Goal: Information Seeking & Learning: Compare options

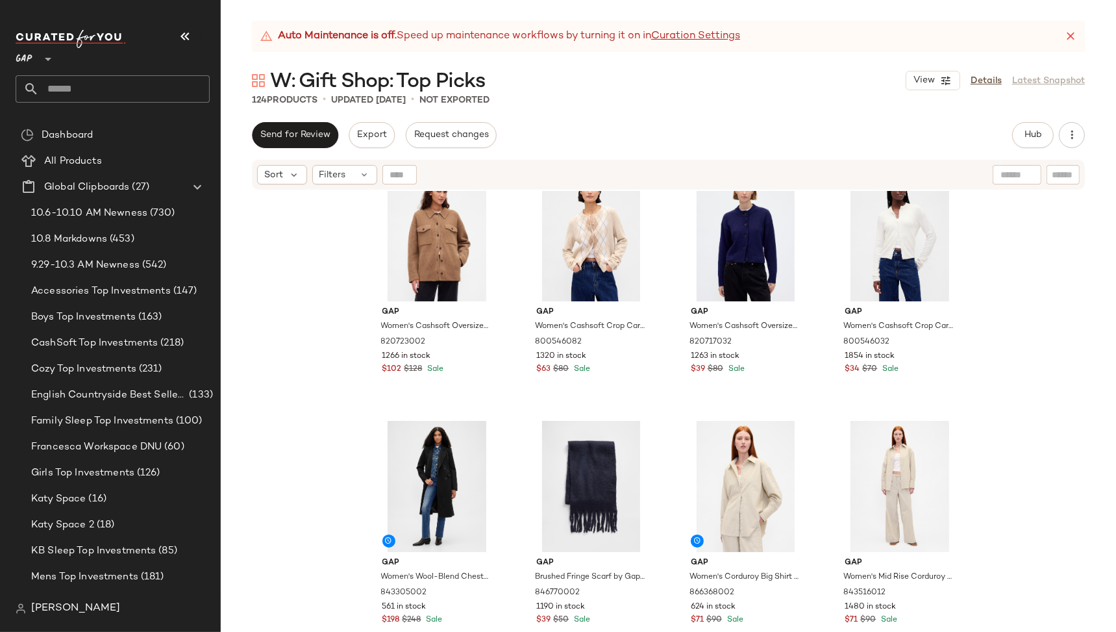
scroll to position [6291, 0]
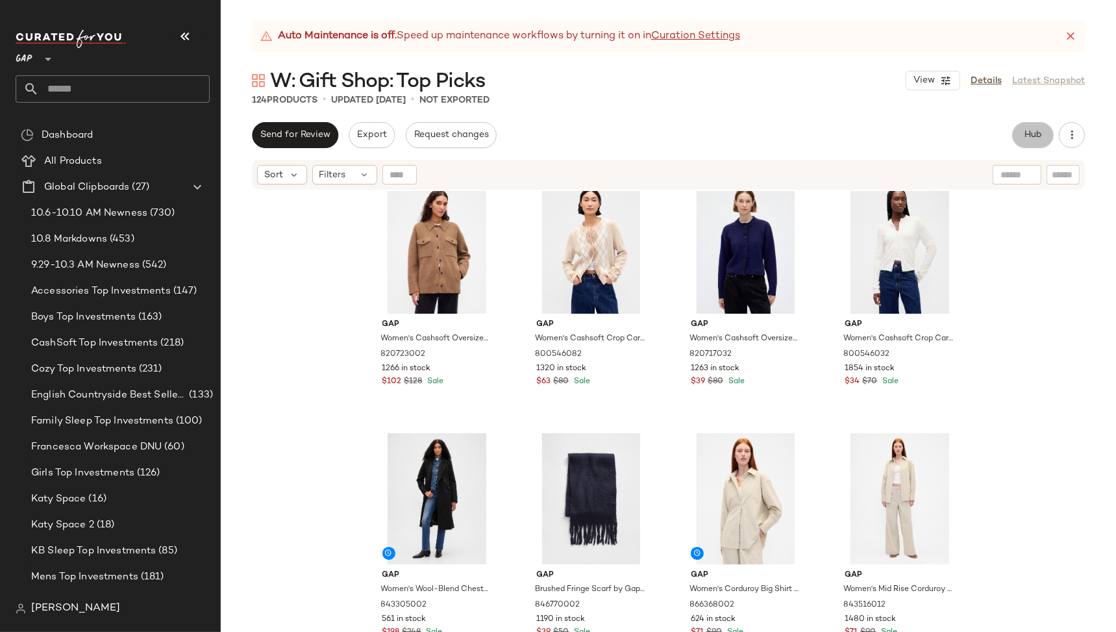
click at [1035, 134] on span "Hub" at bounding box center [1033, 135] width 18 height 10
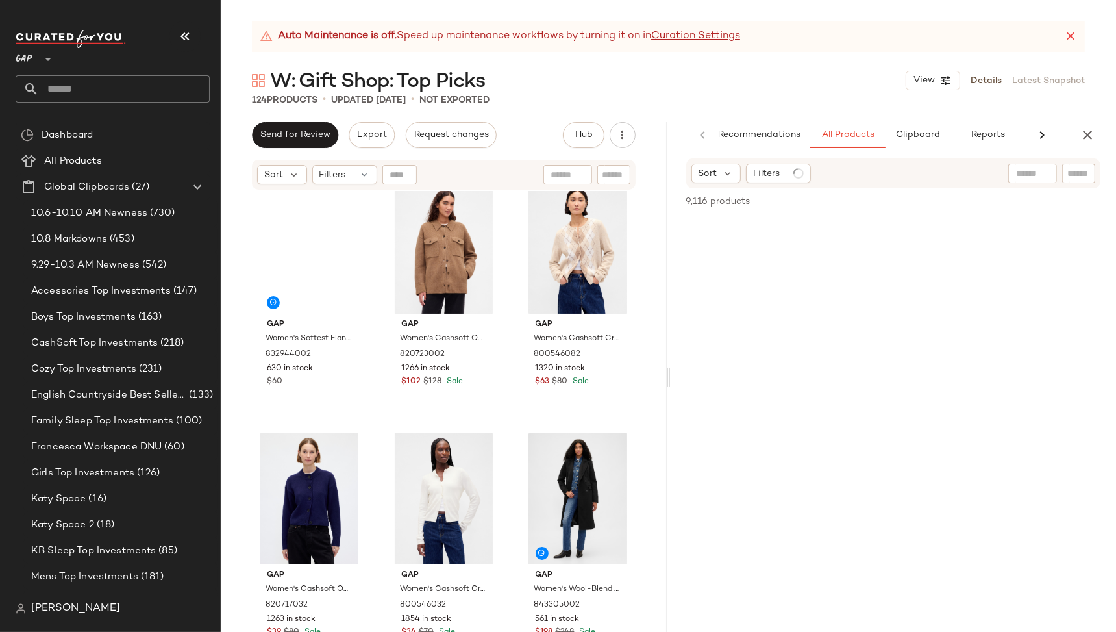
scroll to position [0, 24]
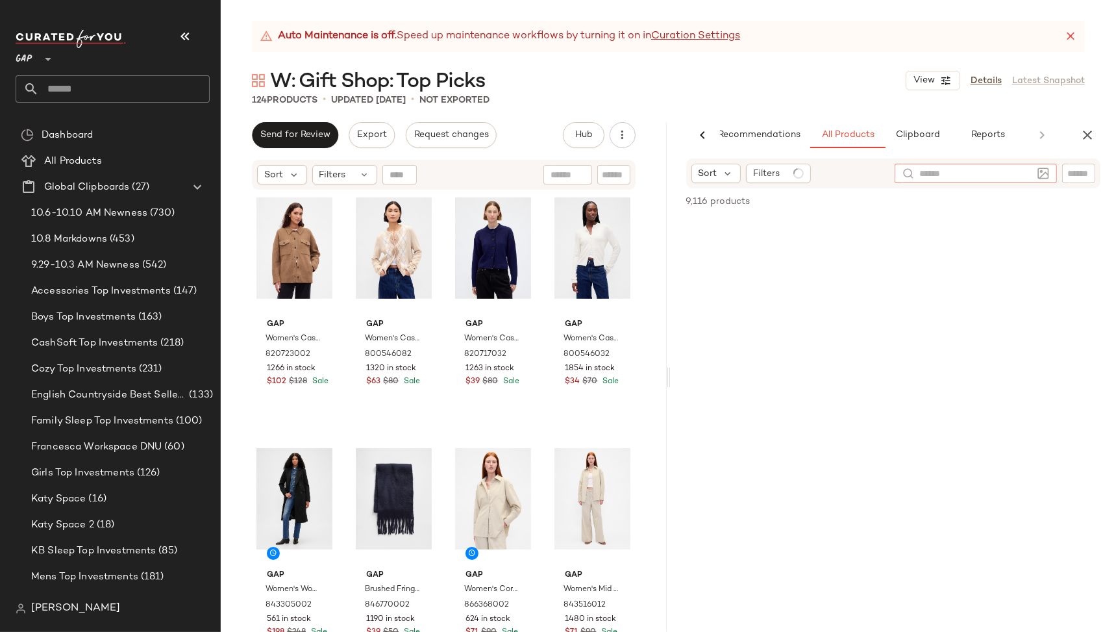
click at [1037, 175] on div at bounding box center [976, 173] width 162 height 19
type input "**********"
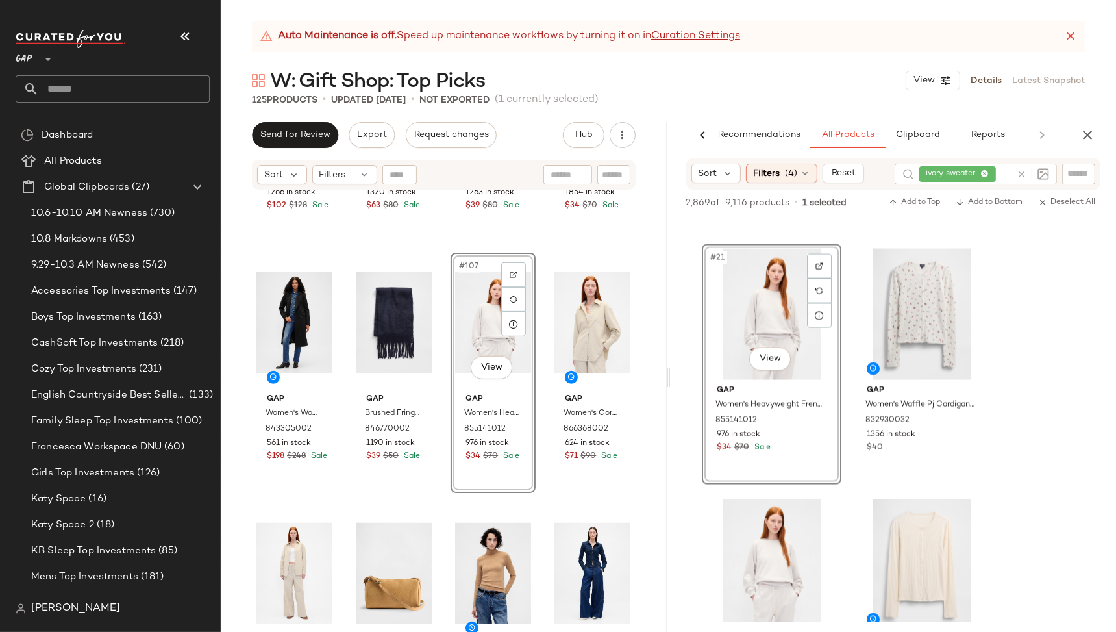
scroll to position [6514, 0]
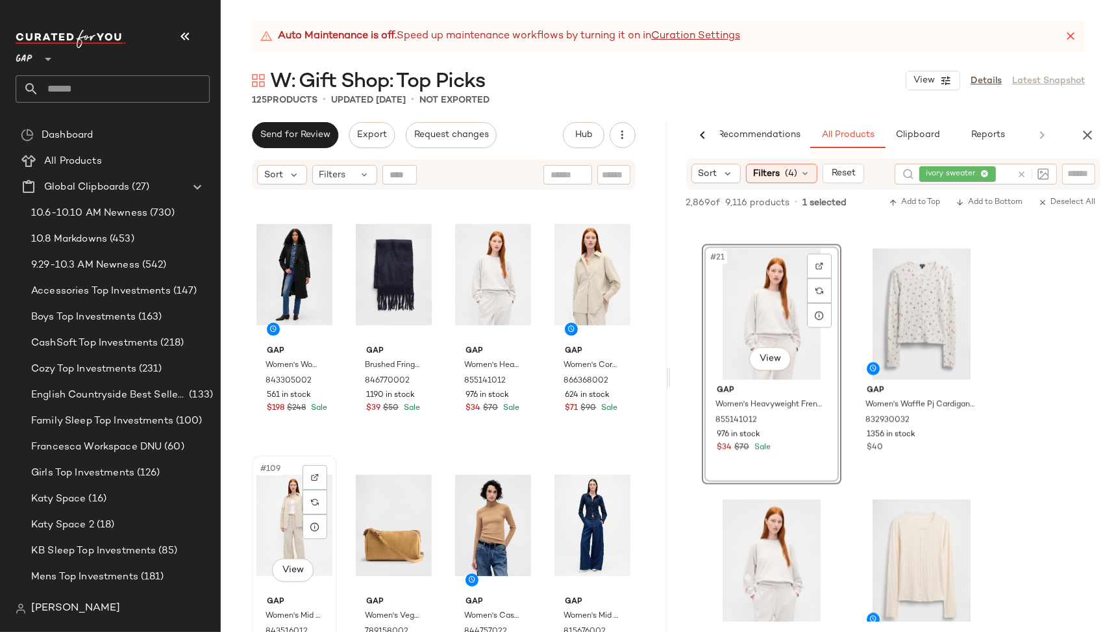
click at [262, 502] on div "#109 View" at bounding box center [294, 525] width 76 height 131
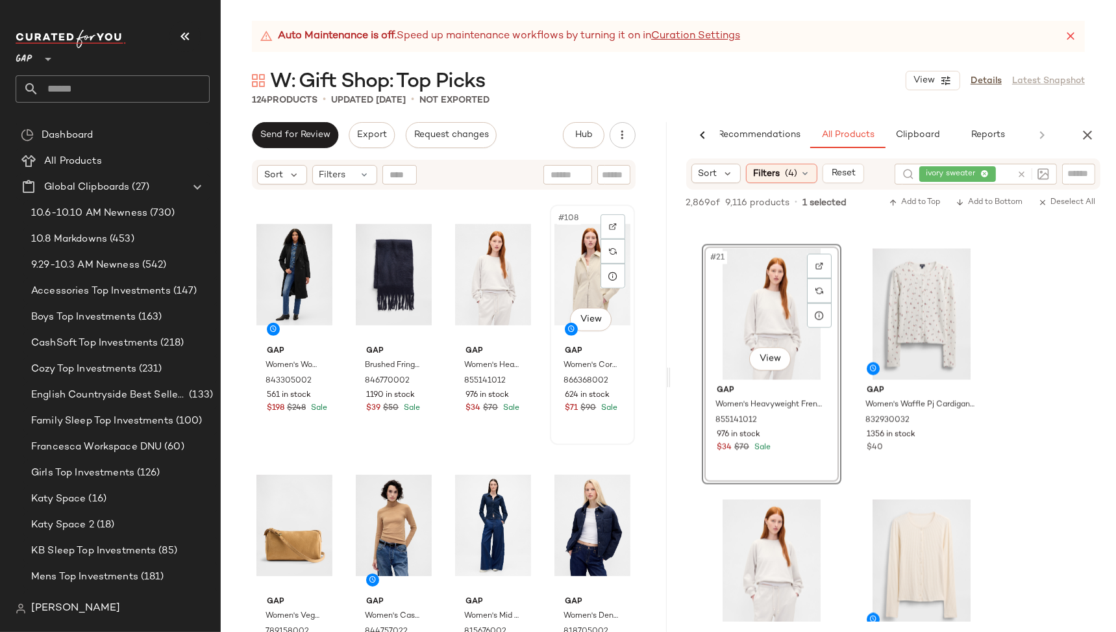
click at [573, 271] on div "#108 View" at bounding box center [592, 274] width 76 height 131
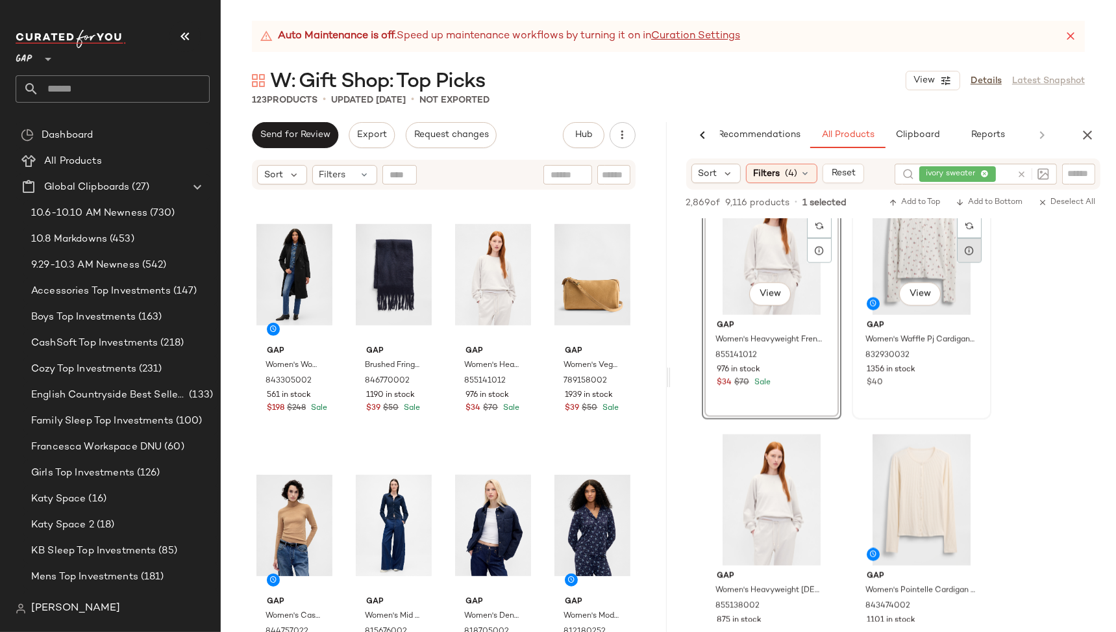
scroll to position [2547, 0]
click at [1022, 175] on div at bounding box center [1030, 174] width 38 height 21
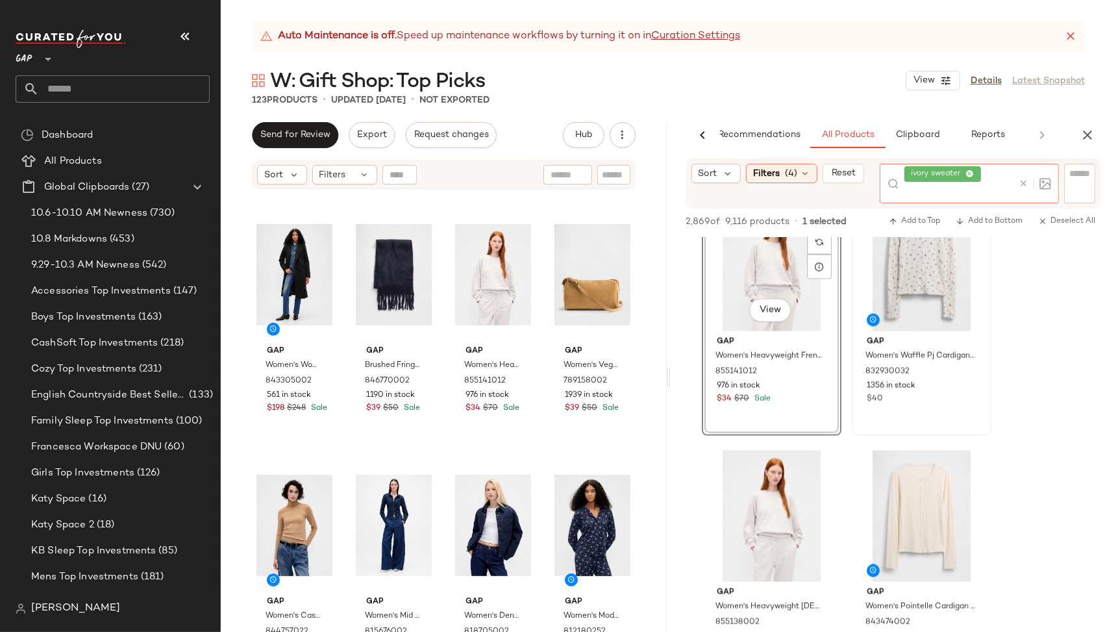
click at [969, 175] on icon at bounding box center [970, 174] width 8 height 8
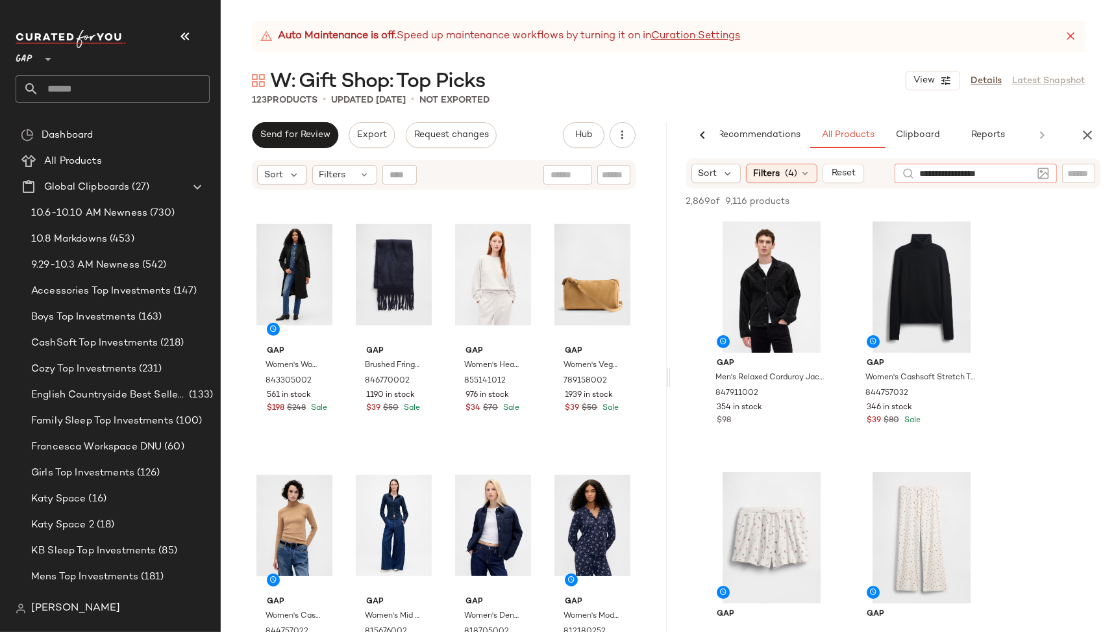
type input "**********"
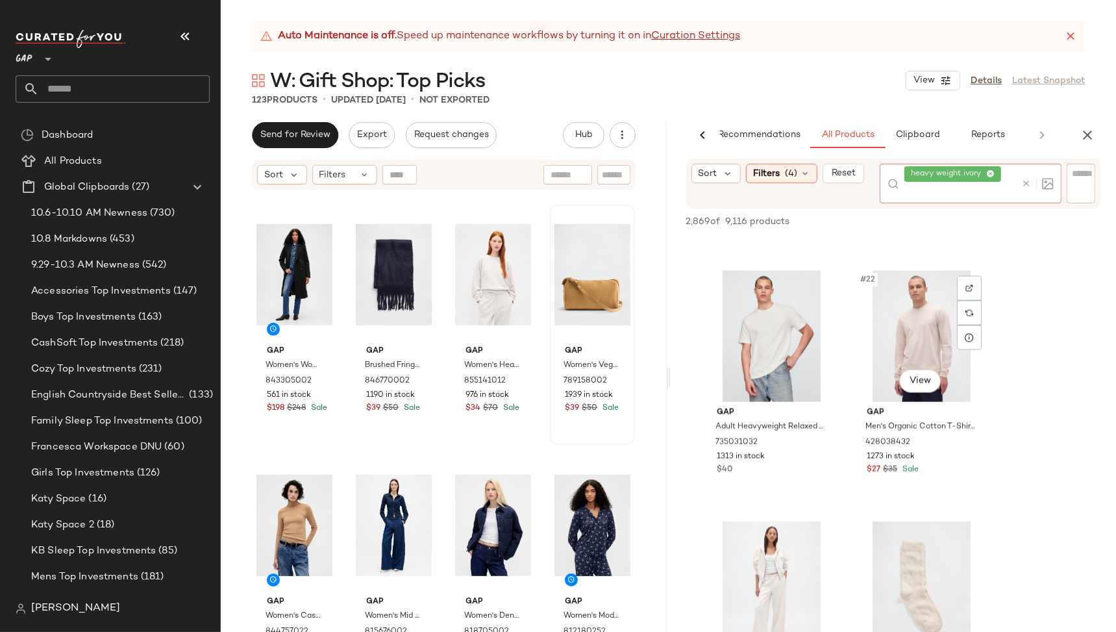
scroll to position [2485, 0]
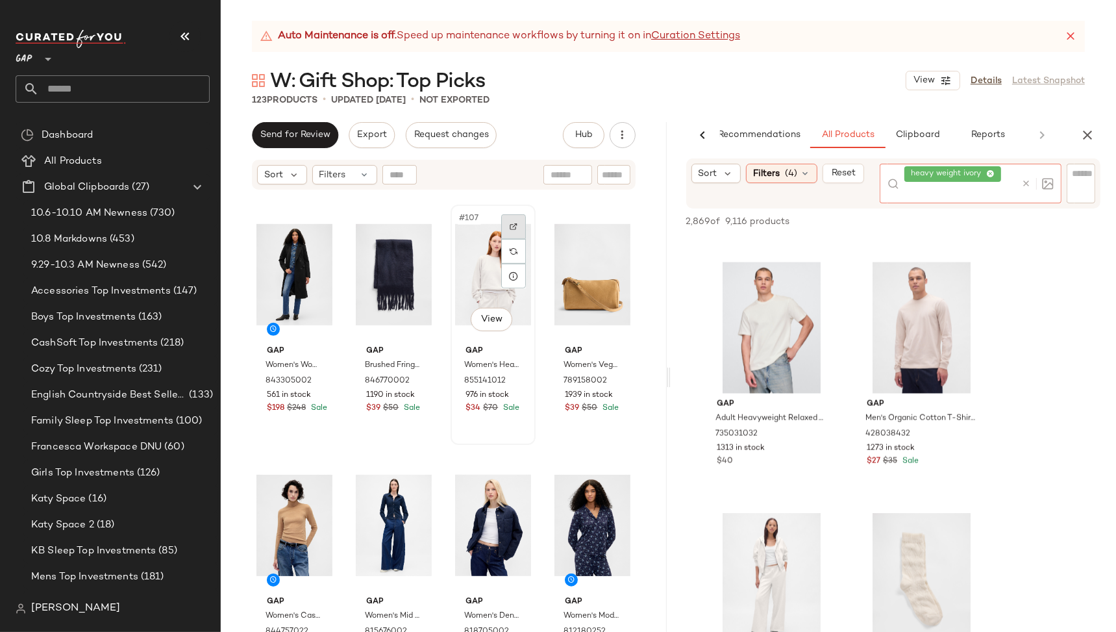
click at [510, 225] on img at bounding box center [514, 227] width 8 height 8
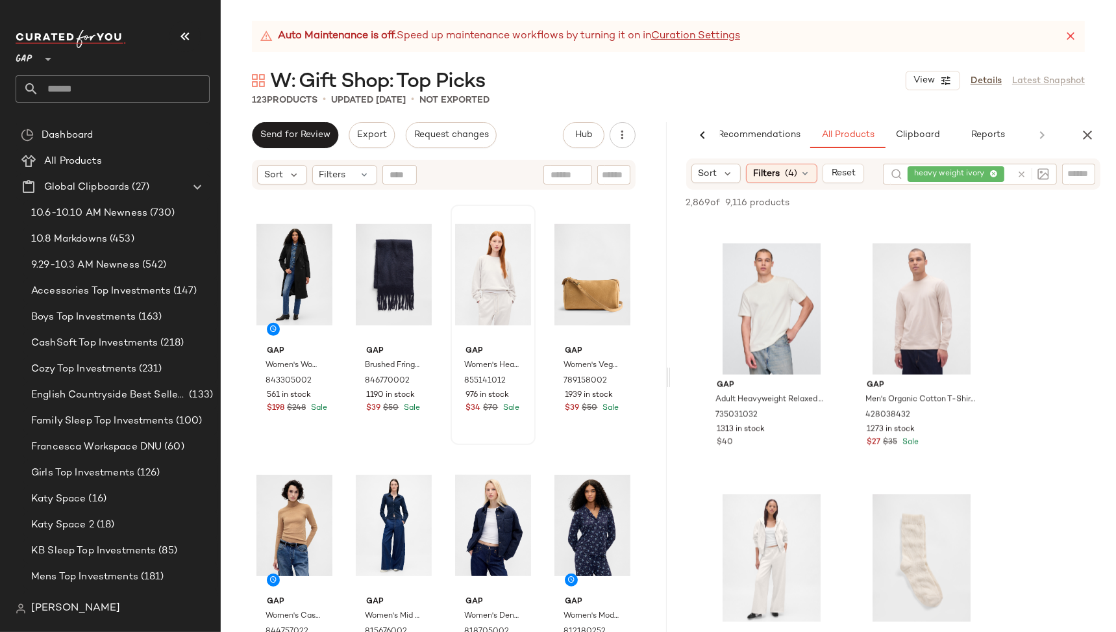
click at [1076, 171] on input "text" at bounding box center [1078, 174] width 23 height 14
type input "*"
click at [1084, 173] on icon "Clear Filter" at bounding box center [1084, 174] width 16 height 16
paste input "*********"
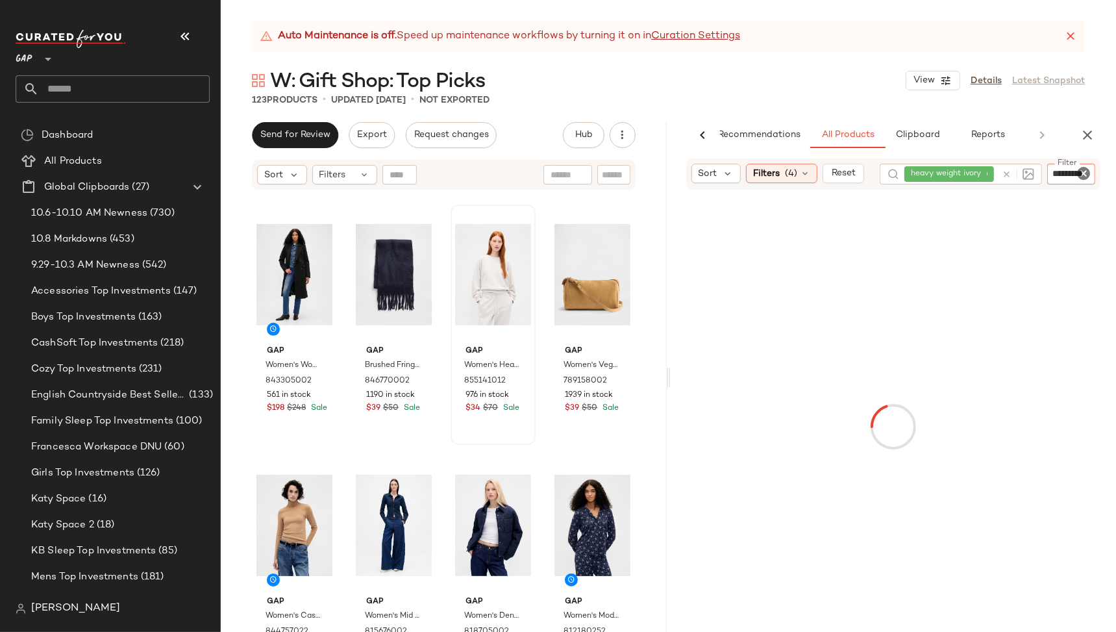
type input "*********"
click at [1003, 173] on div at bounding box center [1015, 184] width 38 height 40
click at [1005, 180] on icon at bounding box center [1007, 184] width 10 height 10
click at [1078, 233] on div "1 of 9,116 products • 0 selected Add to Top Add to Bottom Deselect All" at bounding box center [894, 426] width 446 height 473
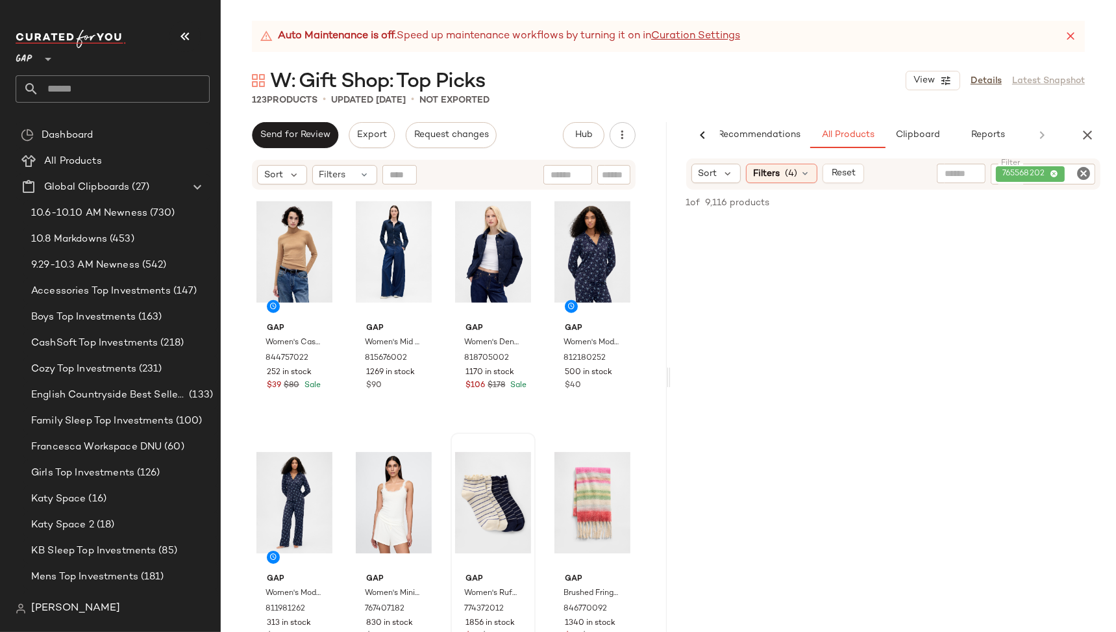
scroll to position [6788, 0]
click at [752, 214] on div "1 of 9,116 products • 0 selected Add to Top Add to Bottom Deselect All" at bounding box center [894, 204] width 446 height 29
click at [767, 193] on div "1 of 9,116 products • 0 selected Add to Top Add to Bottom Deselect All" at bounding box center [894, 204] width 446 height 29
click at [804, 173] on icon at bounding box center [805, 173] width 10 height 10
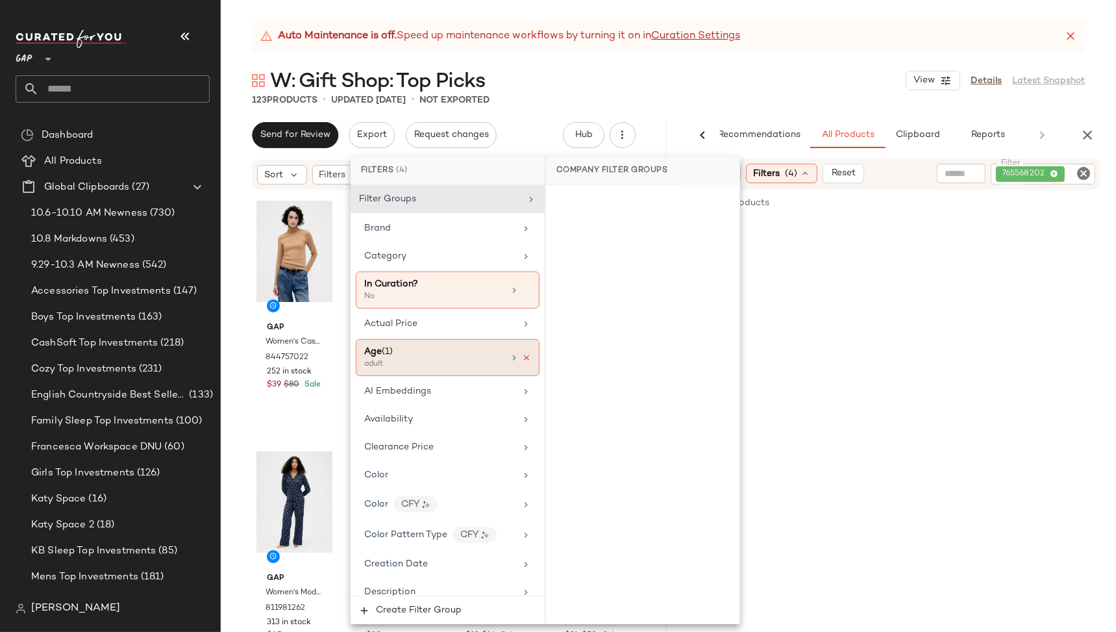
click at [523, 356] on icon at bounding box center [526, 357] width 9 height 9
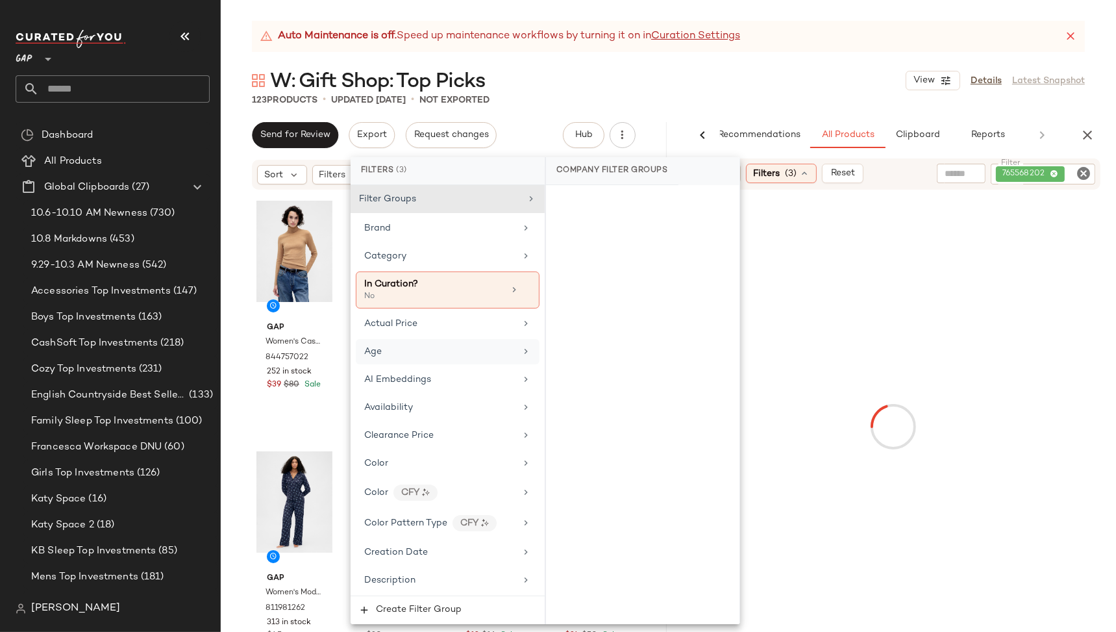
click at [832, 354] on div at bounding box center [893, 426] width 441 height 468
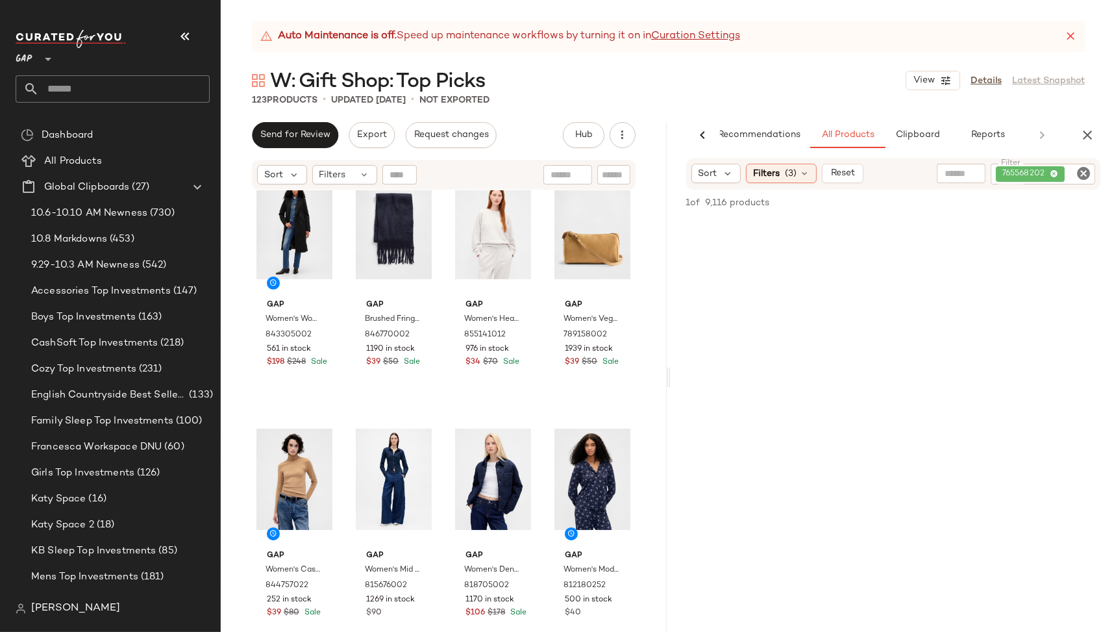
scroll to position [6453, 0]
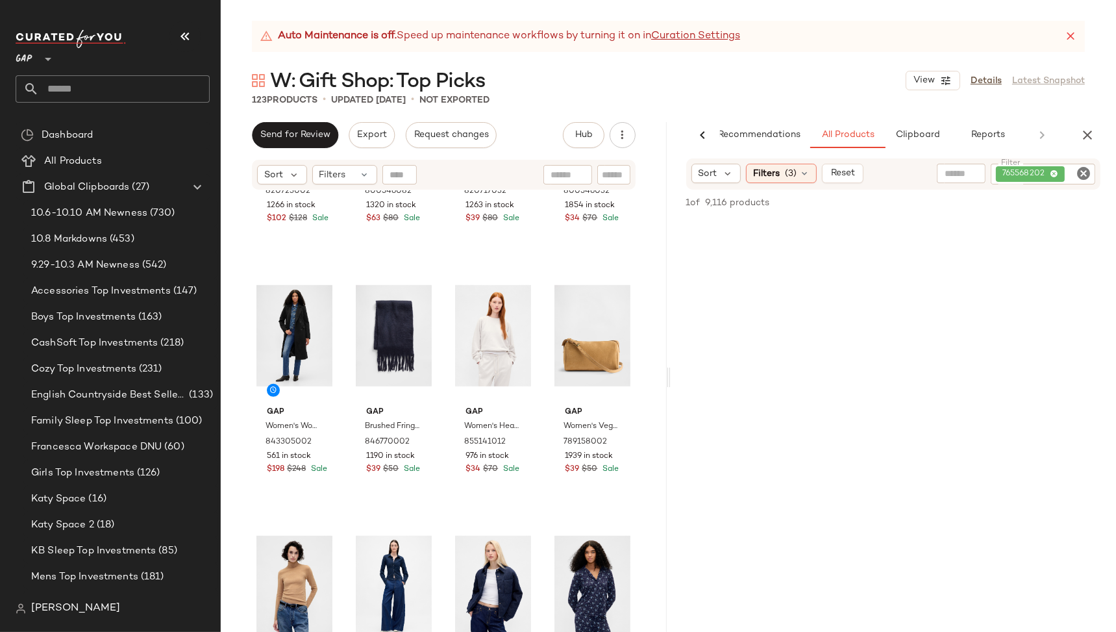
click at [1080, 170] on icon "Clear Filter" at bounding box center [1084, 174] width 16 height 16
click at [944, 172] on input "text" at bounding box center [944, 174] width 33 height 14
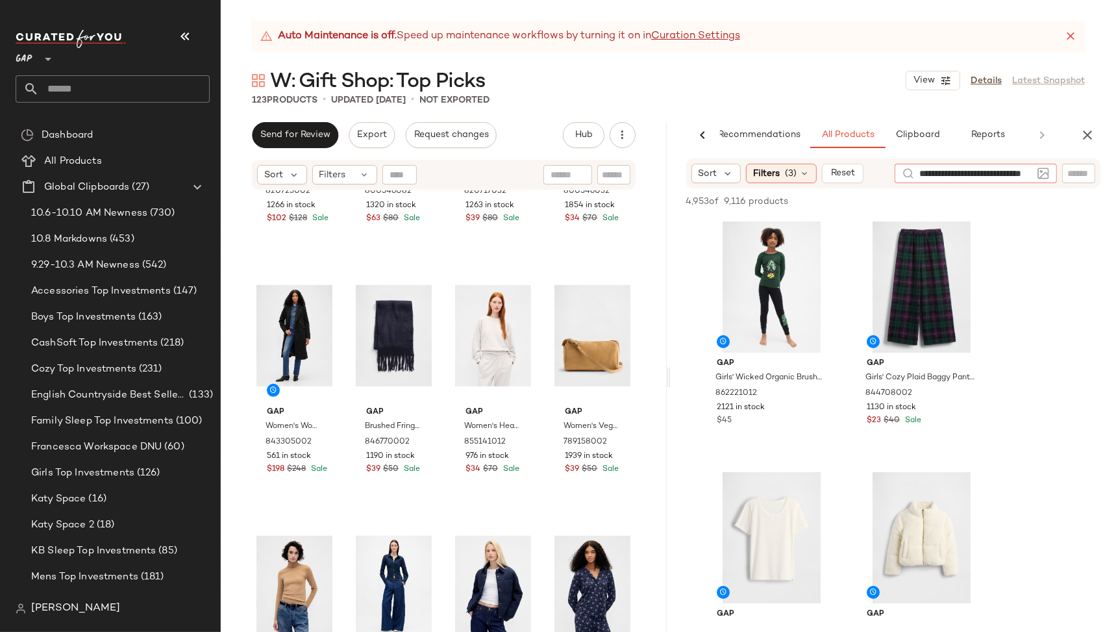
type input "**********"
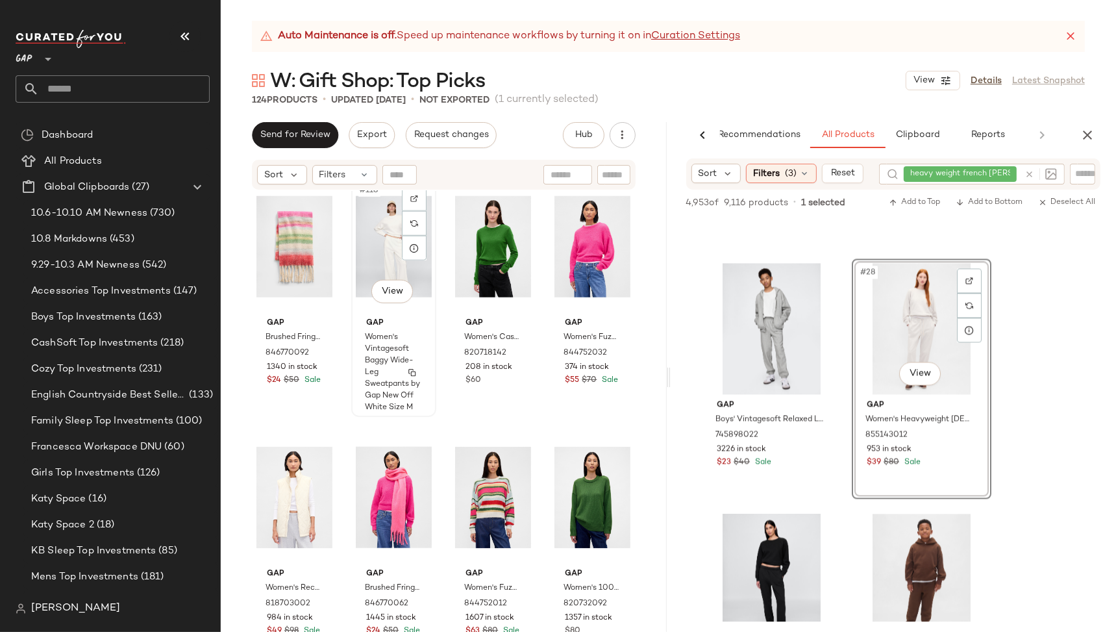
scroll to position [7297, 0]
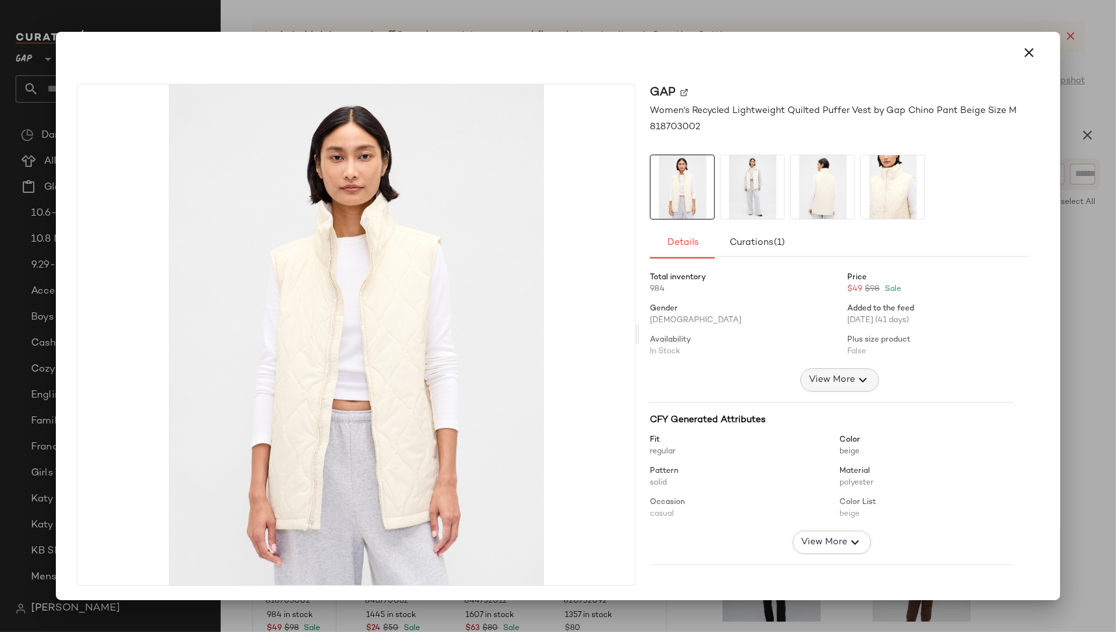
click at [811, 380] on span "View More" at bounding box center [831, 380] width 47 height 16
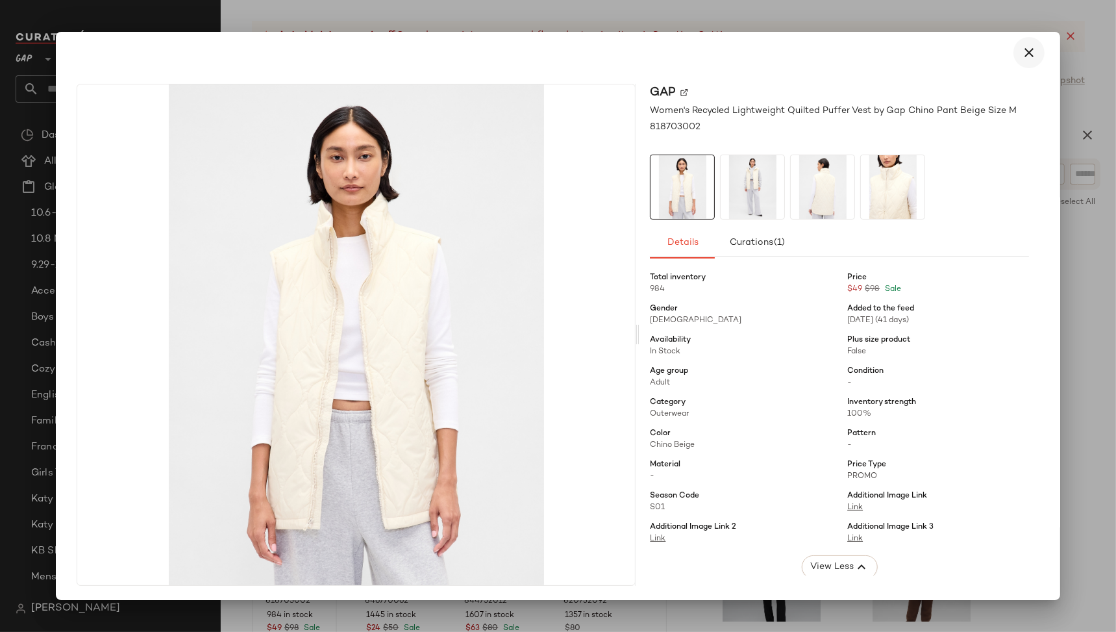
click at [1021, 55] on icon "button" at bounding box center [1029, 53] width 16 height 16
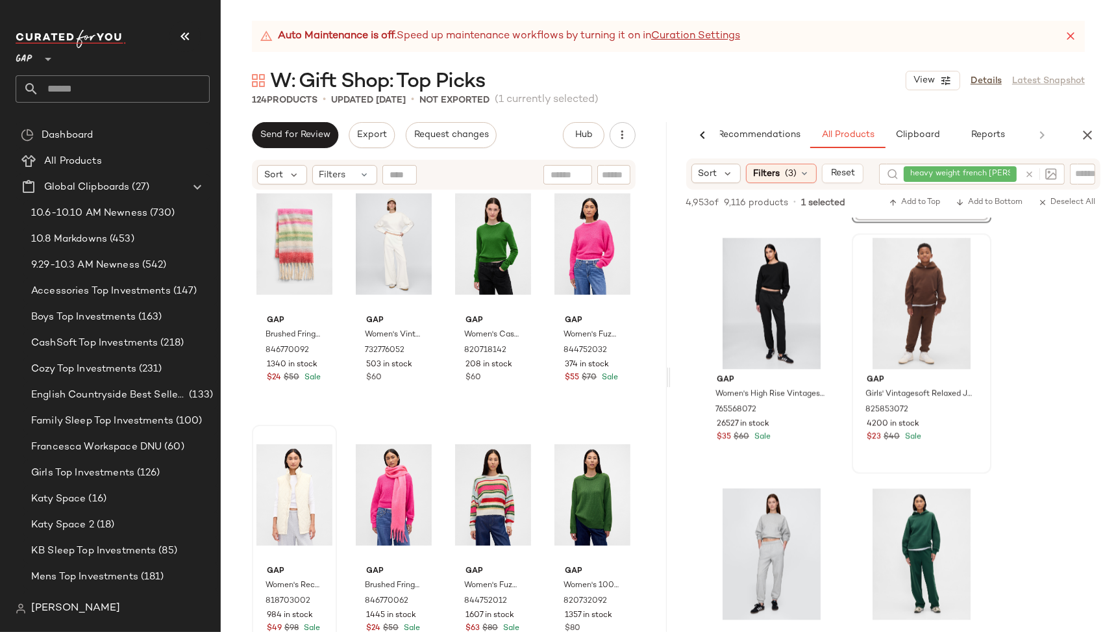
scroll to position [3498, 0]
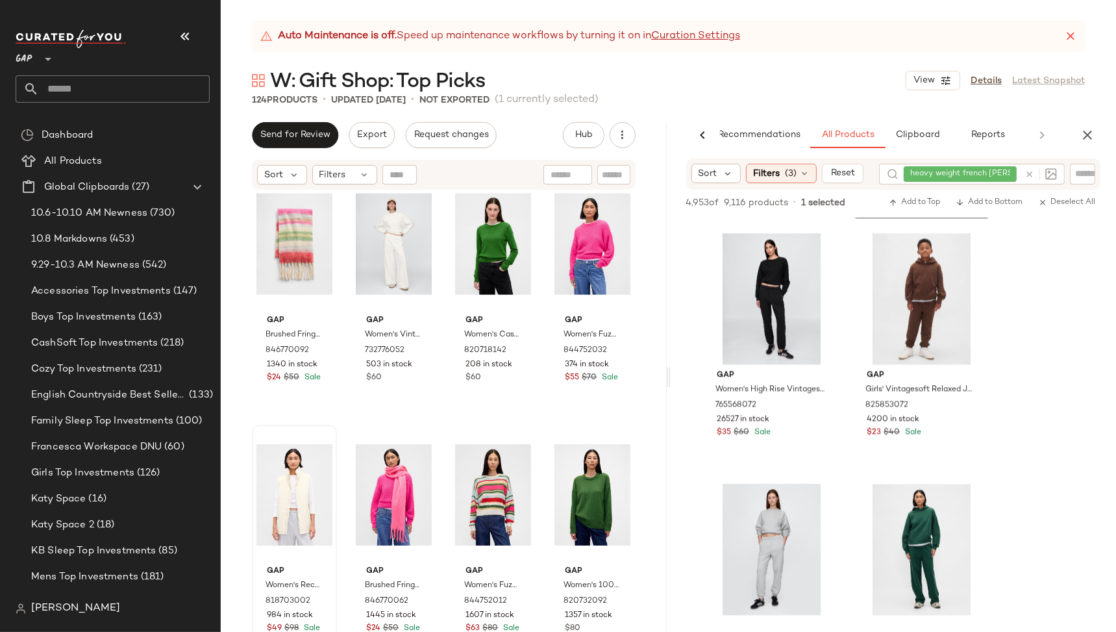
drag, startPoint x: 649, startPoint y: 402, endPoint x: 654, endPoint y: 395, distance: 8.5
click at [650, 402] on div "Gap Women's Modal Pj Shirt by Gap Blue Floral Size XS 812180252 500 in stock $4…" at bounding box center [444, 427] width 446 height 473
click at [1092, 136] on icon "button" at bounding box center [1088, 135] width 16 height 16
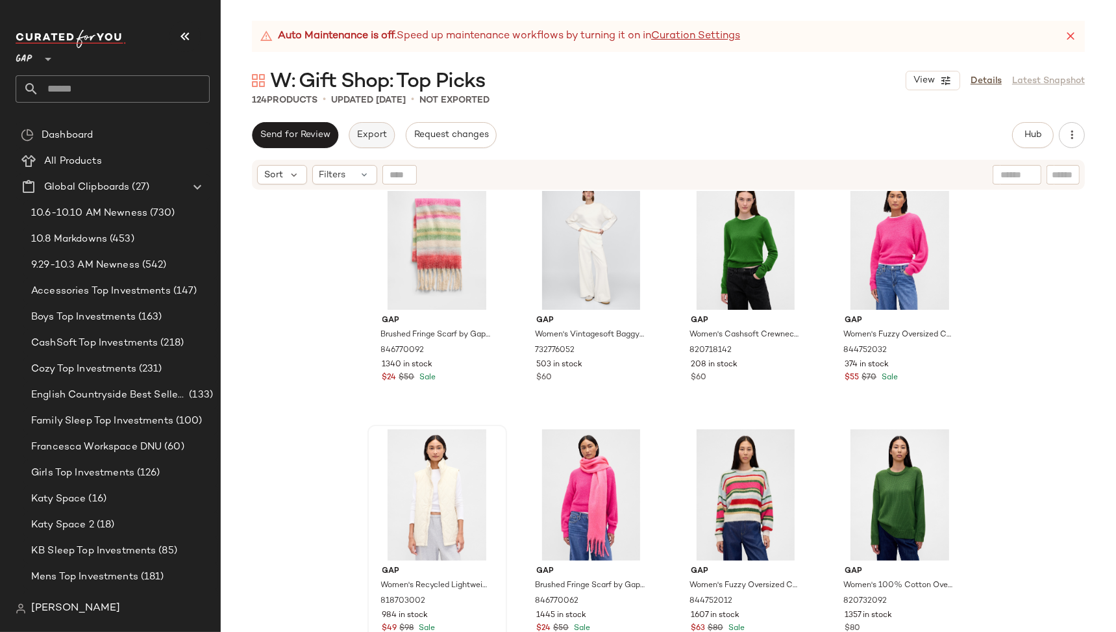
click at [371, 134] on span "Export" at bounding box center [371, 135] width 31 height 10
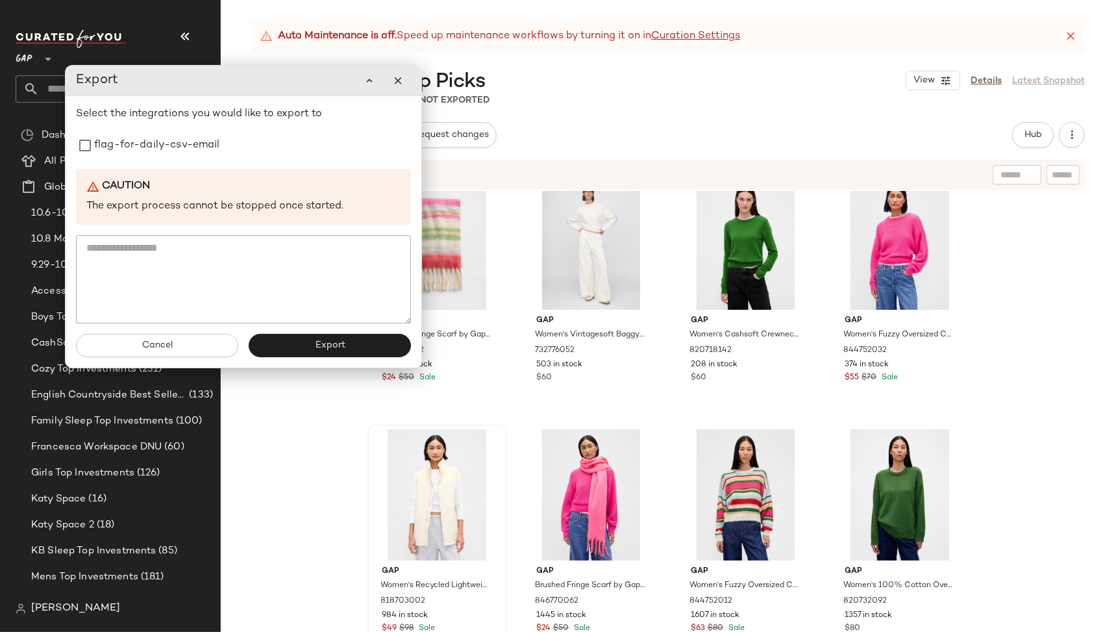
click at [745, 105] on div "124 Products • updated Oct 9th • Not Exported" at bounding box center [668, 99] width 895 height 13
click at [403, 80] on icon "button" at bounding box center [398, 81] width 12 height 12
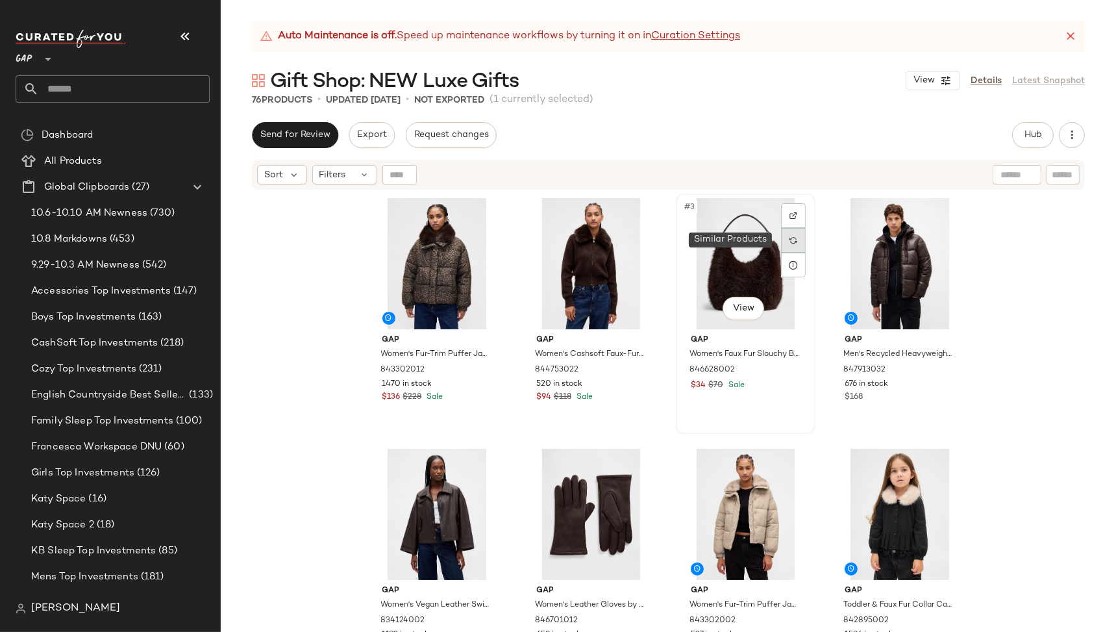
click at [784, 236] on div at bounding box center [793, 240] width 25 height 25
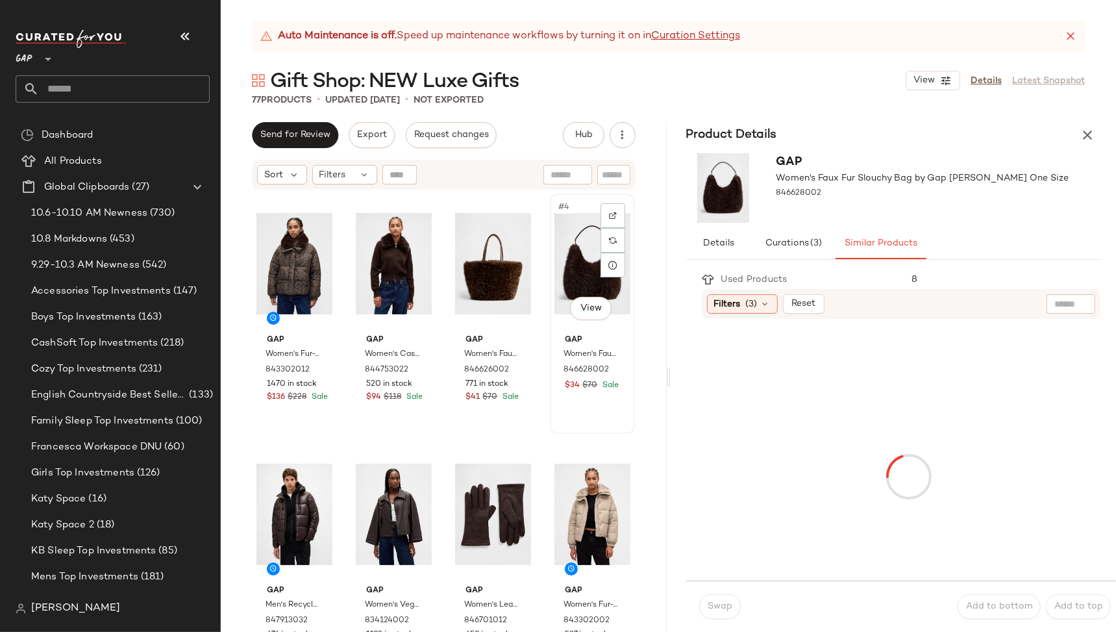
click at [554, 275] on div "#4 View" at bounding box center [592, 263] width 76 height 131
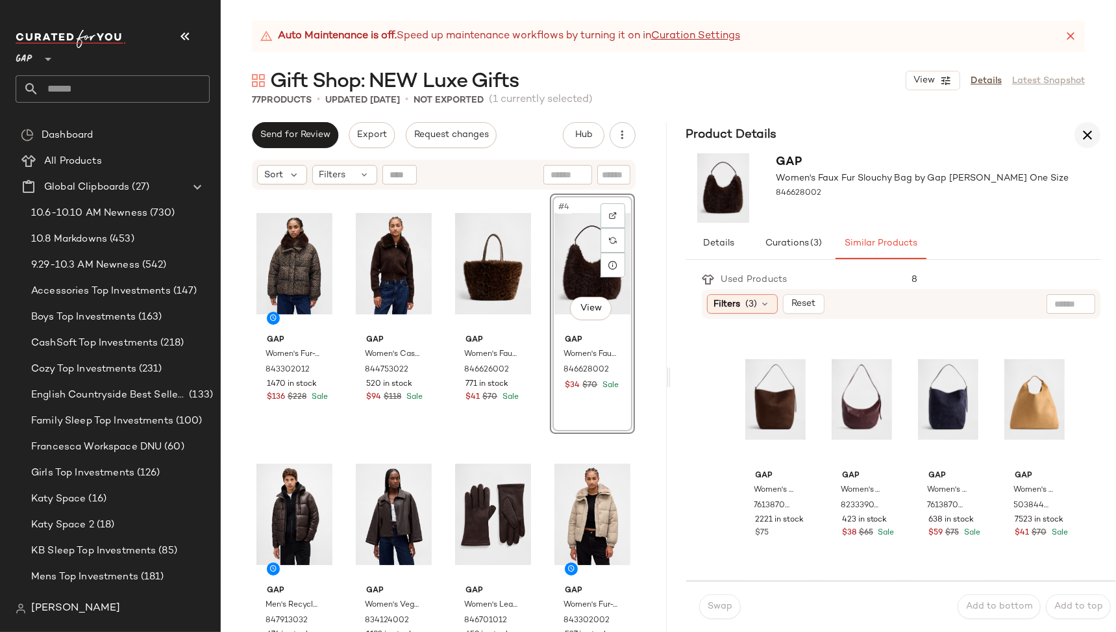
click at [1090, 130] on icon "button" at bounding box center [1088, 135] width 16 height 16
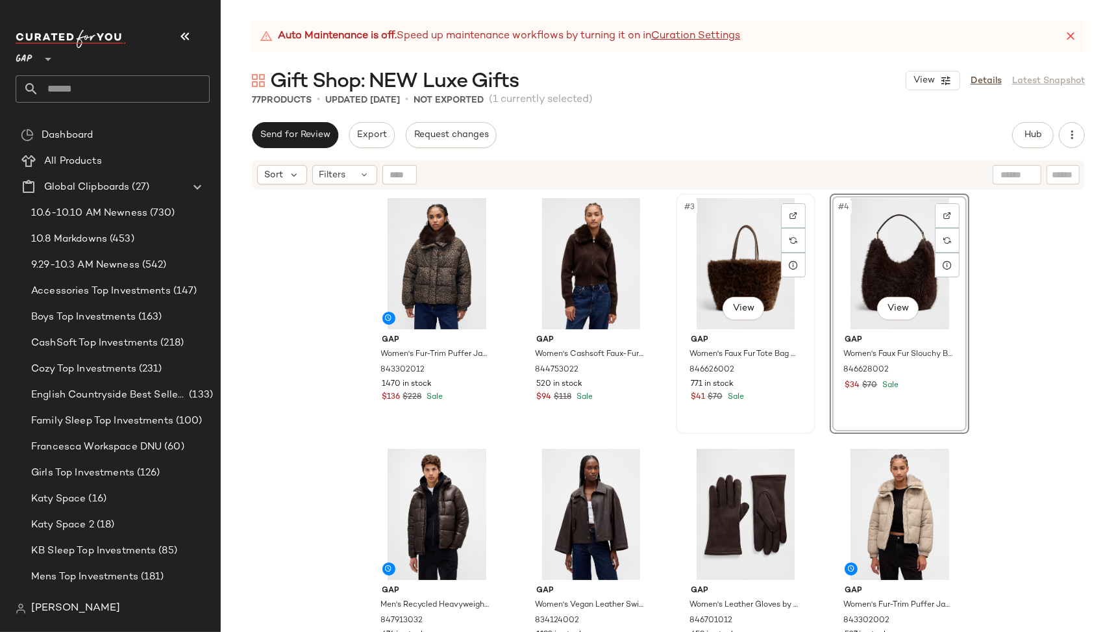
click at [764, 390] on div "Gap Women's Faux Fur Tote Bag by Gap Leopard Brown Print One Size 846626002 771…" at bounding box center [745, 366] width 130 height 75
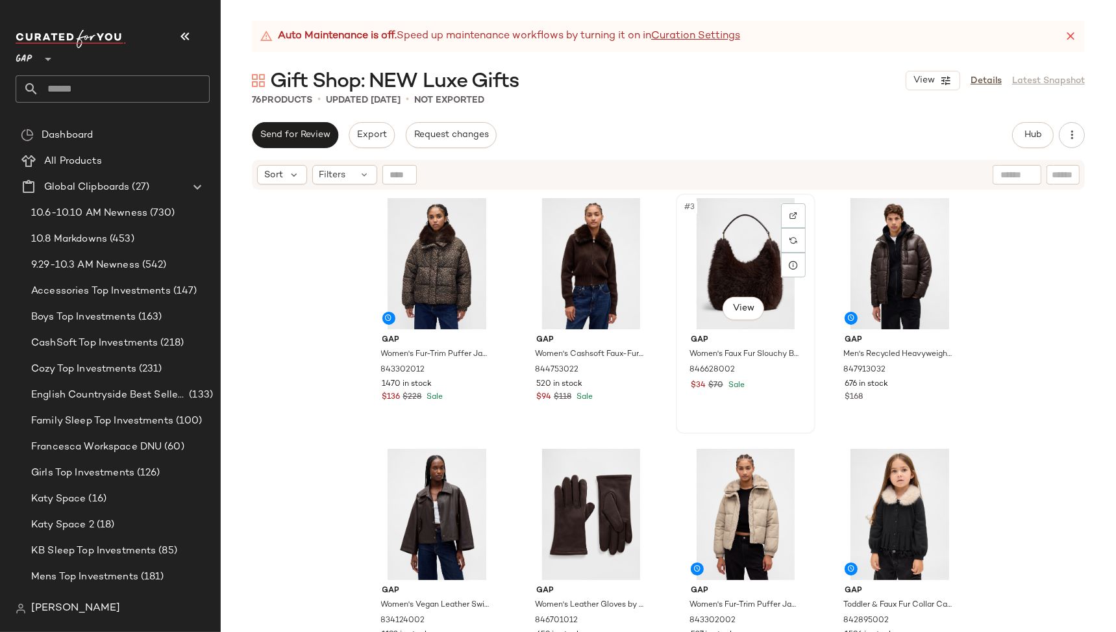
click at [781, 414] on div "#3 View Gap Women's Faux Fur Slouchy Bag by Gap Terra Brown One Size 846628002 …" at bounding box center [745, 314] width 137 height 238
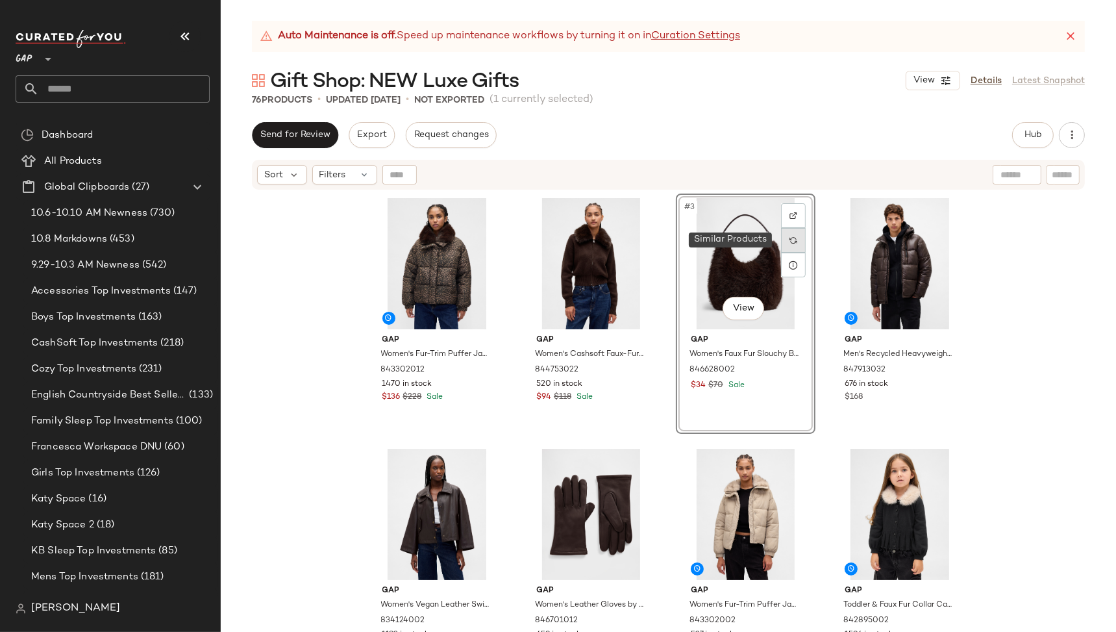
click at [789, 237] on img at bounding box center [793, 240] width 8 height 8
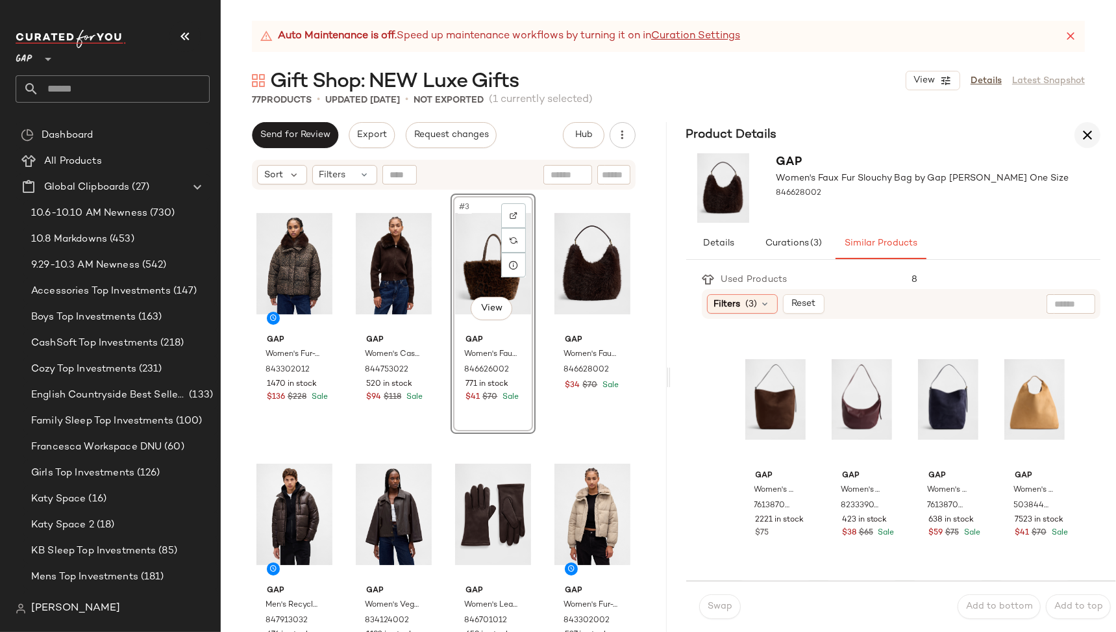
click at [1091, 129] on icon "button" at bounding box center [1088, 135] width 16 height 16
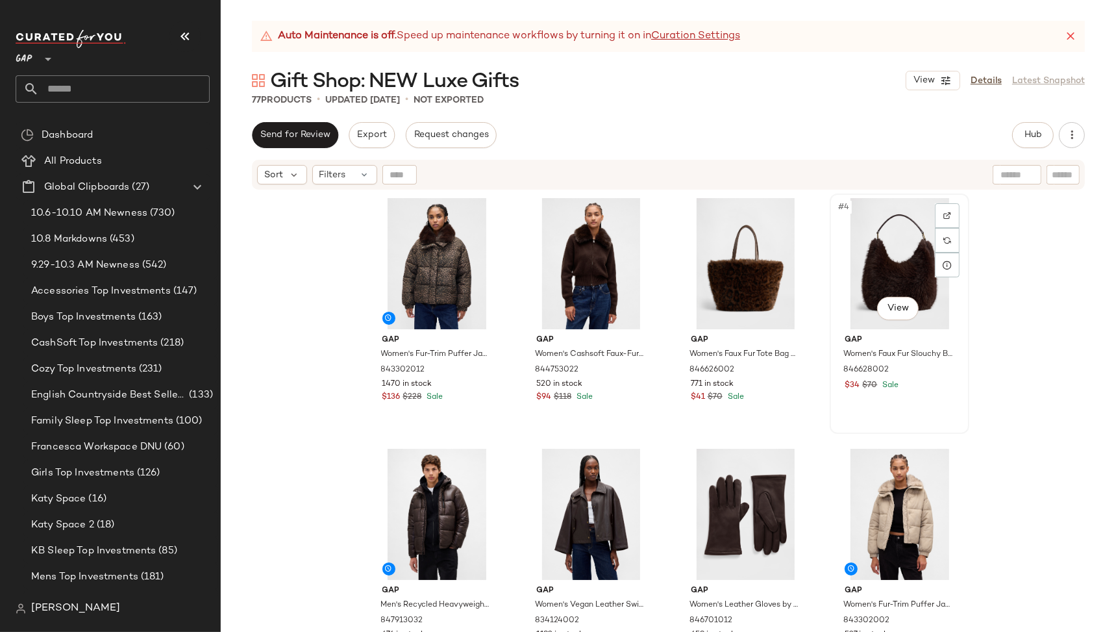
click at [928, 390] on div "$34 $70 Sale" at bounding box center [900, 386] width 110 height 12
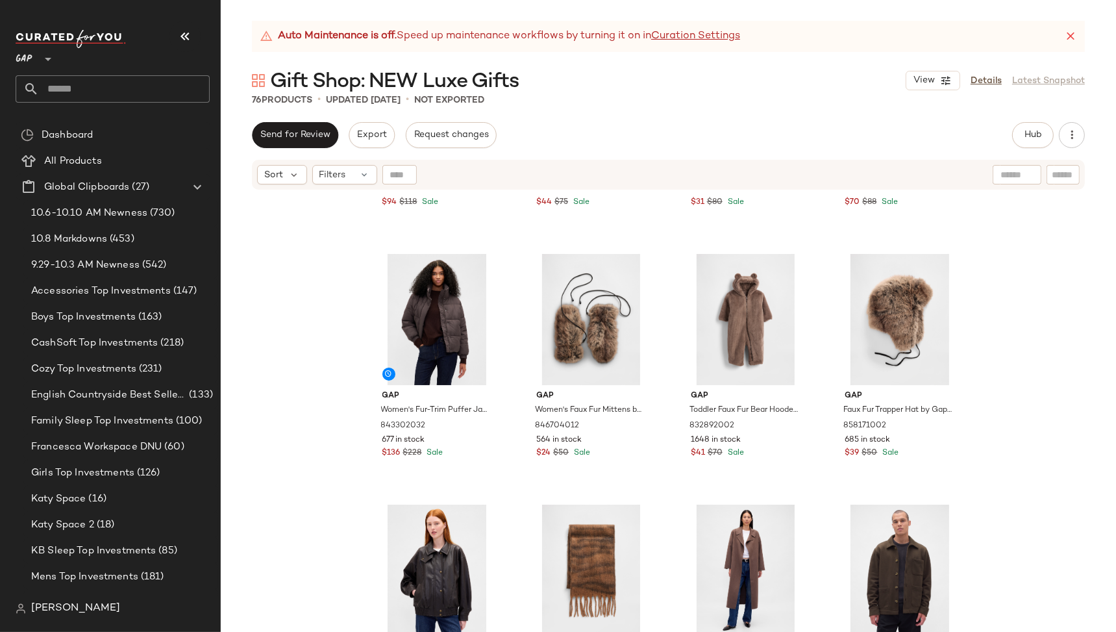
scroll to position [719, 0]
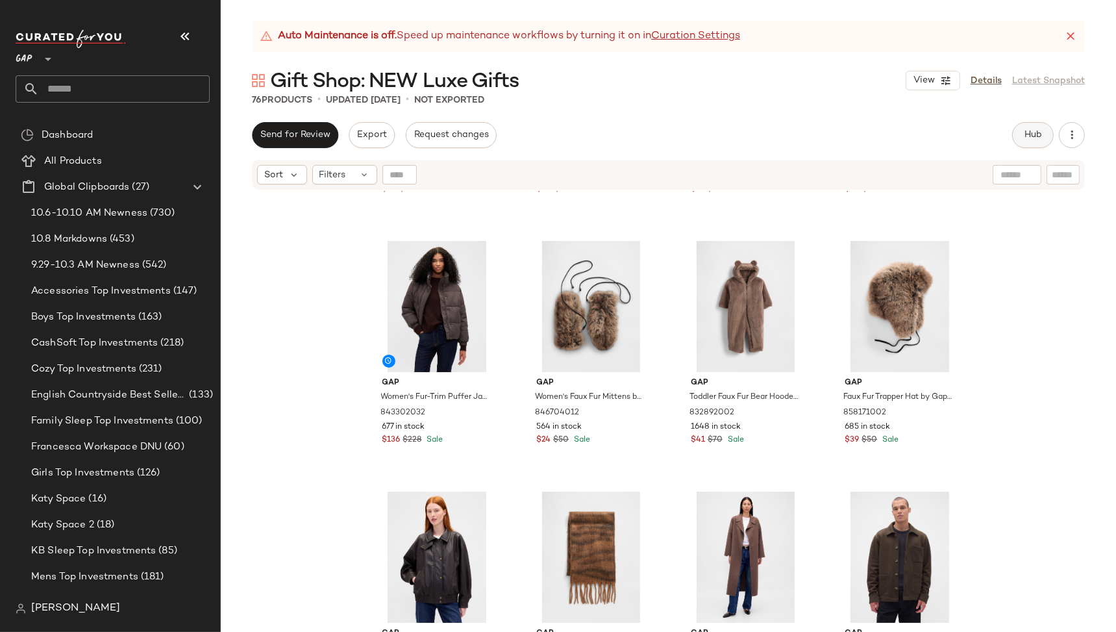
click at [1033, 130] on span "Hub" at bounding box center [1033, 135] width 18 height 10
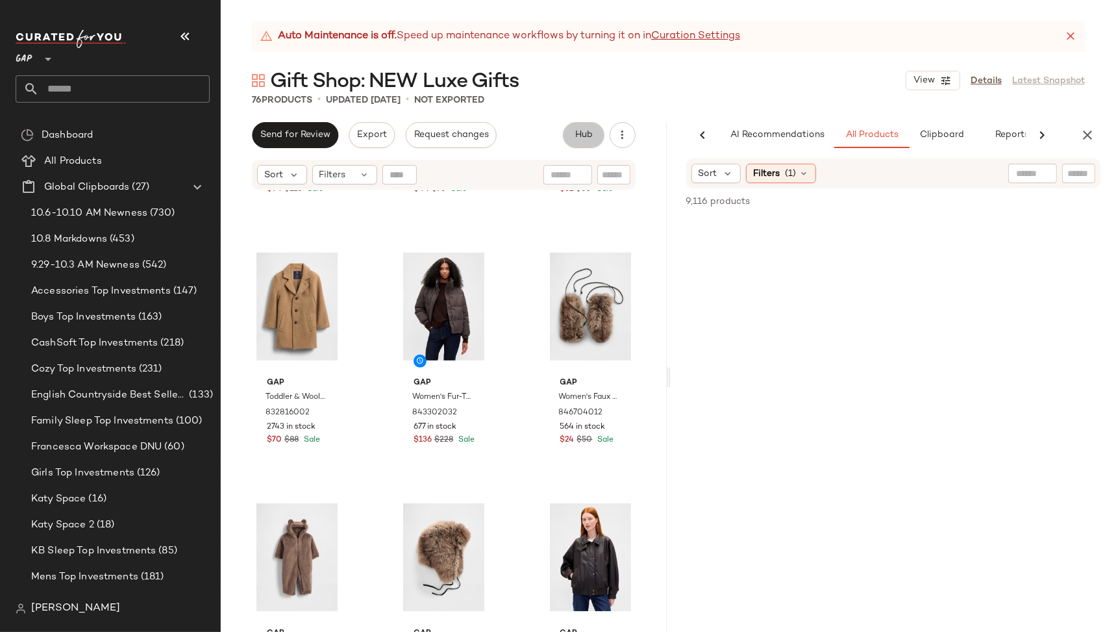
scroll to position [0, 24]
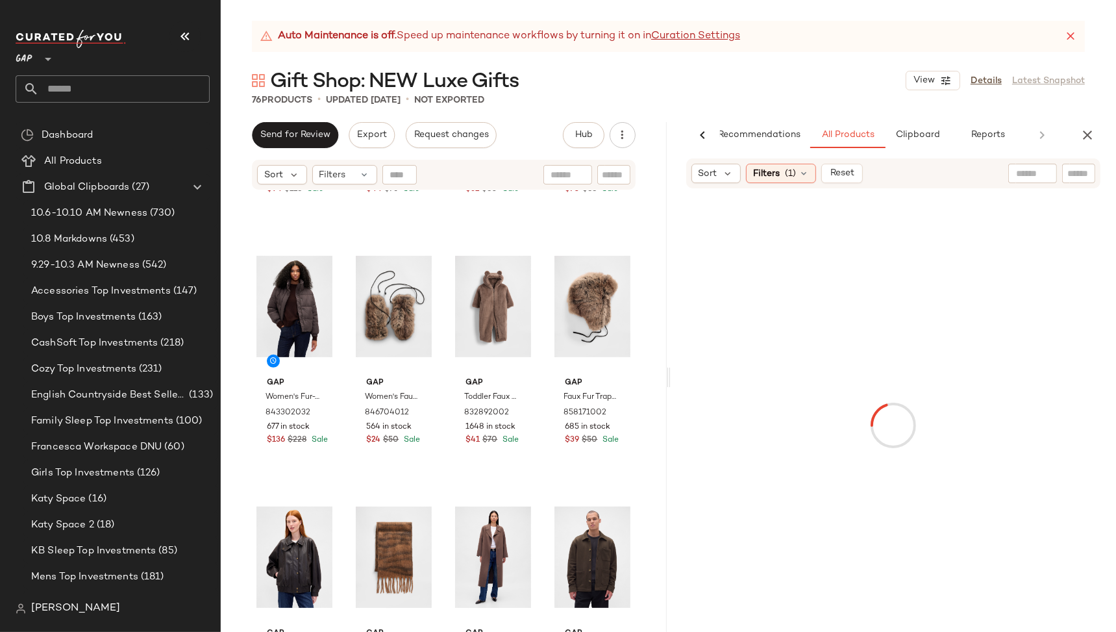
click at [1027, 179] on input "text" at bounding box center [1032, 174] width 33 height 14
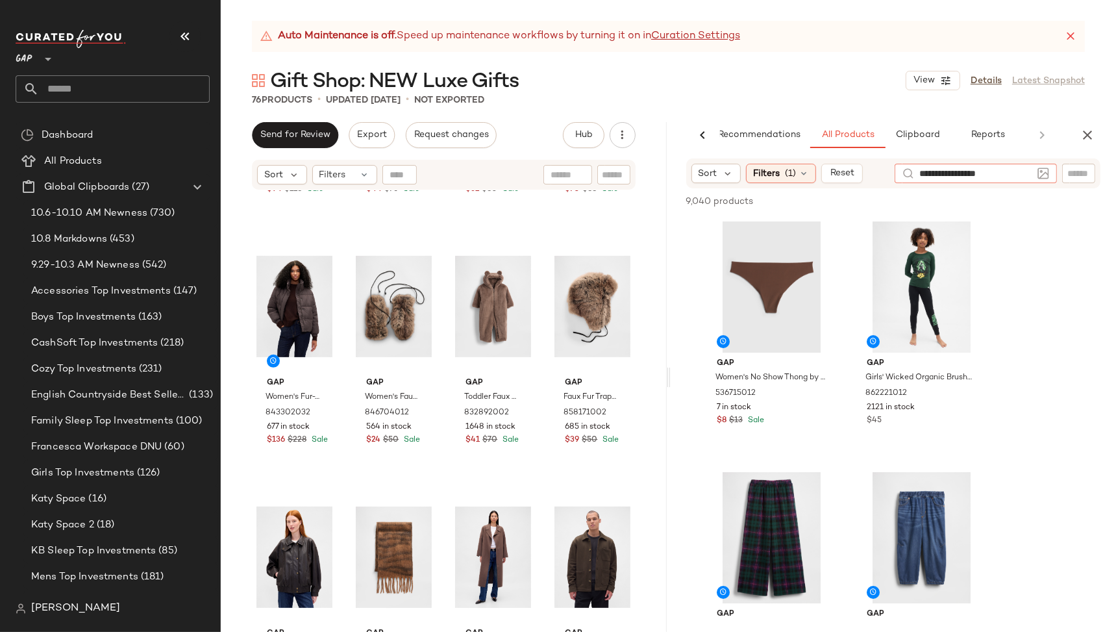
type input "**********"
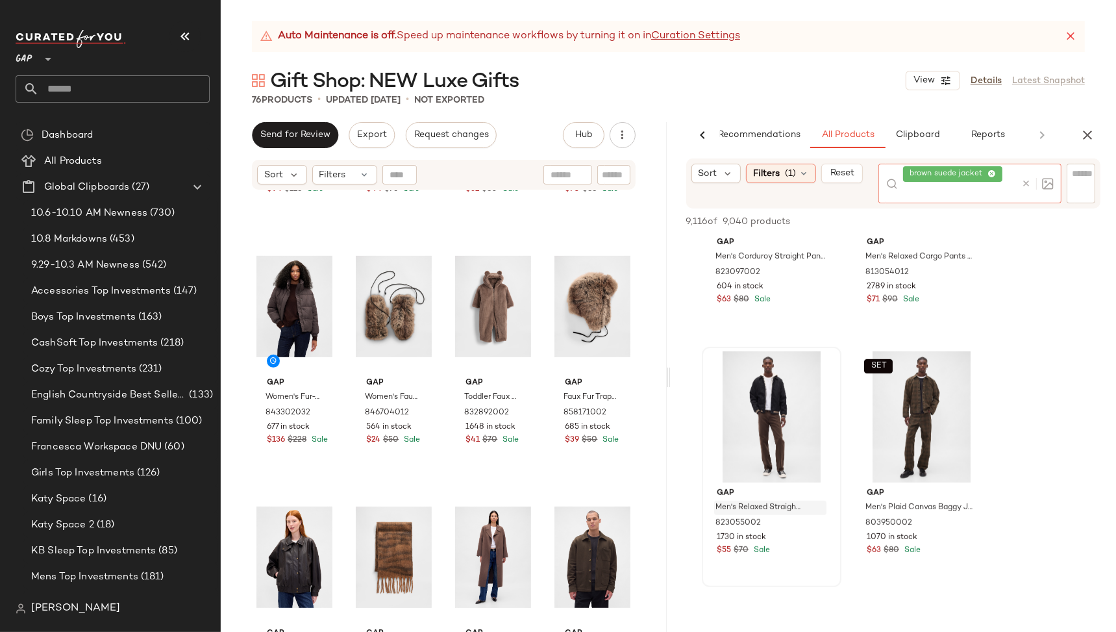
scroll to position [920, 0]
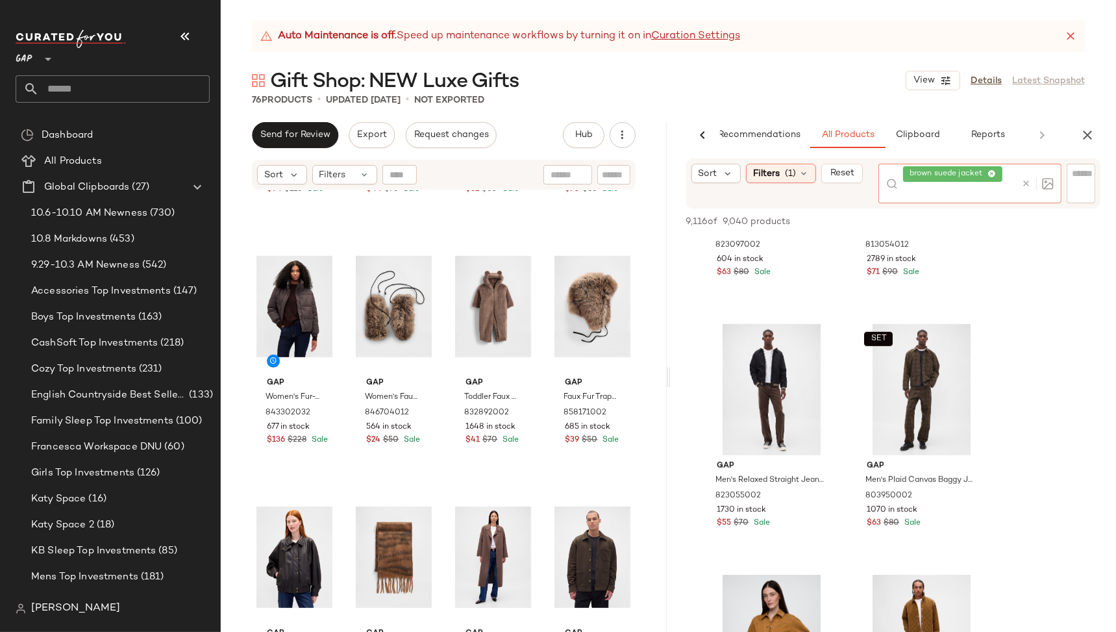
click at [1027, 183] on icon at bounding box center [1026, 184] width 10 height 10
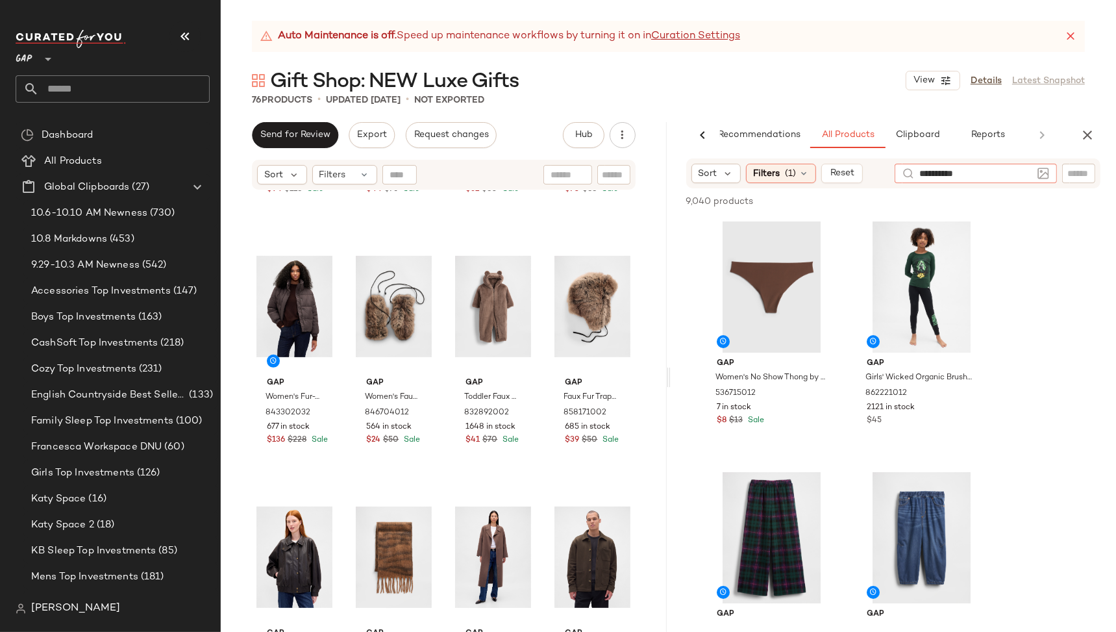
type input "**********"
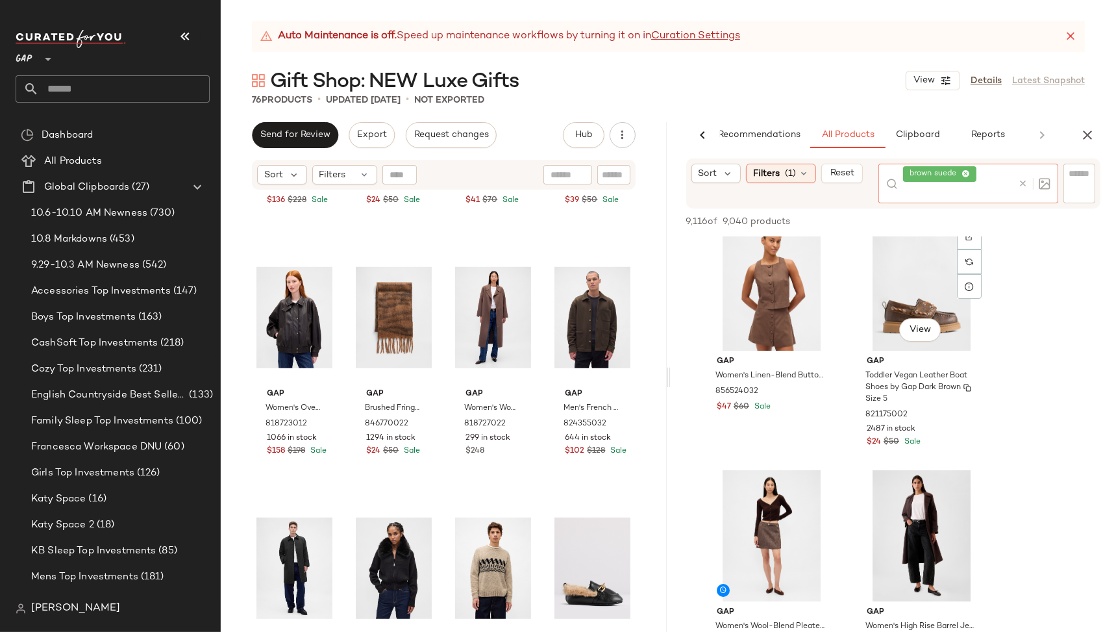
scroll to position [5302, 0]
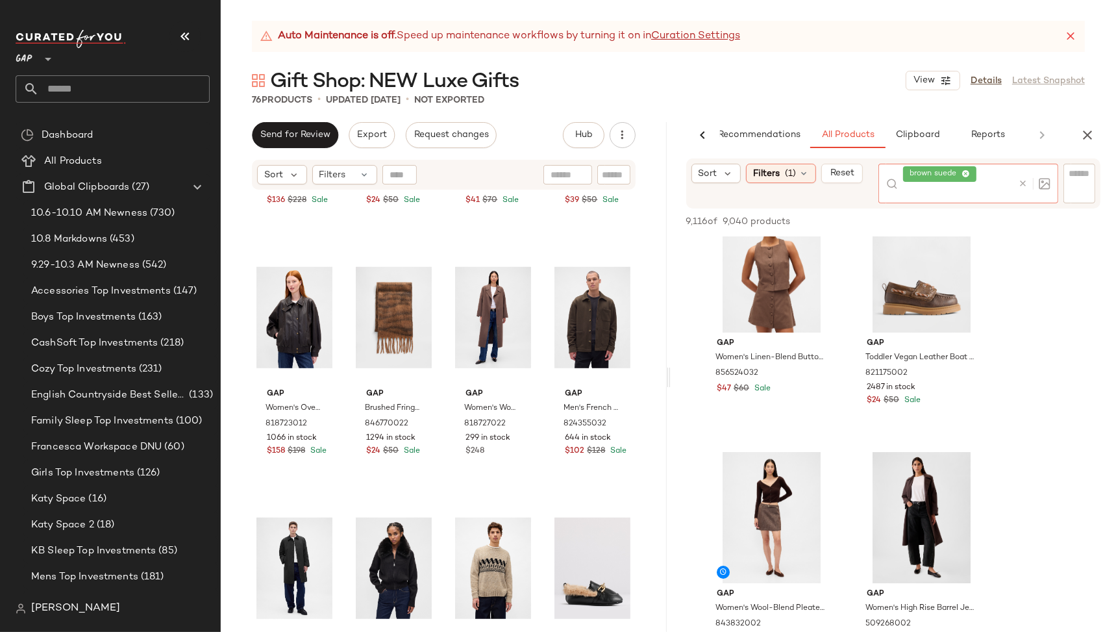
click at [1024, 184] on icon at bounding box center [1023, 184] width 10 height 10
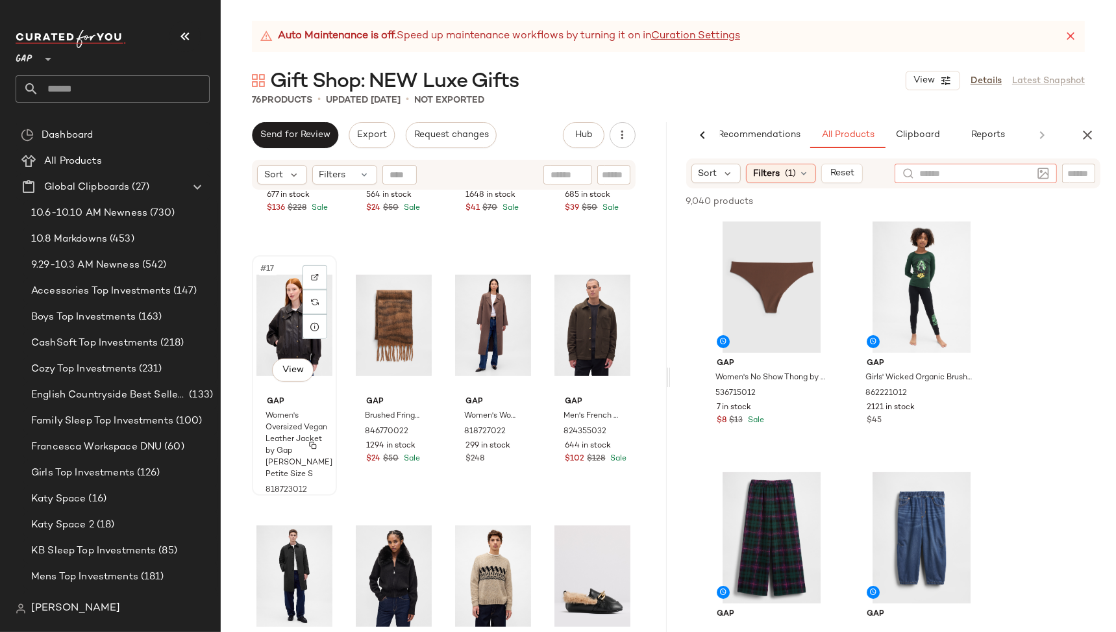
scroll to position [792, 0]
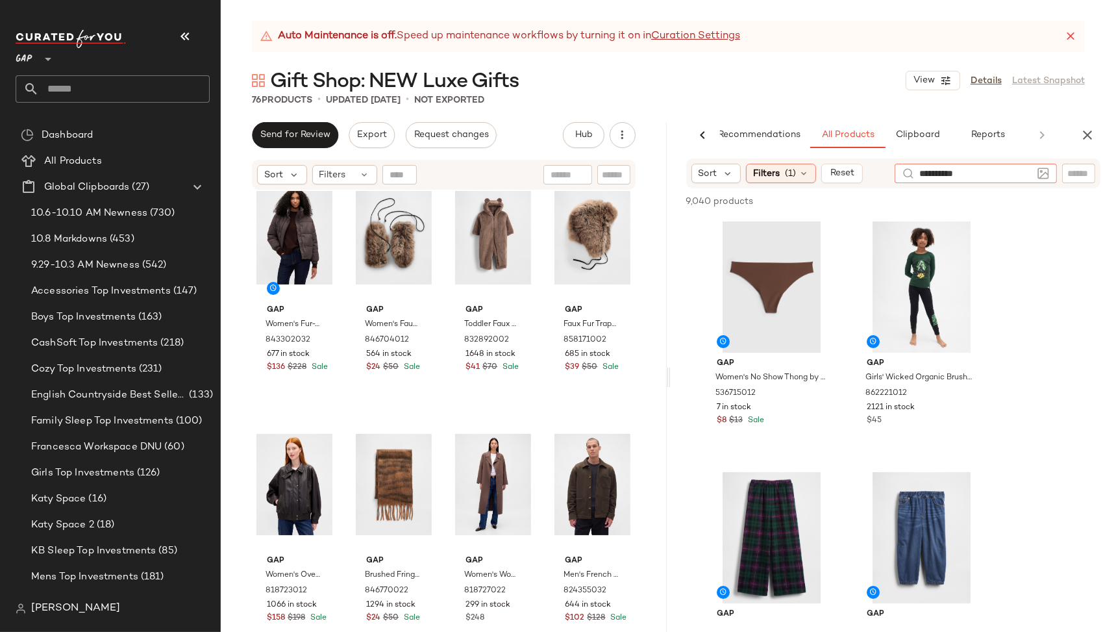
type input "**********"
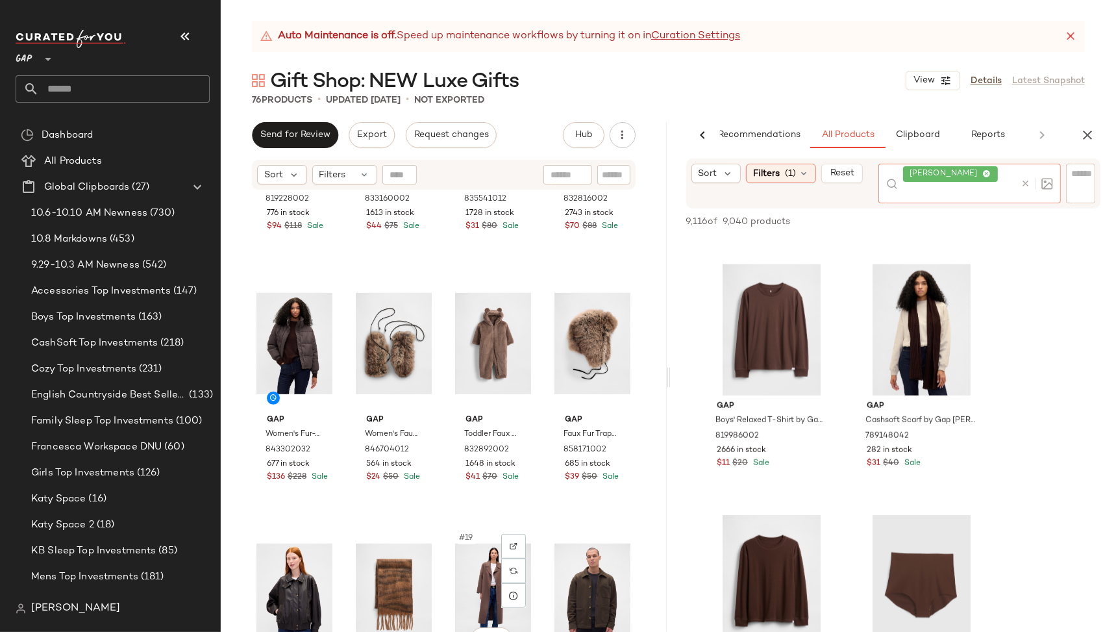
scroll to position [721, 0]
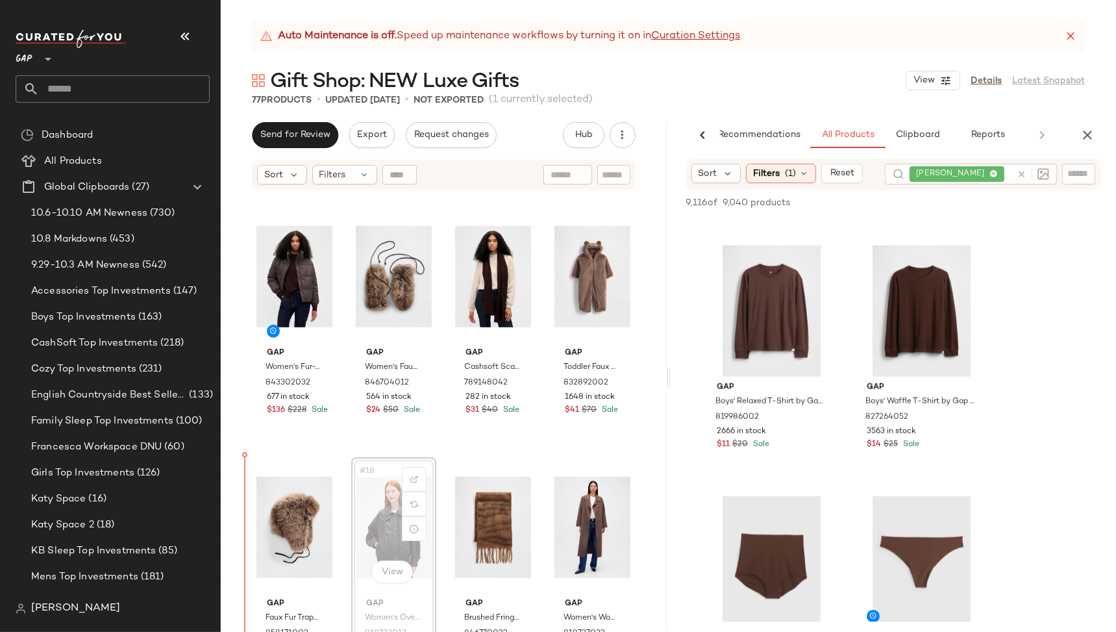
scroll to position [754, 0]
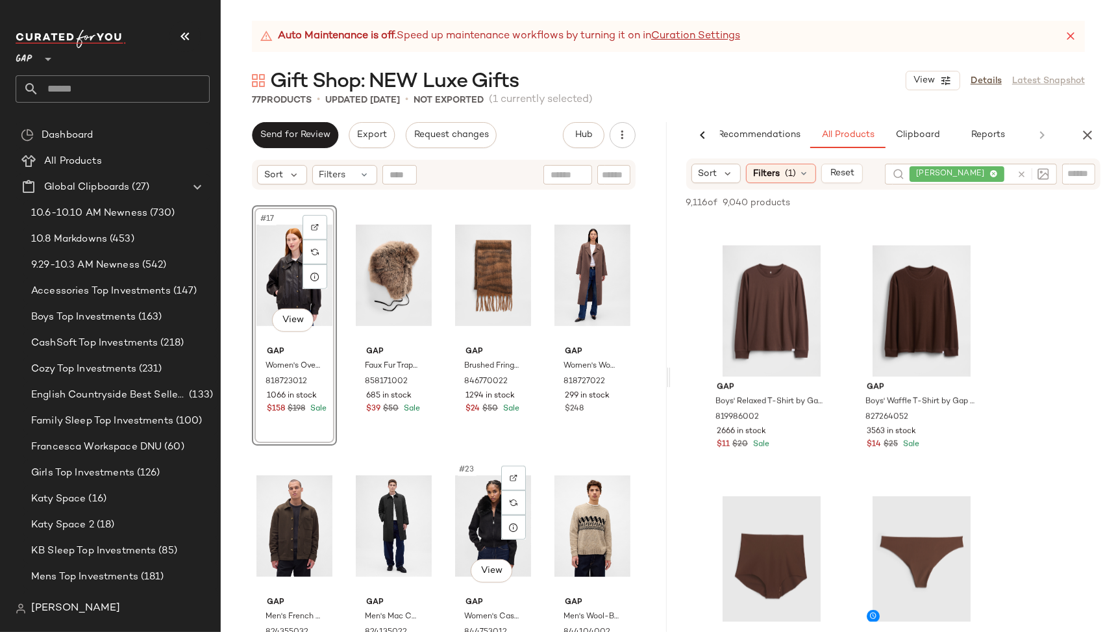
scroll to position [1011, 0]
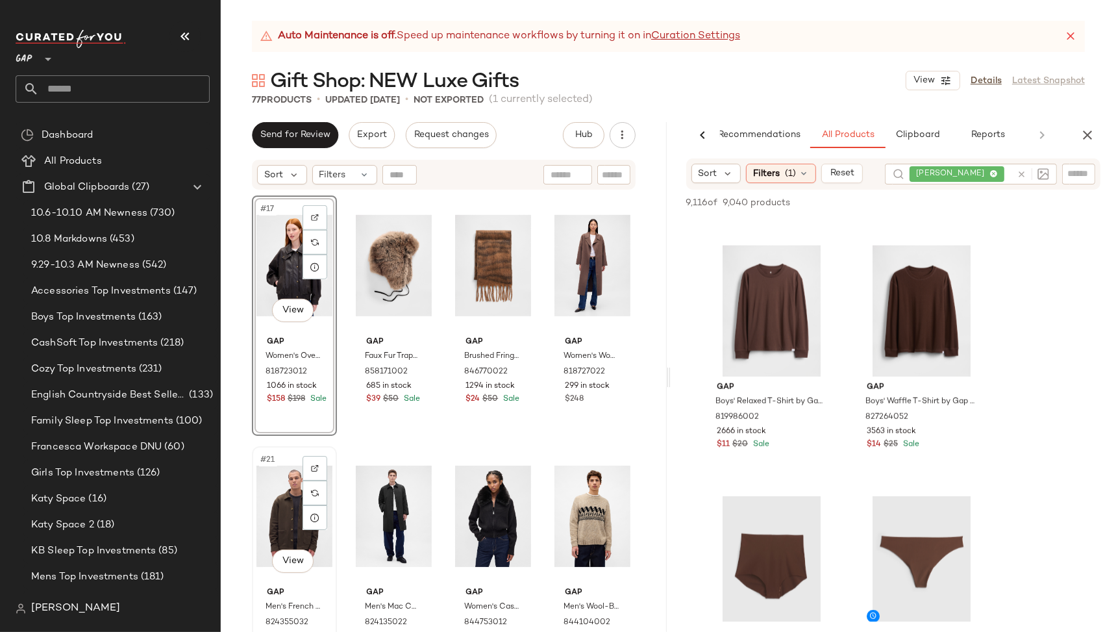
click at [267, 493] on div "#21 View" at bounding box center [294, 516] width 76 height 131
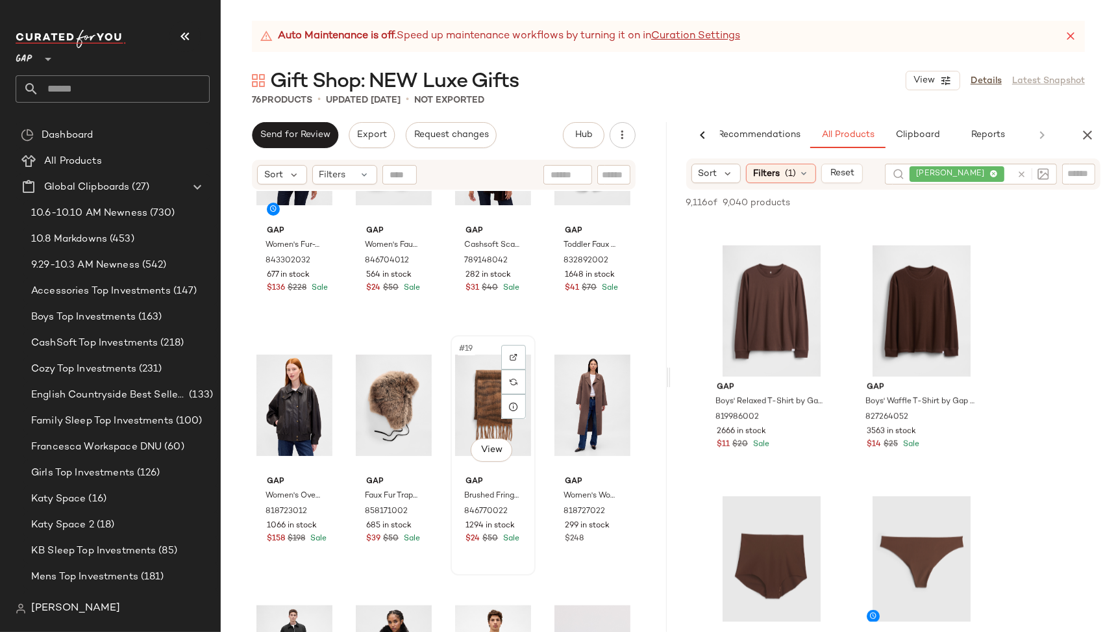
scroll to position [687, 0]
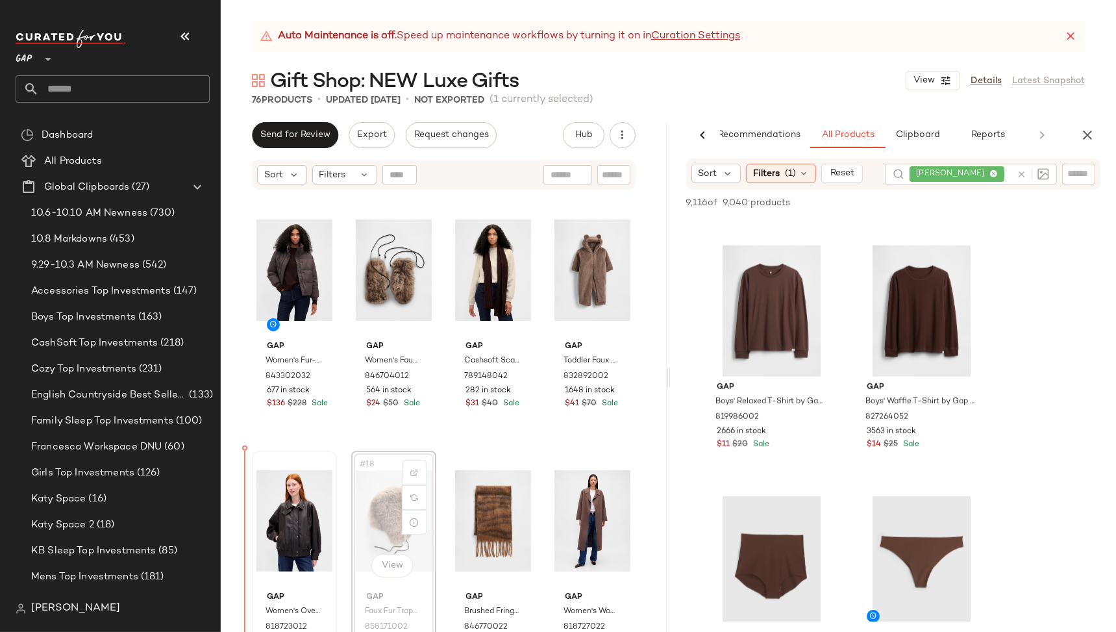
scroll to position [758, 0]
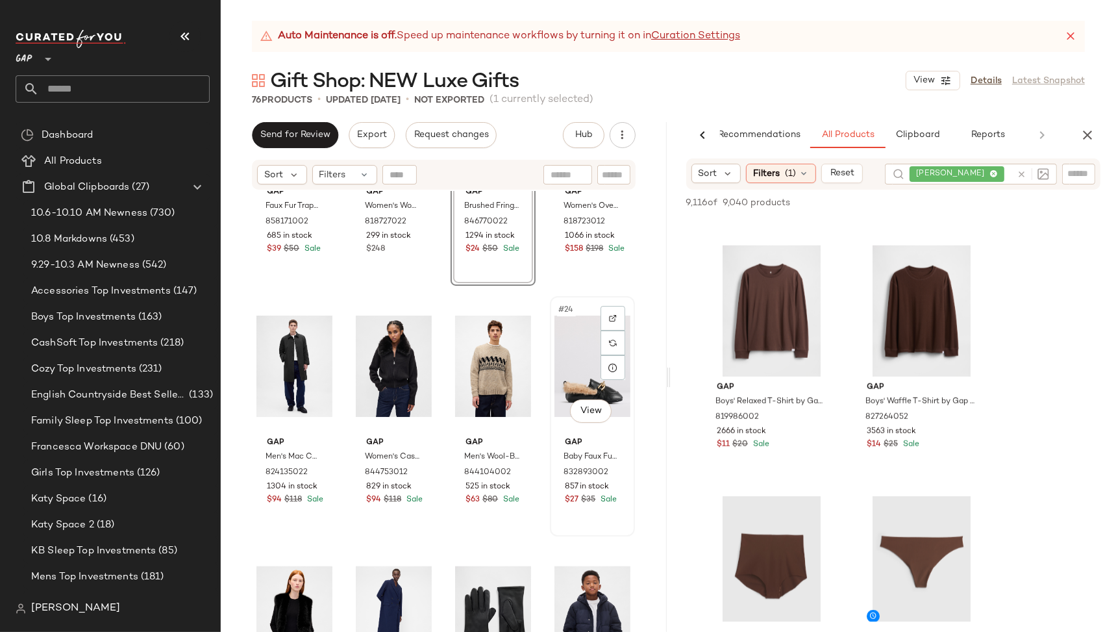
scroll to position [1161, 0]
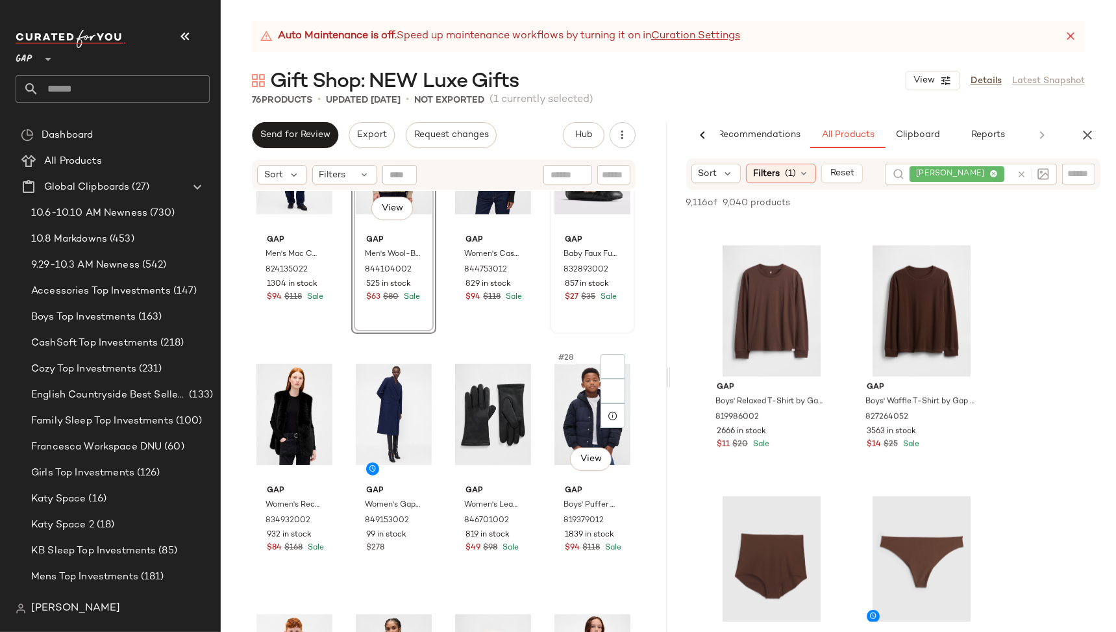
scroll to position [1370, 0]
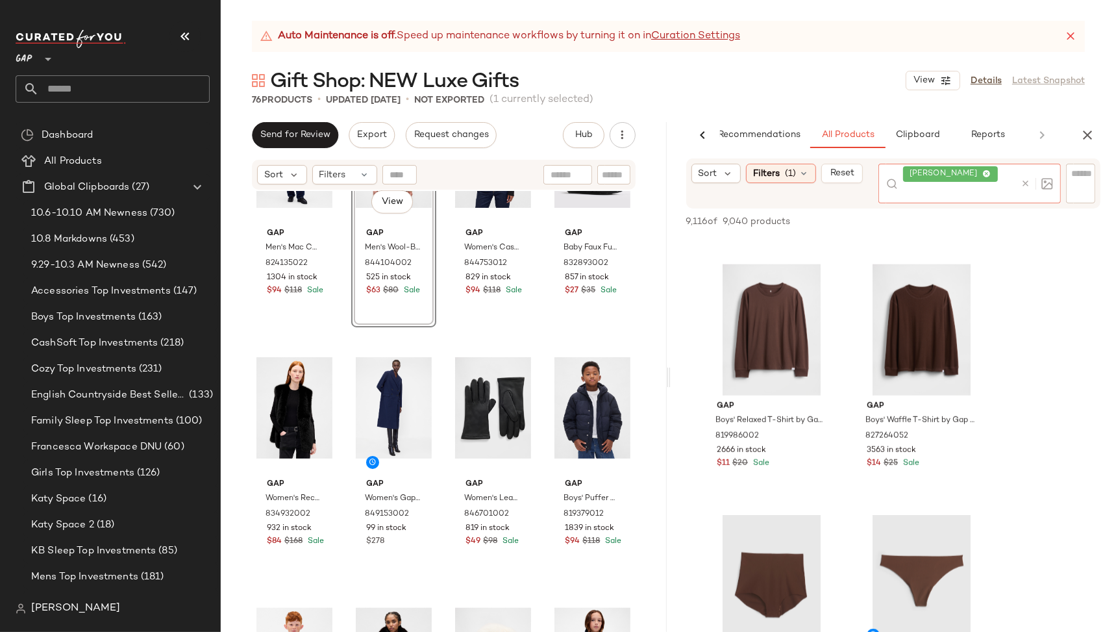
click at [1022, 173] on div at bounding box center [1034, 184] width 38 height 40
click at [1022, 182] on icon at bounding box center [1026, 184] width 10 height 10
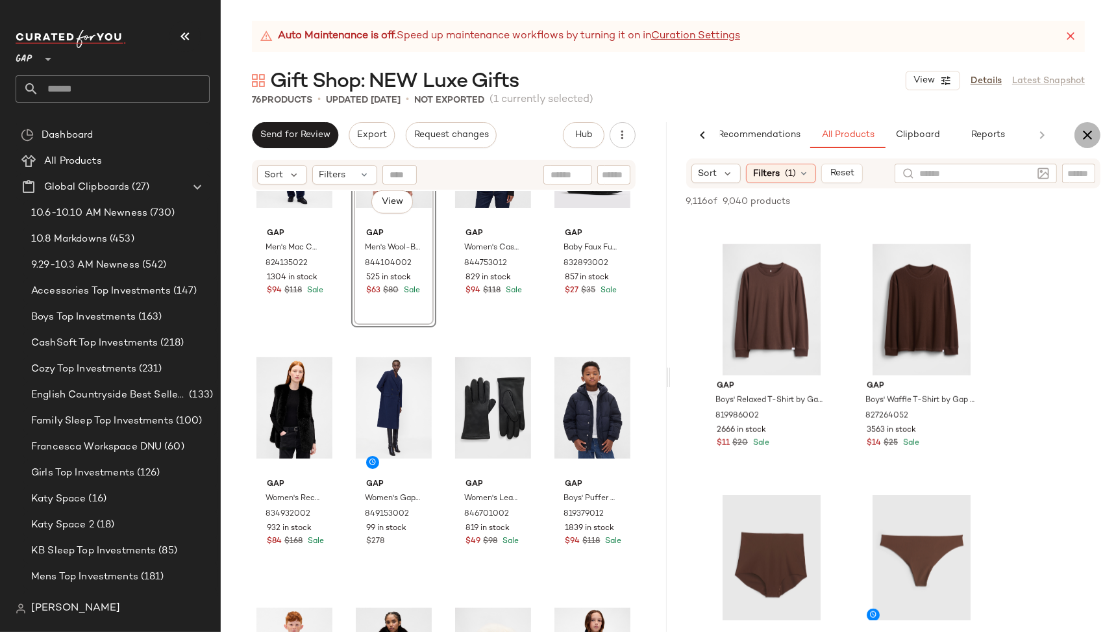
click at [1087, 133] on icon "button" at bounding box center [1088, 135] width 16 height 16
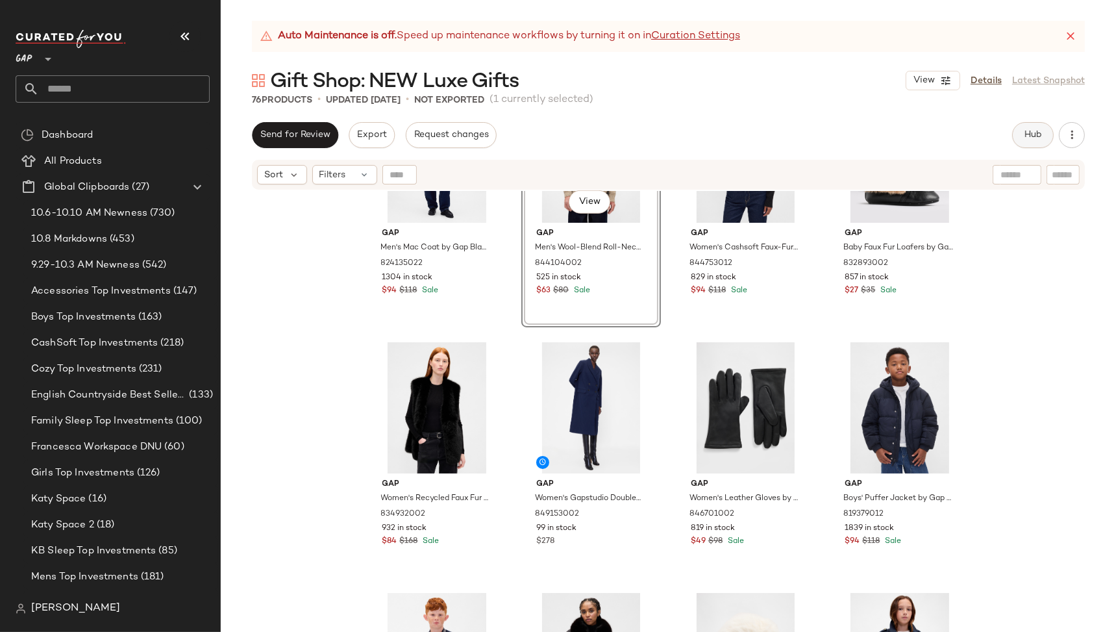
click at [1039, 139] on span "Hub" at bounding box center [1033, 135] width 18 height 10
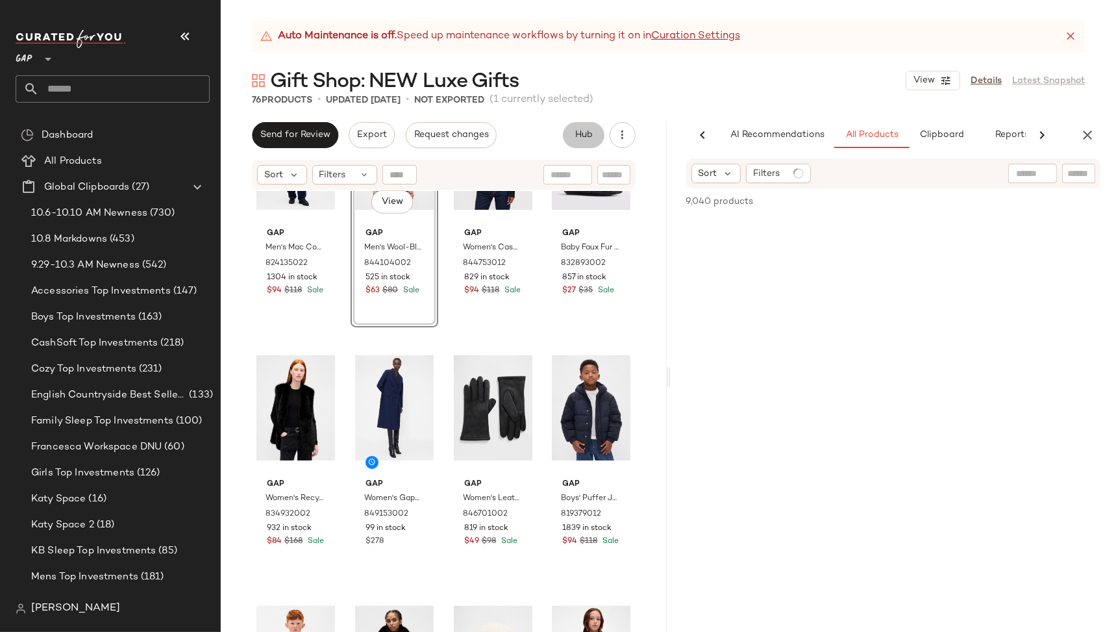
scroll to position [0, 24]
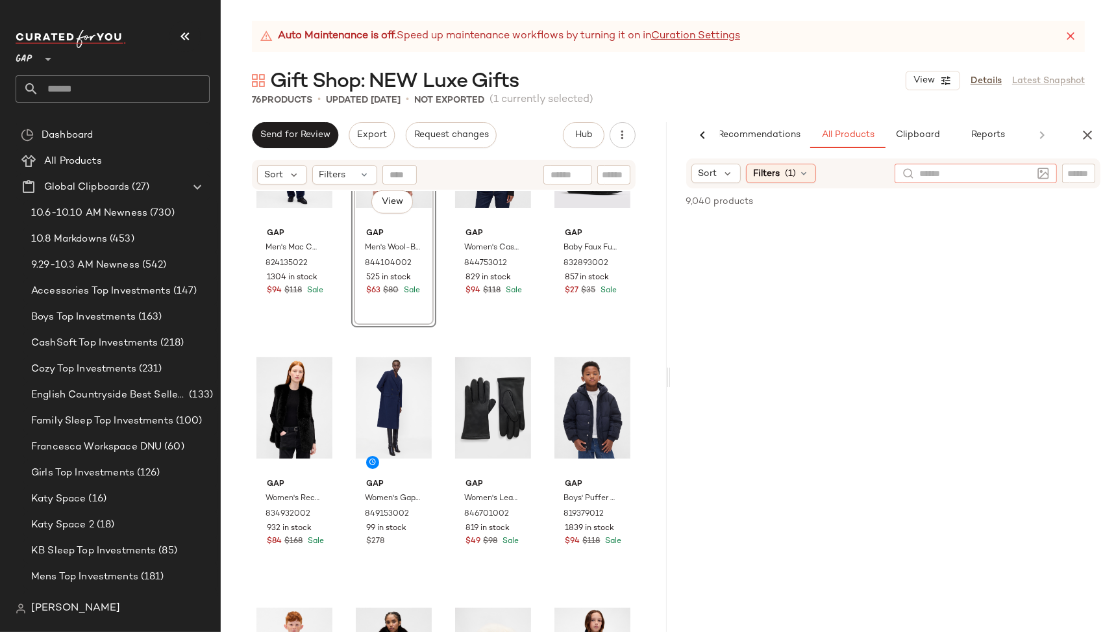
click at [1035, 170] on div at bounding box center [976, 173] width 162 height 19
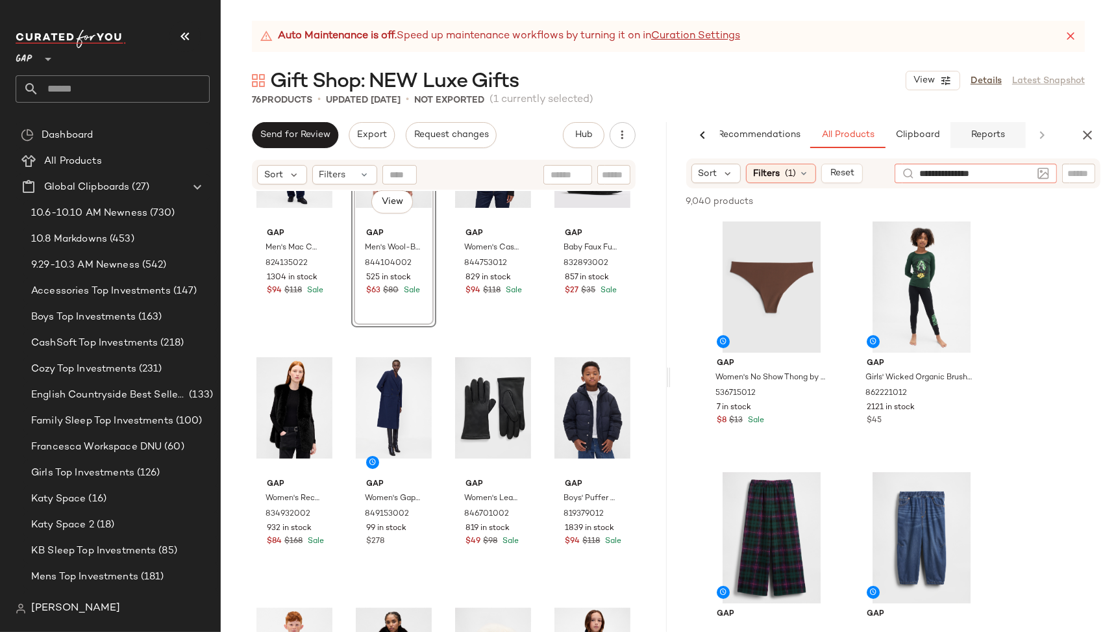
type input "**********"
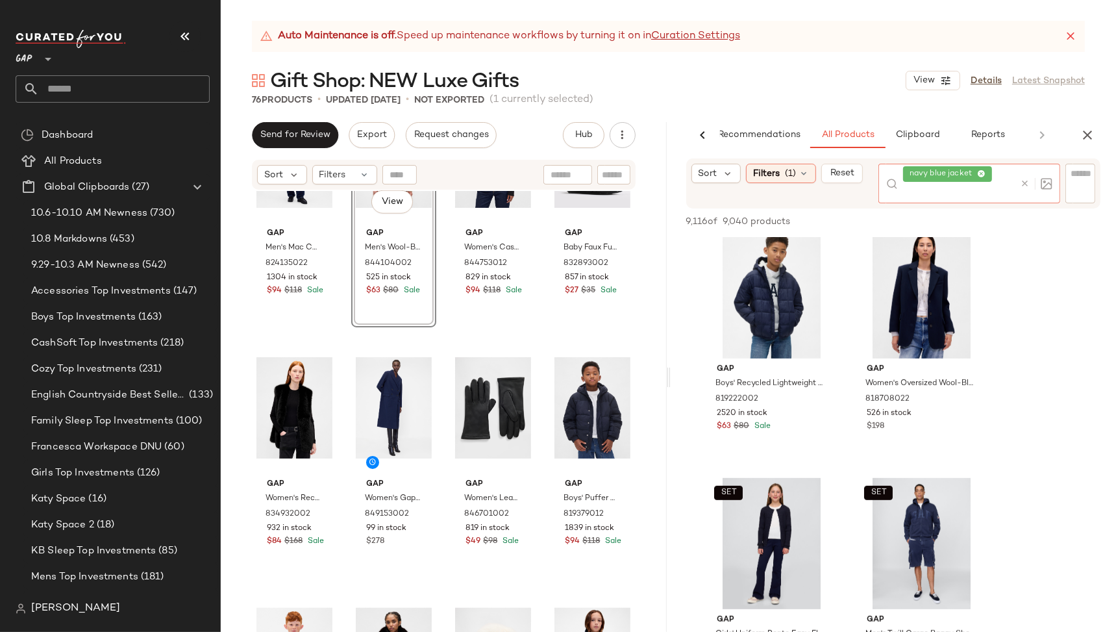
scroll to position [778, 0]
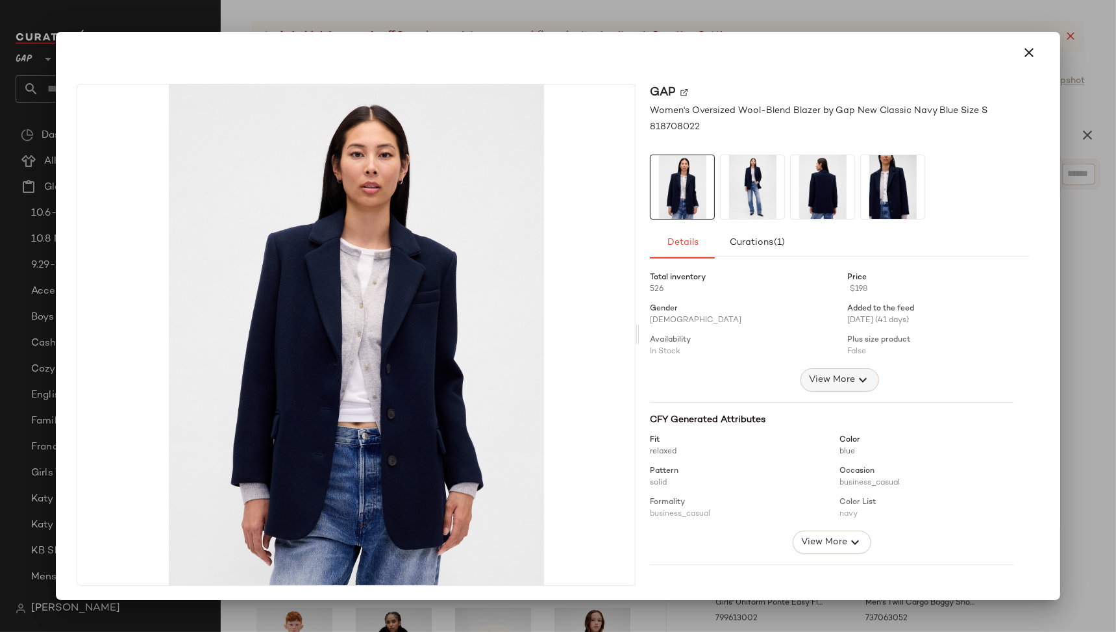
click at [823, 378] on span "View More" at bounding box center [831, 380] width 47 height 16
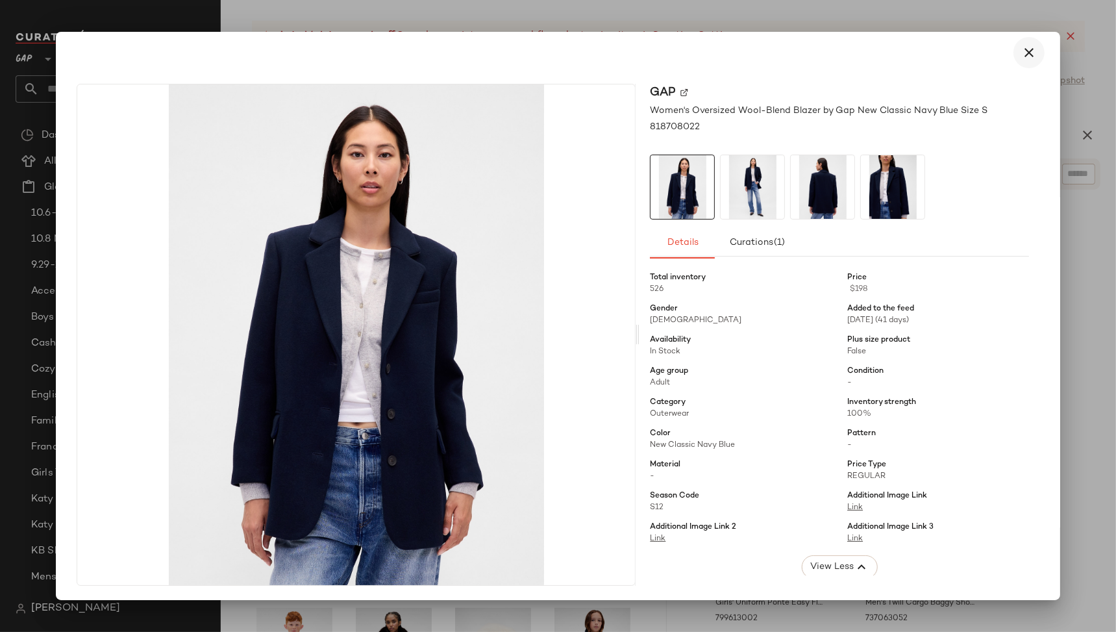
click at [1022, 53] on icon "button" at bounding box center [1029, 53] width 16 height 16
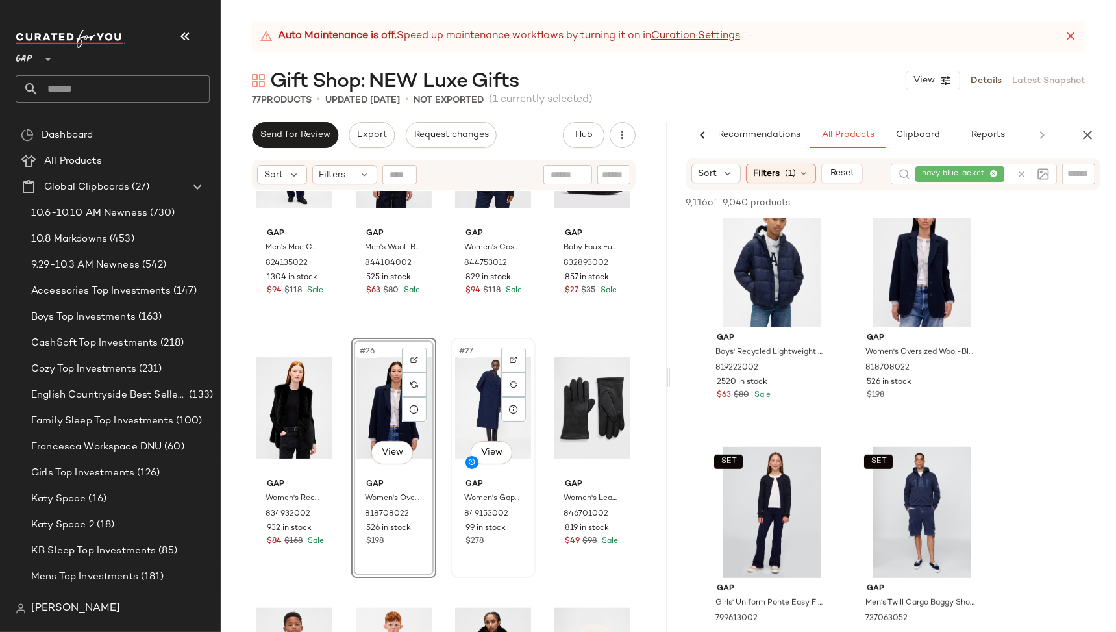
click at [467, 410] on div "#27 View" at bounding box center [493, 407] width 76 height 131
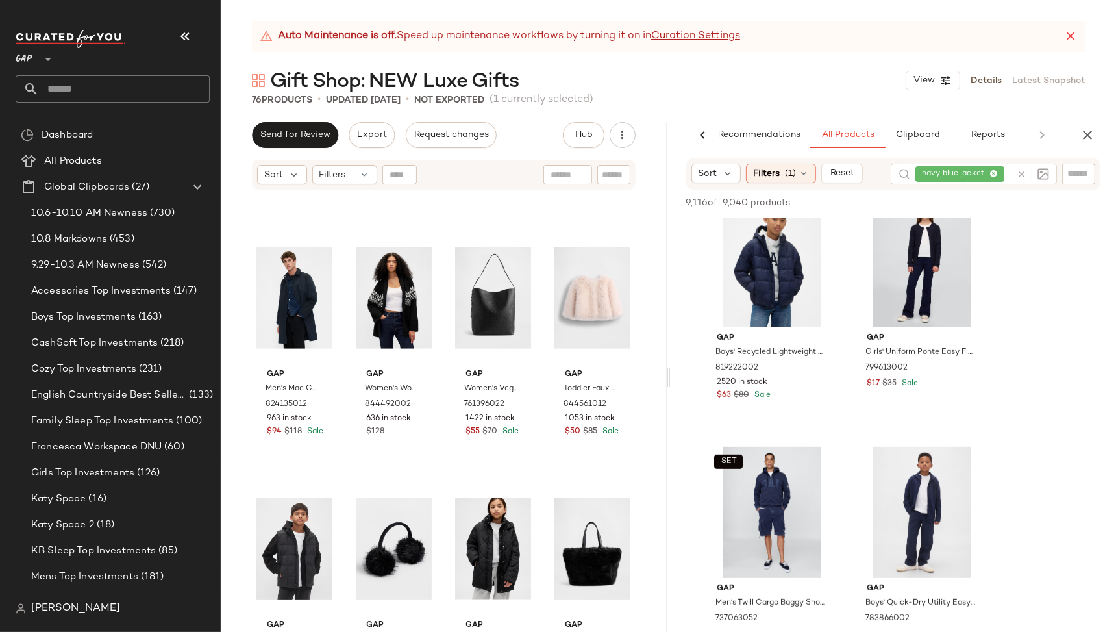
scroll to position [2233, 0]
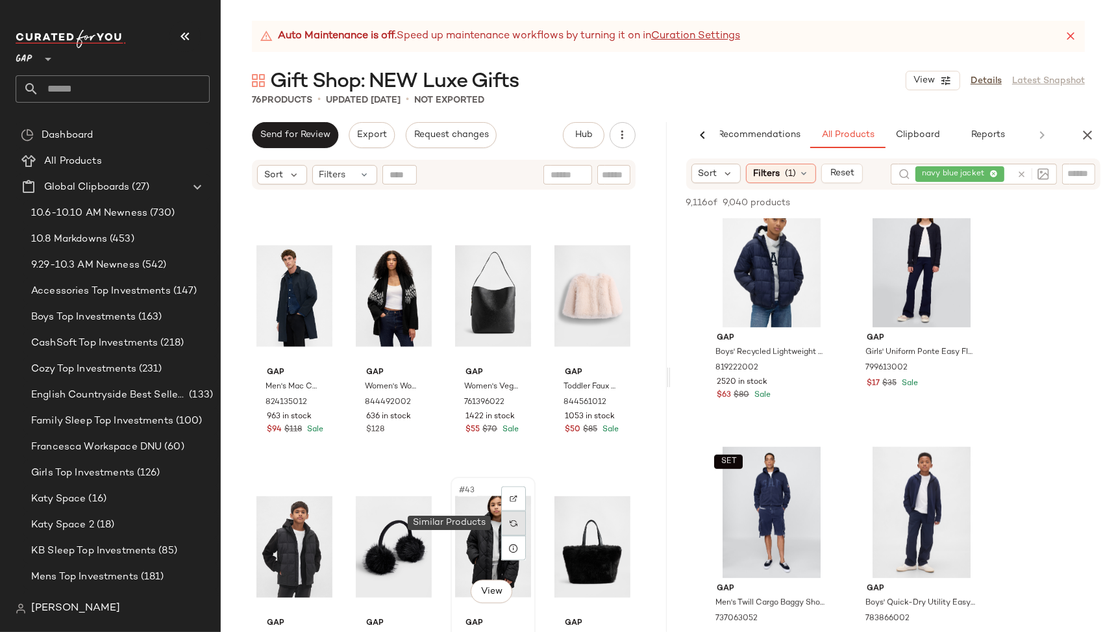
click at [512, 523] on img at bounding box center [514, 523] width 8 height 8
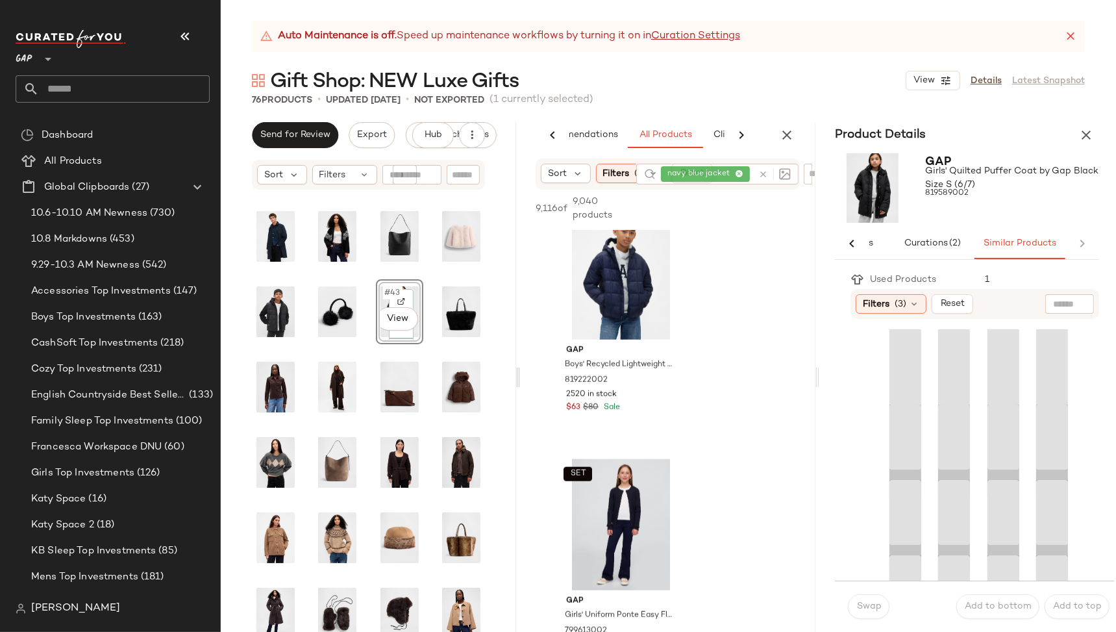
scroll to position [0, 56]
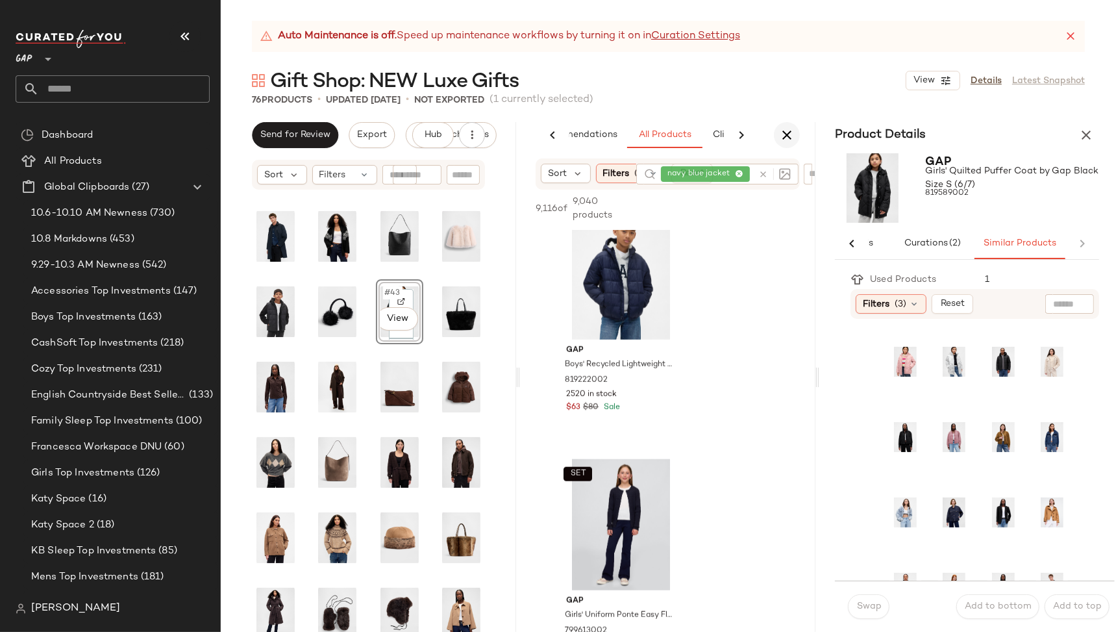
click at [784, 131] on icon "button" at bounding box center [787, 135] width 16 height 16
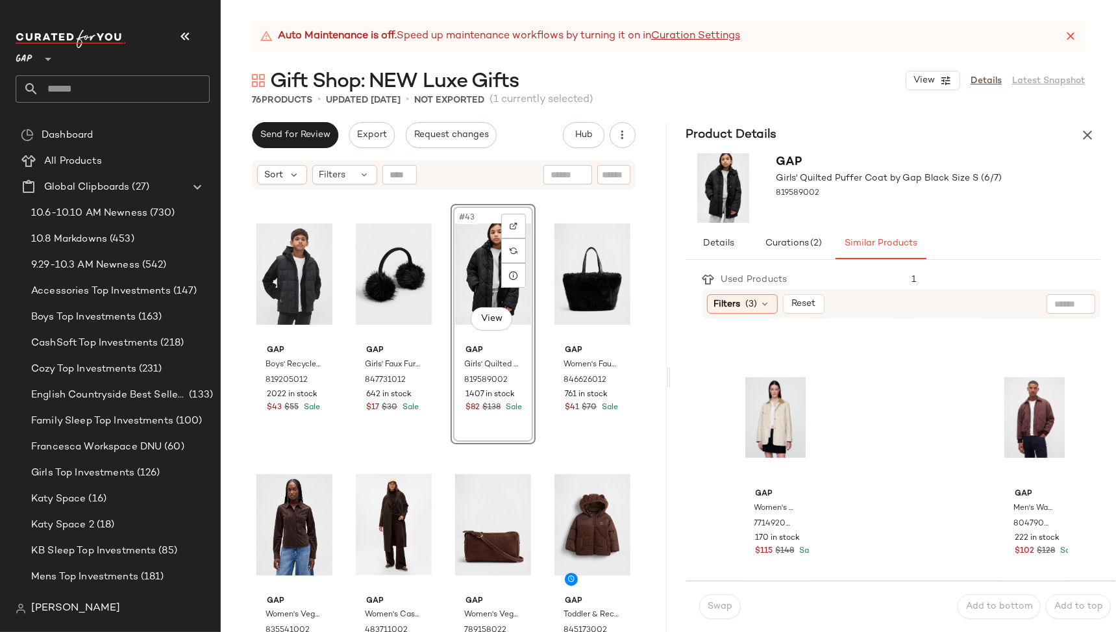
scroll to position [1241, 0]
click at [636, 447] on div "Gap Boys' Recycled Lightweight Puffer Vest by Gap Black Size XS 819205012 2022 …" at bounding box center [444, 427] width 446 height 473
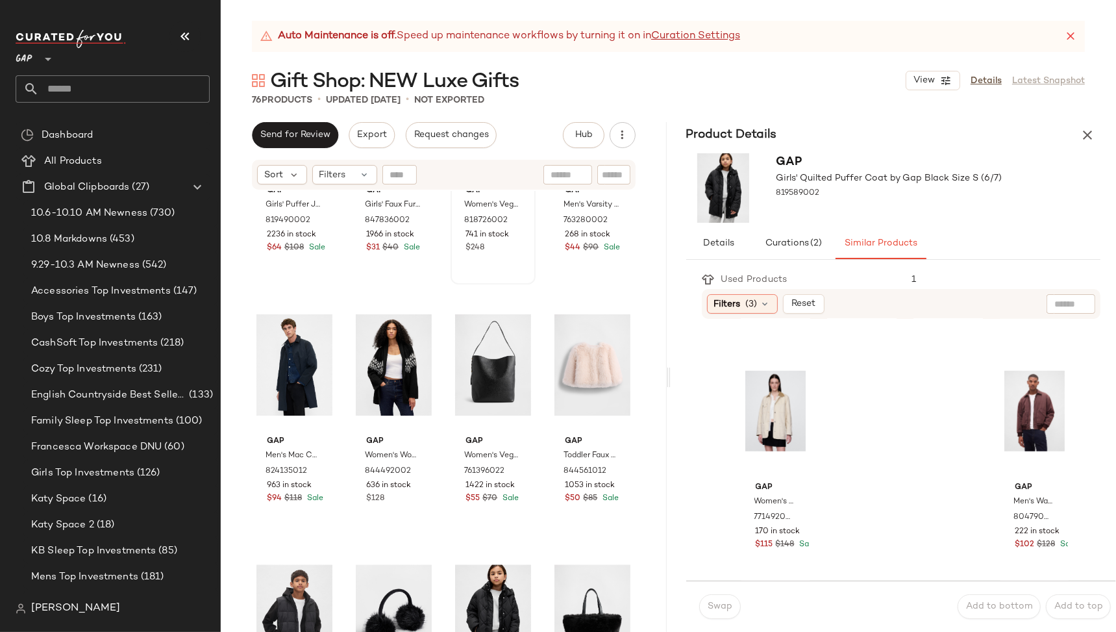
scroll to position [2347, 0]
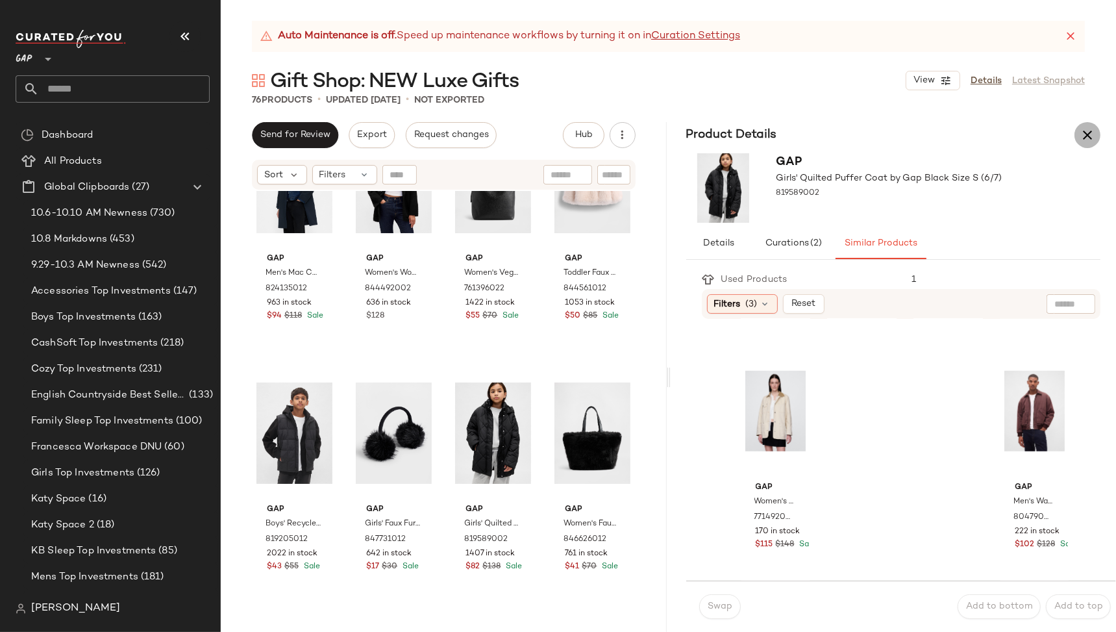
click at [1089, 140] on icon "button" at bounding box center [1088, 135] width 16 height 16
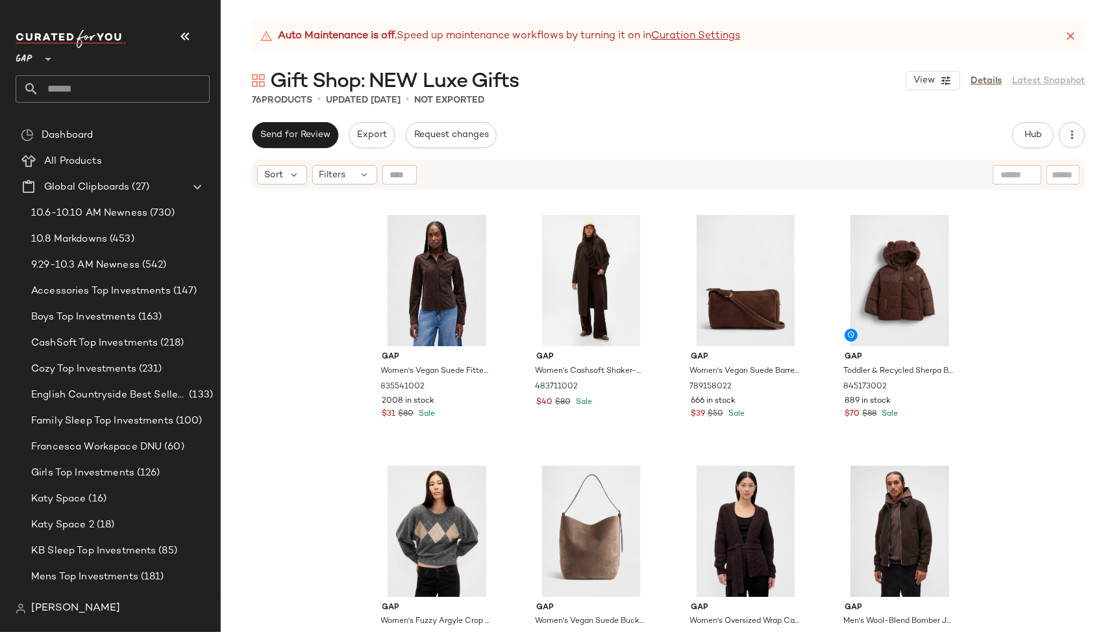
scroll to position [2723, 0]
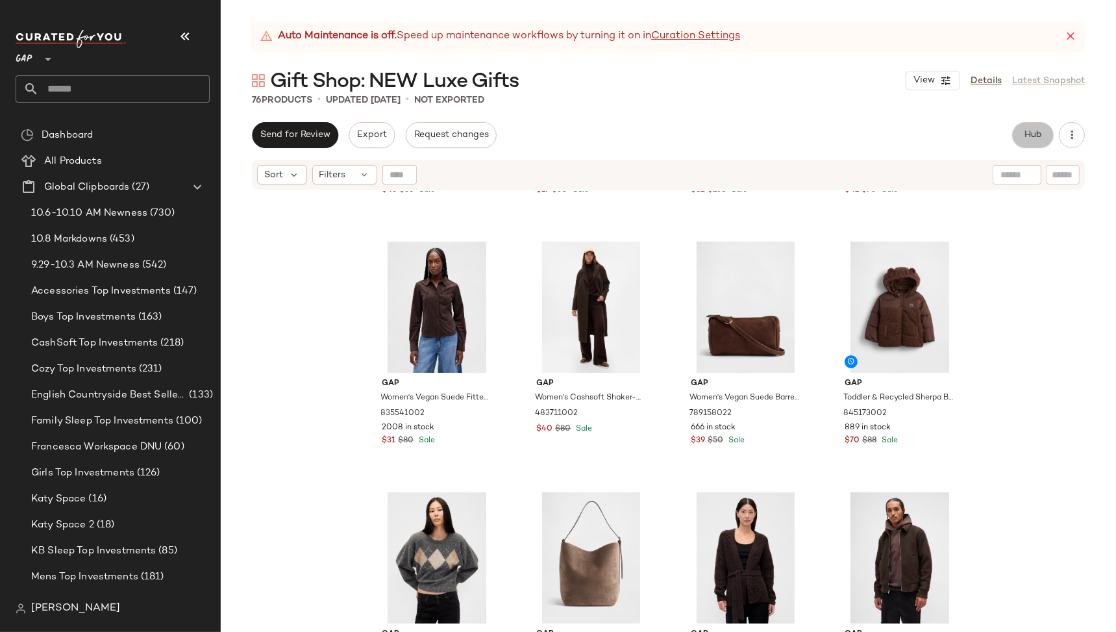
click at [1028, 135] on span "Hub" at bounding box center [1033, 135] width 18 height 10
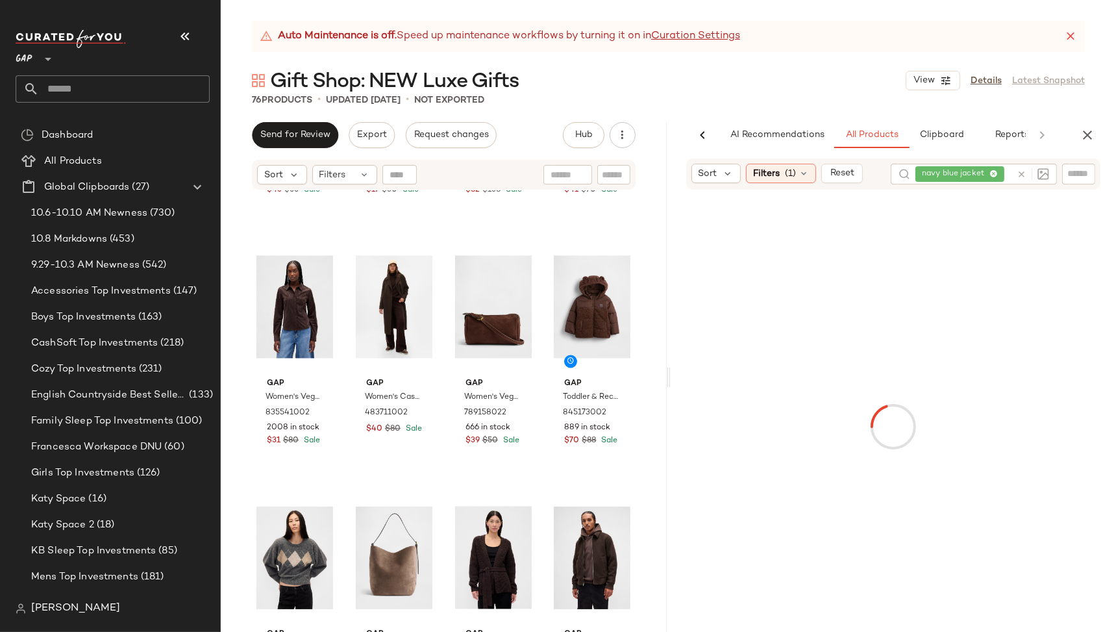
scroll to position [0, 24]
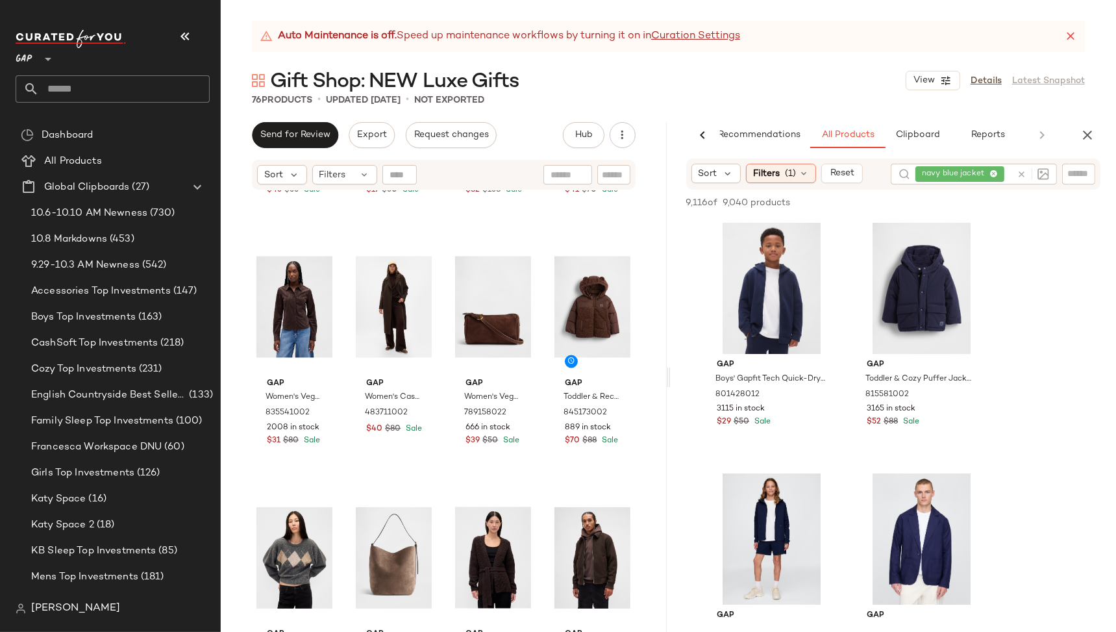
click at [1022, 173] on div at bounding box center [1030, 174] width 38 height 21
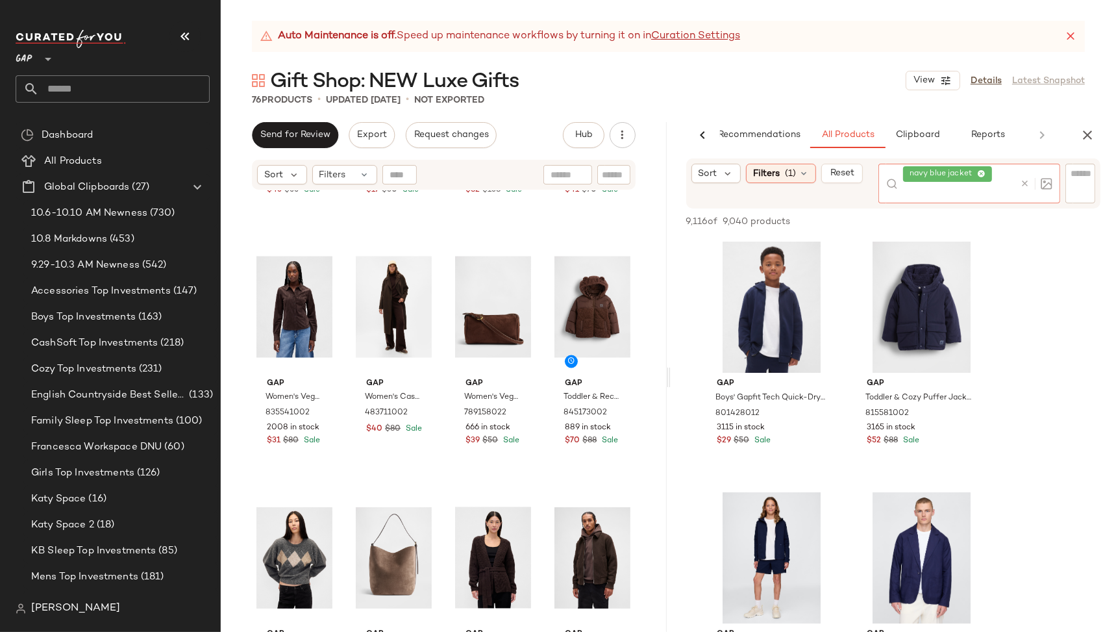
click at [1023, 179] on icon at bounding box center [1025, 184] width 10 height 10
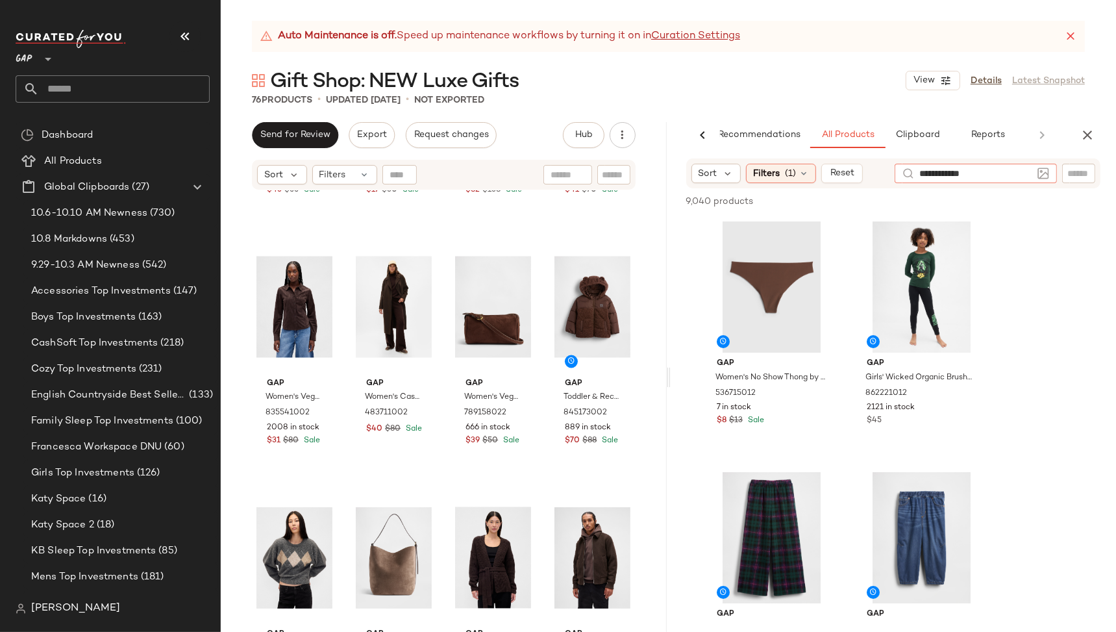
type input "**********"
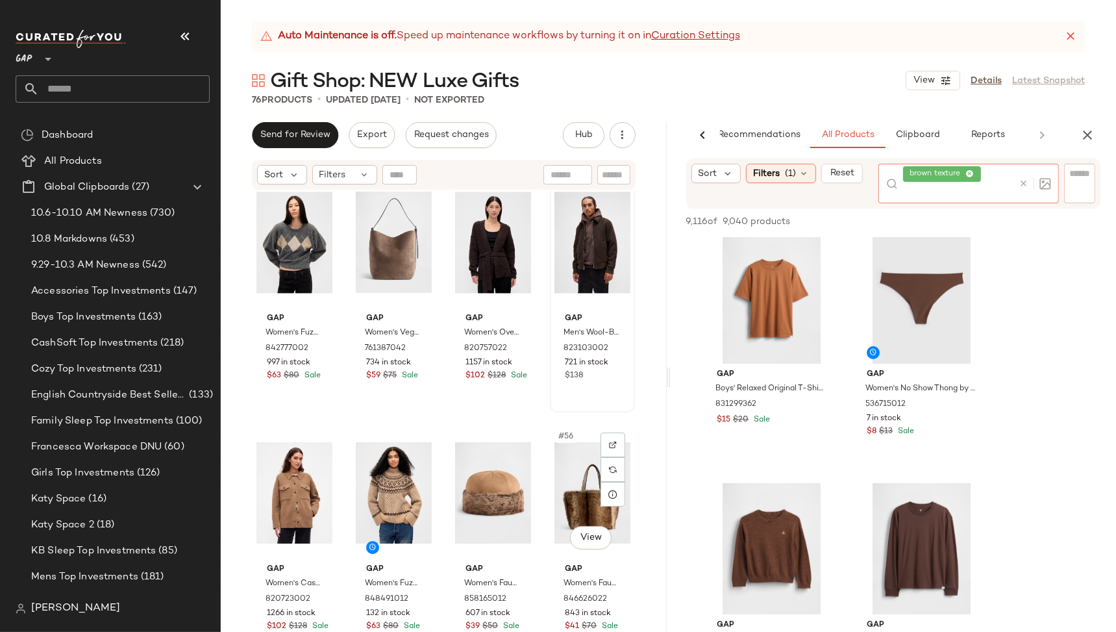
scroll to position [3041, 0]
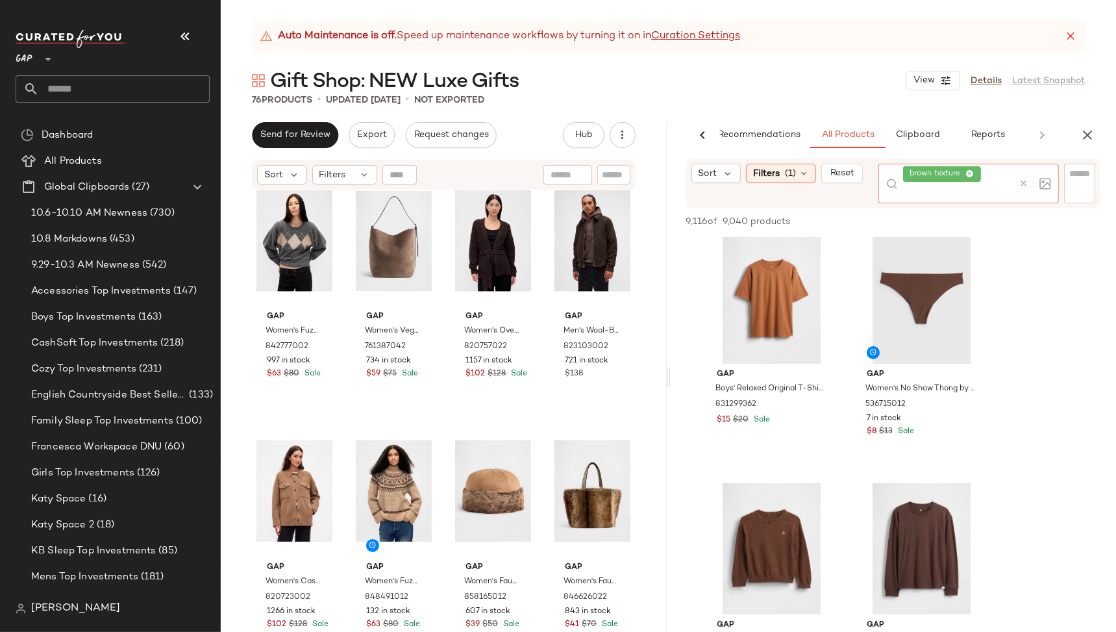
click at [1090, 137] on icon "button" at bounding box center [1088, 135] width 16 height 16
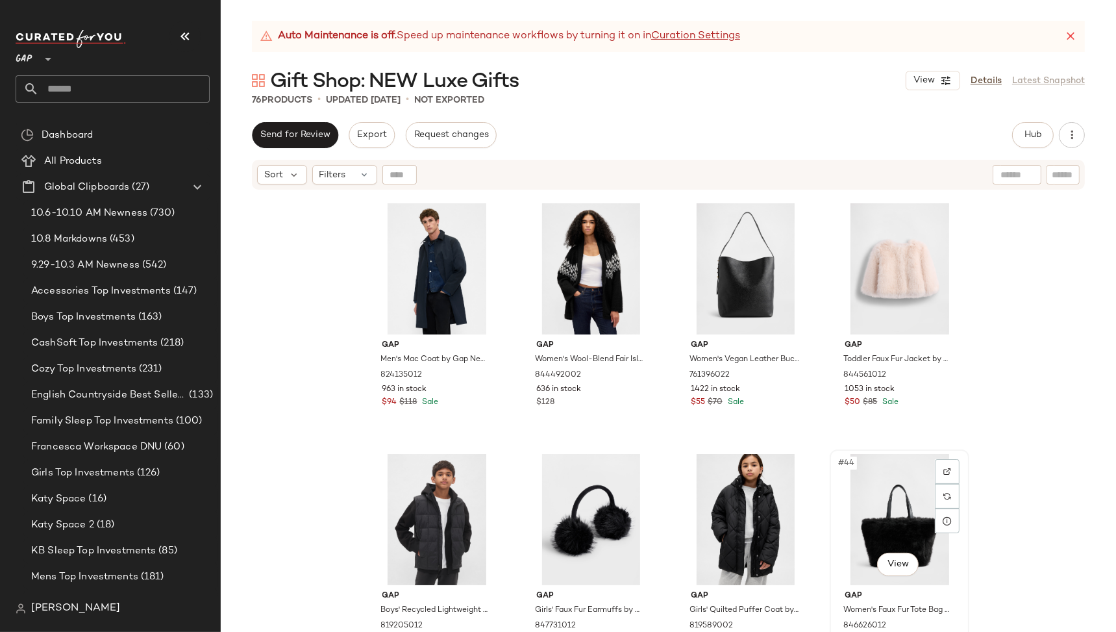
scroll to position [2258, 0]
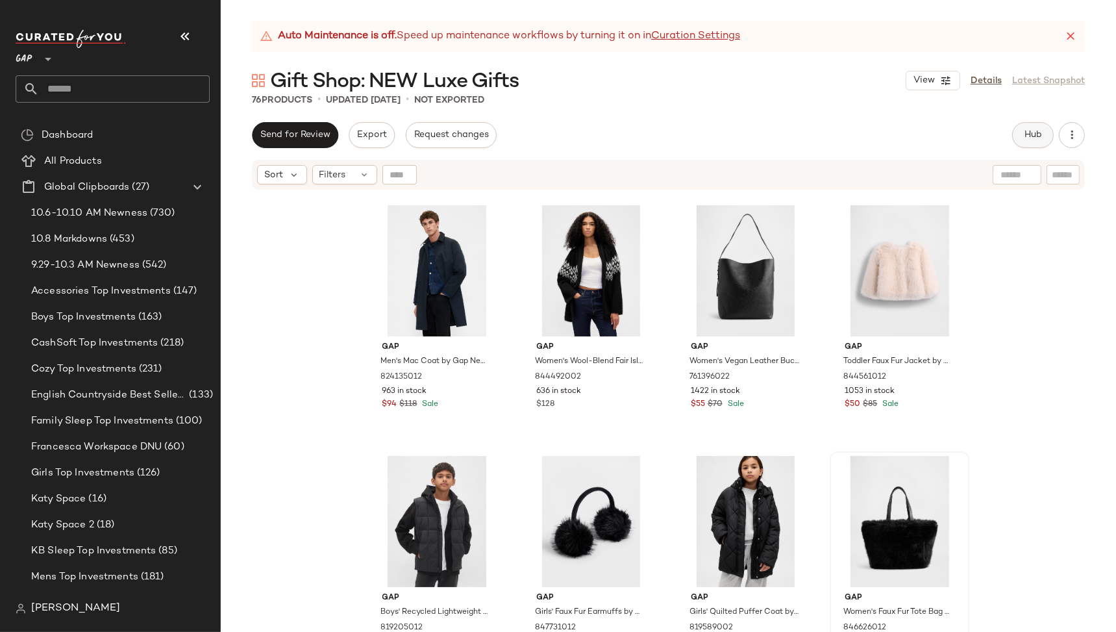
click at [1042, 132] on span "Hub" at bounding box center [1033, 135] width 18 height 10
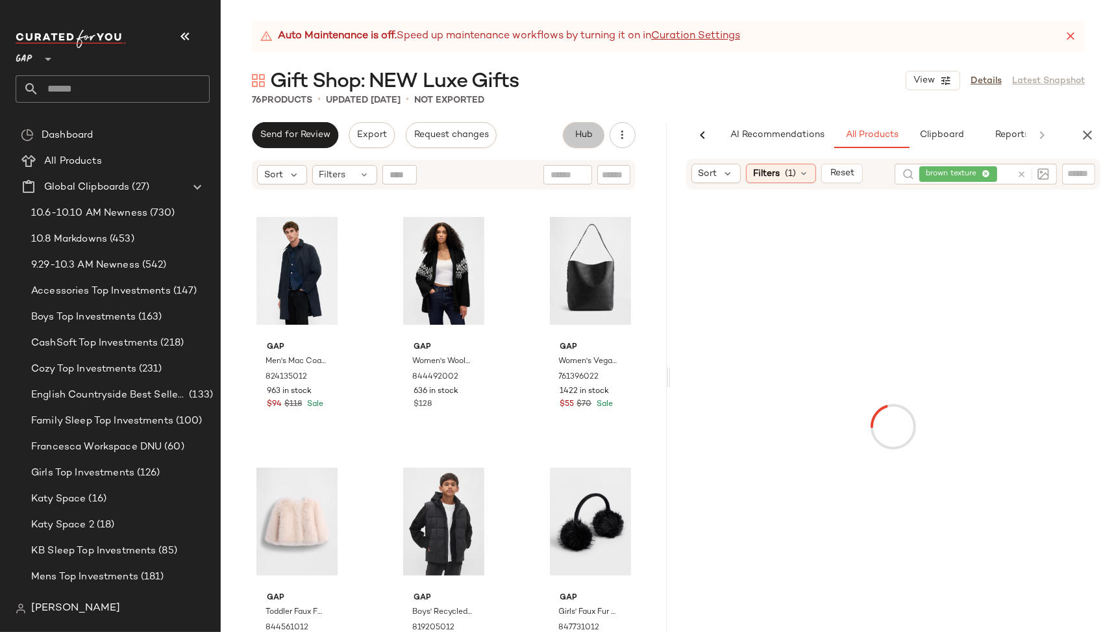
scroll to position [0, 24]
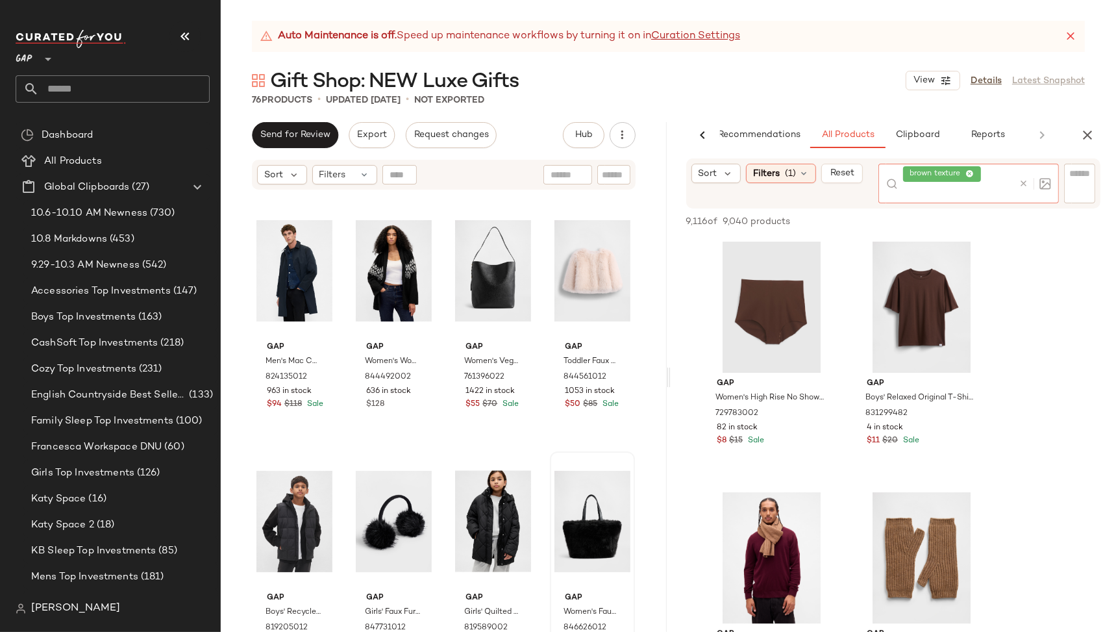
click at [1022, 175] on div at bounding box center [1032, 184] width 38 height 40
click at [1096, 136] on button "button" at bounding box center [1087, 135] width 26 height 26
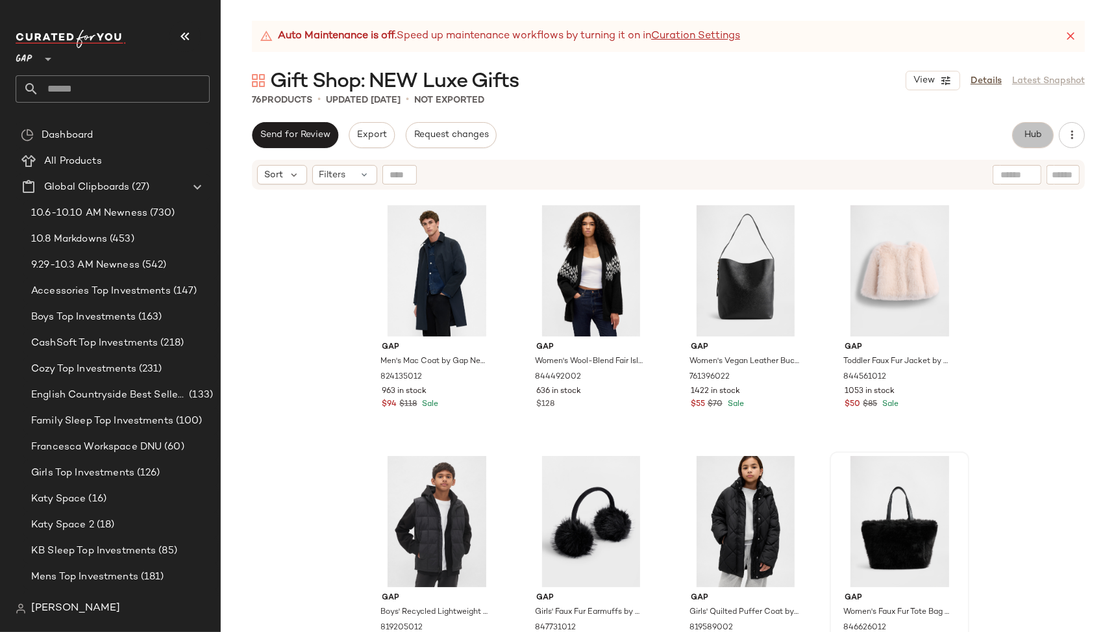
click at [1043, 139] on button "Hub" at bounding box center [1033, 135] width 42 height 26
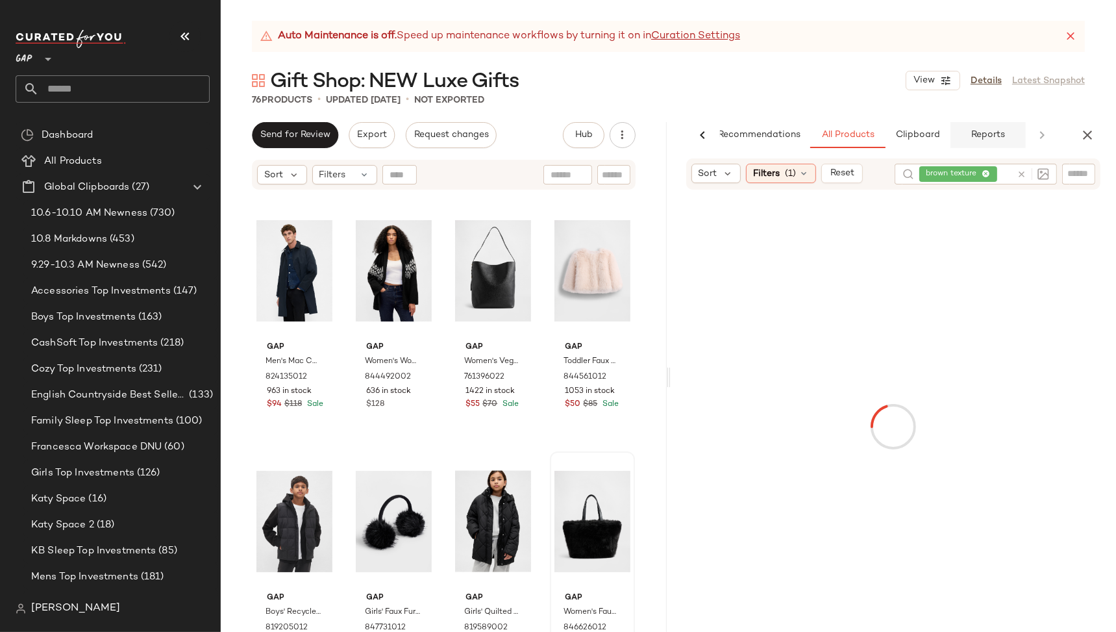
click at [1009, 136] on button "Reports" at bounding box center [987, 135] width 75 height 26
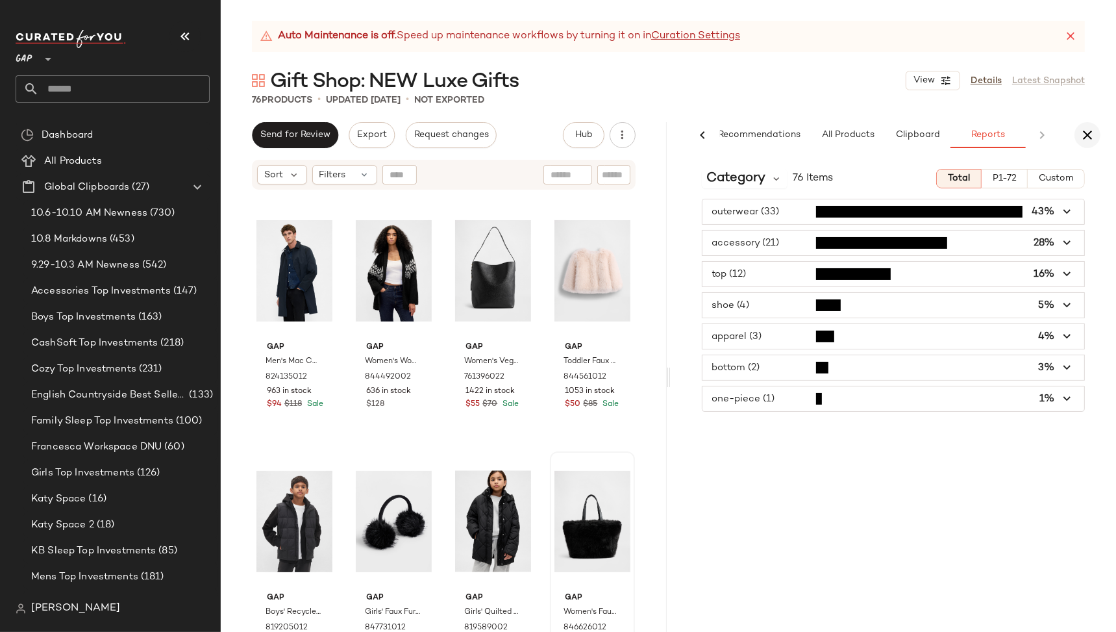
click at [1085, 134] on icon "button" at bounding box center [1088, 135] width 16 height 16
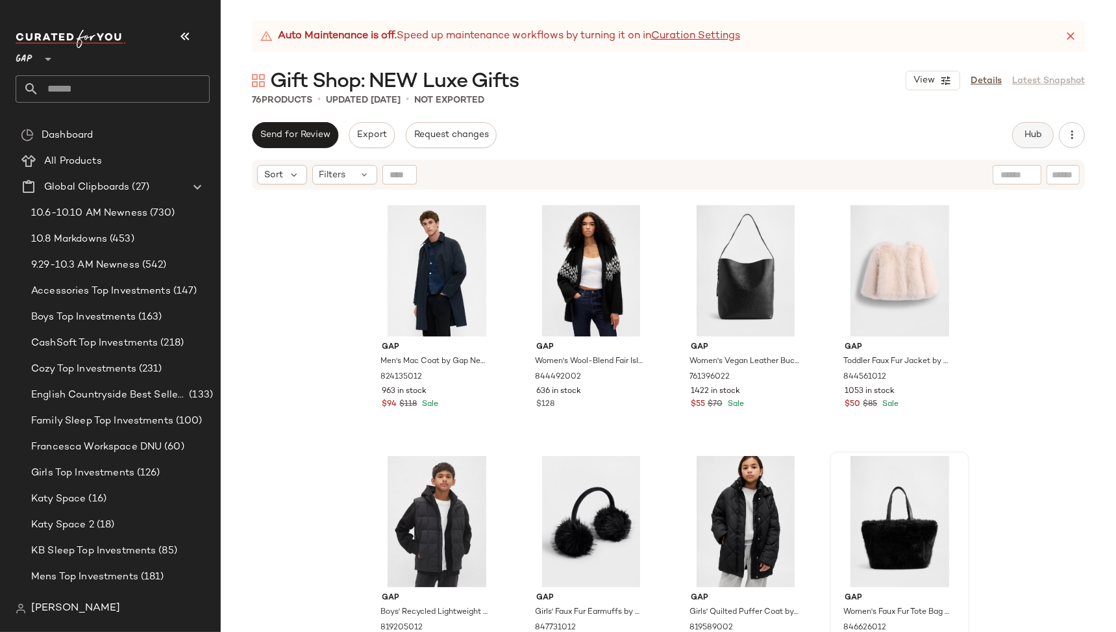
click at [1037, 136] on span "Hub" at bounding box center [1033, 135] width 18 height 10
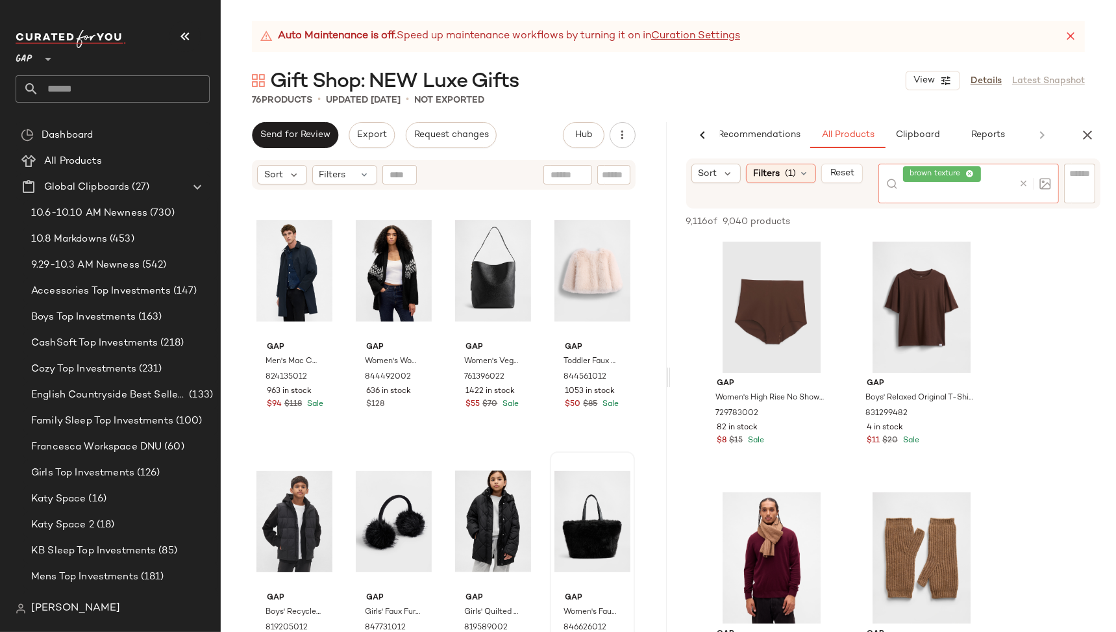
click at [1021, 172] on div at bounding box center [1032, 184] width 38 height 40
click at [1022, 183] on icon at bounding box center [1024, 184] width 10 height 10
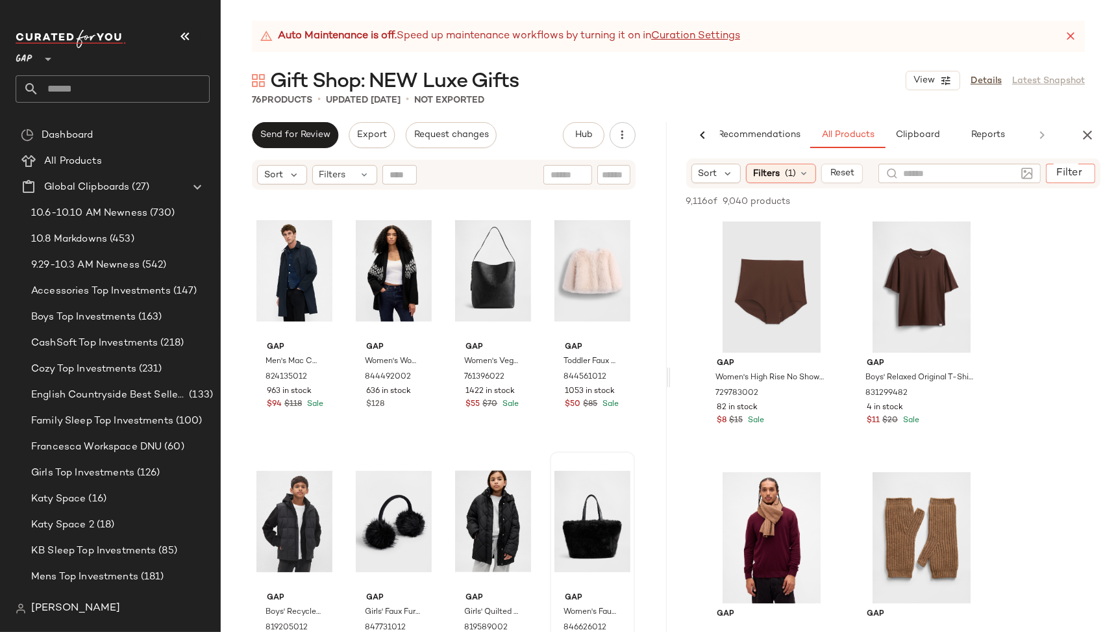
click at [1075, 175] on input "Filter" at bounding box center [1106, 174] width 110 height 14
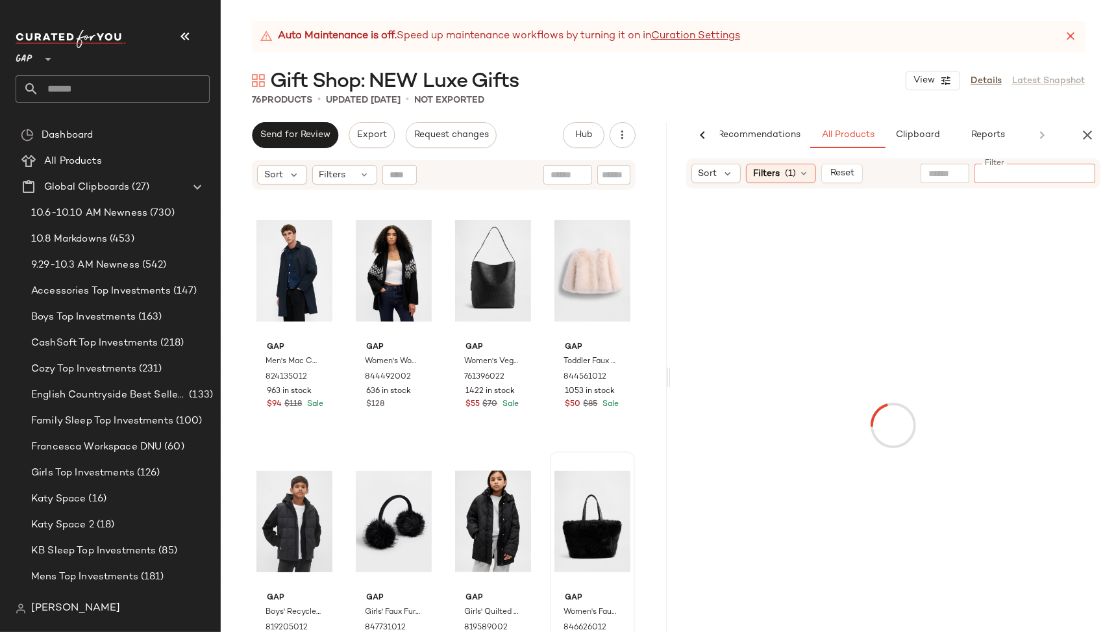
paste input "******"
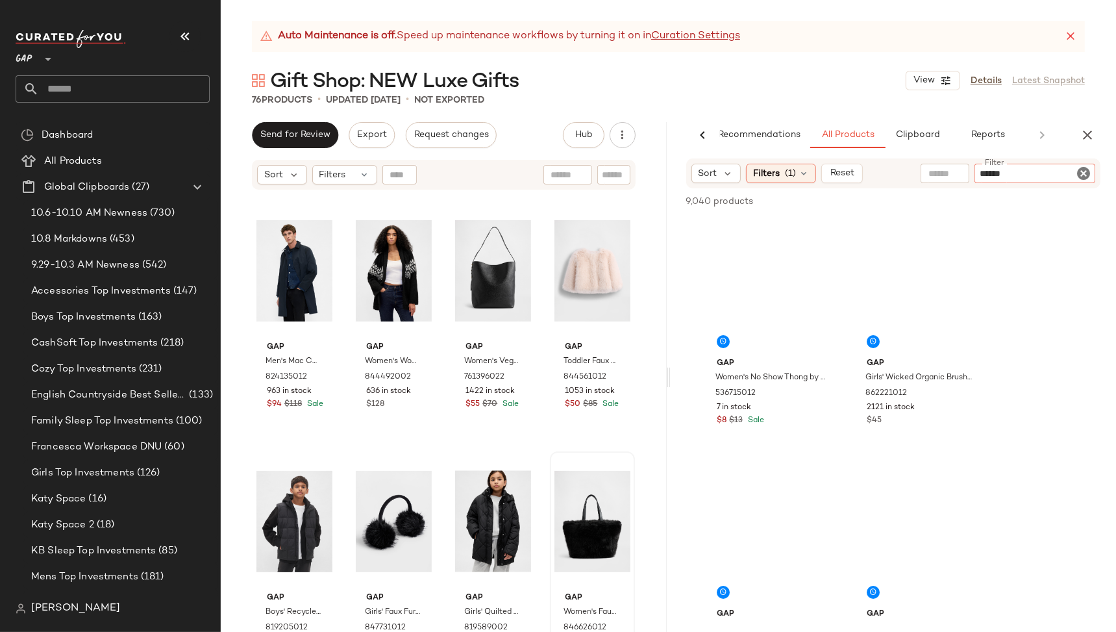
type input "******"
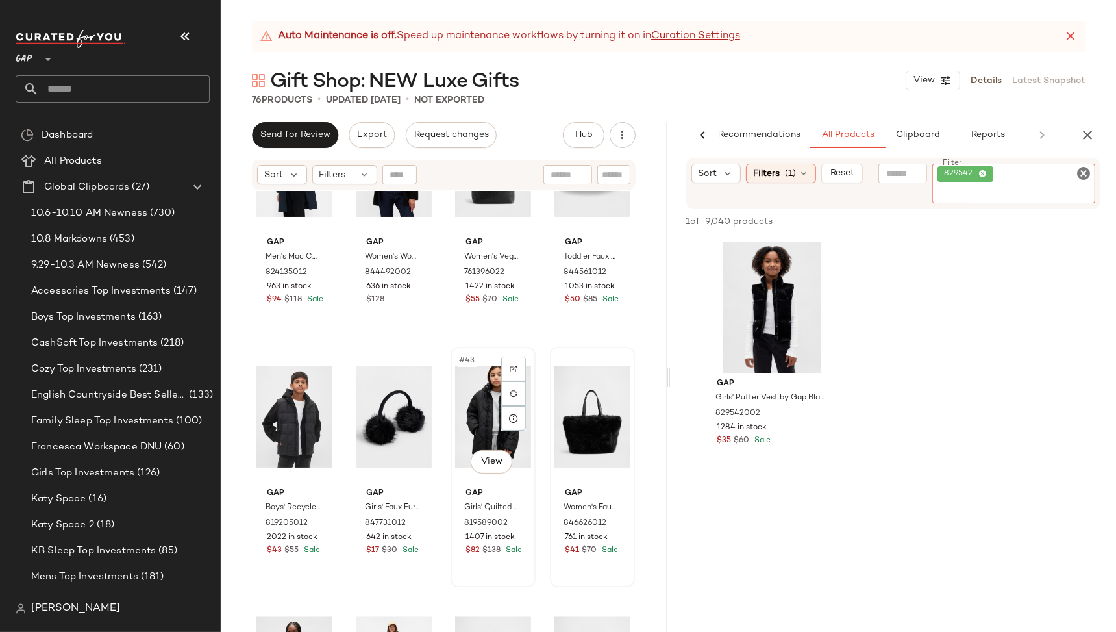
scroll to position [2411, 0]
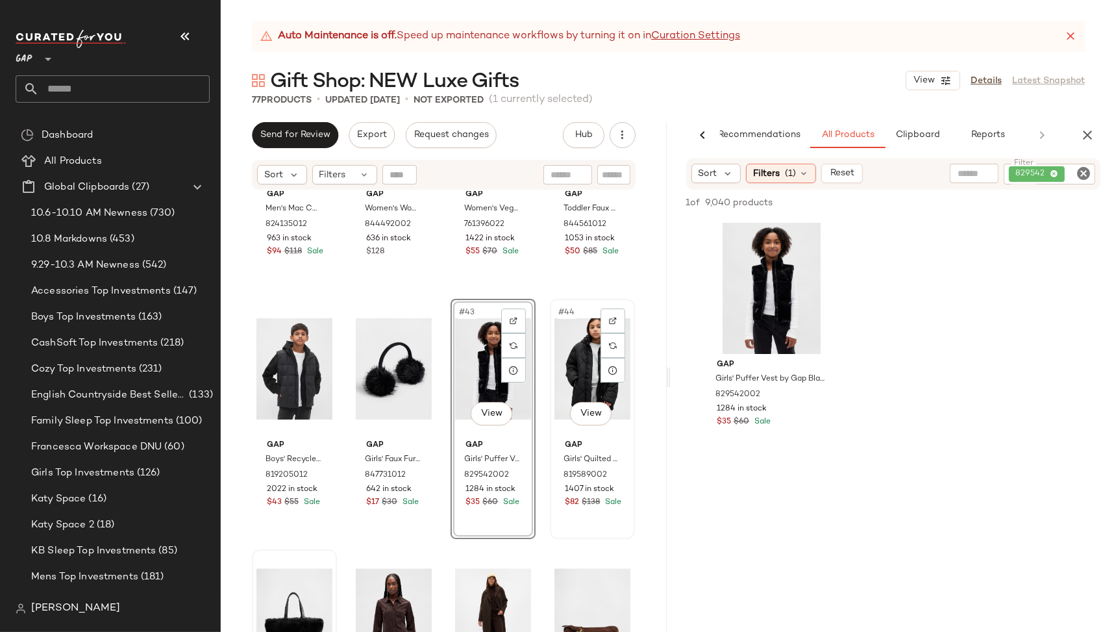
click at [556, 393] on div "#44 View" at bounding box center [592, 368] width 76 height 131
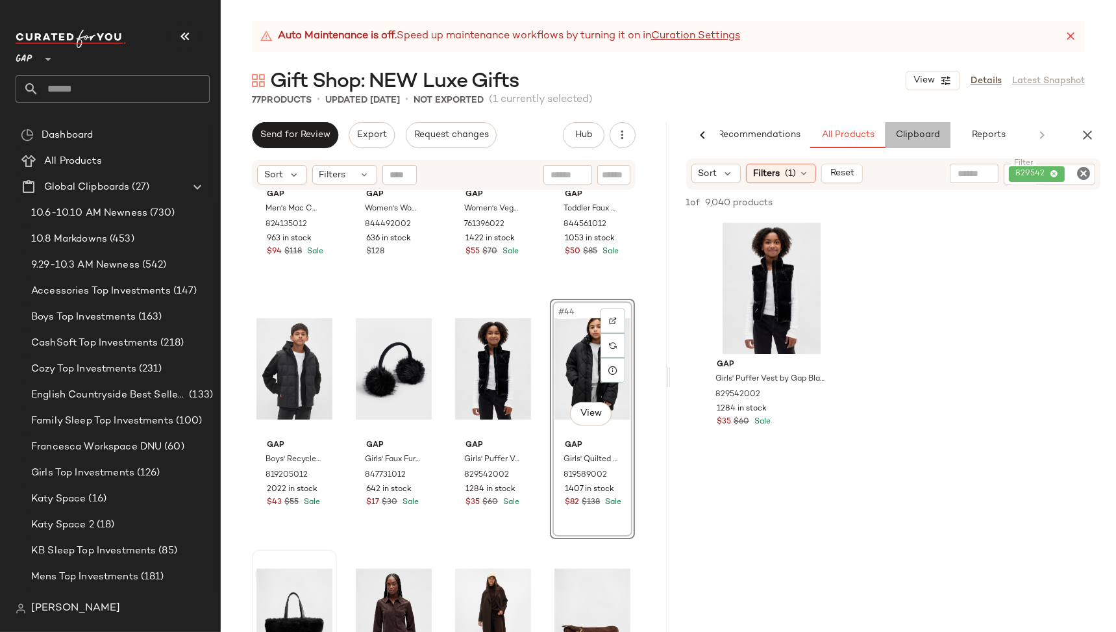
click at [919, 128] on button "Clipboard" at bounding box center [917, 135] width 65 height 26
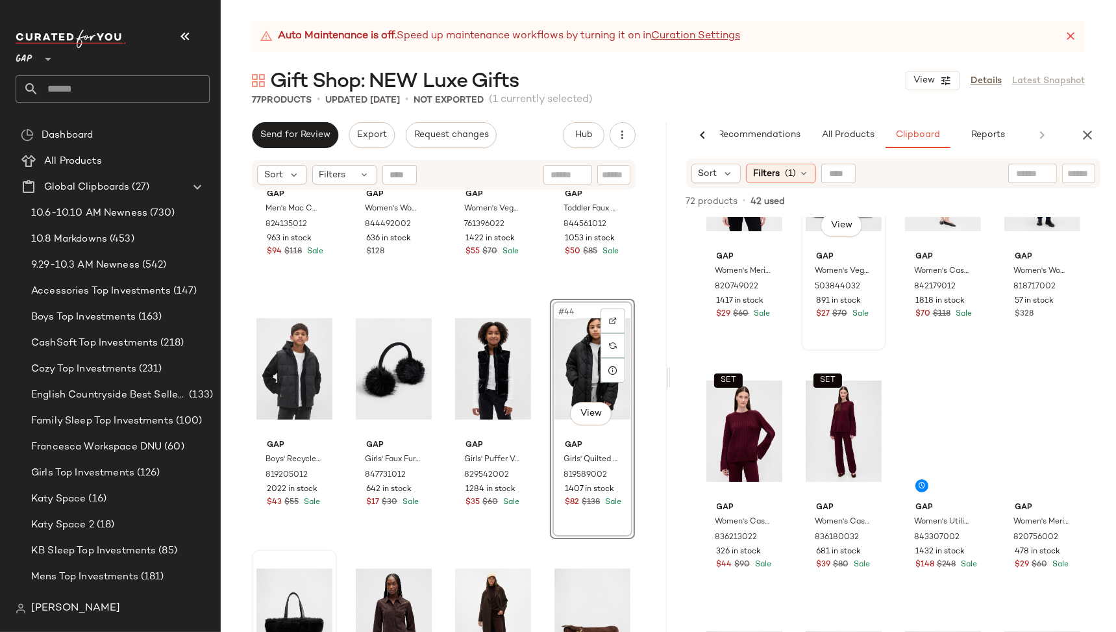
scroll to position [1592, 0]
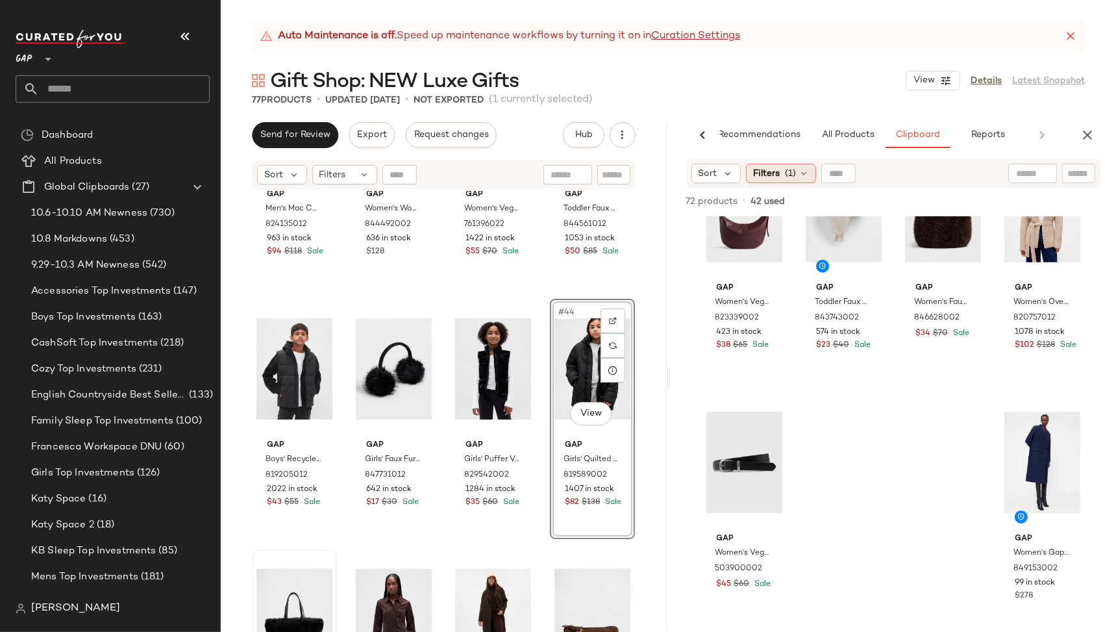
click at [787, 173] on span "(1)" at bounding box center [790, 174] width 11 height 14
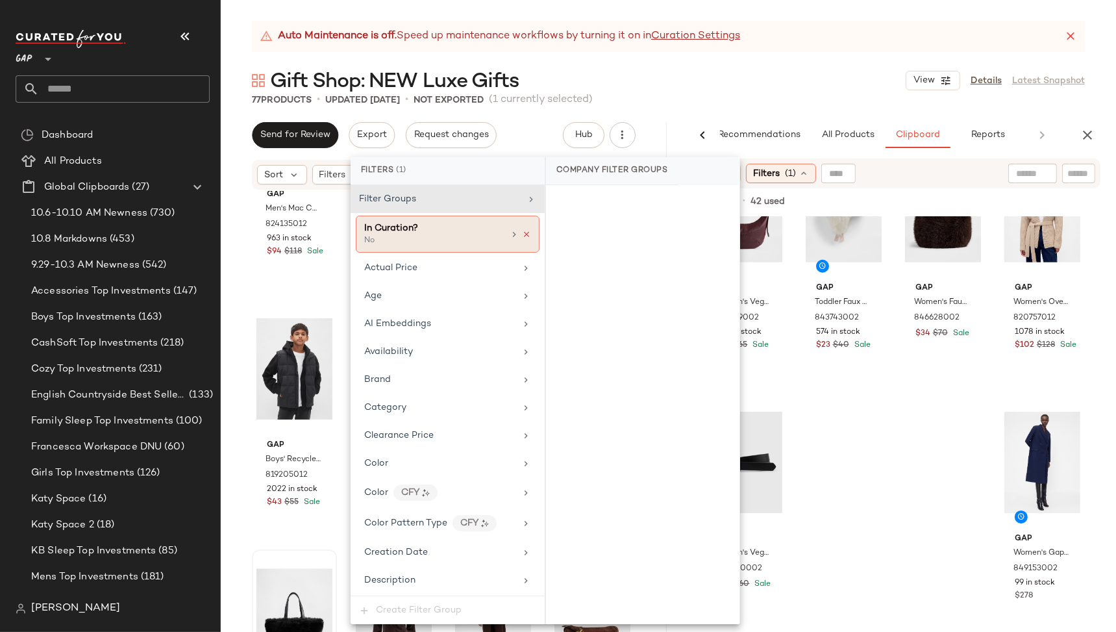
click at [522, 233] on icon at bounding box center [526, 234] width 9 height 9
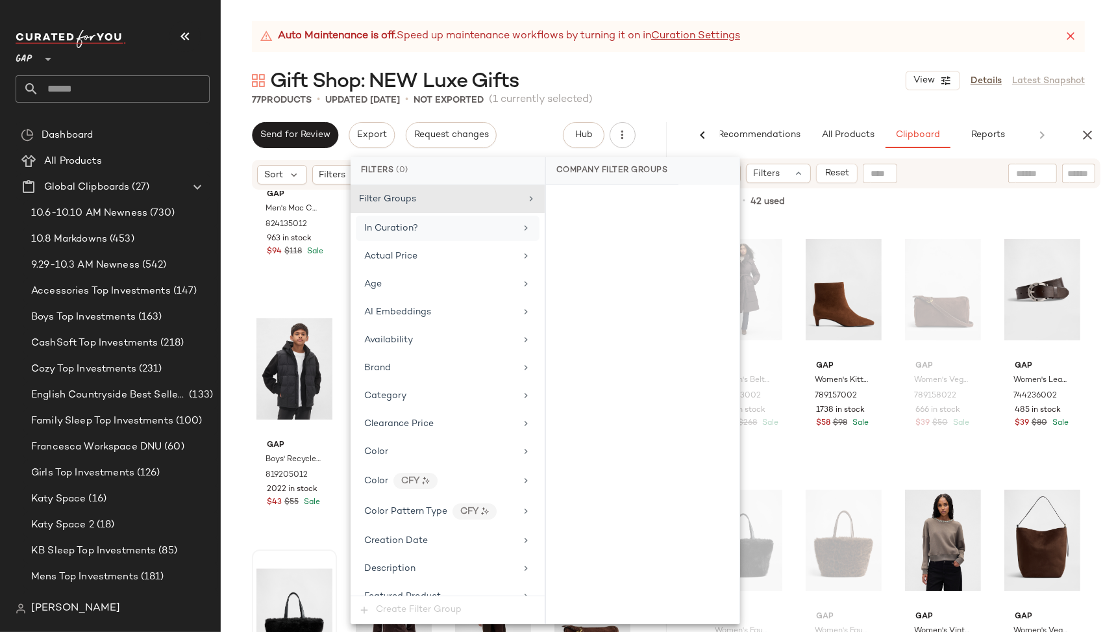
click at [1090, 314] on div "Gap Women's Belted Puffer Coat by Gap Terra Brown Size XS 843303002 1079 in sto…" at bounding box center [894, 424] width 446 height 415
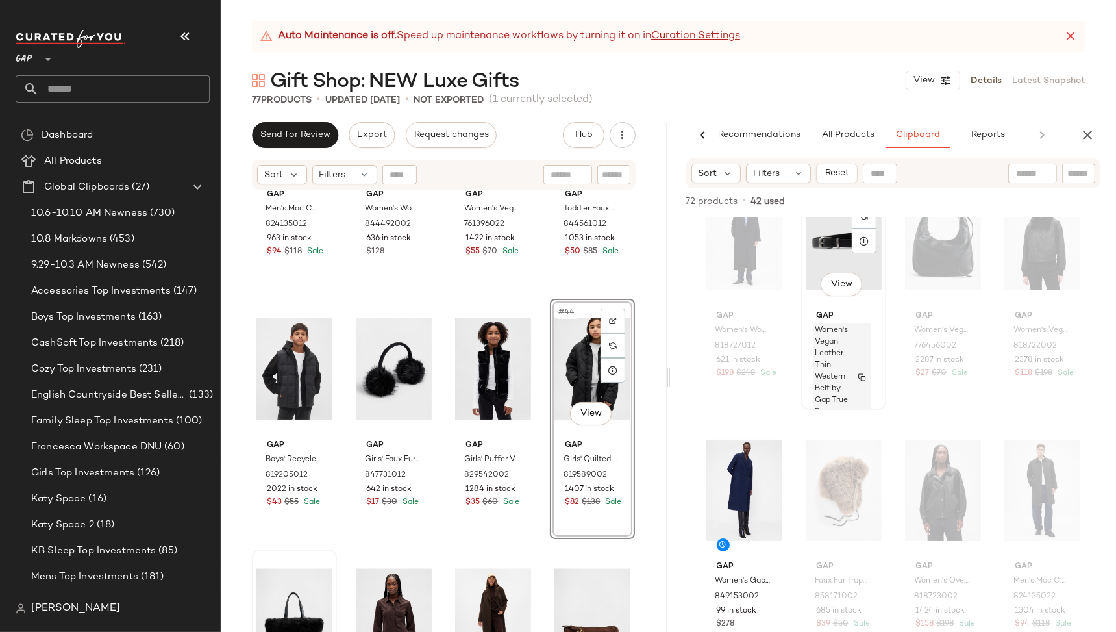
scroll to position [4098, 0]
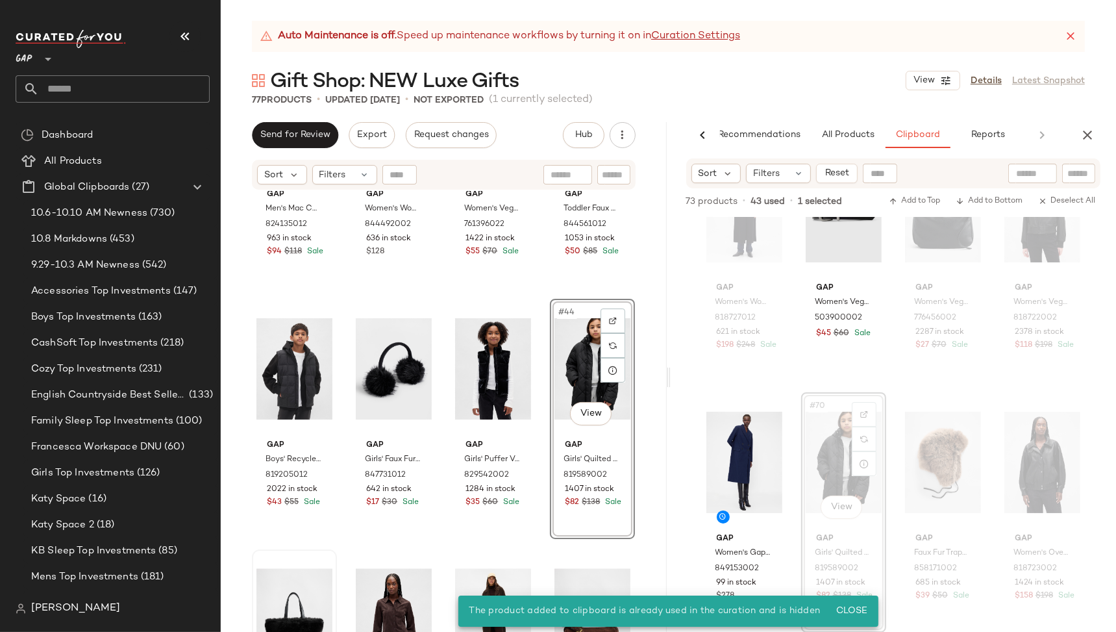
click at [643, 424] on div "Gap Men's Mac Coat by Gap New Classic Navy Size S 824135012 963 in stock $94 $1…" at bounding box center [444, 427] width 446 height 473
click at [609, 434] on img at bounding box center [592, 368] width 76 height 131
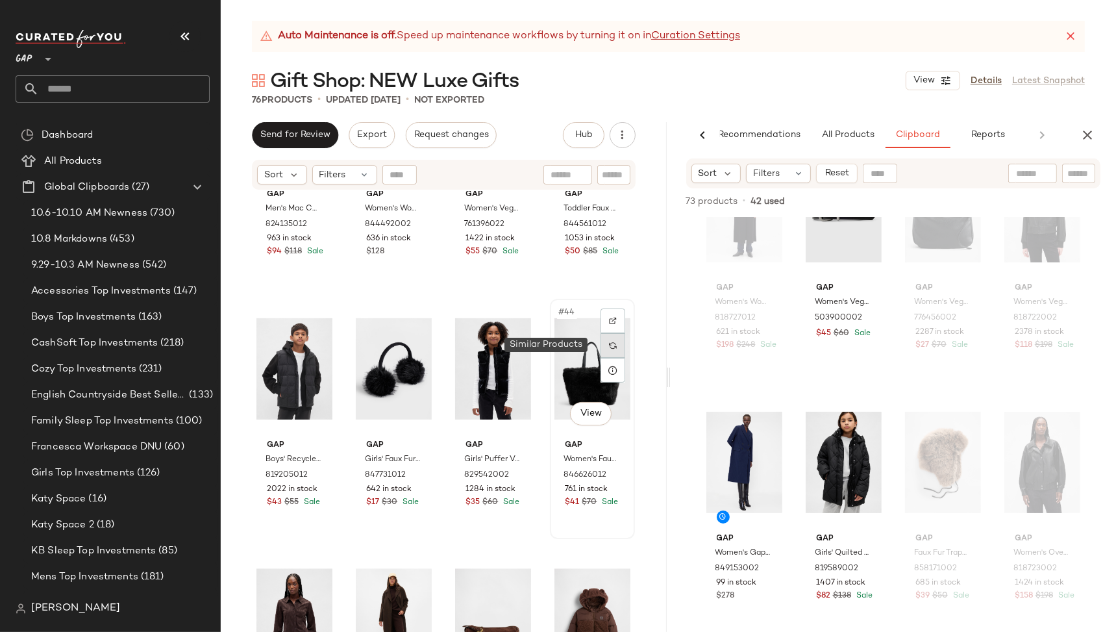
click at [609, 342] on img at bounding box center [613, 345] width 8 height 8
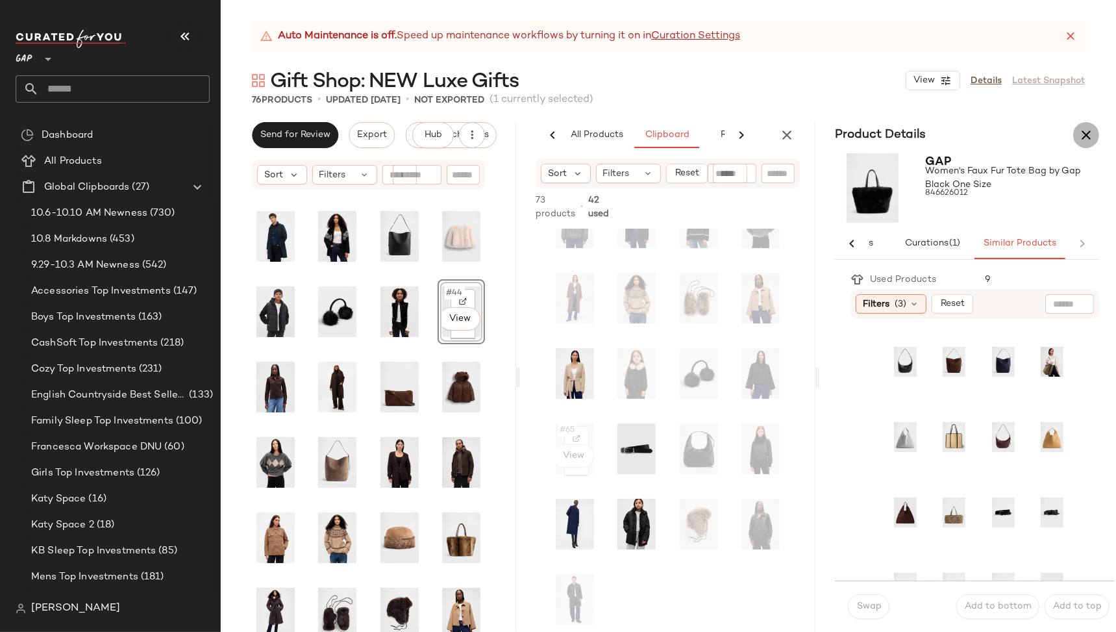
click at [1087, 134] on icon "button" at bounding box center [1086, 135] width 16 height 16
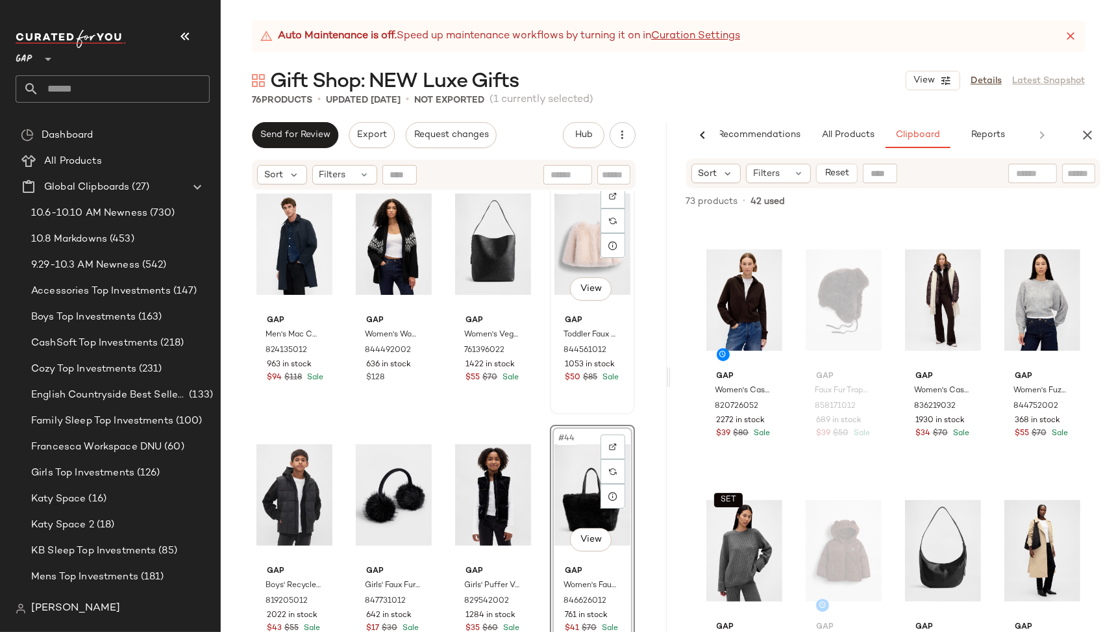
scroll to position [2284, 0]
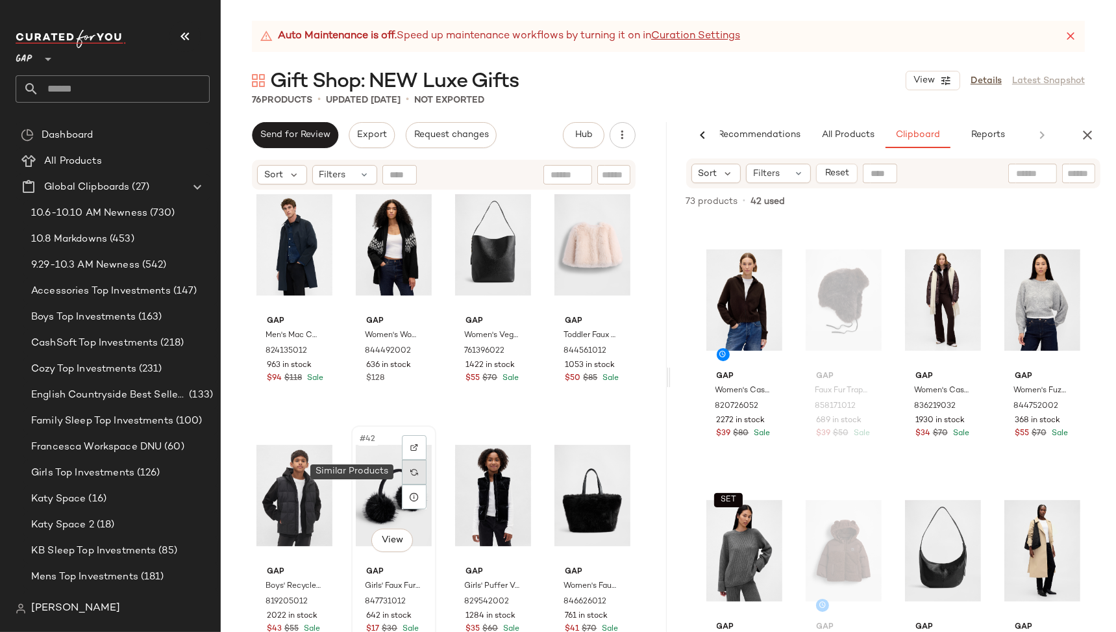
click at [413, 470] on img at bounding box center [414, 472] width 8 height 8
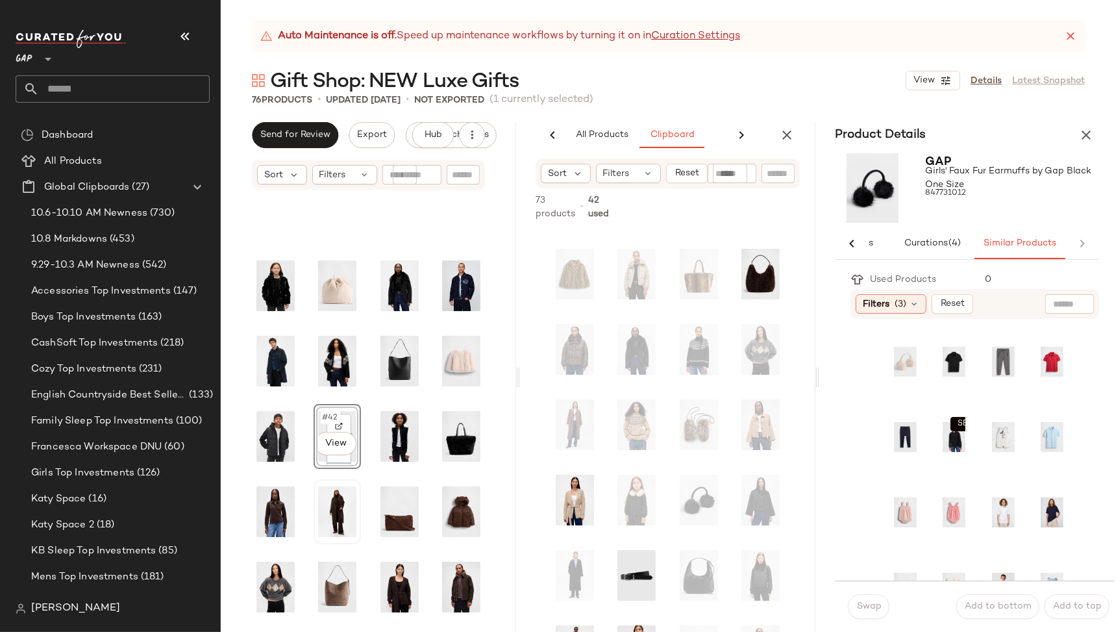
scroll to position [547, 0]
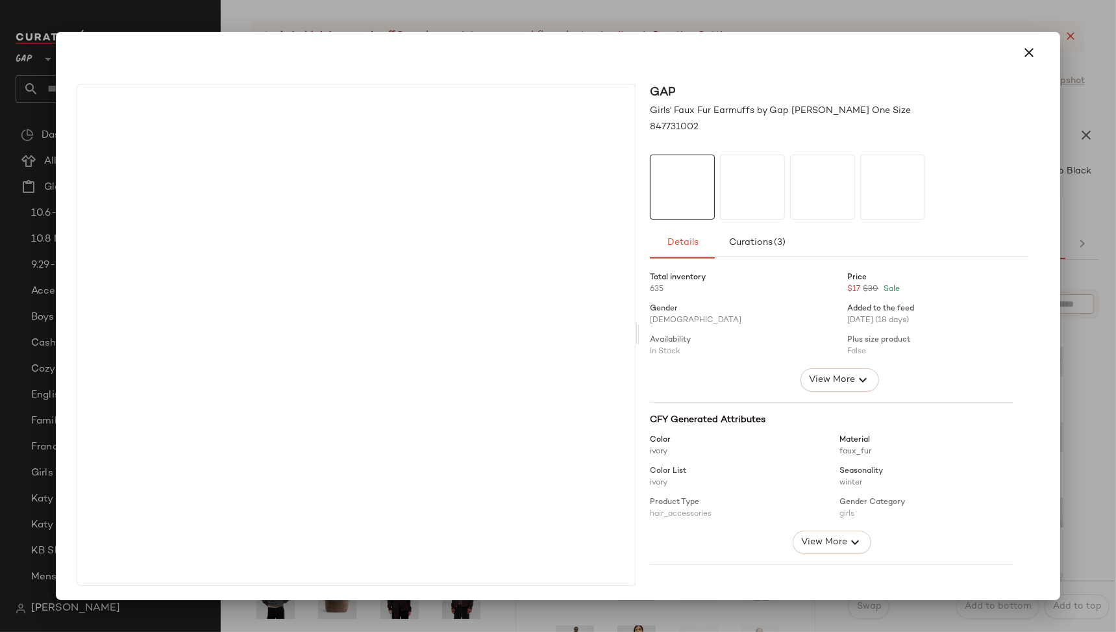
drag, startPoint x: 895, startPoint y: 363, endPoint x: 367, endPoint y: 472, distance: 538.9
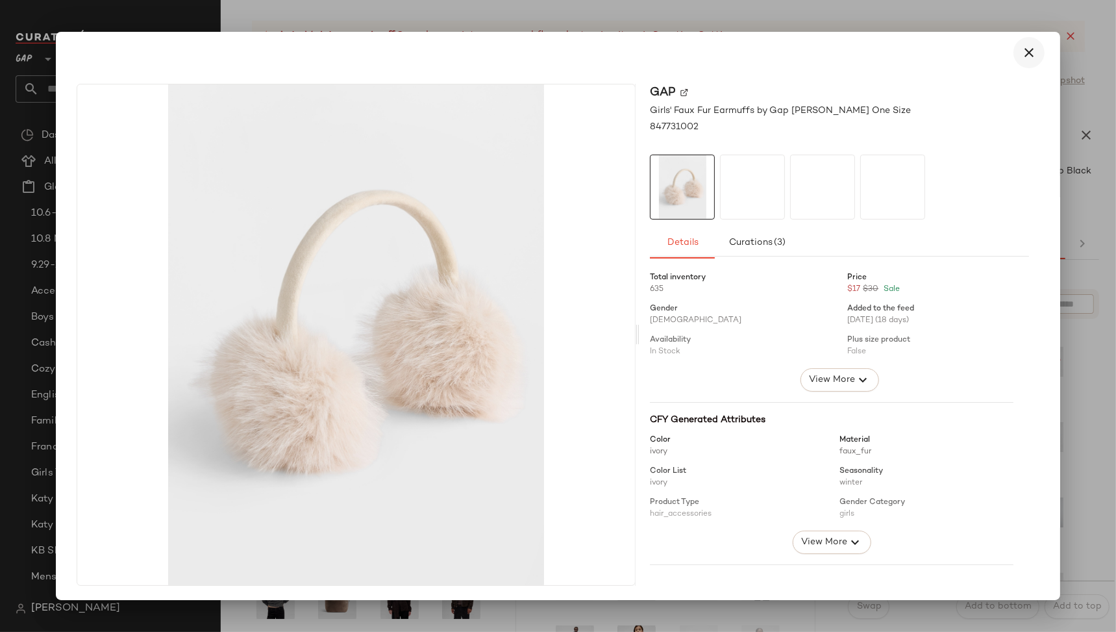
click at [1021, 55] on icon "button" at bounding box center [1029, 53] width 16 height 16
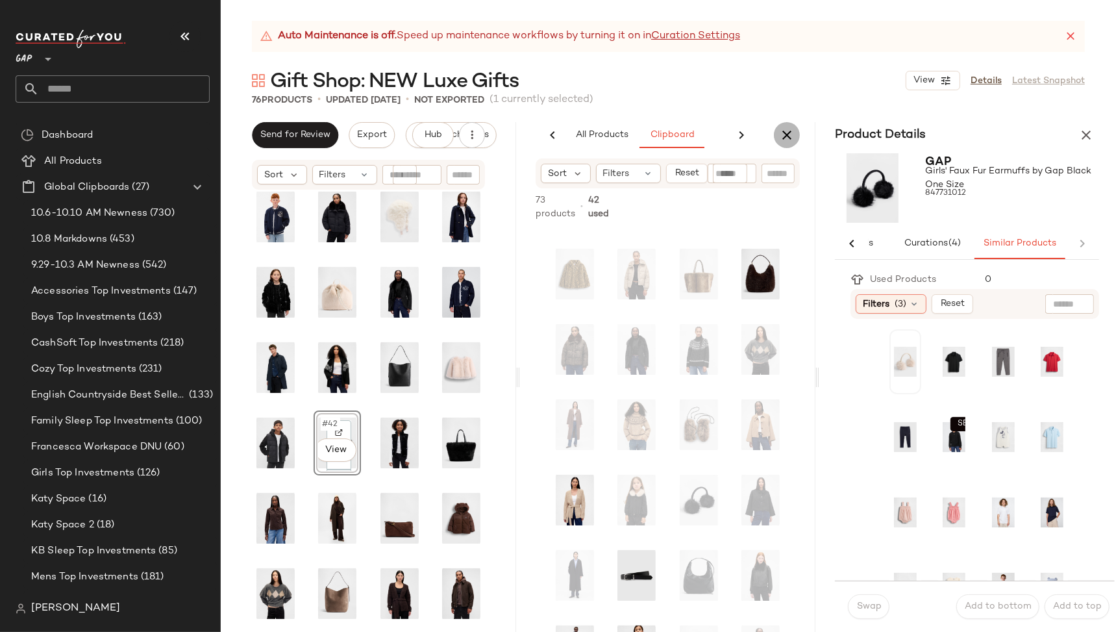
click at [789, 130] on icon "button" at bounding box center [787, 135] width 16 height 16
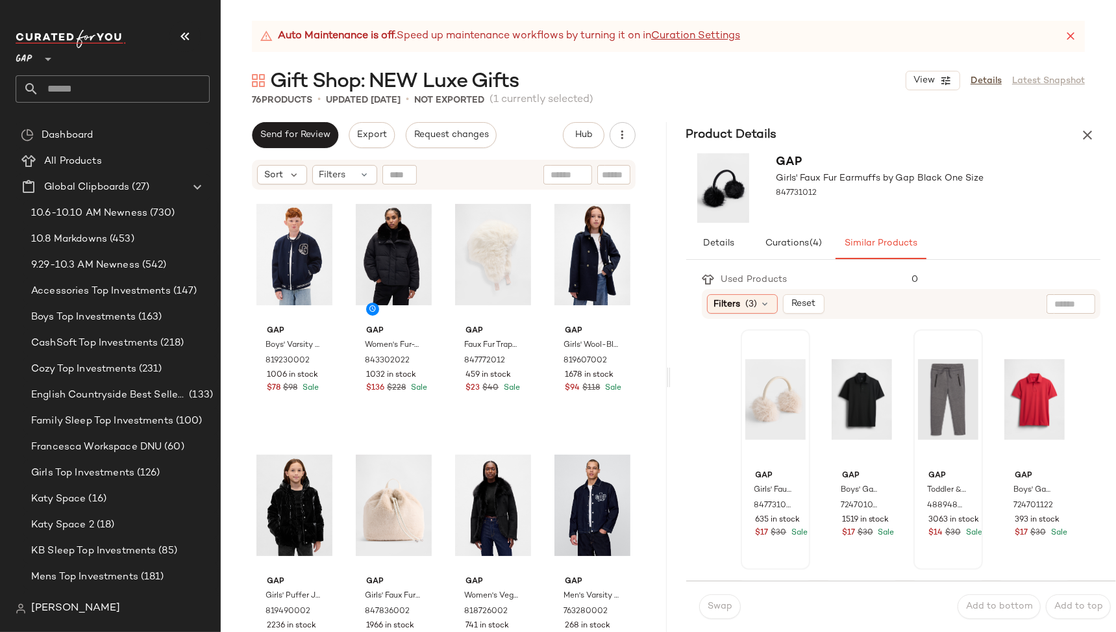
scroll to position [2506, 0]
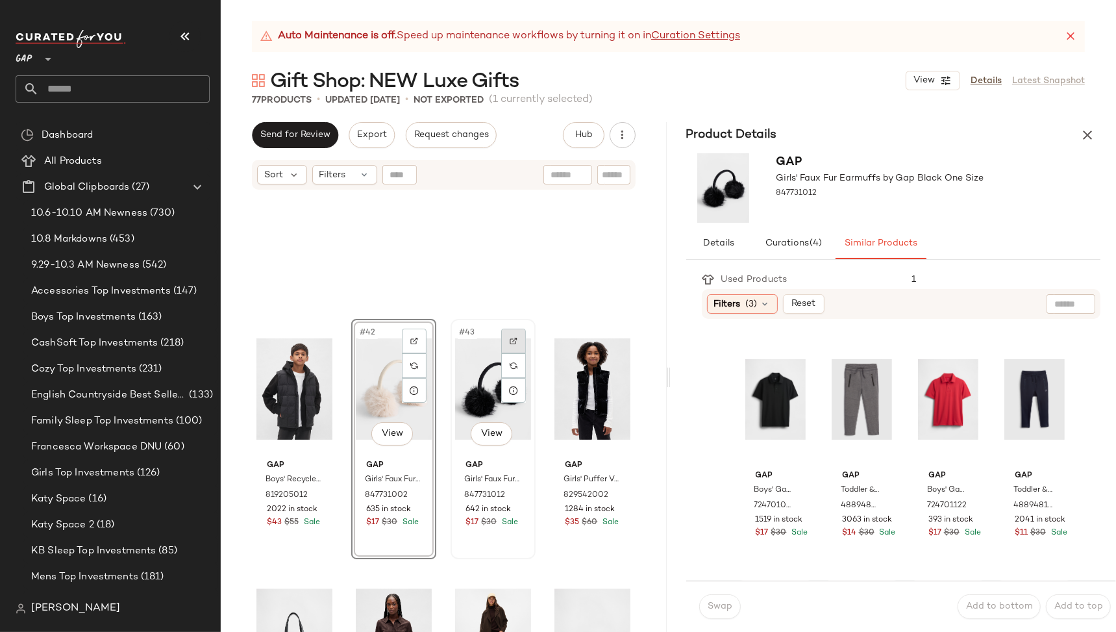
scroll to position [2229, 0]
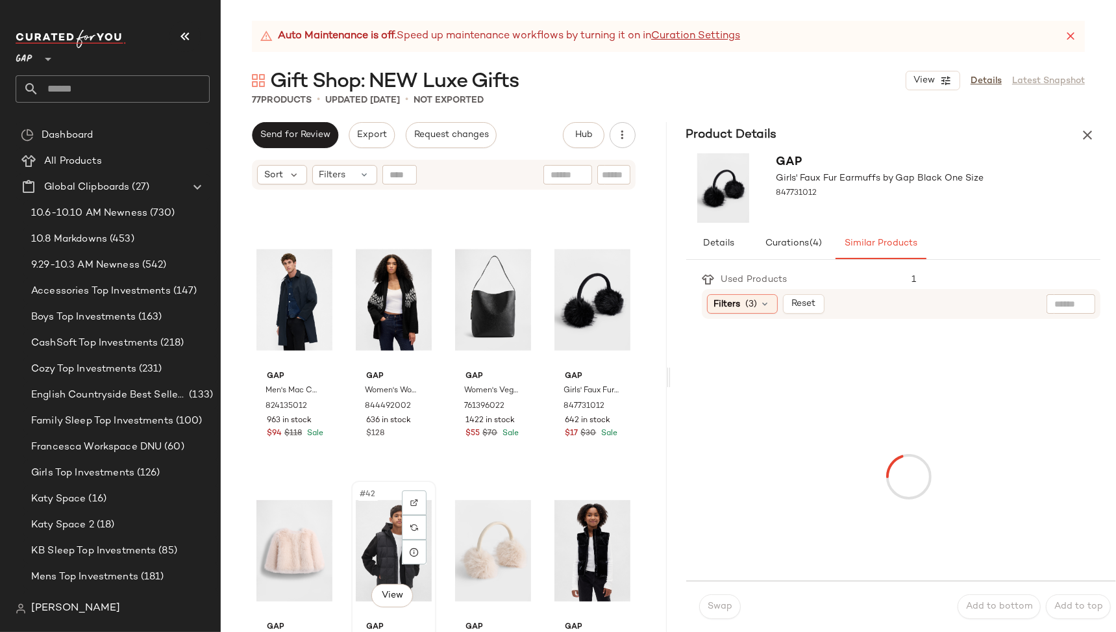
scroll to position [2231, 0]
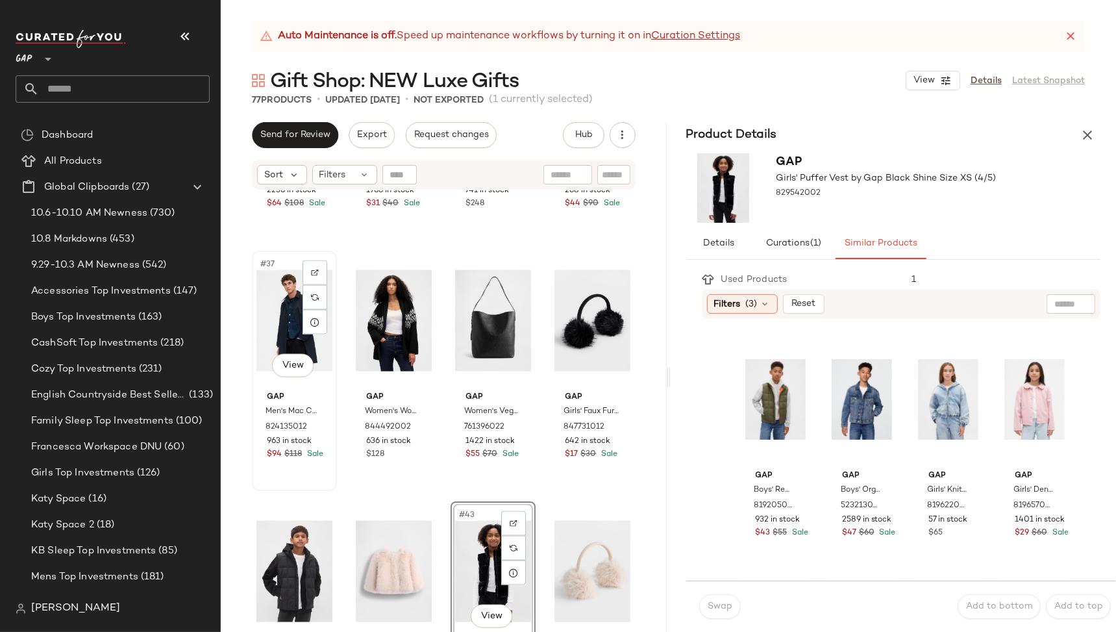
scroll to position [2162, 0]
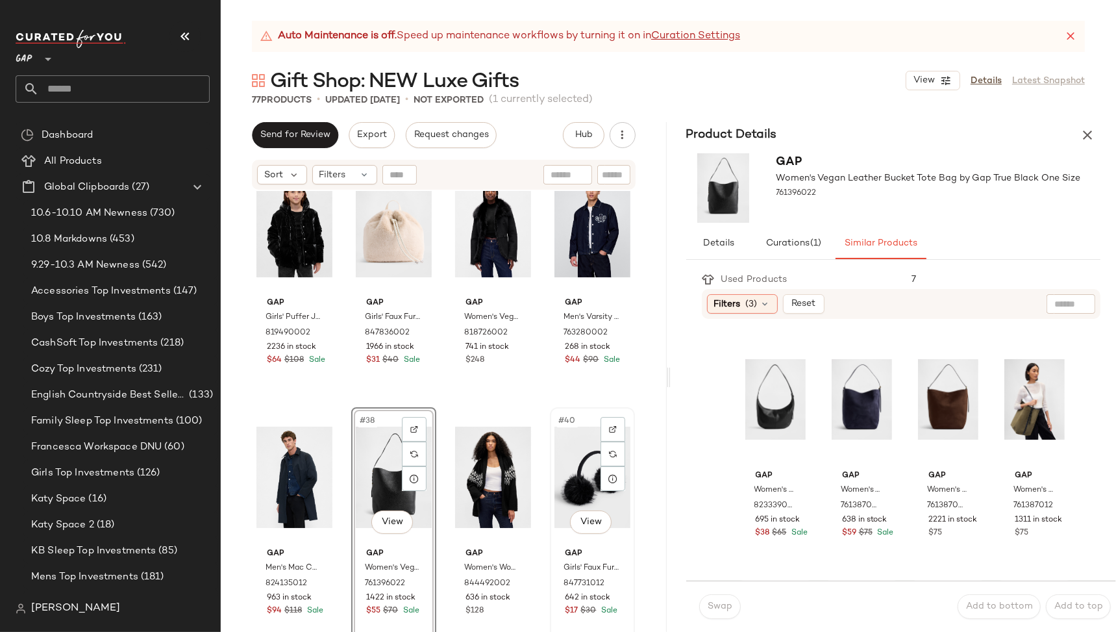
scroll to position [2005, 0]
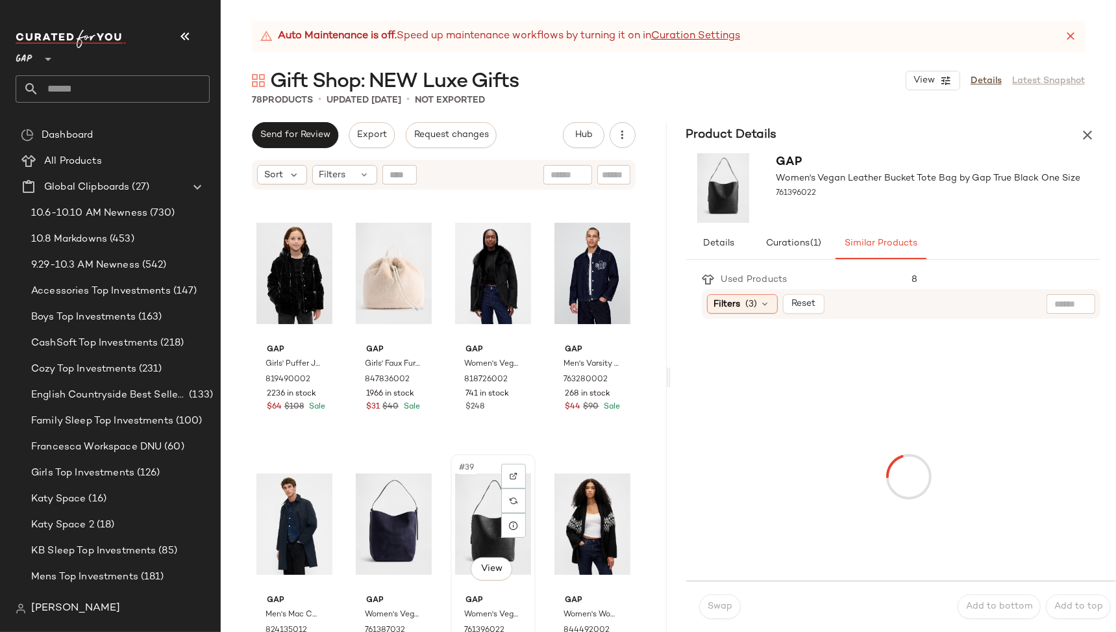
click at [456, 540] on div "#39 View" at bounding box center [493, 523] width 76 height 131
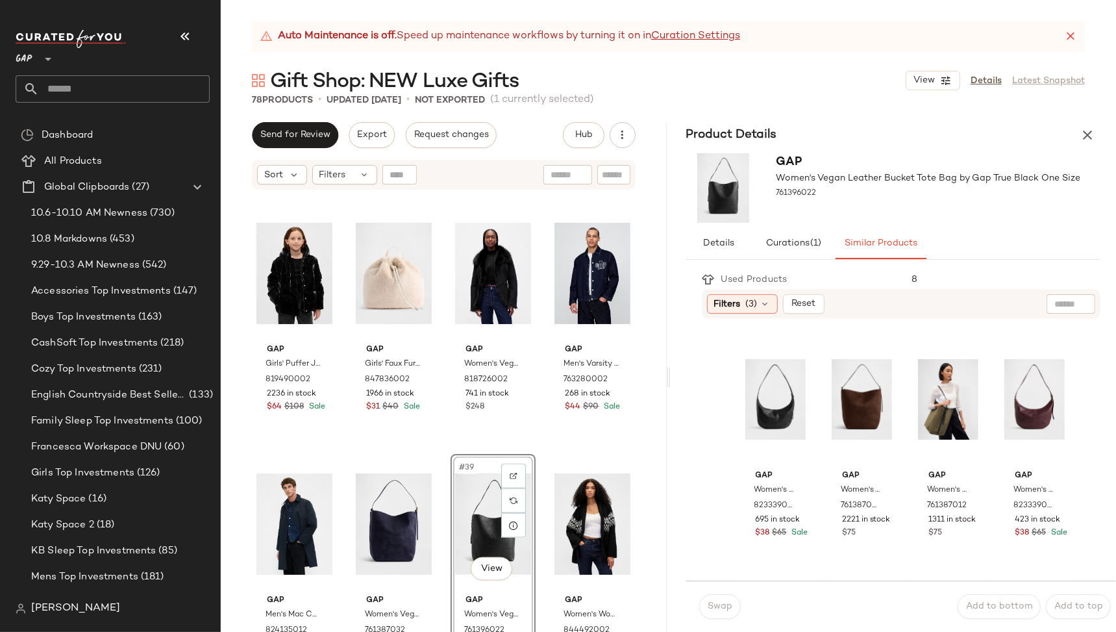
click at [1094, 134] on icon "button" at bounding box center [1088, 135] width 16 height 16
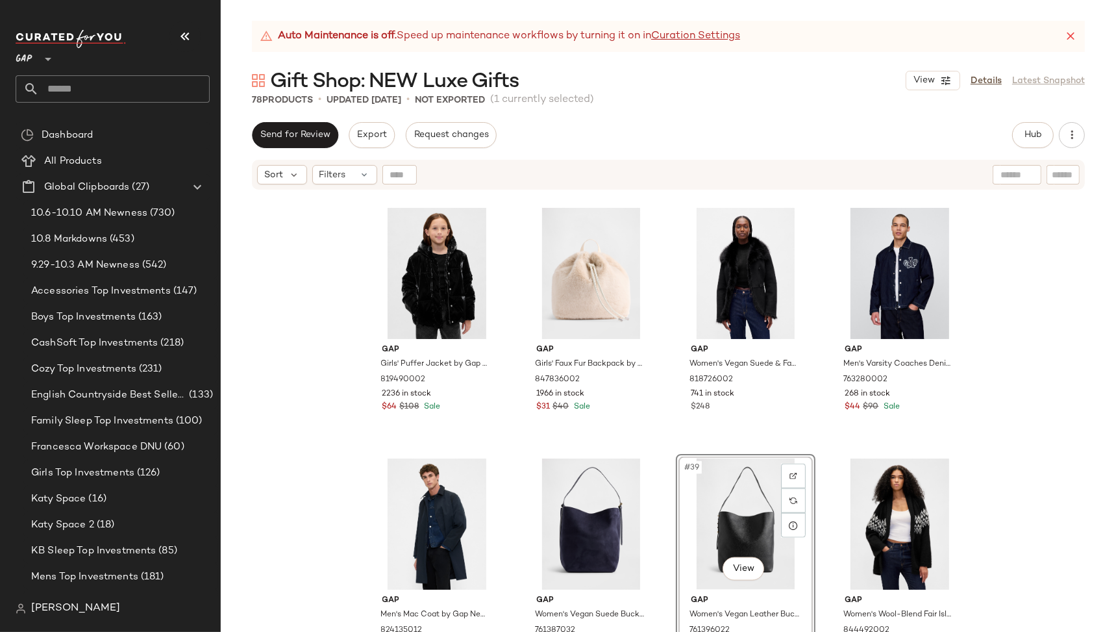
click at [680, 493] on div "#39 View" at bounding box center [745, 523] width 130 height 131
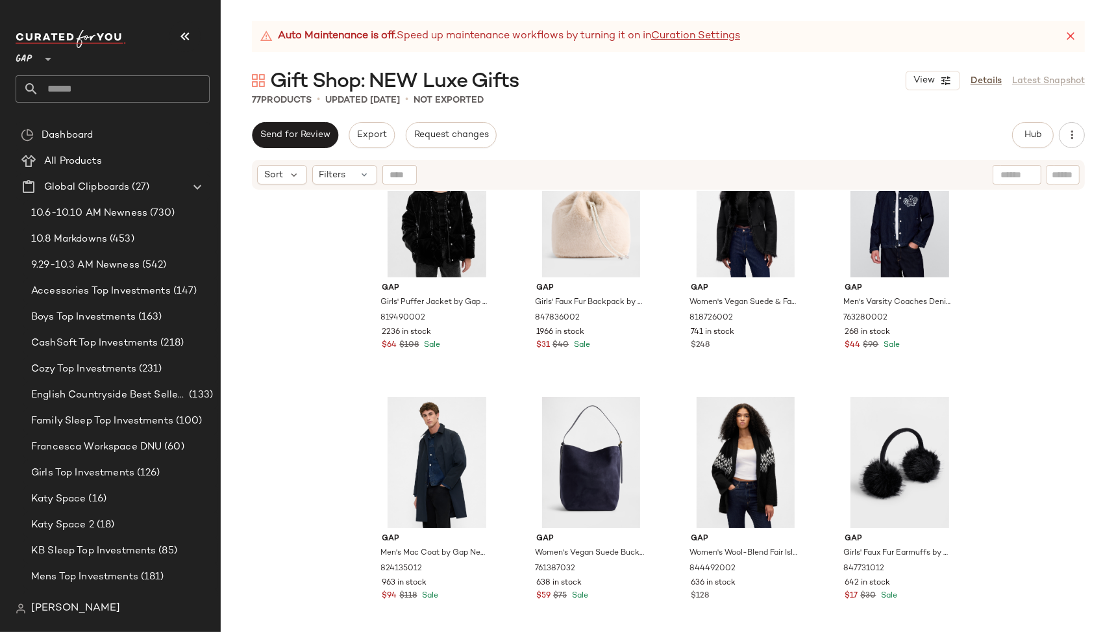
scroll to position [2001, 0]
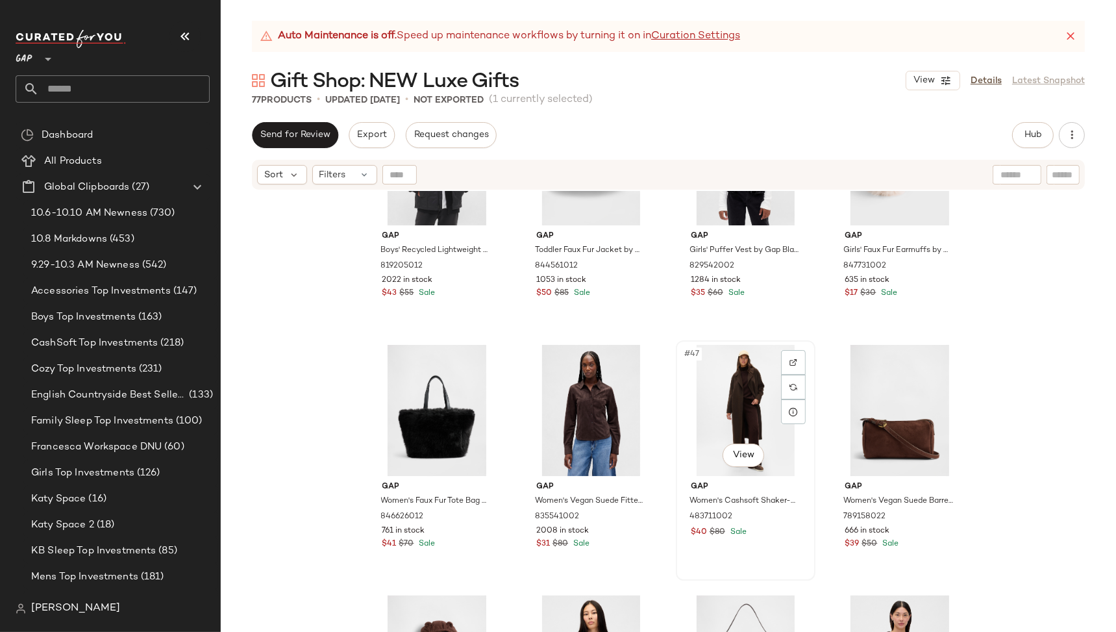
scroll to position [2627, 0]
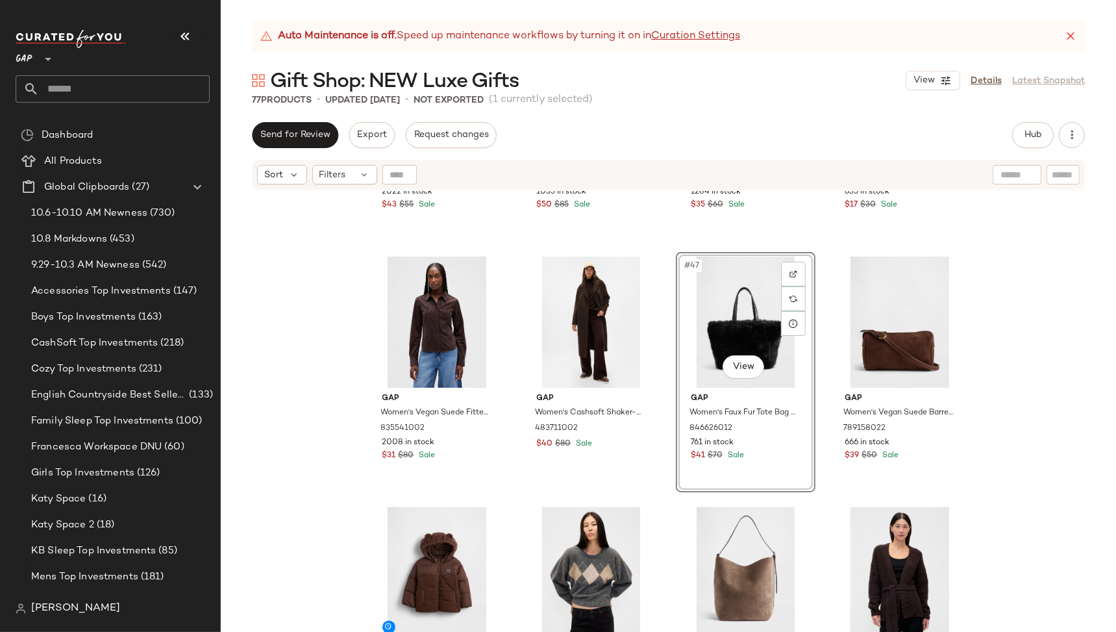
scroll to position [2710, 0]
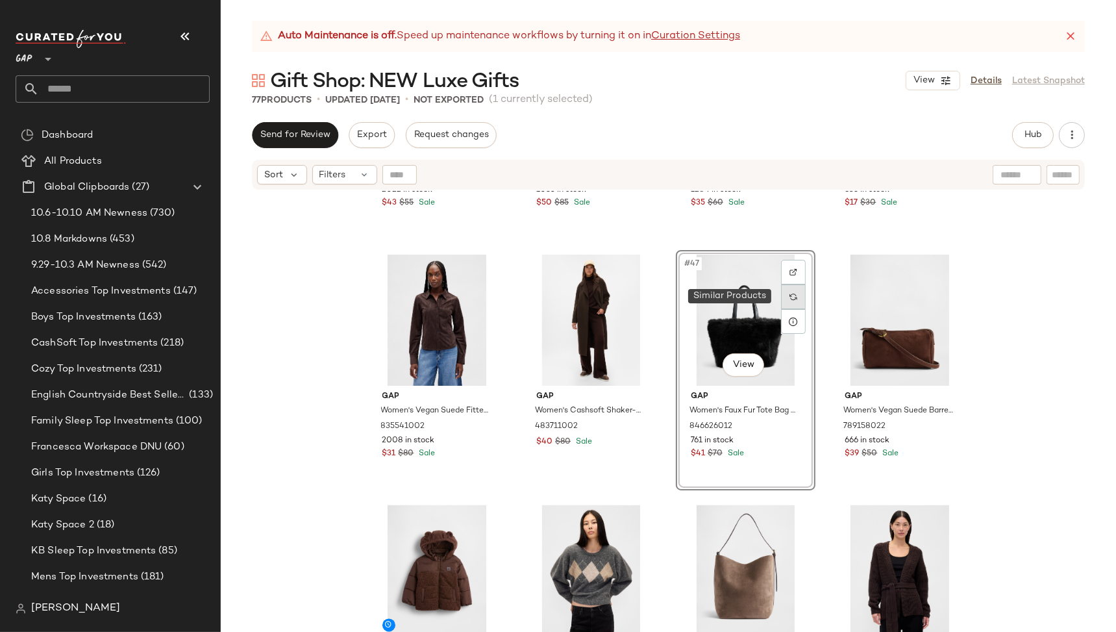
click at [794, 299] on div at bounding box center [793, 296] width 25 height 25
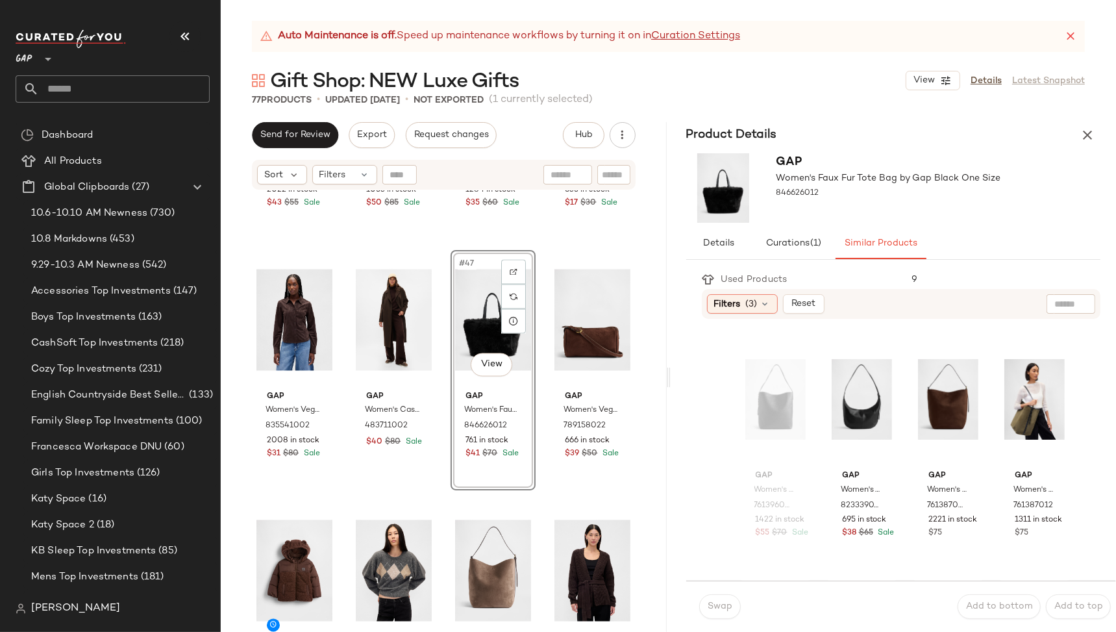
click at [491, 469] on div "#47 View Gap Women's Faux Fur Tote Bag by Gap Black One Size 846626012 761 in s…" at bounding box center [493, 370] width 85 height 240
click at [510, 389] on div "#47 View Gap Women's Faux Fur Tote Bag by Gap Black One Size 846626012 761 in s…" at bounding box center [493, 370] width 85 height 240
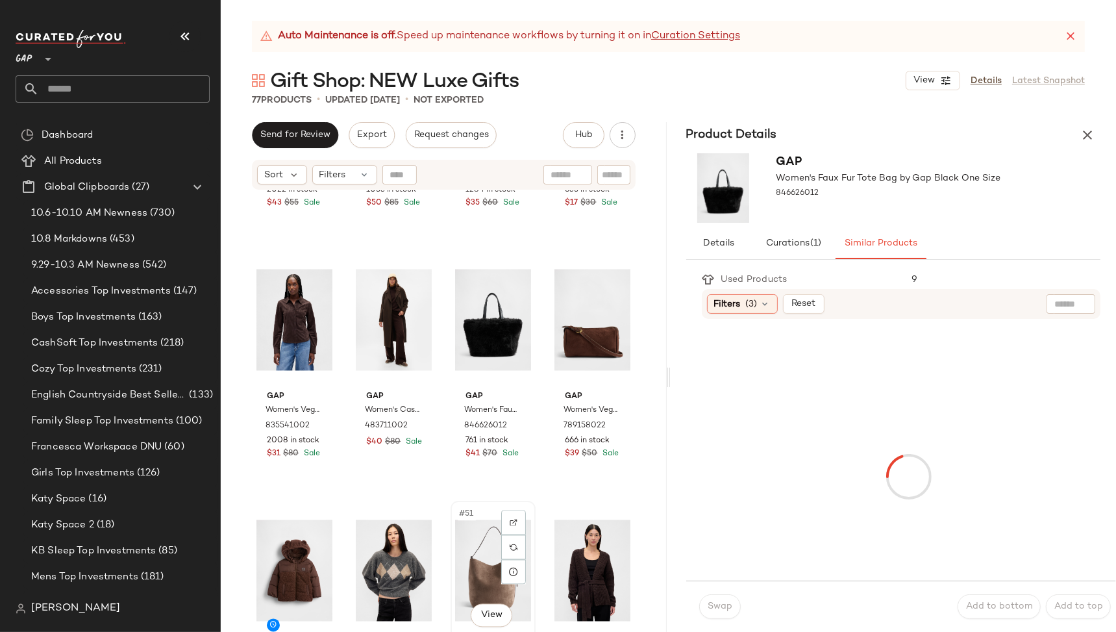
scroll to position [2711, 0]
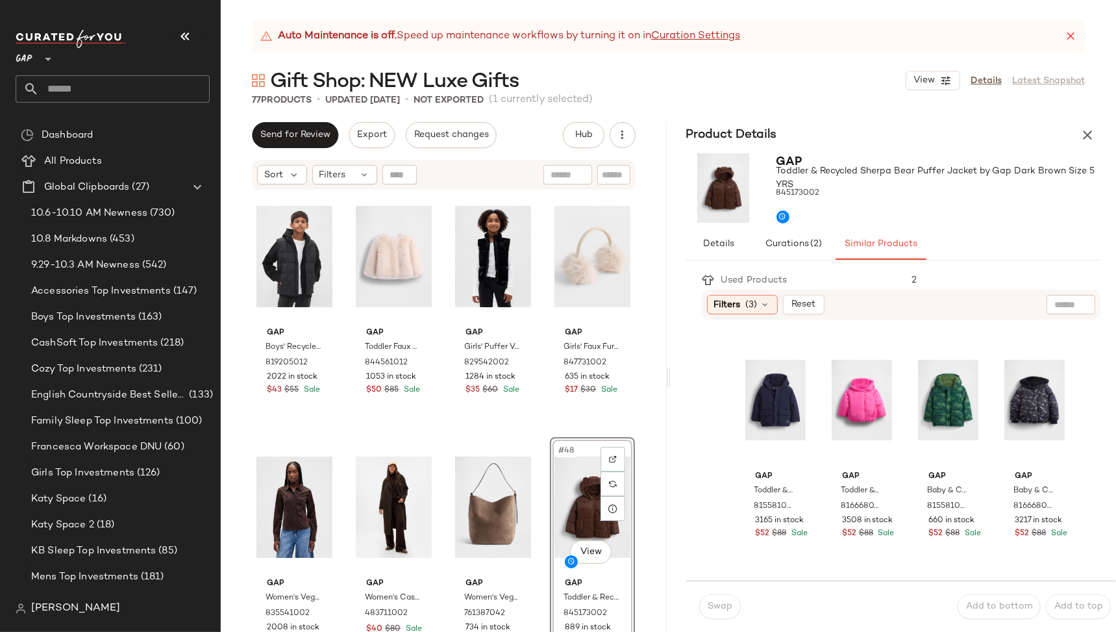
scroll to position [2525, 0]
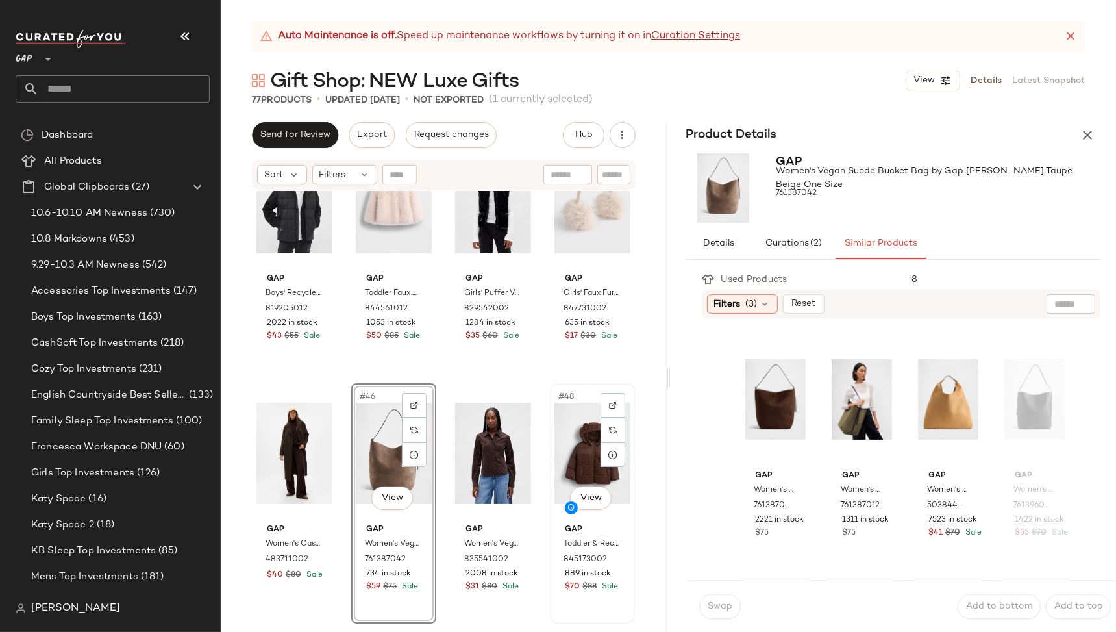
scroll to position [2528, 0]
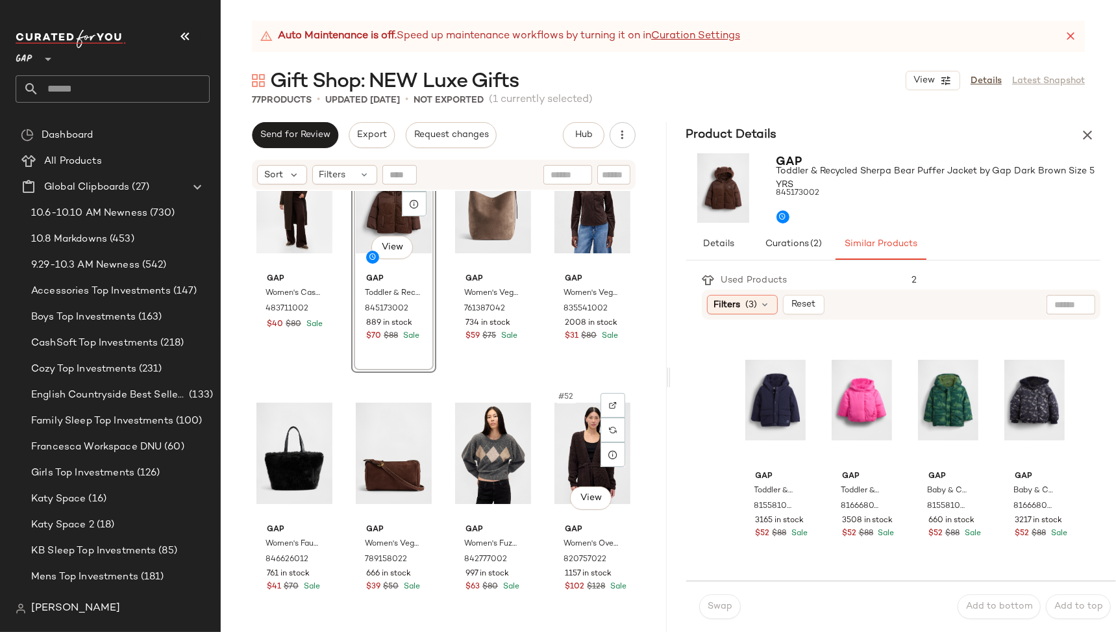
scroll to position [2834, 0]
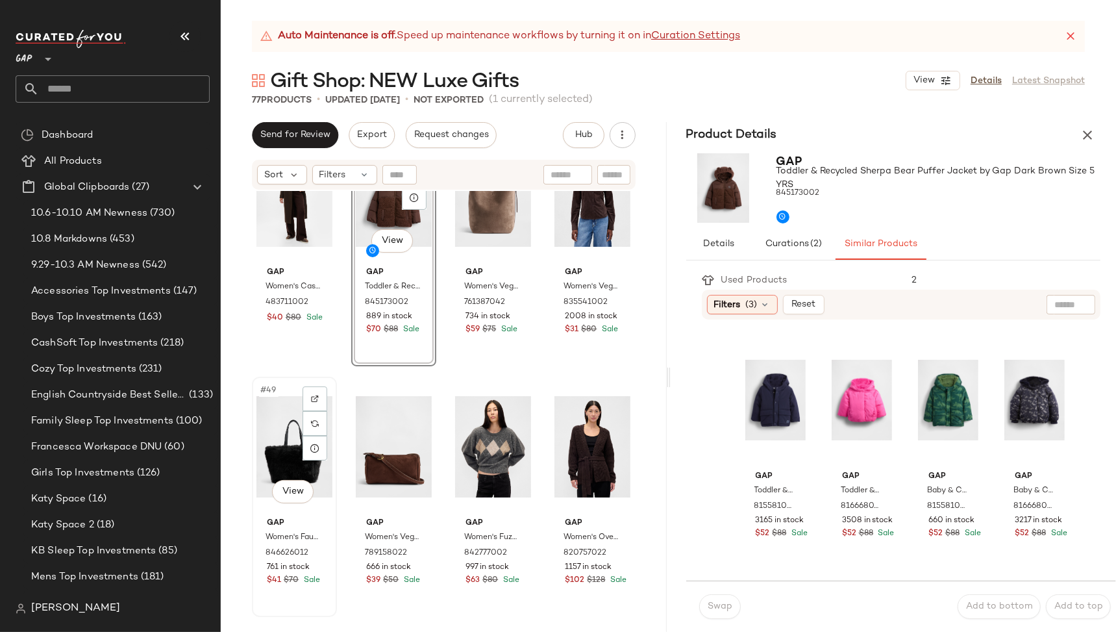
click at [261, 503] on div "#49 View" at bounding box center [294, 446] width 76 height 131
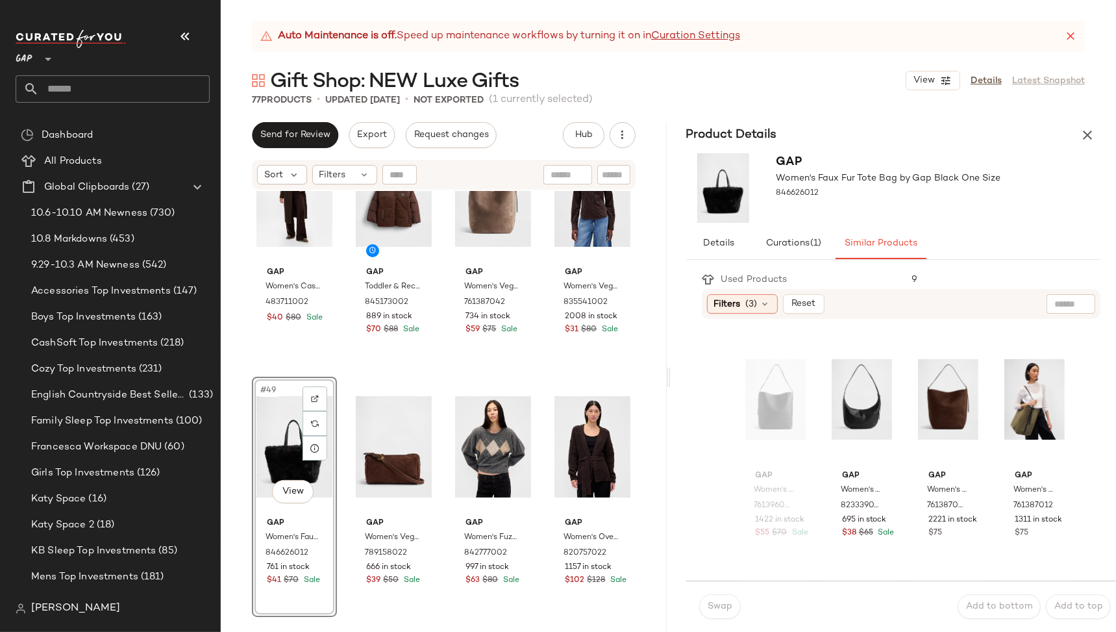
click at [286, 388] on div "#49 View" at bounding box center [294, 446] width 76 height 131
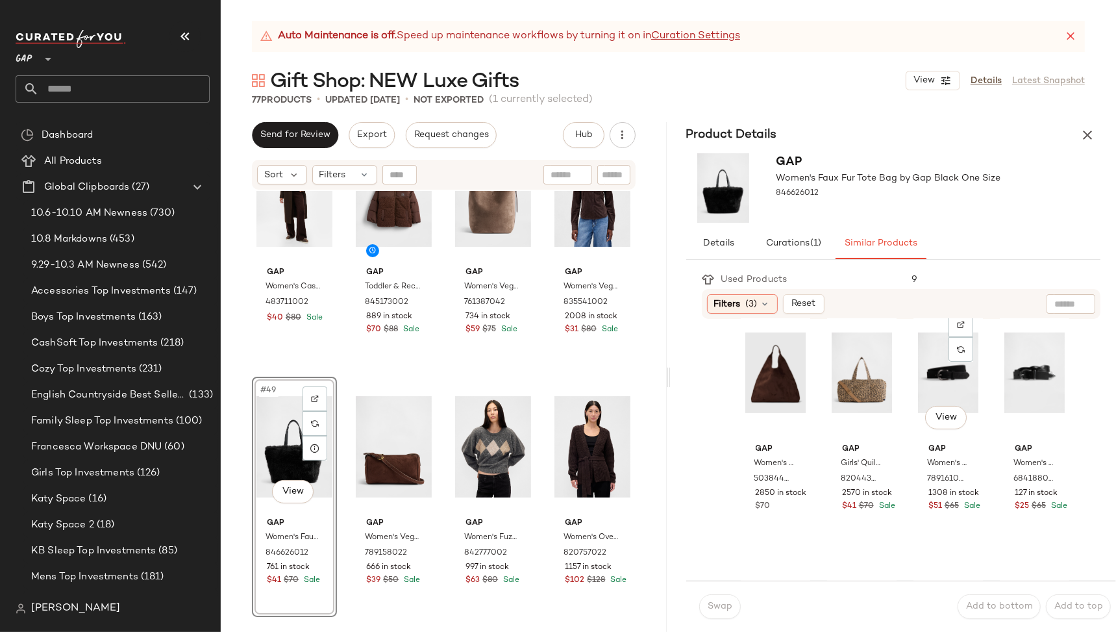
scroll to position [538, 0]
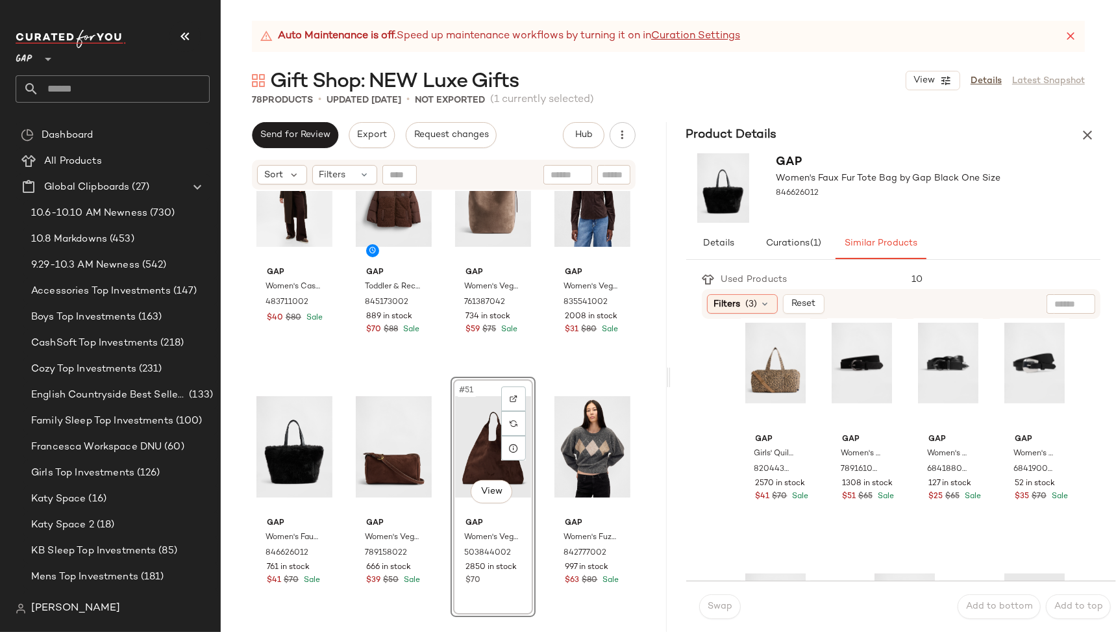
click at [1085, 140] on icon "button" at bounding box center [1088, 135] width 16 height 16
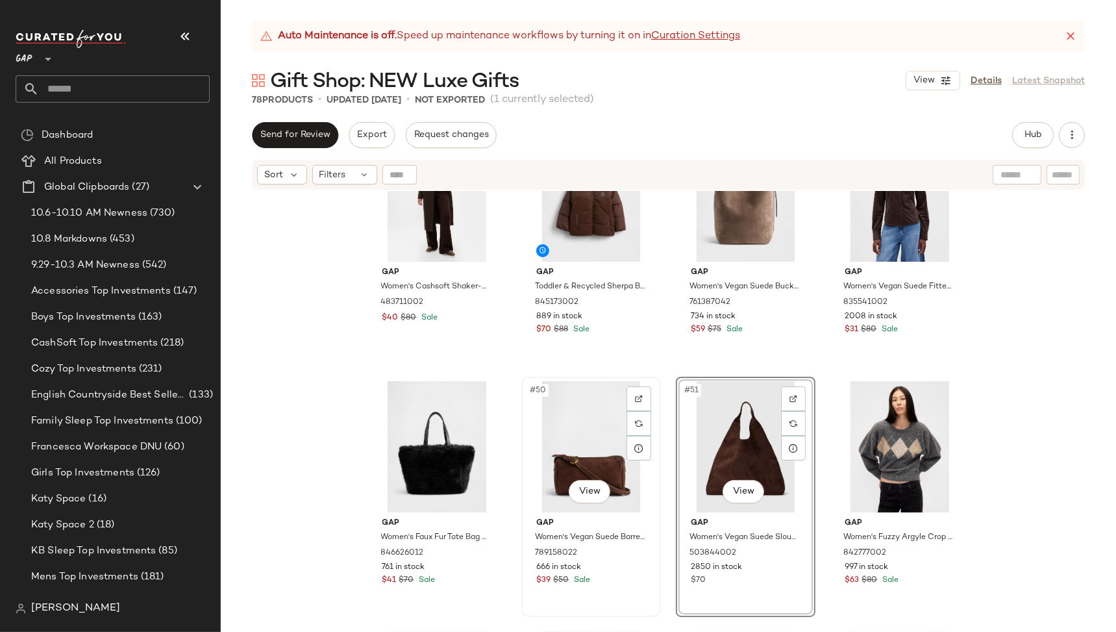
click at [540, 425] on div "#50 View" at bounding box center [591, 446] width 130 height 131
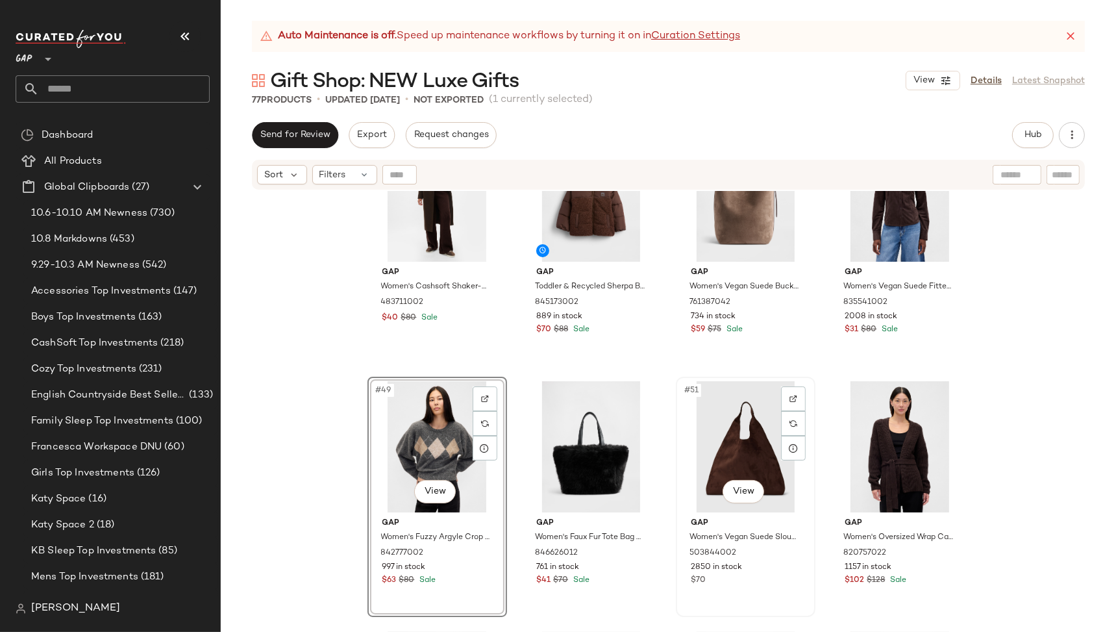
click at [691, 464] on div "#51 View" at bounding box center [745, 446] width 130 height 131
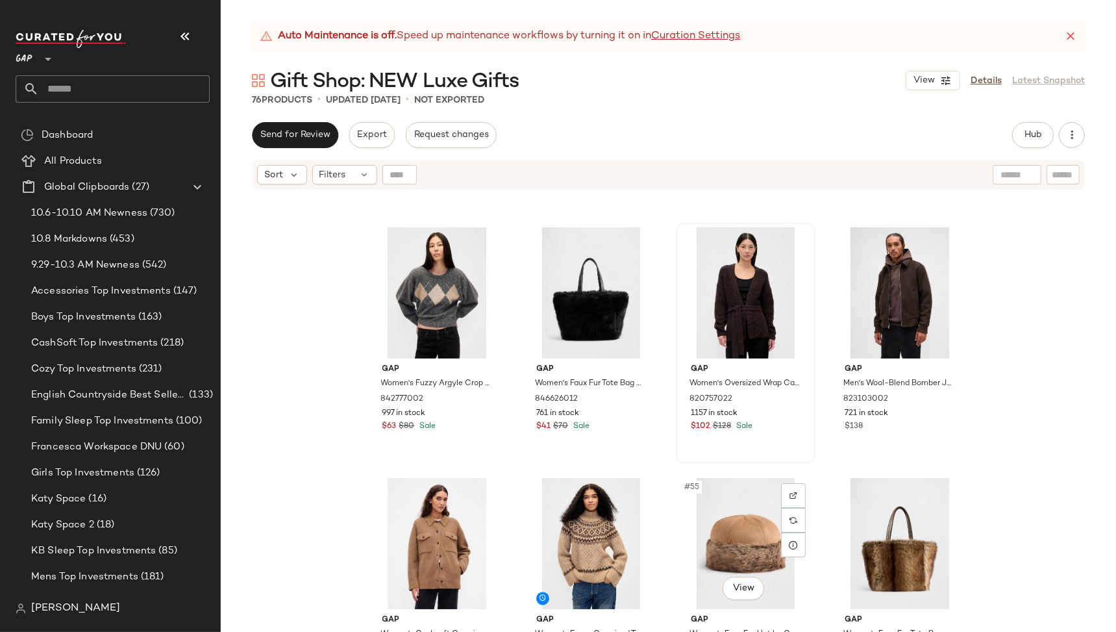
scroll to position [2986, 0]
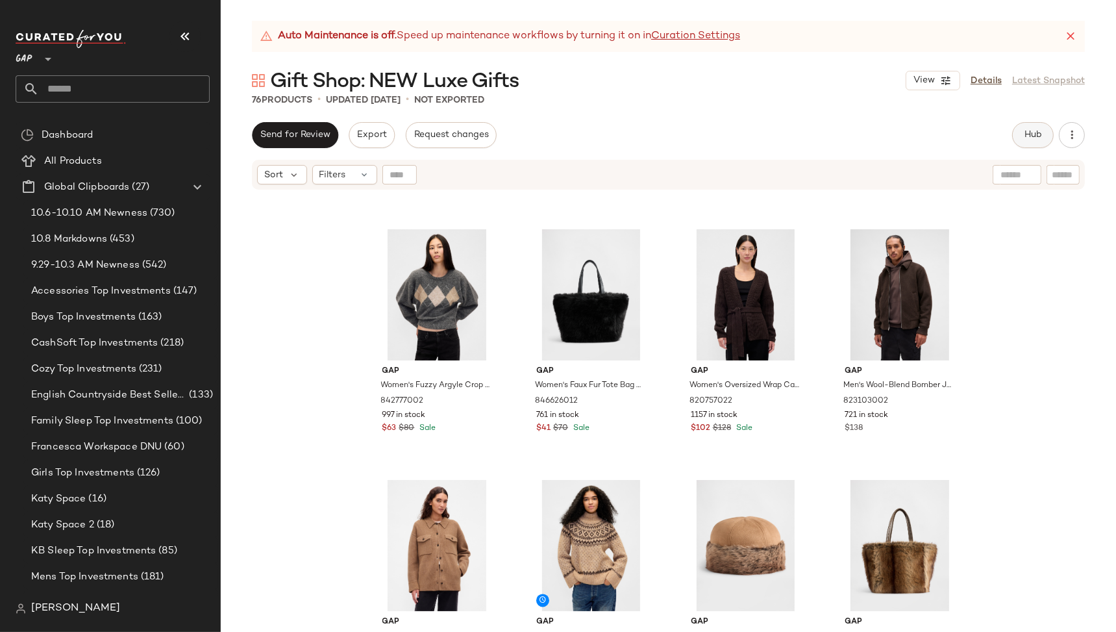
click at [1037, 133] on span "Hub" at bounding box center [1033, 135] width 18 height 10
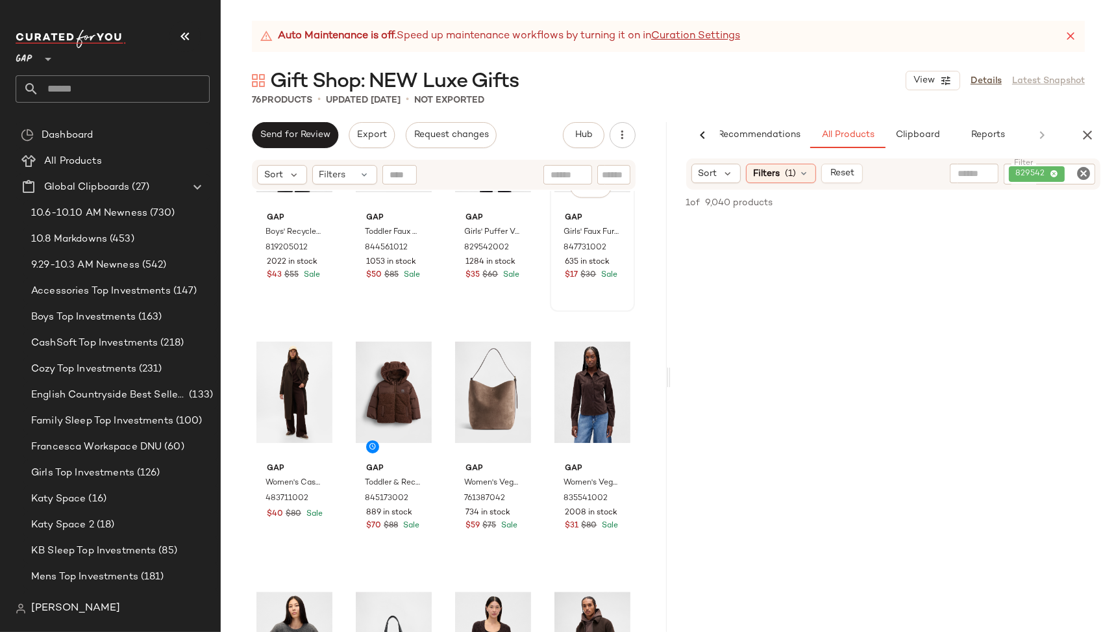
scroll to position [2680, 0]
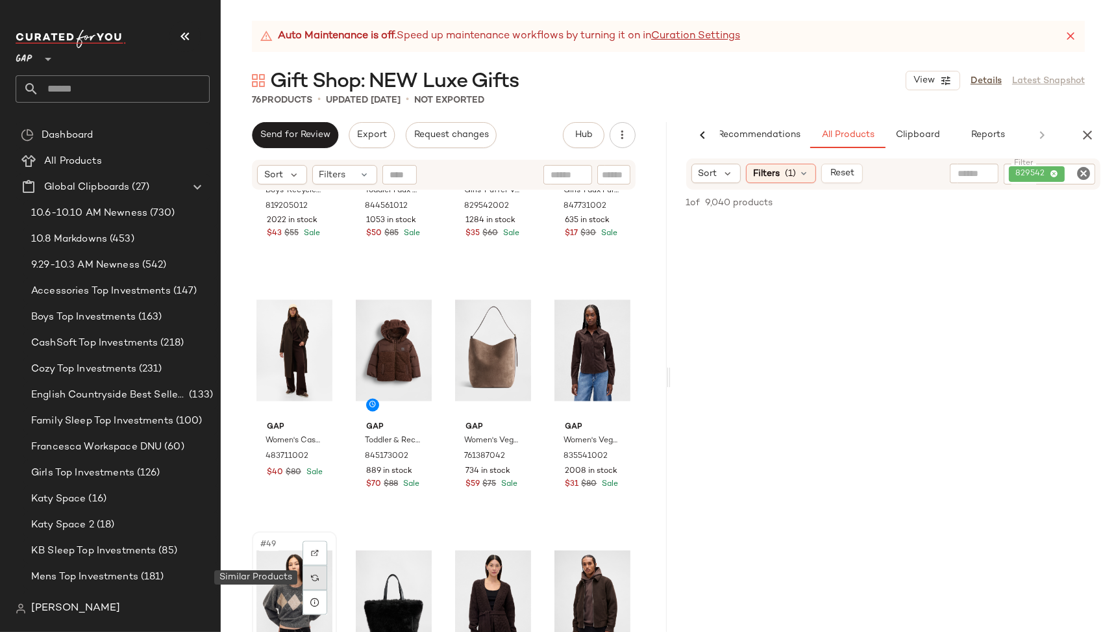
click at [315, 575] on img at bounding box center [315, 578] width 8 height 8
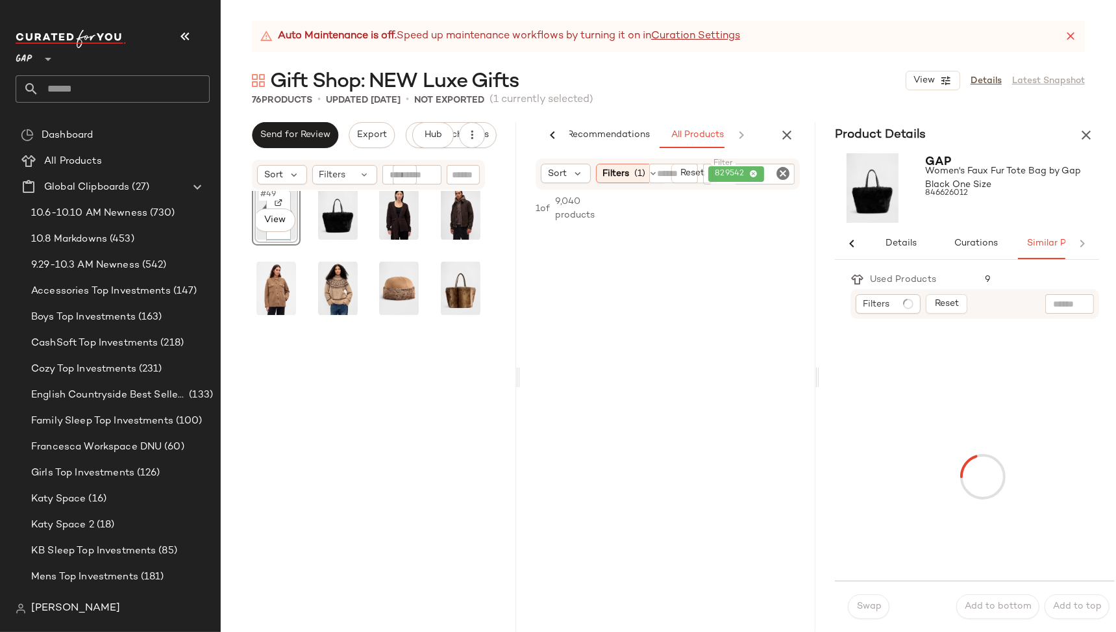
scroll to position [828, 0]
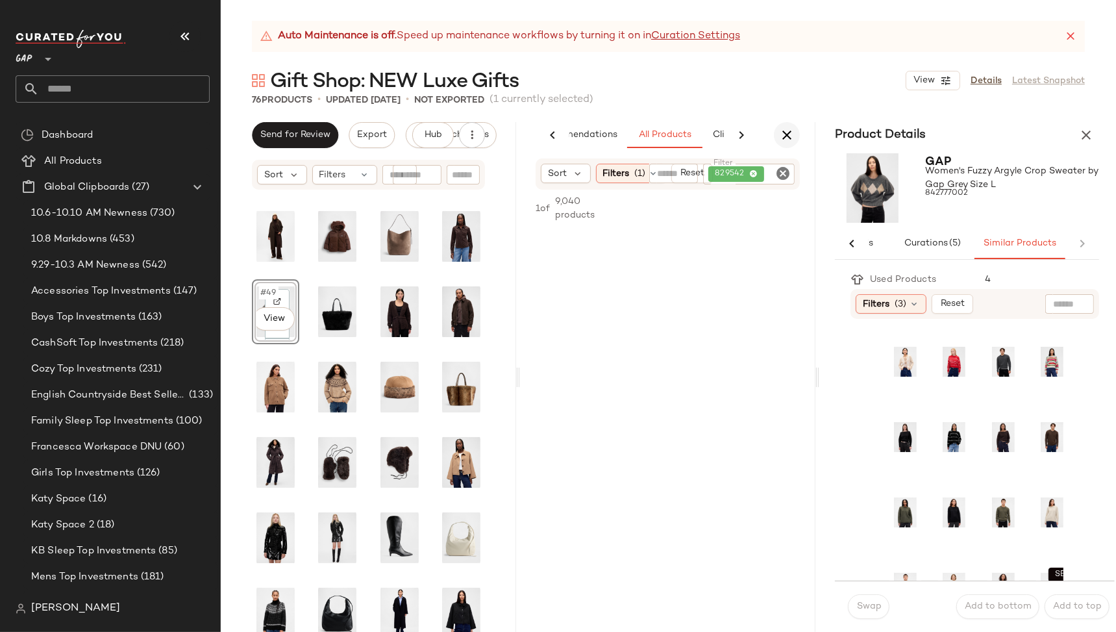
click at [786, 133] on icon "button" at bounding box center [787, 135] width 16 height 16
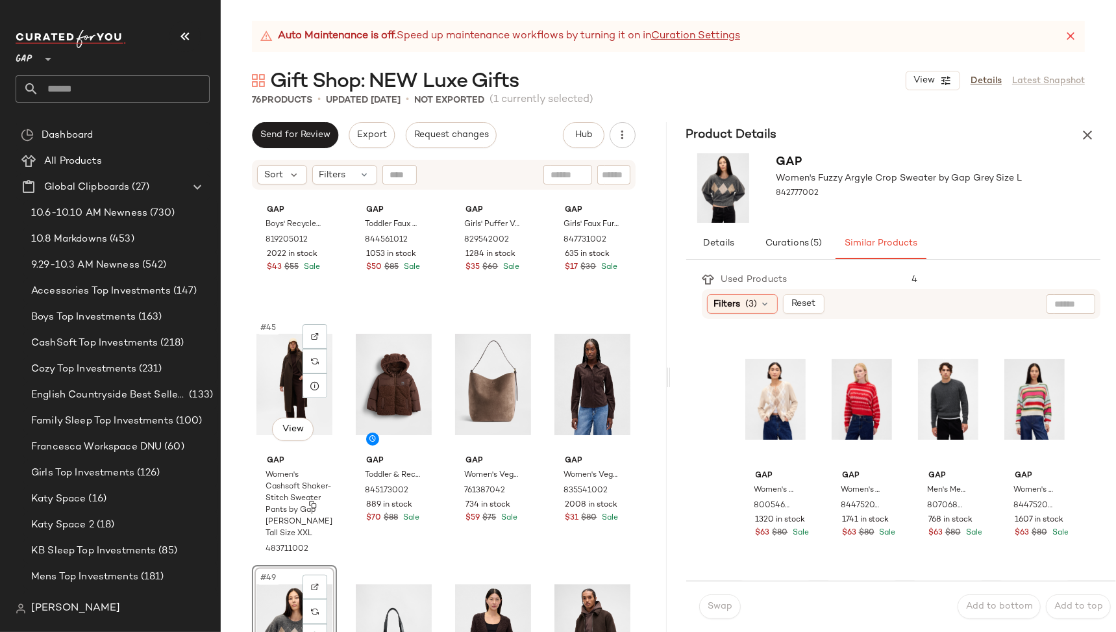
scroll to position [2718, 0]
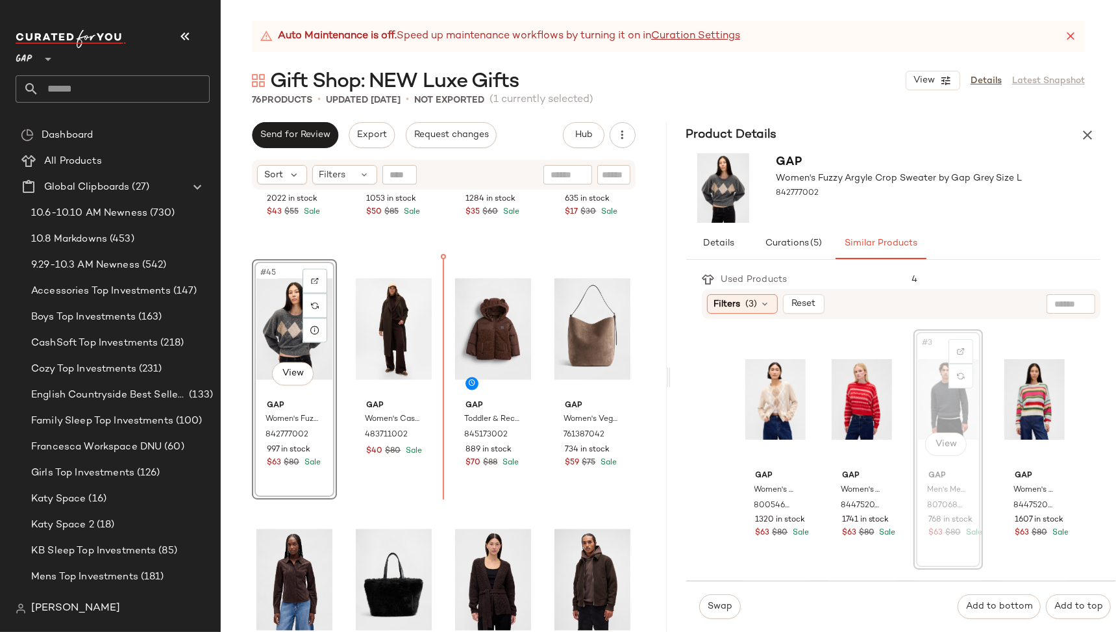
scroll to position [2699, 0]
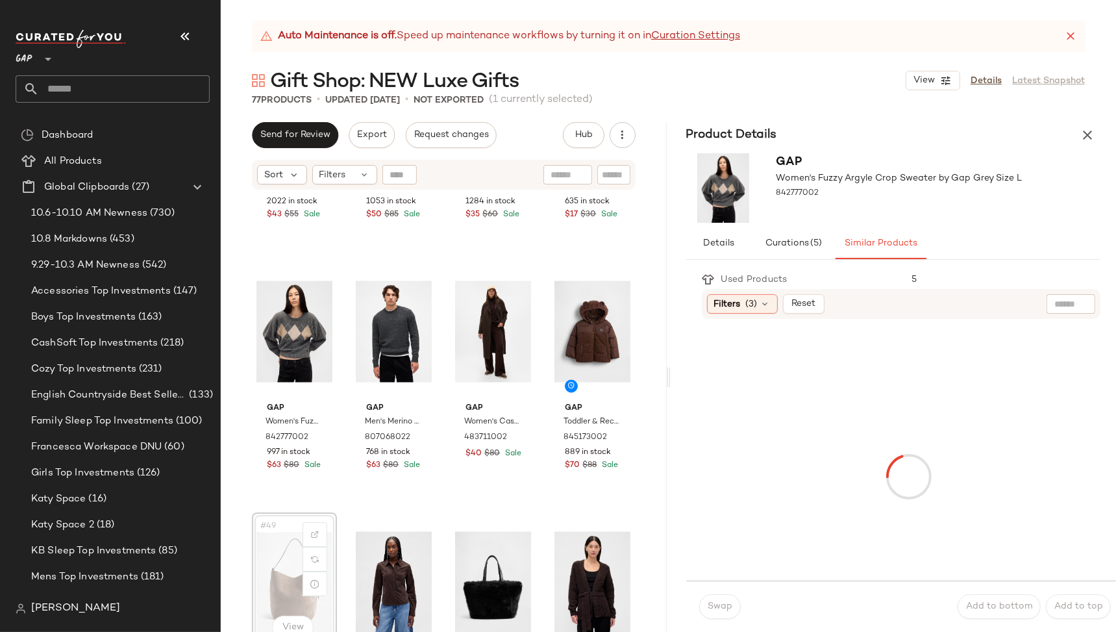
scroll to position [2701, 0]
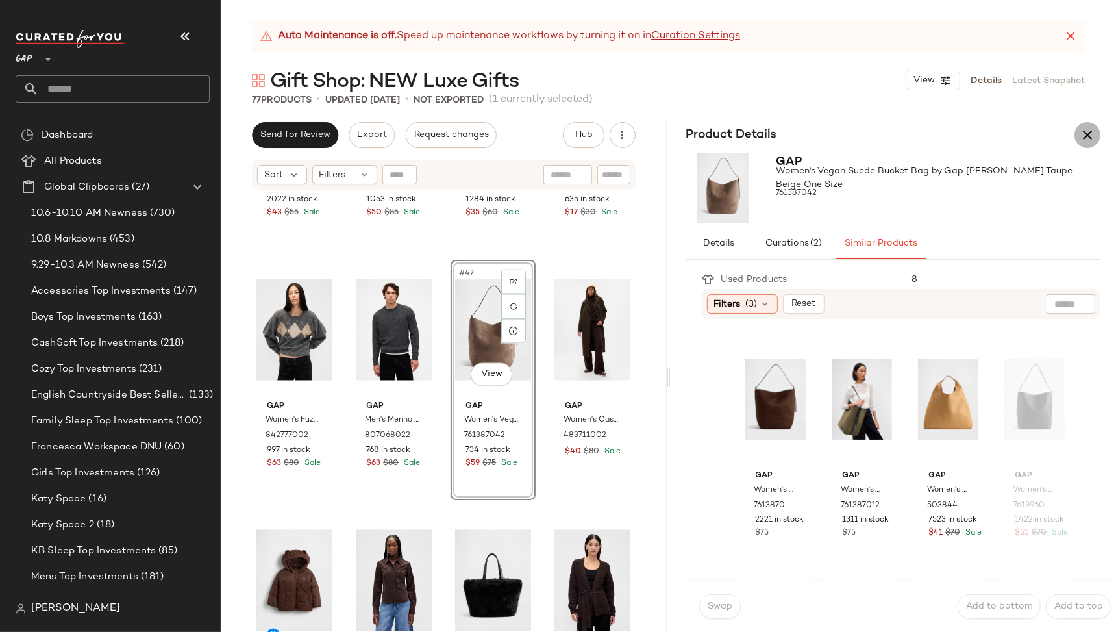
click at [1093, 126] on button "button" at bounding box center [1087, 135] width 26 height 26
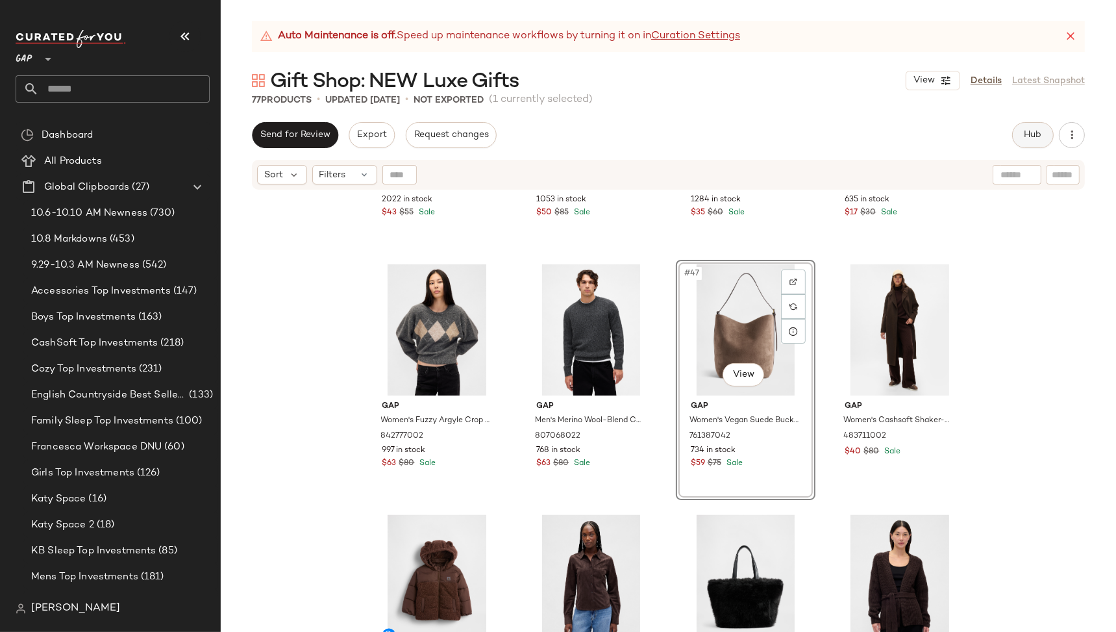
click at [1026, 136] on span "Hub" at bounding box center [1033, 135] width 18 height 10
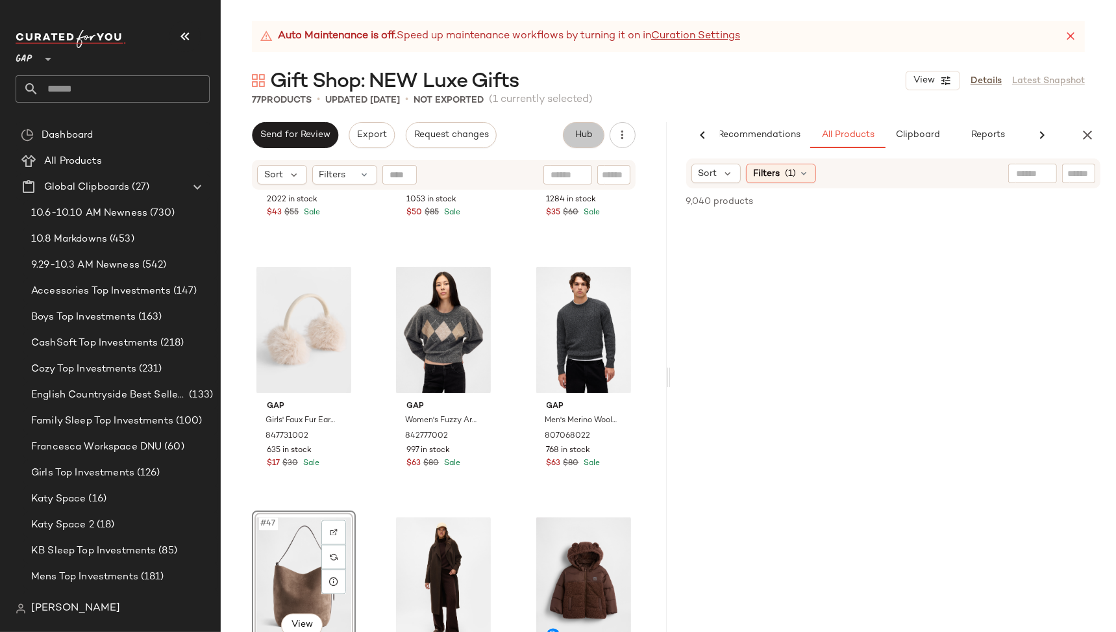
scroll to position [0, 24]
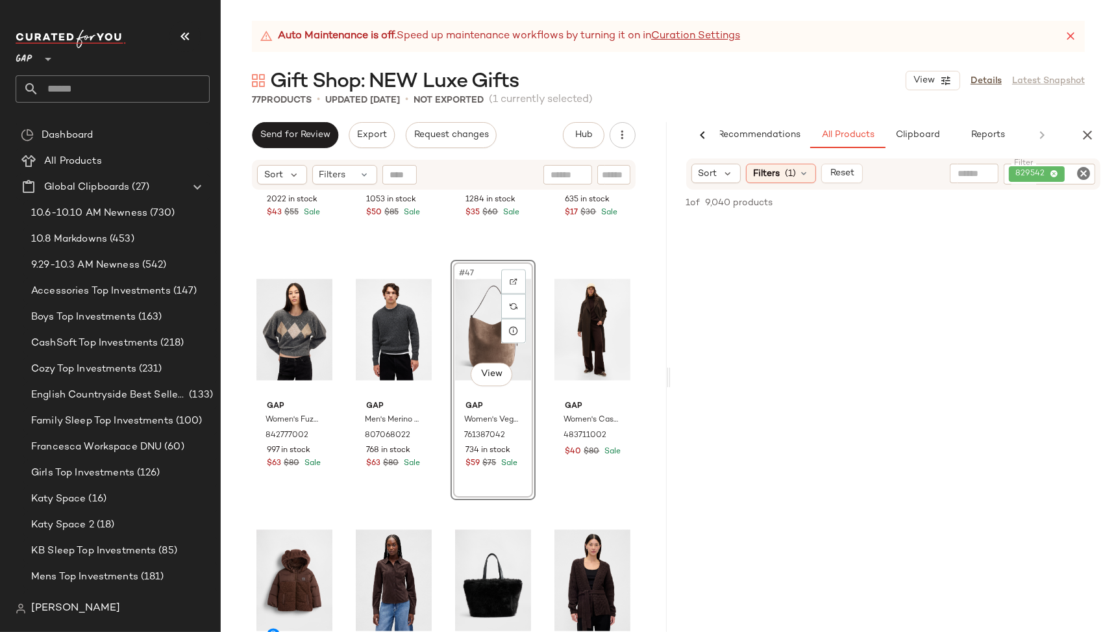
click at [1083, 173] on icon "Clear Filter" at bounding box center [1084, 174] width 16 height 16
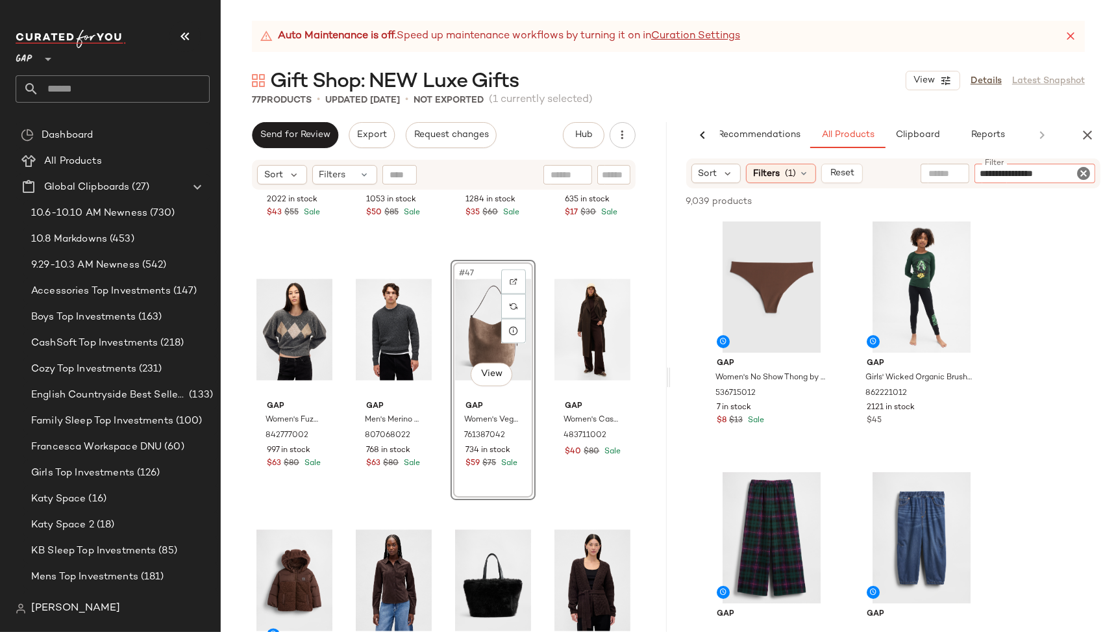
type input "**********"
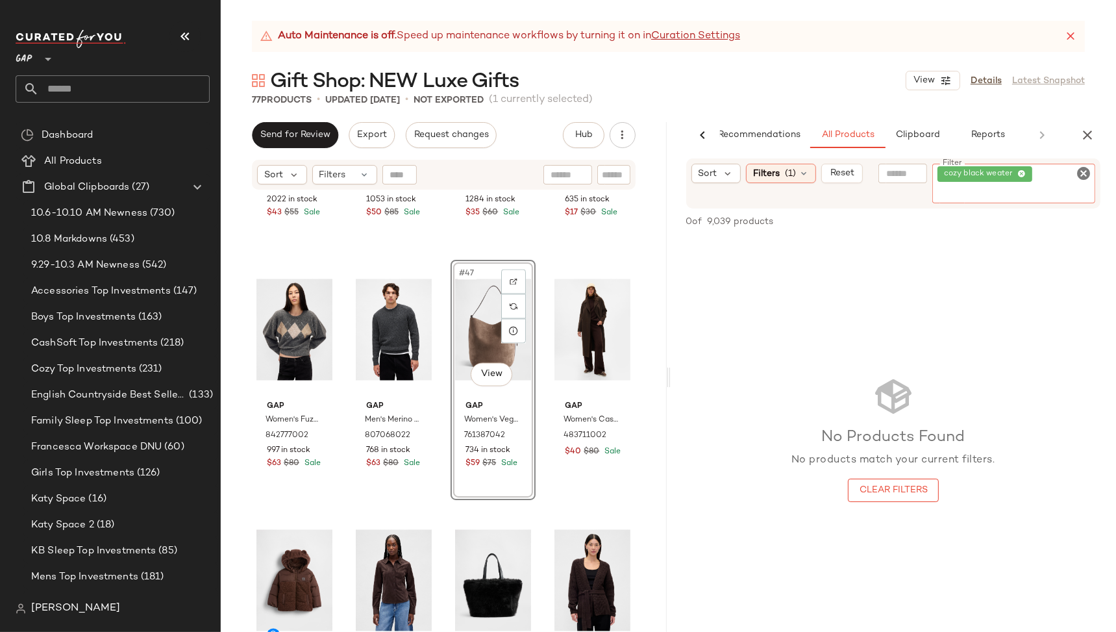
click at [1077, 171] on icon "Clear Filter" at bounding box center [1084, 174] width 16 height 16
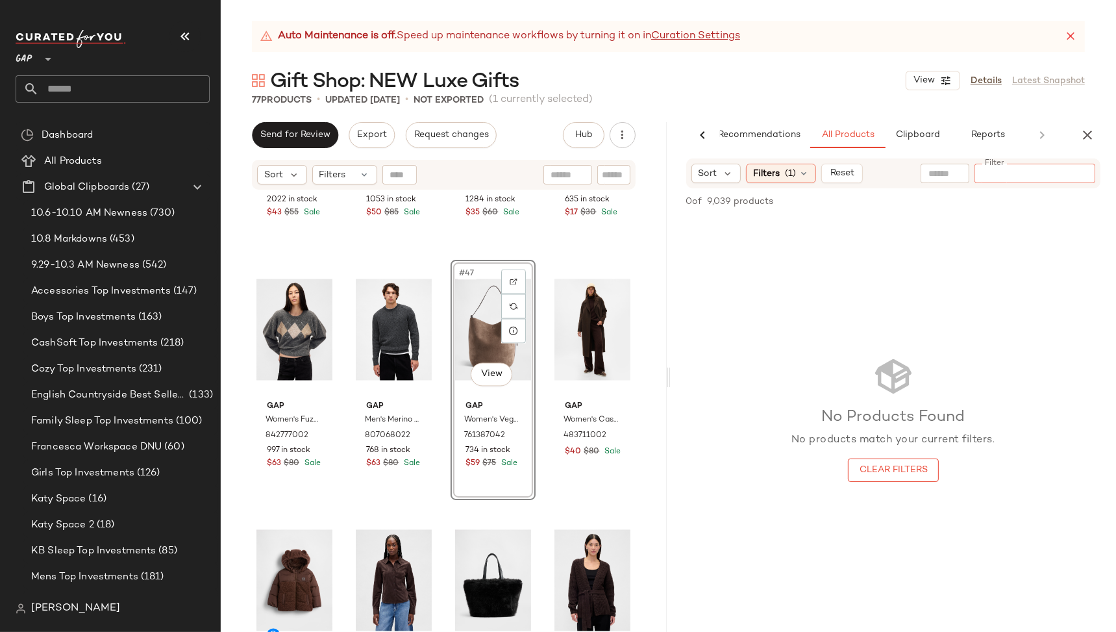
click at [941, 175] on input "text" at bounding box center [944, 174] width 33 height 14
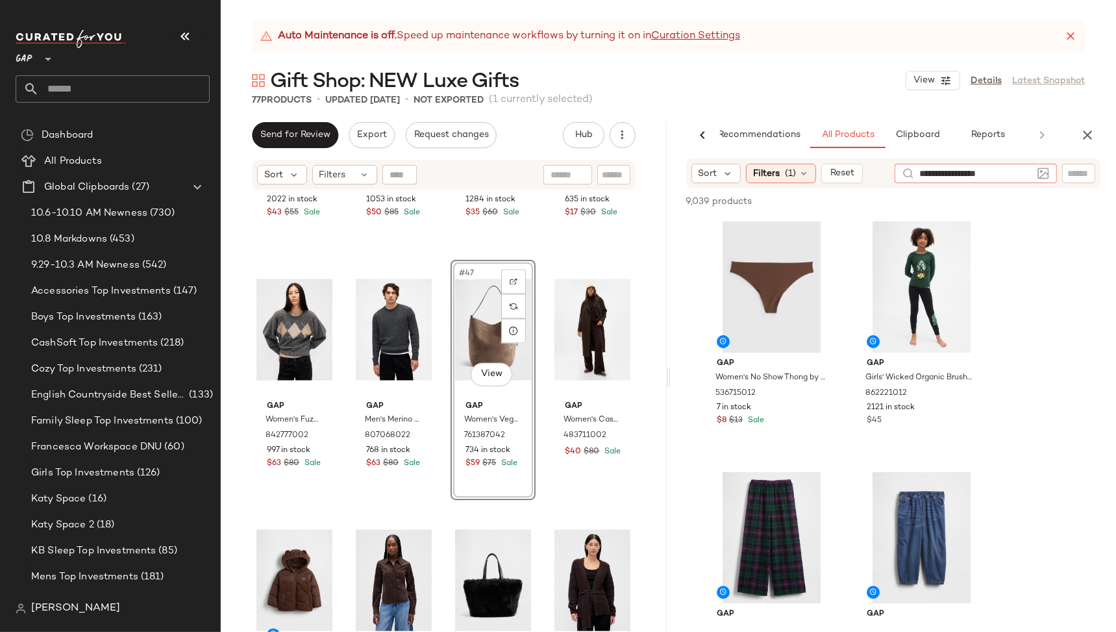
type input "**********"
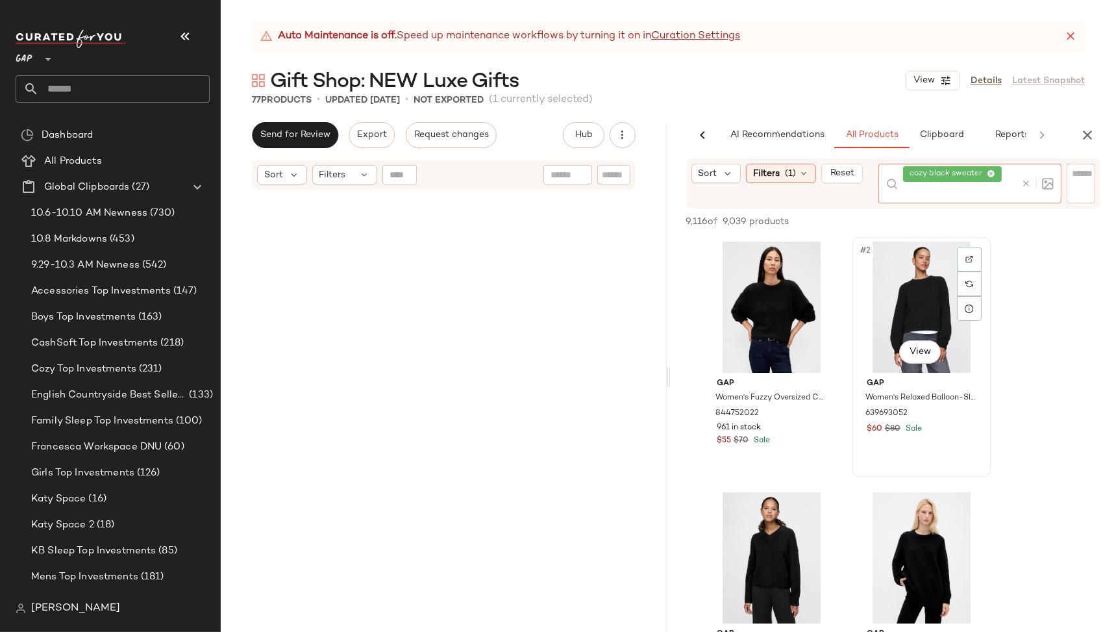
scroll to position [0, 24]
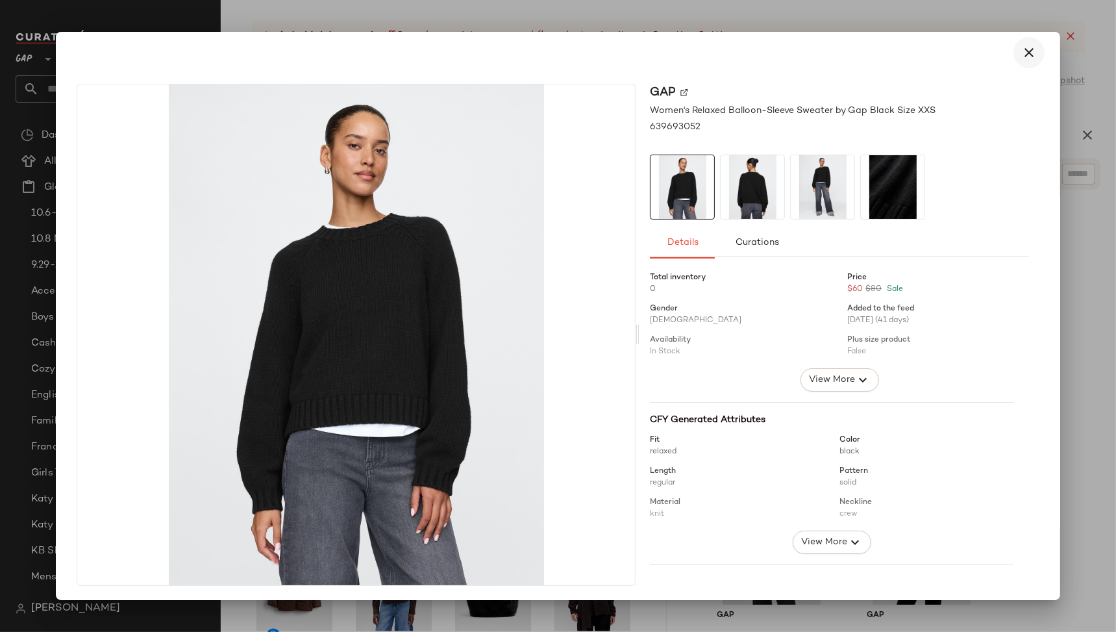
click at [1027, 51] on icon "button" at bounding box center [1029, 53] width 16 height 16
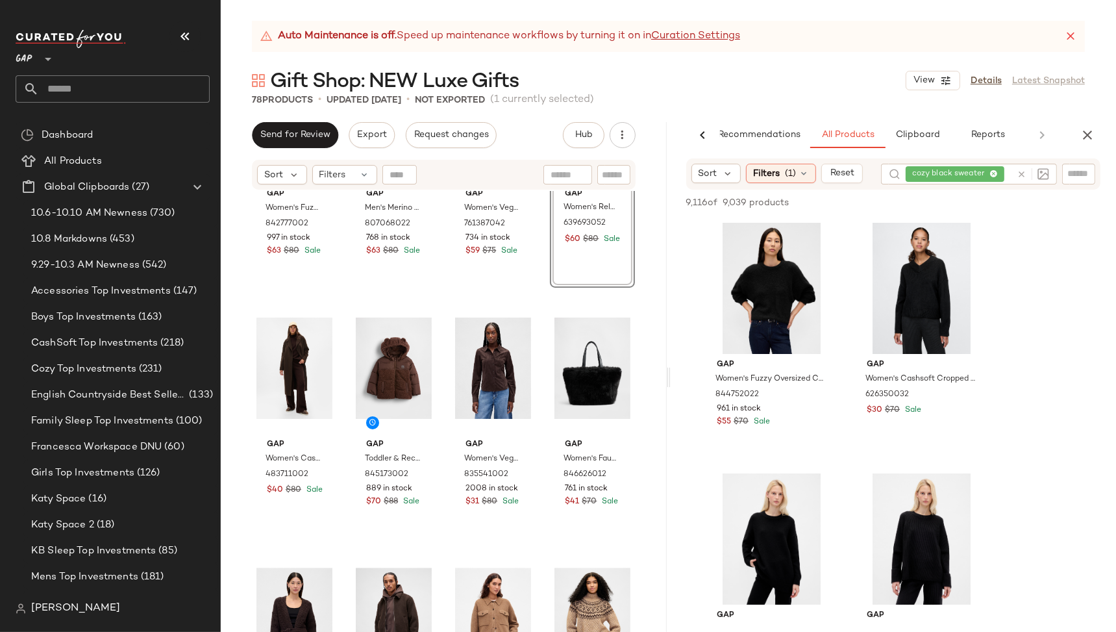
scroll to position [2955, 0]
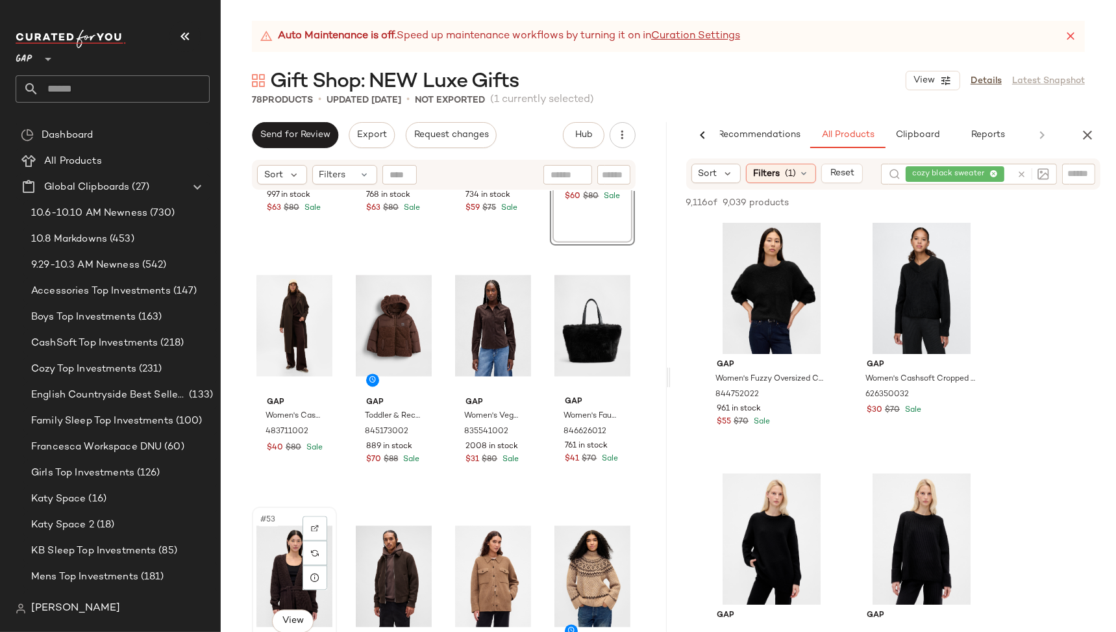
scroll to position [2958, 0]
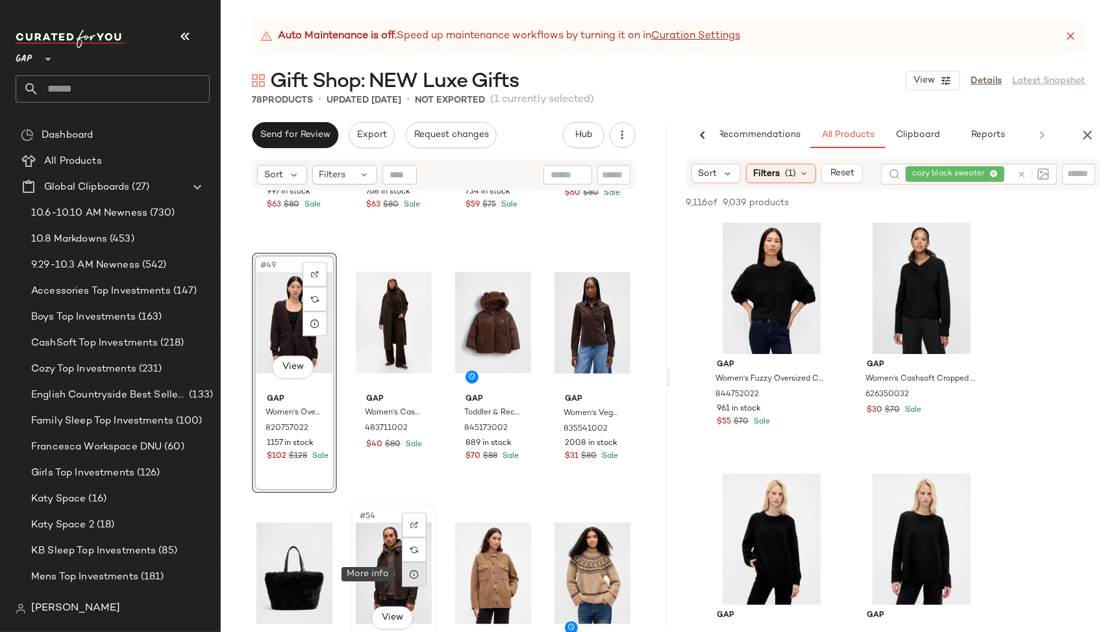
scroll to position [2960, 0]
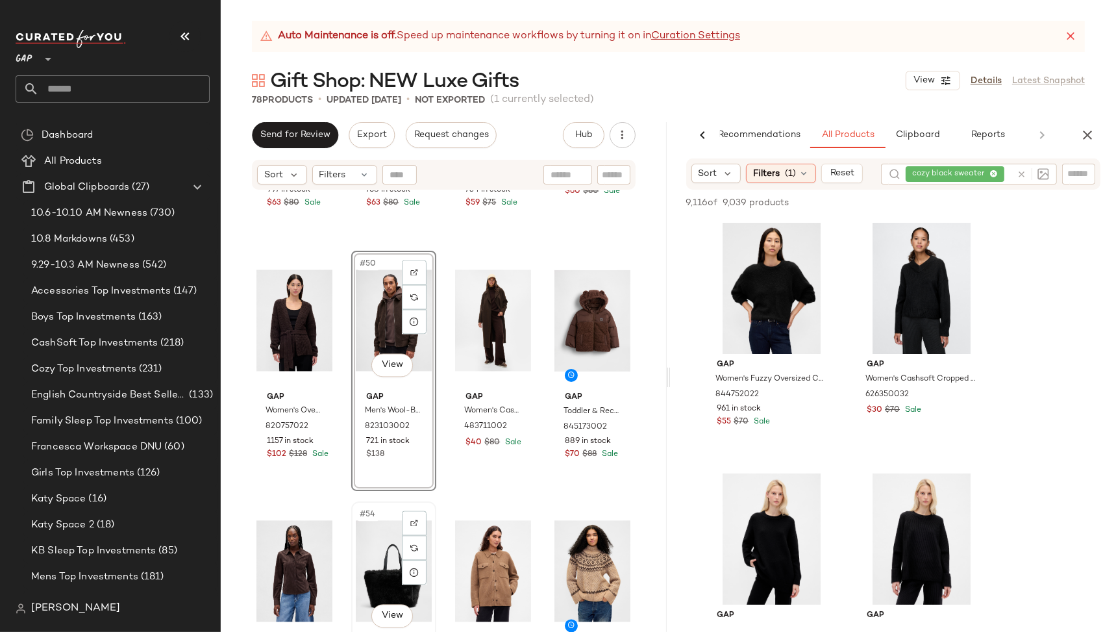
scroll to position [2963, 0]
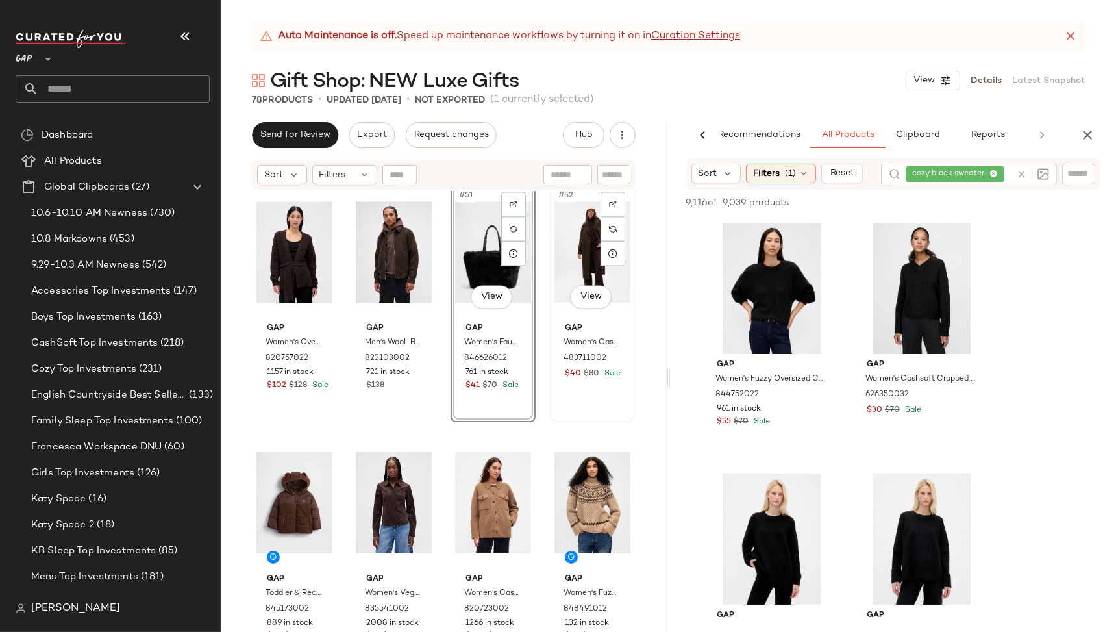
scroll to position [3031, 0]
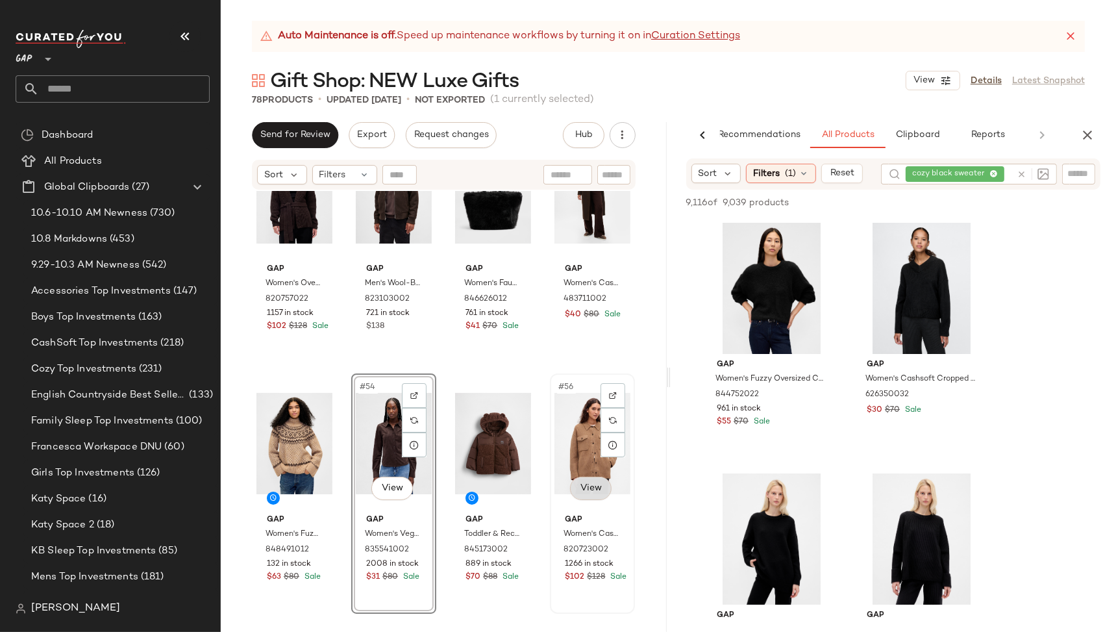
scroll to position [3098, 0]
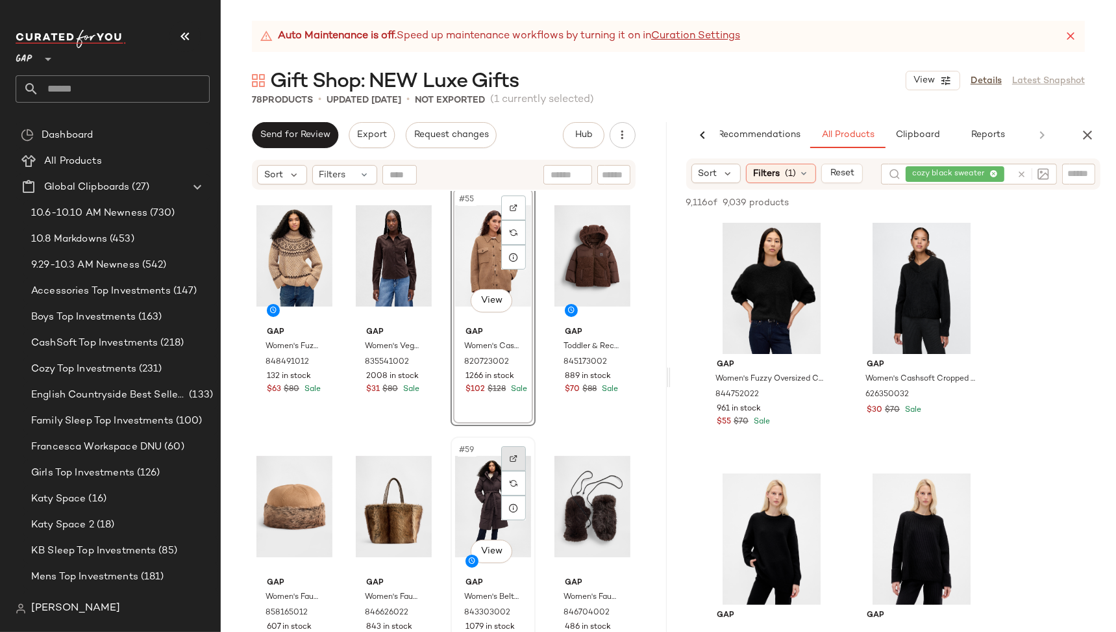
scroll to position [3276, 0]
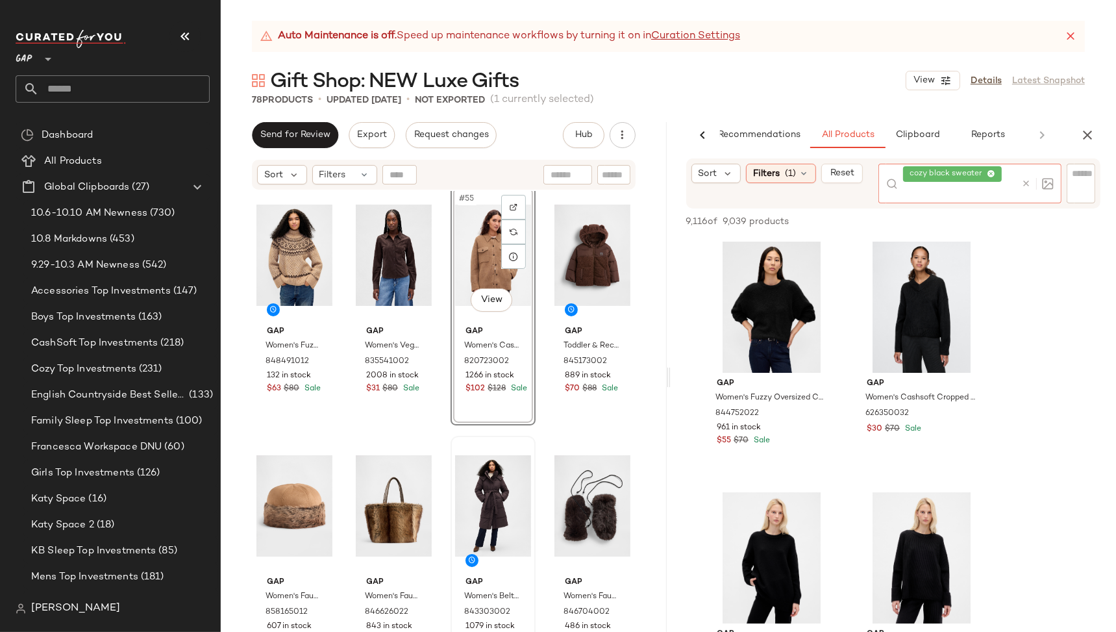
click at [1022, 170] on div at bounding box center [1035, 184] width 38 height 40
click at [1025, 185] on icon at bounding box center [1026, 184] width 10 height 10
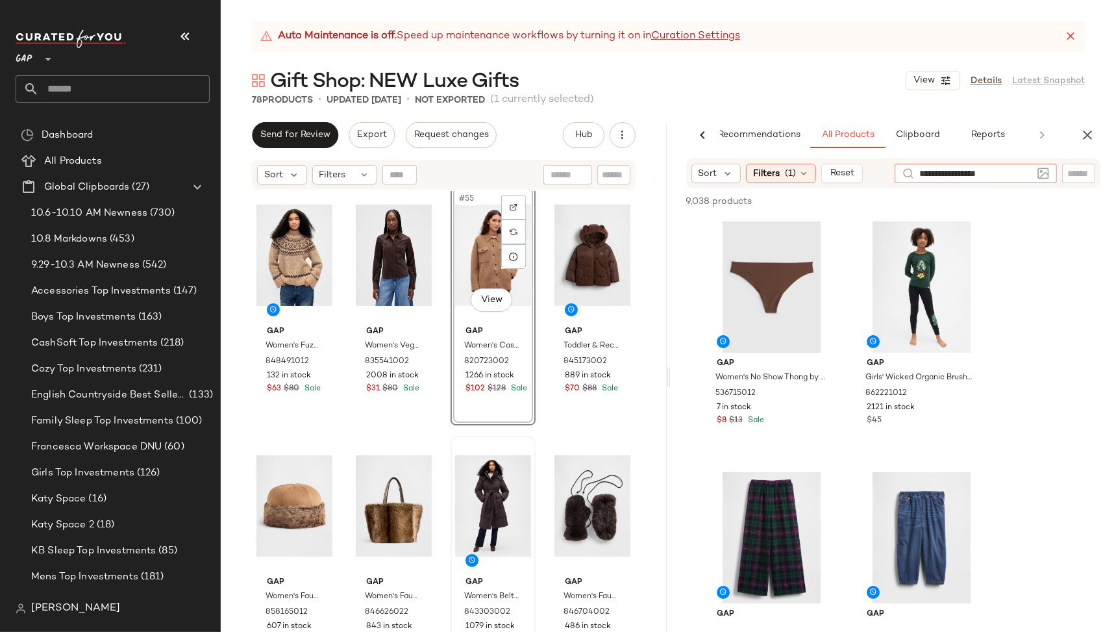
type input "**********"
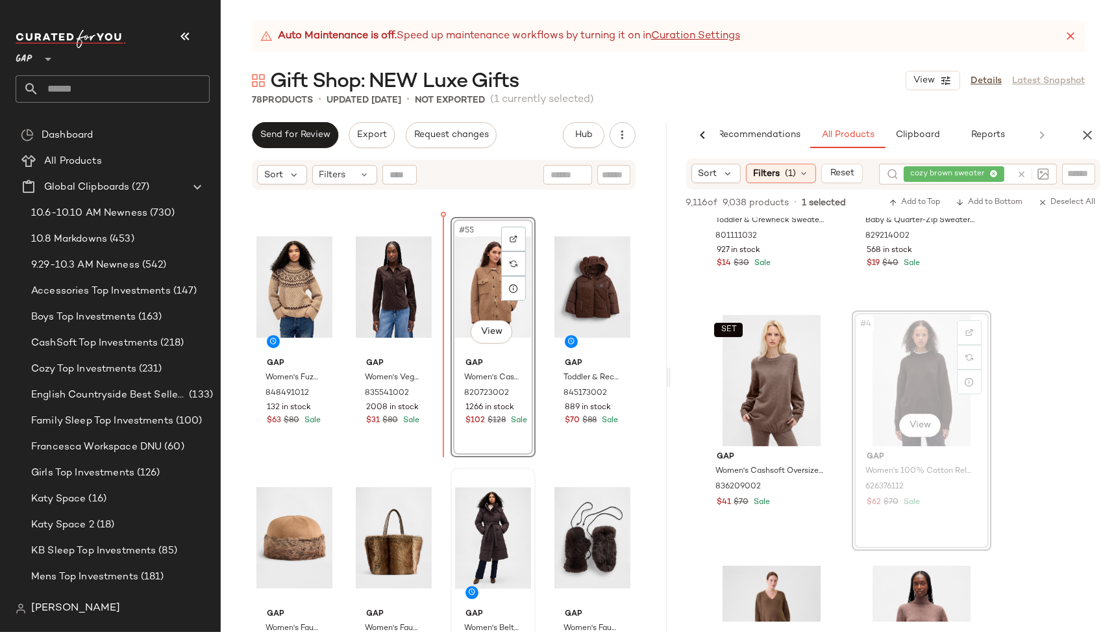
scroll to position [3234, 0]
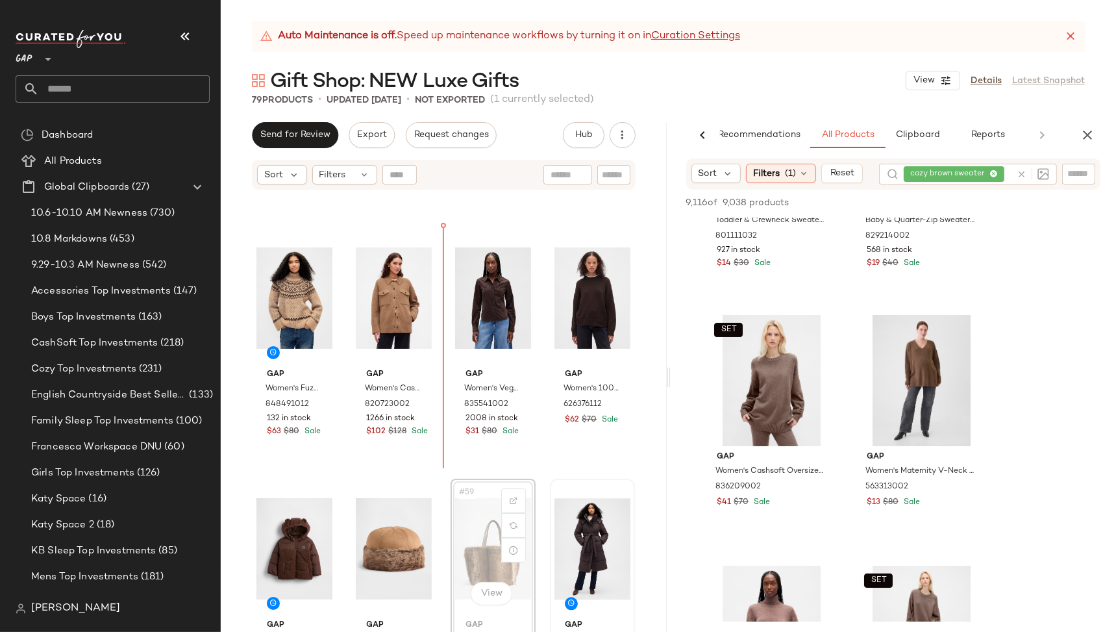
scroll to position [3235, 0]
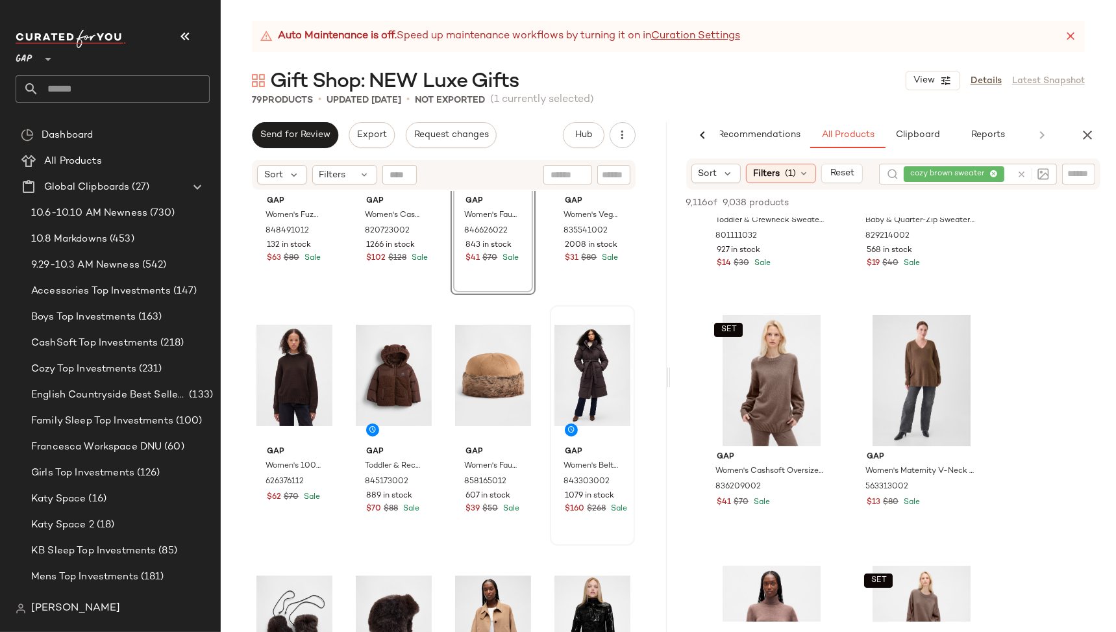
scroll to position [3408, 0]
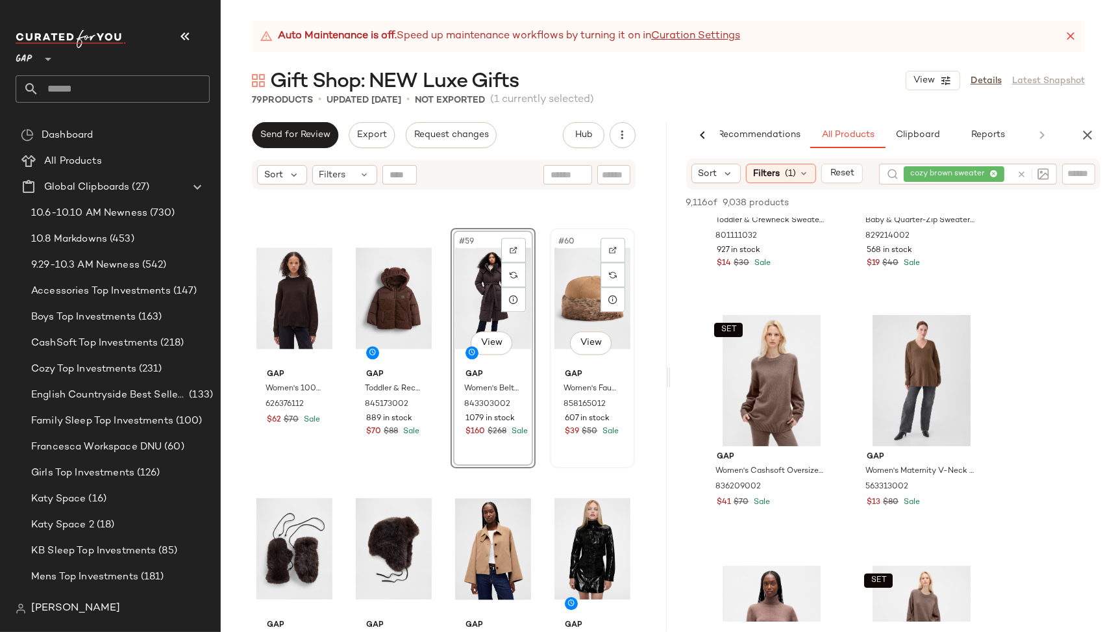
scroll to position [3495, 0]
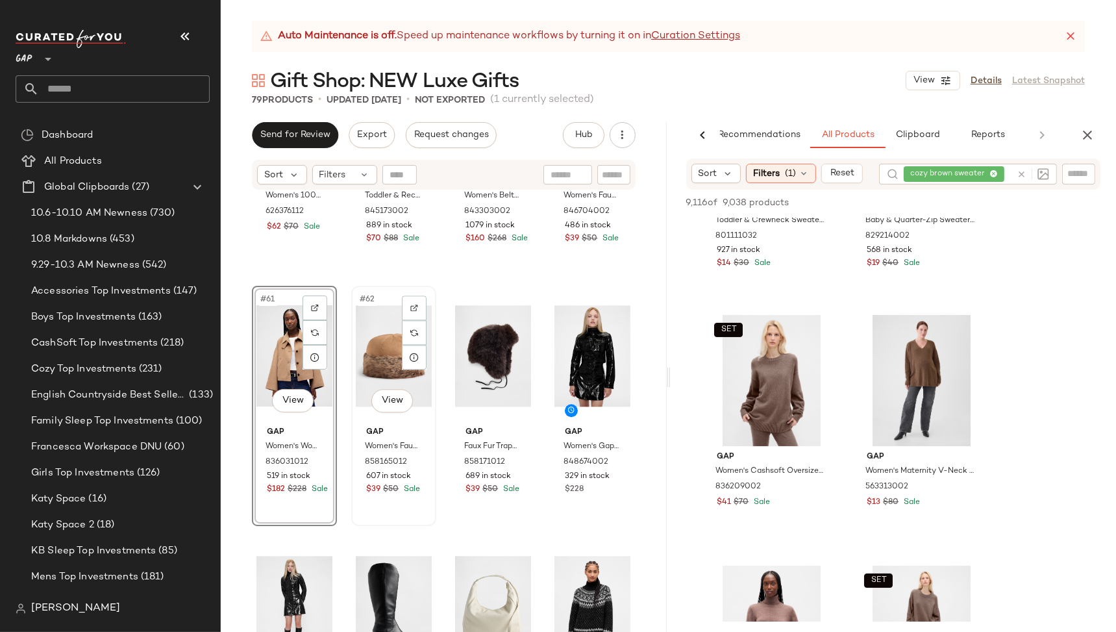
scroll to position [3678, 0]
click at [554, 329] on div "#64 View" at bounding box center [592, 355] width 76 height 131
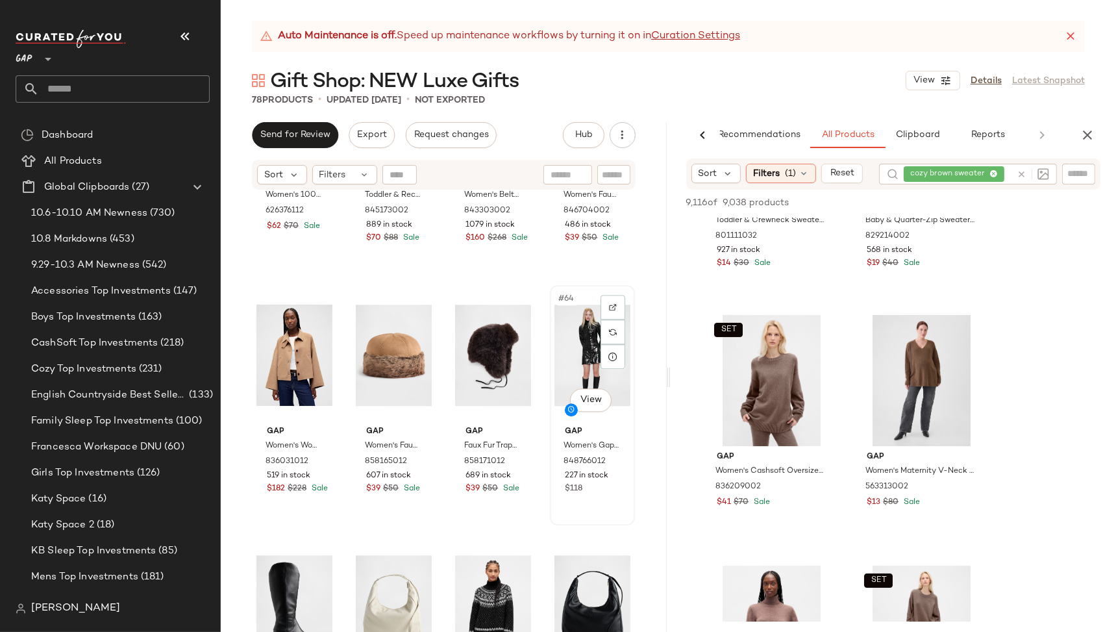
click at [550, 360] on div "#64 View Gap Women's Gapstudio Vegan Patent Leather Mini Skirt by Gap Black Siz…" at bounding box center [592, 405] width 85 height 240
click at [554, 359] on div "#64 View" at bounding box center [592, 355] width 76 height 131
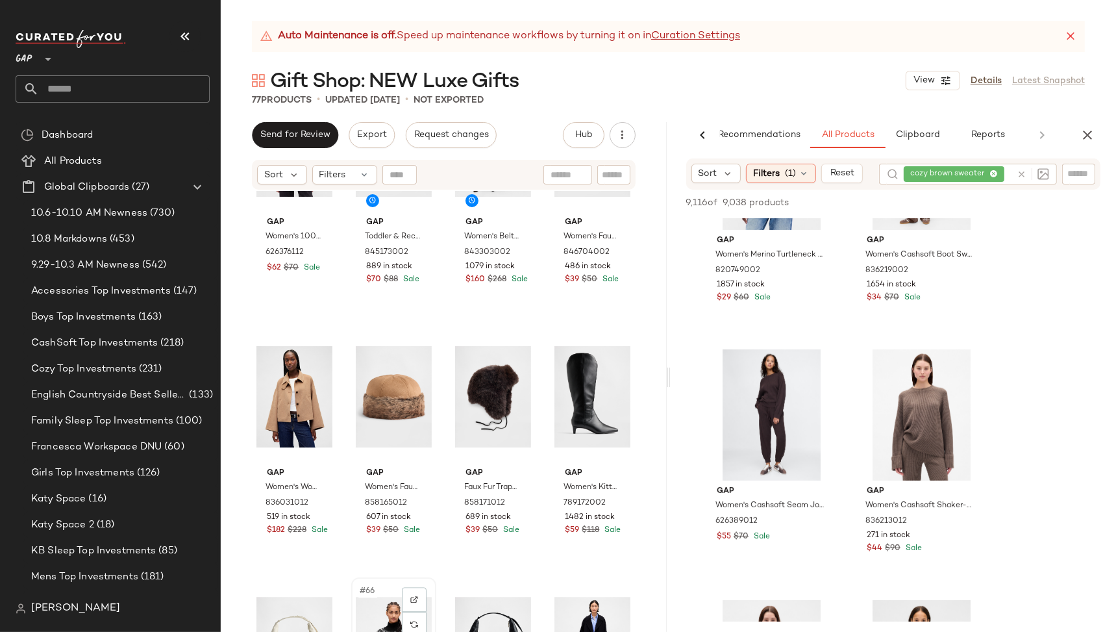
scroll to position [3682, 0]
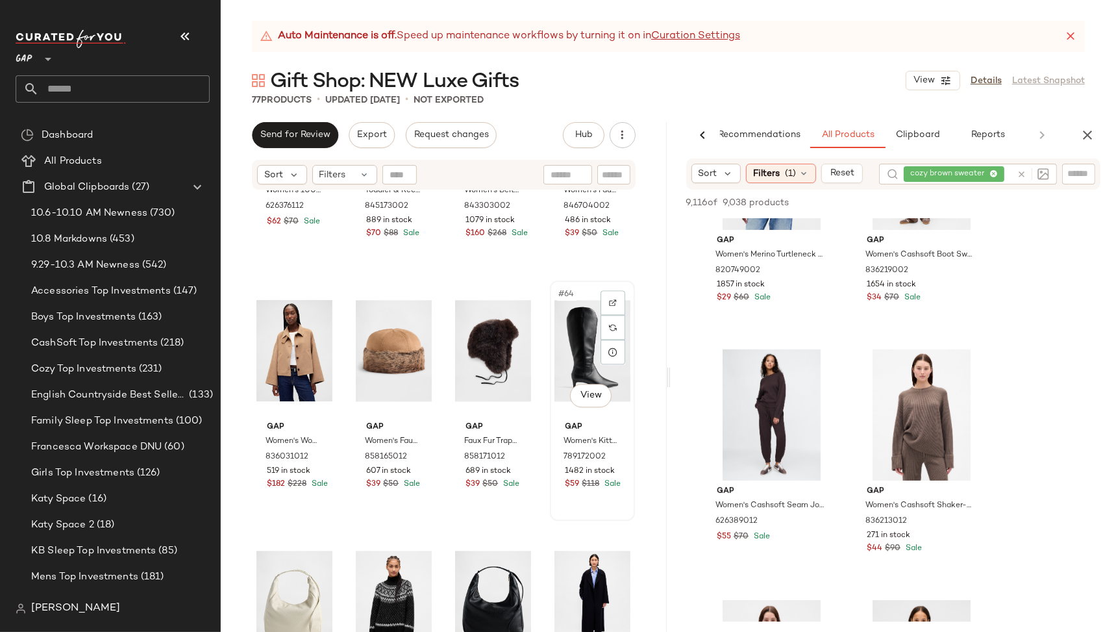
click at [613, 419] on div "Gap Women's Kitten Heel Pointy Knee High Boots by Gap True Black Size 9 7891720…" at bounding box center [592, 453] width 76 height 75
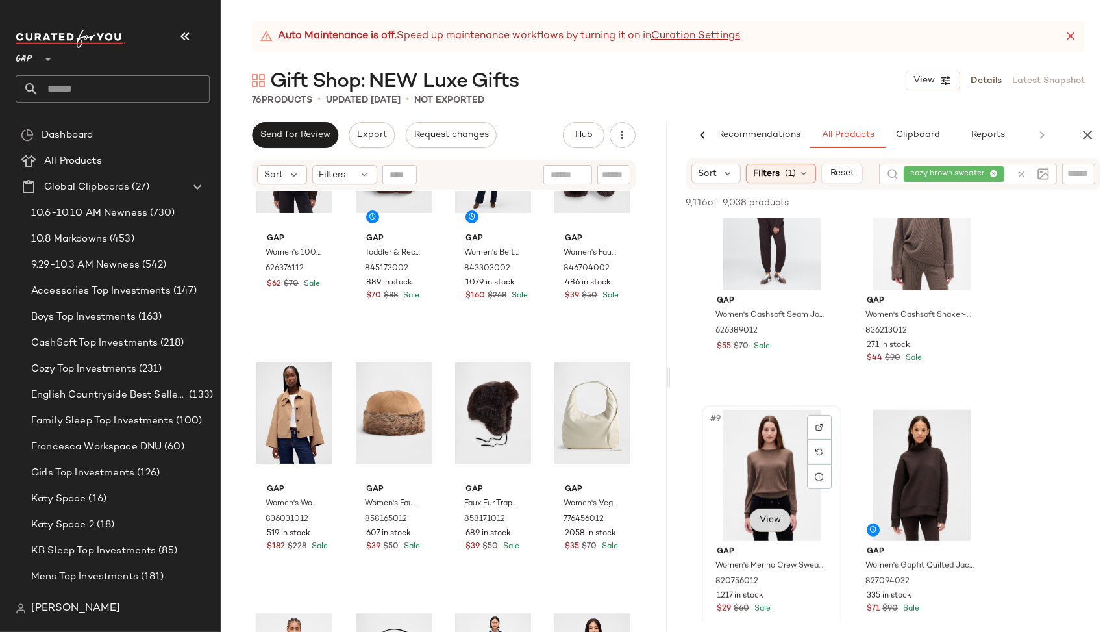
scroll to position [823, 0]
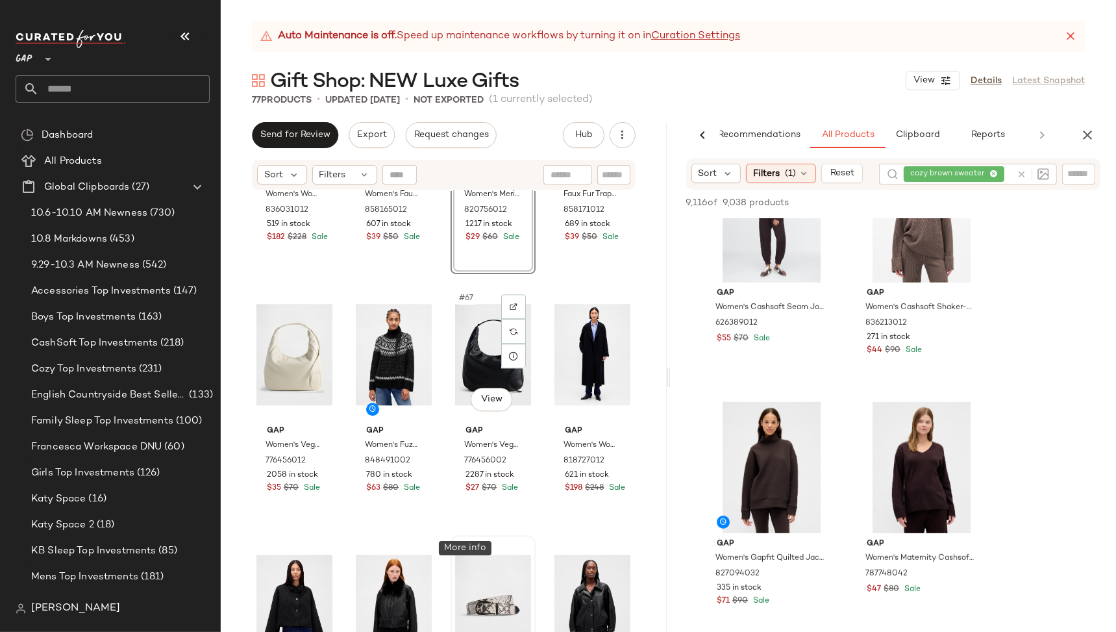
scroll to position [3961, 0]
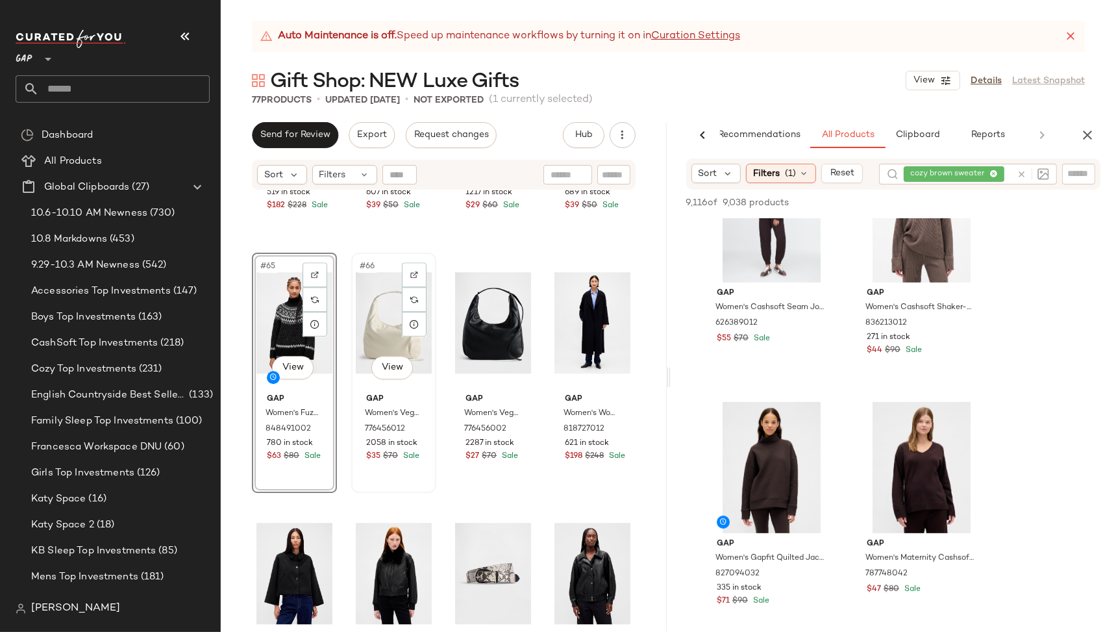
click at [366, 393] on span "Gap" at bounding box center [393, 399] width 55 height 12
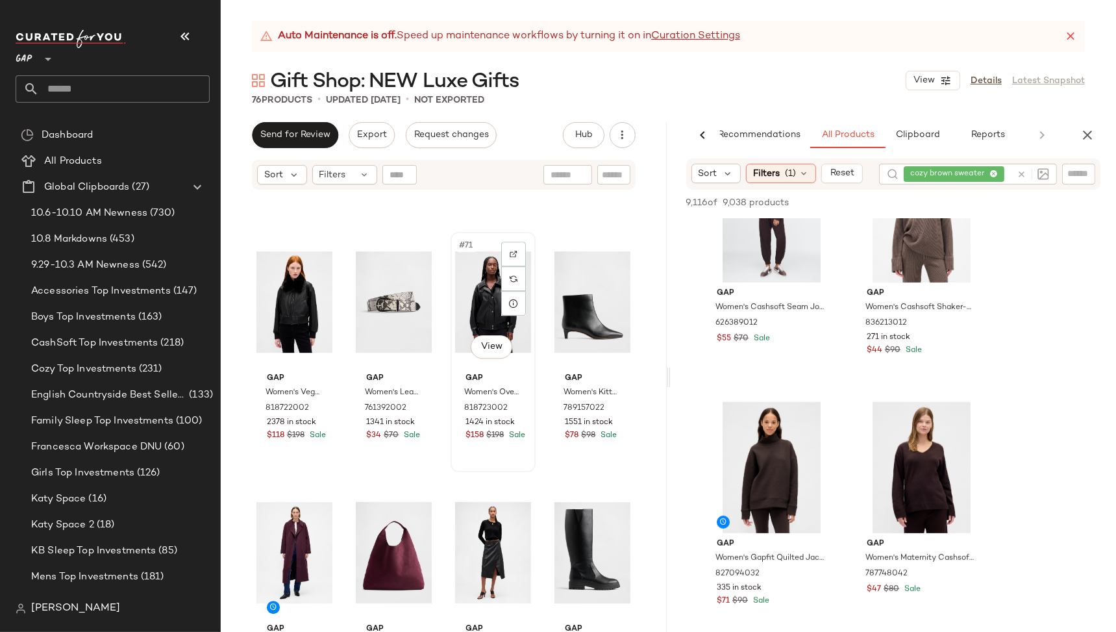
scroll to position [4245, 0]
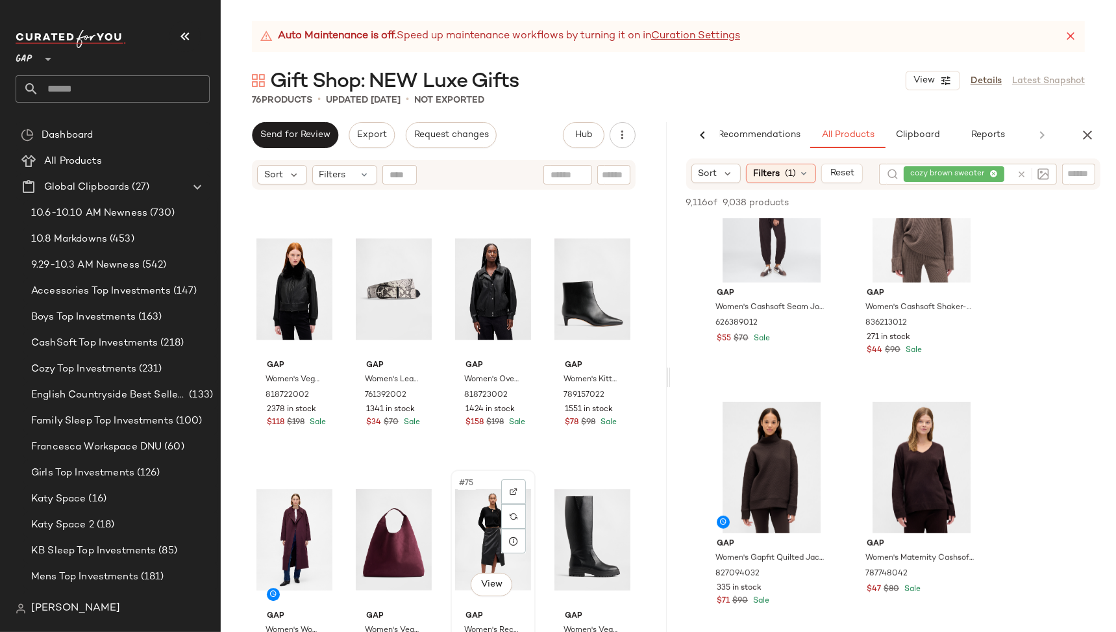
click at [466, 523] on div "#75 View" at bounding box center [493, 539] width 76 height 131
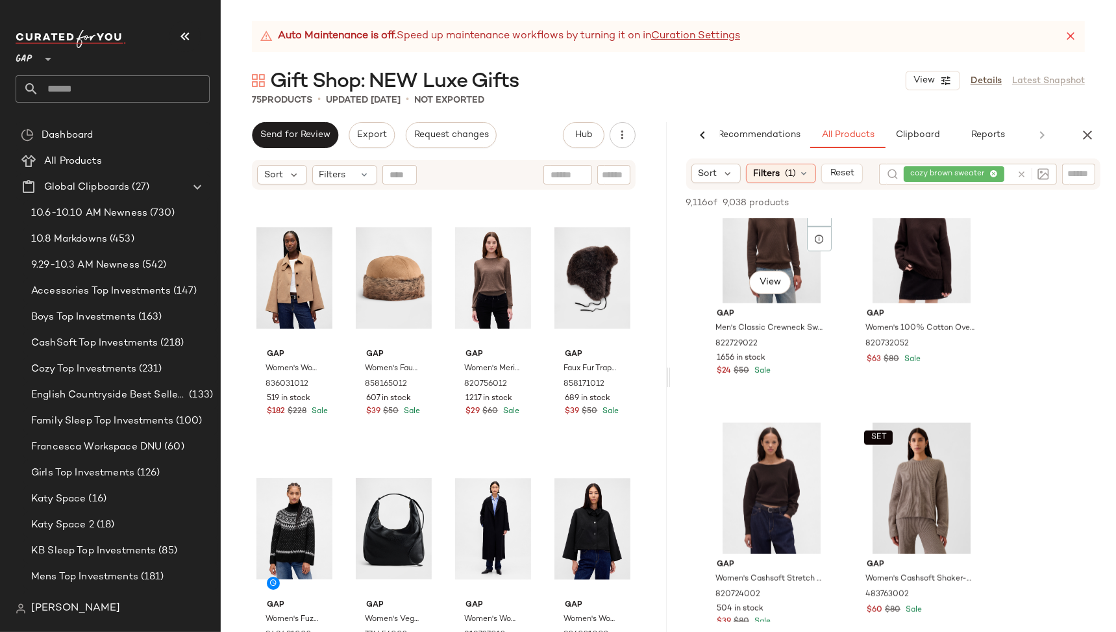
scroll to position [1649, 0]
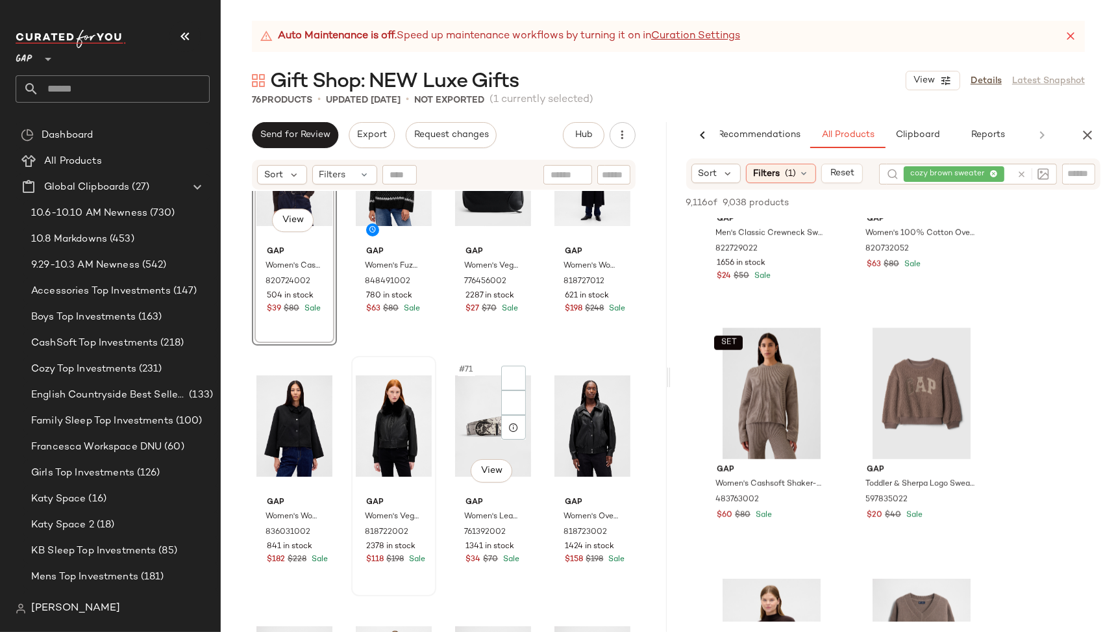
scroll to position [4111, 0]
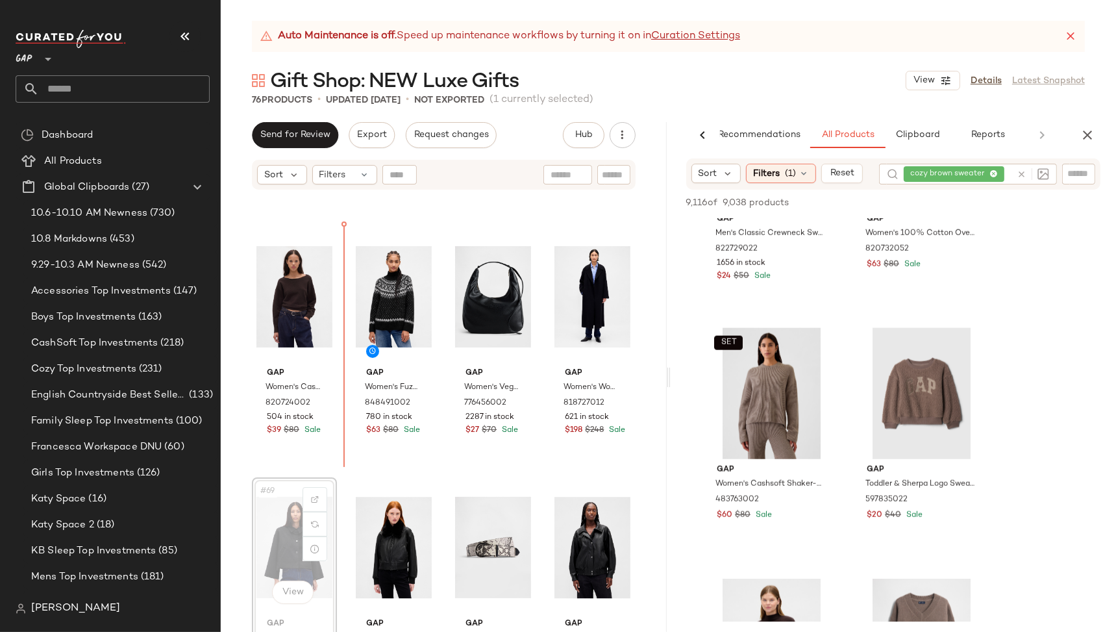
scroll to position [3928, 0]
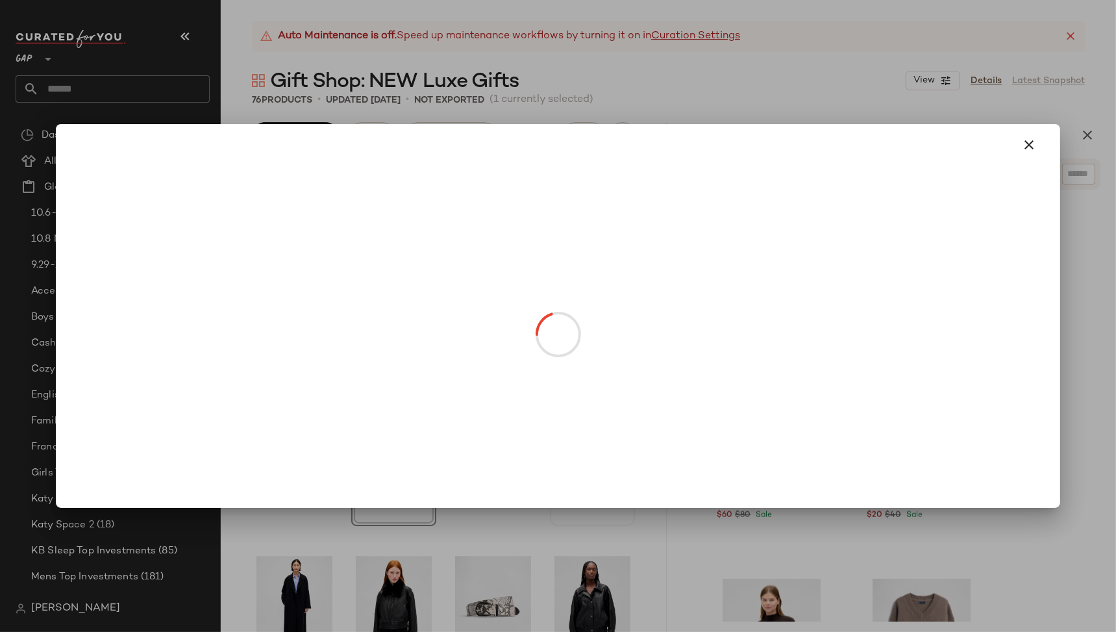
drag, startPoint x: 584, startPoint y: 390, endPoint x: 501, endPoint y: 388, distance: 83.8
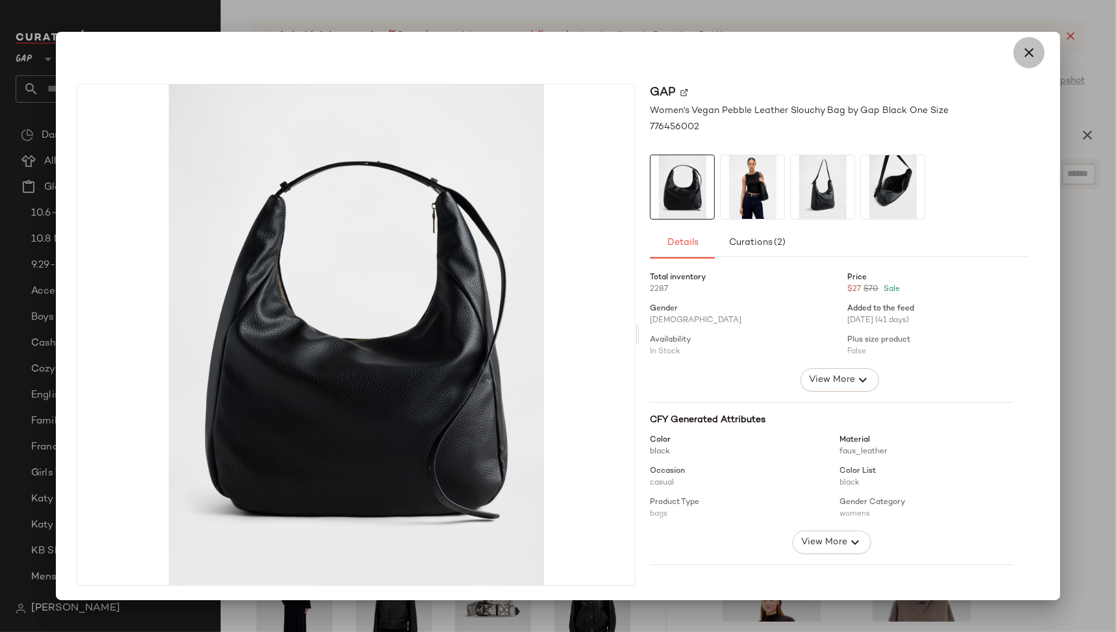
click at [1028, 51] on icon "button" at bounding box center [1029, 53] width 16 height 16
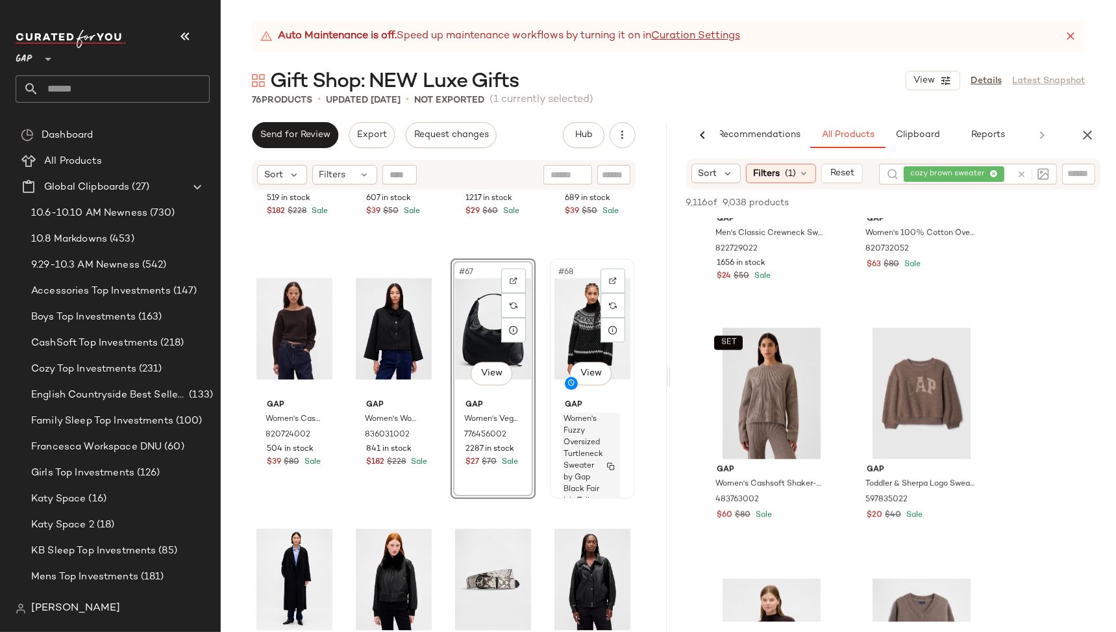
scroll to position [3955, 0]
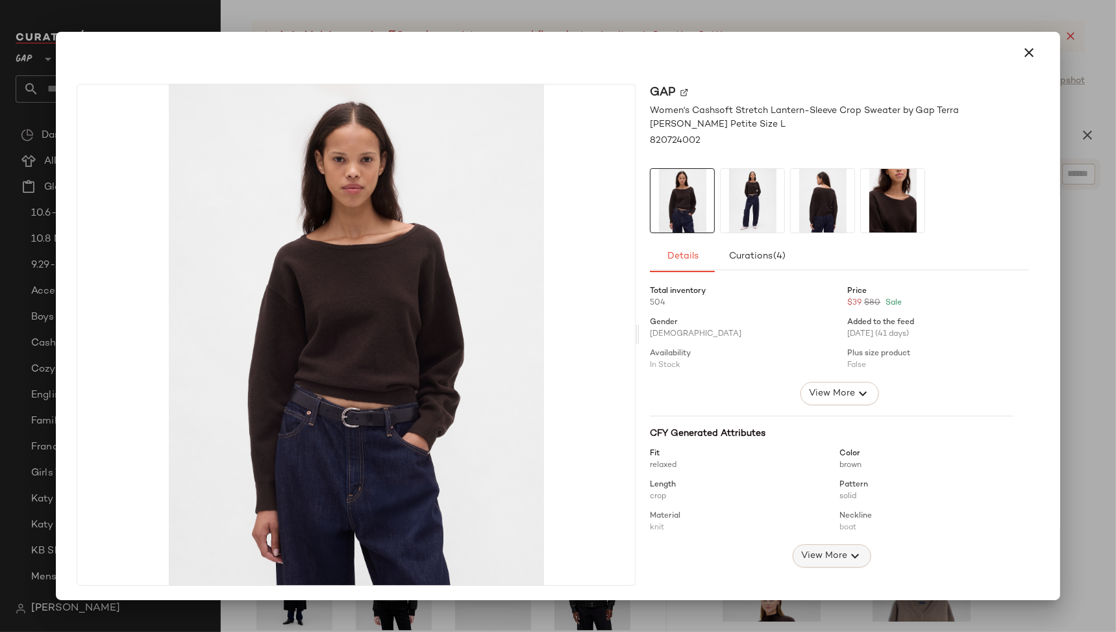
click at [804, 555] on span "View More" at bounding box center [823, 556] width 47 height 16
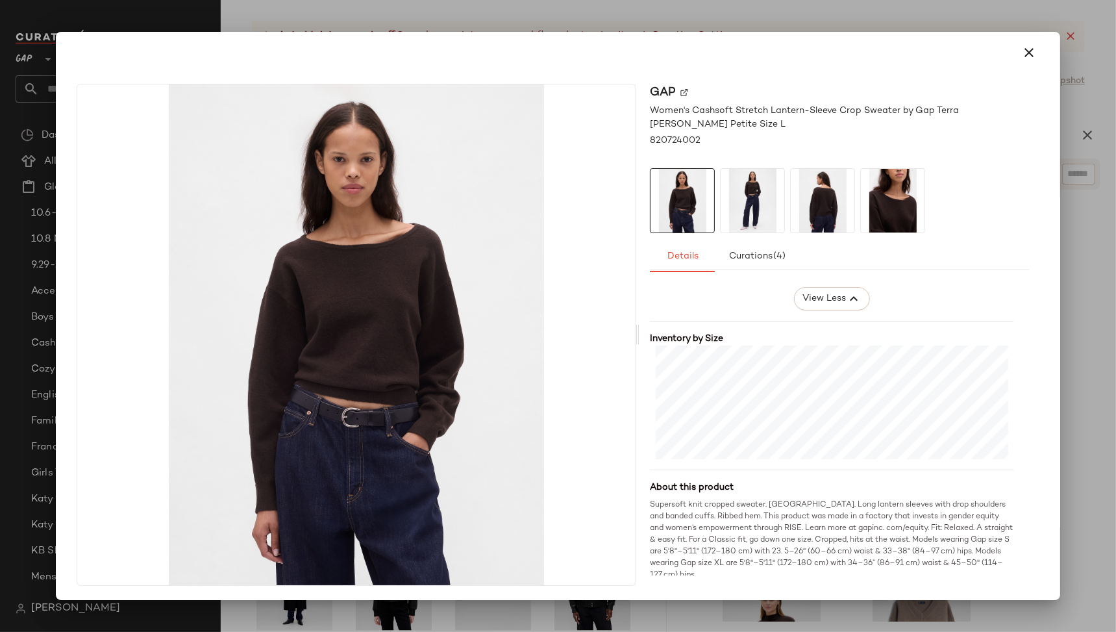
scroll to position [473, 0]
click at [1024, 55] on icon "button" at bounding box center [1029, 53] width 16 height 16
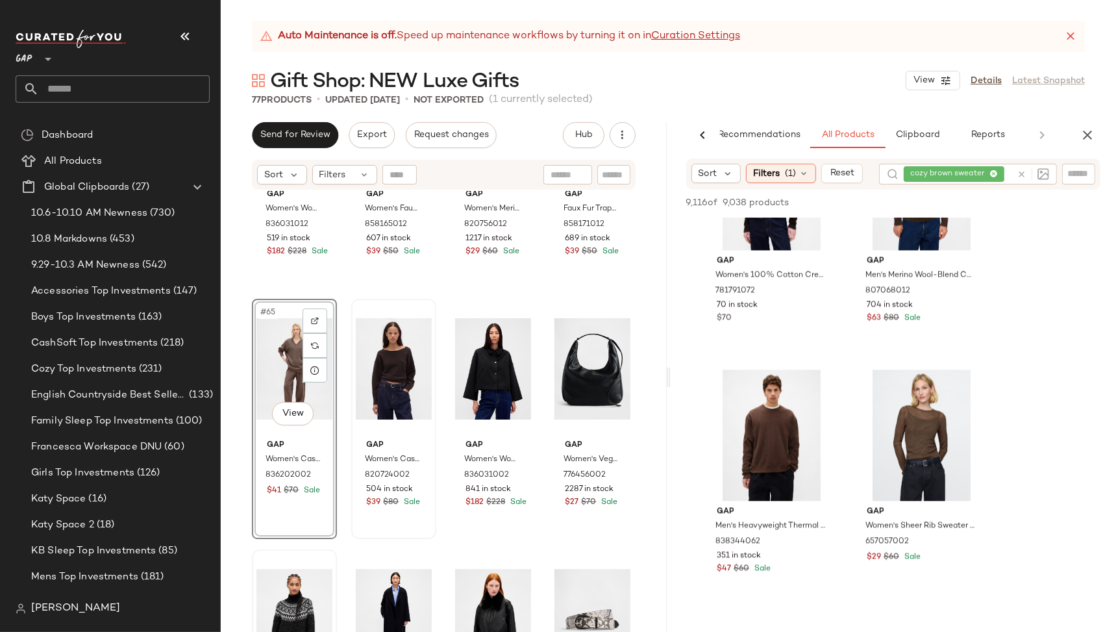
scroll to position [3363, 0]
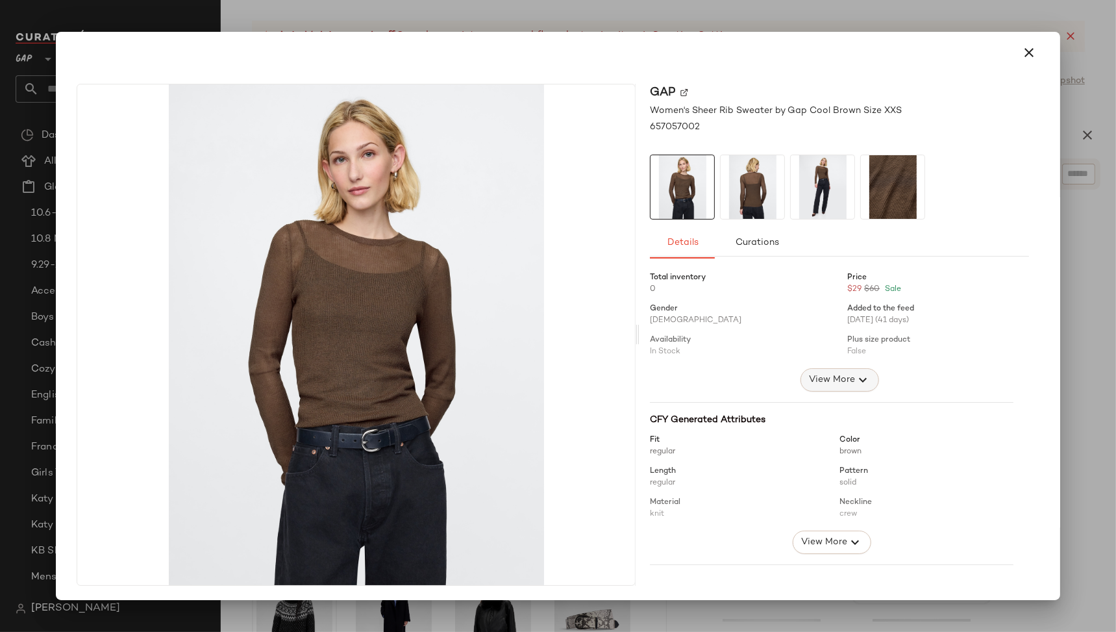
click at [824, 380] on span "View More" at bounding box center [831, 380] width 47 height 16
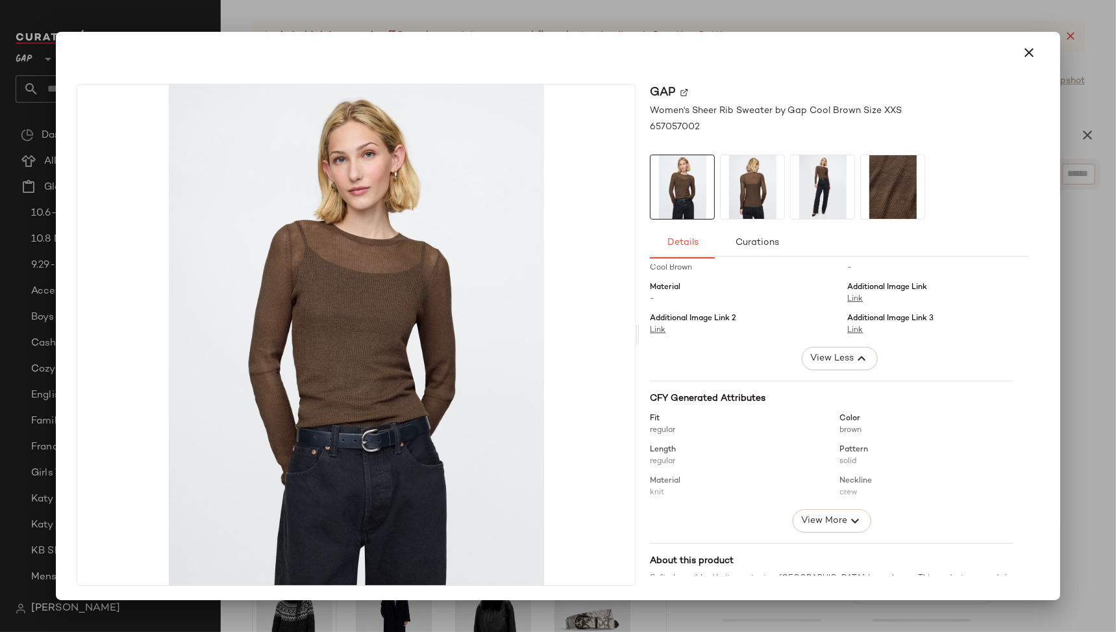
scroll to position [222, 0]
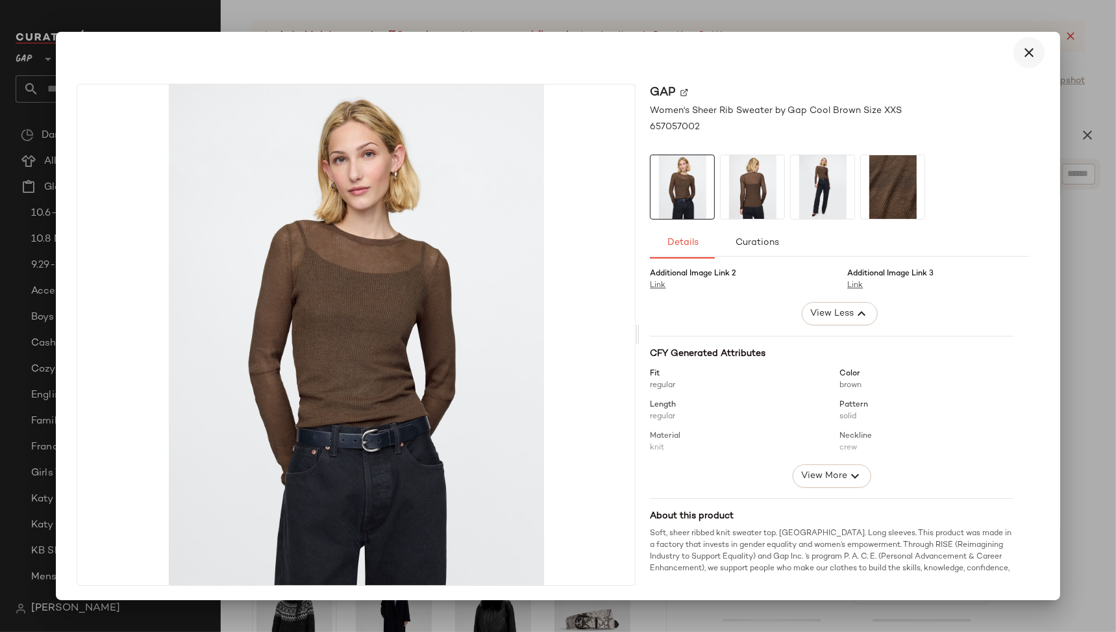
click at [1026, 51] on icon "button" at bounding box center [1029, 53] width 16 height 16
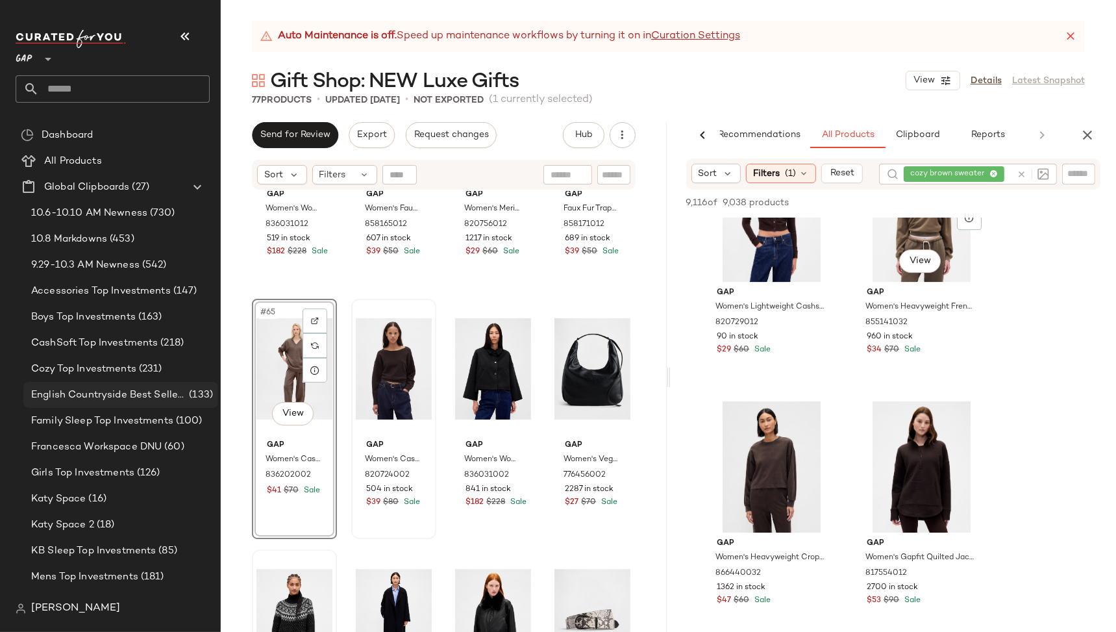
scroll to position [5084, 0]
click at [1024, 170] on div at bounding box center [1030, 174] width 38 height 21
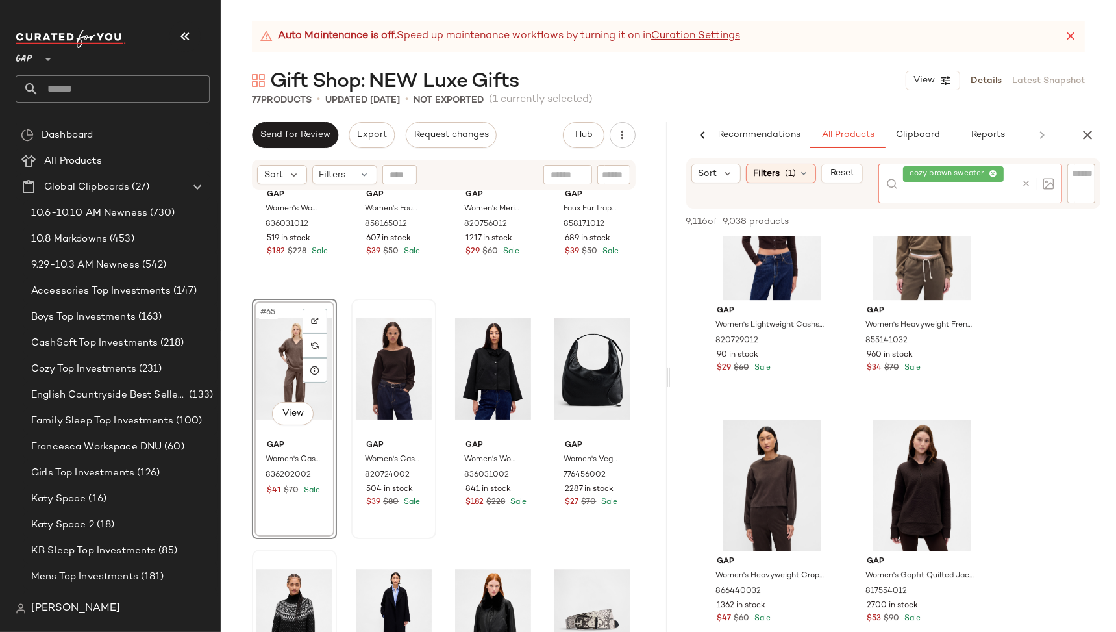
click at [1024, 186] on icon at bounding box center [1027, 184] width 10 height 10
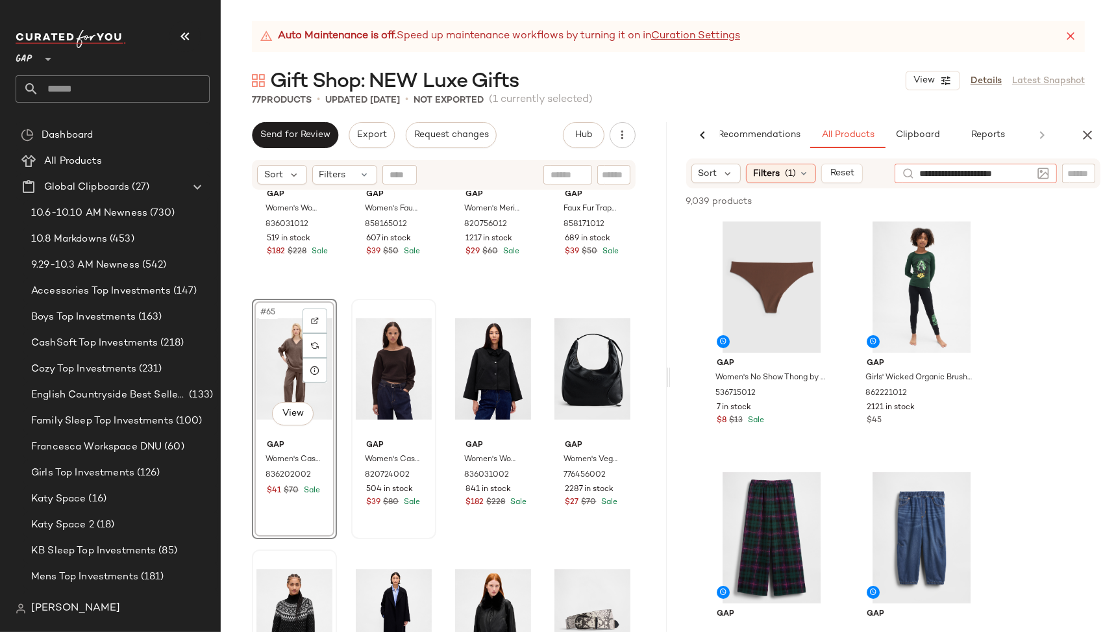
type input "**********"
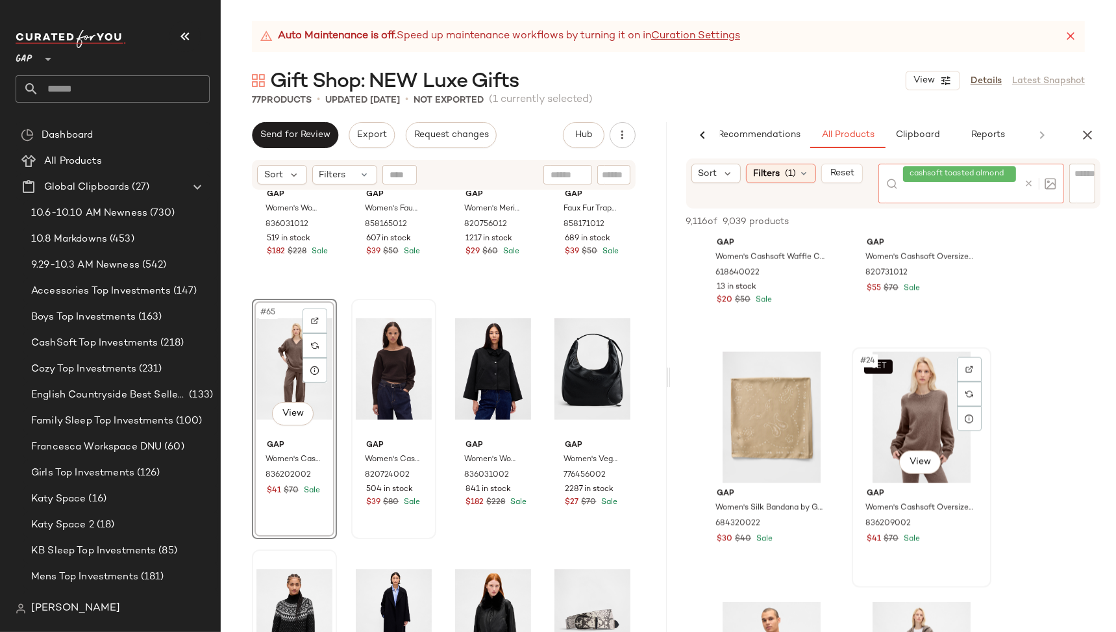
scroll to position [2645, 0]
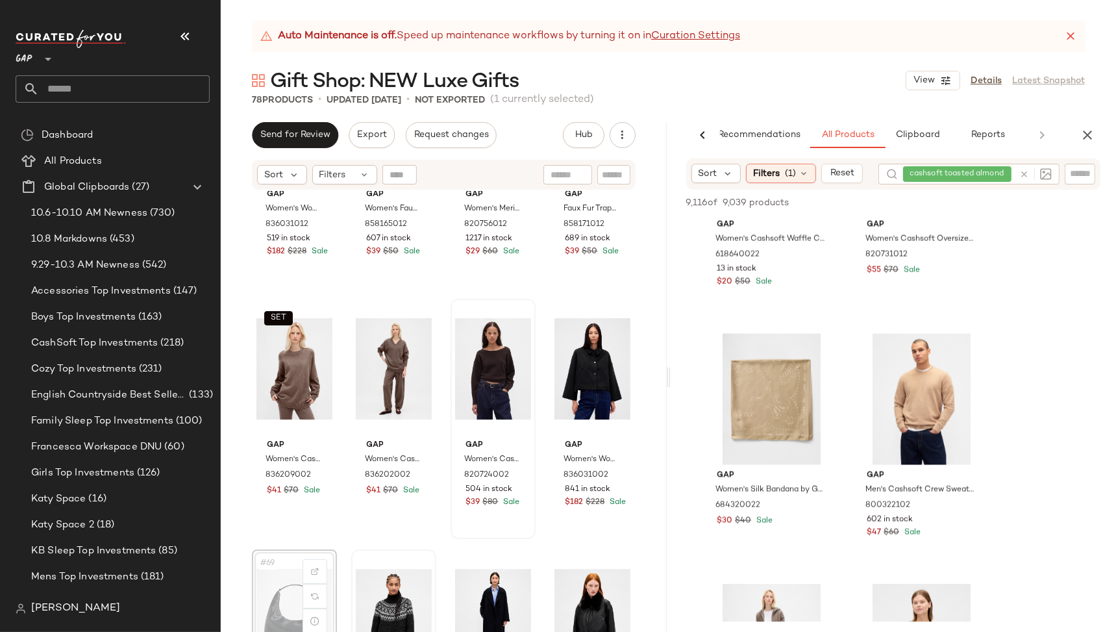
scroll to position [3929, 0]
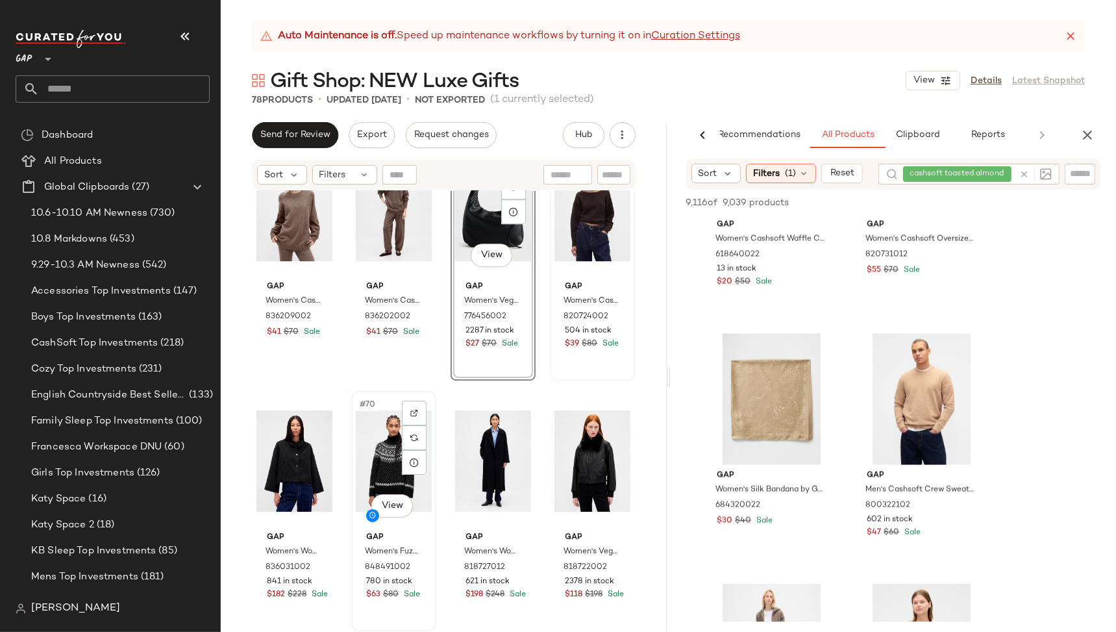
scroll to position [4063, 0]
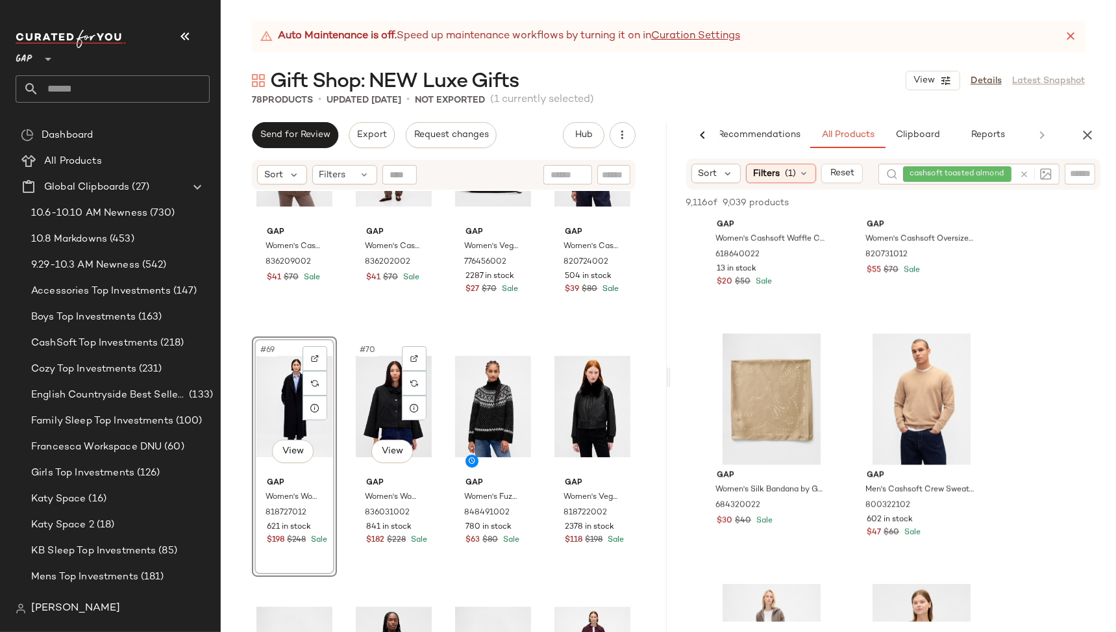
scroll to position [4105, 0]
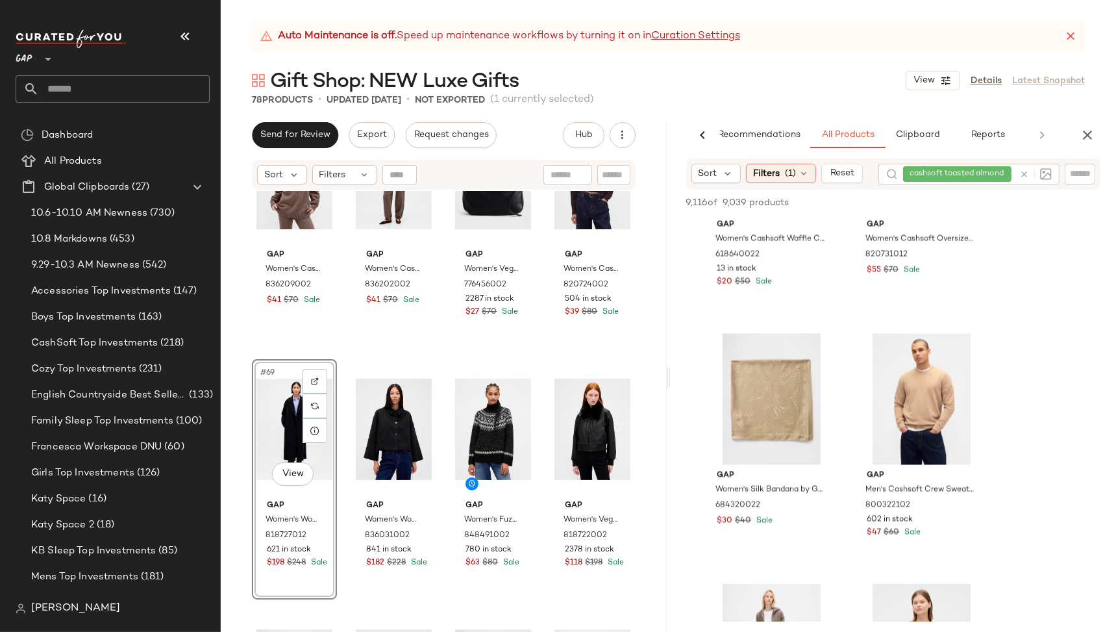
click at [1026, 175] on div at bounding box center [1033, 174] width 38 height 21
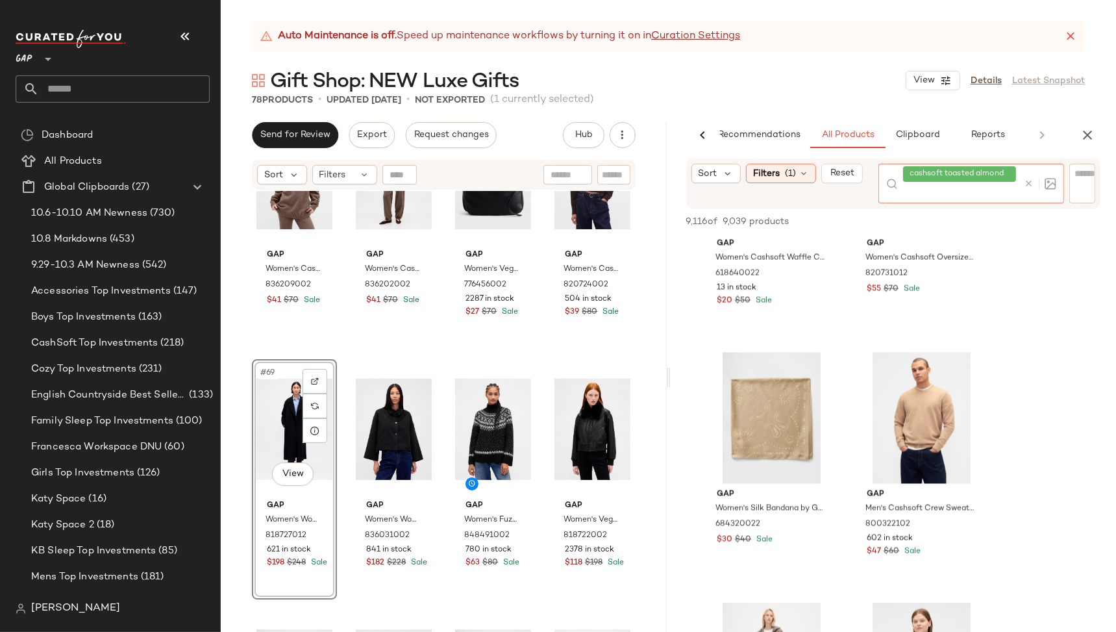
click at [1028, 181] on icon at bounding box center [1029, 184] width 10 height 10
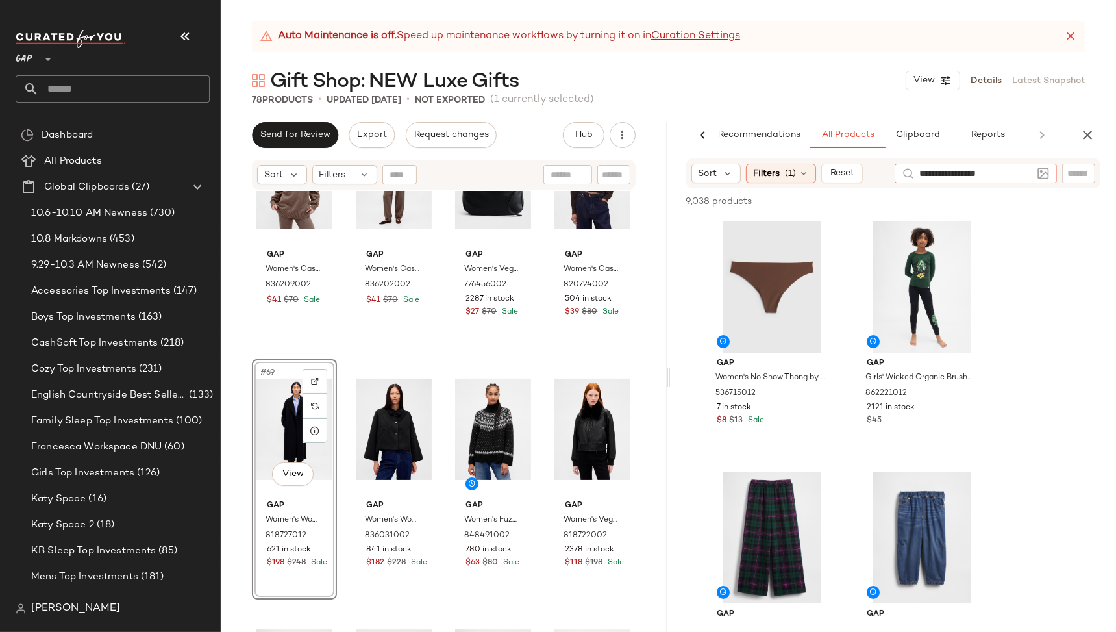
type input "**********"
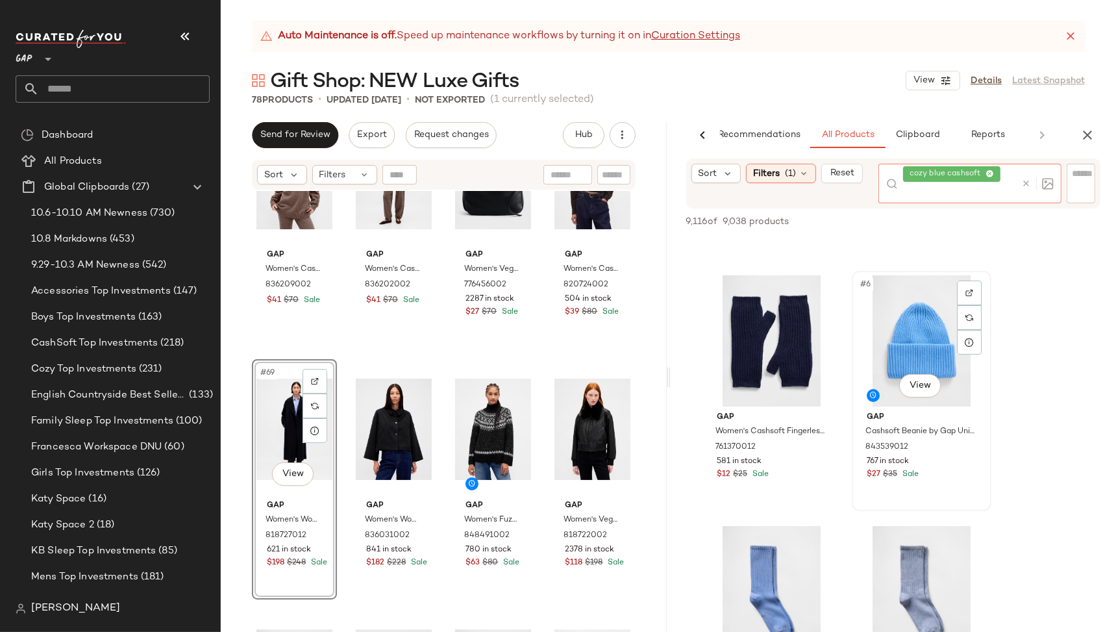
scroll to position [528, 0]
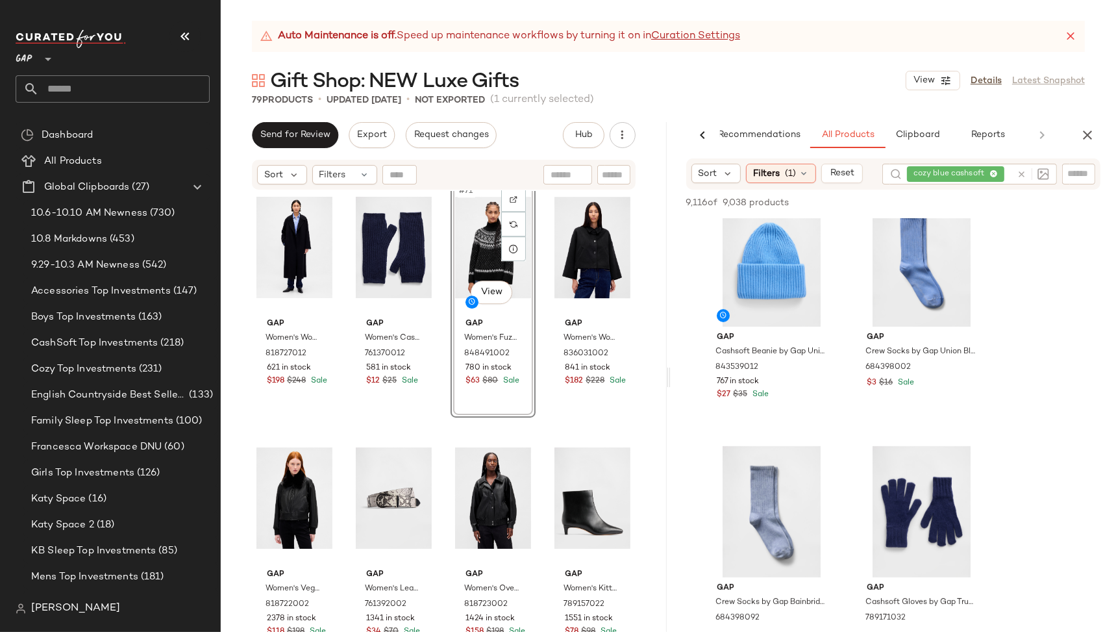
scroll to position [4287, 0]
click at [1024, 174] on div at bounding box center [1030, 174] width 38 height 21
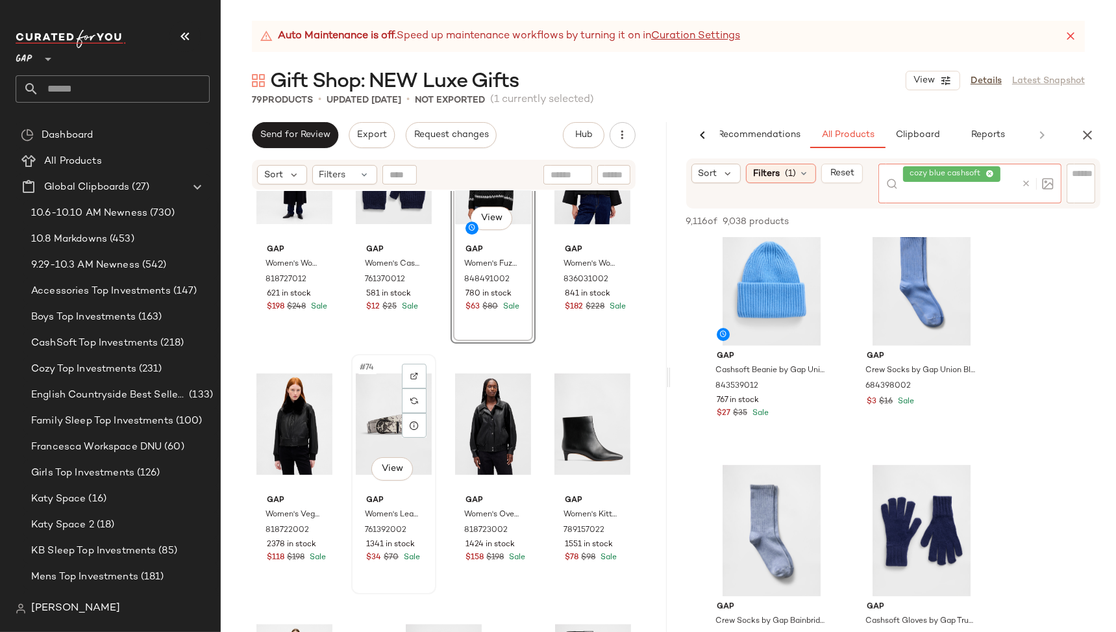
scroll to position [4362, 0]
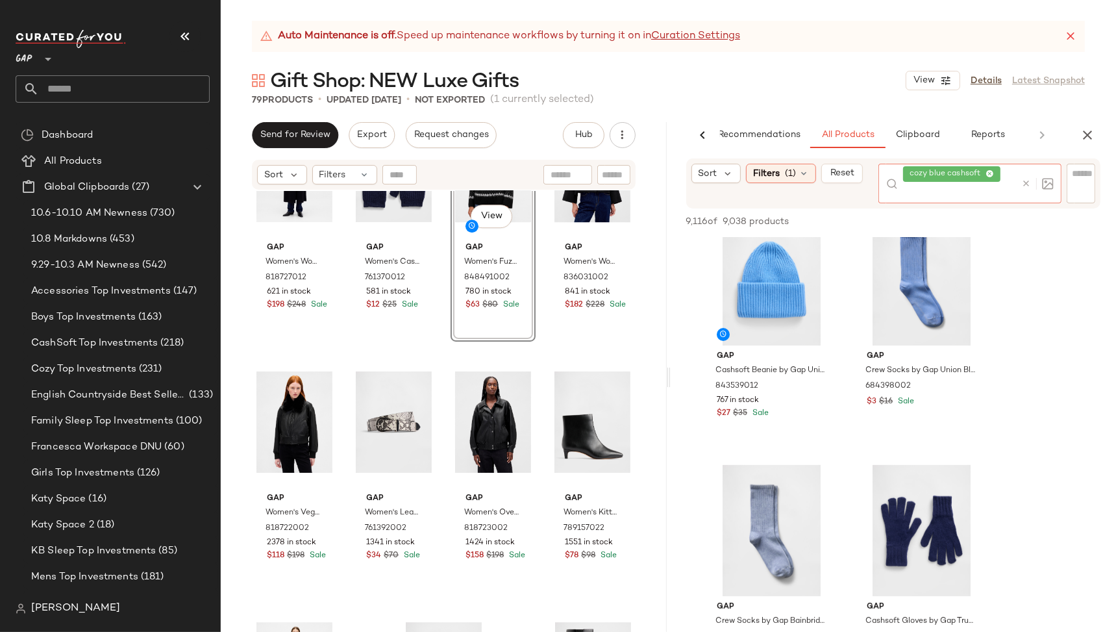
click at [1026, 187] on icon at bounding box center [1026, 184] width 10 height 10
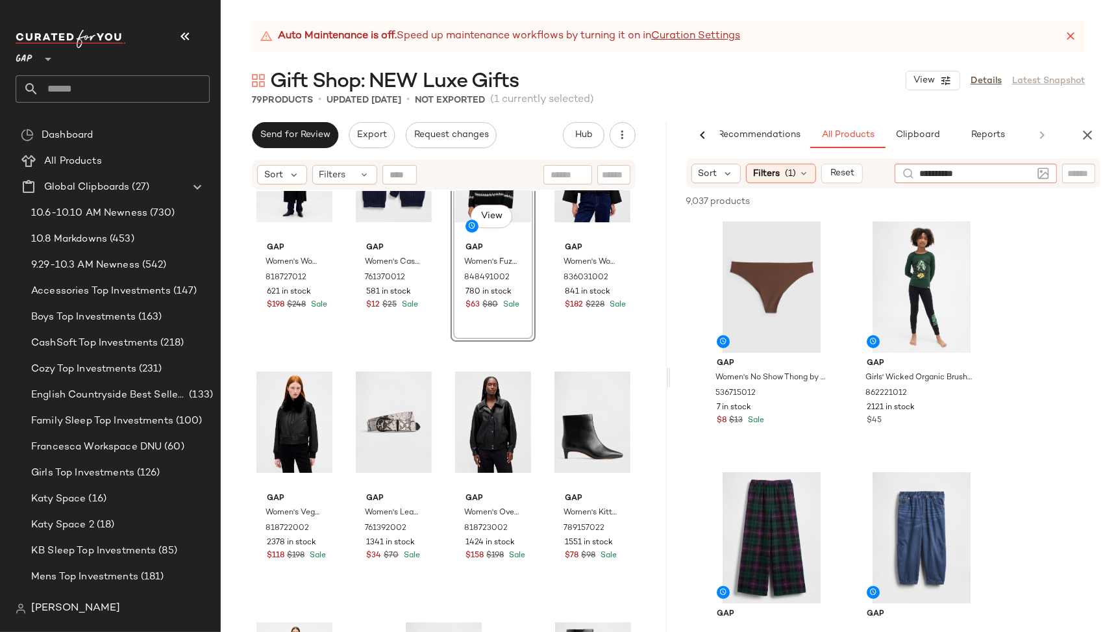
type input "**********"
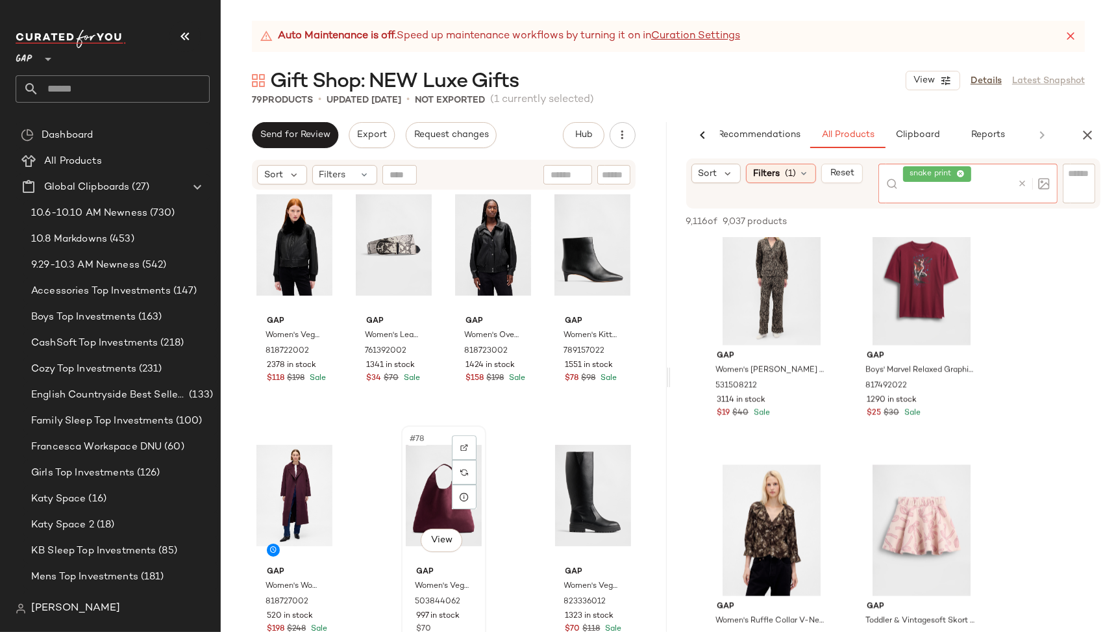
scroll to position [4541, 0]
click at [1021, 185] on icon at bounding box center [1022, 184] width 10 height 10
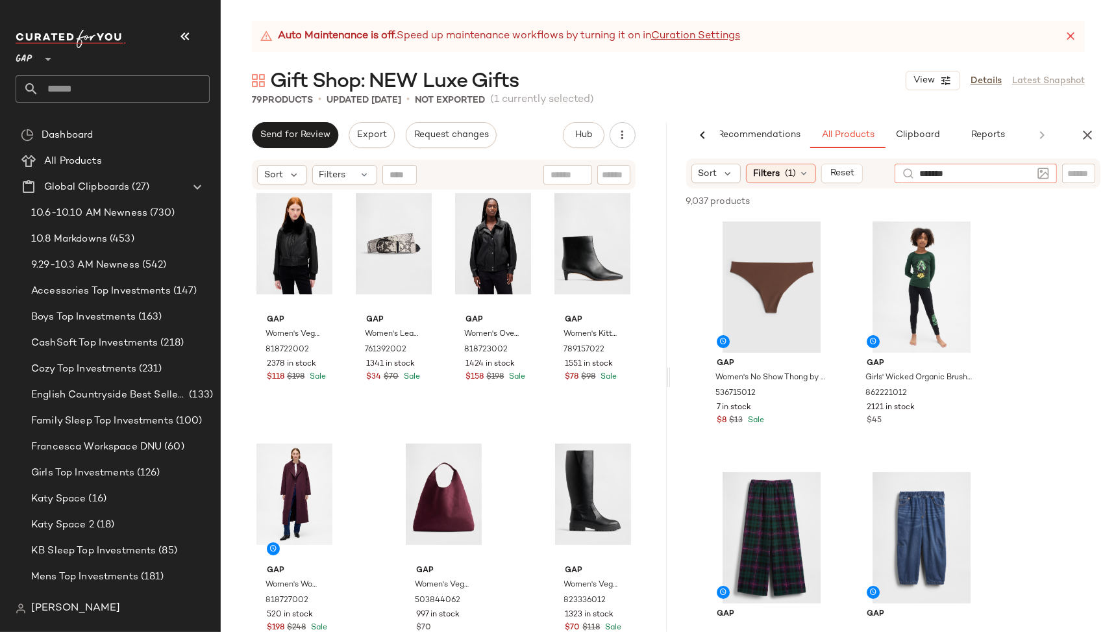
type input "********"
type input "*****"
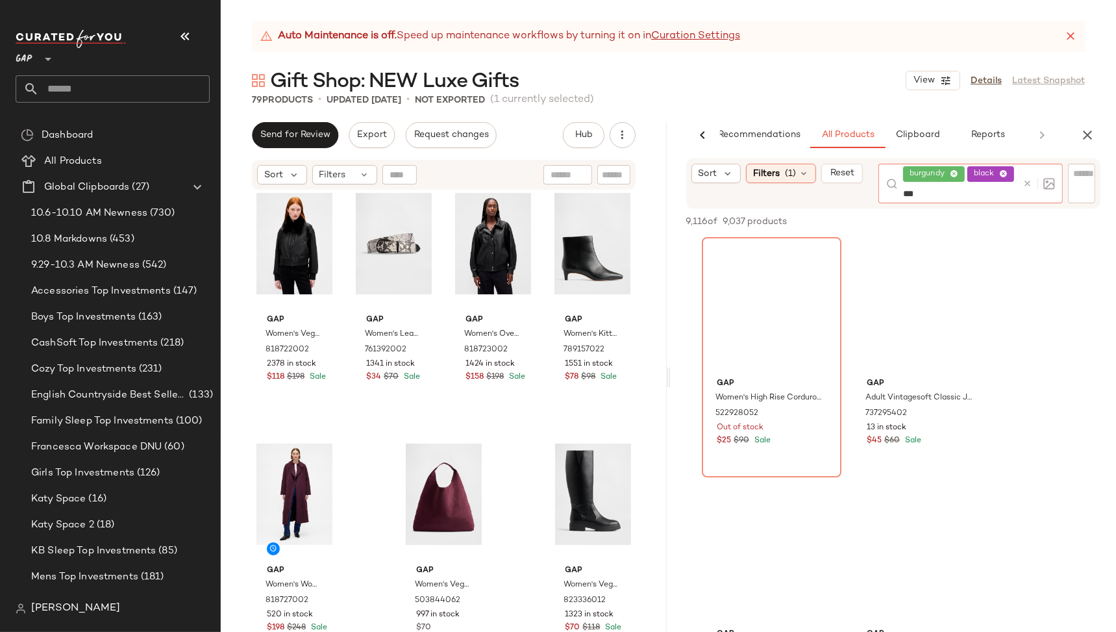
type input "****"
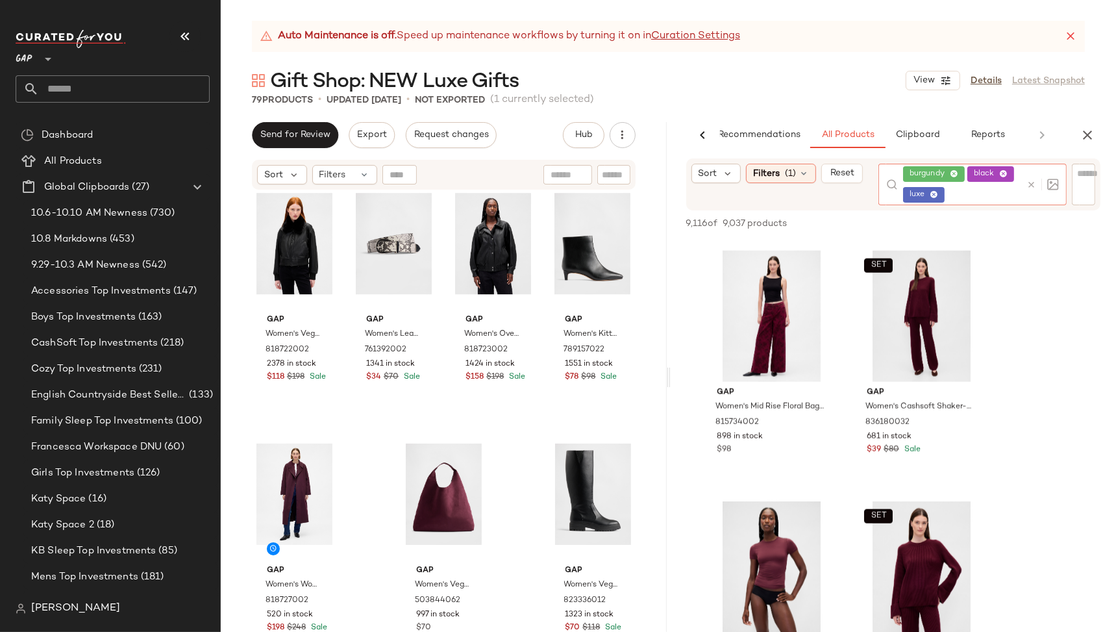
scroll to position [1774, 0]
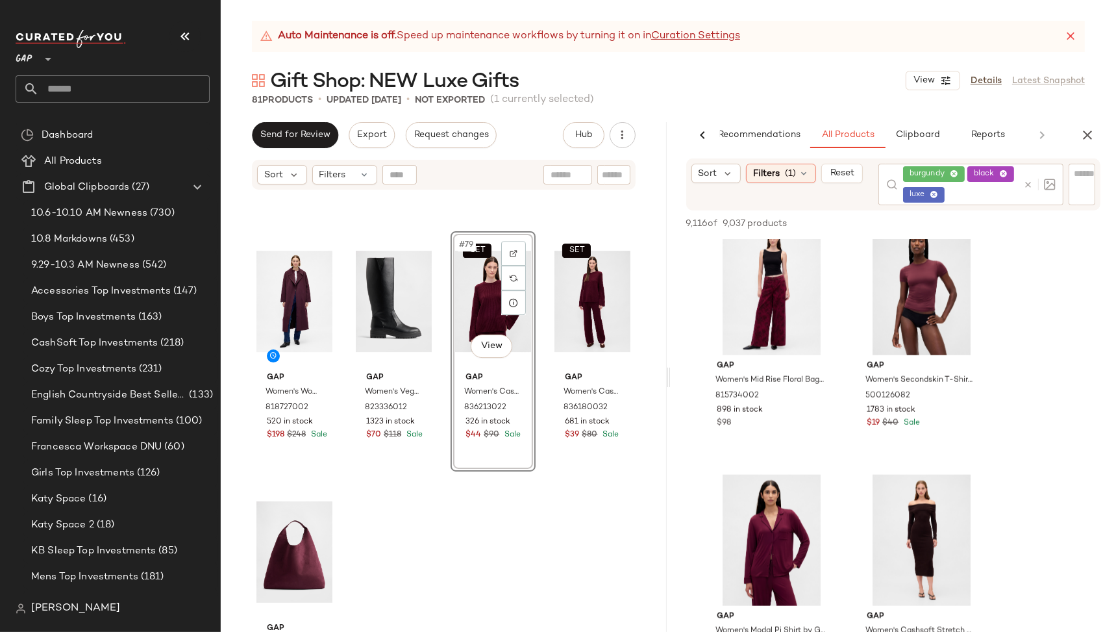
scroll to position [4791, 0]
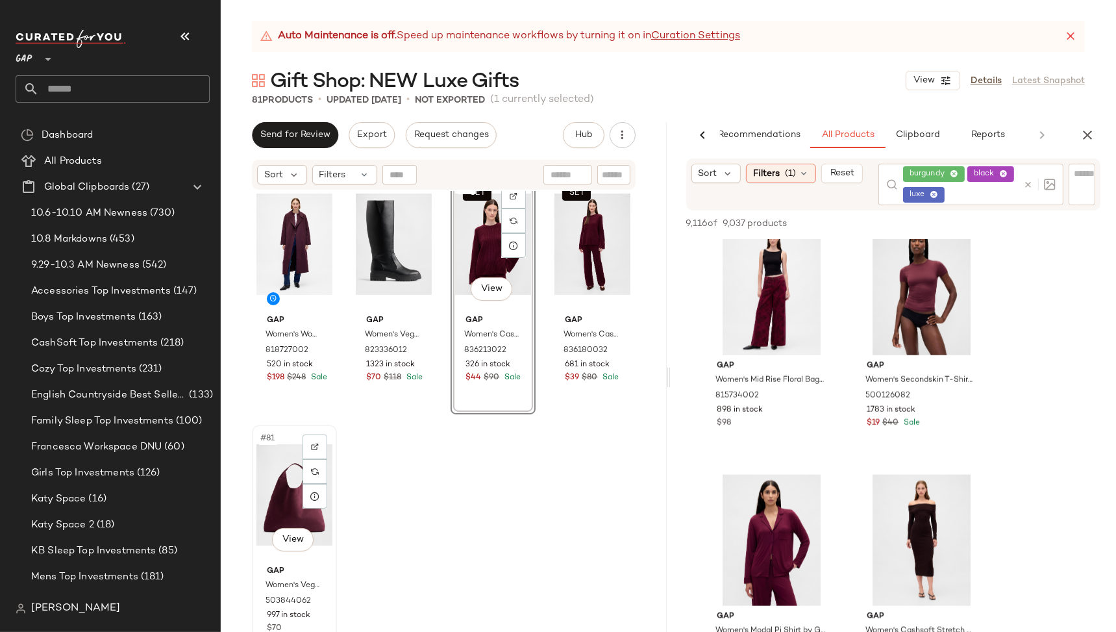
click at [330, 567] on div "Gap Women's Vegan Suede Slouchy Tote Bag by Gap Purple Burgundy One Size 503844…" at bounding box center [294, 597] width 76 height 75
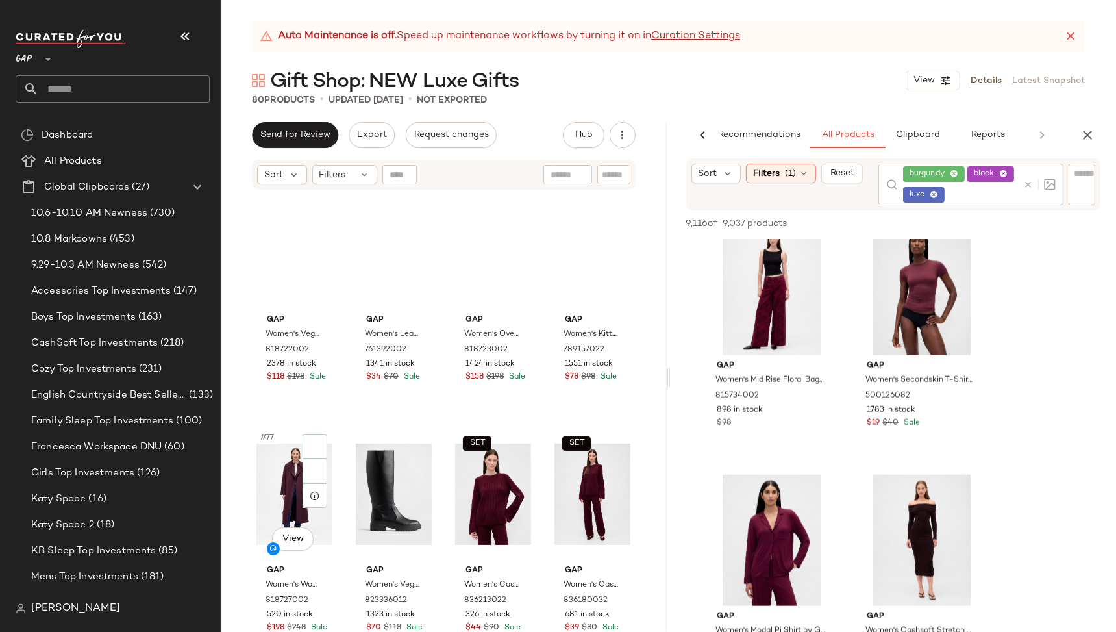
scroll to position [4541, 0]
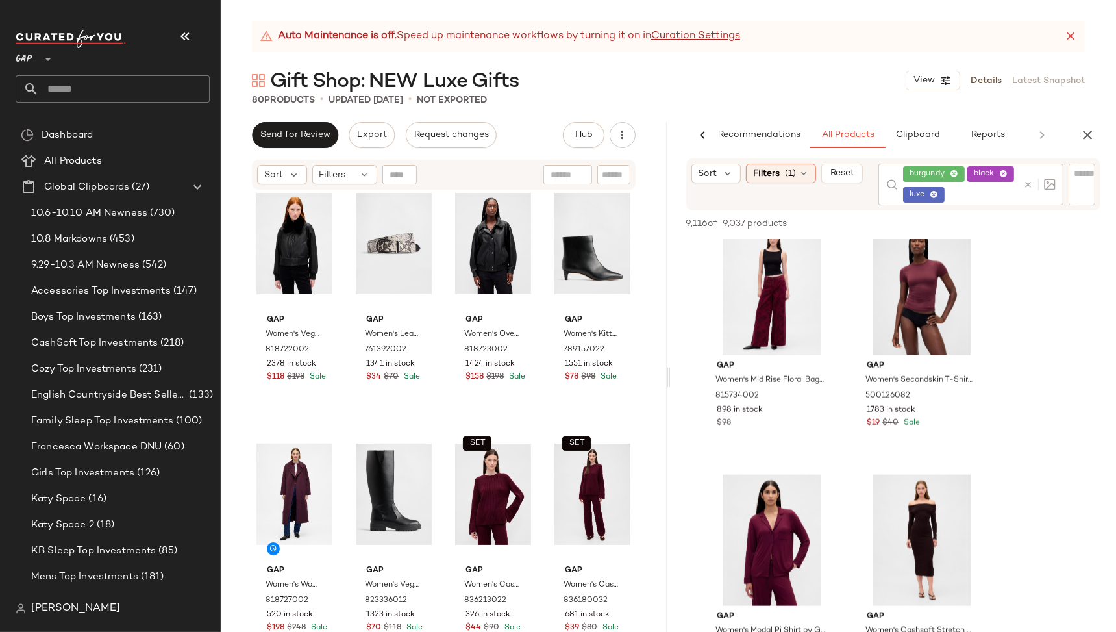
click at [1031, 189] on div at bounding box center [1039, 185] width 32 height 12
click at [1031, 184] on icon at bounding box center [1031, 185] width 10 height 10
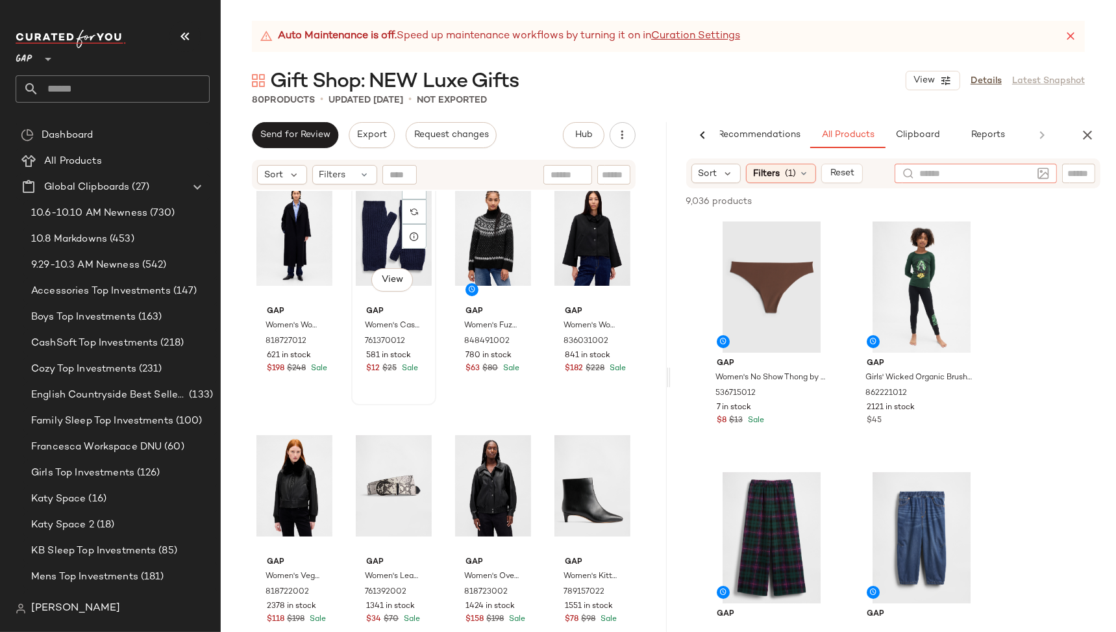
scroll to position [4298, 0]
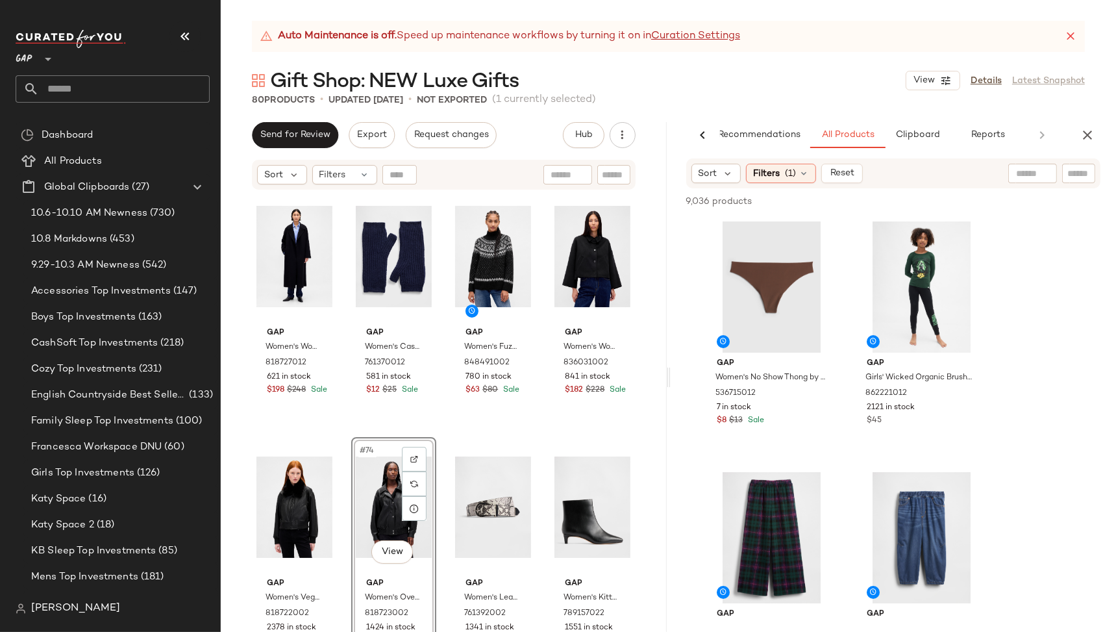
scroll to position [4277, 0]
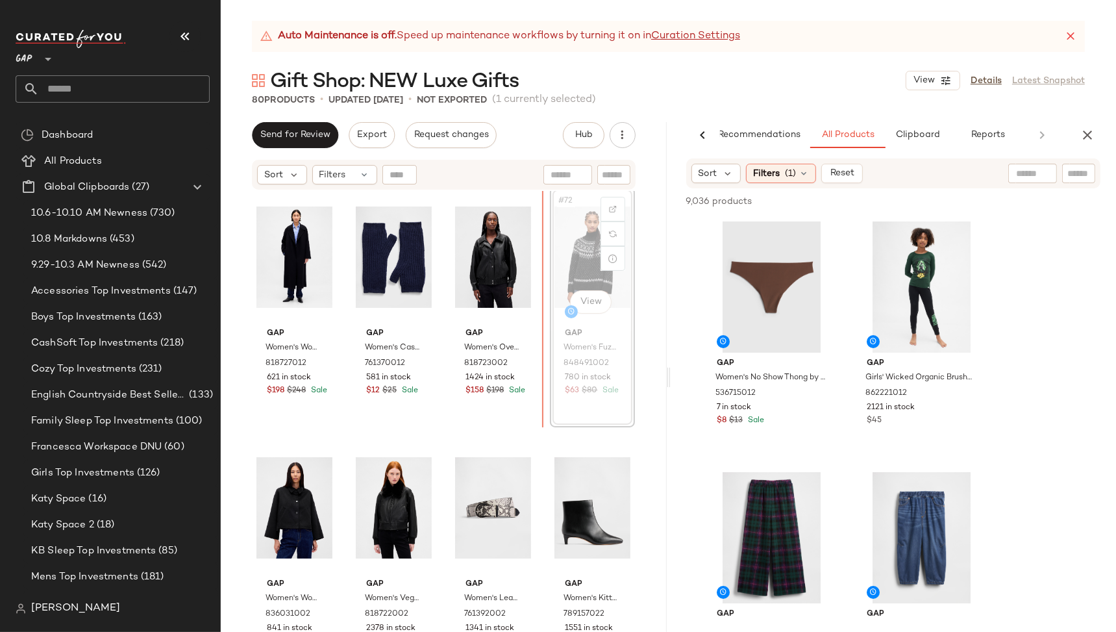
scroll to position [4275, 0]
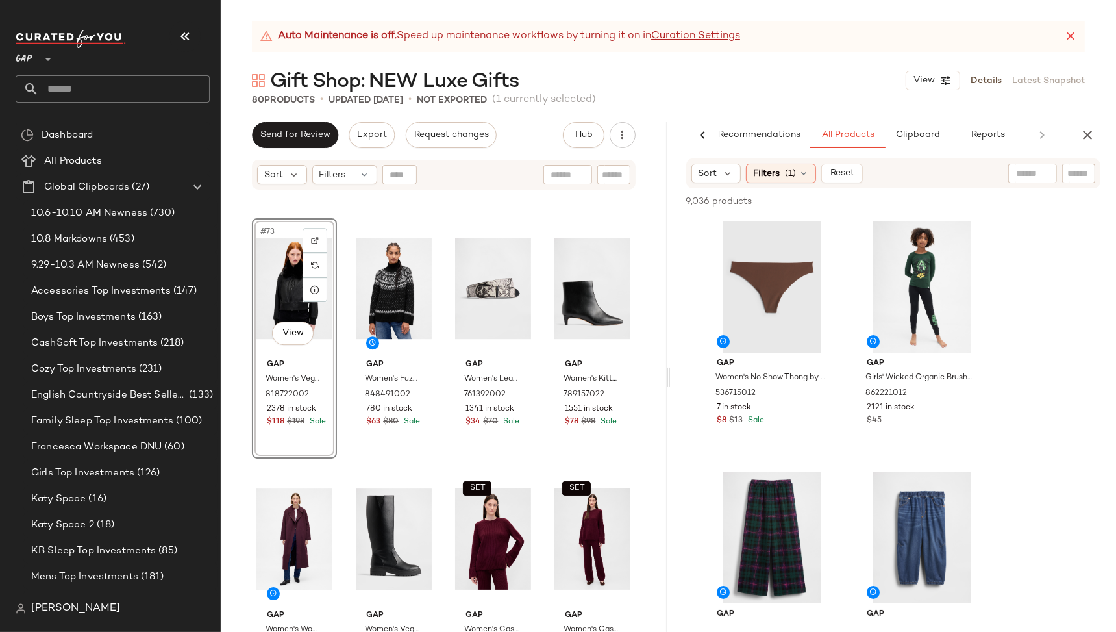
scroll to position [4541, 0]
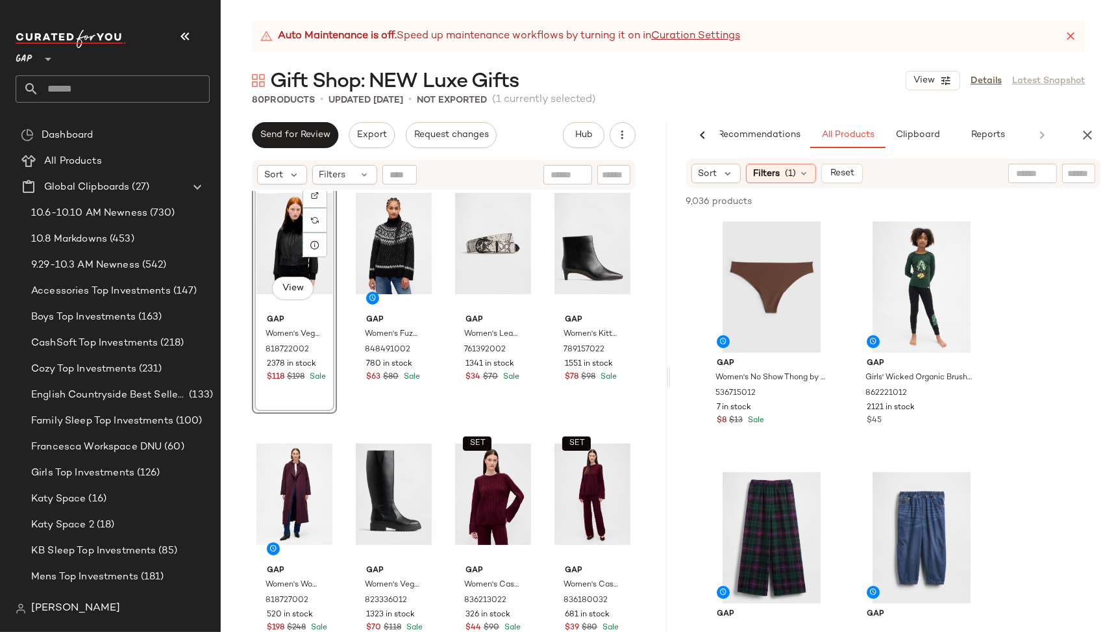
click at [1091, 134] on icon "button" at bounding box center [1088, 135] width 16 height 16
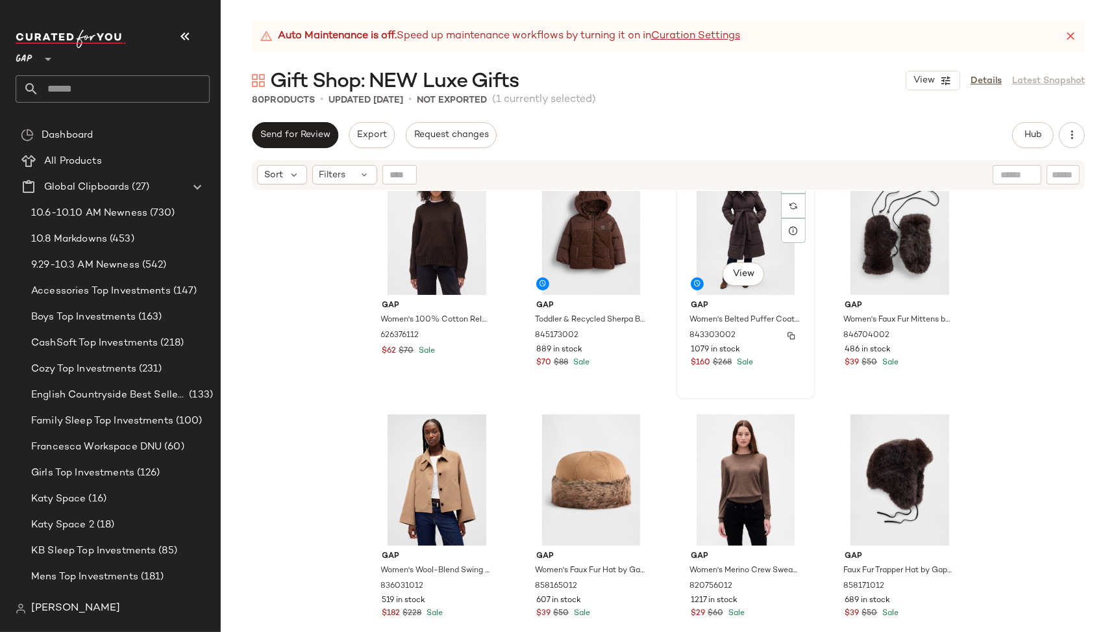
scroll to position [3519, 0]
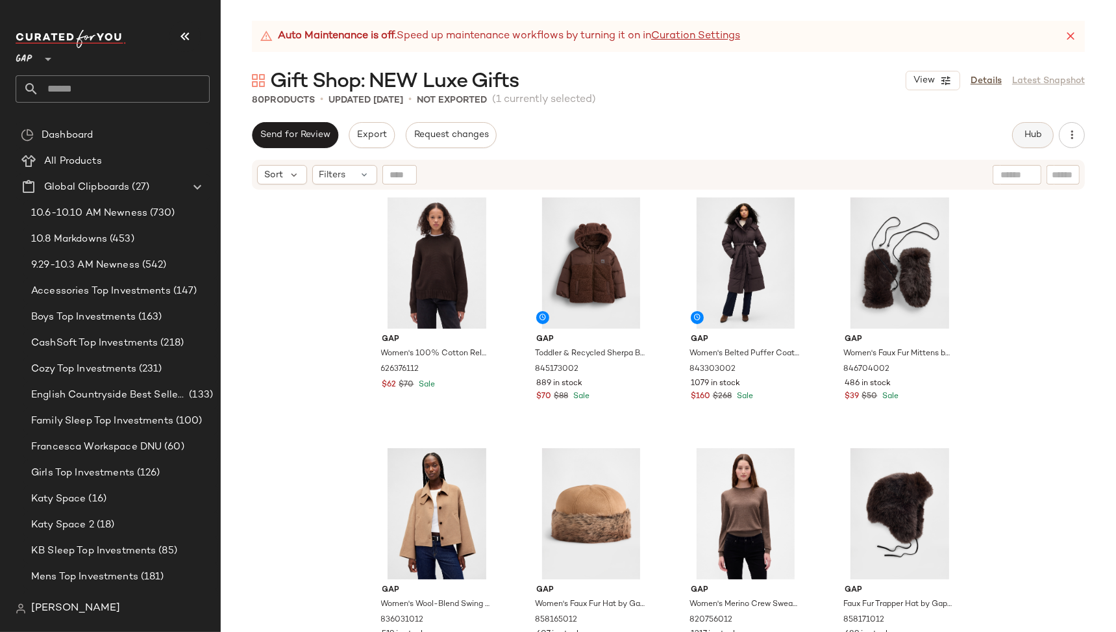
click at [1035, 133] on span "Hub" at bounding box center [1033, 135] width 18 height 10
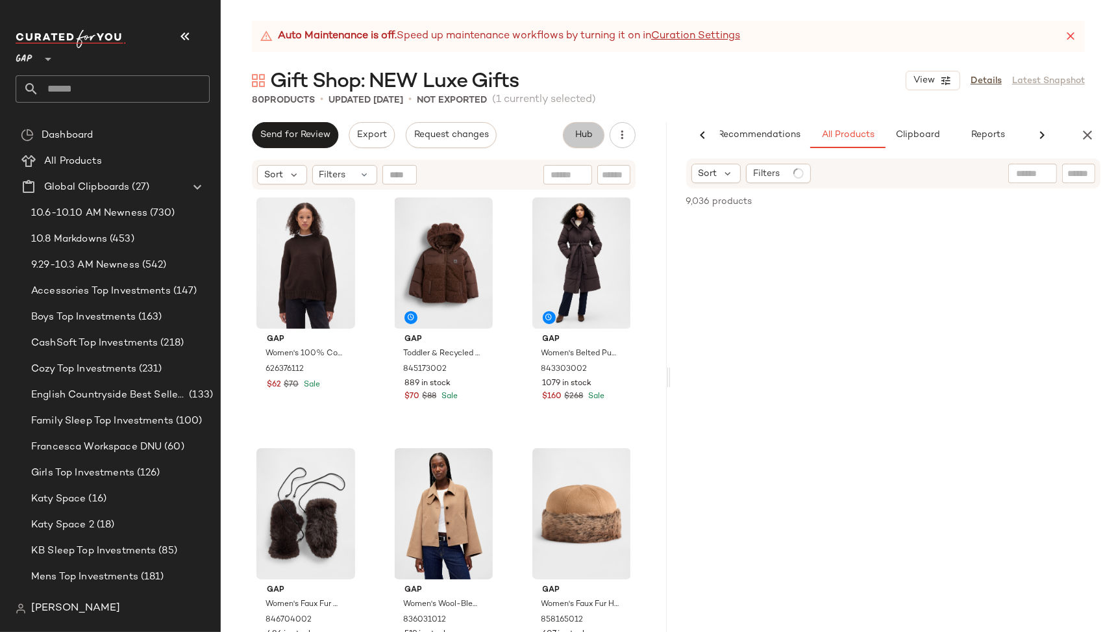
scroll to position [0, 24]
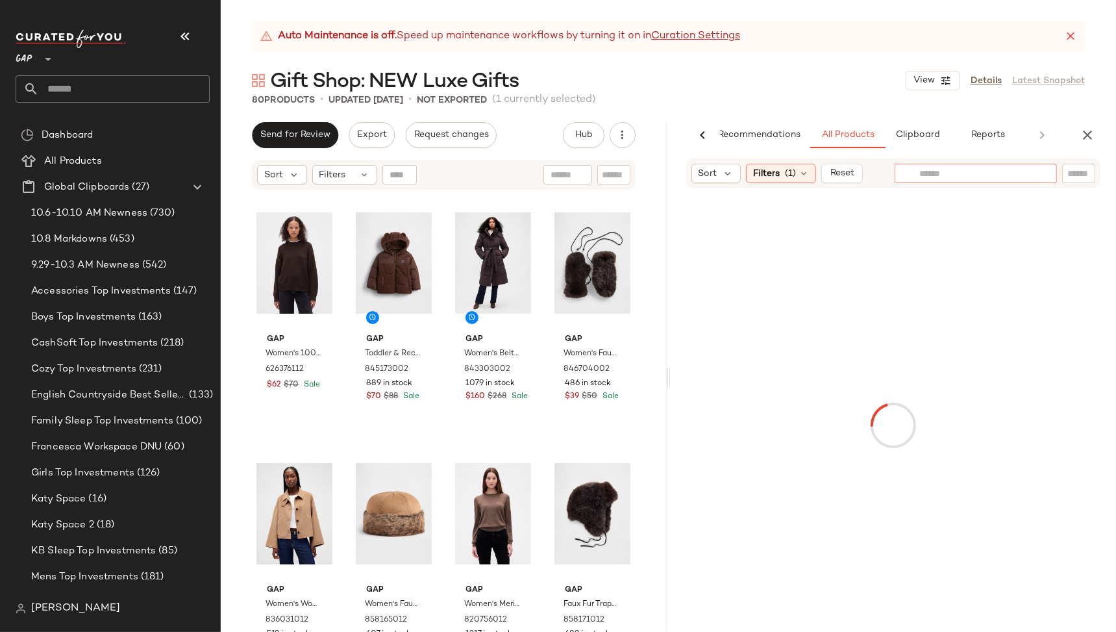
click at [1018, 173] on input "text" at bounding box center [975, 174] width 113 height 14
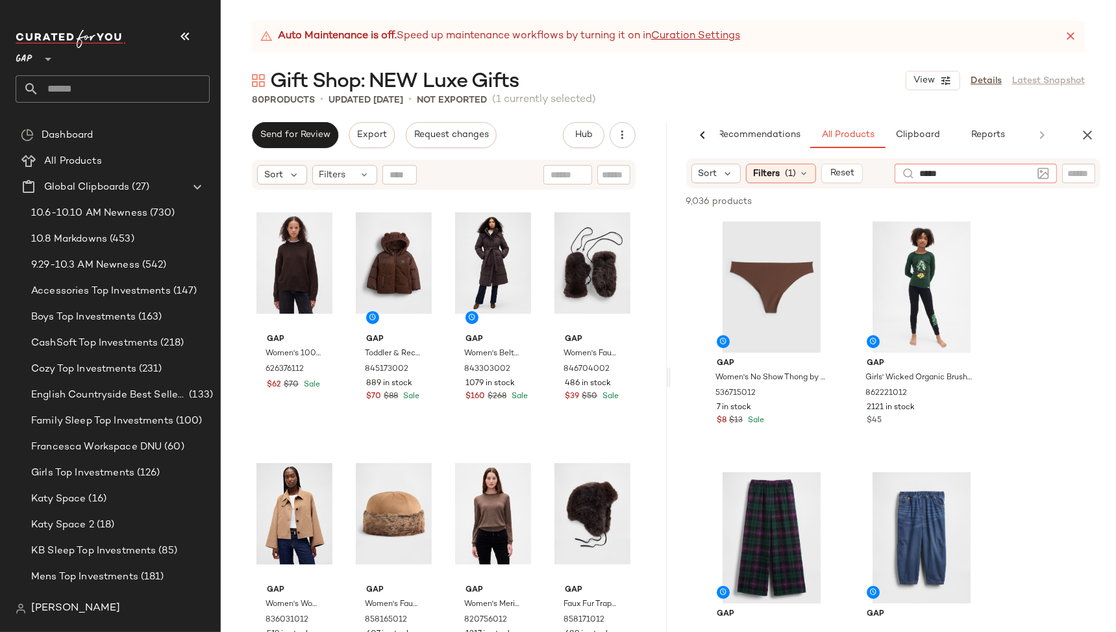
type input "****"
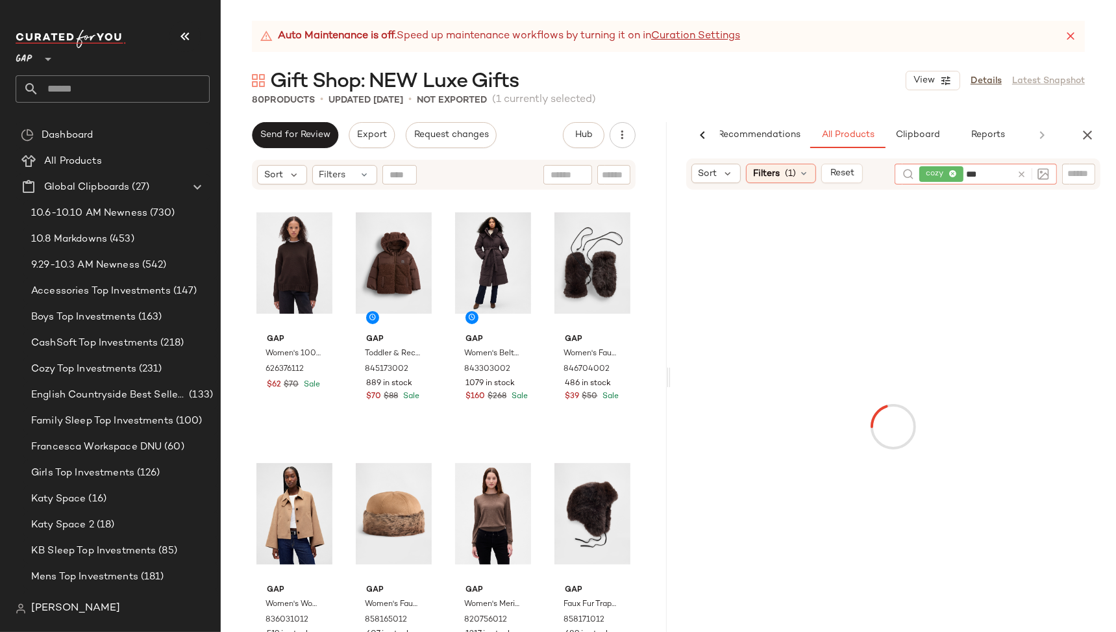
type input "****"
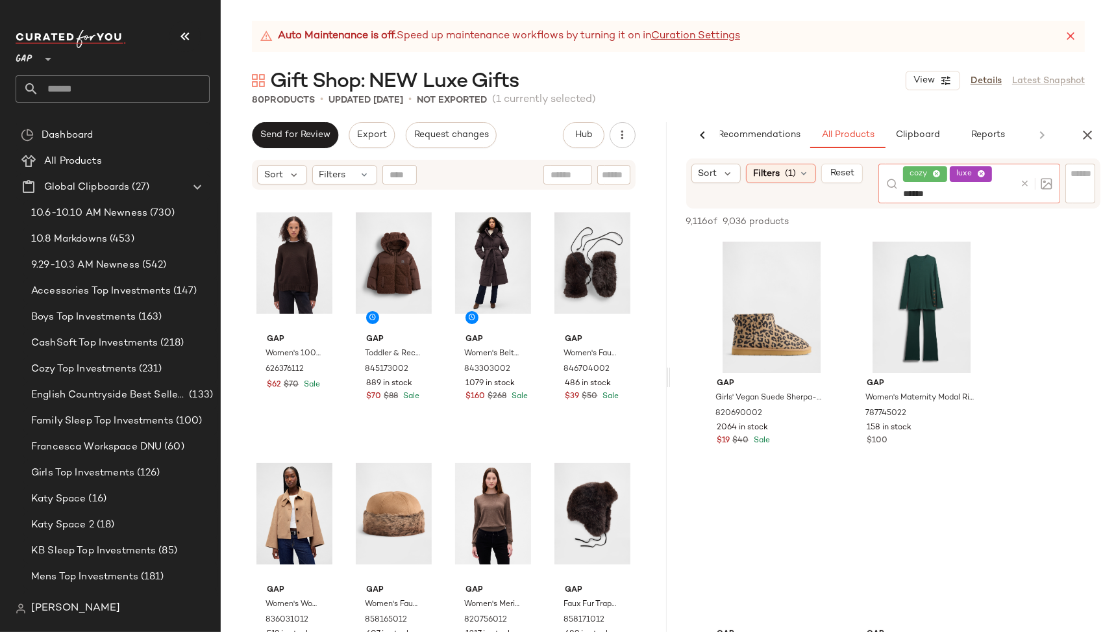
type input "*****"
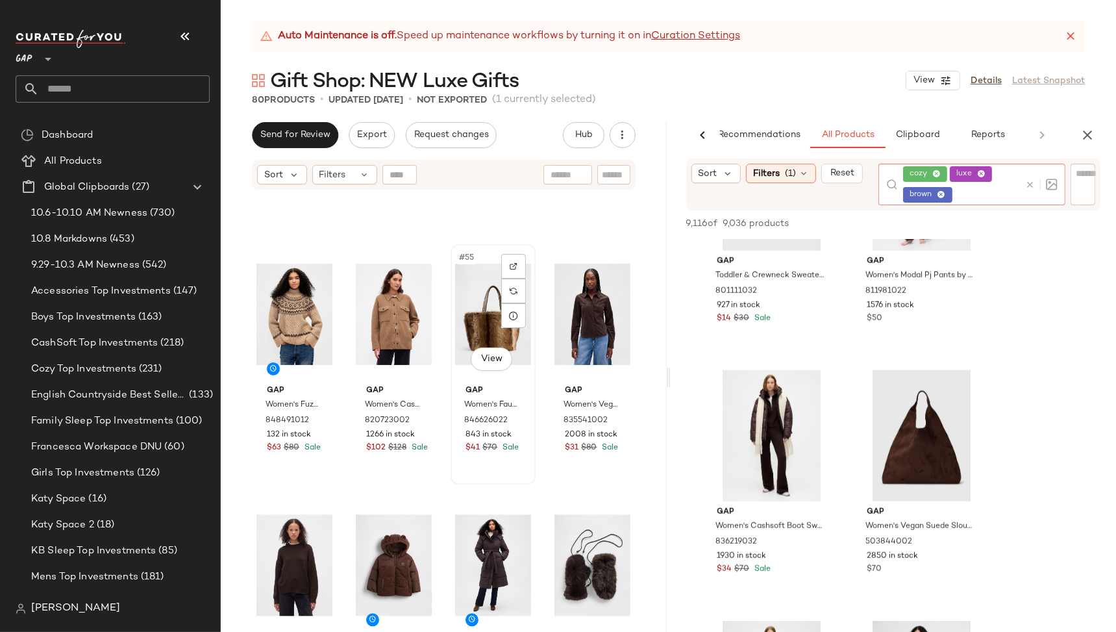
scroll to position [3453, 0]
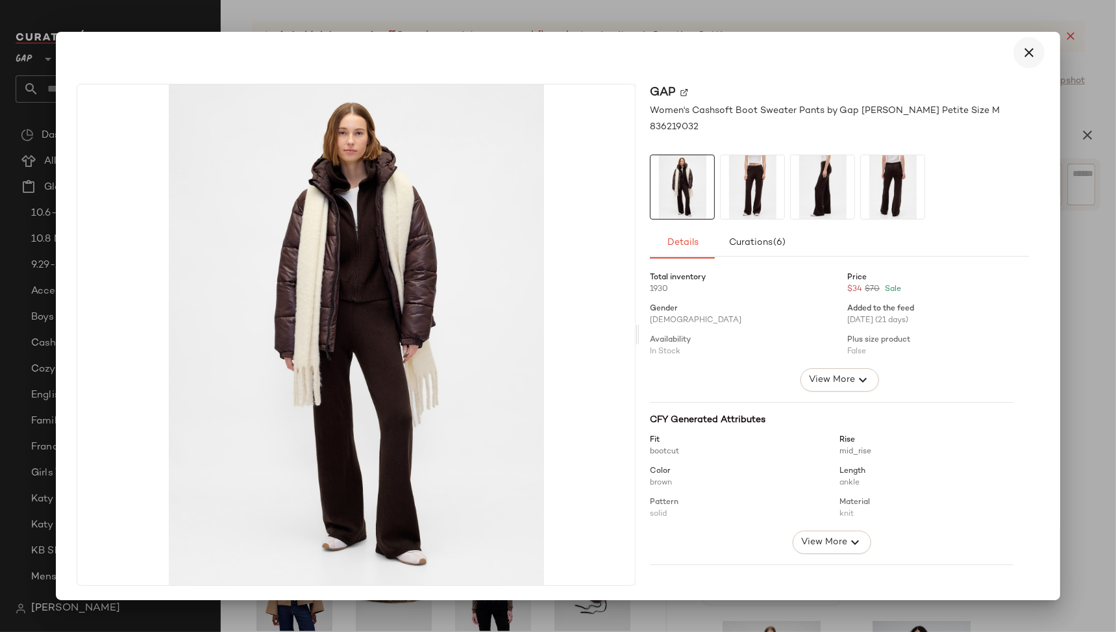
click at [1021, 54] on icon "button" at bounding box center [1029, 53] width 16 height 16
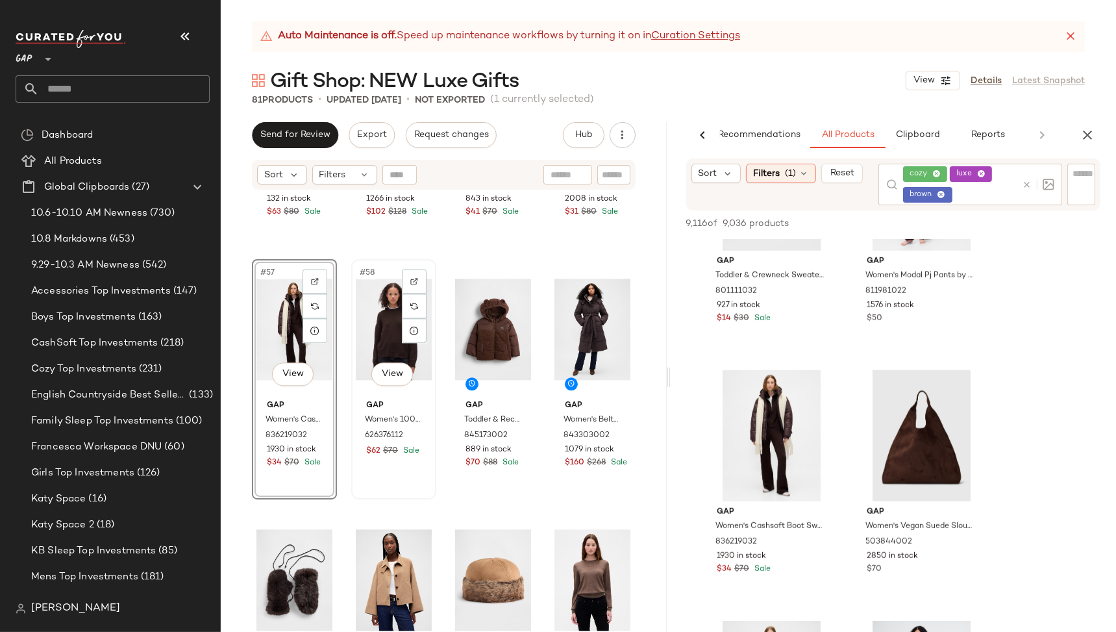
click at [388, 343] on div "#58 View" at bounding box center [394, 329] width 76 height 131
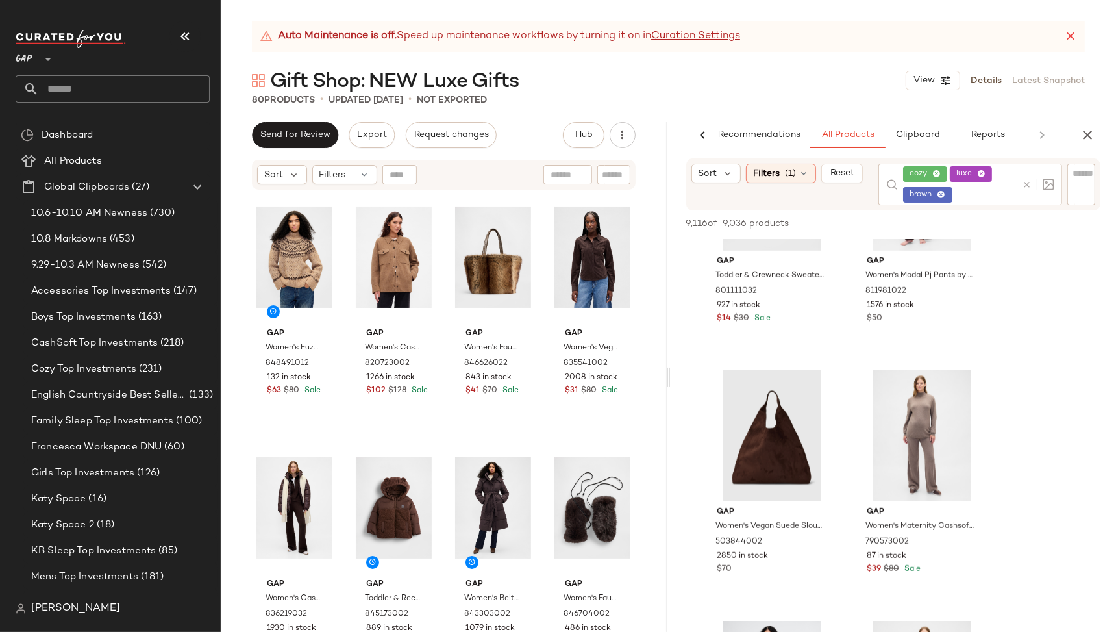
scroll to position [3265, 0]
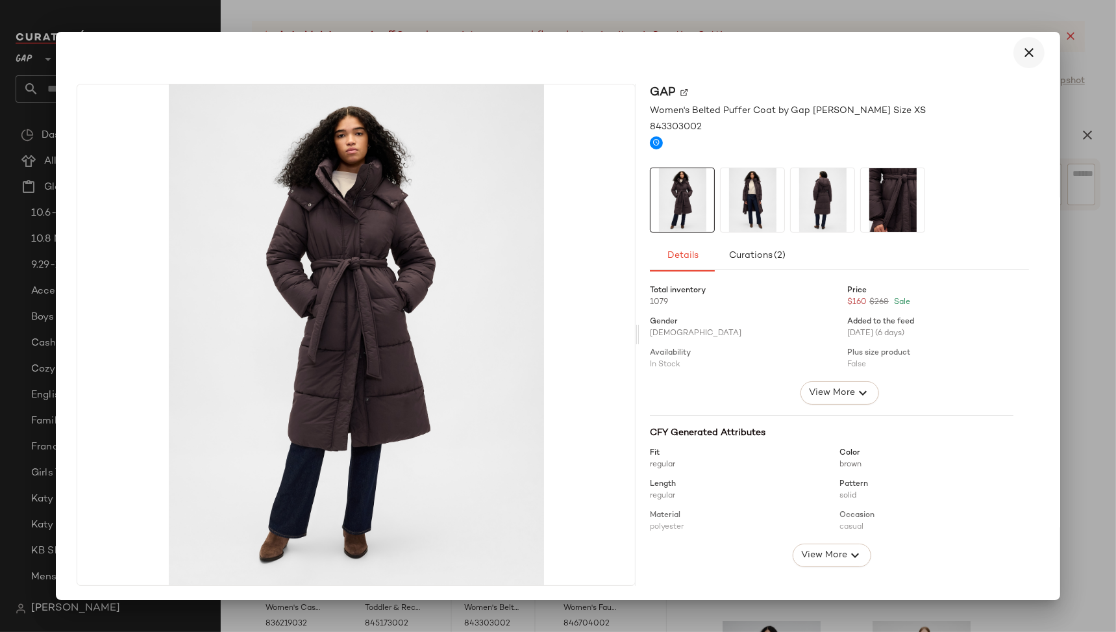
click at [1021, 53] on icon "button" at bounding box center [1029, 53] width 16 height 16
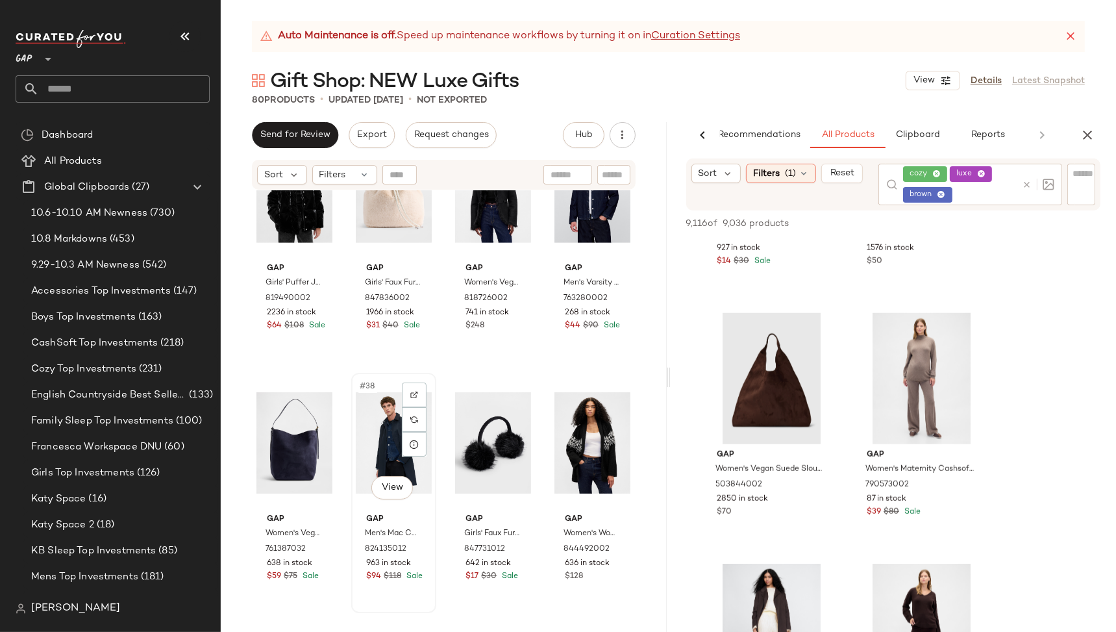
scroll to position [2092, 0]
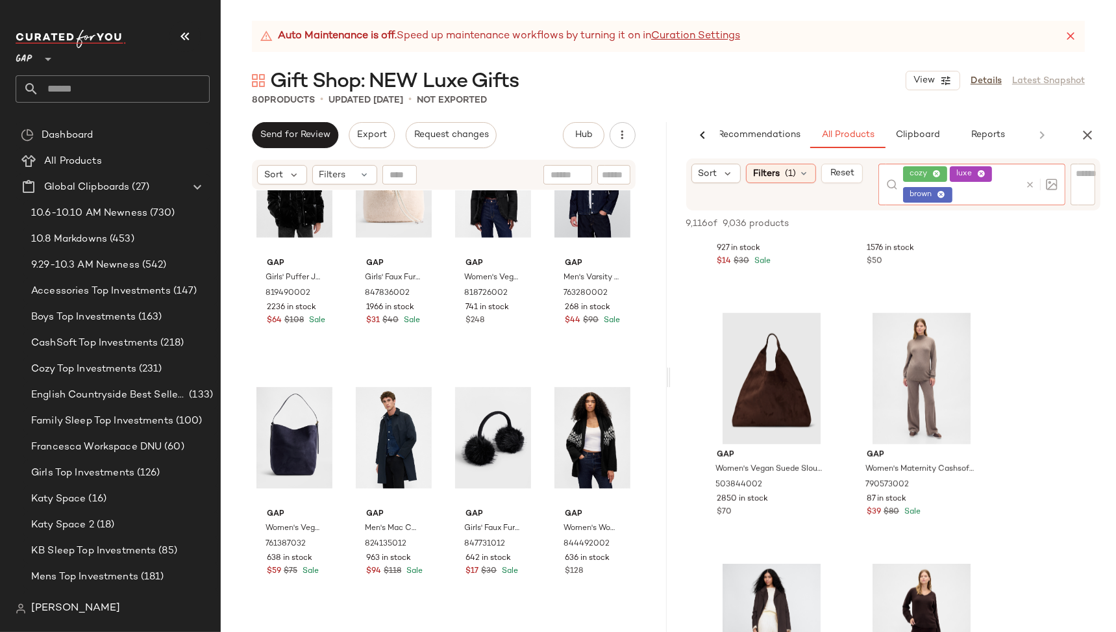
click at [1026, 184] on icon at bounding box center [1030, 185] width 10 height 10
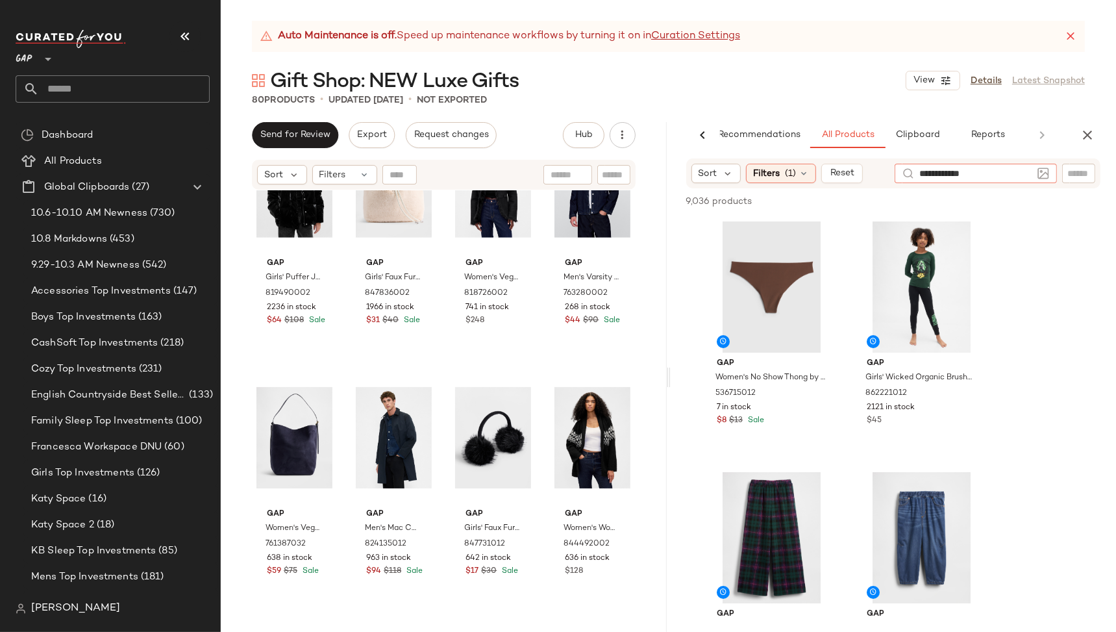
type input "**********"
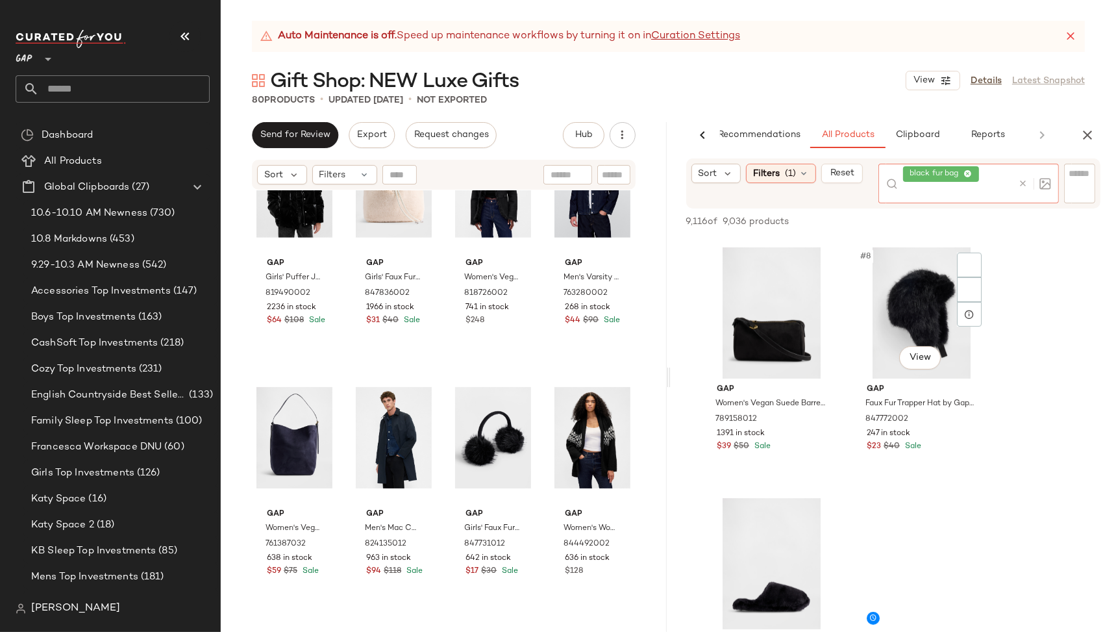
scroll to position [748, 0]
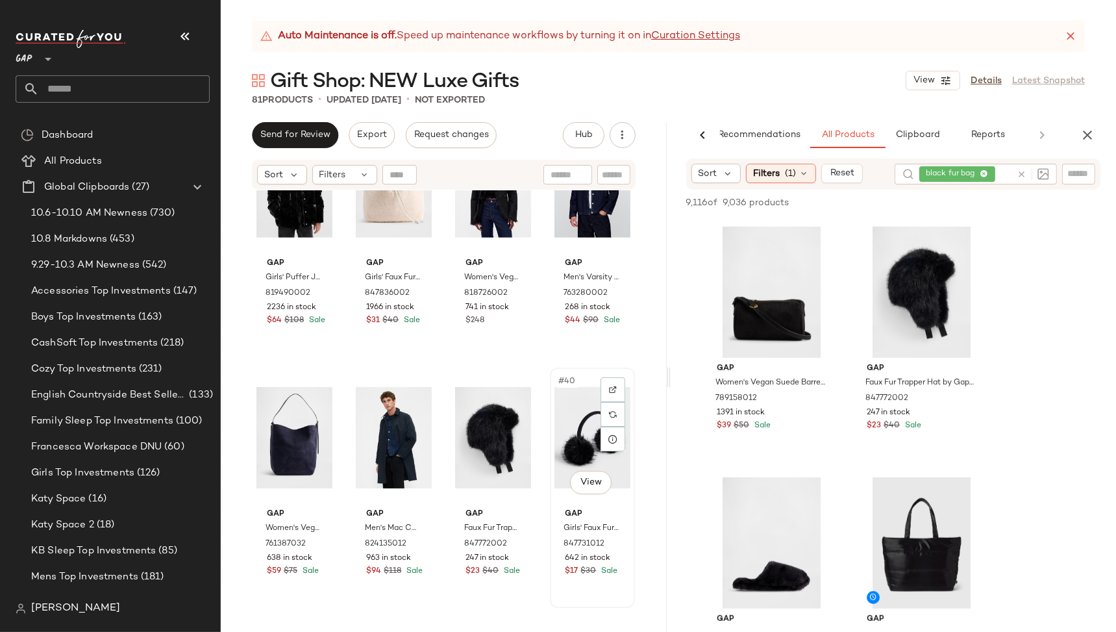
click at [582, 430] on div "#40 View" at bounding box center [592, 437] width 76 height 131
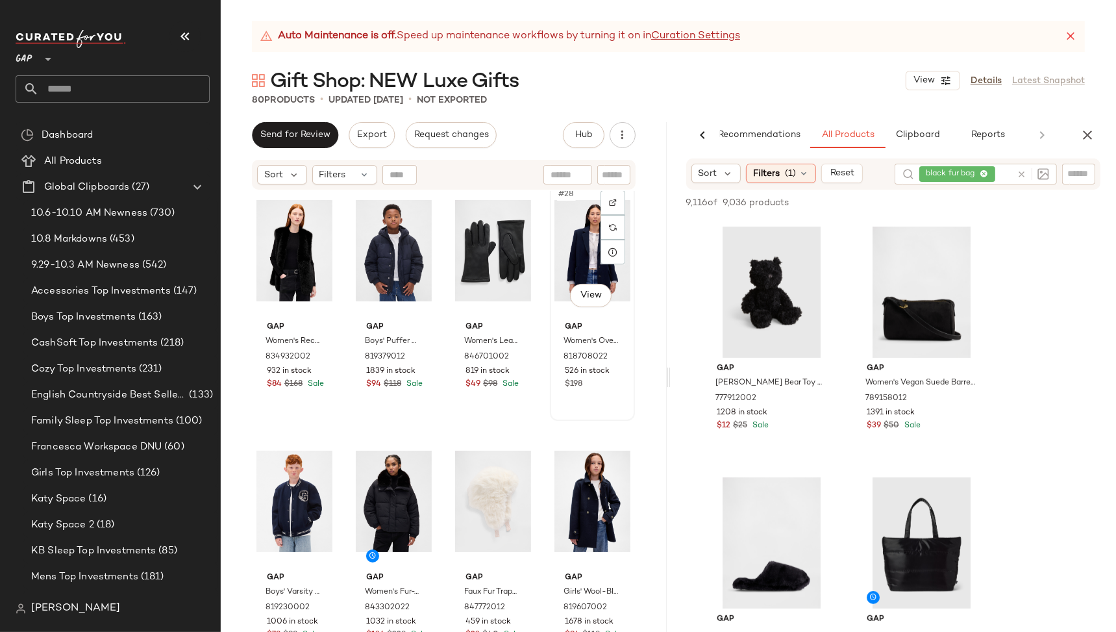
scroll to position [1529, 0]
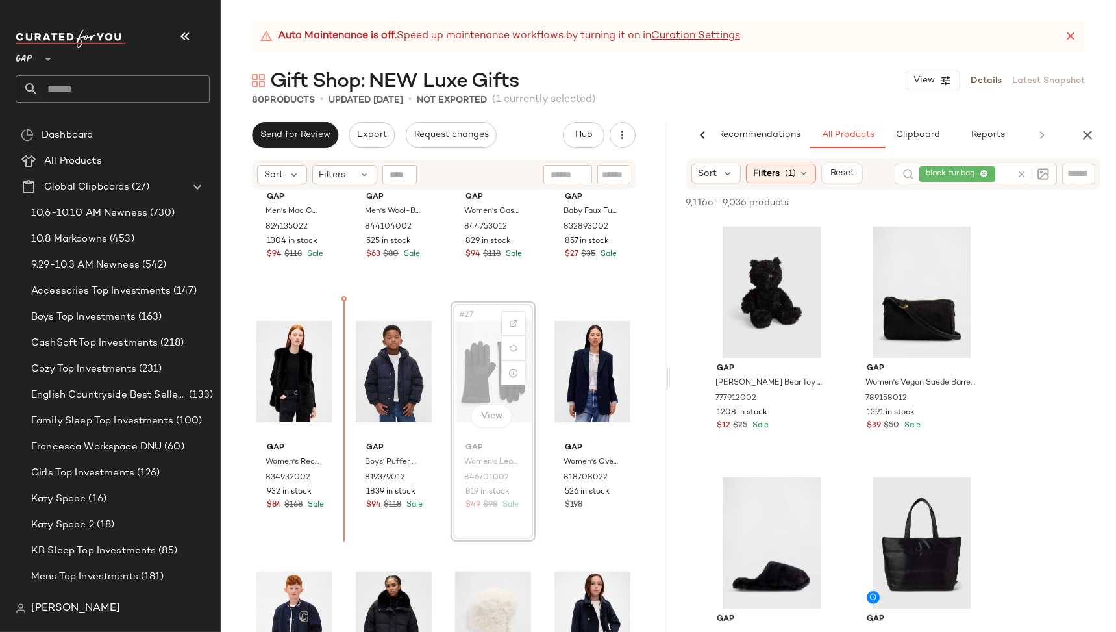
scroll to position [1391, 0]
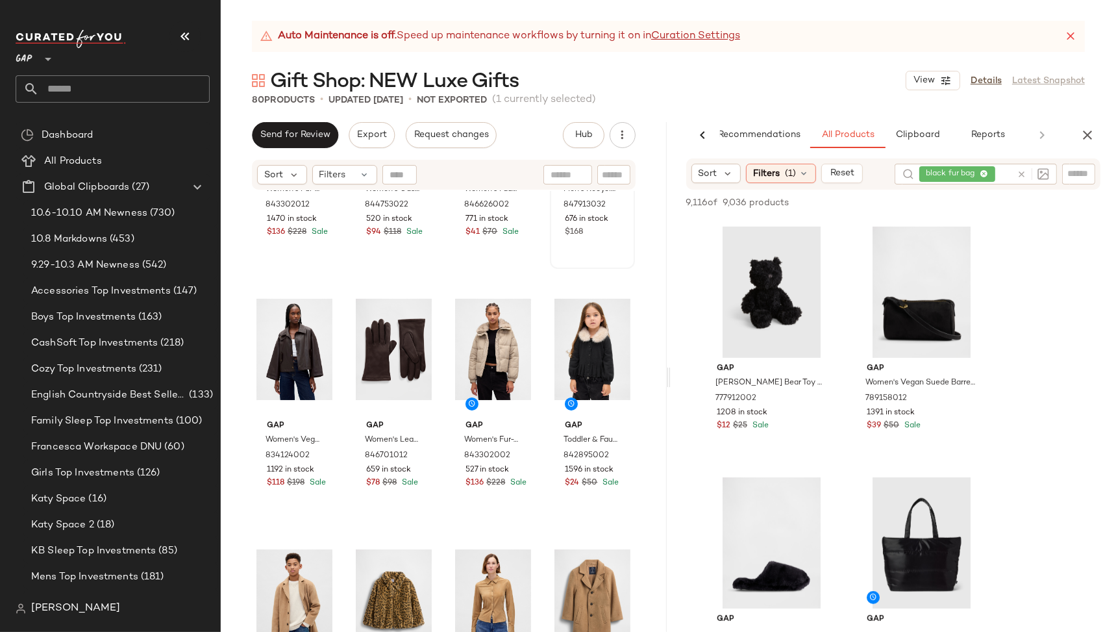
scroll to position [86, 0]
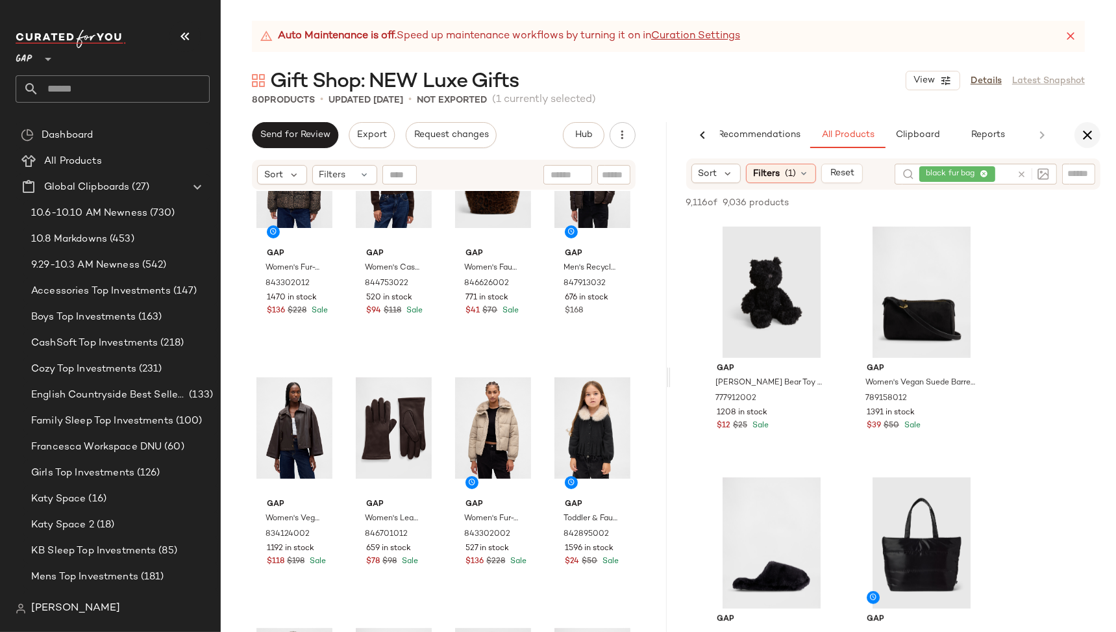
click at [1089, 137] on icon "button" at bounding box center [1088, 135] width 16 height 16
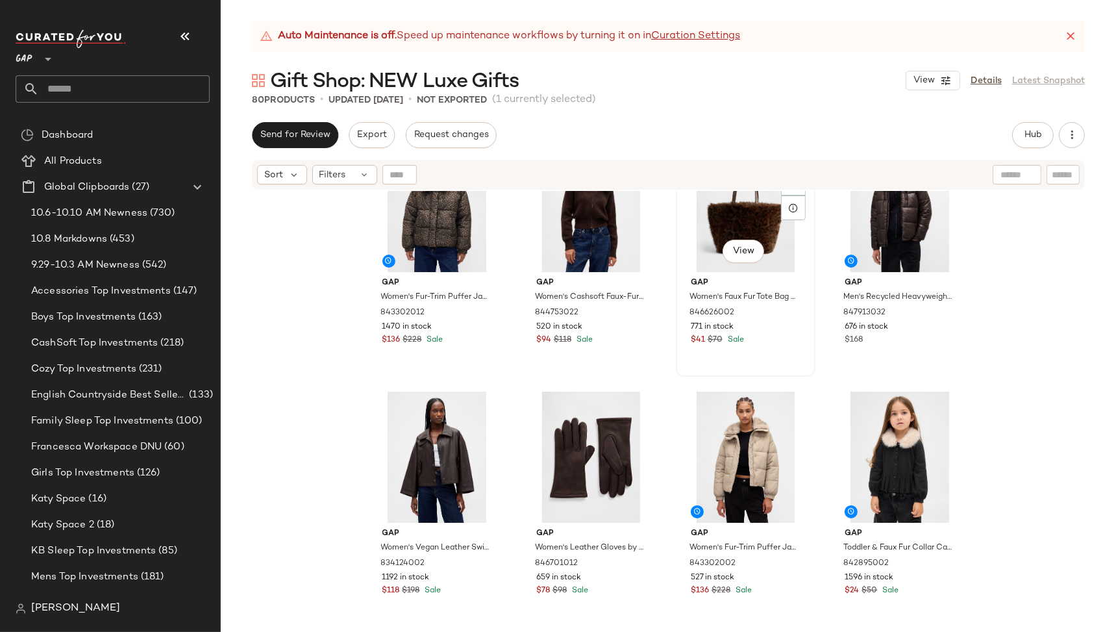
scroll to position [0, 0]
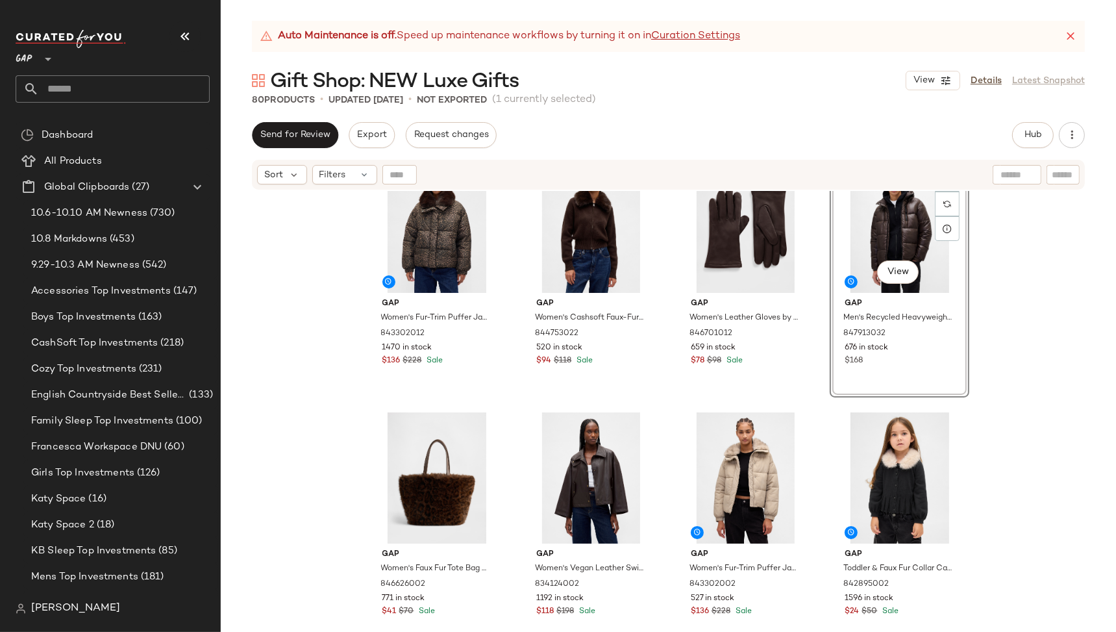
scroll to position [39, 0]
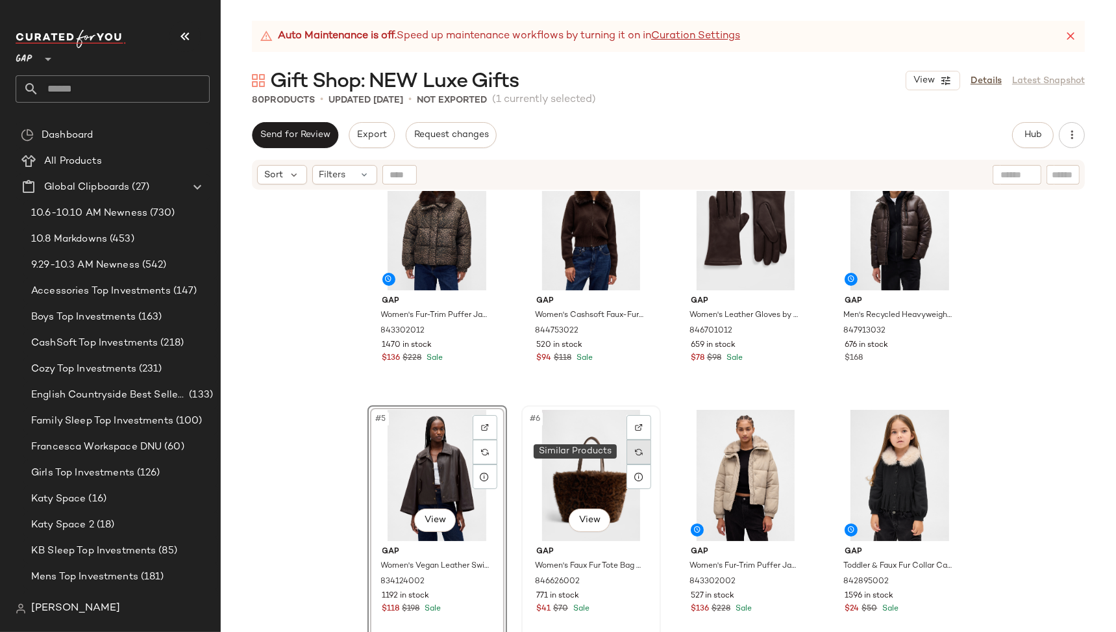
click at [636, 449] on img at bounding box center [639, 452] width 8 height 8
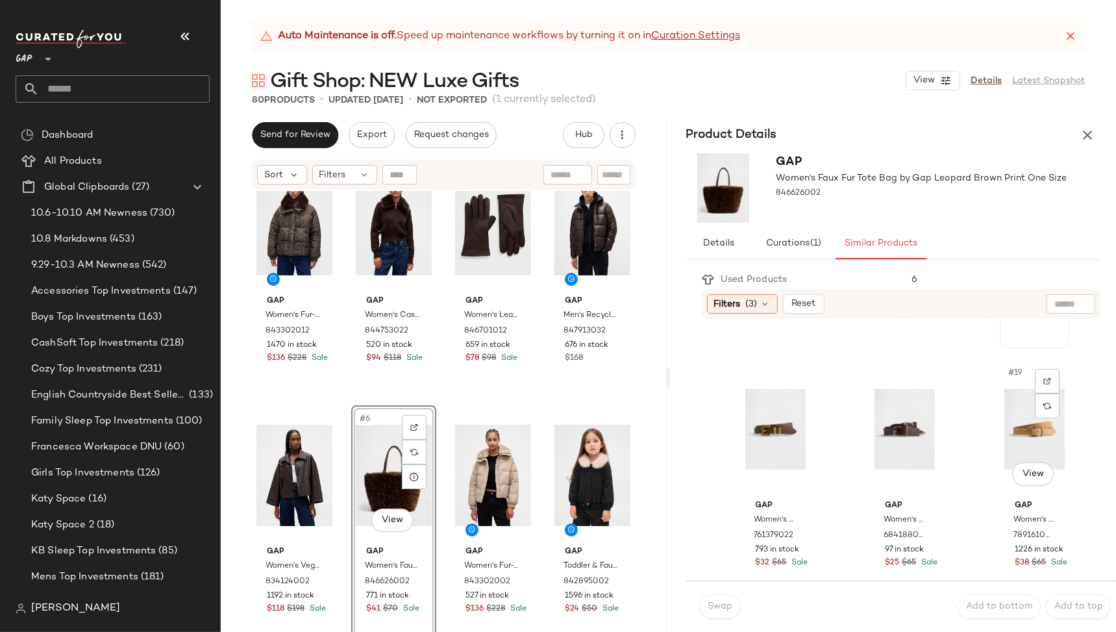
scroll to position [991, 0]
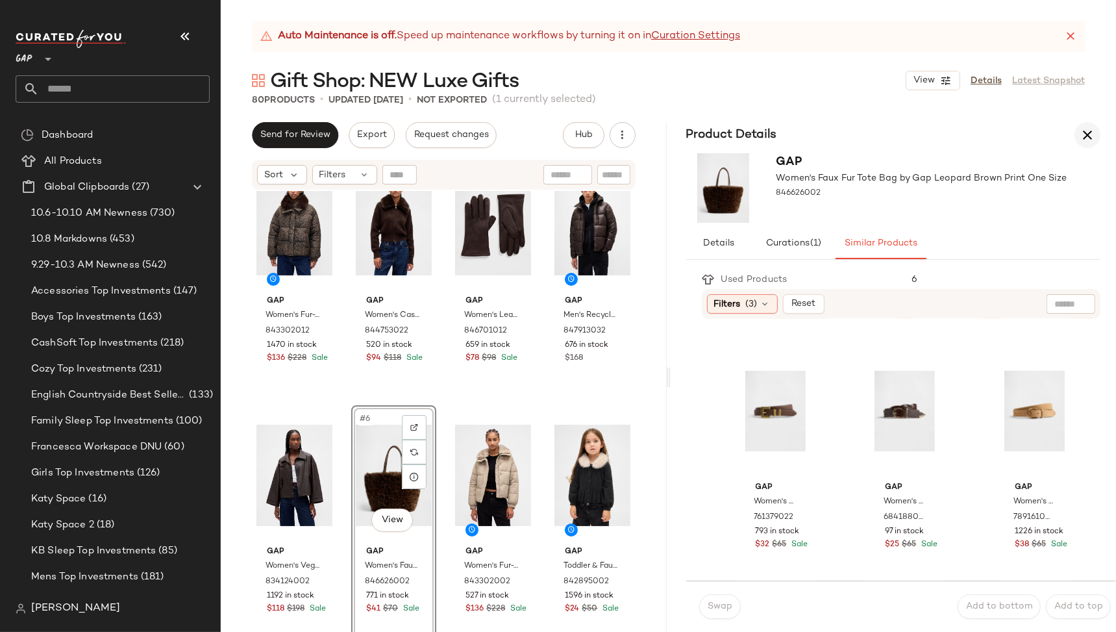
click at [1083, 136] on icon "button" at bounding box center [1088, 135] width 16 height 16
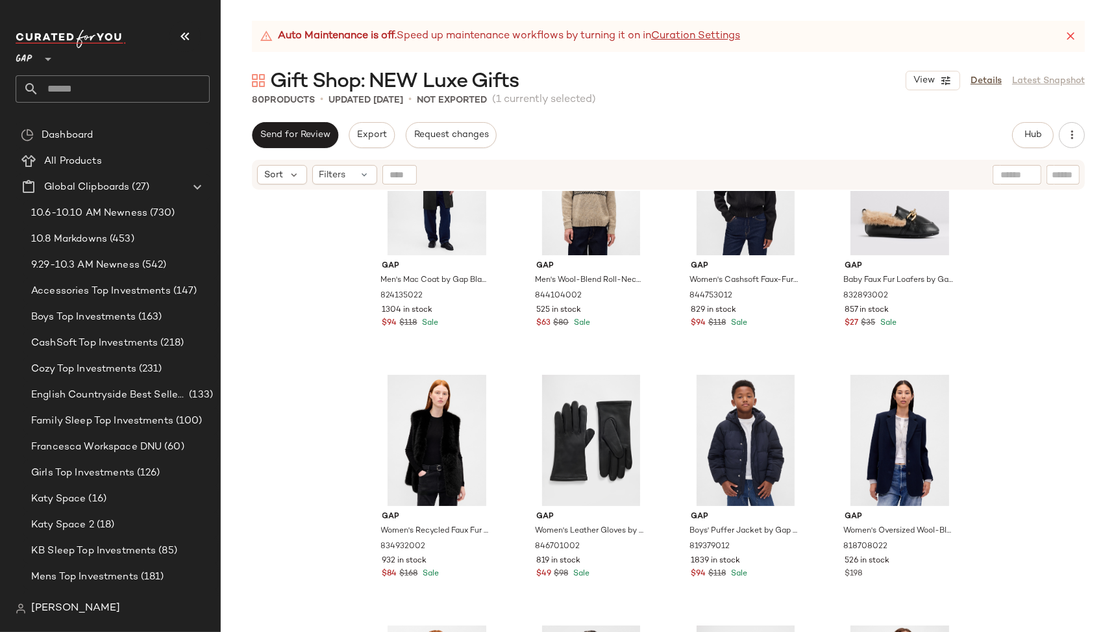
scroll to position [1519, 0]
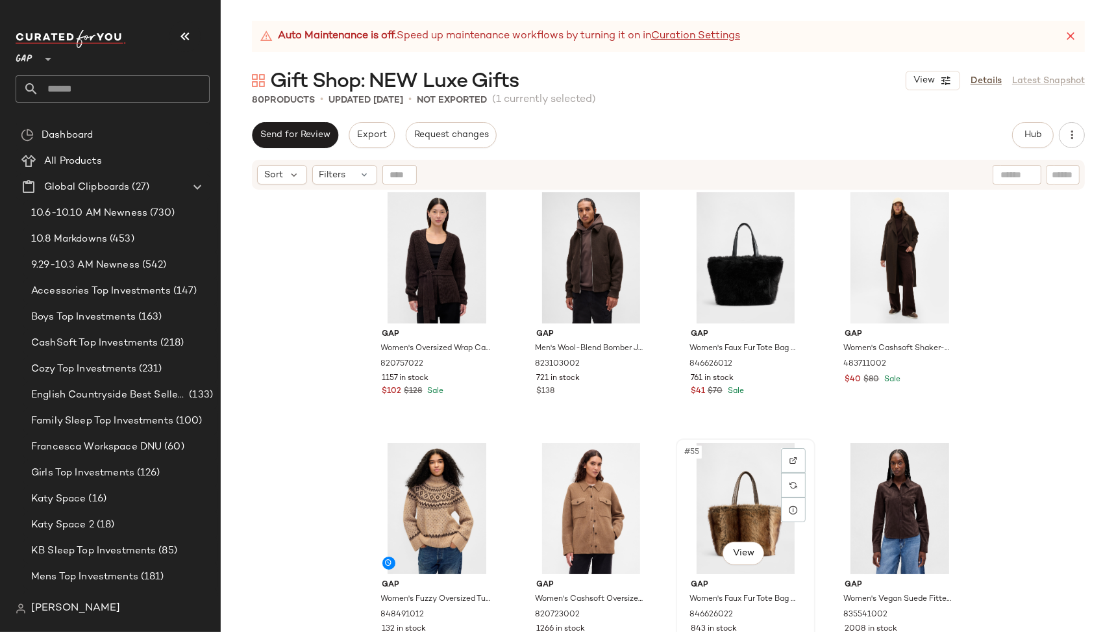
scroll to position [2935, 0]
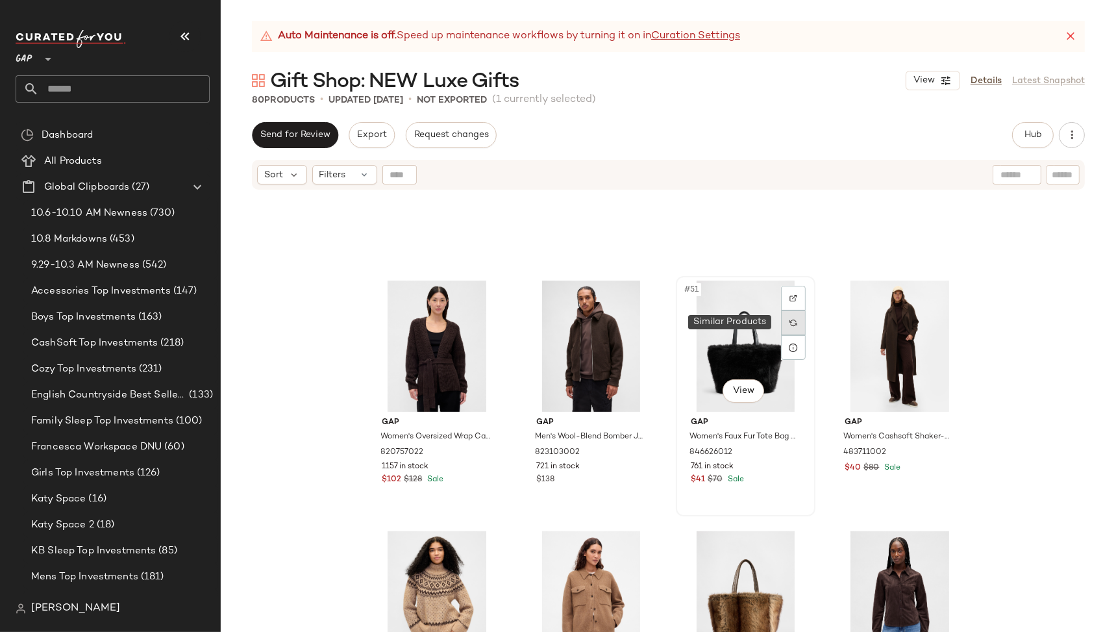
click at [789, 325] on img at bounding box center [793, 323] width 8 height 8
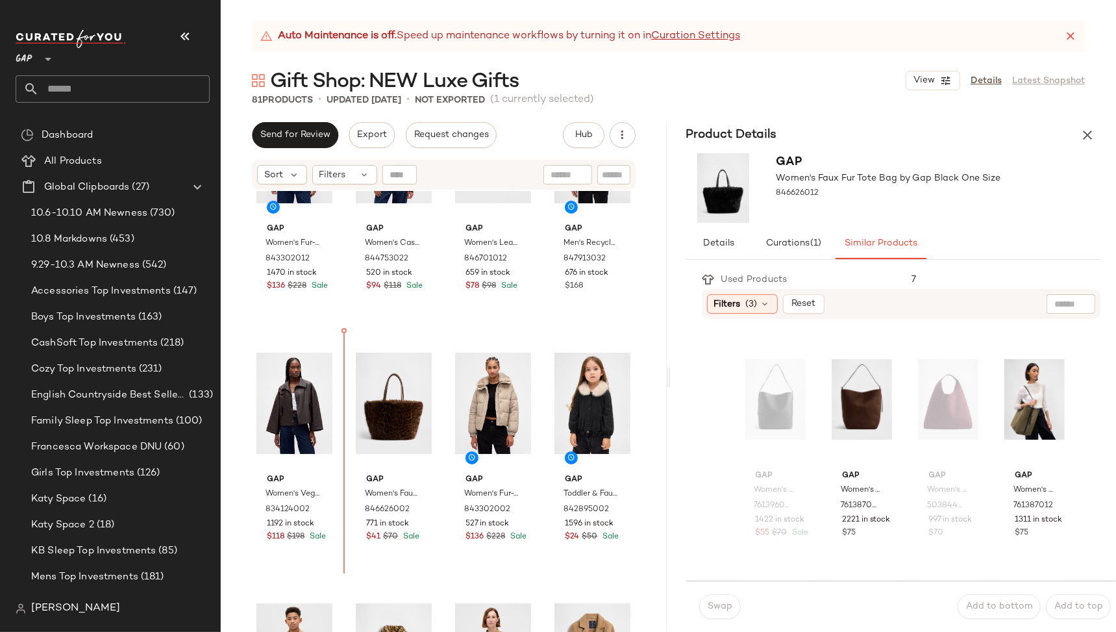
scroll to position [121, 0]
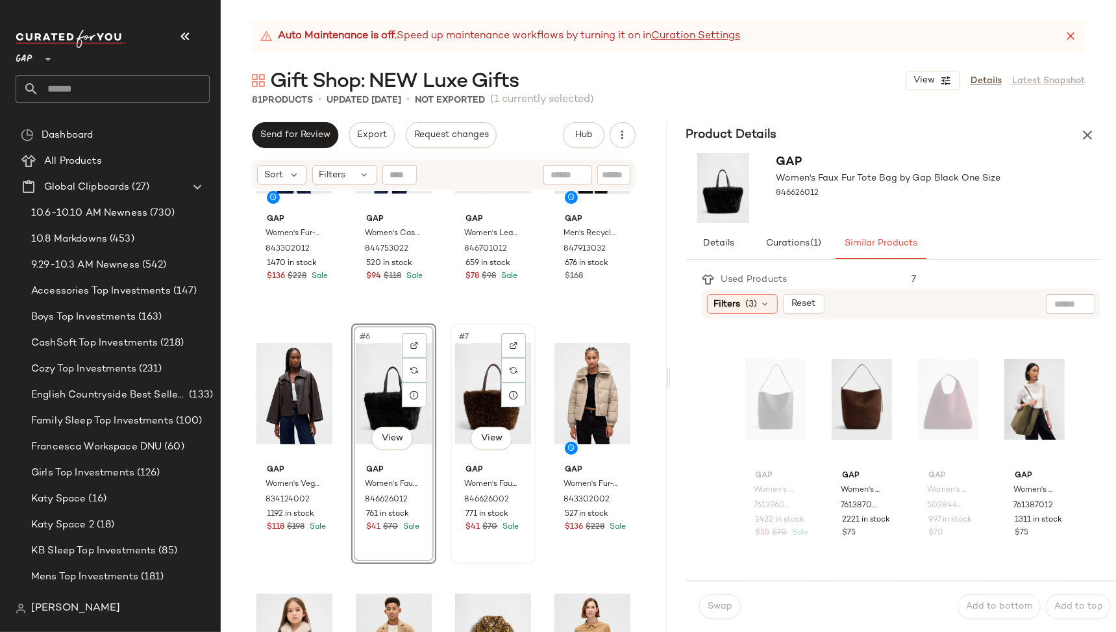
click at [464, 415] on div "#7 View" at bounding box center [493, 393] width 76 height 131
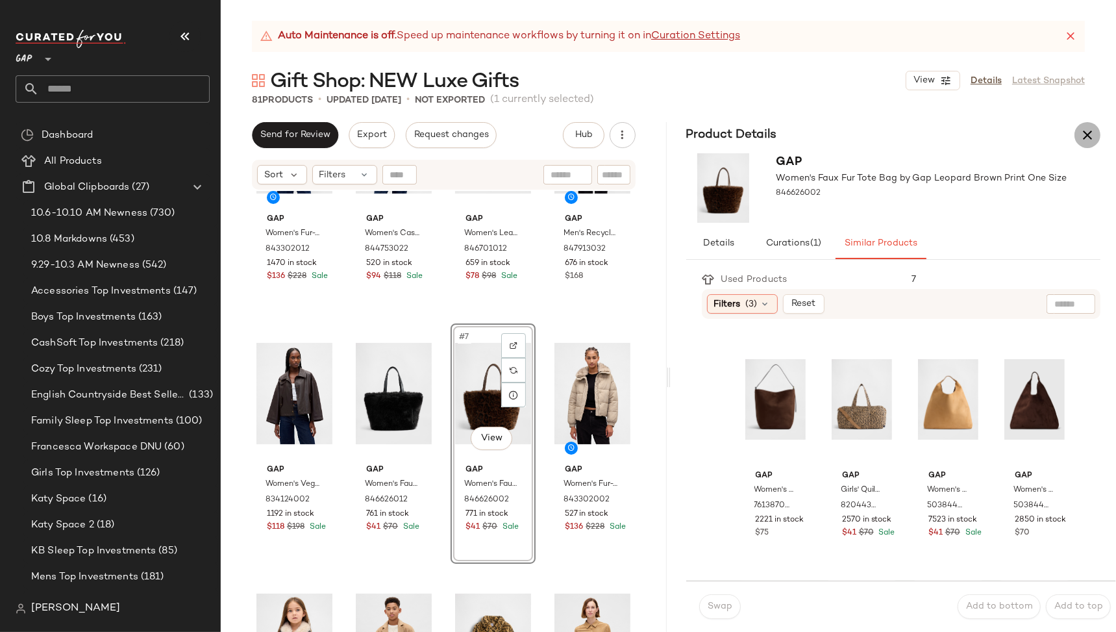
click at [1092, 132] on icon "button" at bounding box center [1088, 135] width 16 height 16
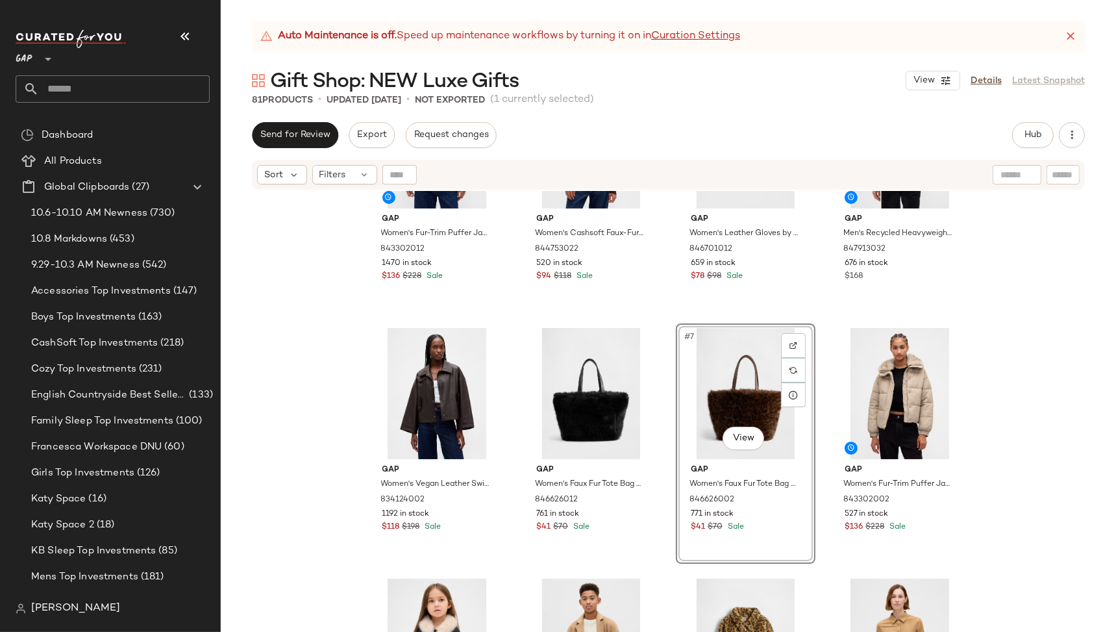
click at [799, 456] on div "#7 View" at bounding box center [745, 393] width 130 height 131
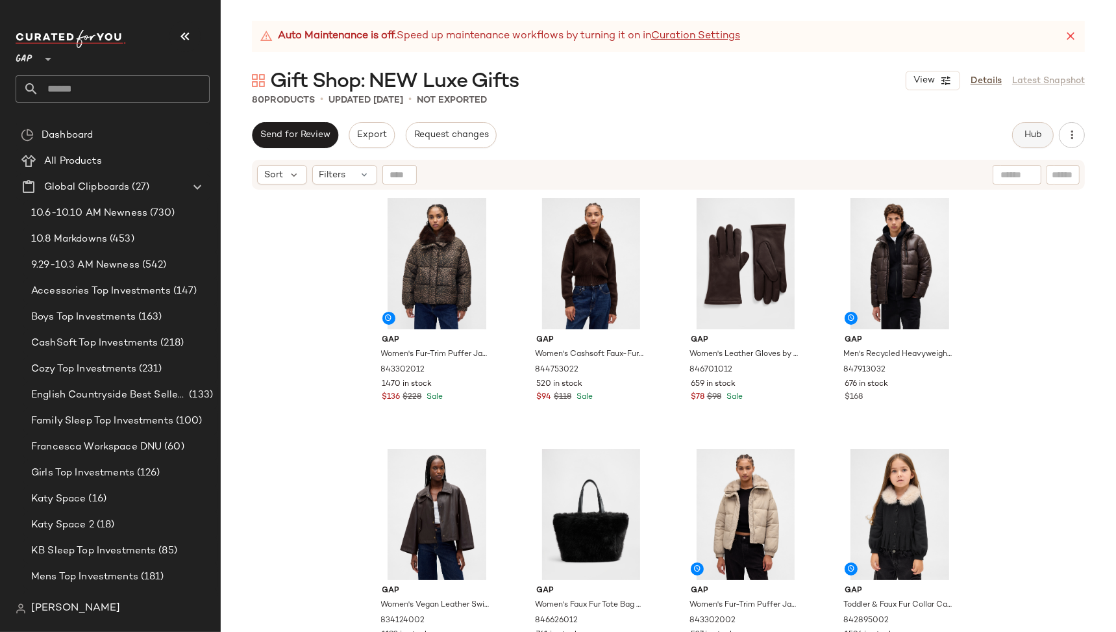
click at [1039, 140] on span "Hub" at bounding box center [1033, 135] width 18 height 10
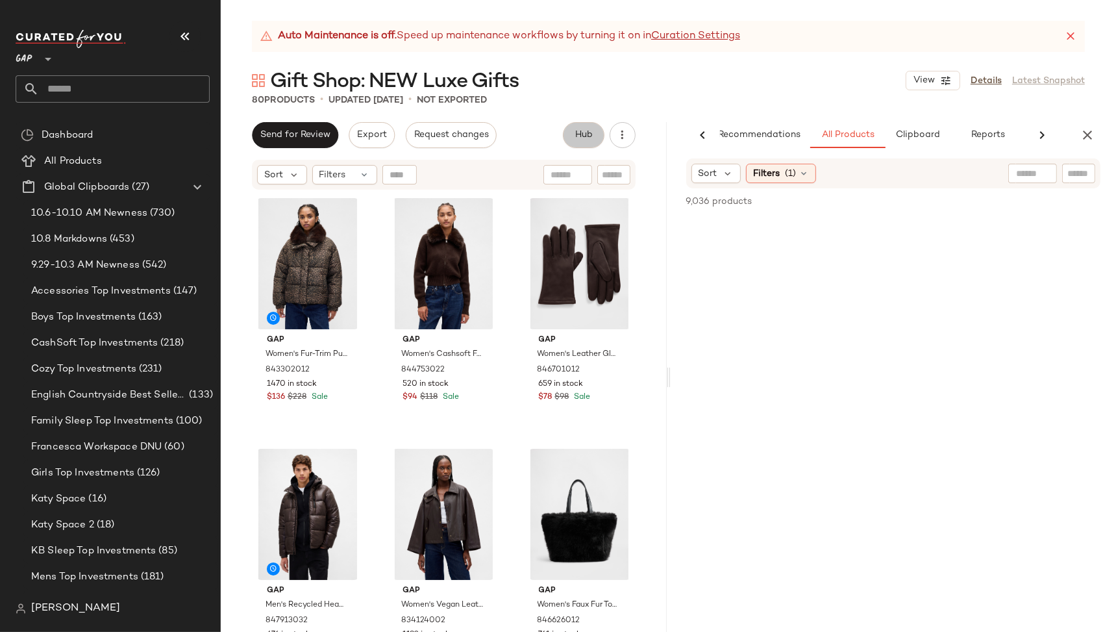
scroll to position [0, 24]
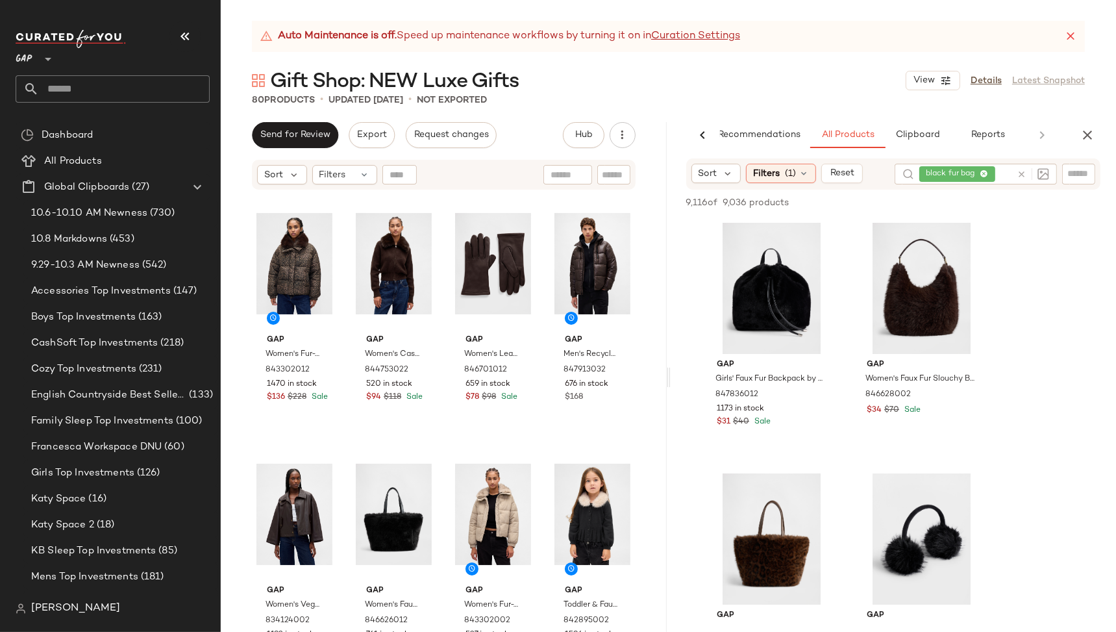
click at [1023, 172] on div at bounding box center [1030, 174] width 38 height 21
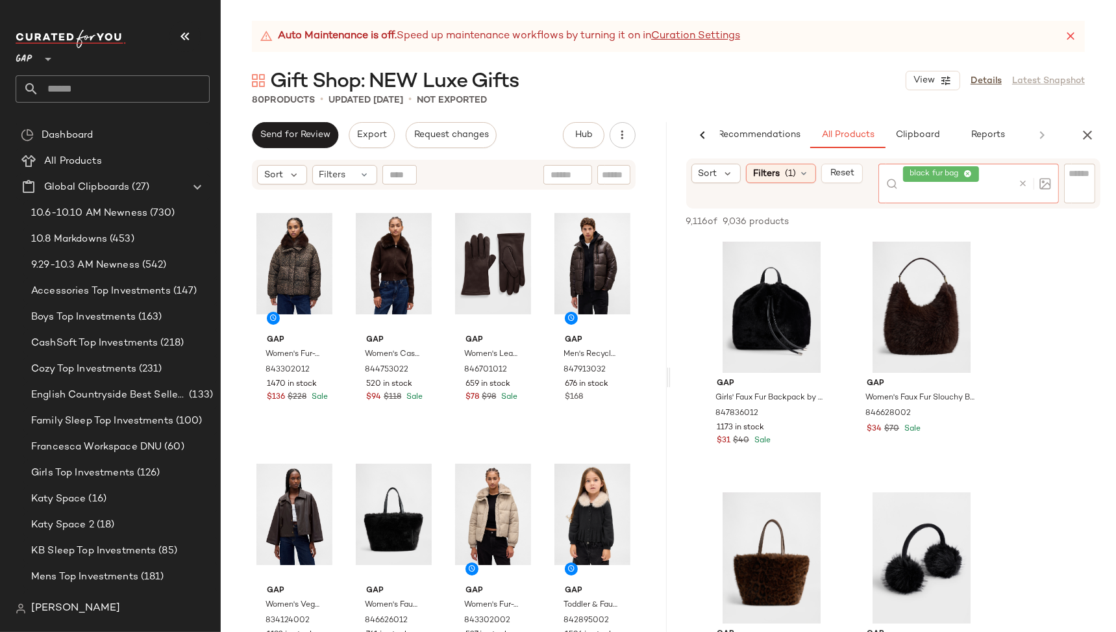
click at [1024, 181] on icon at bounding box center [1024, 184] width 10 height 10
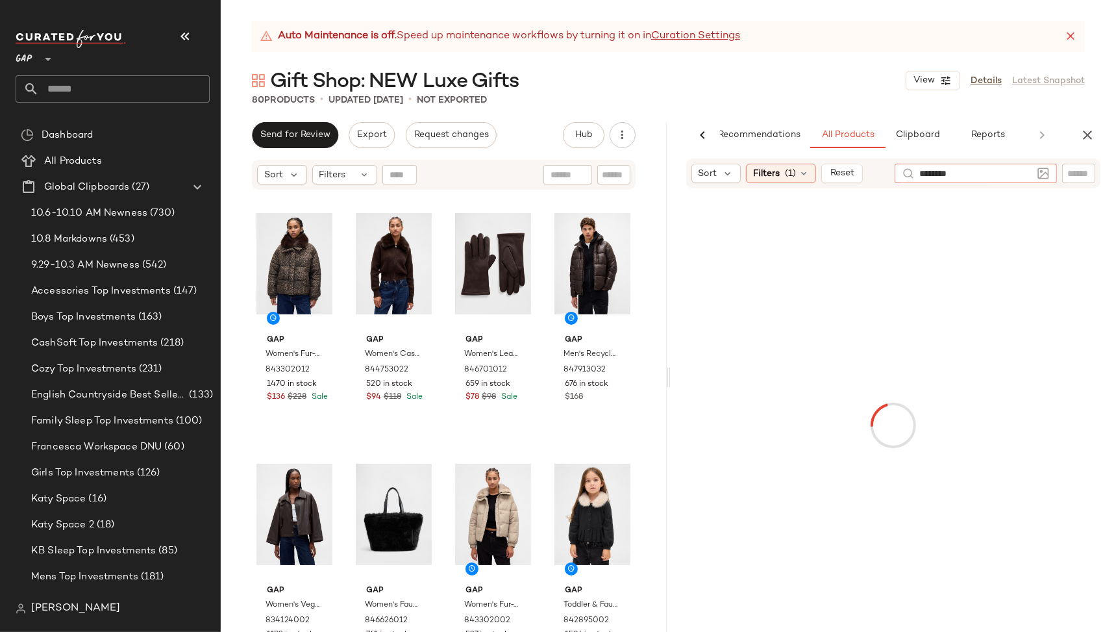
type input "*******"
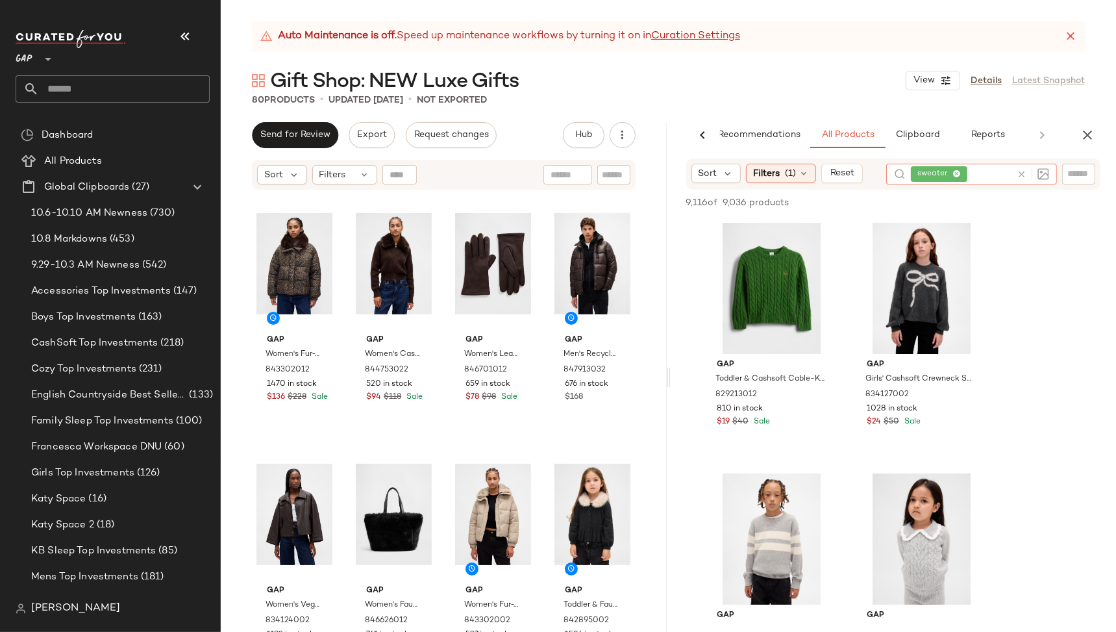
click at [1023, 173] on icon at bounding box center [1022, 174] width 10 height 10
click at [573, 180] on div at bounding box center [567, 174] width 49 height 19
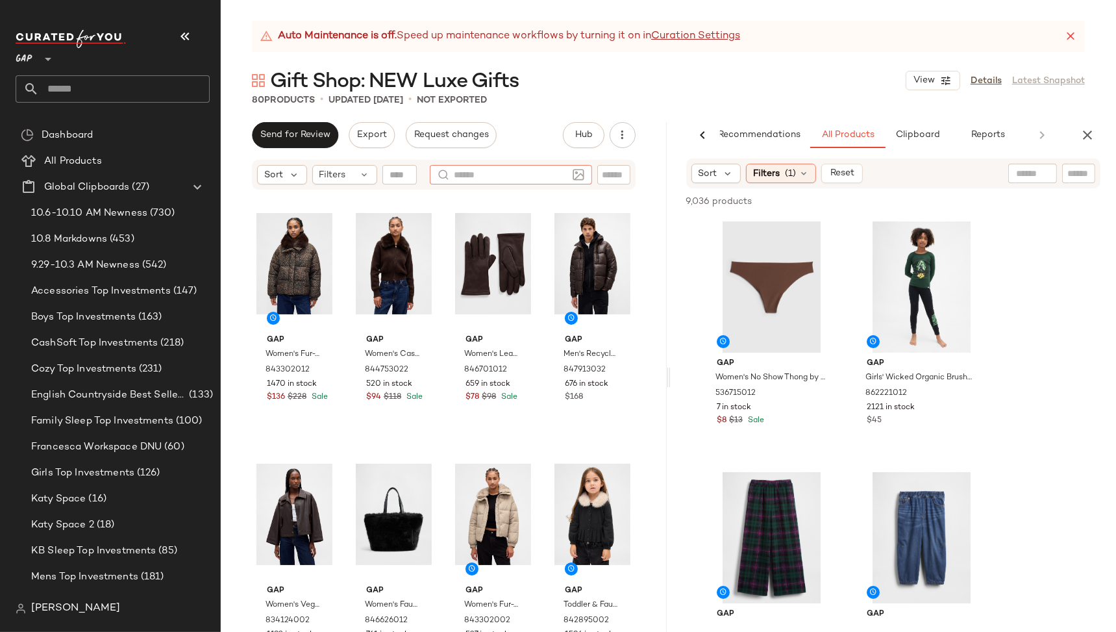
click at [609, 175] on input "text" at bounding box center [613, 175] width 23 height 14
type input "*******"
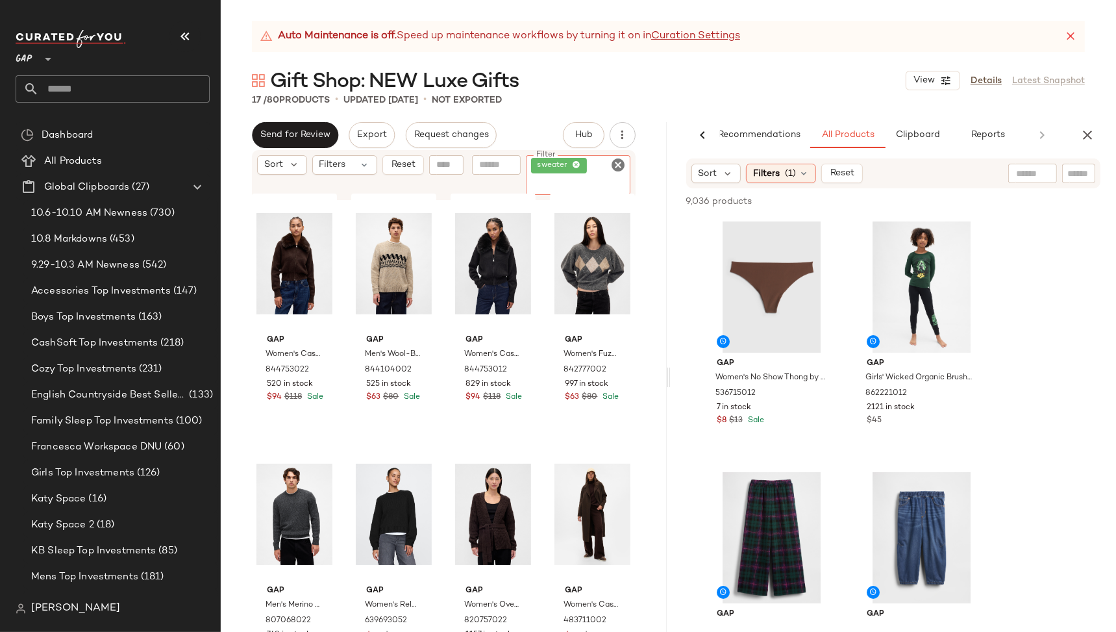
click at [575, 164] on icon at bounding box center [576, 165] width 8 height 8
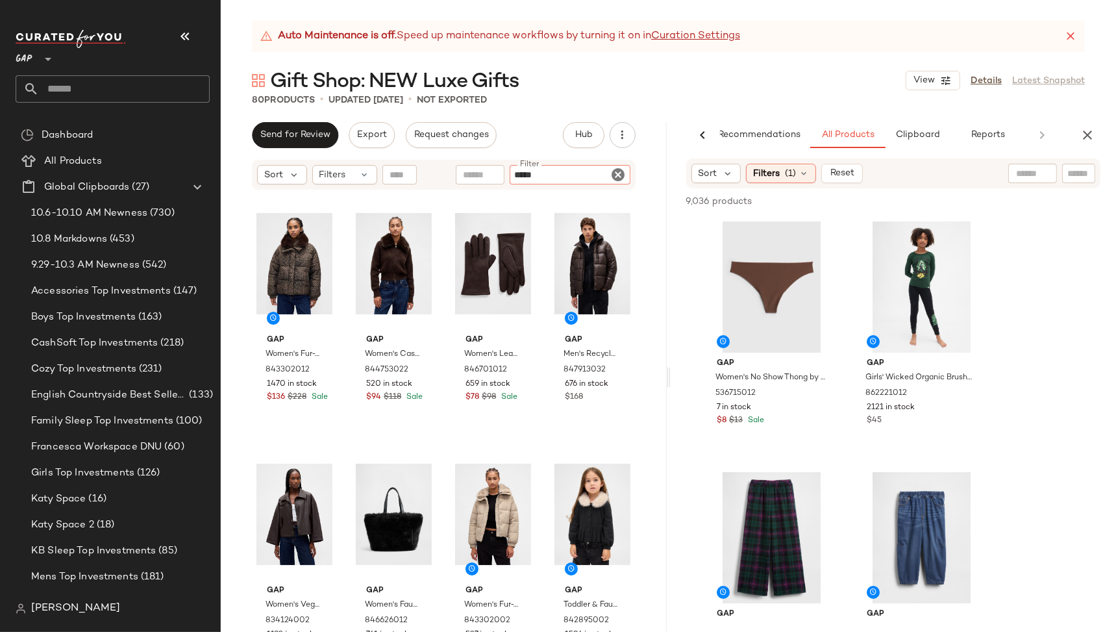
type input "******"
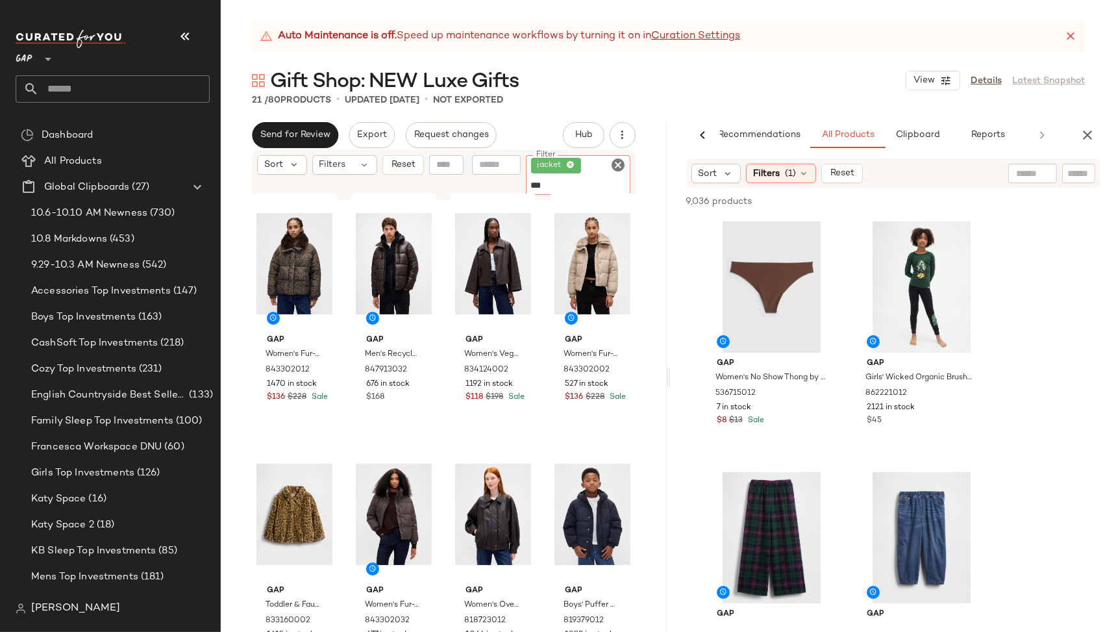
type input "****"
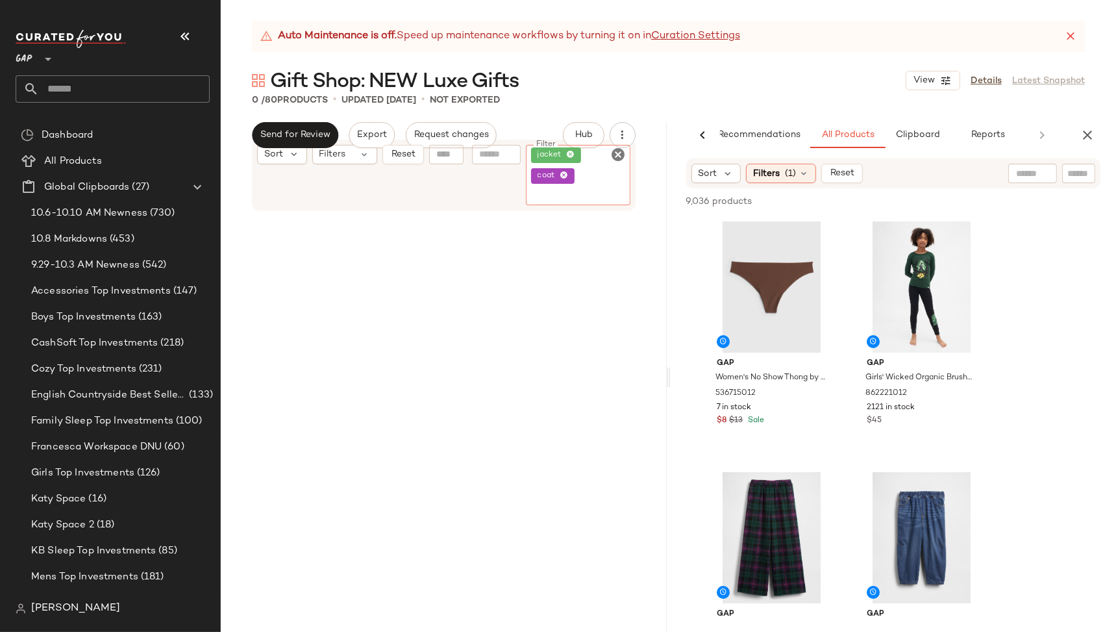
click at [570, 153] on icon at bounding box center [570, 155] width 8 height 8
click at [587, 99] on div "0 / 80 Products • updated Oct 9th • Not Exported" at bounding box center [668, 99] width 895 height 13
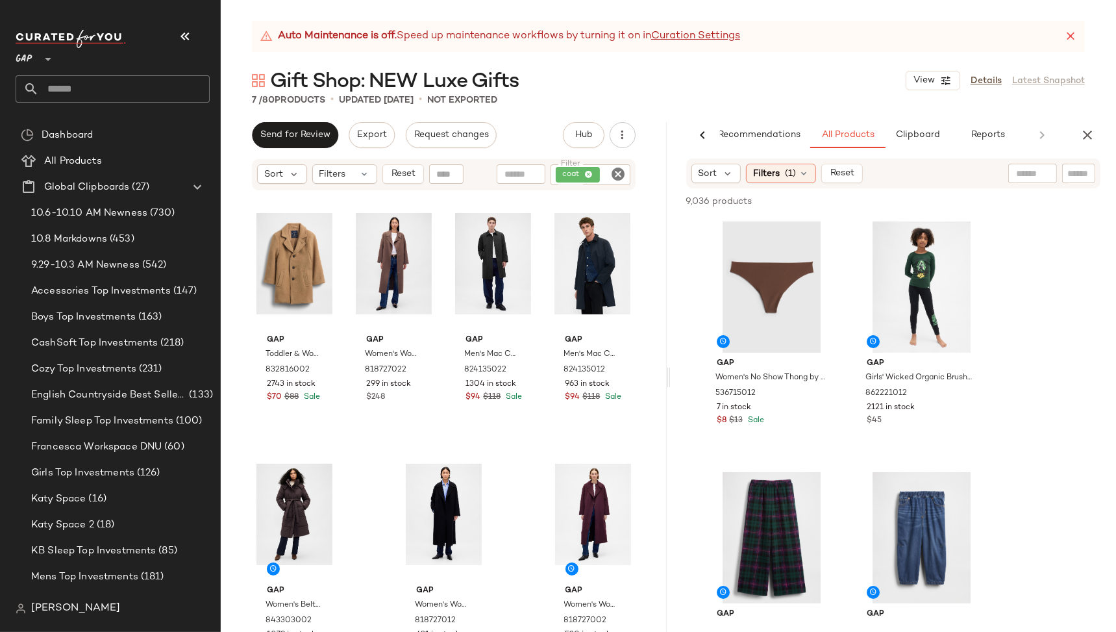
click at [618, 171] on icon "Clear Filter" at bounding box center [619, 174] width 16 height 16
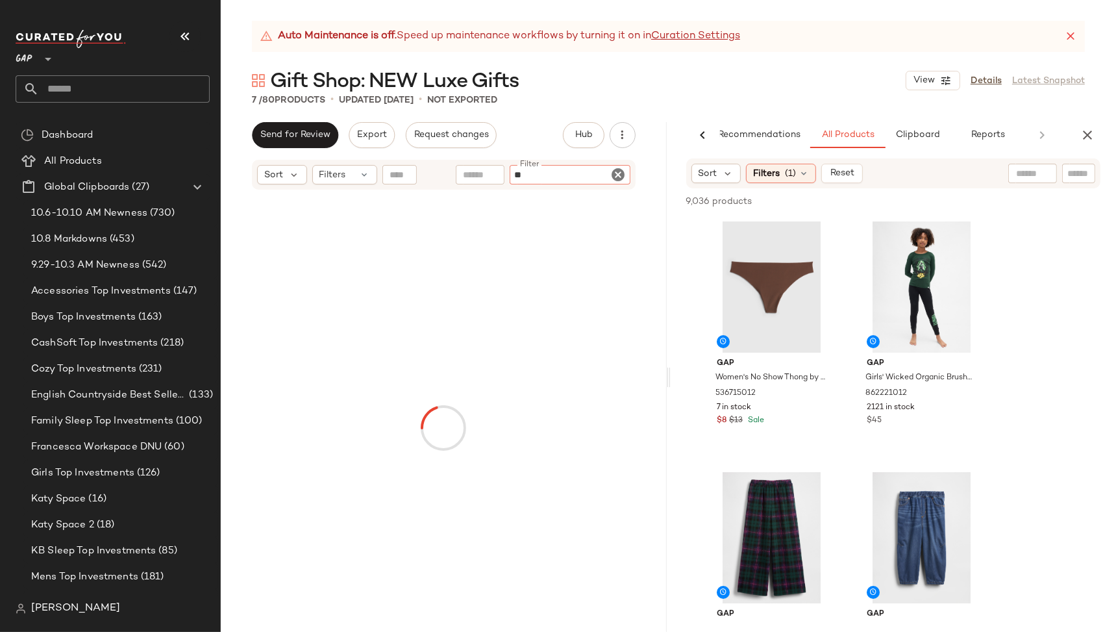
type input "***"
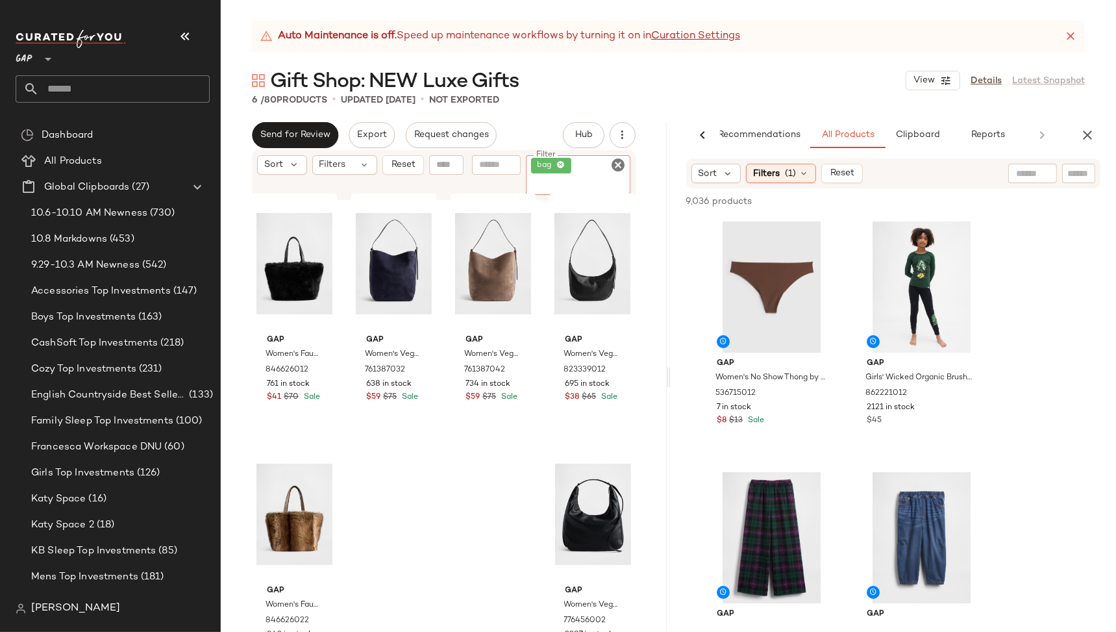
click at [559, 167] on icon at bounding box center [560, 165] width 8 height 8
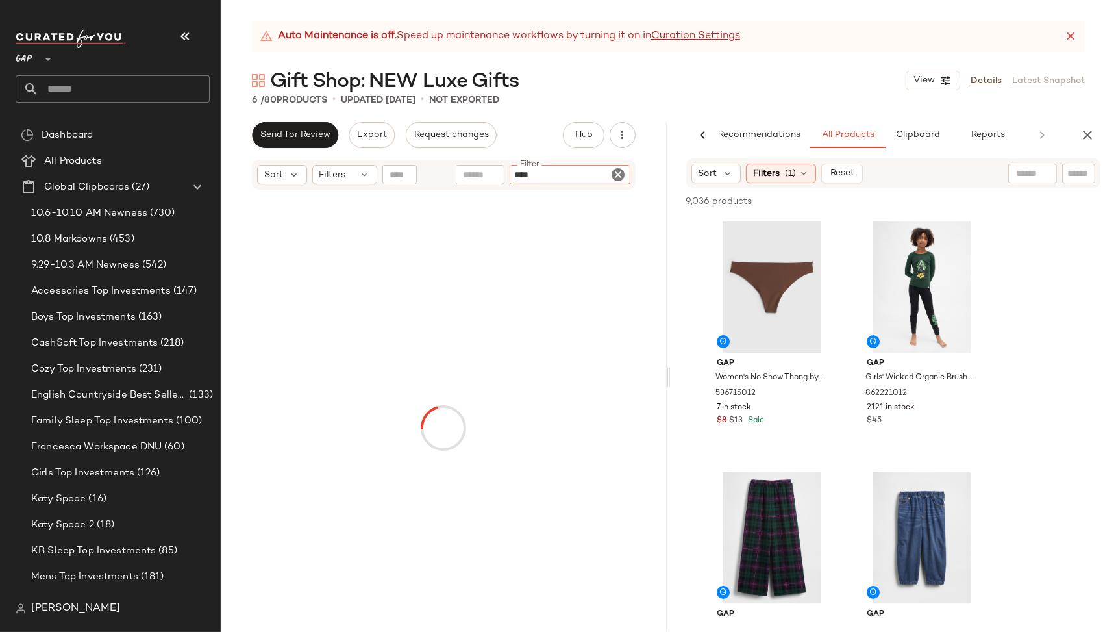
type input "*****"
click at [569, 163] on icon at bounding box center [568, 165] width 8 height 8
type input "****"
click at [618, 164] on icon "Clear Filter" at bounding box center [619, 165] width 16 height 16
click at [482, 173] on input "text" at bounding box center [510, 175] width 113 height 14
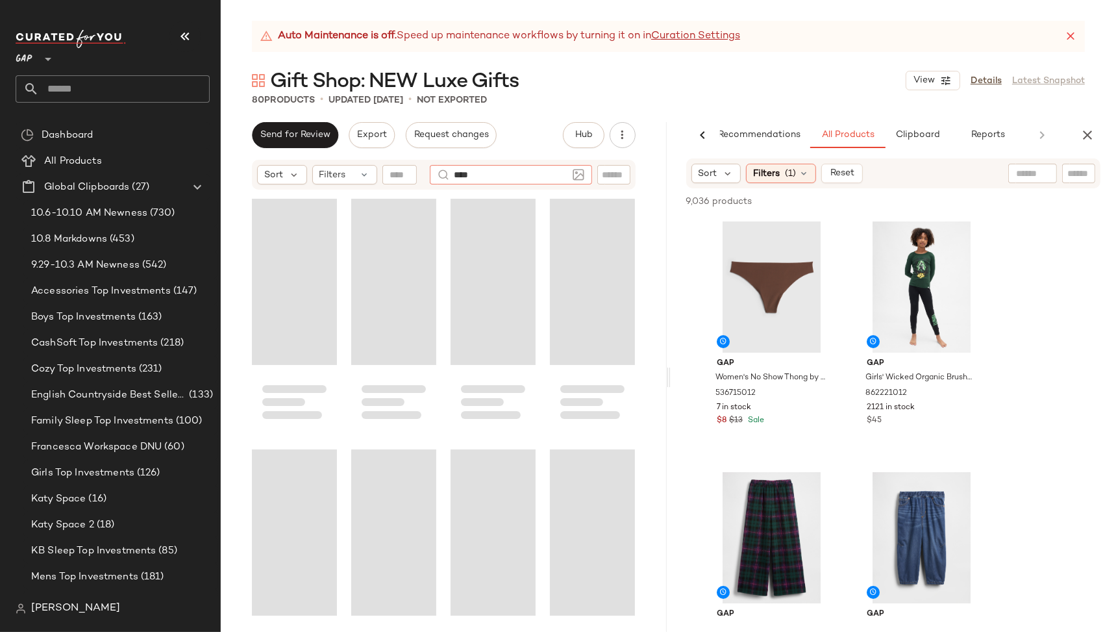
type input "*****"
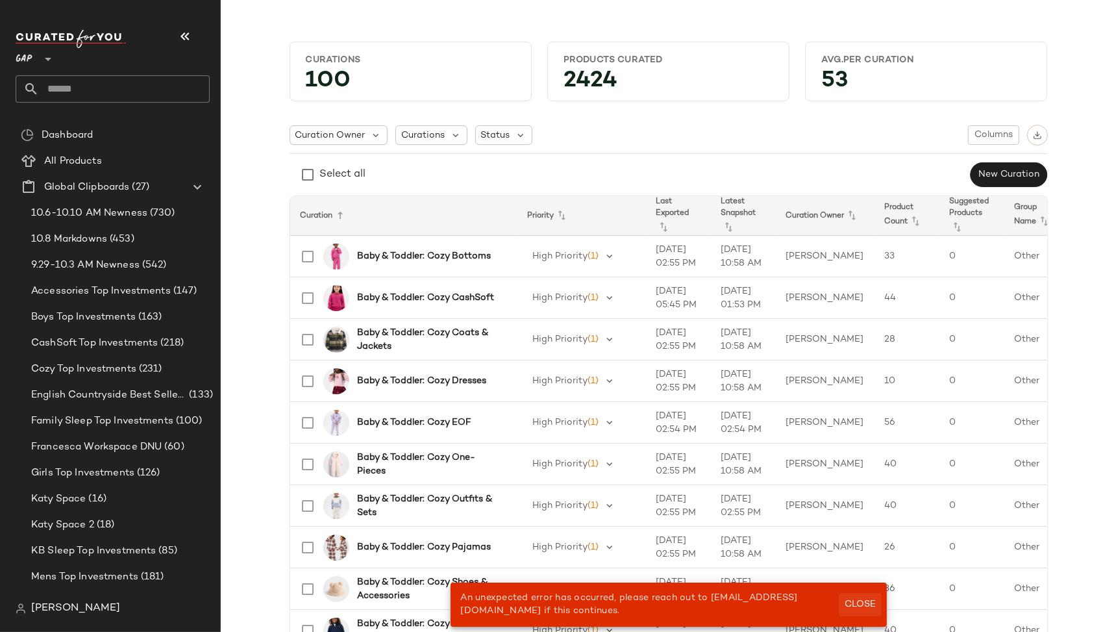
click at [863, 601] on span "Close" at bounding box center [860, 604] width 32 height 10
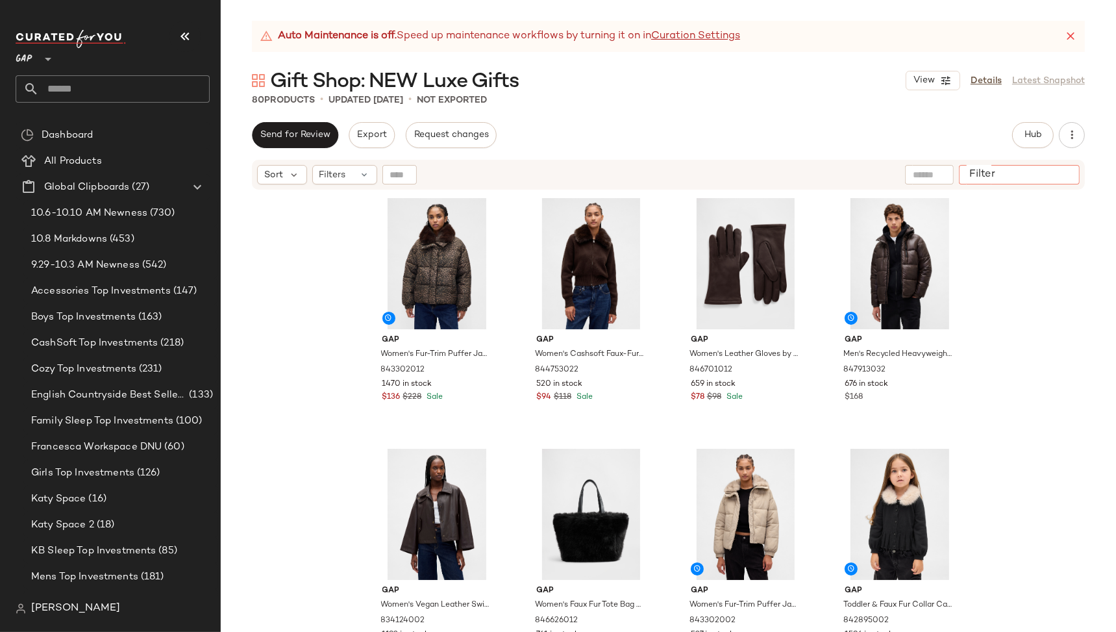
click at [1059, 177] on input "Filter" at bounding box center [1019, 175] width 110 height 14
type input "****"
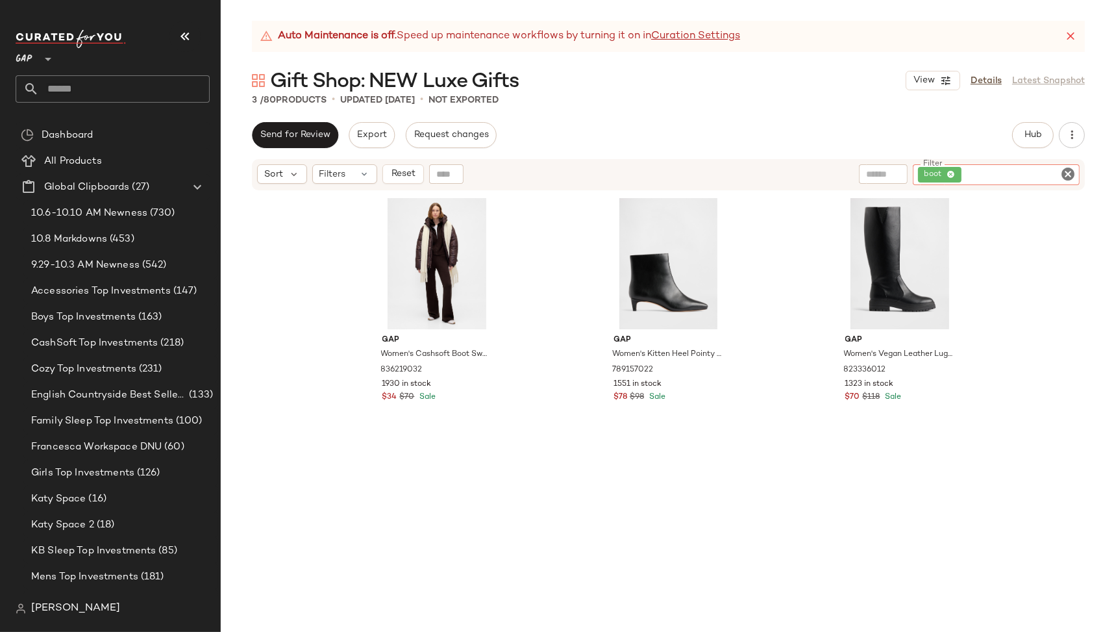
click at [1069, 170] on icon "Clear Filter" at bounding box center [1068, 174] width 16 height 16
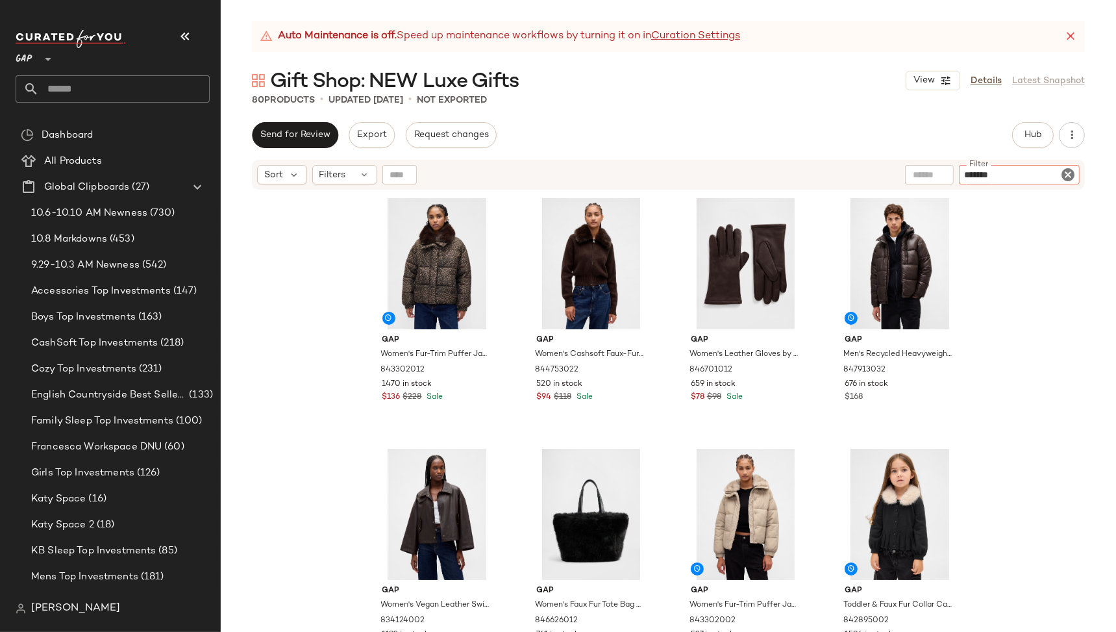
type input "********"
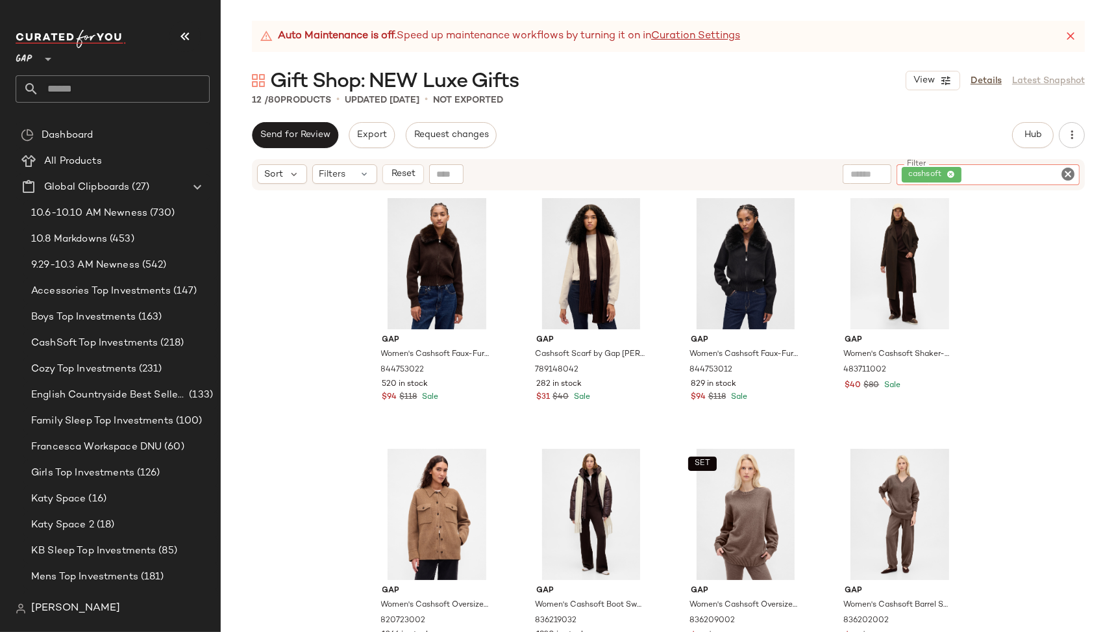
click at [952, 174] on icon at bounding box center [950, 175] width 8 height 8
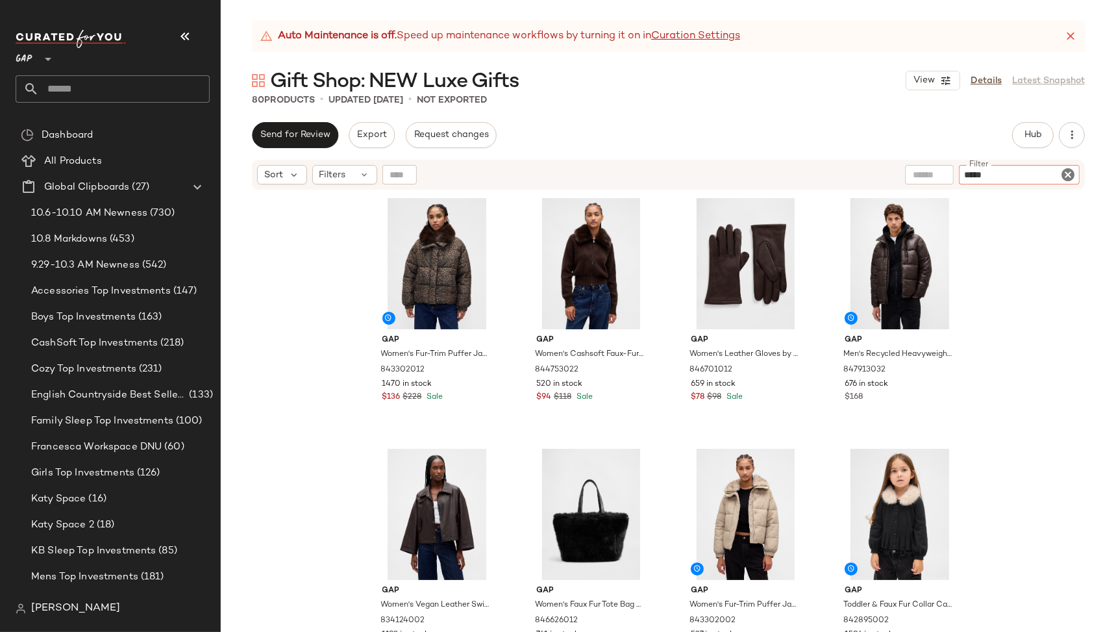
type input "******"
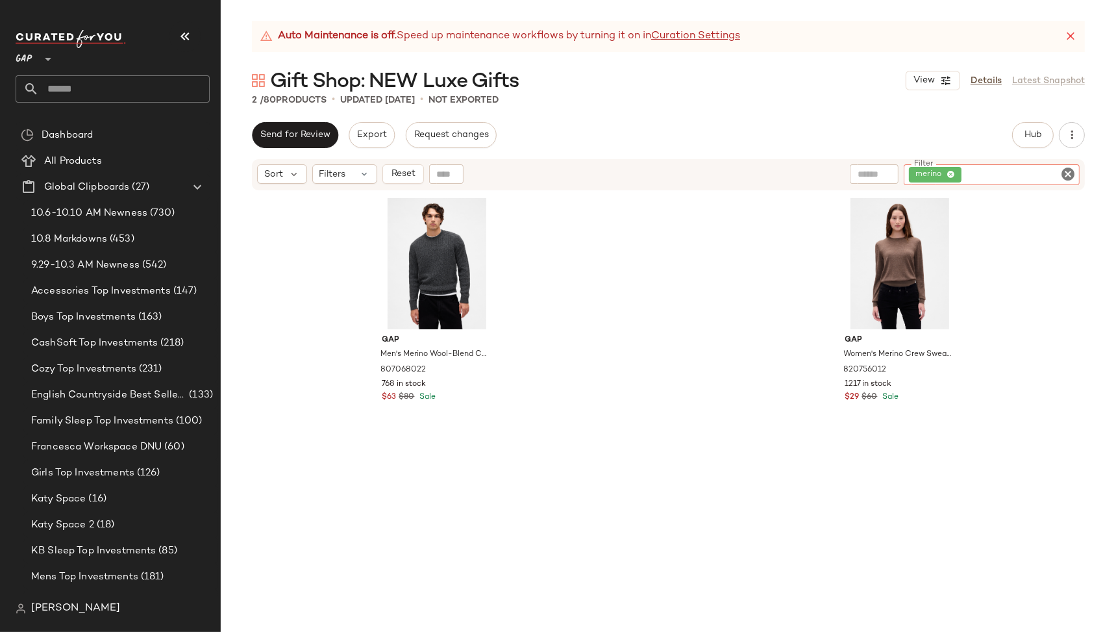
click at [1067, 173] on icon "Clear Filter" at bounding box center [1068, 174] width 16 height 16
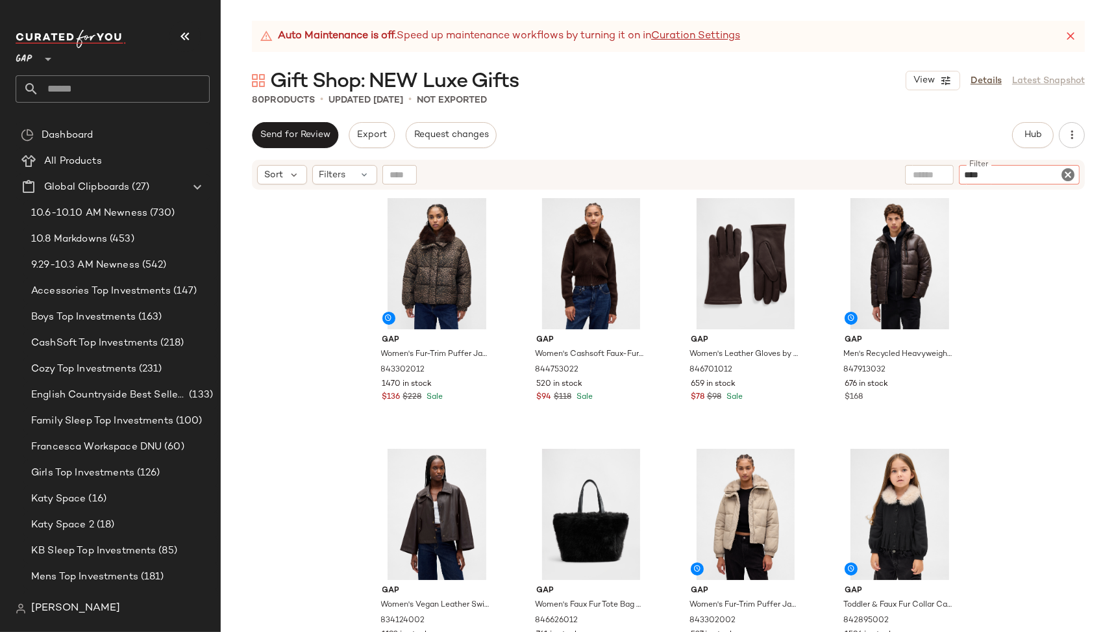
type input "*****"
type input "**********"
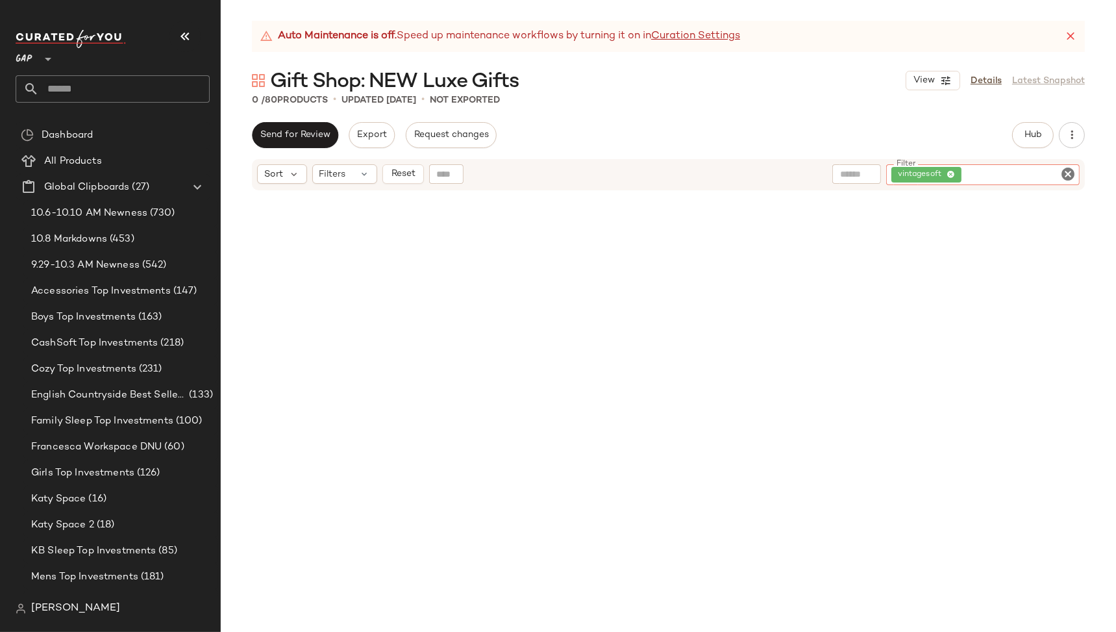
click at [950, 171] on icon at bounding box center [950, 175] width 8 height 8
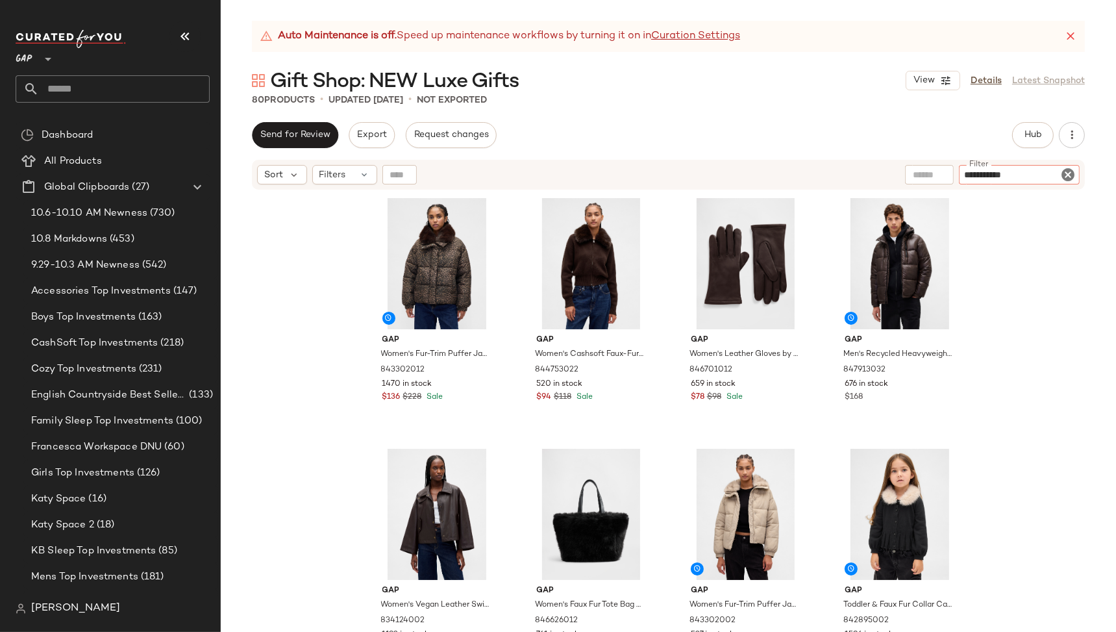
type input "**********"
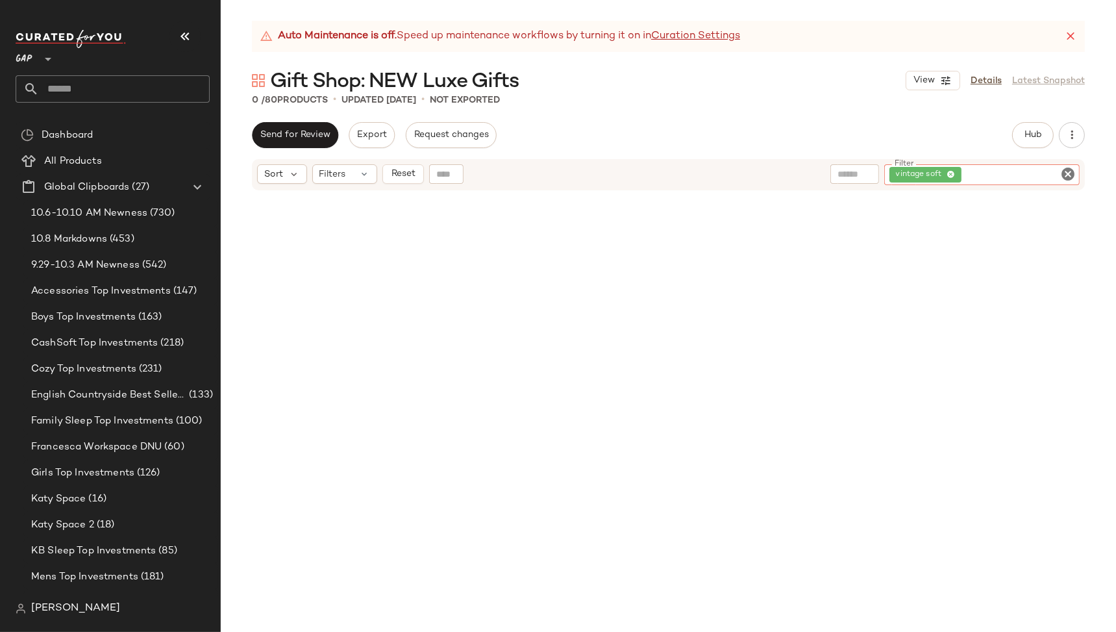
click at [1067, 172] on icon "Clear Filter" at bounding box center [1068, 174] width 16 height 16
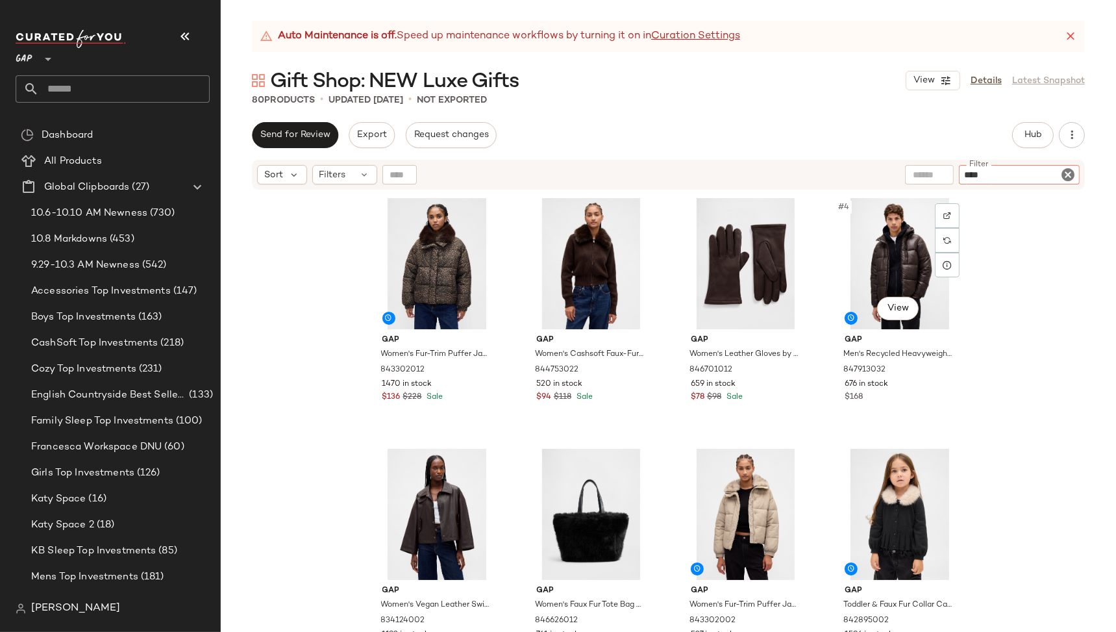
type input "*****"
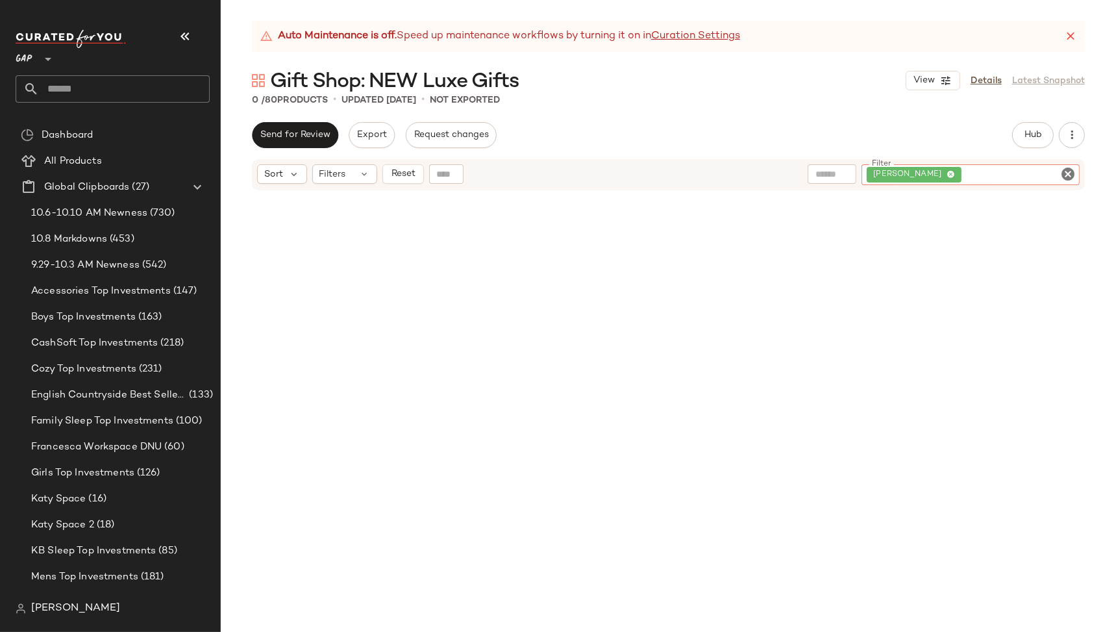
click at [947, 175] on icon at bounding box center [950, 175] width 8 height 8
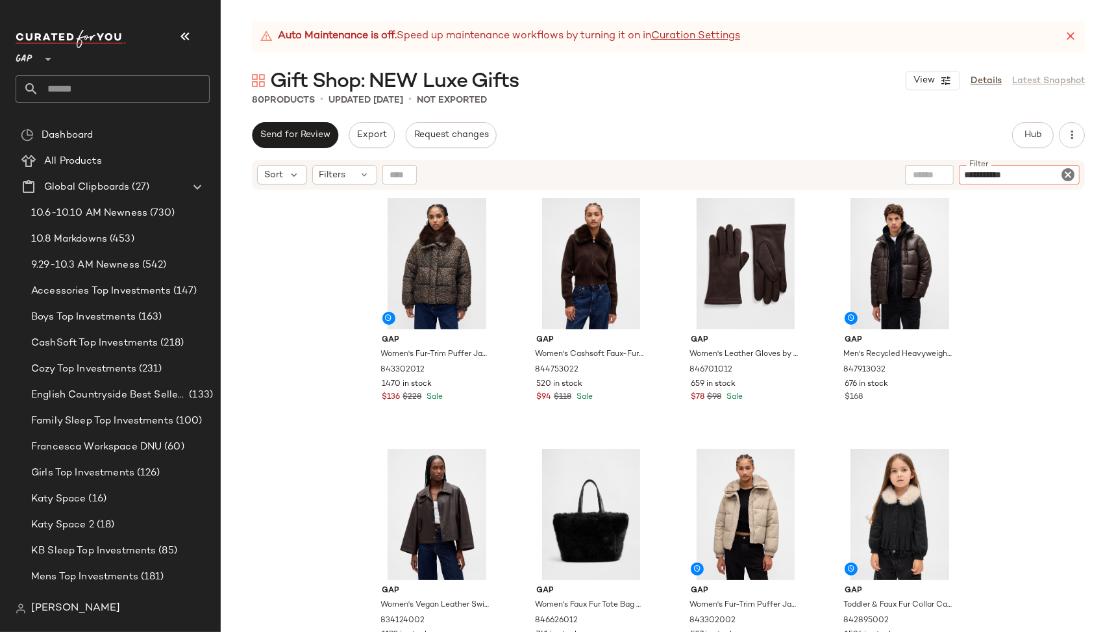
type input "**********"
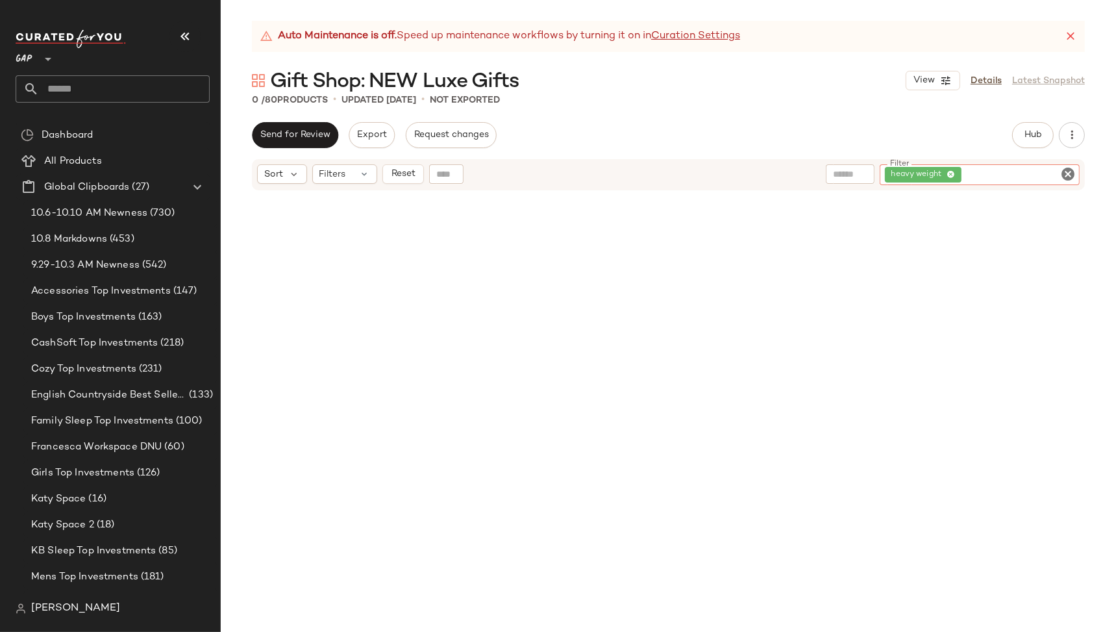
click at [1067, 169] on icon "Clear Filter" at bounding box center [1068, 174] width 16 height 16
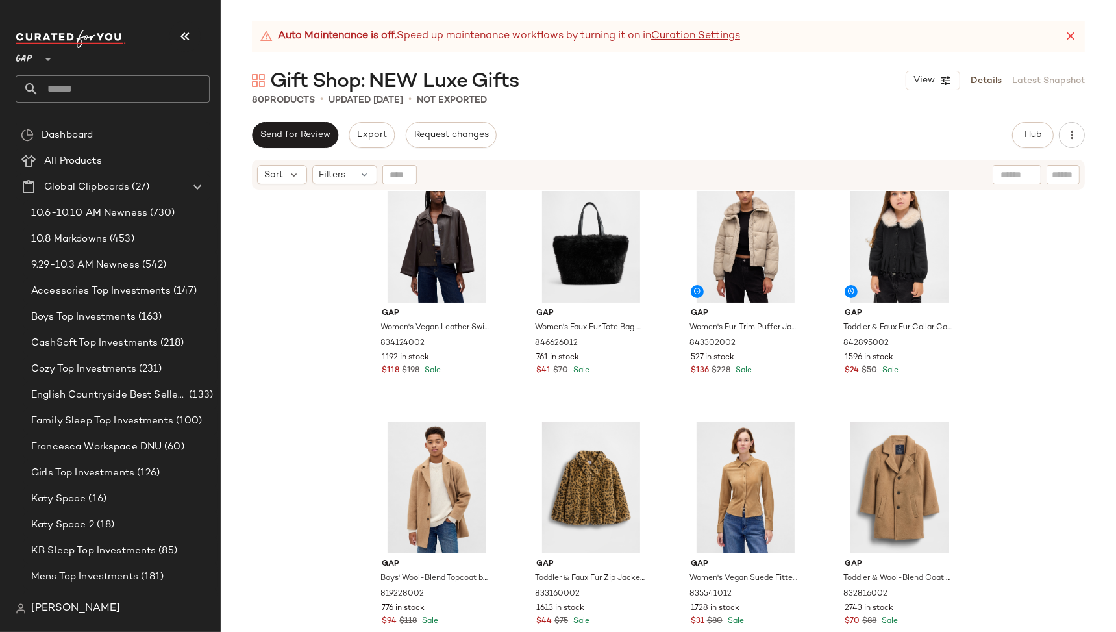
scroll to position [278, 0]
click at [1061, 175] on input "text" at bounding box center [1063, 175] width 23 height 14
type input "*"
type input "*****"
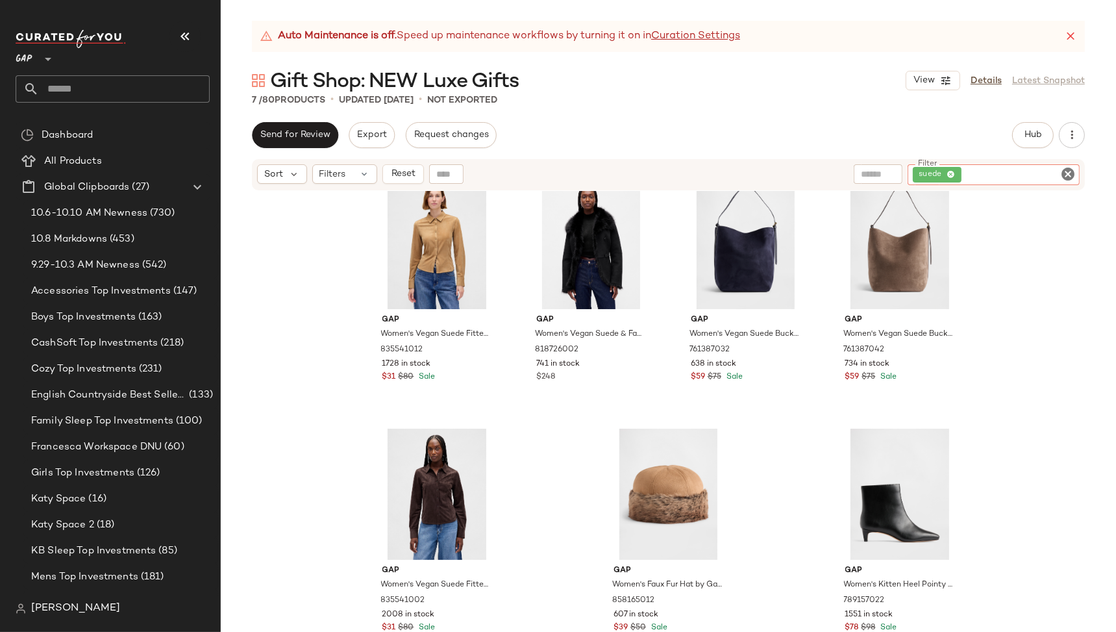
scroll to position [0, 0]
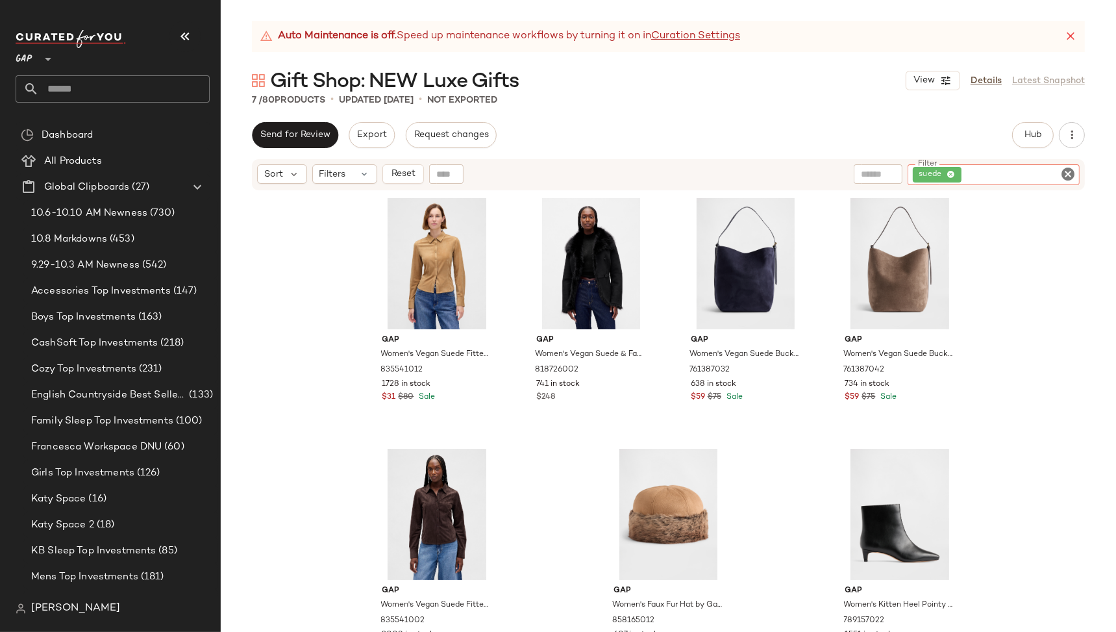
click at [1068, 172] on icon "Clear Filter" at bounding box center [1068, 174] width 16 height 16
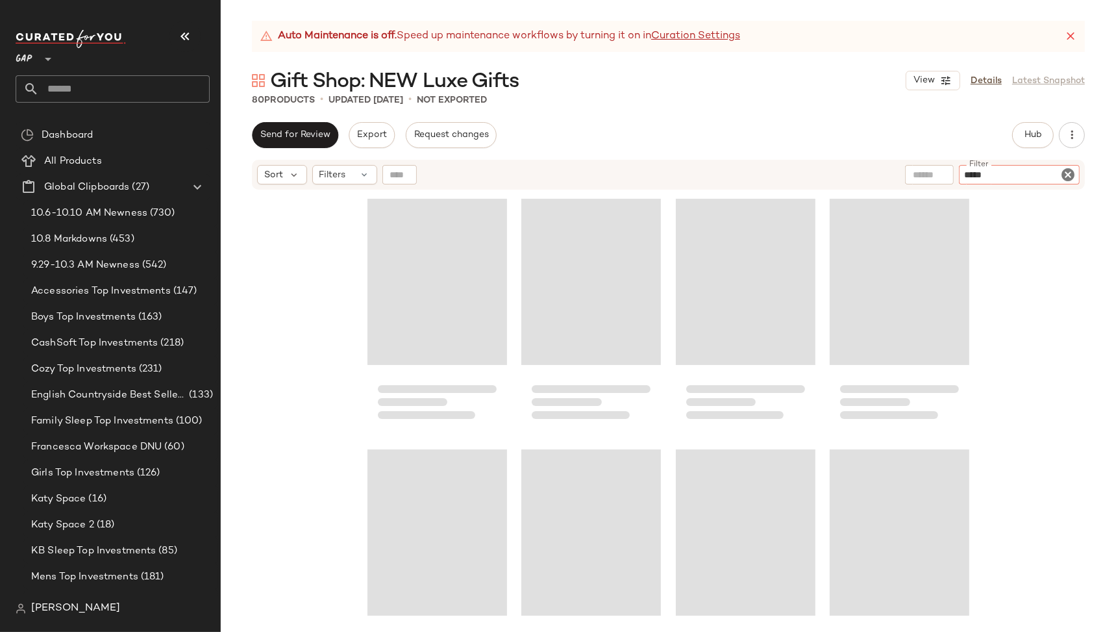
type input "******"
type input "*****"
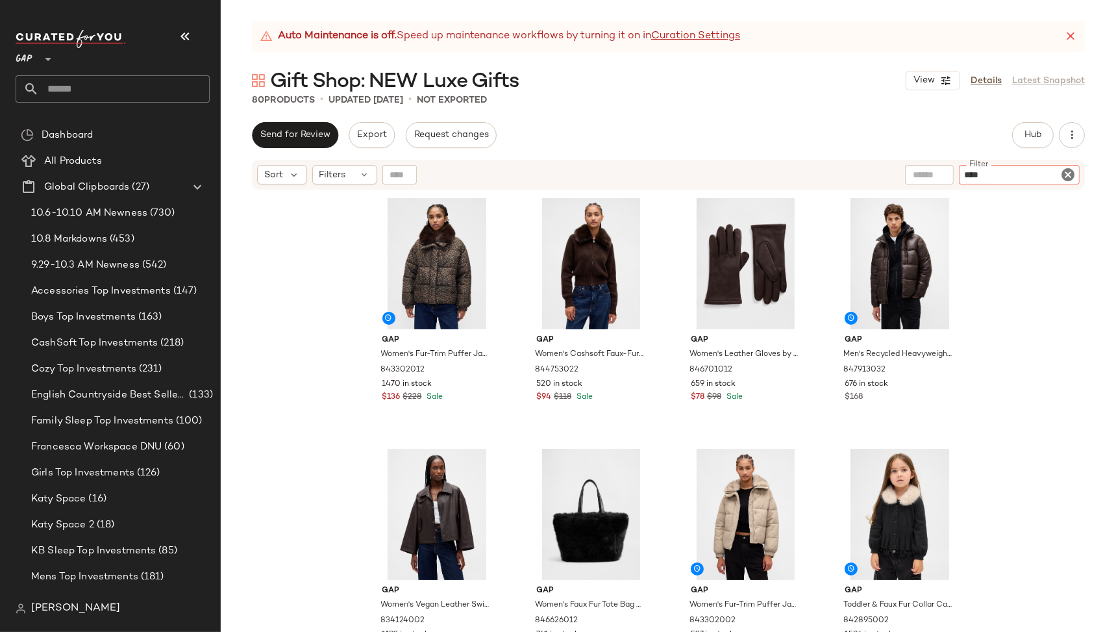
type input "*****"
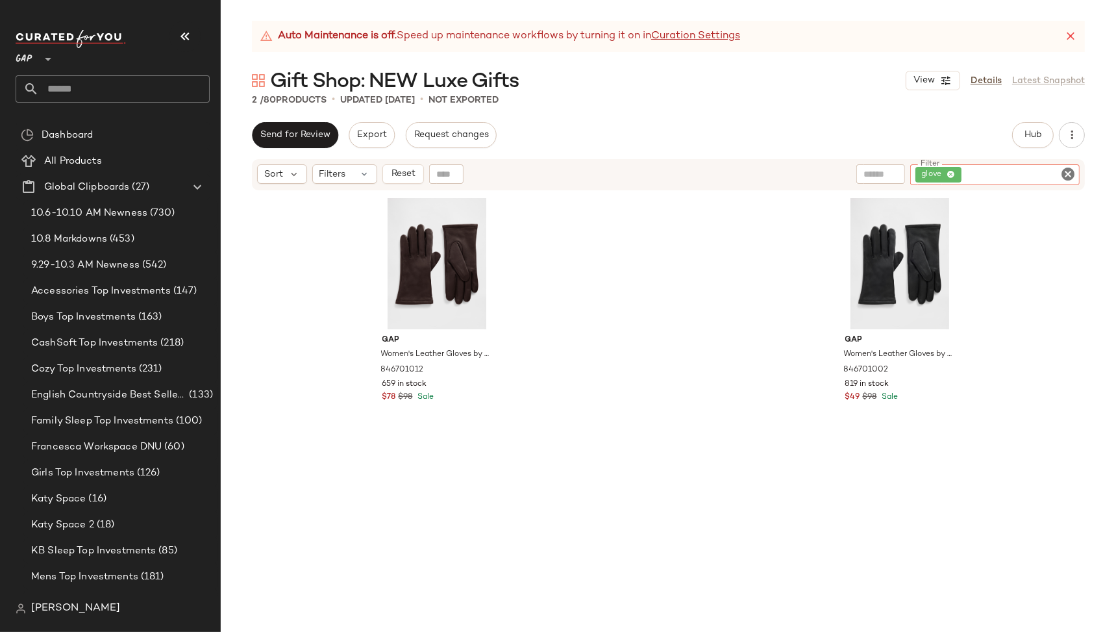
click at [1069, 170] on icon "Clear Filter" at bounding box center [1068, 174] width 16 height 16
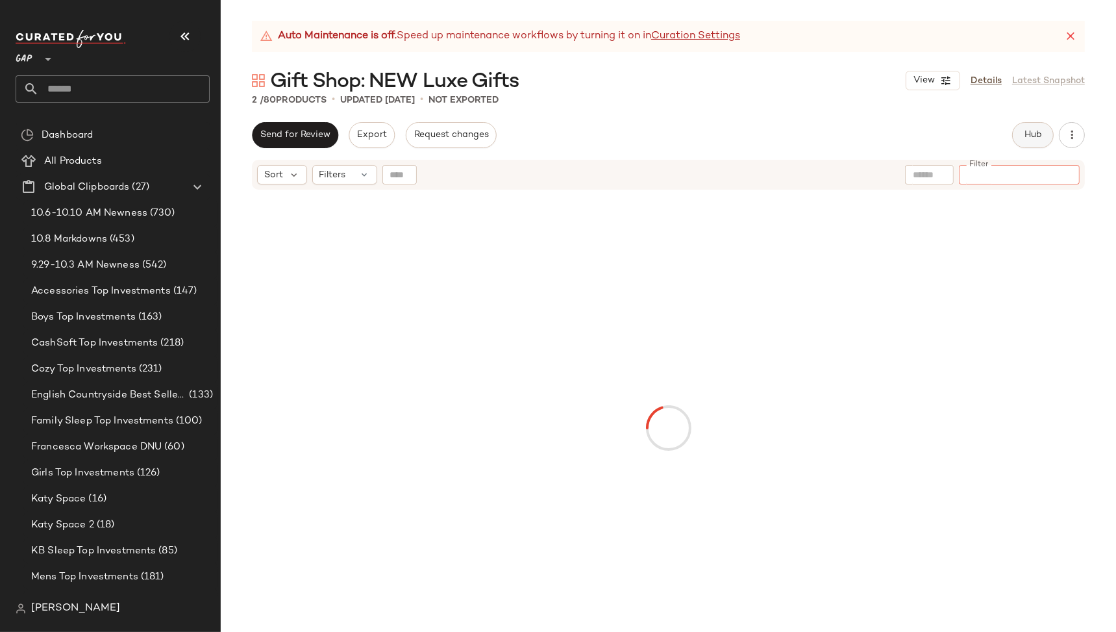
click at [1046, 136] on button "Hub" at bounding box center [1033, 135] width 42 height 26
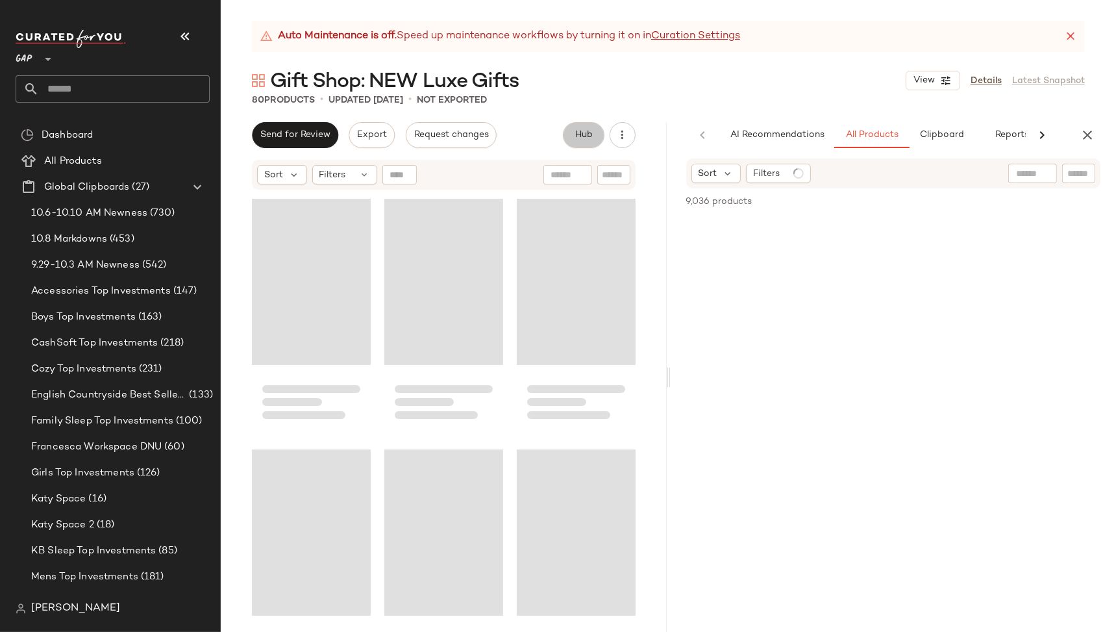
scroll to position [0, 24]
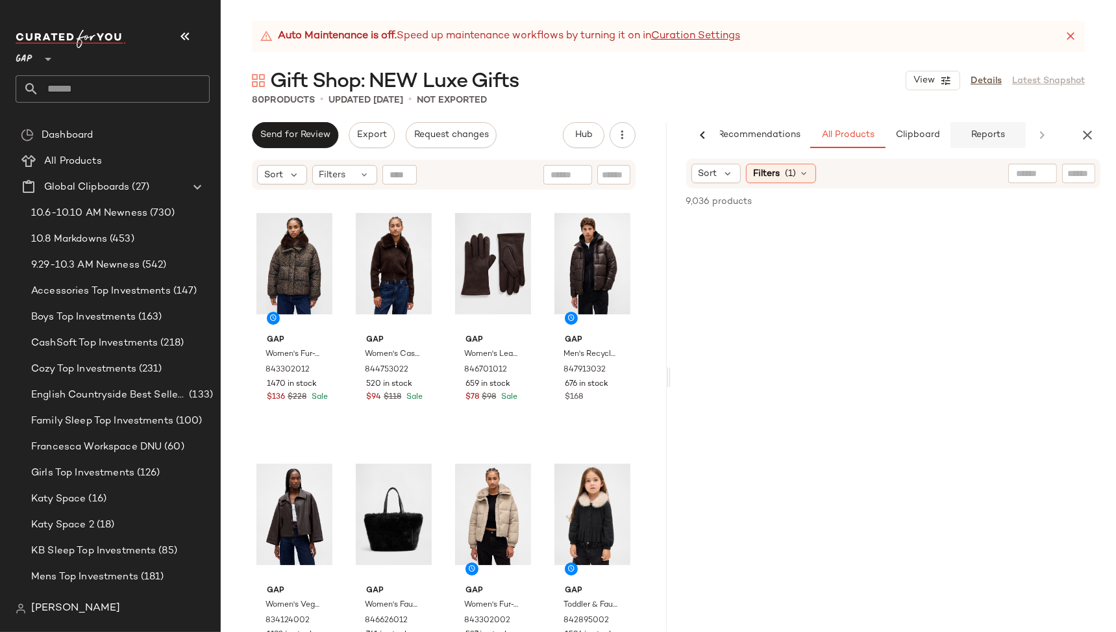
click at [988, 132] on span "Reports" at bounding box center [988, 135] width 34 height 10
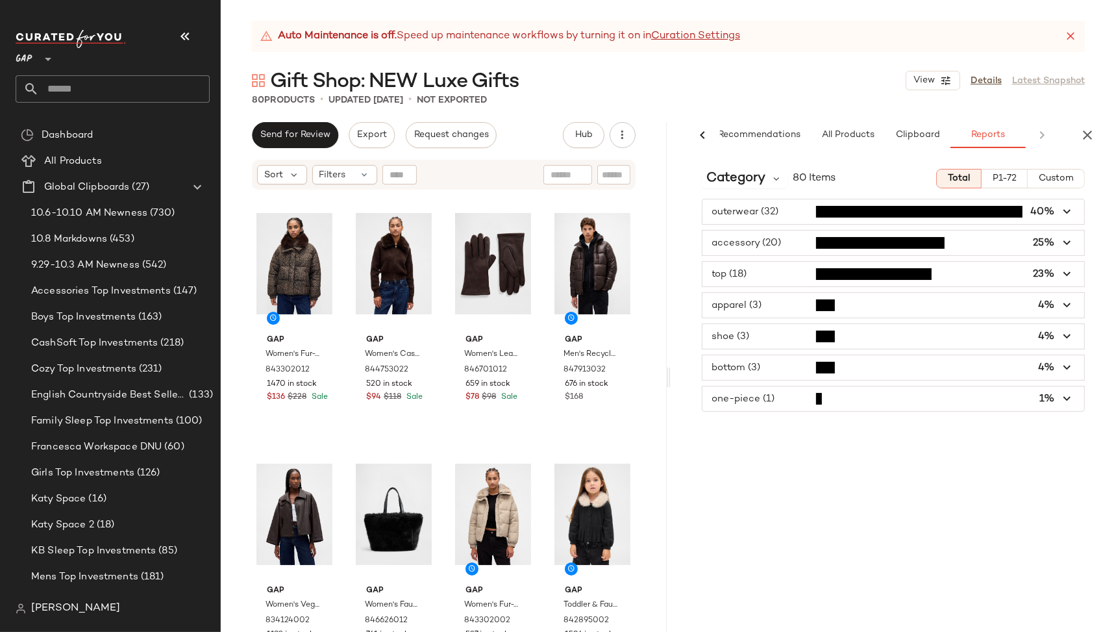
click at [752, 241] on span "button" at bounding box center [893, 242] width 382 height 25
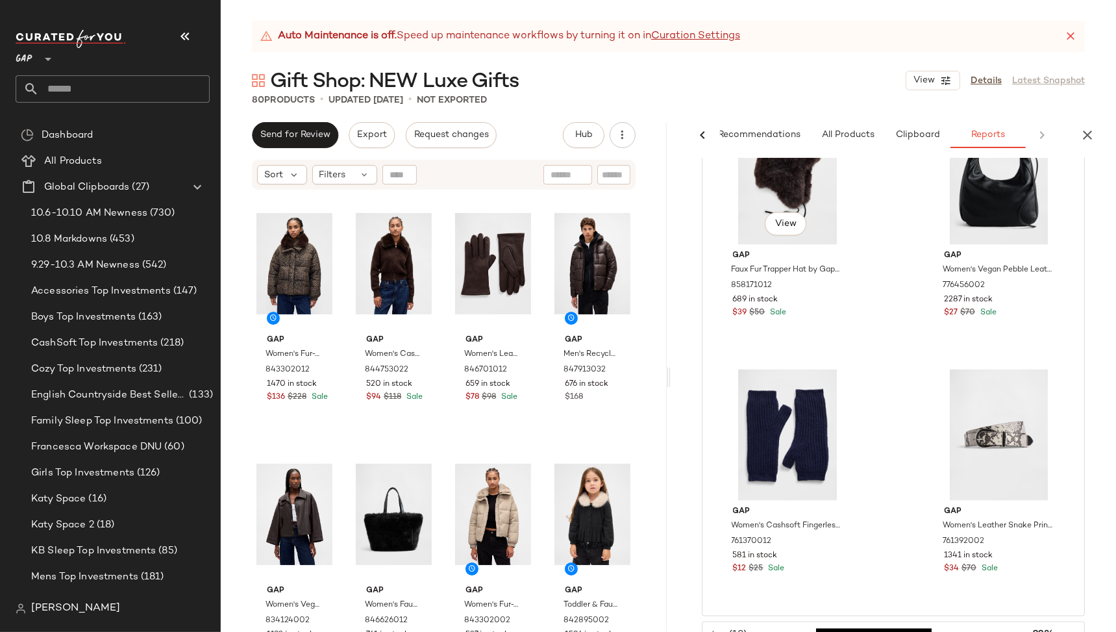
scroll to position [2336, 0]
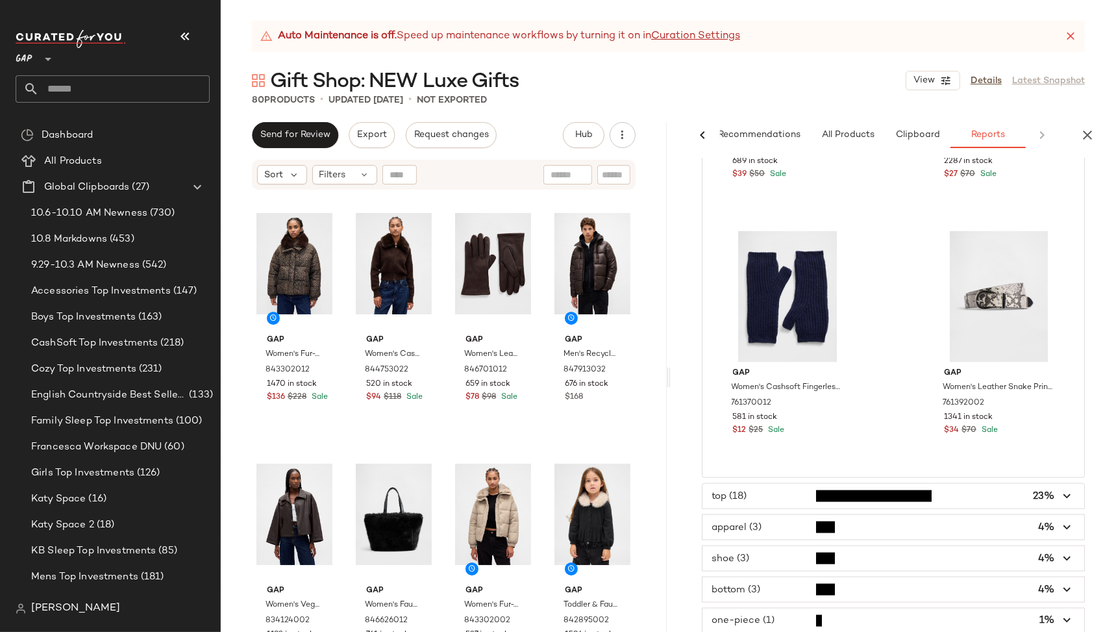
click at [760, 491] on span "button" at bounding box center [893, 496] width 382 height 25
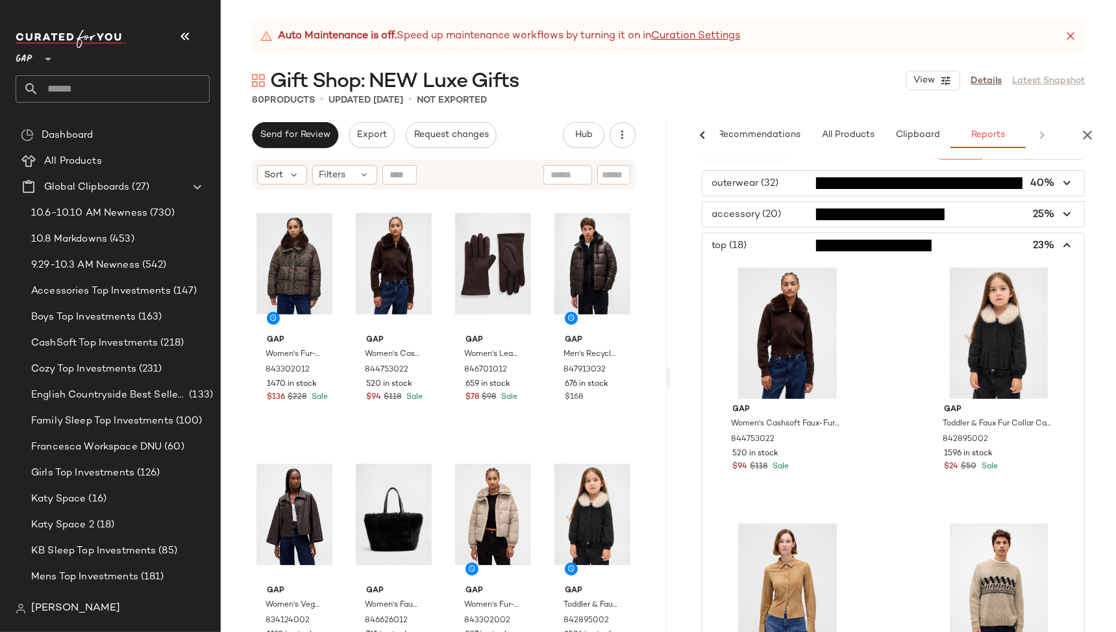
scroll to position [0, 0]
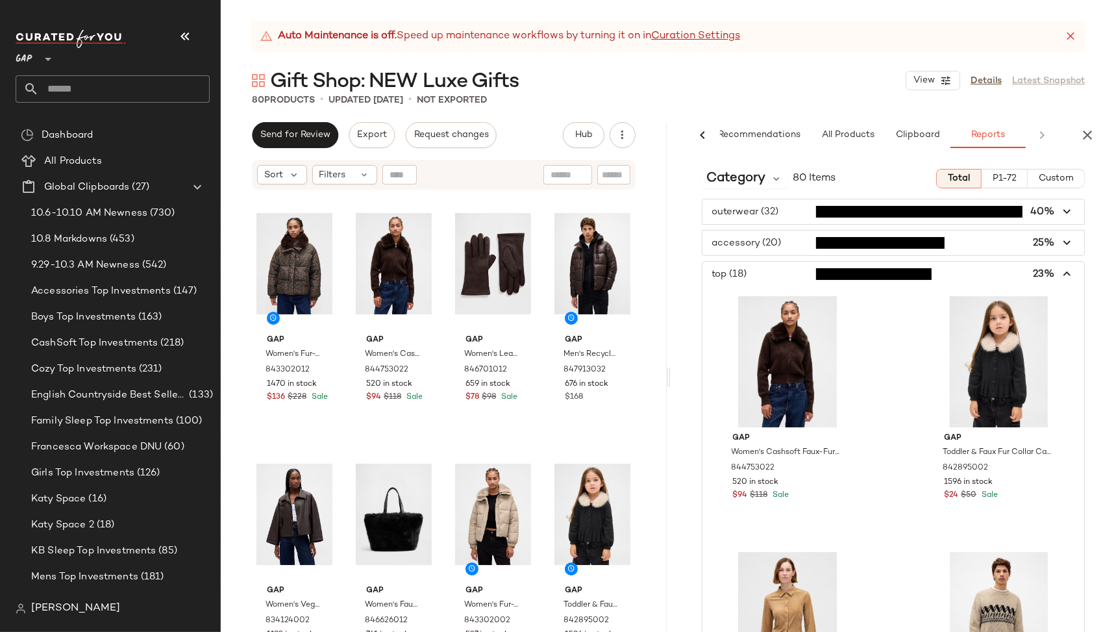
click at [1061, 269] on icon "button" at bounding box center [1067, 274] width 15 height 15
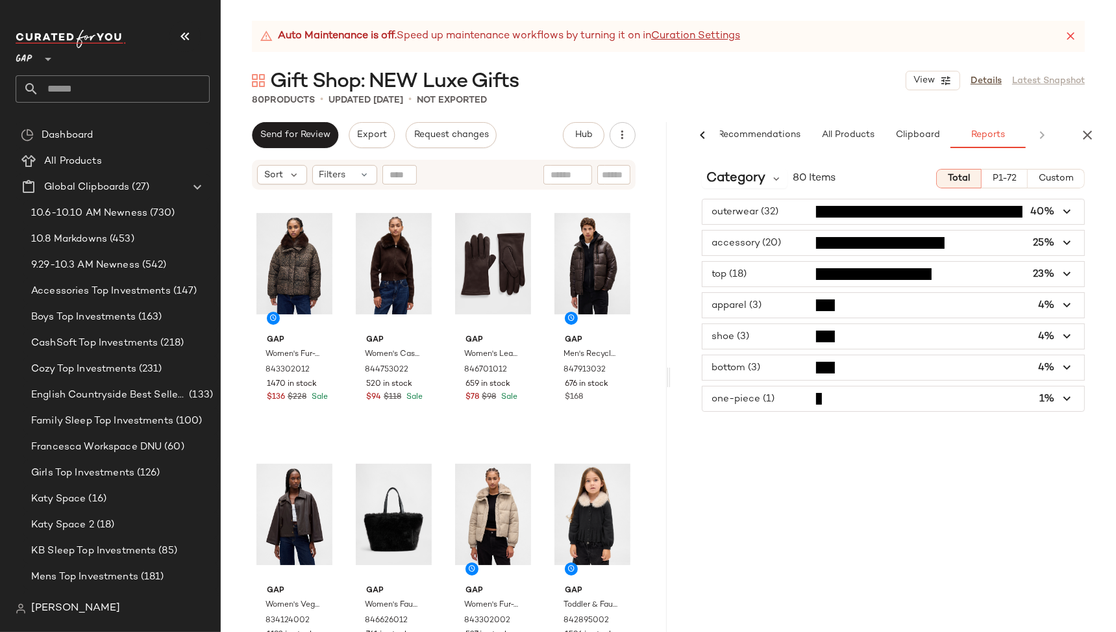
click at [854, 304] on span "button" at bounding box center [893, 305] width 382 height 25
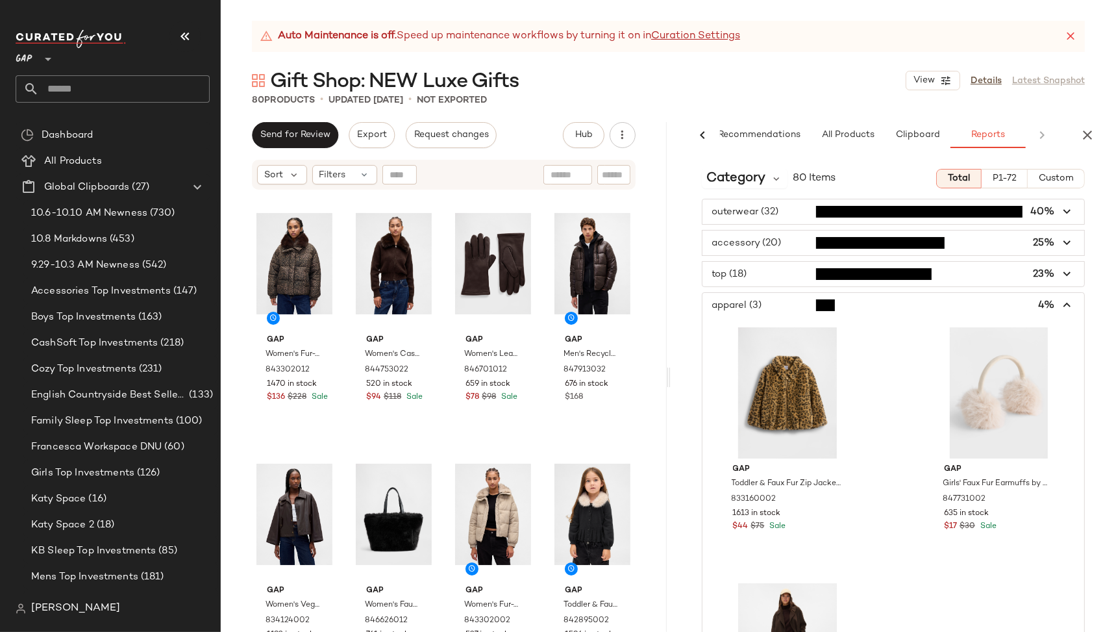
click at [1063, 301] on icon "button" at bounding box center [1067, 305] width 15 height 15
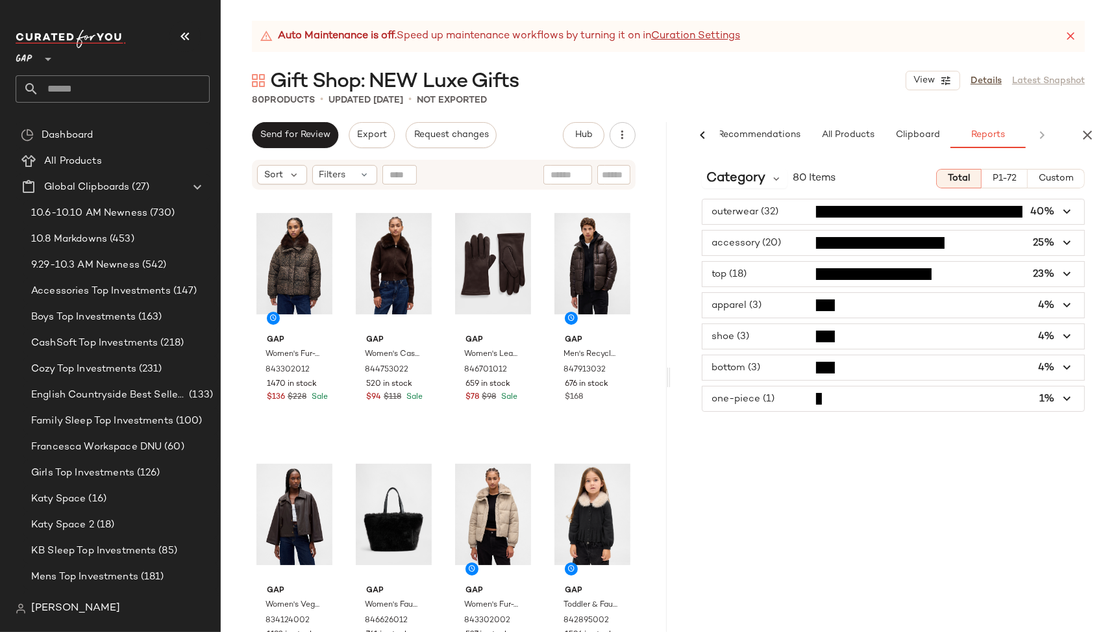
click at [856, 339] on span "button" at bounding box center [893, 336] width 382 height 25
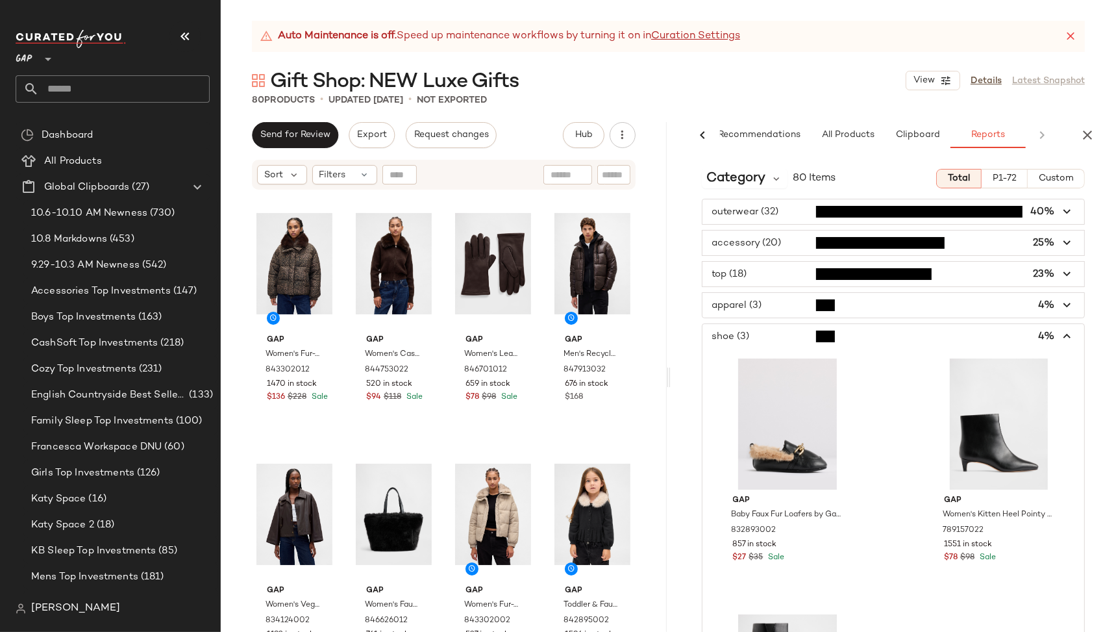
click at [1061, 334] on icon "button" at bounding box center [1067, 336] width 15 height 15
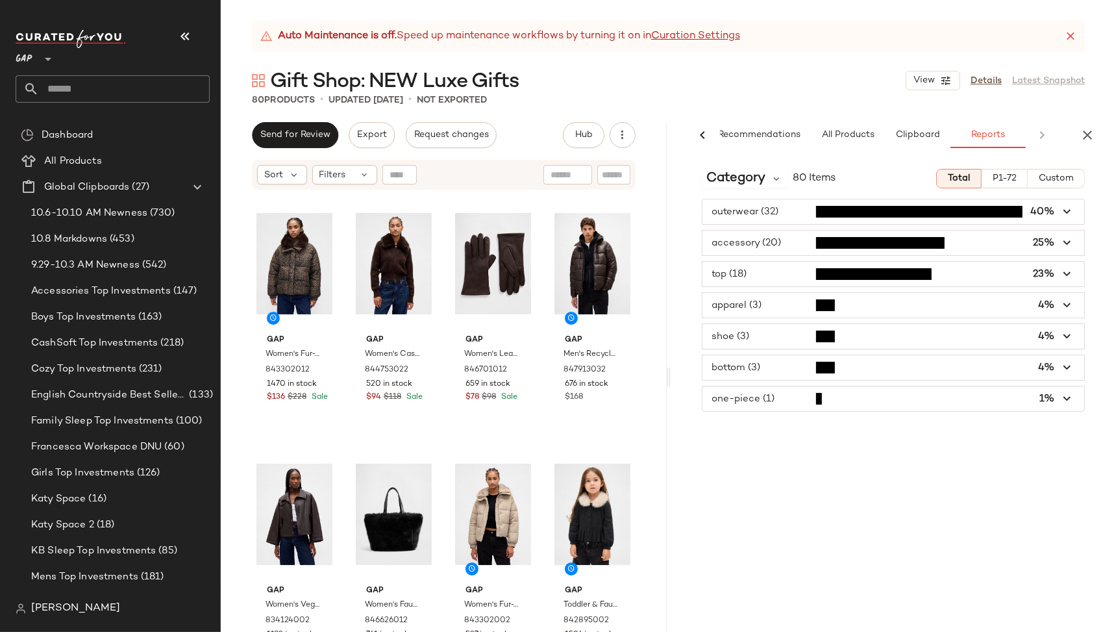
click at [939, 366] on span "button" at bounding box center [893, 367] width 382 height 25
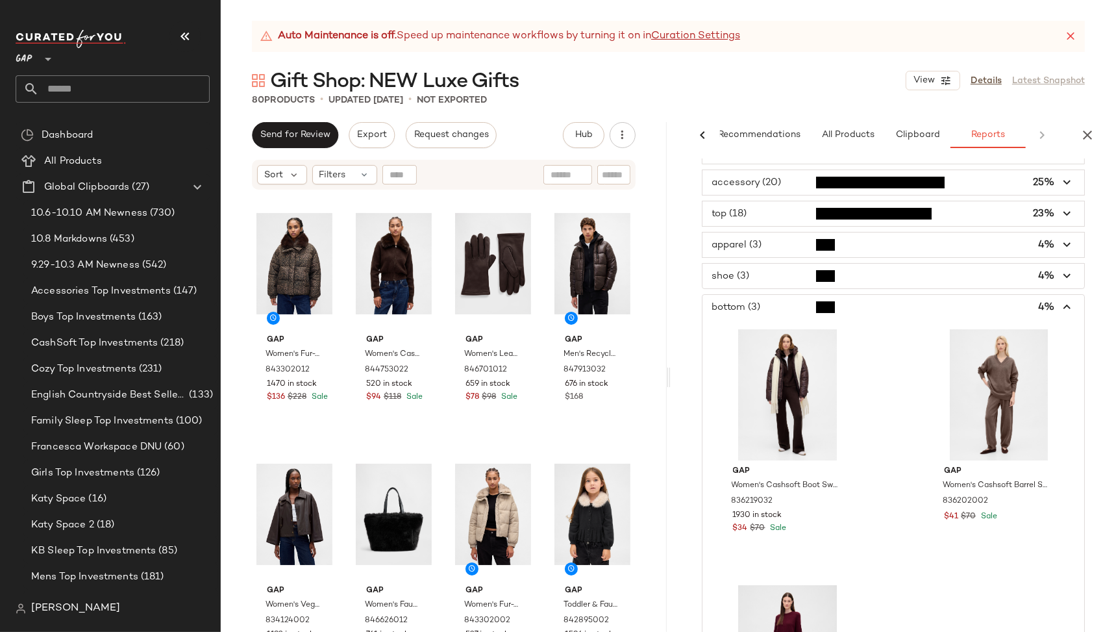
scroll to position [195, 0]
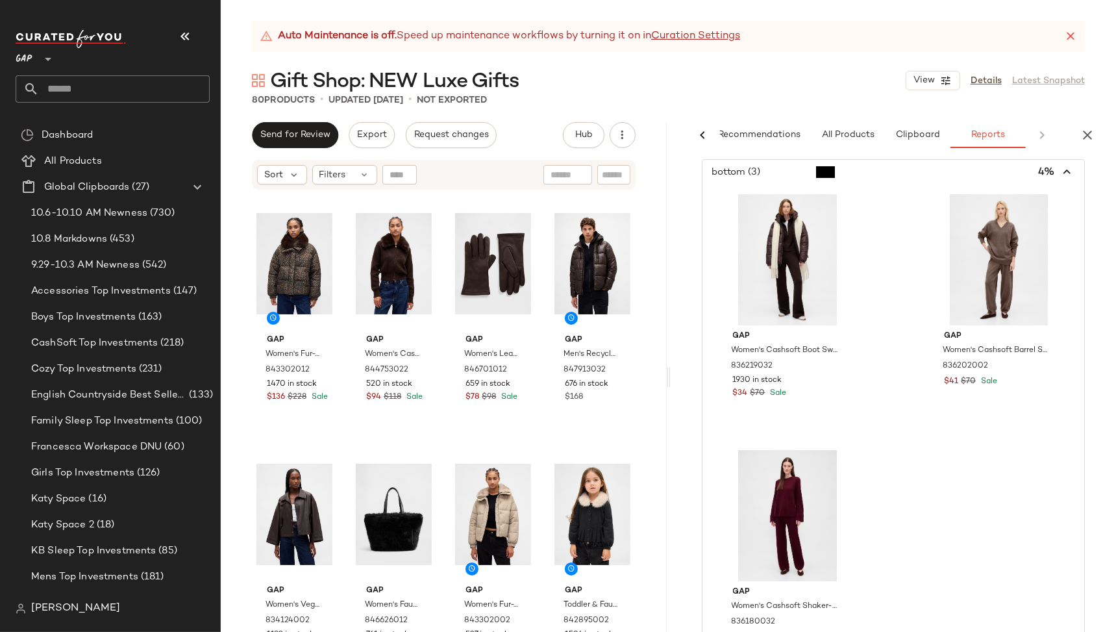
click at [1062, 173] on icon "button" at bounding box center [1067, 172] width 15 height 15
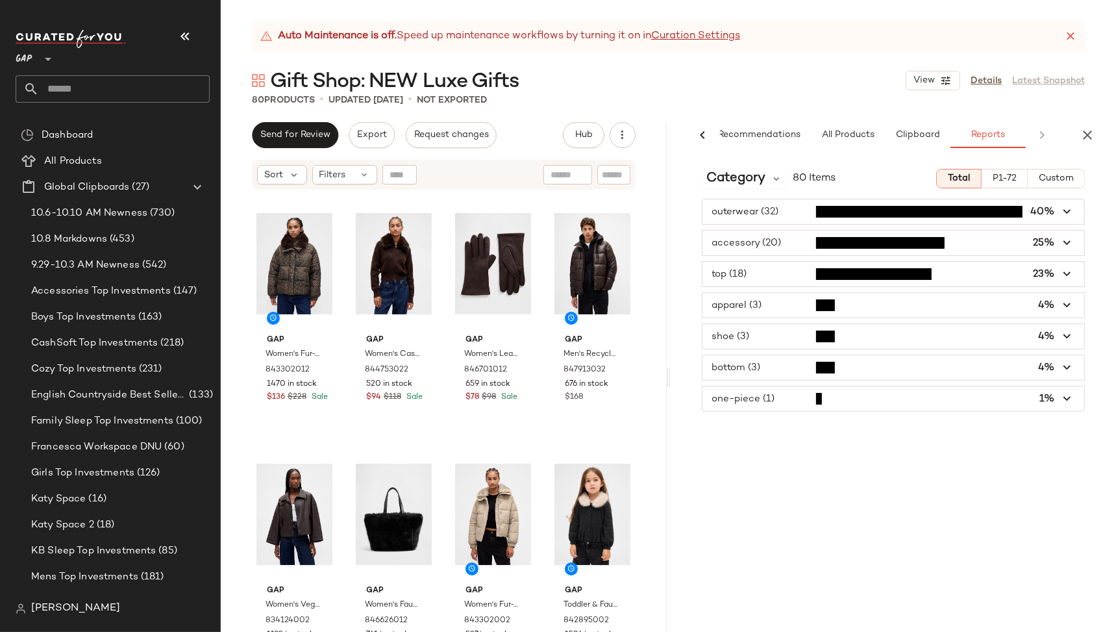
scroll to position [0, 0]
click at [824, 400] on span "button" at bounding box center [893, 398] width 382 height 25
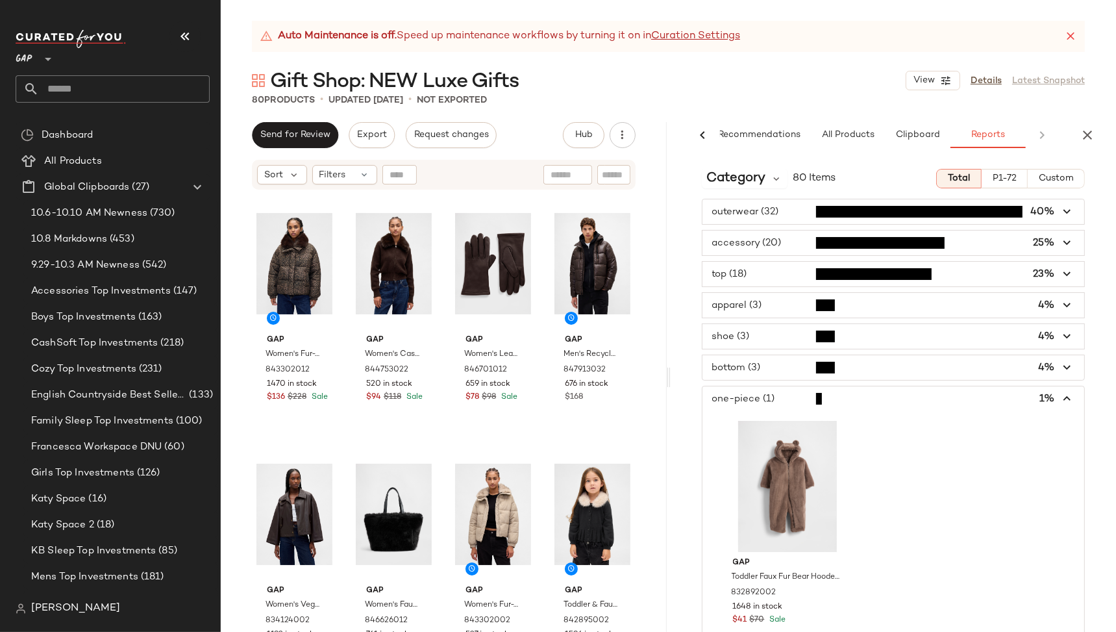
click at [1089, 203] on div "outerwear (32) 40% accessory (20) 25% top (18) 23% apparel (3) 4% shoe (3) 4% b…" at bounding box center [894, 433] width 446 height 469
click at [1085, 135] on icon "button" at bounding box center [1088, 135] width 16 height 16
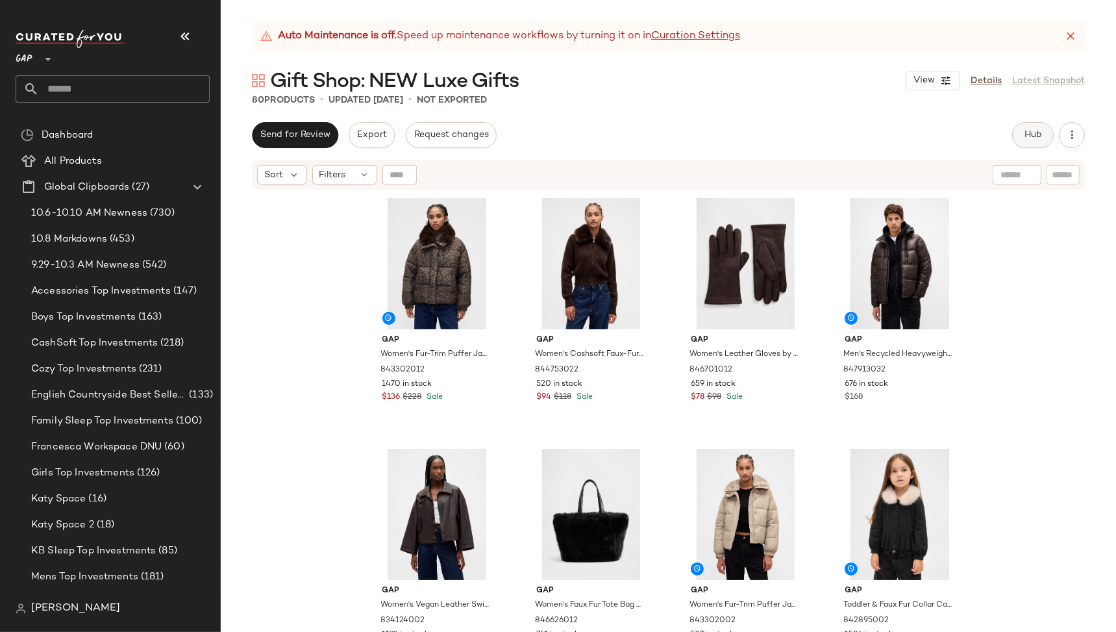
click at [1037, 134] on span "Hub" at bounding box center [1033, 135] width 18 height 10
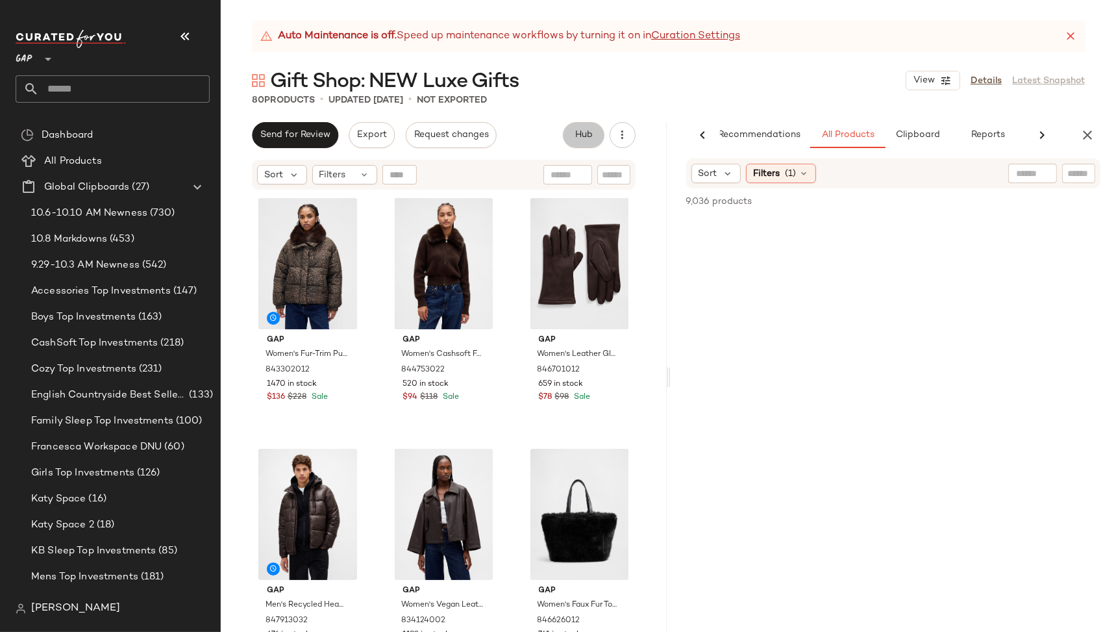
scroll to position [0, 24]
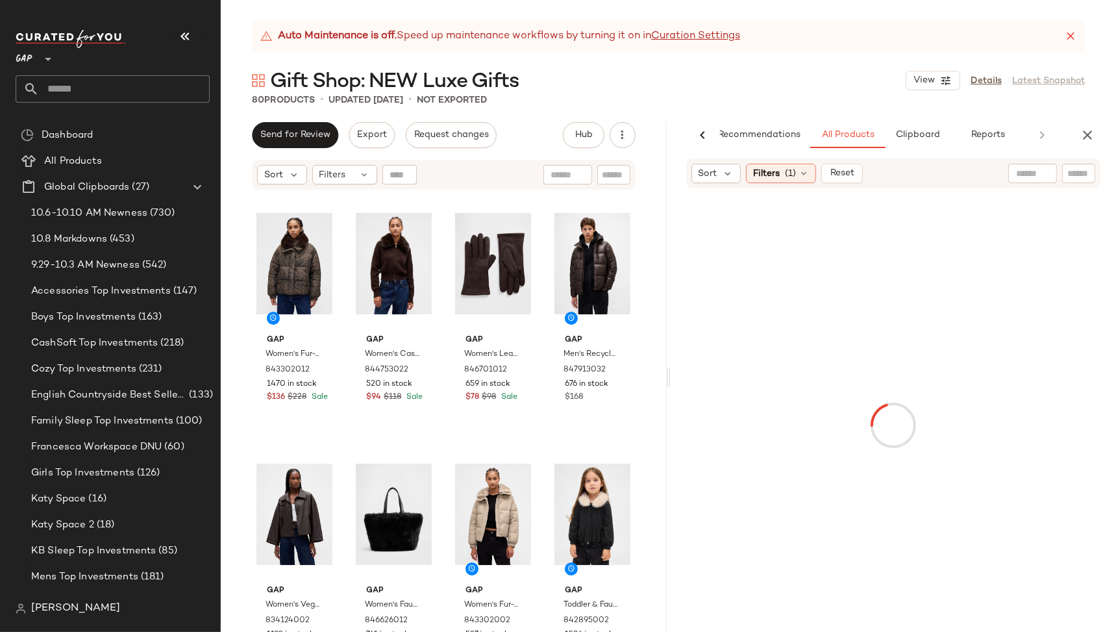
click at [1023, 171] on input "text" at bounding box center [1032, 174] width 33 height 14
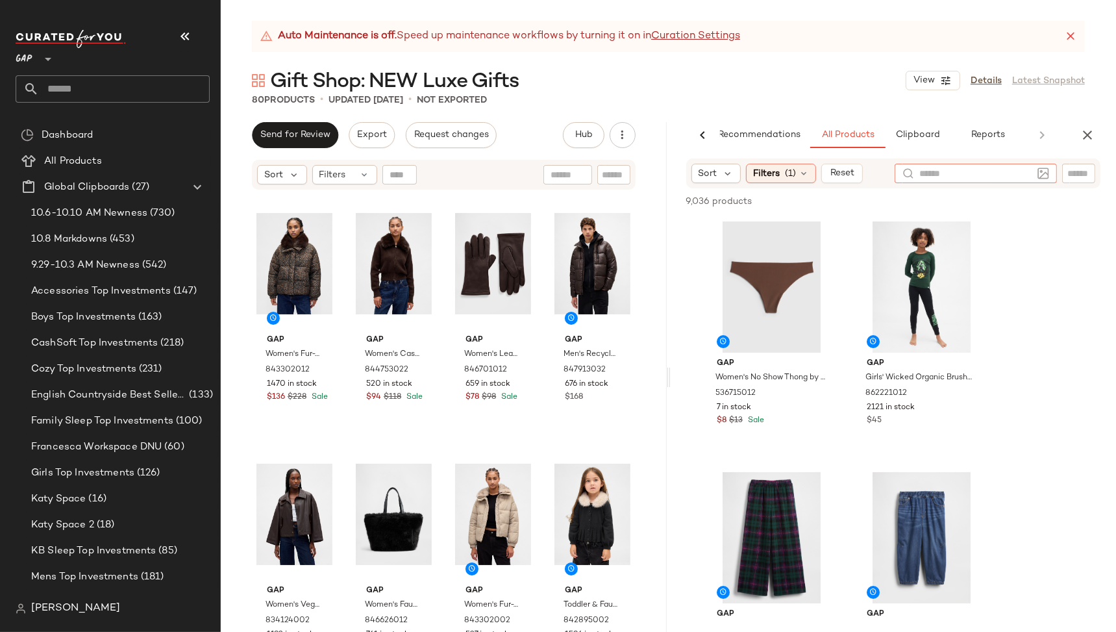
click at [1035, 176] on div at bounding box center [1040, 173] width 17 height 19
type input "********"
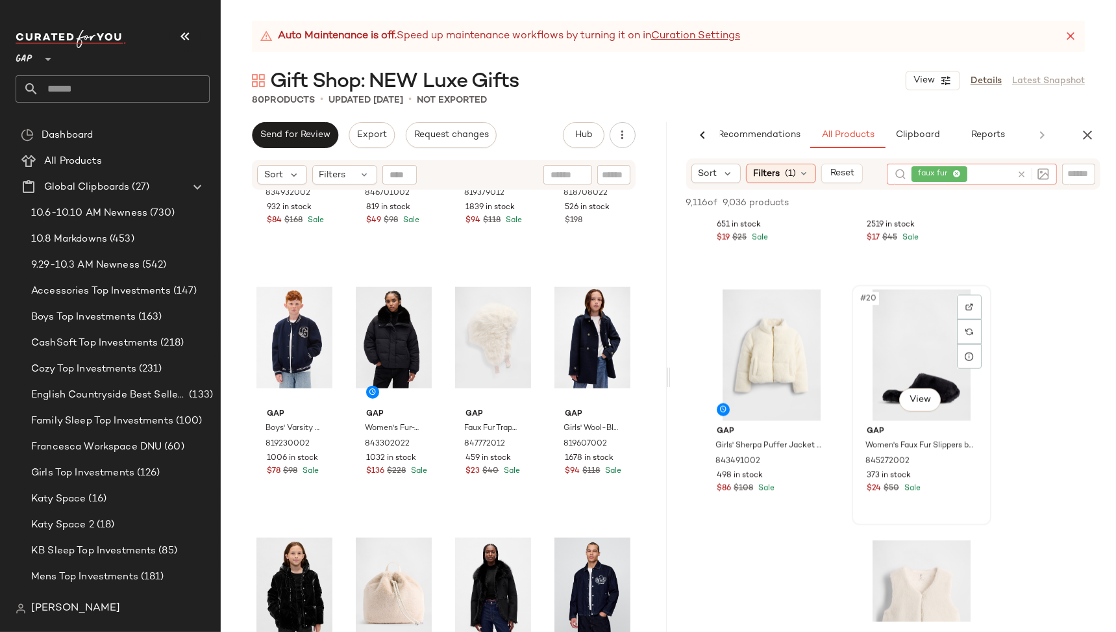
scroll to position [2282, 0]
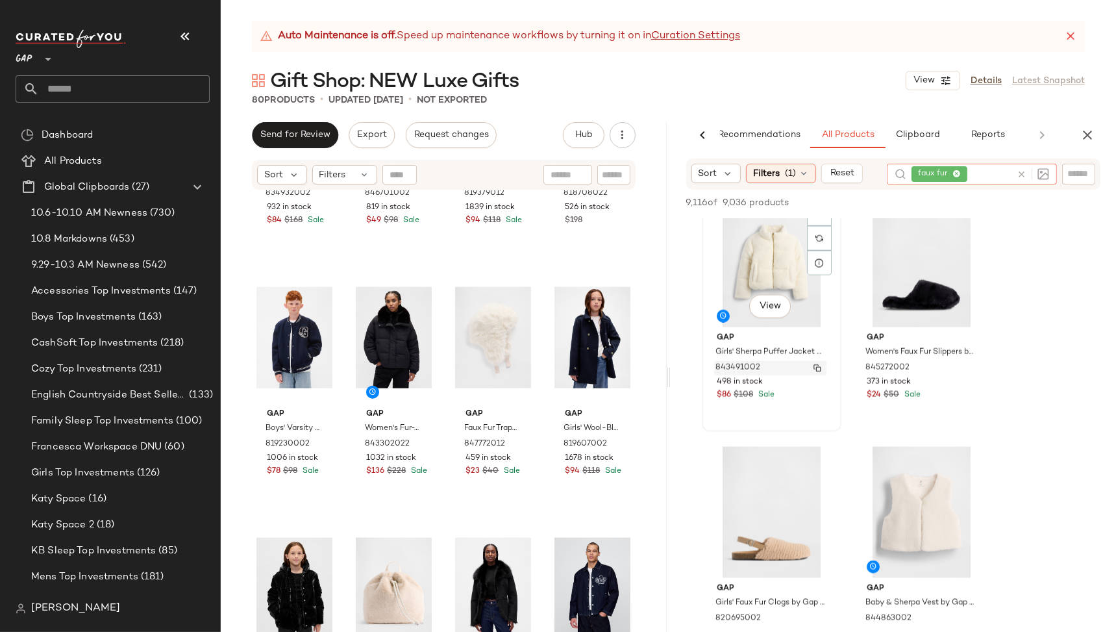
click at [819, 367] on img "button" at bounding box center [817, 368] width 8 height 8
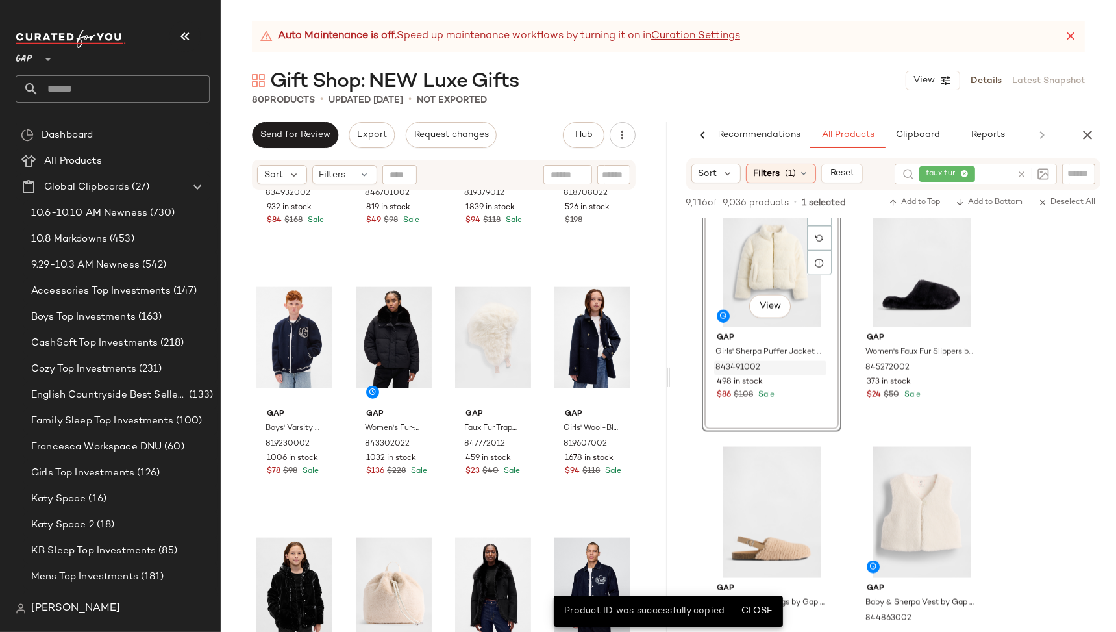
click at [791, 106] on div "Auto Maintenance is off. Speed up maintenance workflows by turning it on in Cur…" at bounding box center [668, 326] width 895 height 611
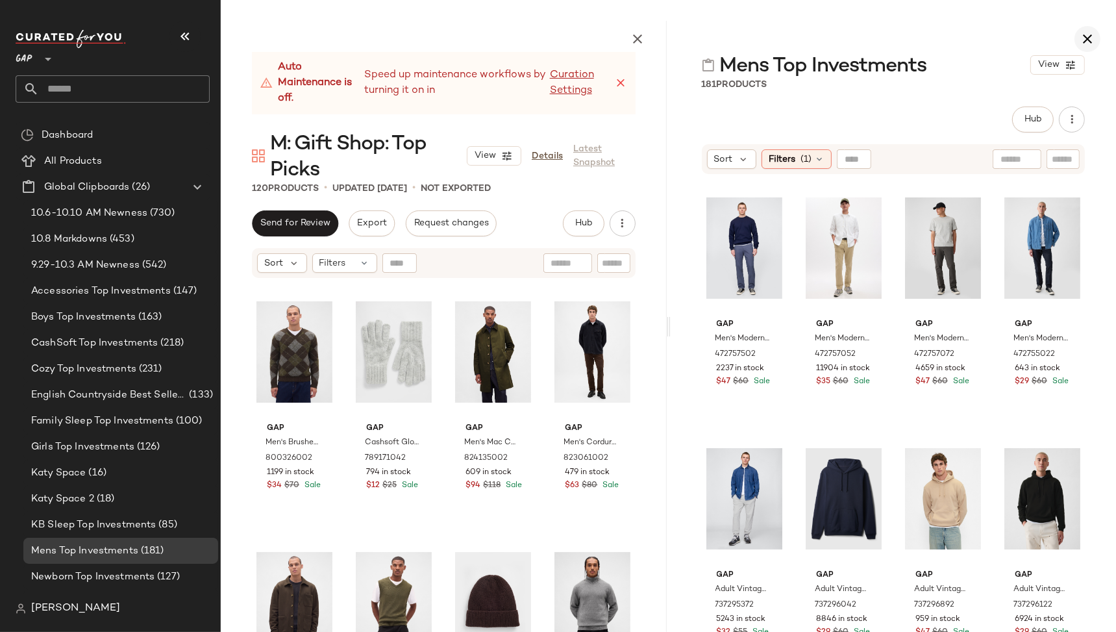
click at [1087, 39] on icon "button" at bounding box center [1088, 39] width 16 height 16
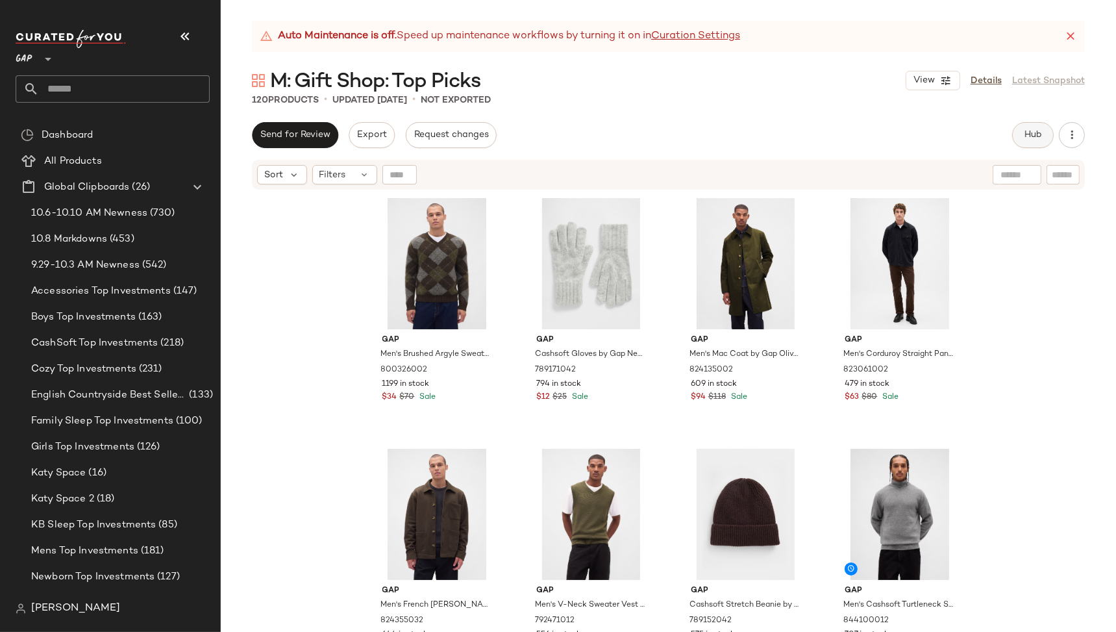
click at [1038, 130] on span "Hub" at bounding box center [1033, 135] width 18 height 10
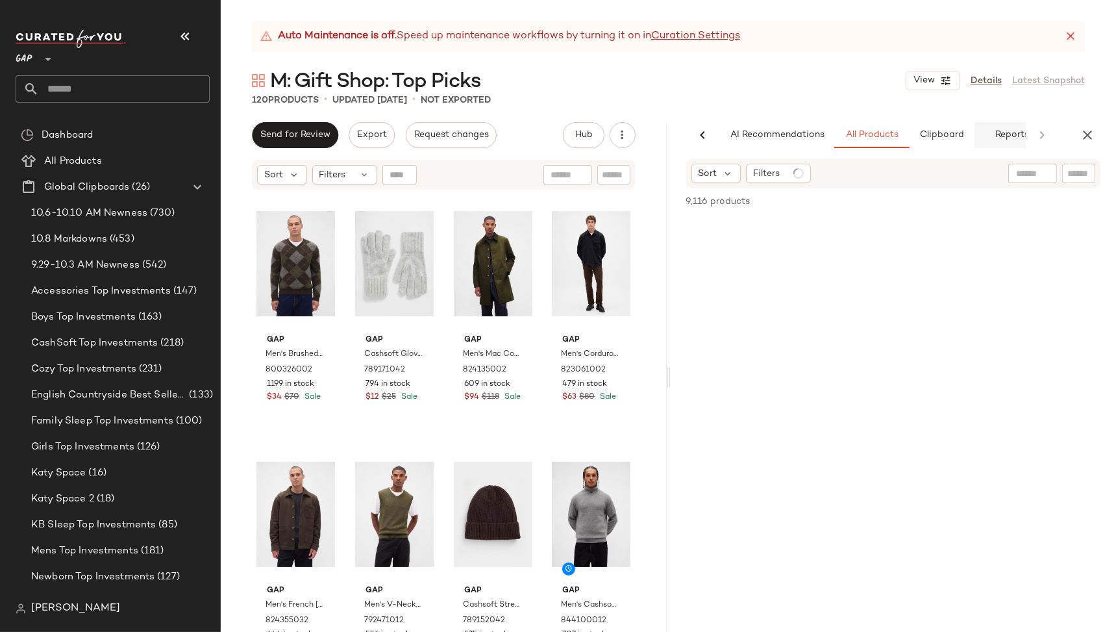
scroll to position [0, 24]
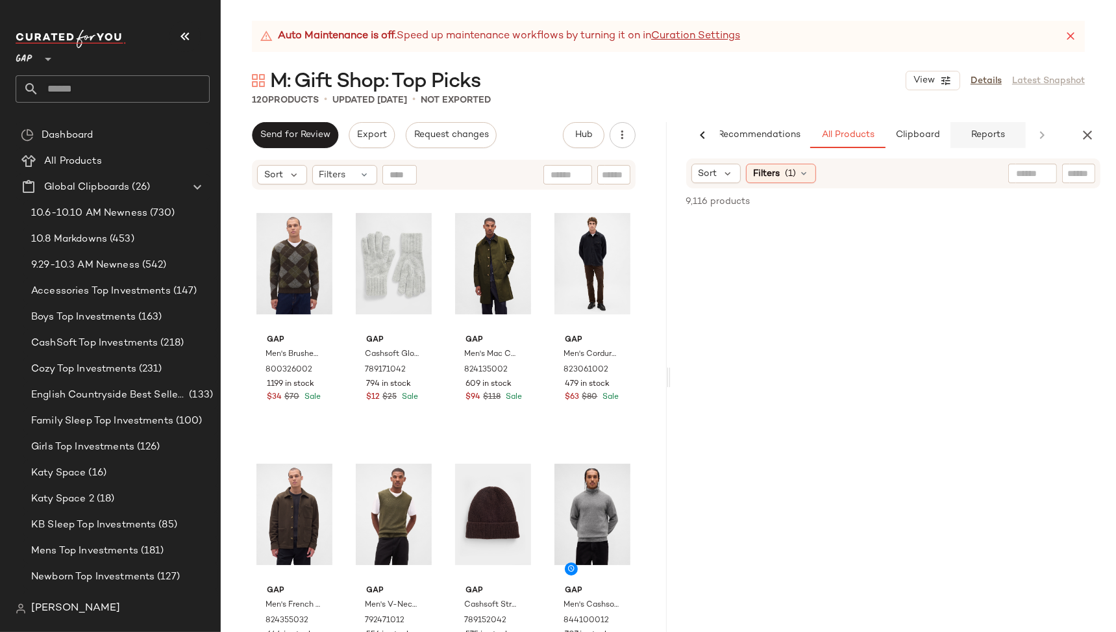
click at [1010, 134] on button "Reports" at bounding box center [987, 135] width 75 height 26
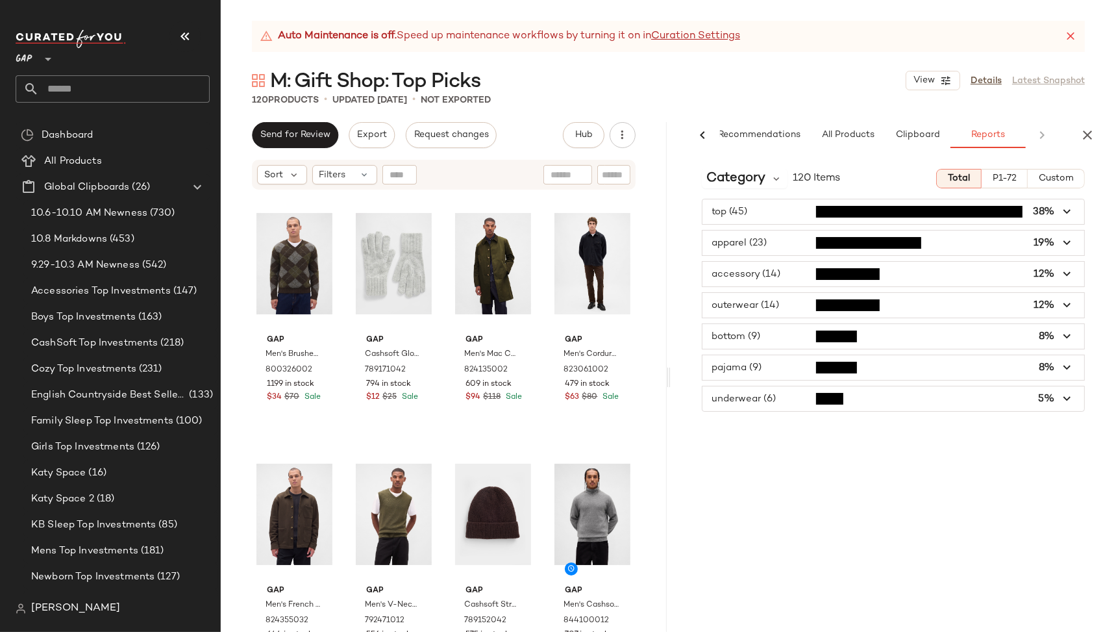
click at [935, 209] on span "button" at bounding box center [893, 211] width 382 height 25
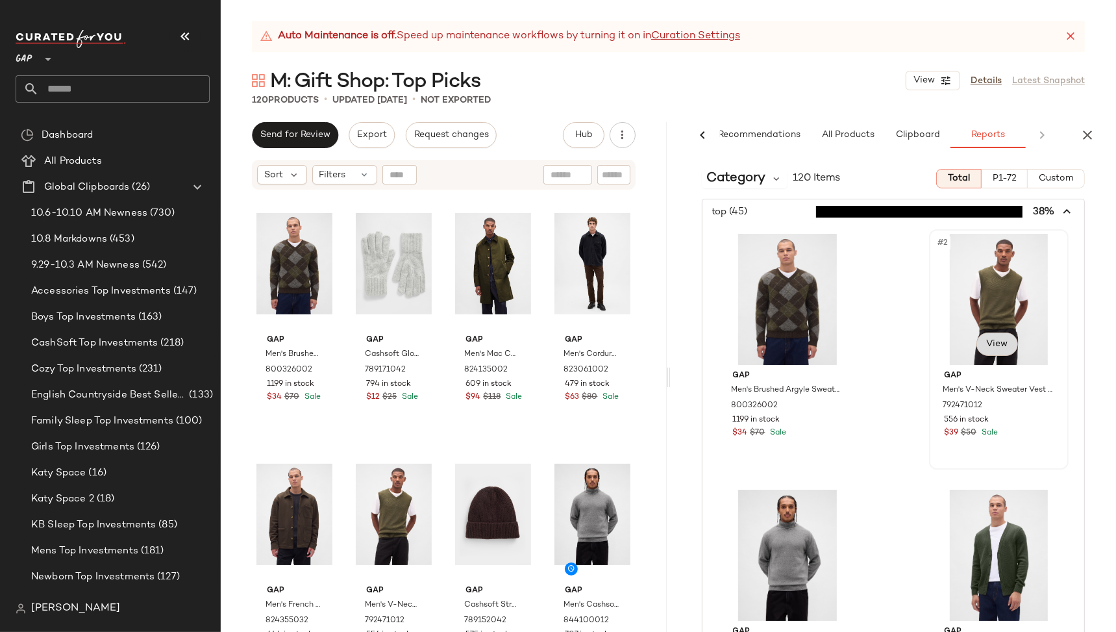
click at [993, 341] on span "View" at bounding box center [996, 344] width 22 height 10
click at [993, 347] on span "View" at bounding box center [996, 344] width 22 height 10
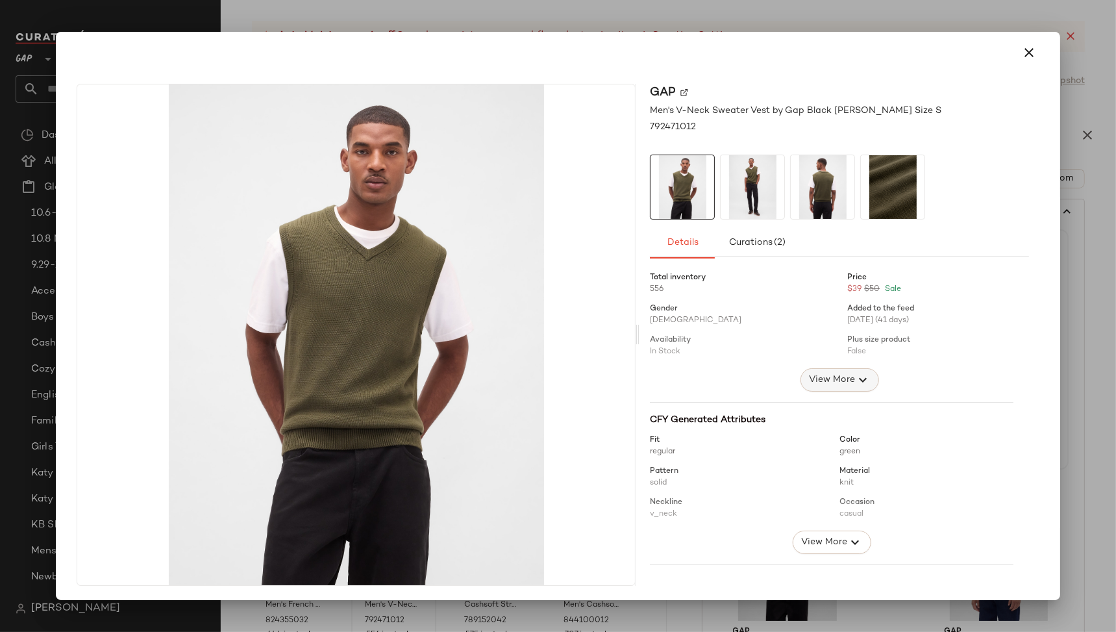
click at [808, 377] on span "View More" at bounding box center [831, 380] width 47 height 16
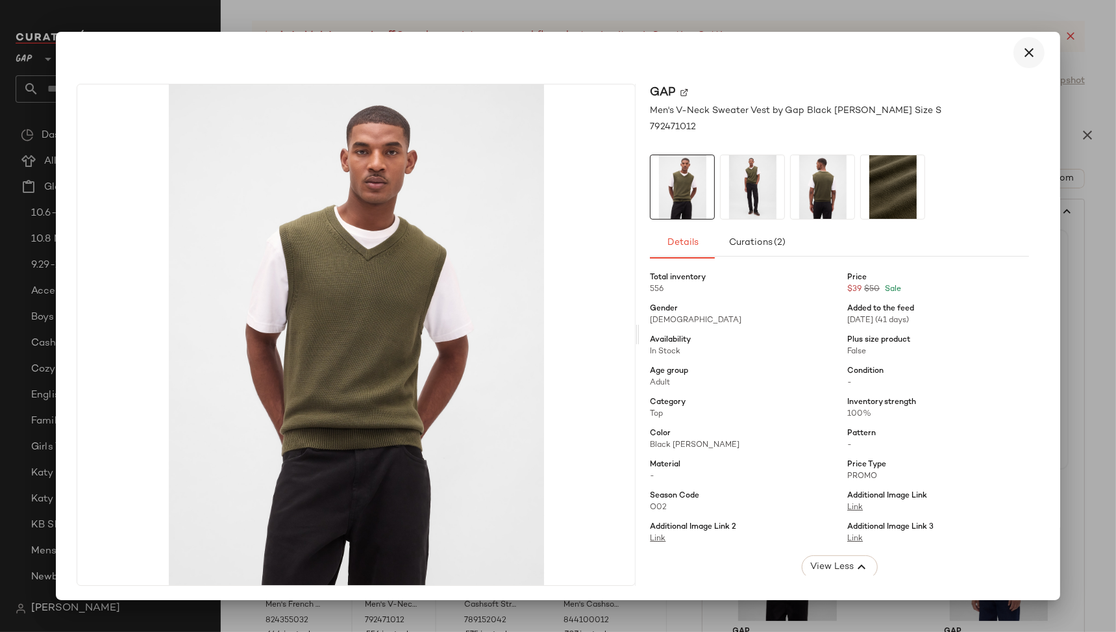
click at [1030, 49] on button "button" at bounding box center [1028, 52] width 31 height 31
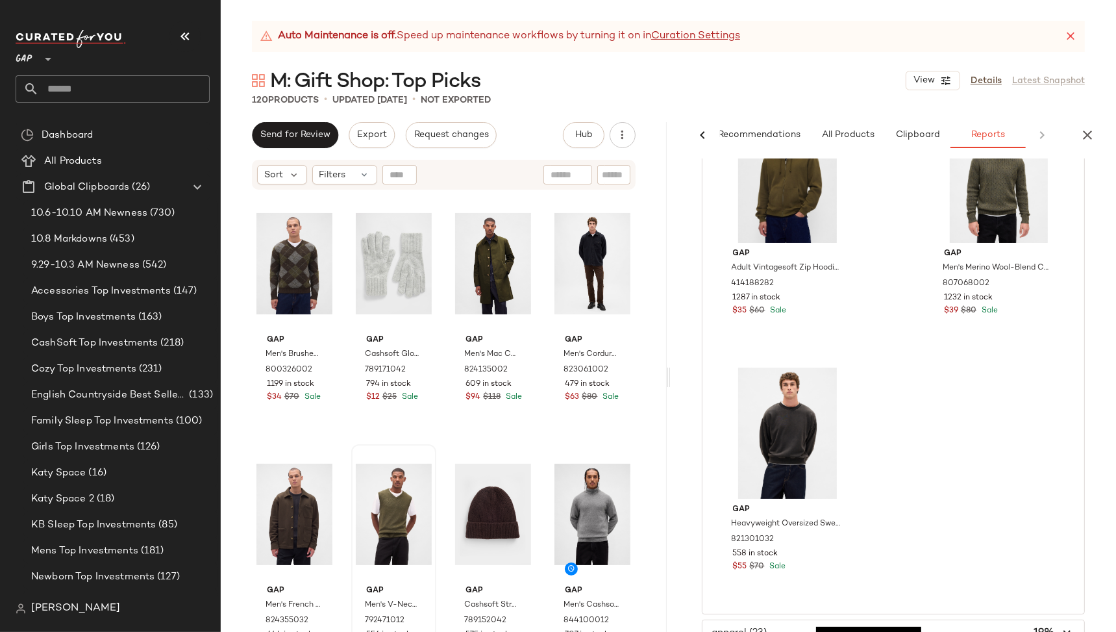
scroll to position [5554, 0]
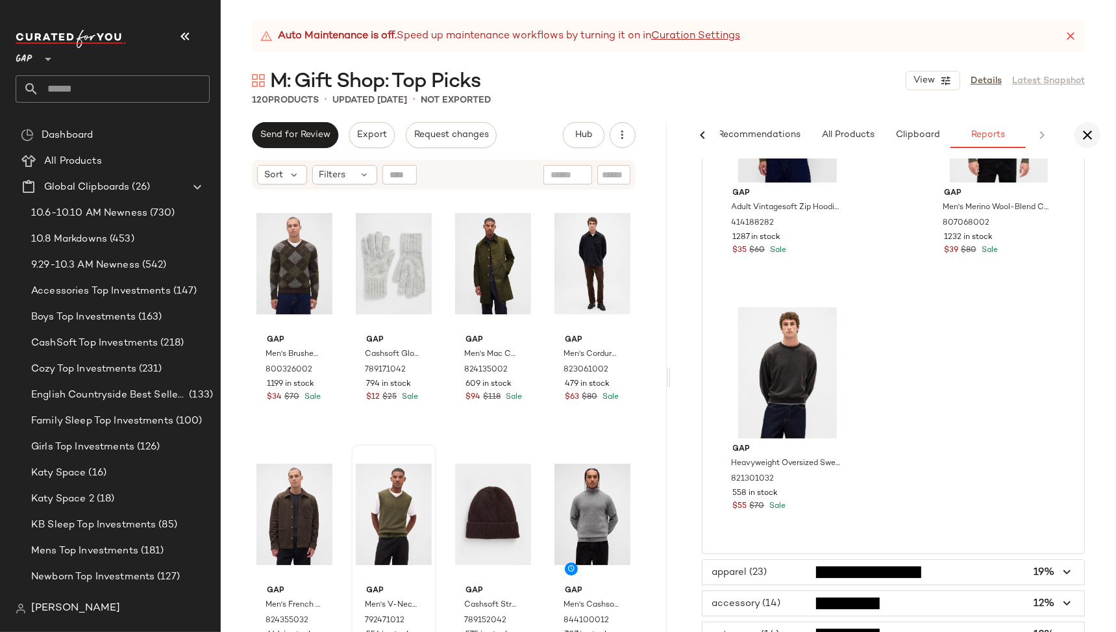
click at [1085, 139] on icon "button" at bounding box center [1088, 135] width 16 height 16
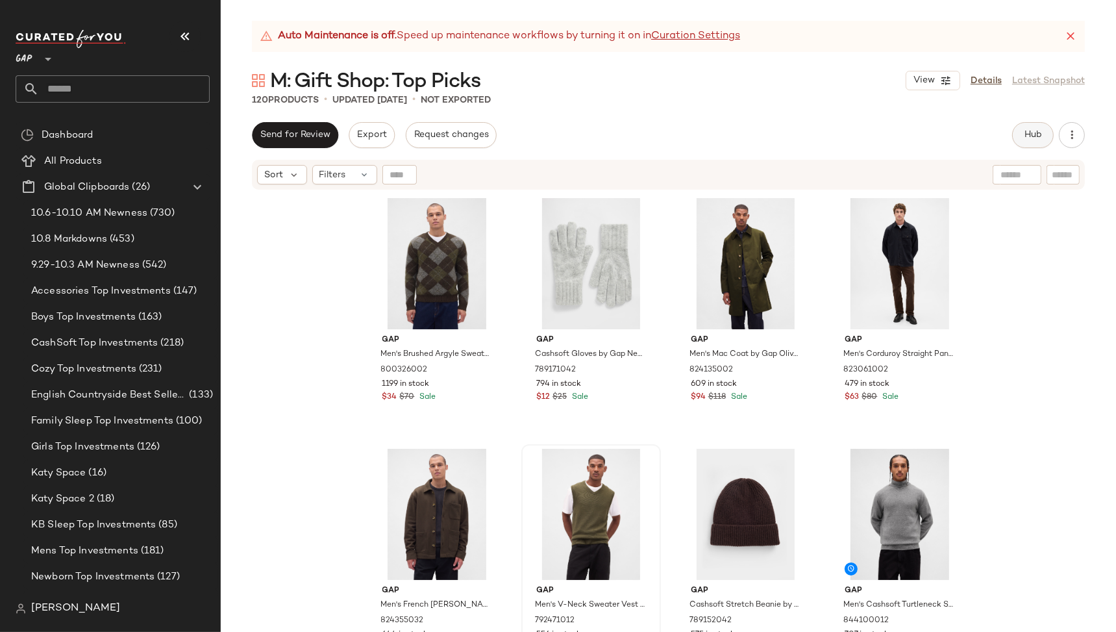
click at [1033, 140] on button "Hub" at bounding box center [1033, 135] width 42 height 26
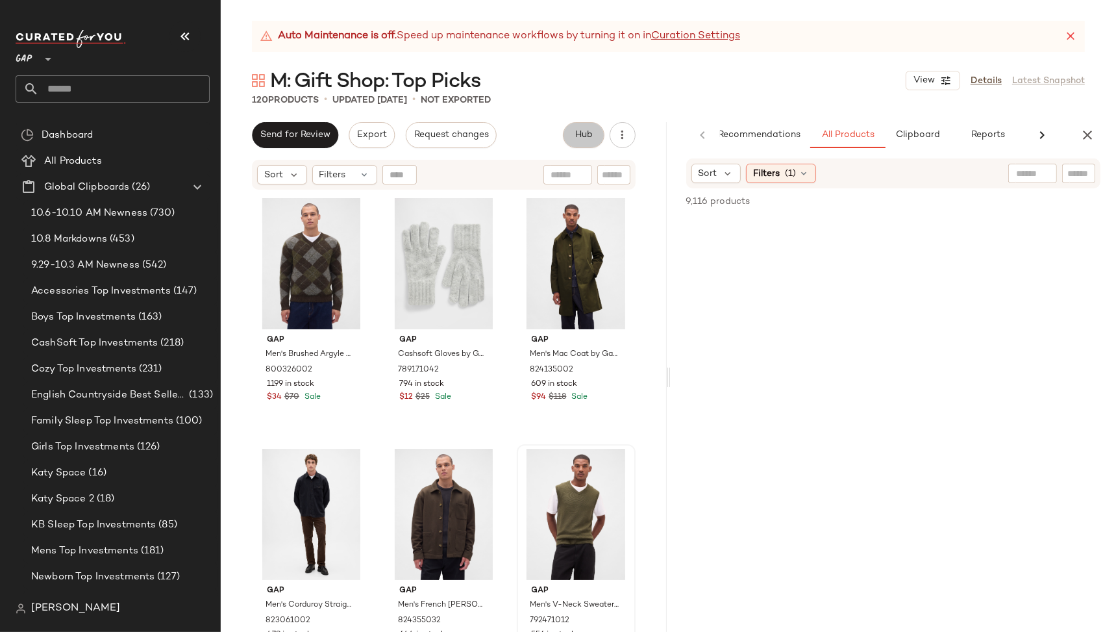
scroll to position [0, 24]
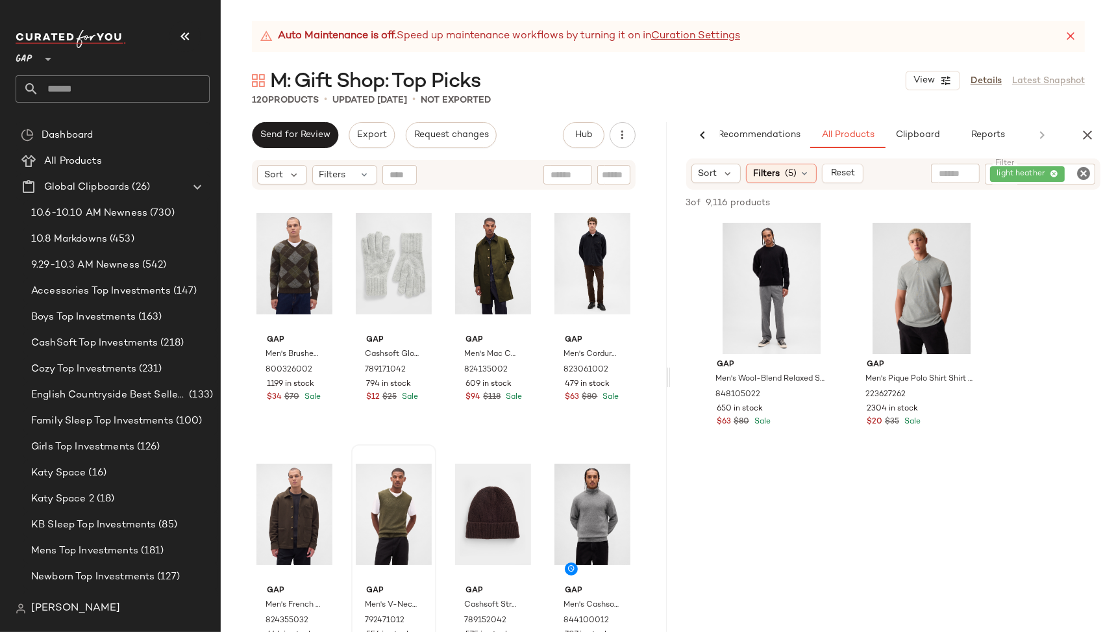
click at [1082, 174] on icon "Clear Filter" at bounding box center [1084, 174] width 16 height 16
click at [980, 134] on span "Reports" at bounding box center [988, 135] width 34 height 10
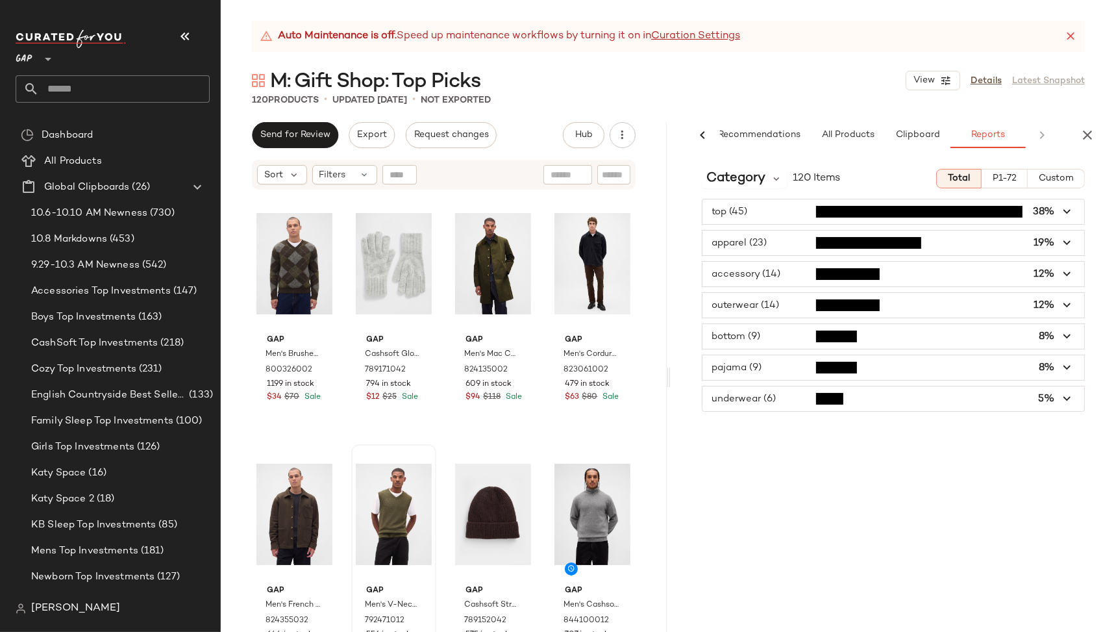
click at [734, 272] on span "button" at bounding box center [893, 274] width 382 height 25
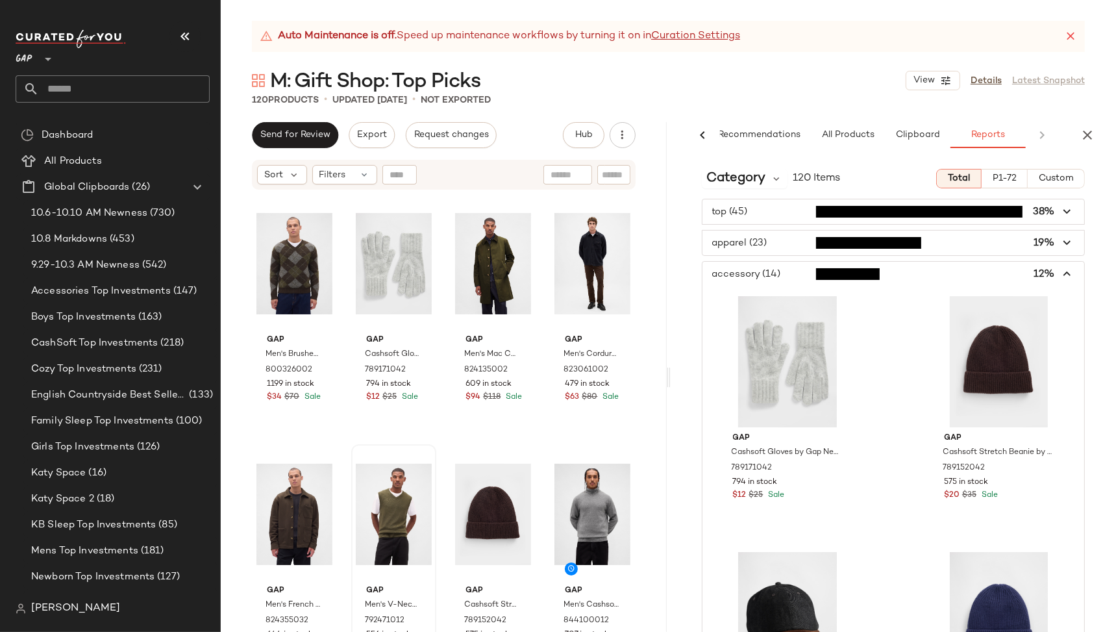
click at [871, 240] on span "button" at bounding box center [893, 242] width 382 height 25
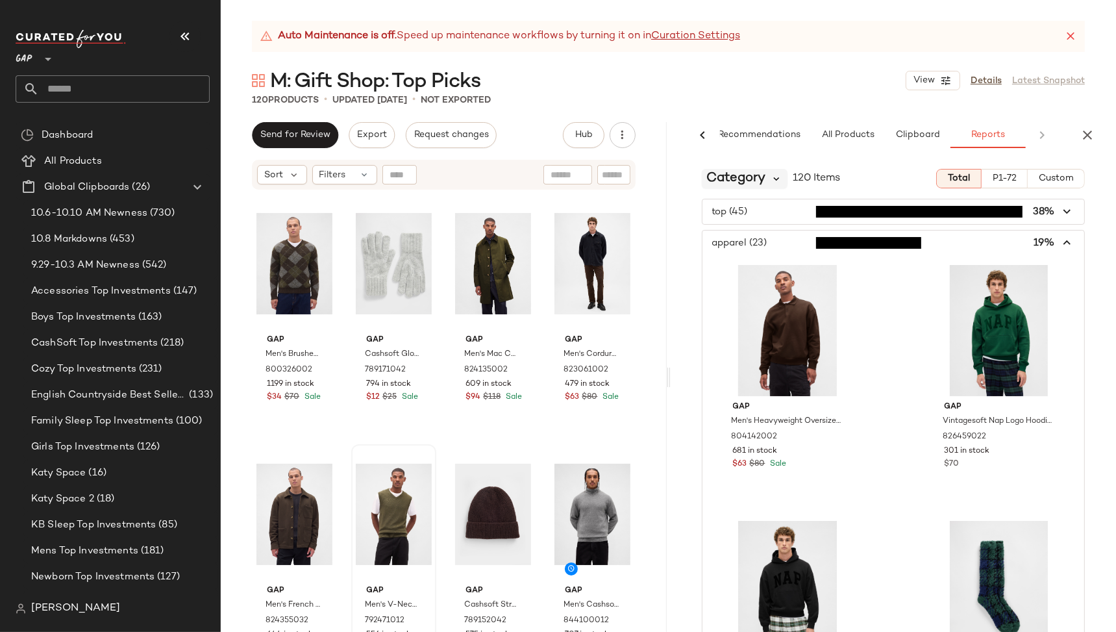
click at [782, 182] on icon at bounding box center [777, 179] width 12 height 12
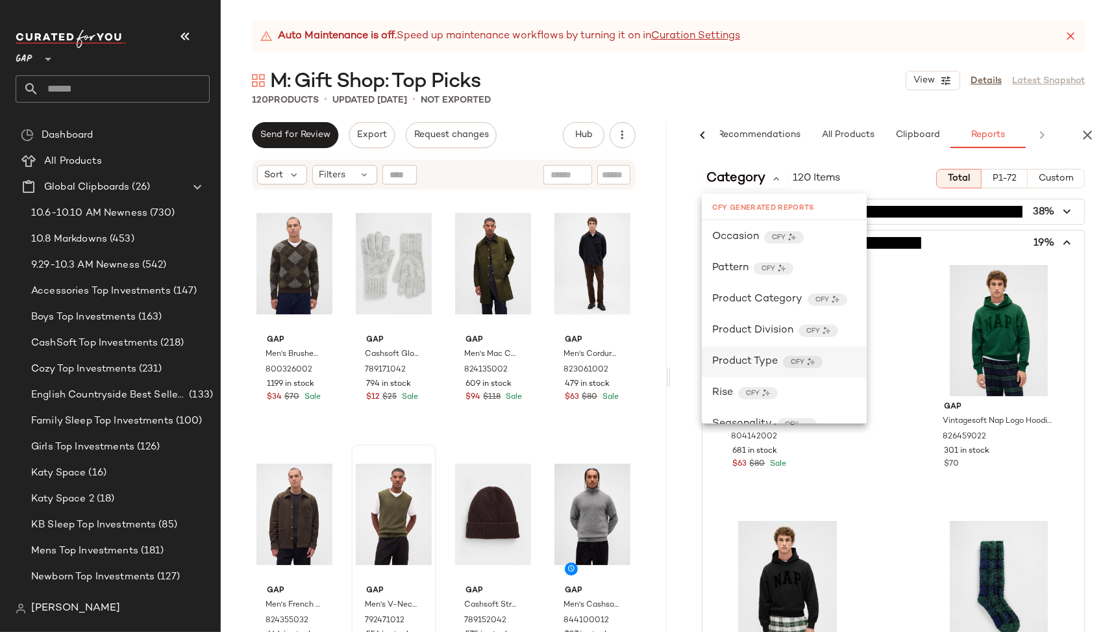
scroll to position [660, 0]
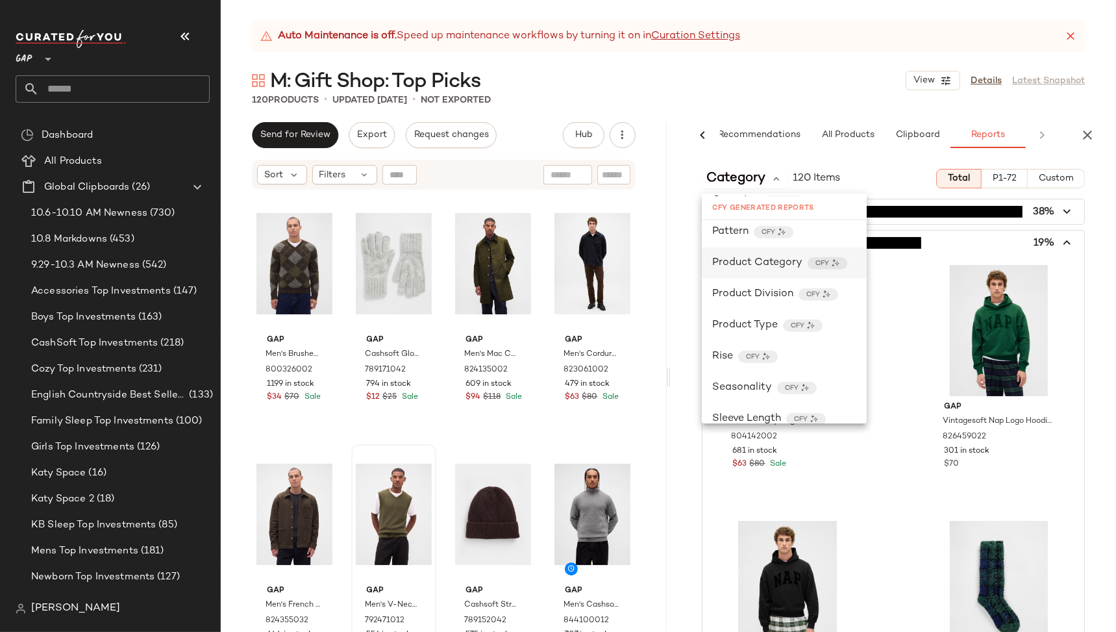
click at [853, 259] on div "Product Category CFY" at bounding box center [784, 263] width 144 height 16
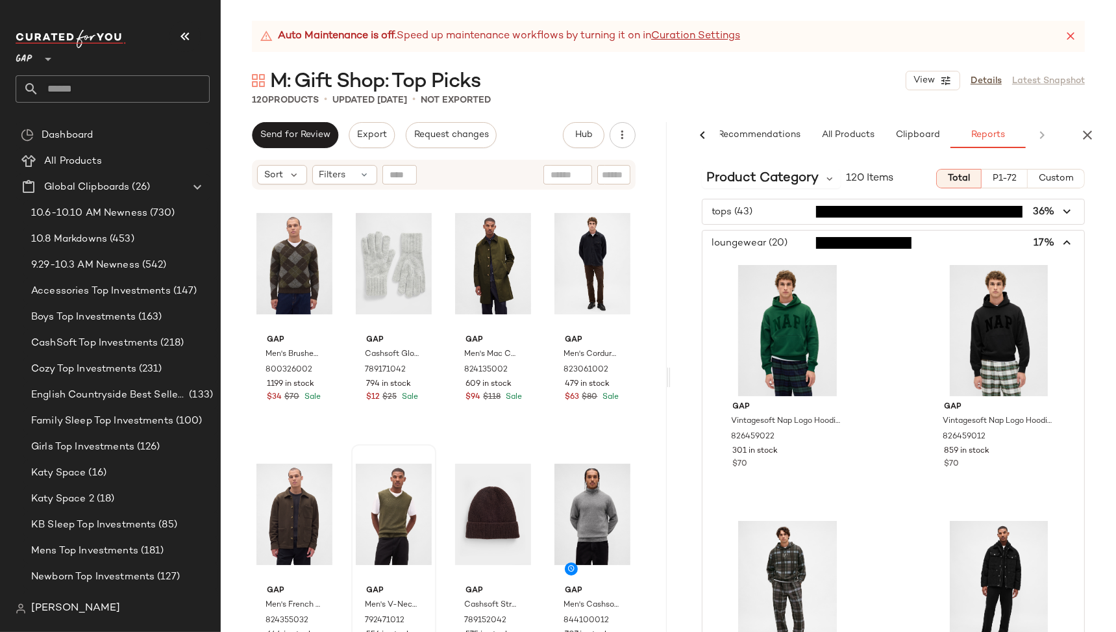
click at [1060, 243] on icon "button" at bounding box center [1067, 243] width 15 height 15
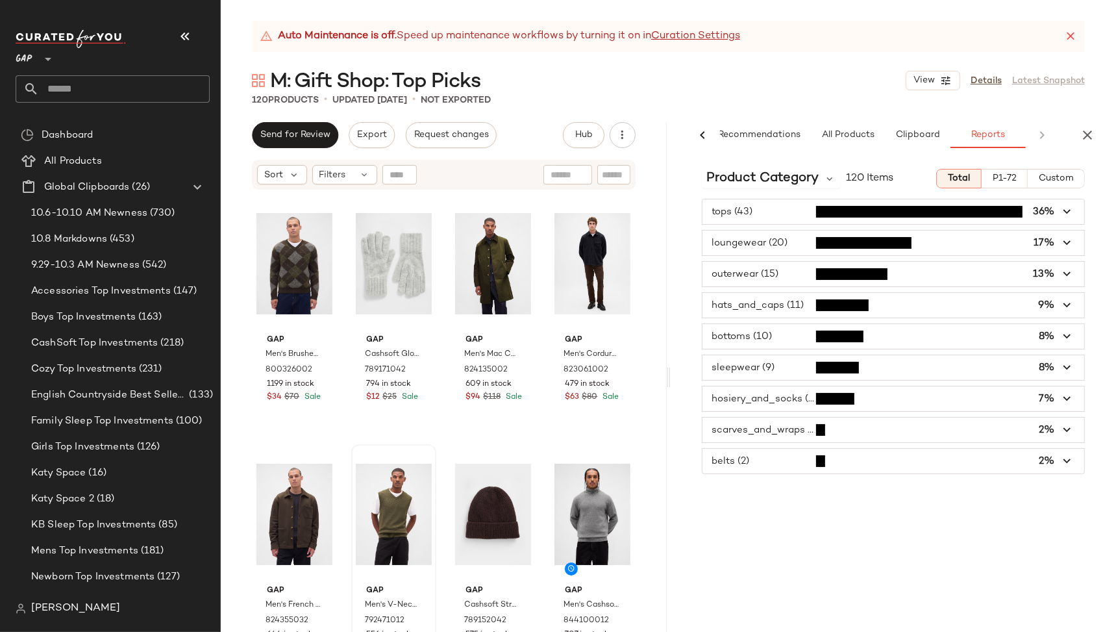
click at [833, 368] on span "button" at bounding box center [893, 367] width 382 height 25
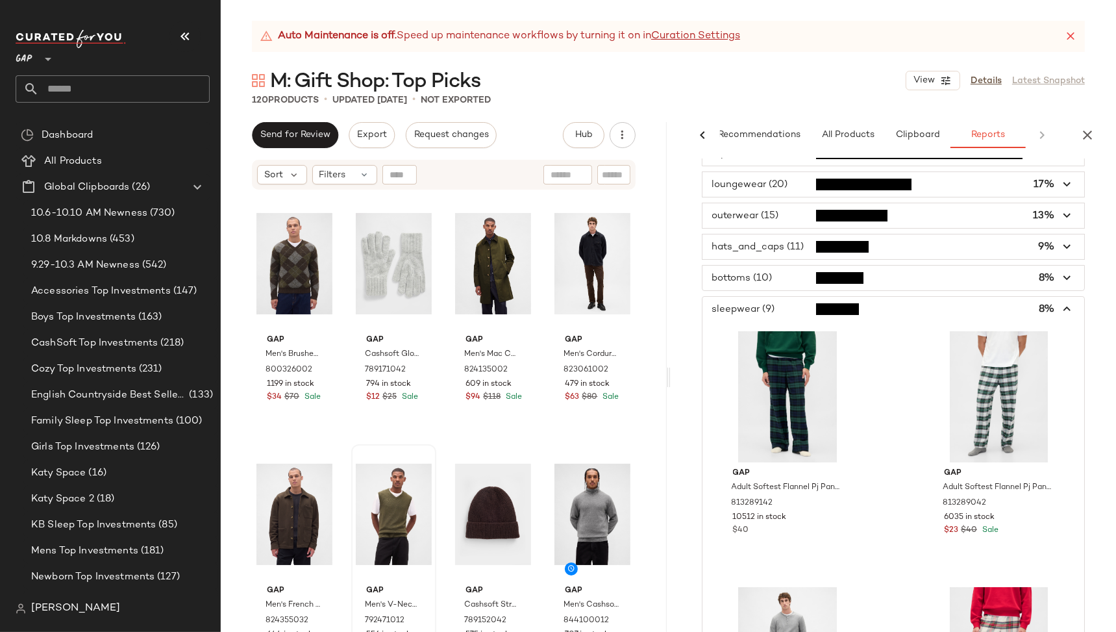
scroll to position [0, 0]
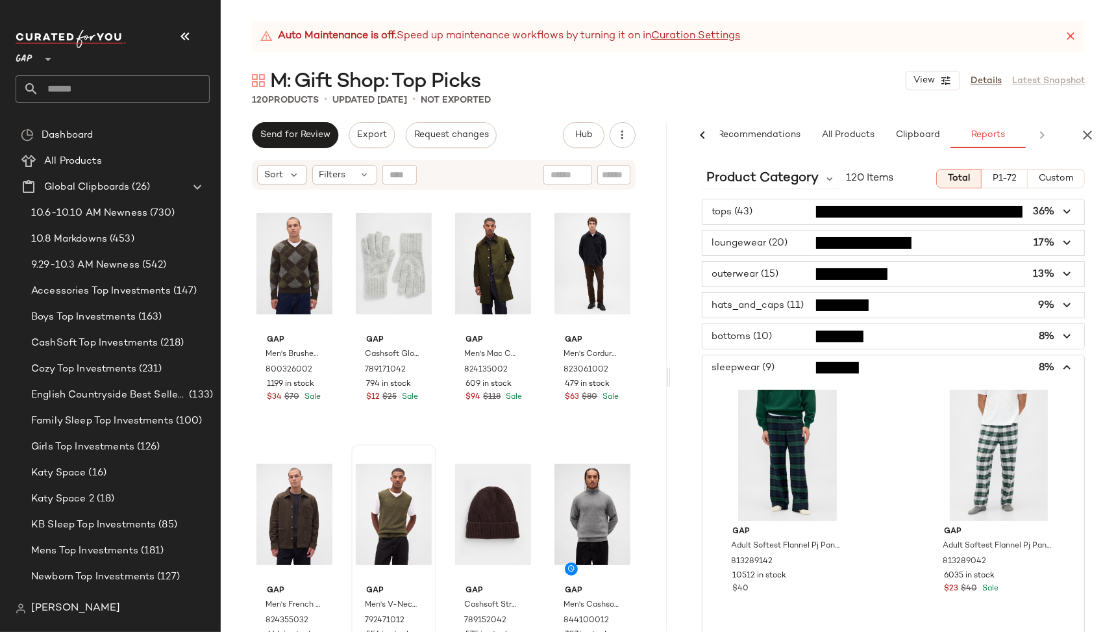
click at [763, 336] on span "button" at bounding box center [893, 336] width 382 height 25
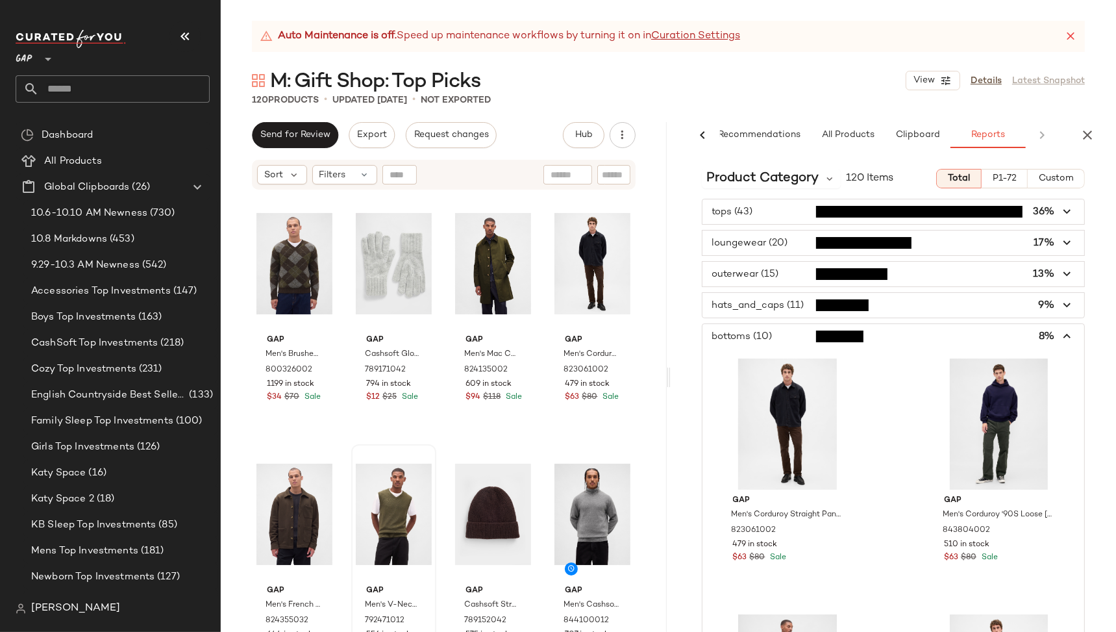
click at [1061, 337] on icon "button" at bounding box center [1067, 336] width 15 height 15
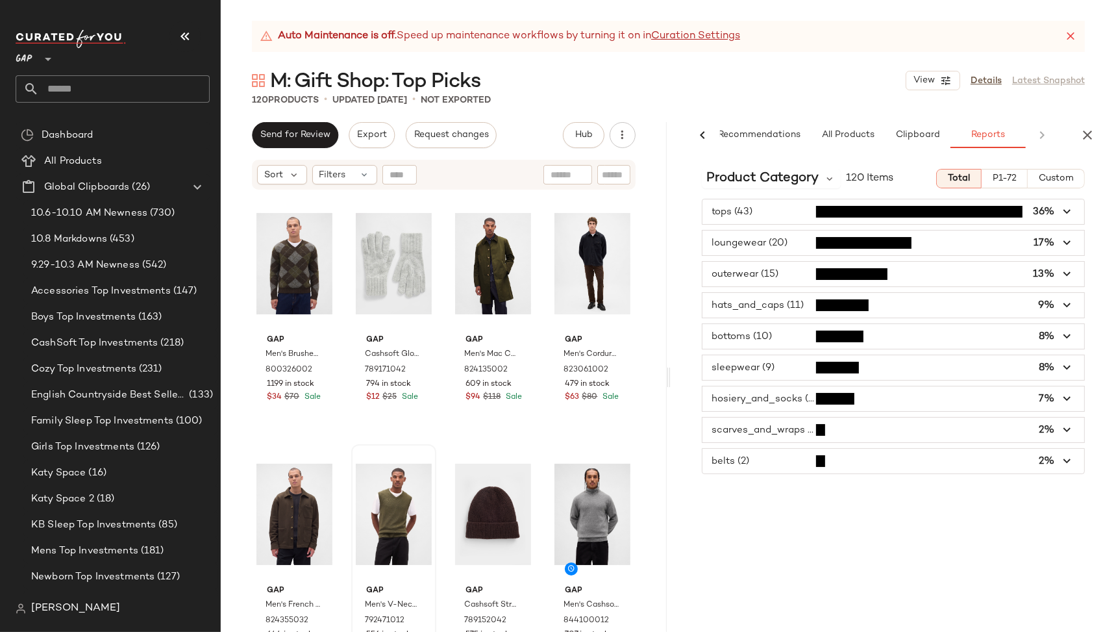
click at [887, 306] on span "button" at bounding box center [893, 305] width 382 height 25
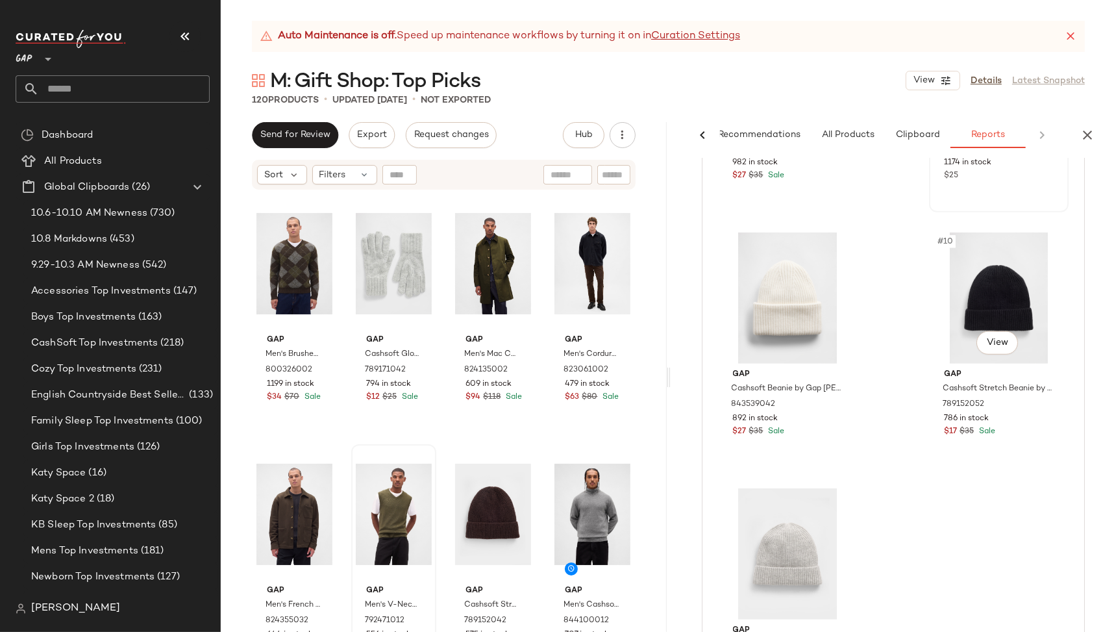
scroll to position [1219, 0]
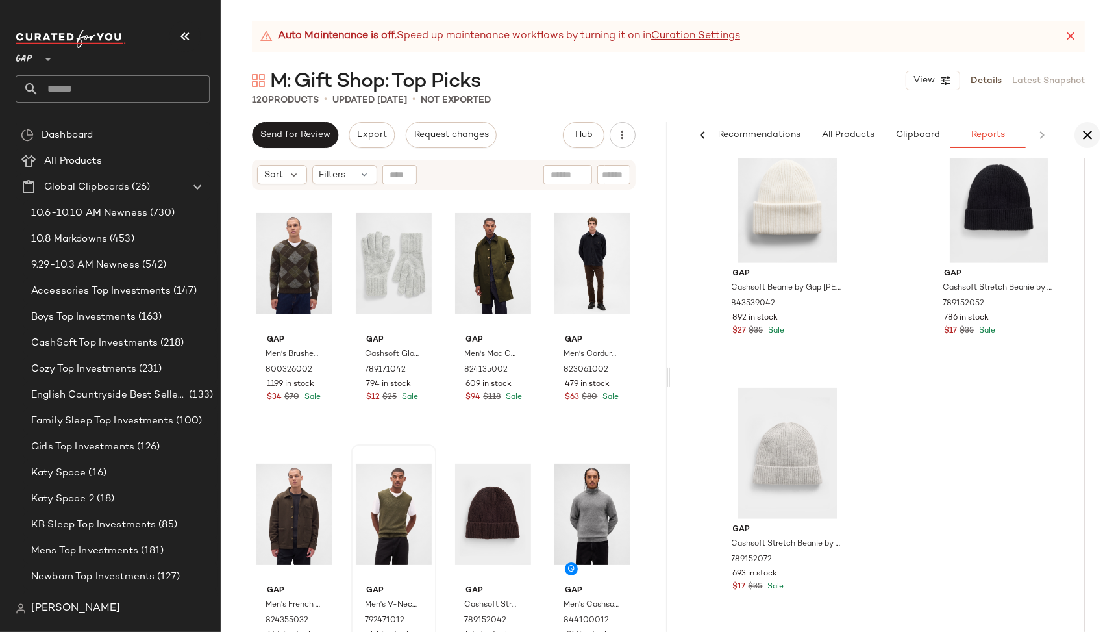
click at [1093, 135] on icon "button" at bounding box center [1088, 135] width 16 height 16
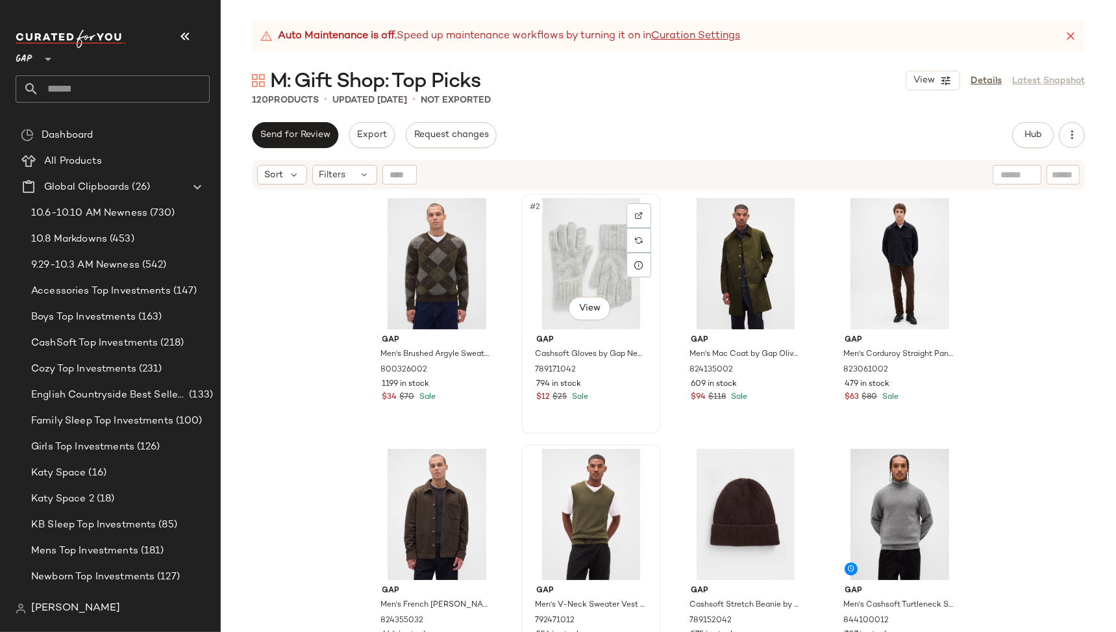
scroll to position [2, 0]
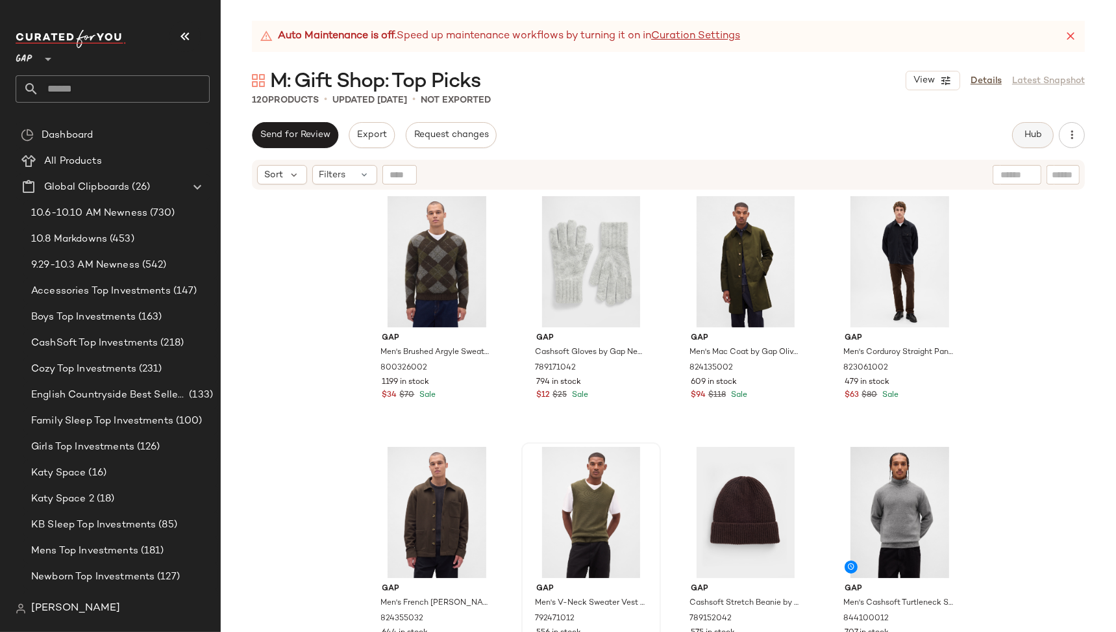
click at [1033, 136] on span "Hub" at bounding box center [1033, 135] width 18 height 10
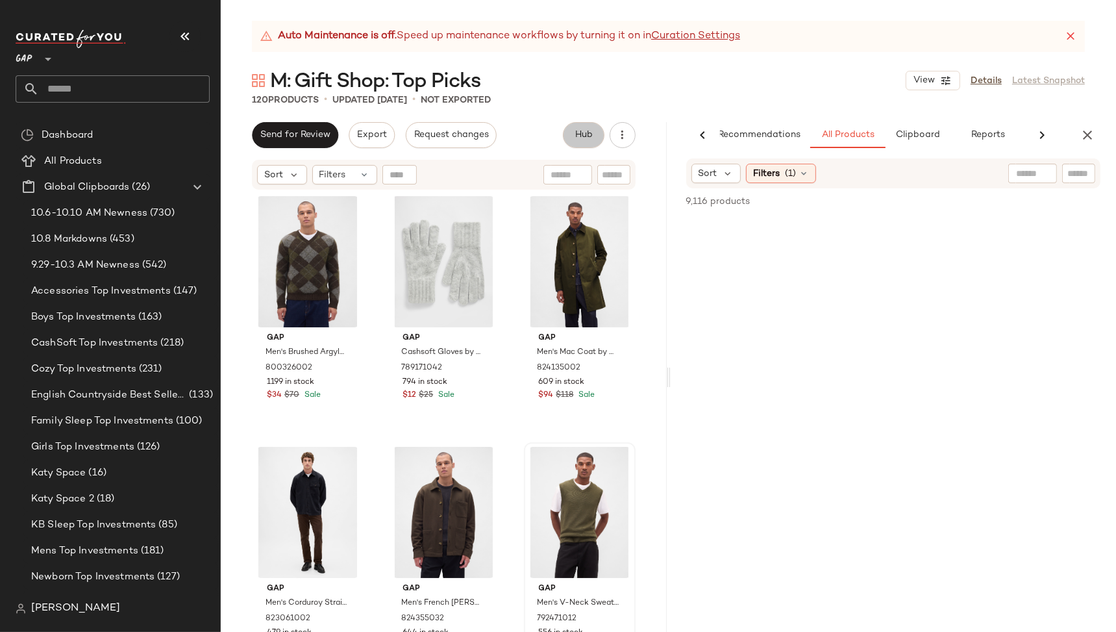
scroll to position [0, 24]
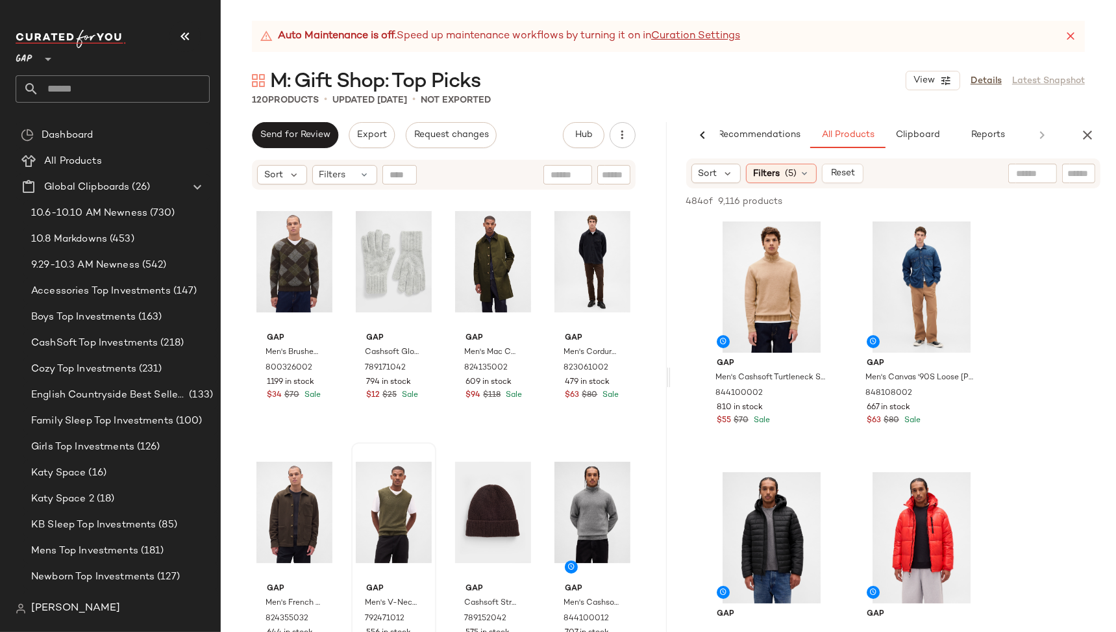
click at [1041, 175] on div at bounding box center [1032, 173] width 49 height 19
click at [1070, 181] on div at bounding box center [1078, 173] width 33 height 19
click at [623, 178] on input "text" at bounding box center [613, 175] width 23 height 14
type input "*"
type input "********"
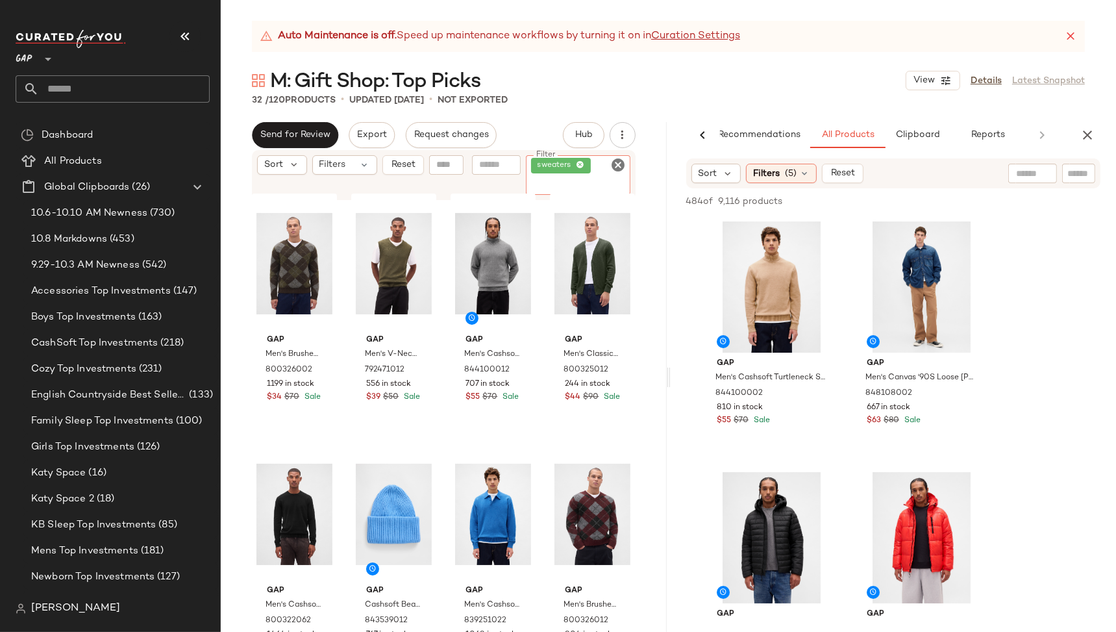
click at [617, 166] on icon "Clear Filter" at bounding box center [619, 165] width 16 height 16
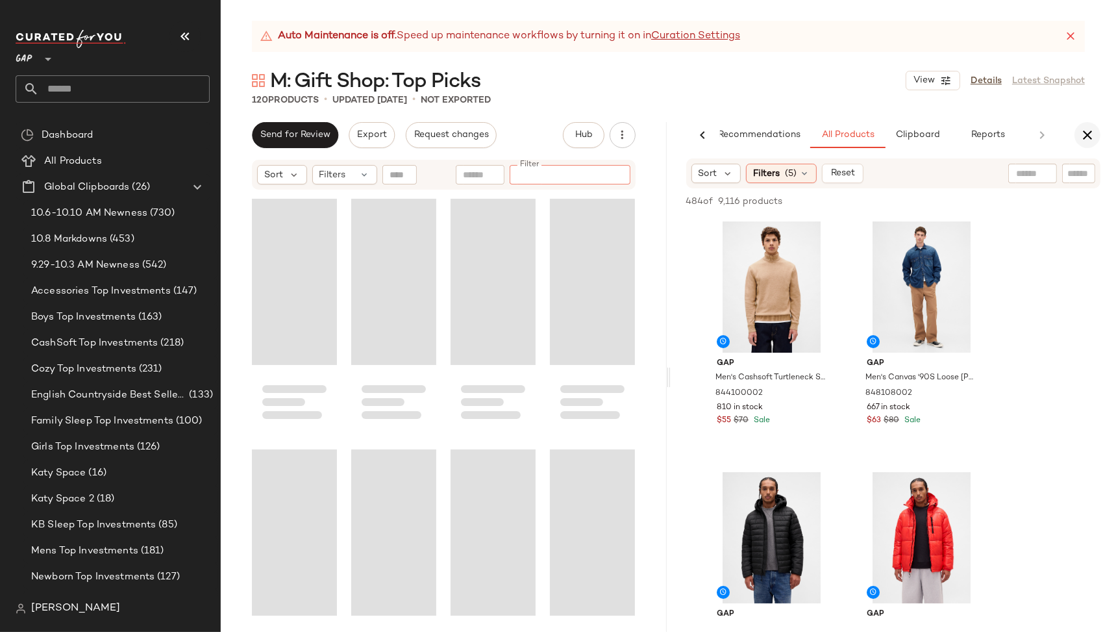
click at [1091, 135] on icon "button" at bounding box center [1088, 135] width 16 height 16
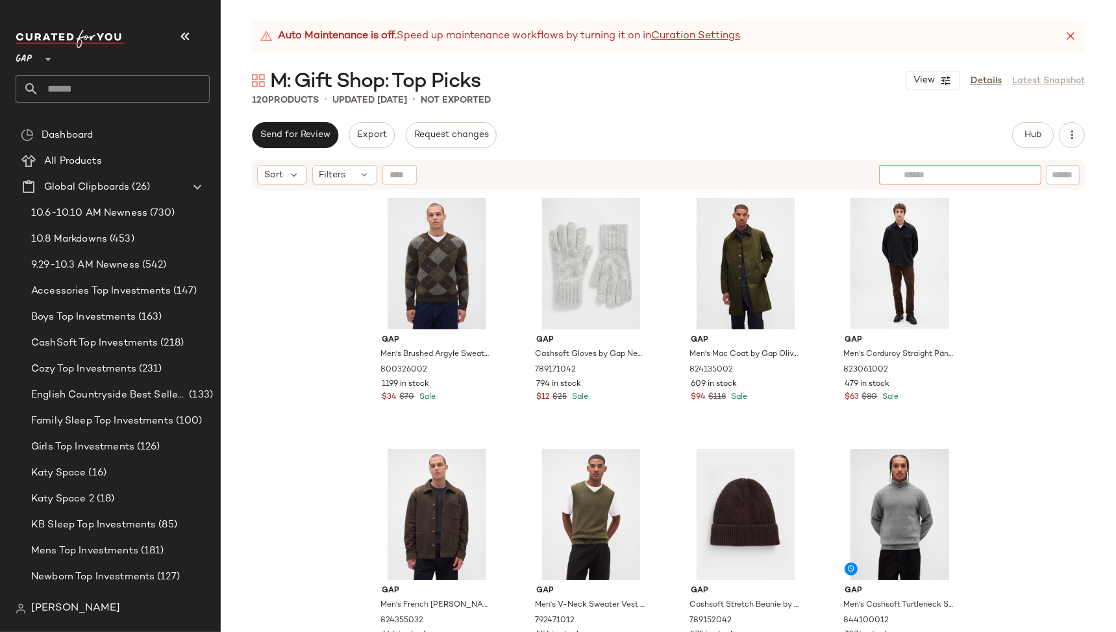
click at [1021, 175] on div at bounding box center [960, 174] width 162 height 19
click at [864, 113] on div "Auto Maintenance is off. Speed up maintenance workflows by turning it on in Cur…" at bounding box center [668, 326] width 895 height 611
click at [1056, 173] on input "text" at bounding box center [1063, 175] width 23 height 14
type input "**********"
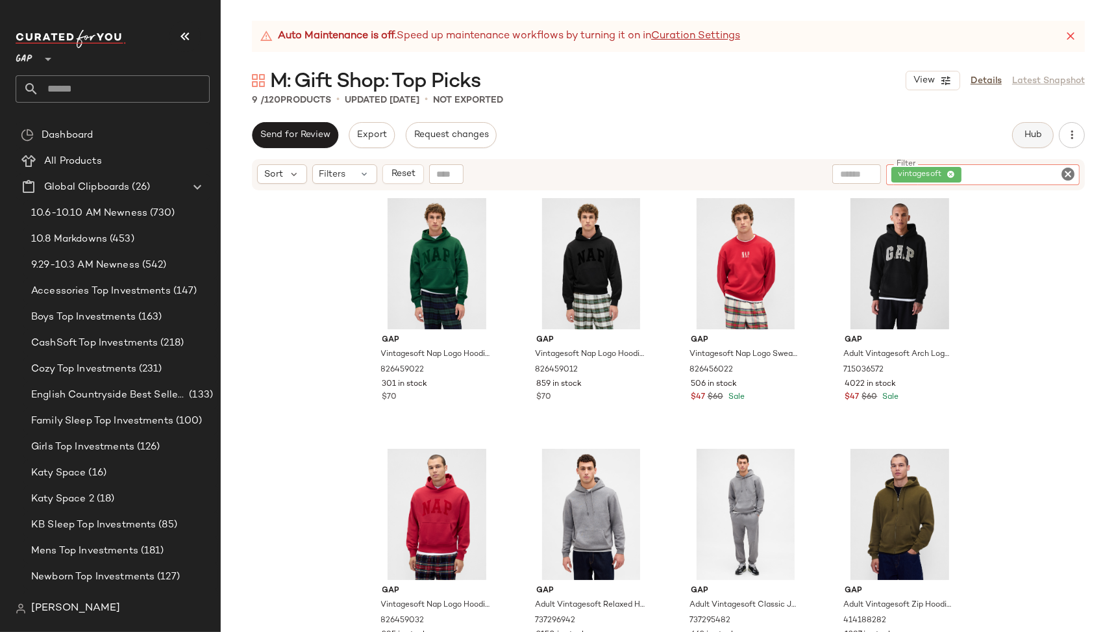
click at [1045, 136] on button "Hub" at bounding box center [1033, 135] width 42 height 26
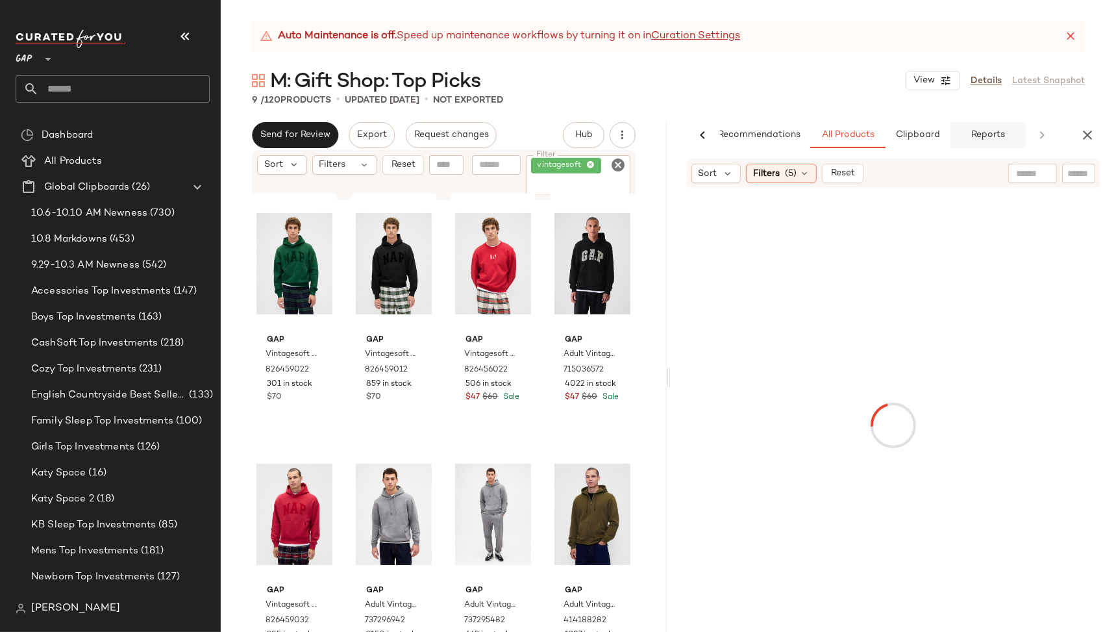
click at [1017, 134] on button "Reports" at bounding box center [987, 135] width 75 height 26
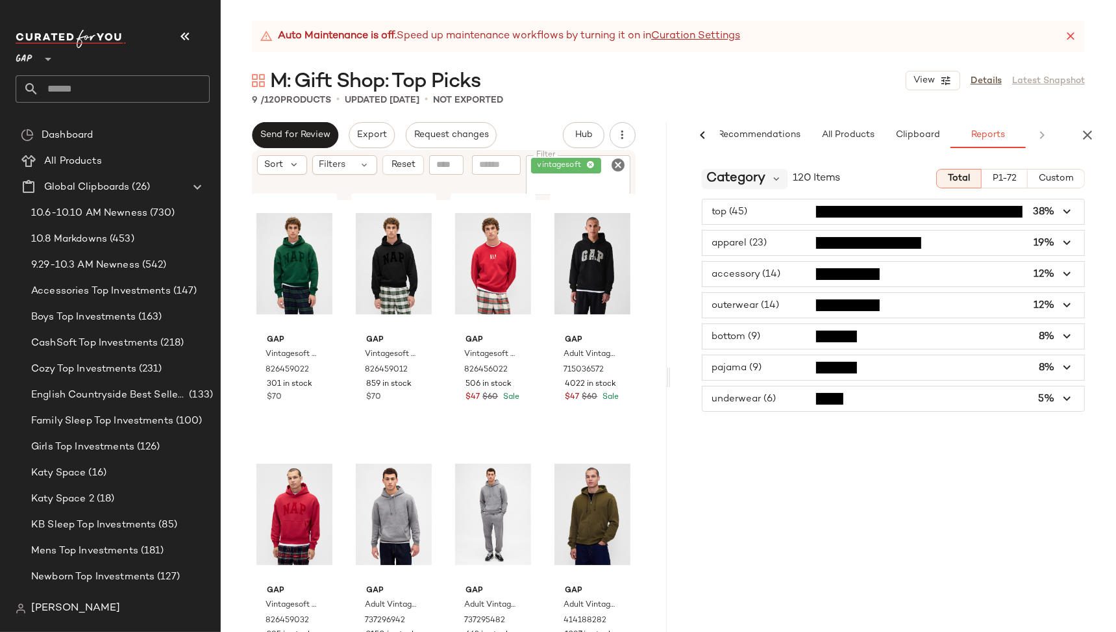
click at [754, 179] on span "Category" at bounding box center [736, 178] width 59 height 19
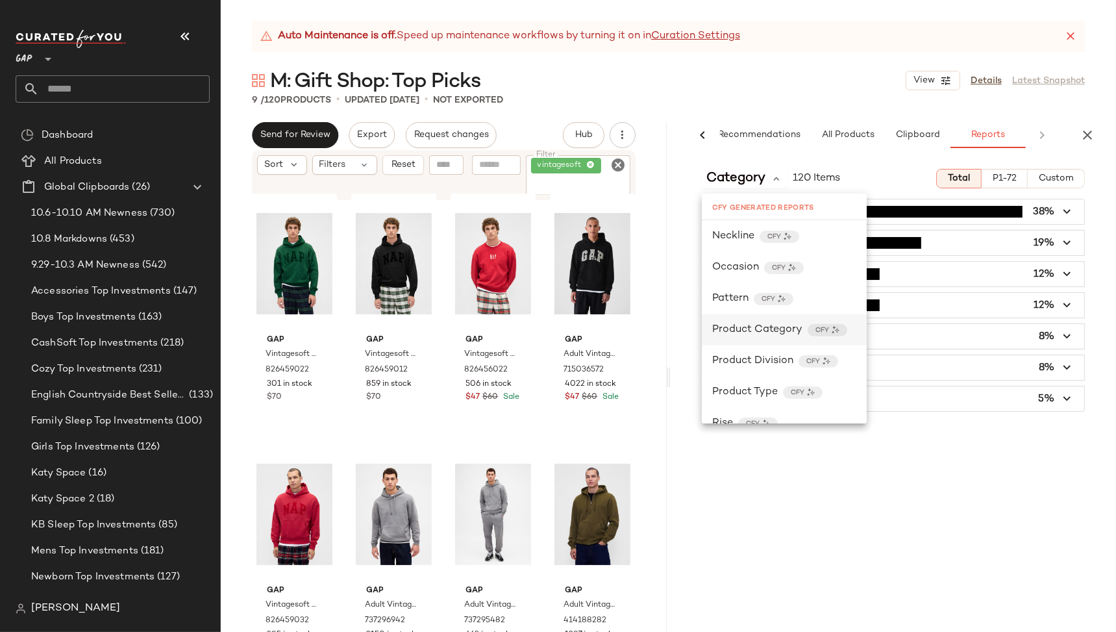
scroll to position [594, 0]
click at [839, 330] on div "CFY" at bounding box center [828, 329] width 40 height 12
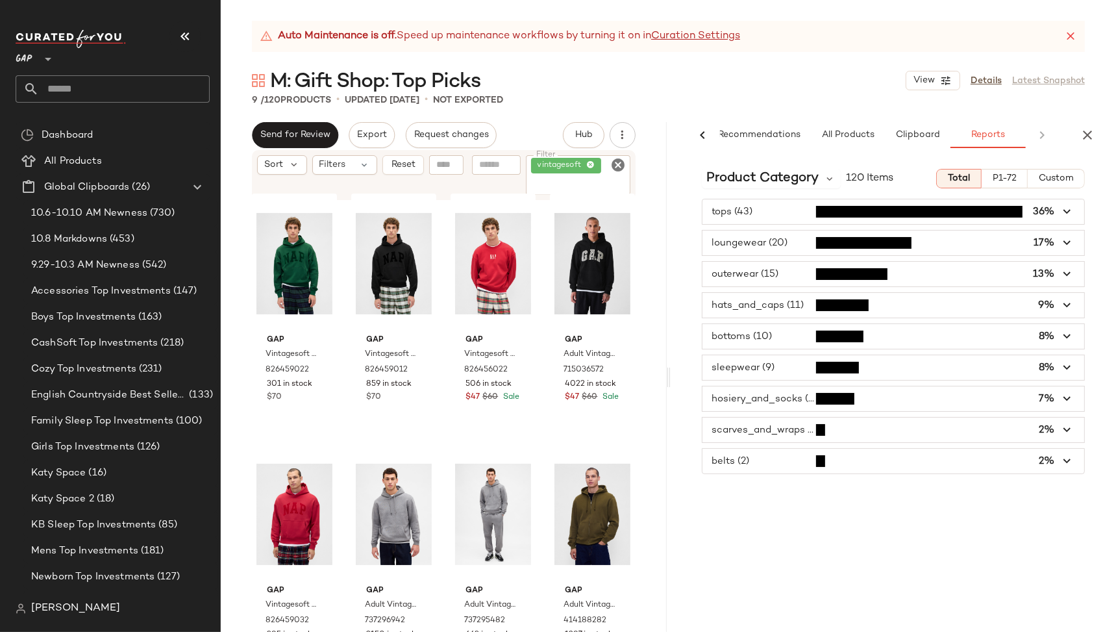
click at [747, 213] on span "button" at bounding box center [893, 211] width 382 height 25
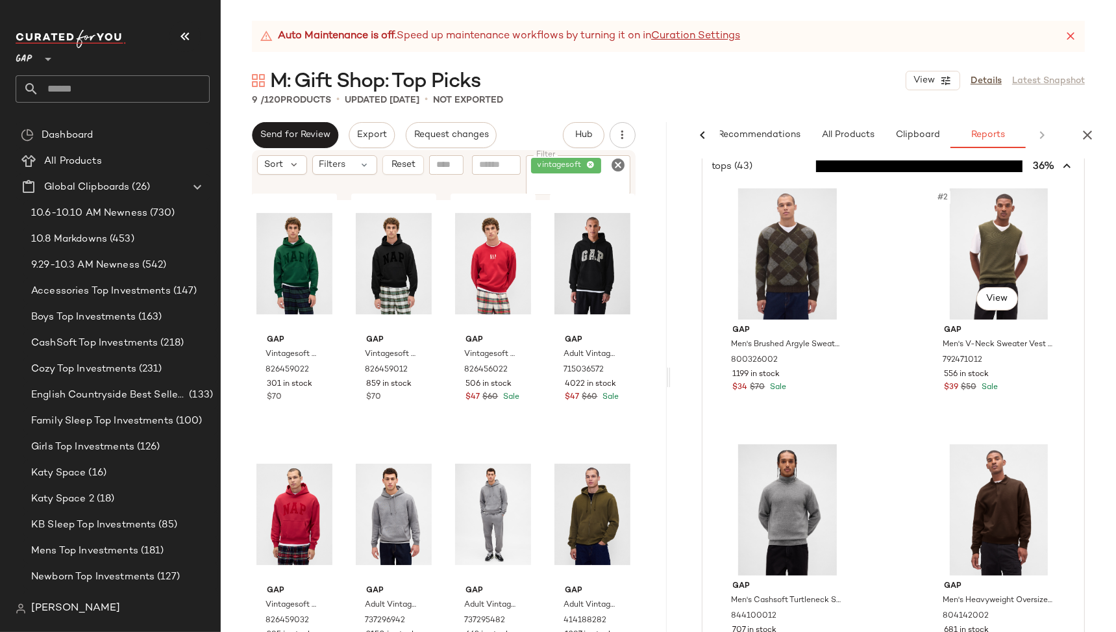
scroll to position [0, 0]
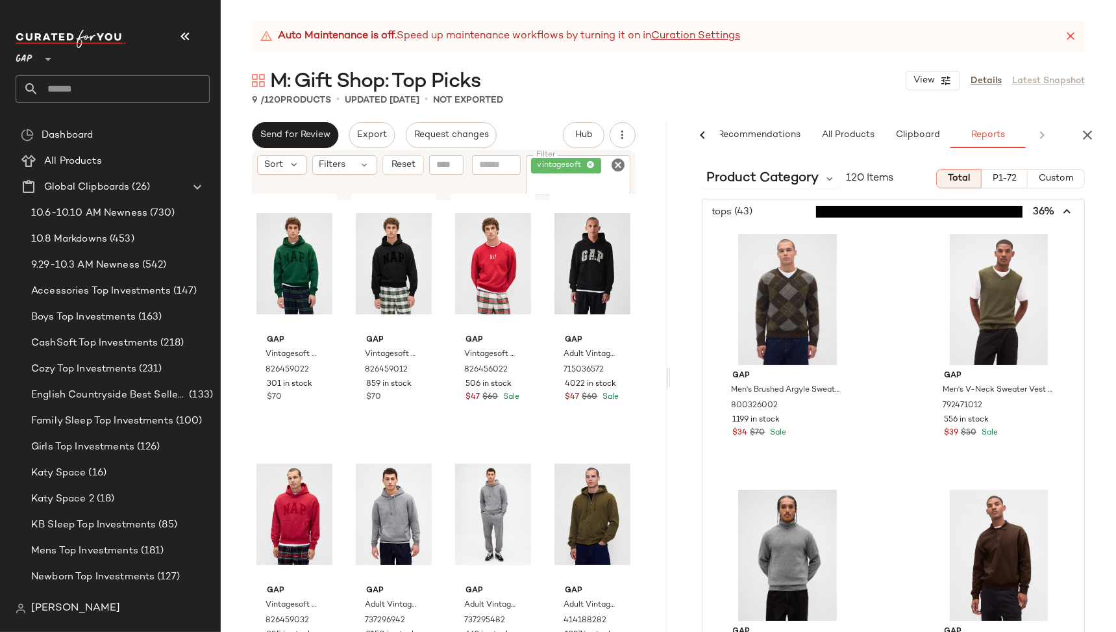
click at [1061, 212] on icon "button" at bounding box center [1067, 211] width 15 height 15
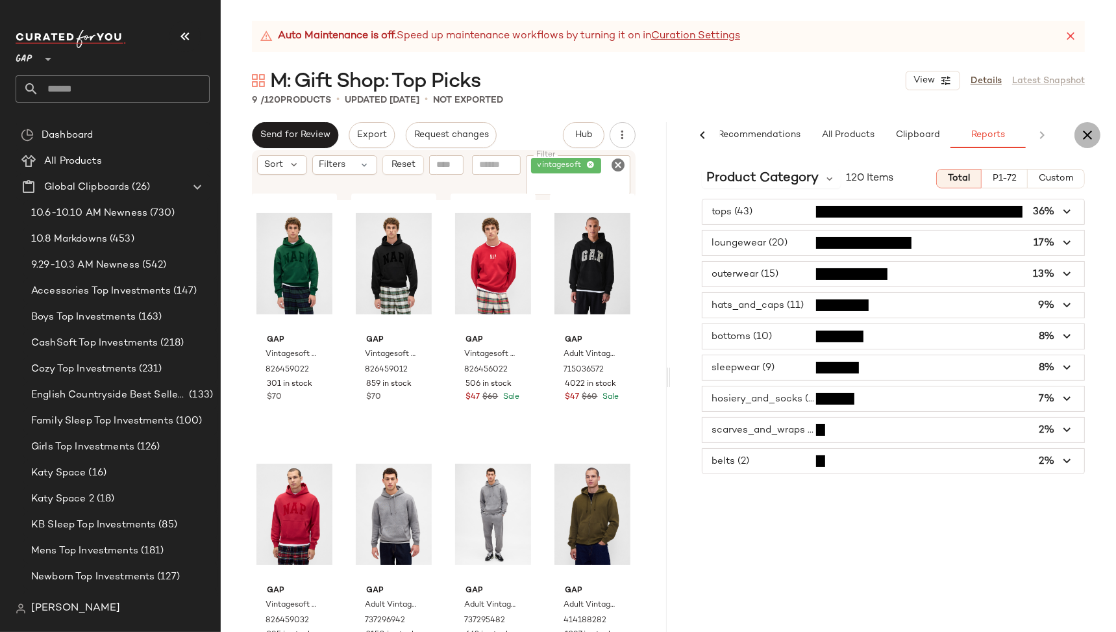
click at [1092, 134] on icon "button" at bounding box center [1088, 135] width 16 height 16
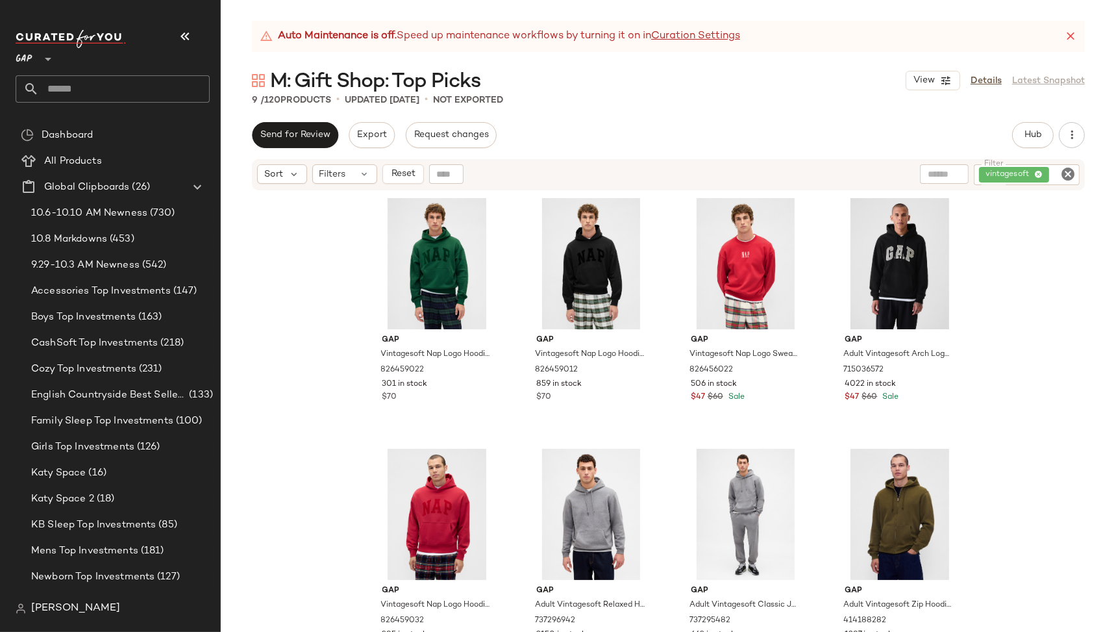
click at [1067, 171] on icon "Clear Filter" at bounding box center [1068, 174] width 16 height 16
click at [1022, 141] on button "Hub" at bounding box center [1033, 135] width 42 height 26
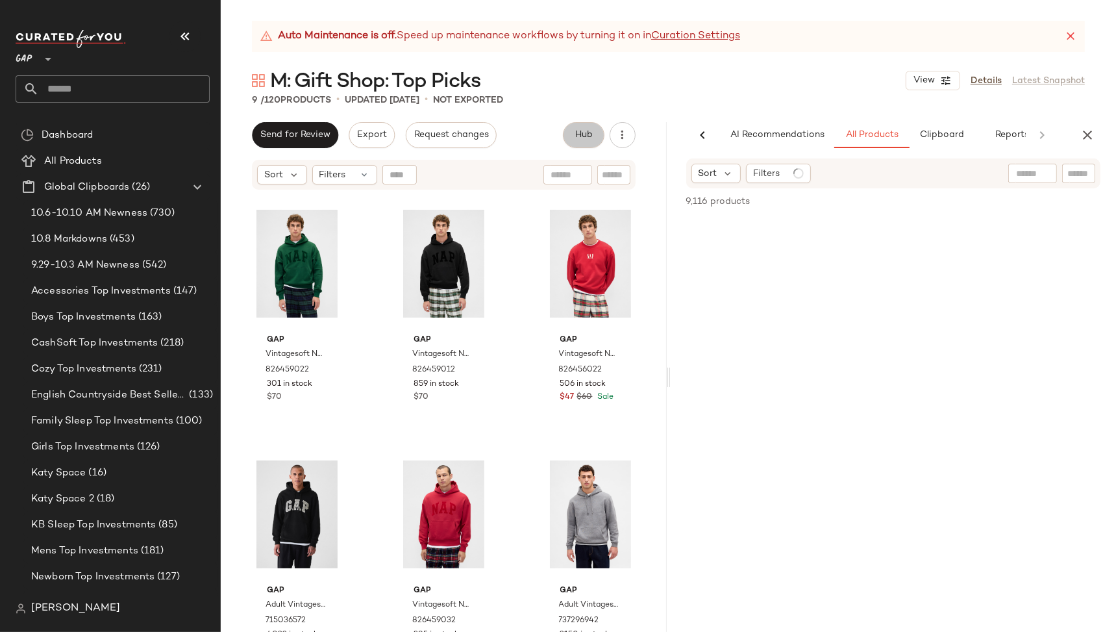
scroll to position [0, 24]
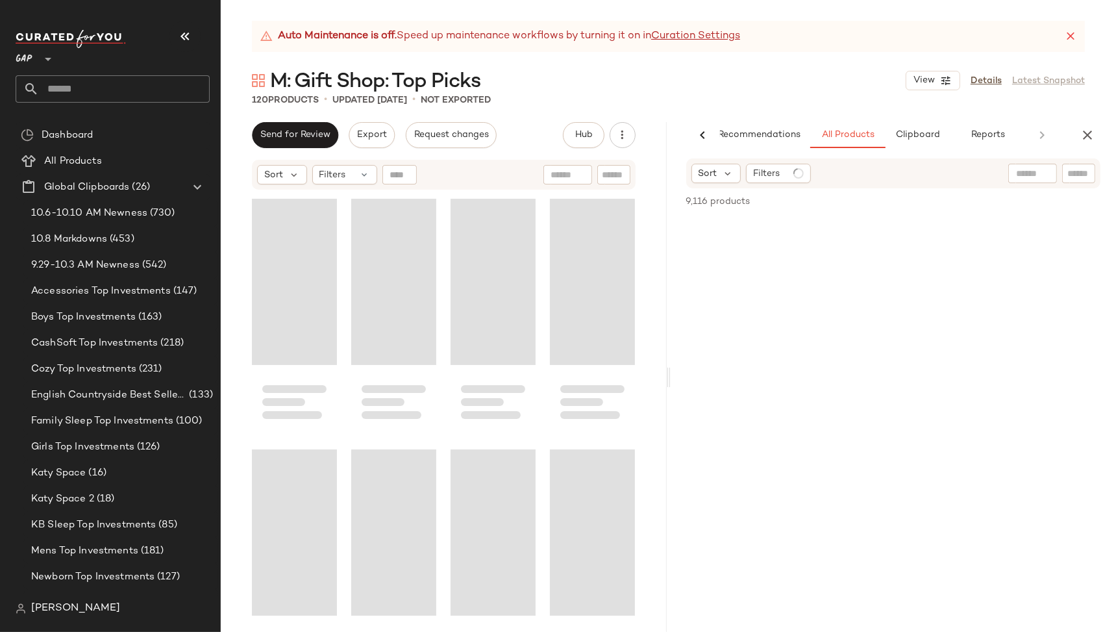
click at [1032, 136] on div "AI Recommendations All Products Clipboard Reports" at bounding box center [873, 135] width 404 height 26
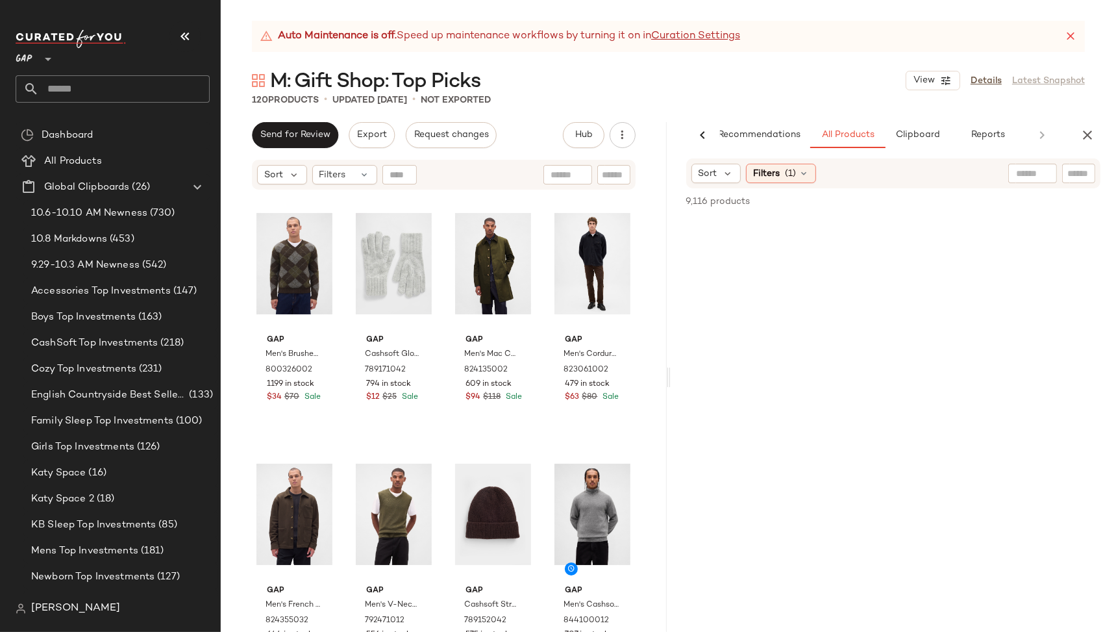
click at [1041, 134] on div "AI Recommendations All Products Clipboard Reports" at bounding box center [873, 135] width 404 height 26
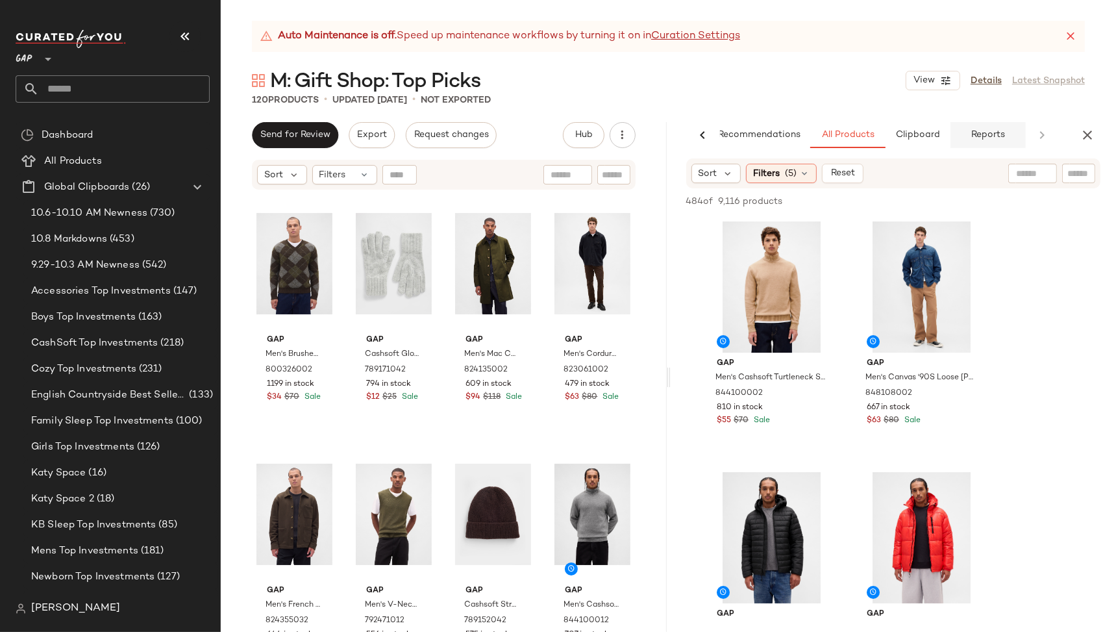
click at [998, 138] on span "Reports" at bounding box center [988, 135] width 34 height 10
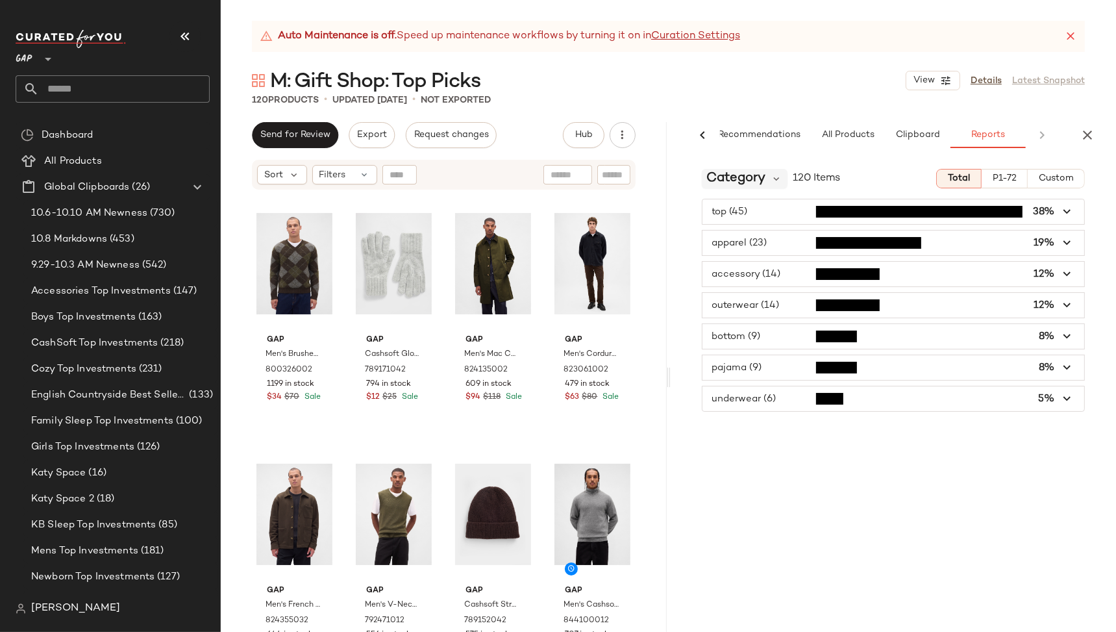
click at [767, 175] on div "Category" at bounding box center [745, 178] width 86 height 19
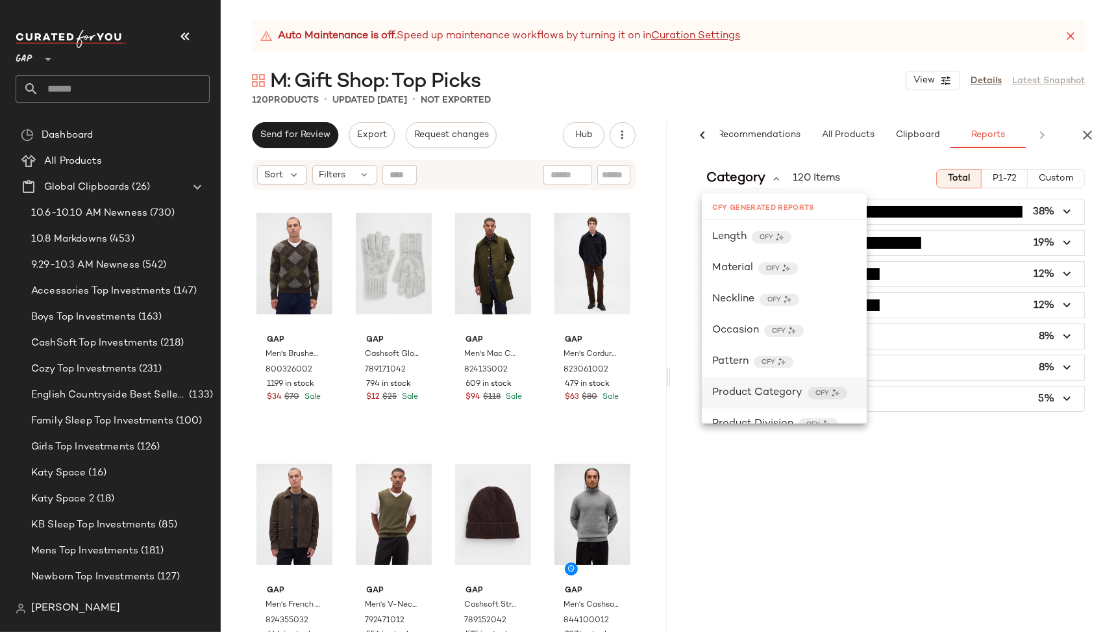
scroll to position [595, 0]
click at [793, 386] on span "CFY" at bounding box center [798, 391] width 14 height 10
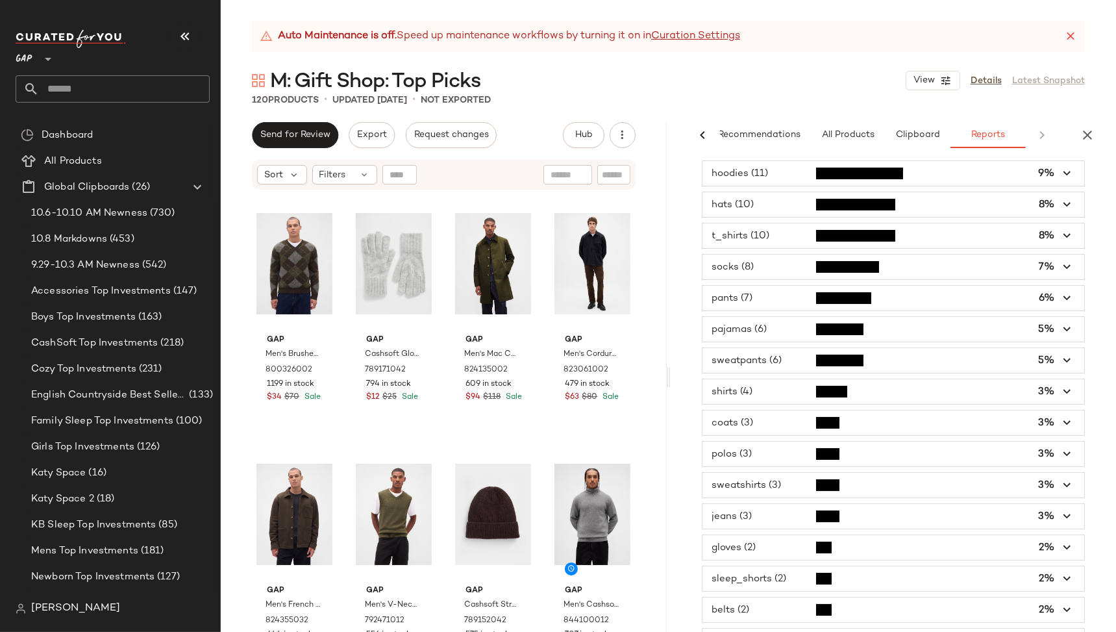
scroll to position [180, 0]
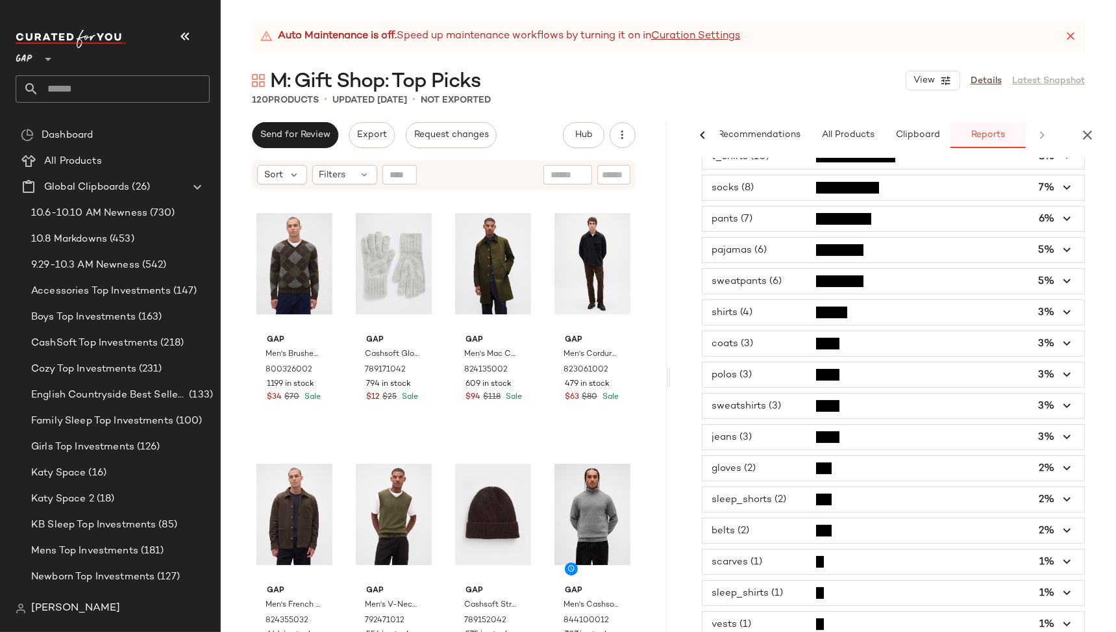
click at [998, 135] on span "Reports" at bounding box center [988, 135] width 34 height 10
click at [1042, 133] on div "AI Recommendations All Products Clipboard Reports" at bounding box center [873, 135] width 404 height 26
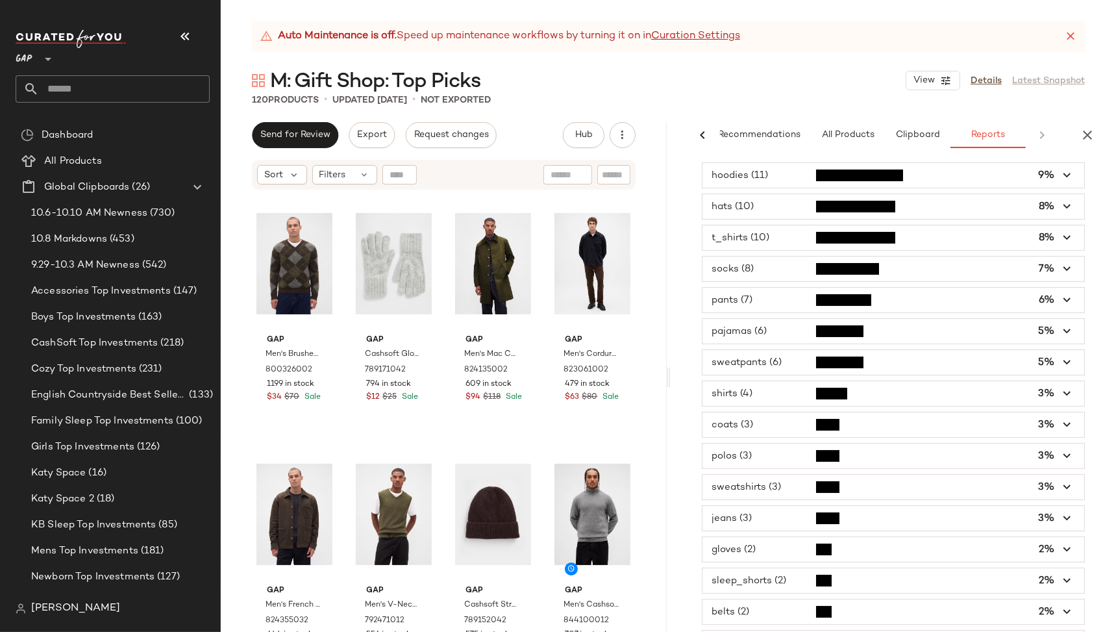
scroll to position [0, 0]
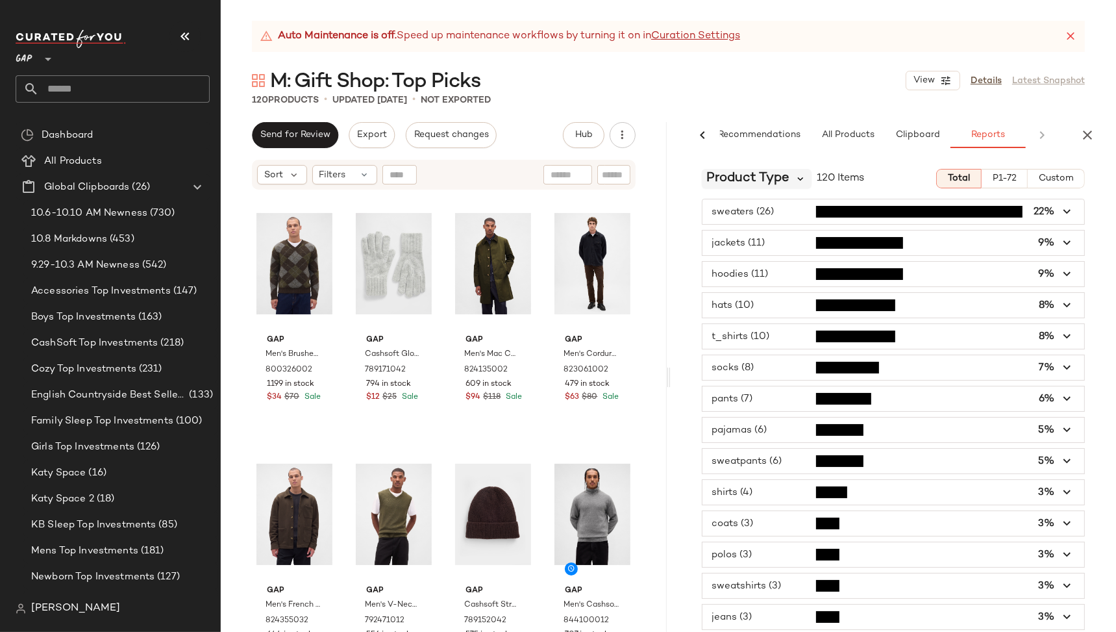
click at [795, 175] on icon at bounding box center [801, 179] width 12 height 12
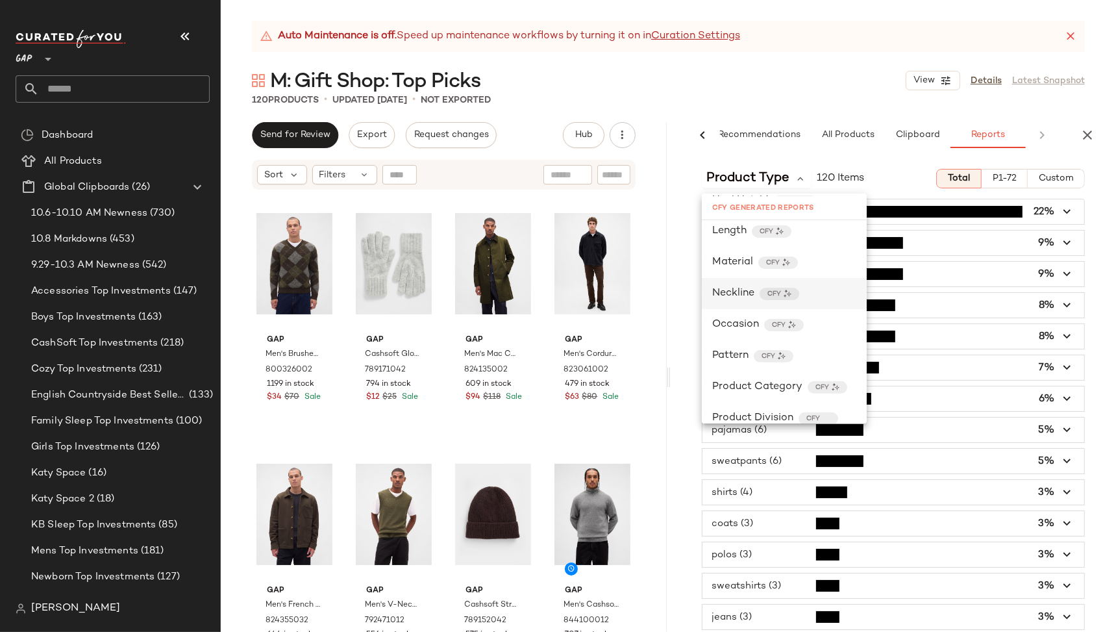
scroll to position [602, 0]
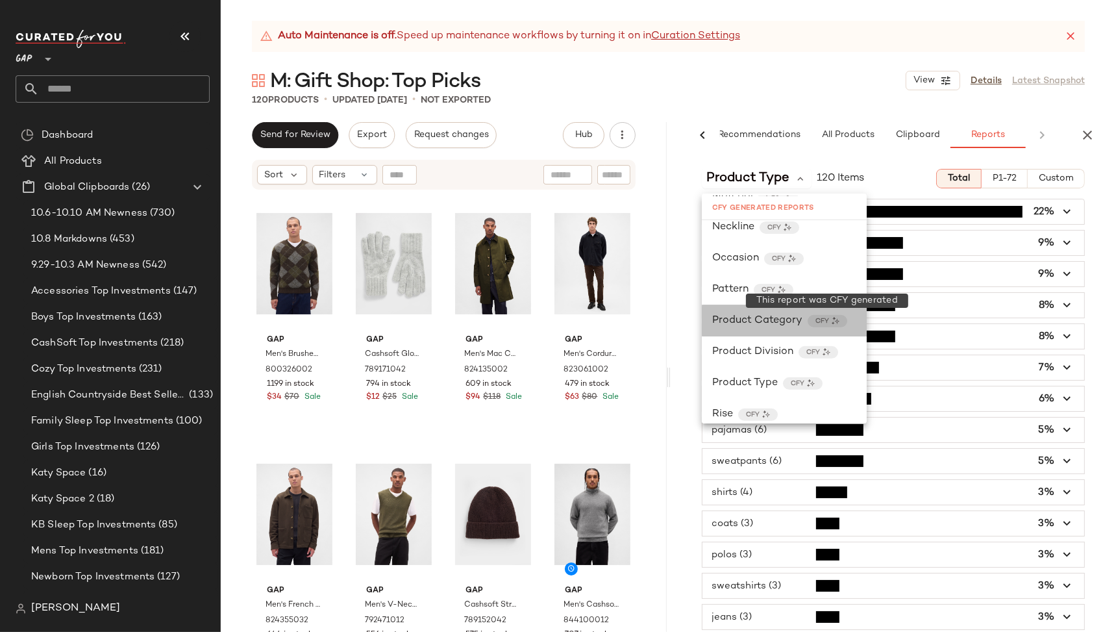
click at [810, 320] on div "CFY" at bounding box center [828, 321] width 40 height 12
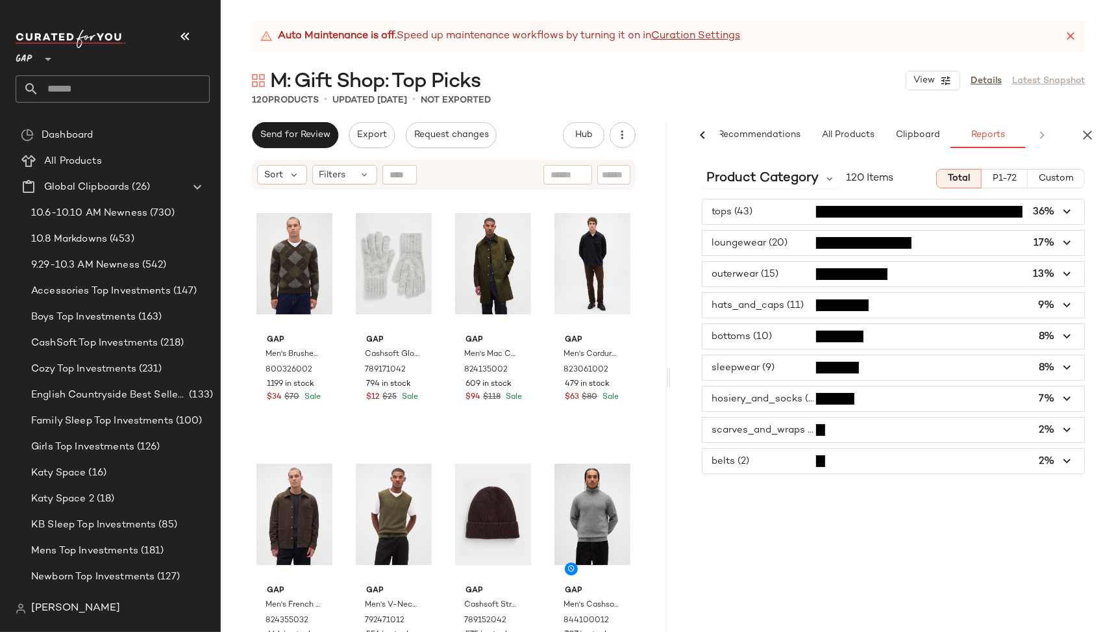
click at [732, 269] on span "button" at bounding box center [893, 274] width 382 height 25
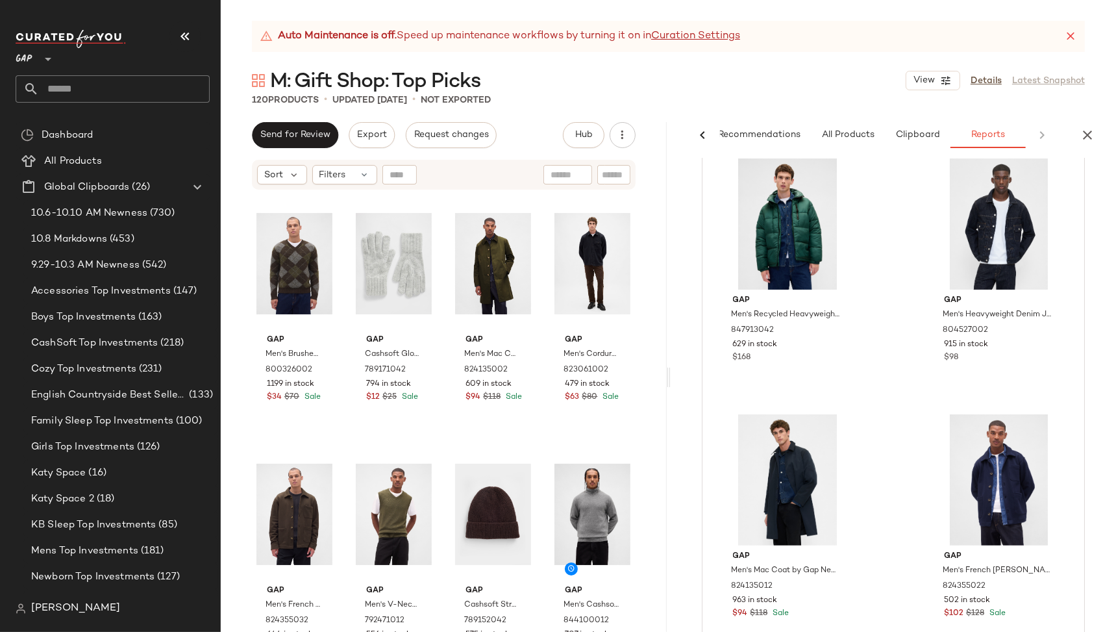
scroll to position [0, 0]
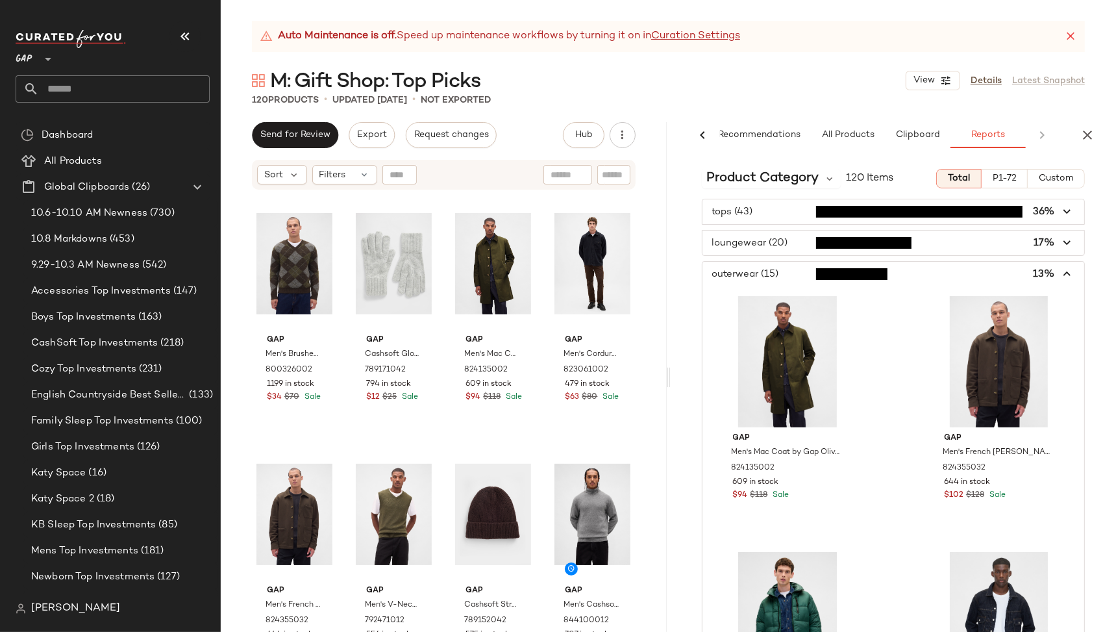
click at [1063, 274] on icon "button" at bounding box center [1067, 274] width 15 height 15
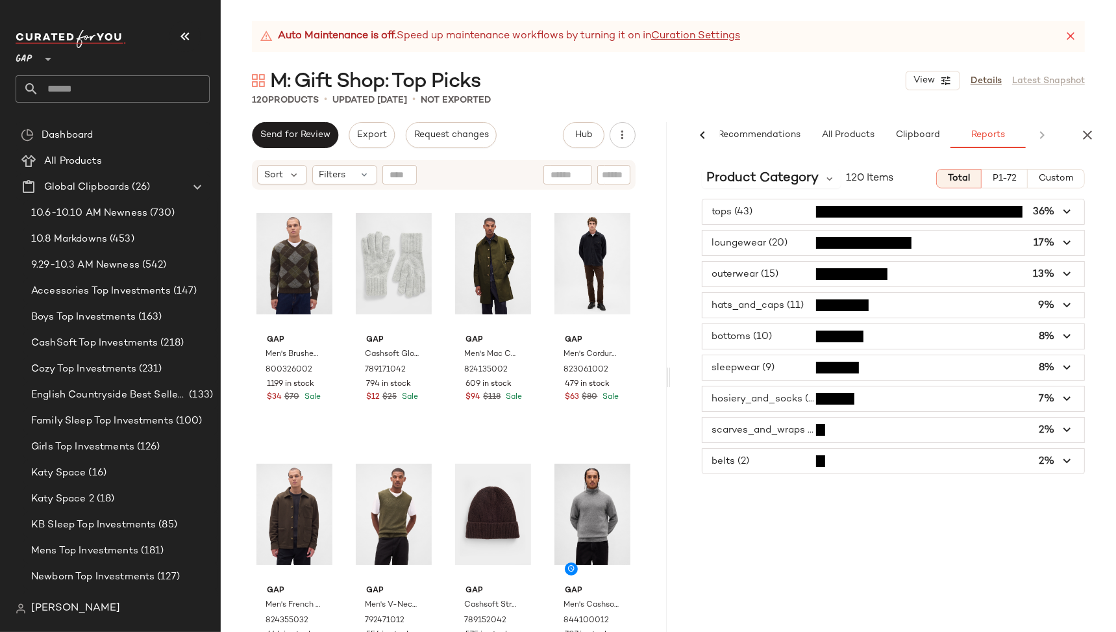
click at [1090, 133] on icon "button" at bounding box center [1088, 135] width 16 height 16
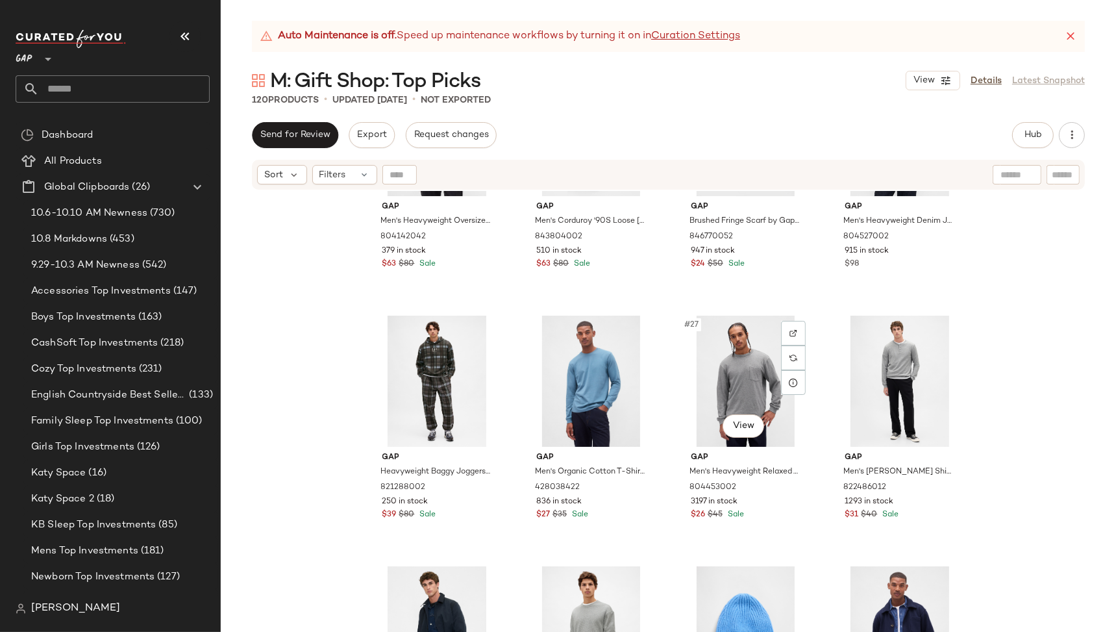
scroll to position [1426, 0]
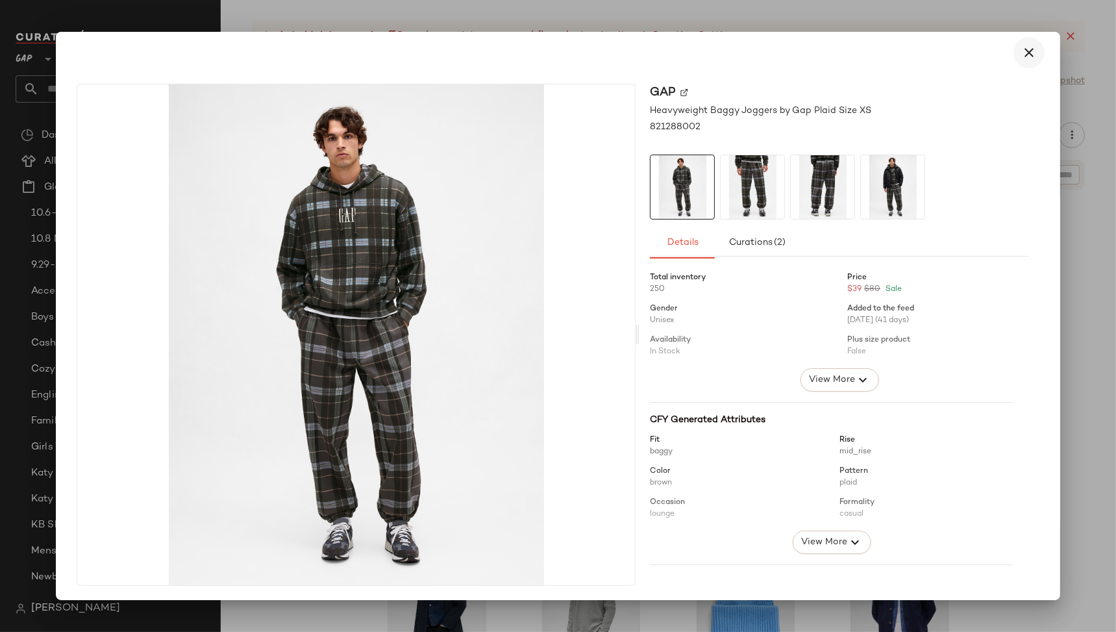
click at [1021, 55] on icon "button" at bounding box center [1029, 53] width 16 height 16
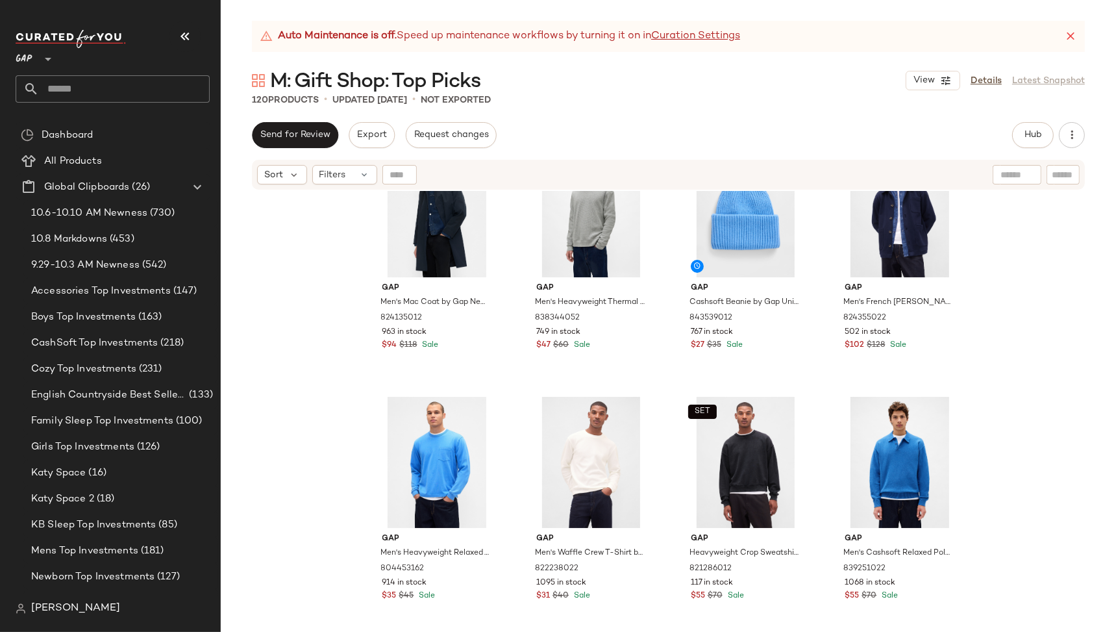
scroll to position [1774, 0]
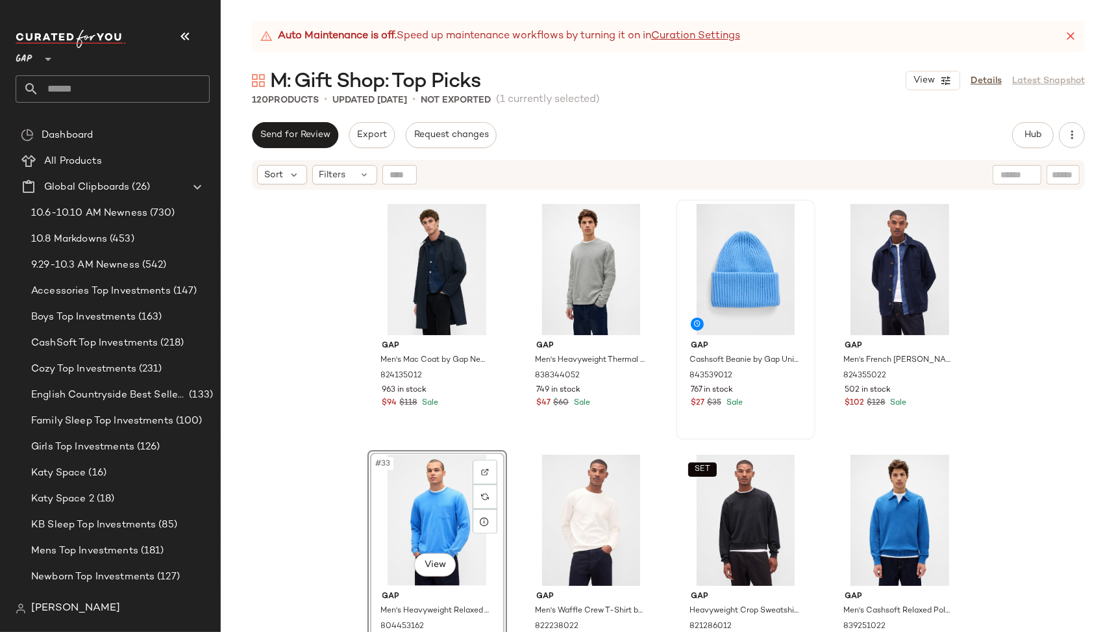
scroll to position [1759, 0]
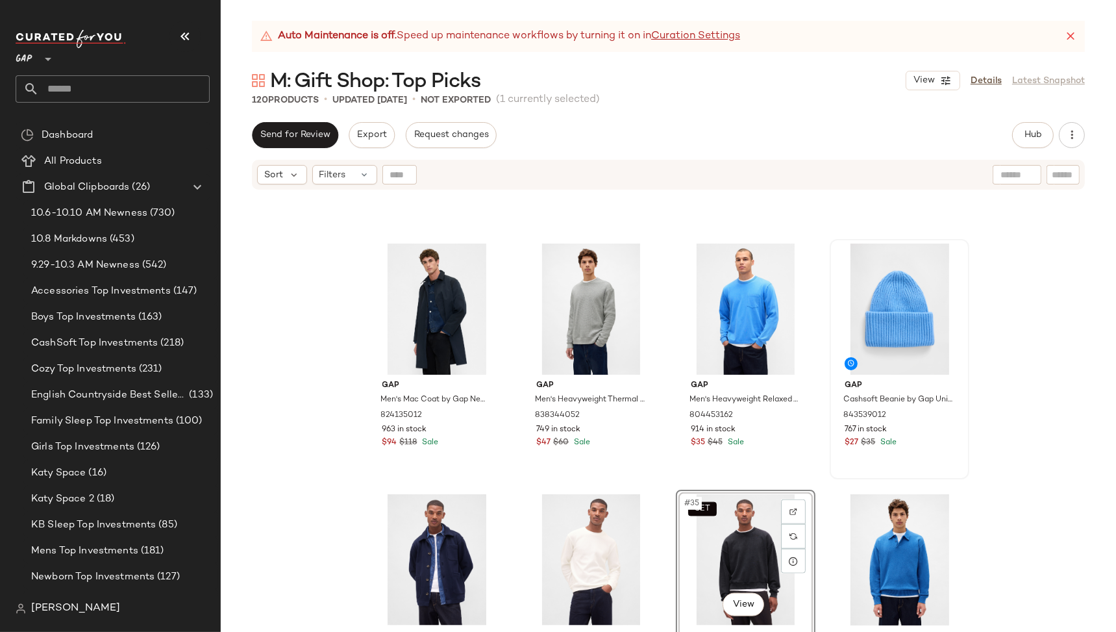
scroll to position [1719, 0]
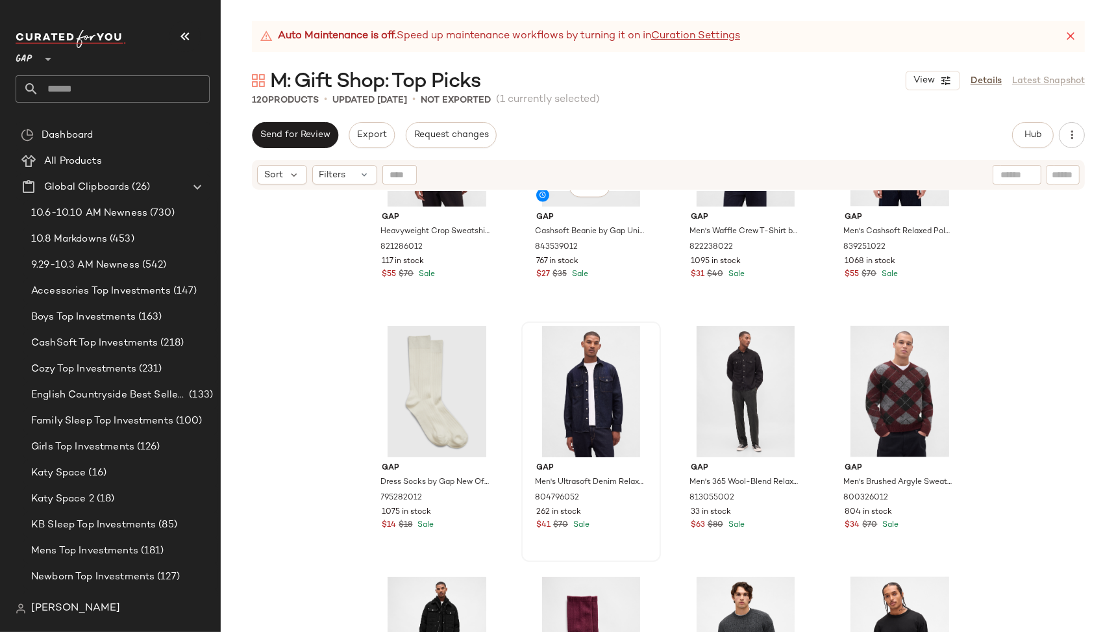
scroll to position [2179, 0]
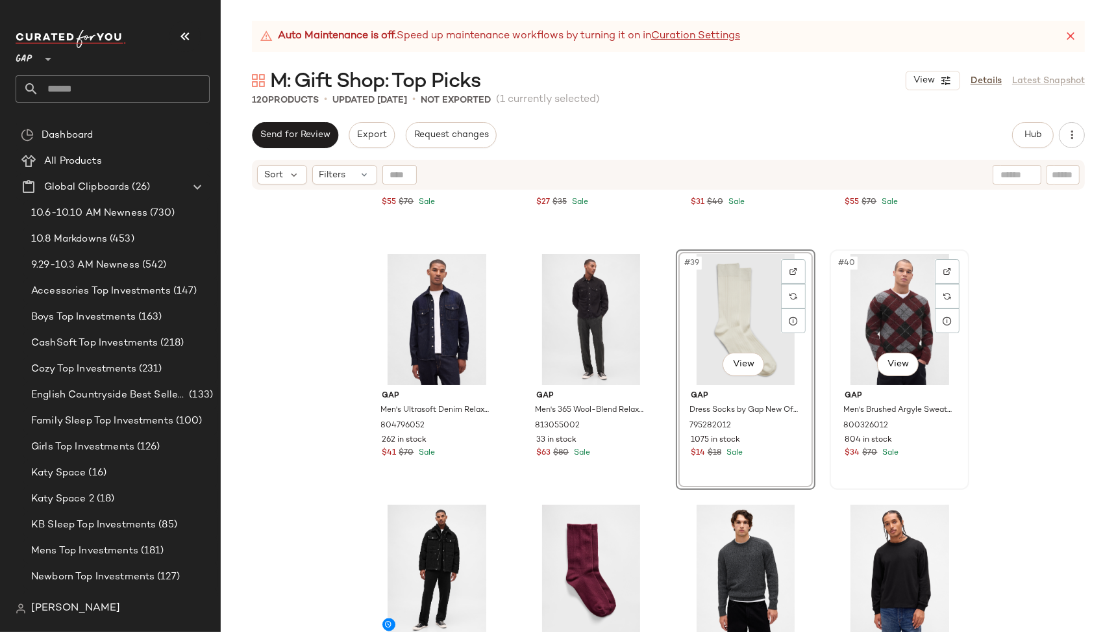
scroll to position [2265, 0]
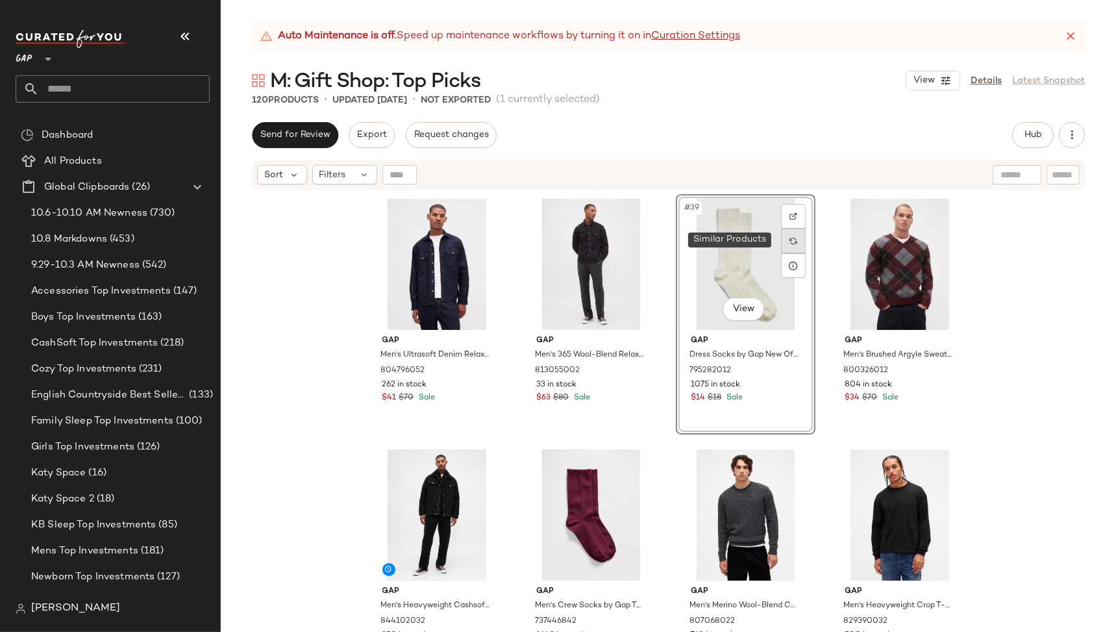
click at [789, 246] on div at bounding box center [793, 241] width 25 height 25
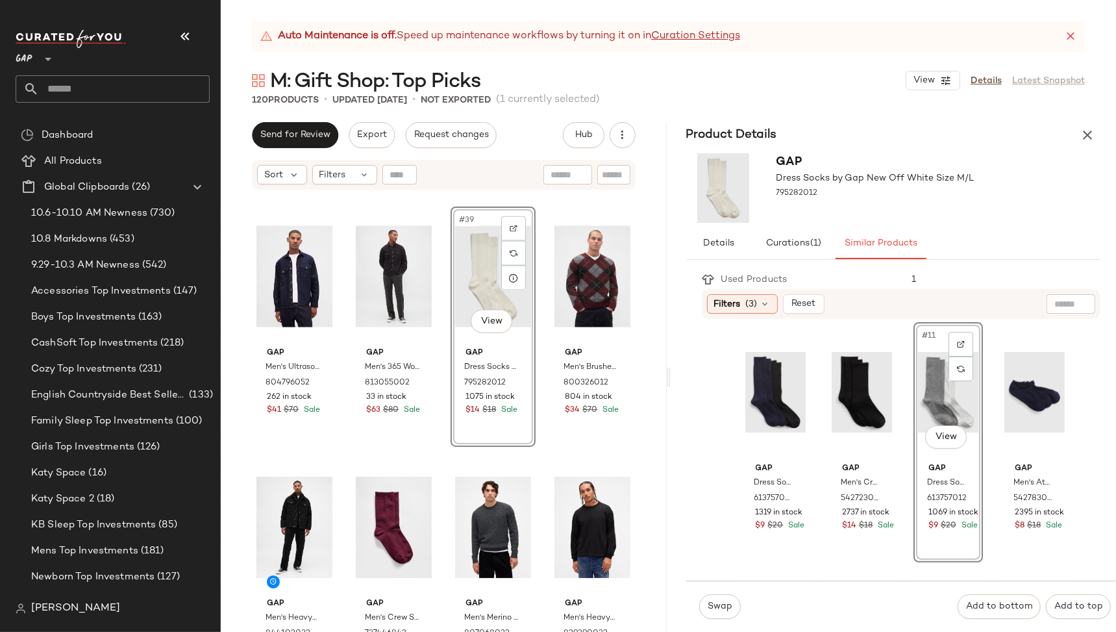
scroll to position [2249, 0]
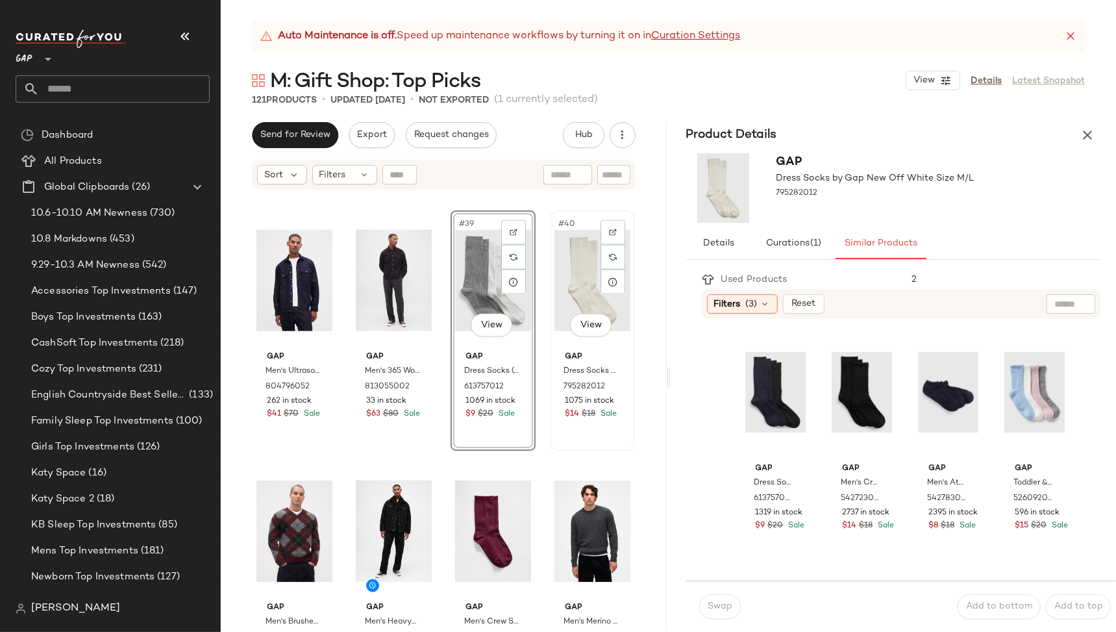
click at [571, 310] on div "#40 View" at bounding box center [592, 280] width 76 height 131
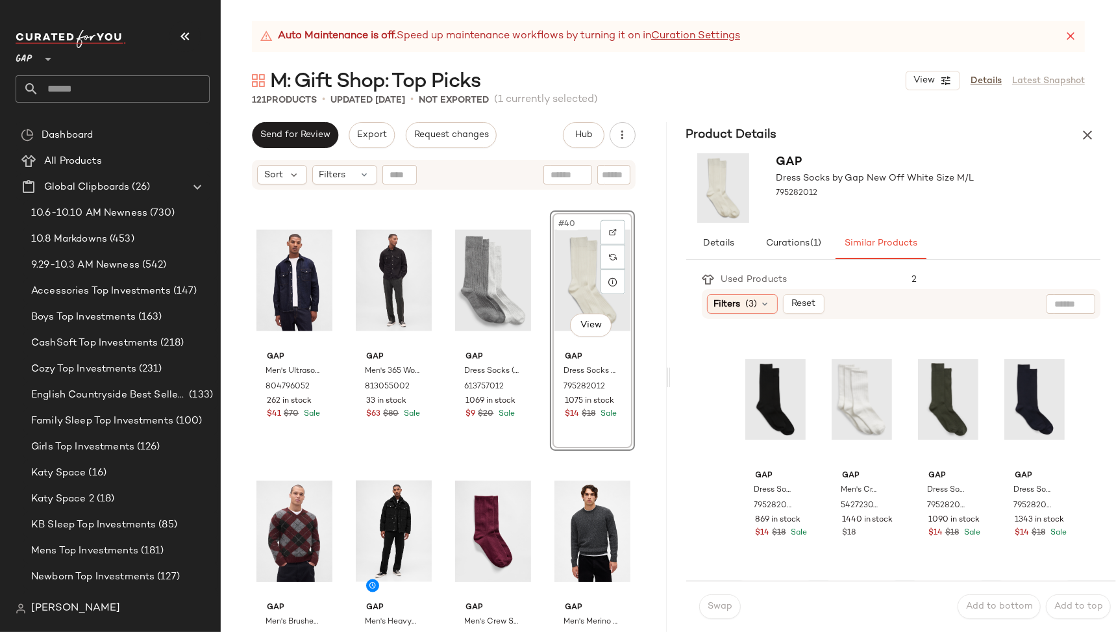
click at [610, 353] on div "#40 View Gap Dress Socks by Gap New Off White Size M/L 795282012 1075 in stock …" at bounding box center [592, 330] width 85 height 240
click at [1091, 138] on icon "button" at bounding box center [1088, 135] width 16 height 16
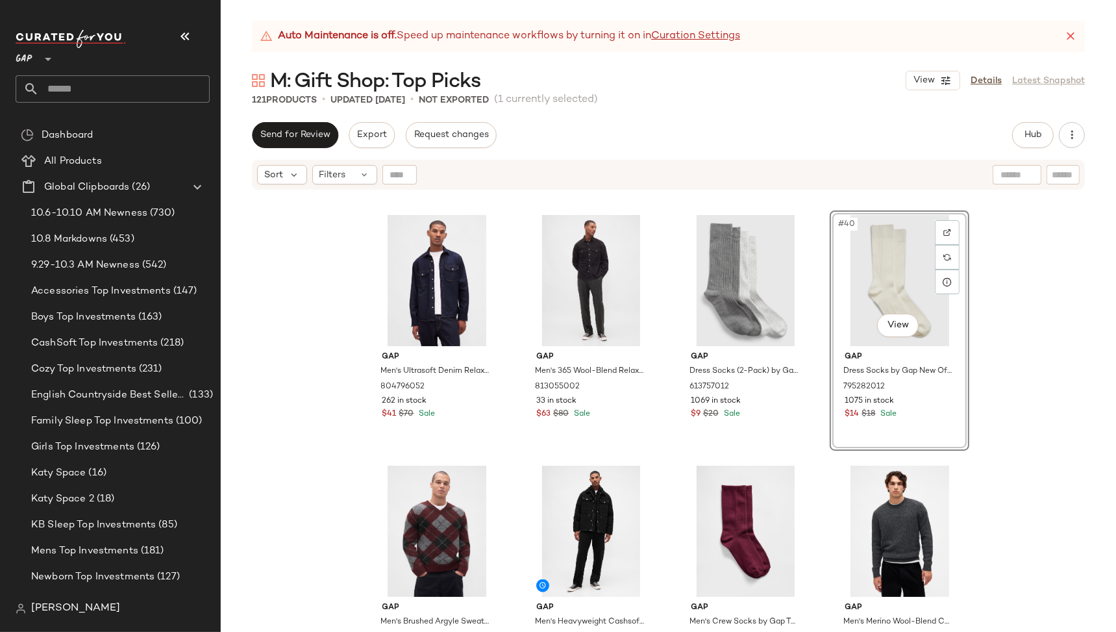
click at [928, 408] on div "#40 View Gap Dress Socks by Gap New Off White Size M/L 795282012 1075 in stock …" at bounding box center [900, 330] width 140 height 240
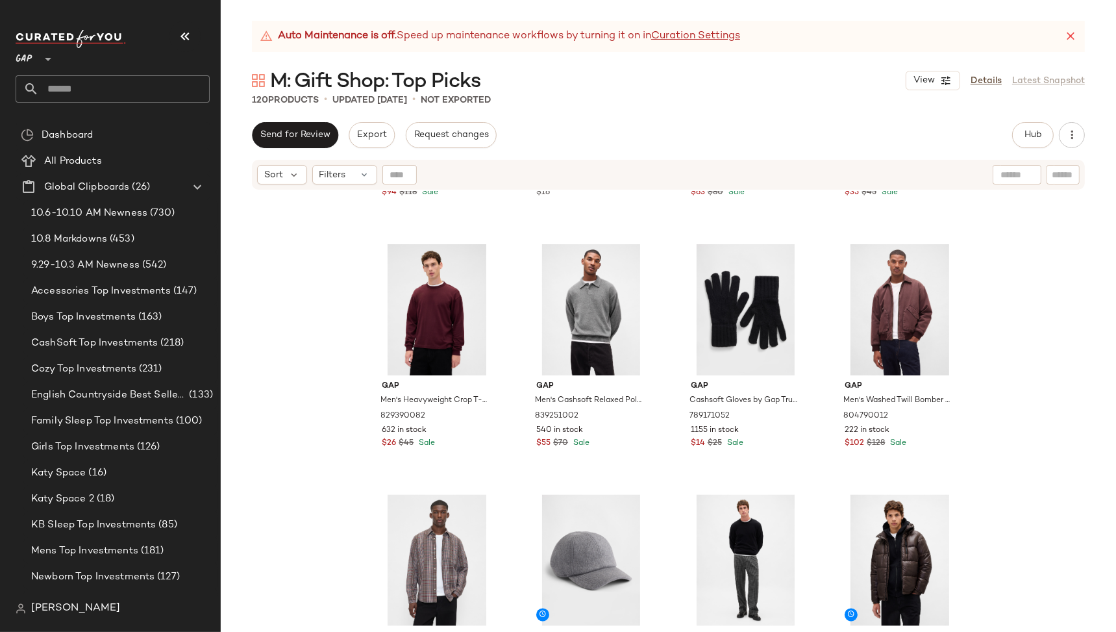
scroll to position [2721, 0]
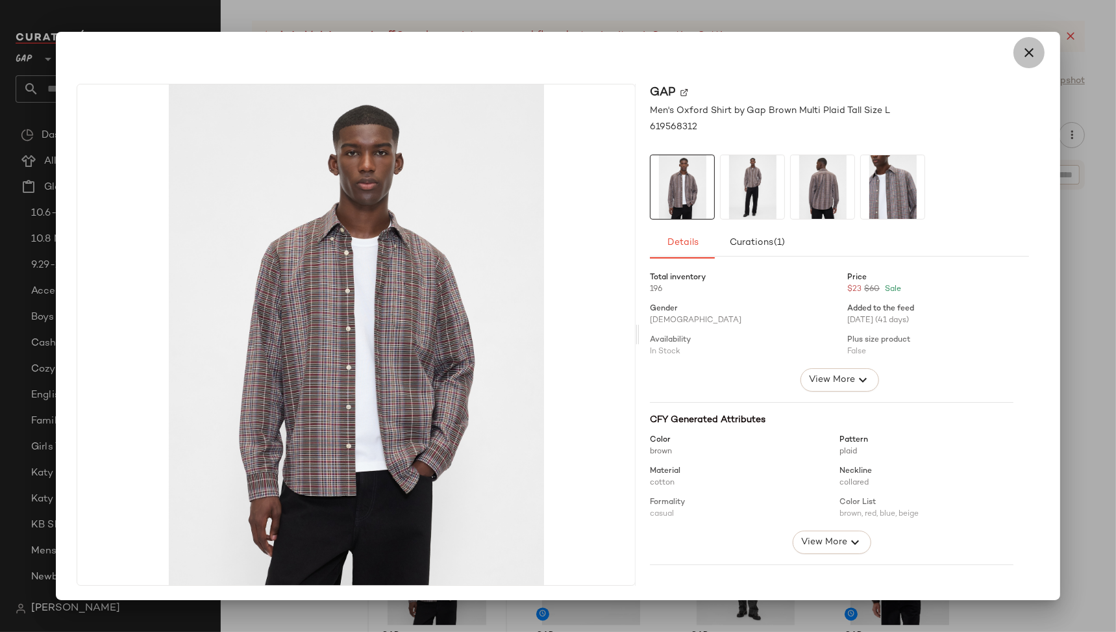
click at [1026, 51] on icon "button" at bounding box center [1029, 53] width 16 height 16
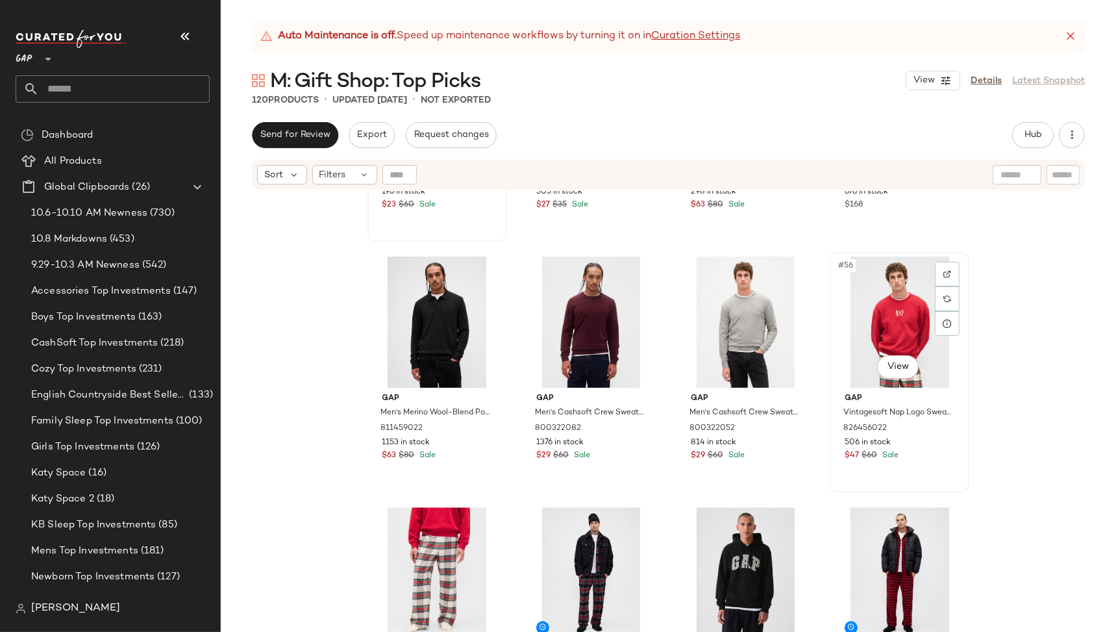
scroll to position [3252, 0]
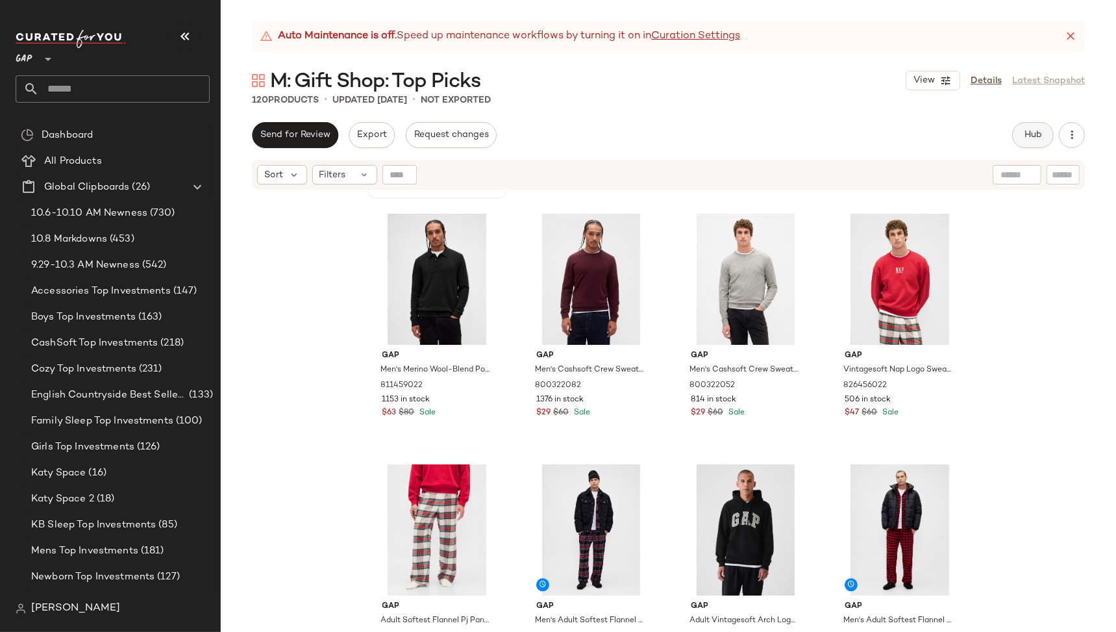
click at [1032, 142] on button "Hub" at bounding box center [1033, 135] width 42 height 26
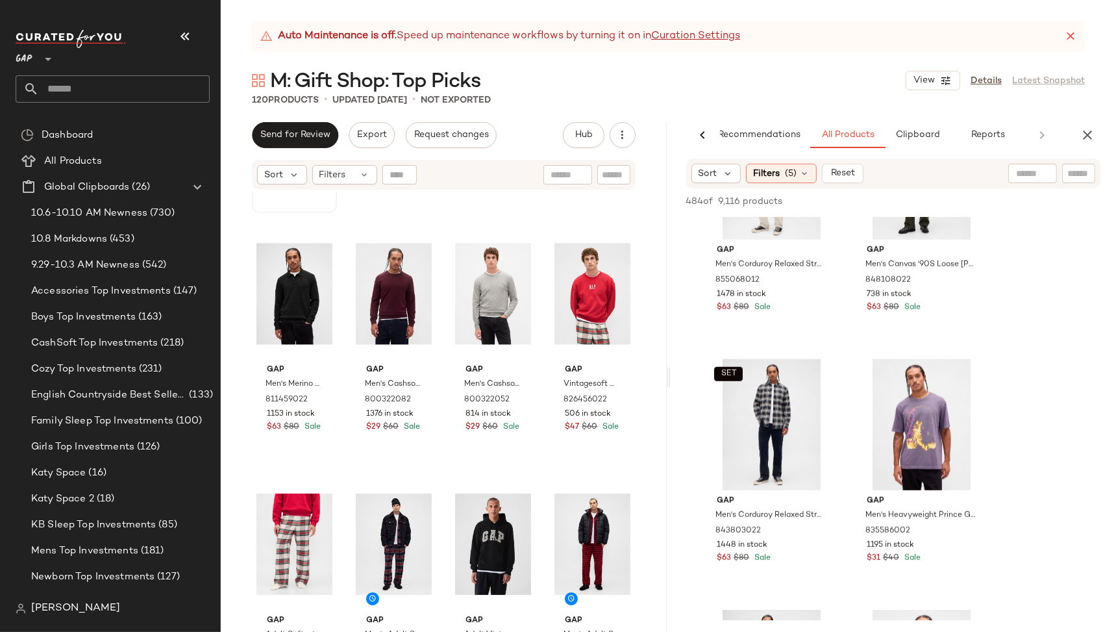
scroll to position [1367, 0]
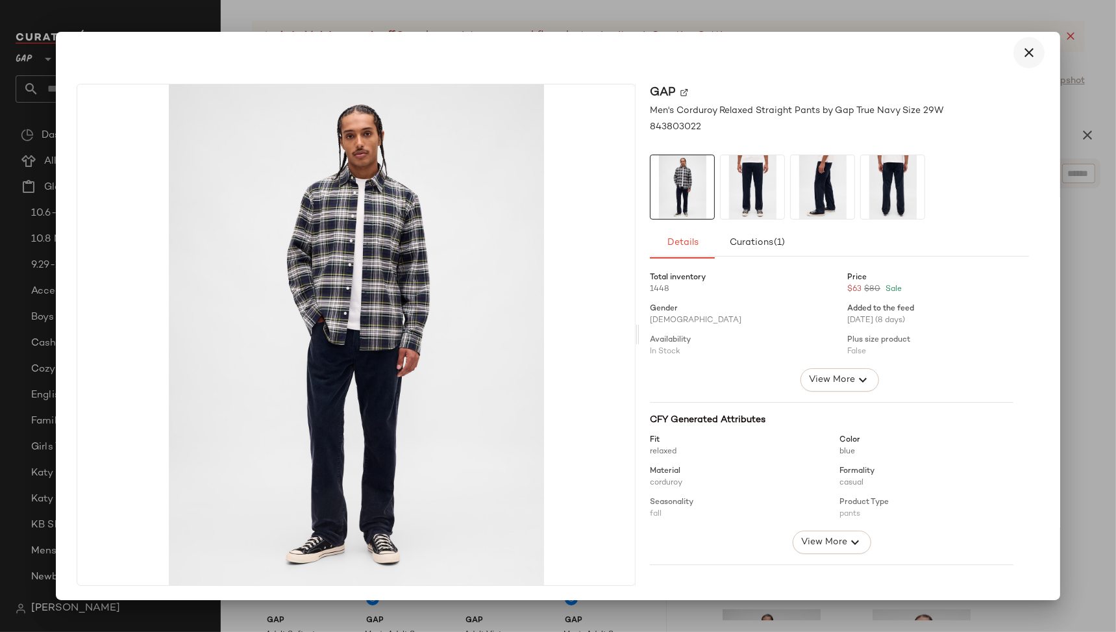
click at [1021, 49] on icon "button" at bounding box center [1029, 53] width 16 height 16
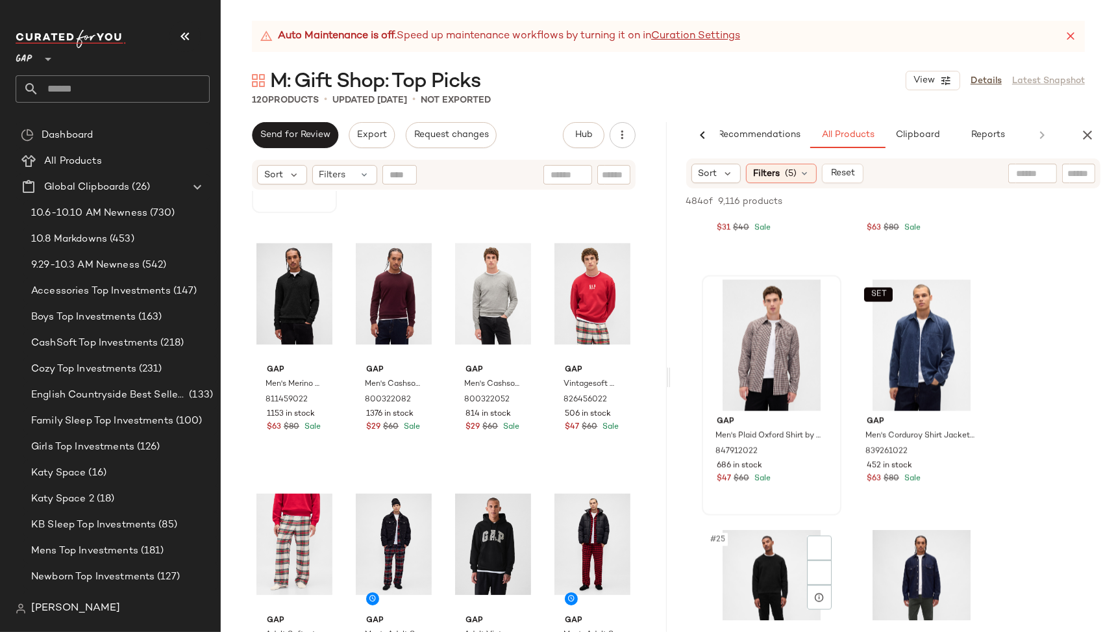
scroll to position [2787, 0]
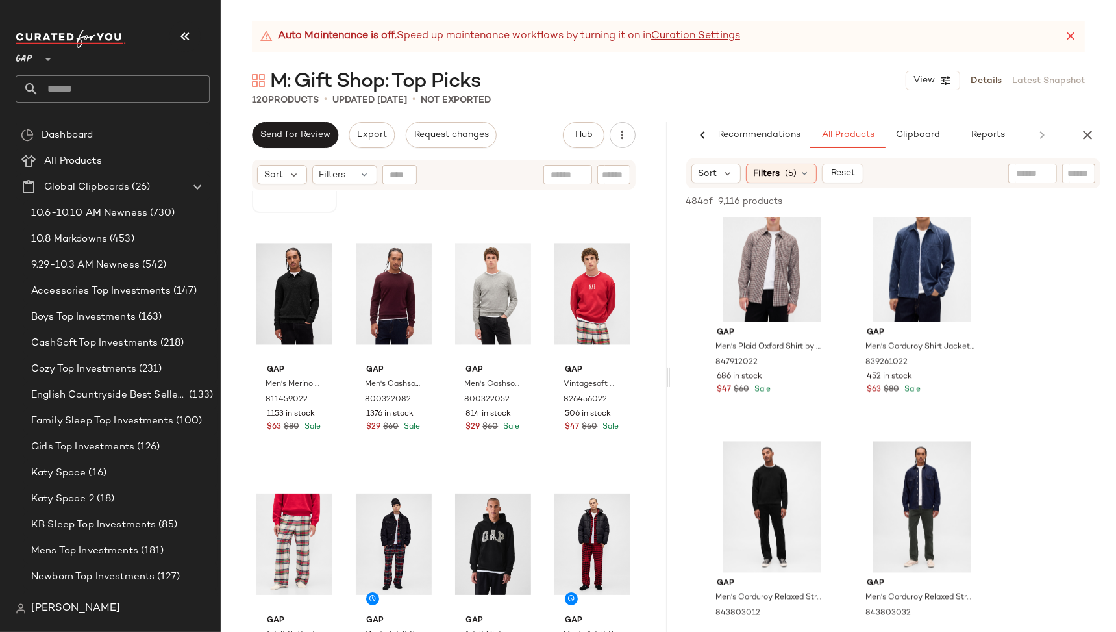
click at [1028, 176] on input "text" at bounding box center [1032, 174] width 33 height 14
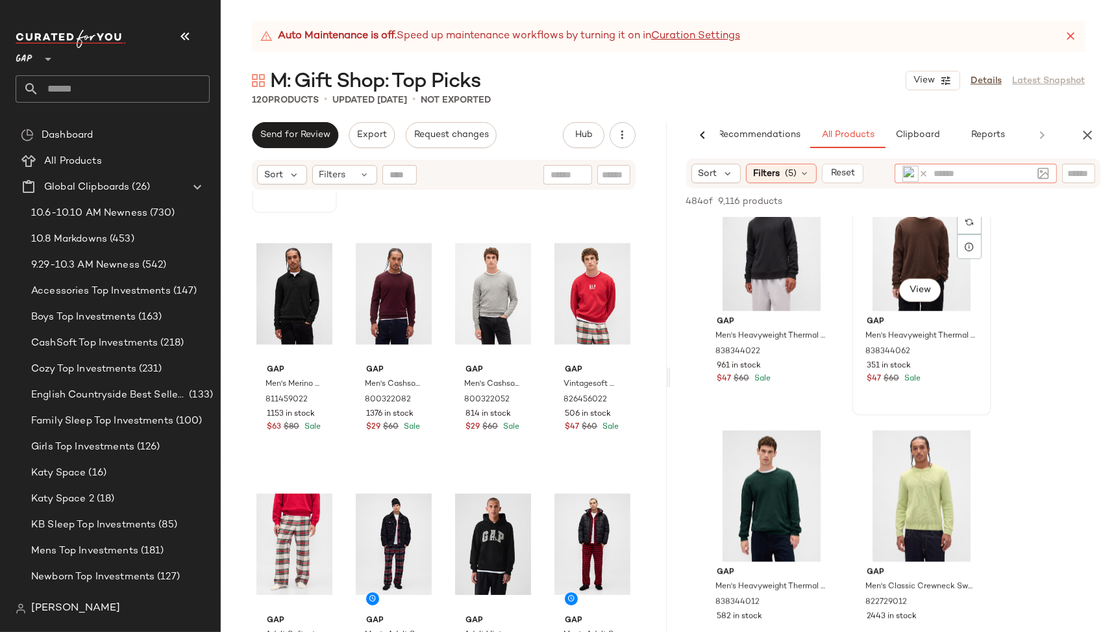
scroll to position [1563, 0]
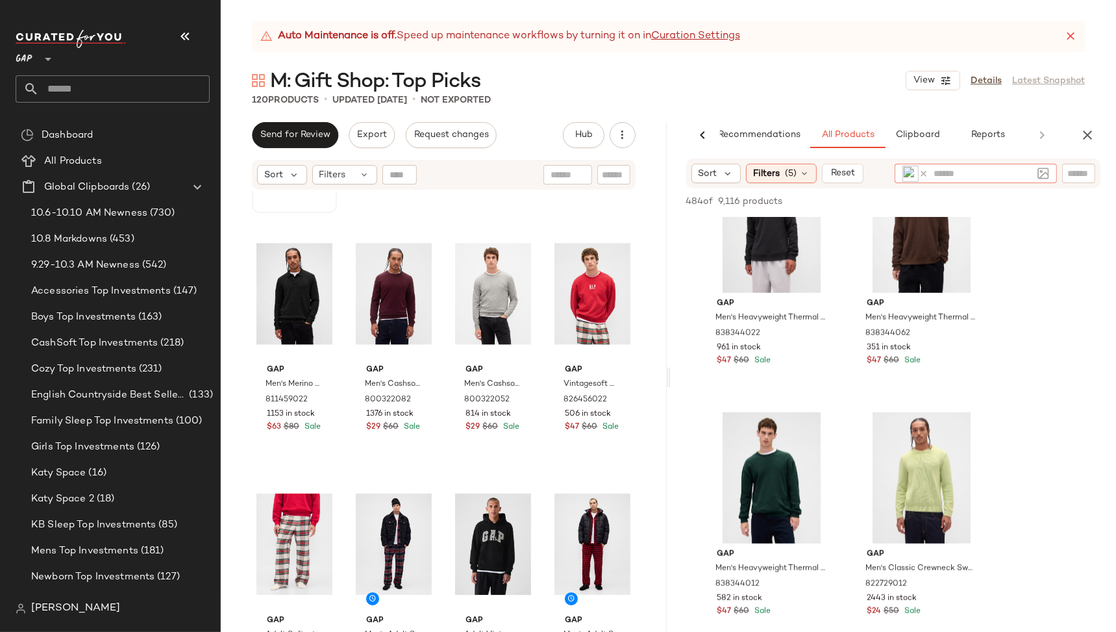
click at [922, 169] on icon at bounding box center [924, 174] width 10 height 10
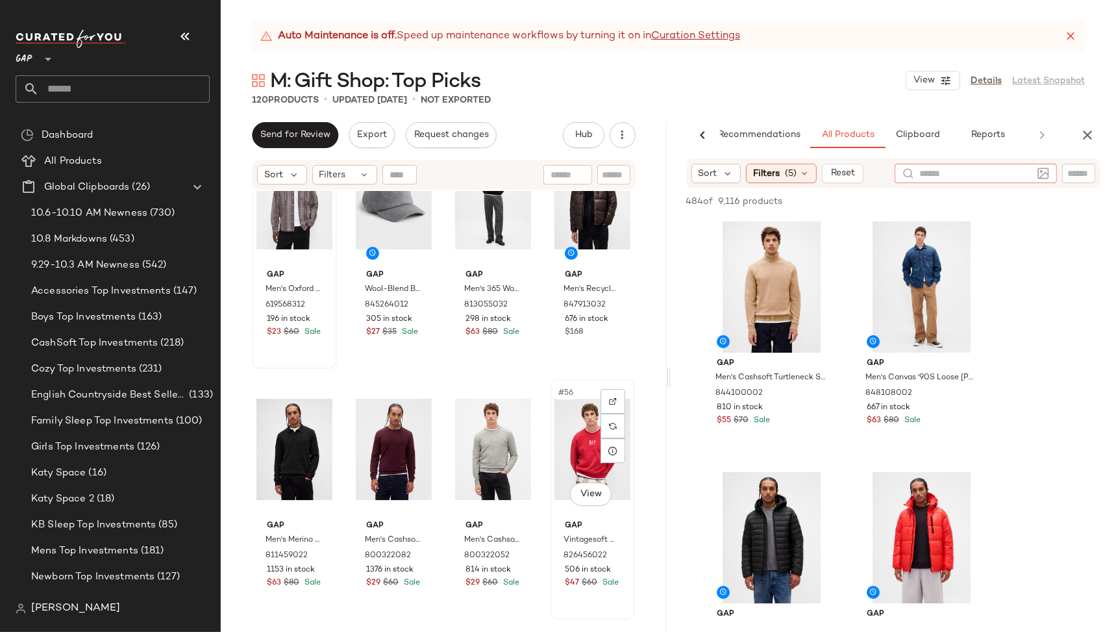
scroll to position [3070, 0]
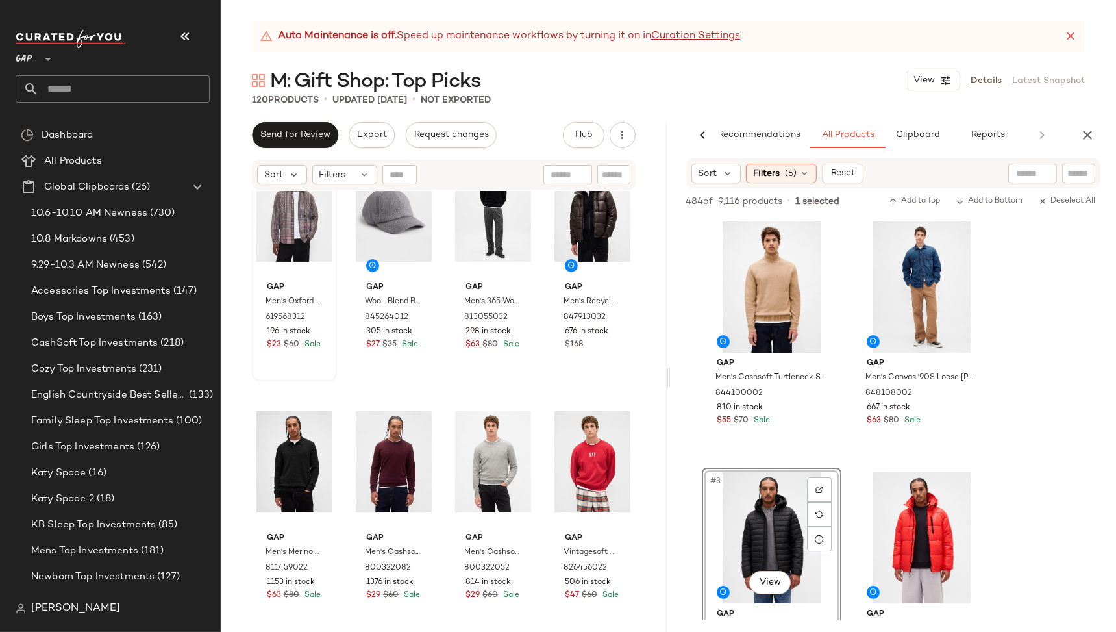
click at [1037, 179] on div at bounding box center [1032, 173] width 49 height 19
type input "******"
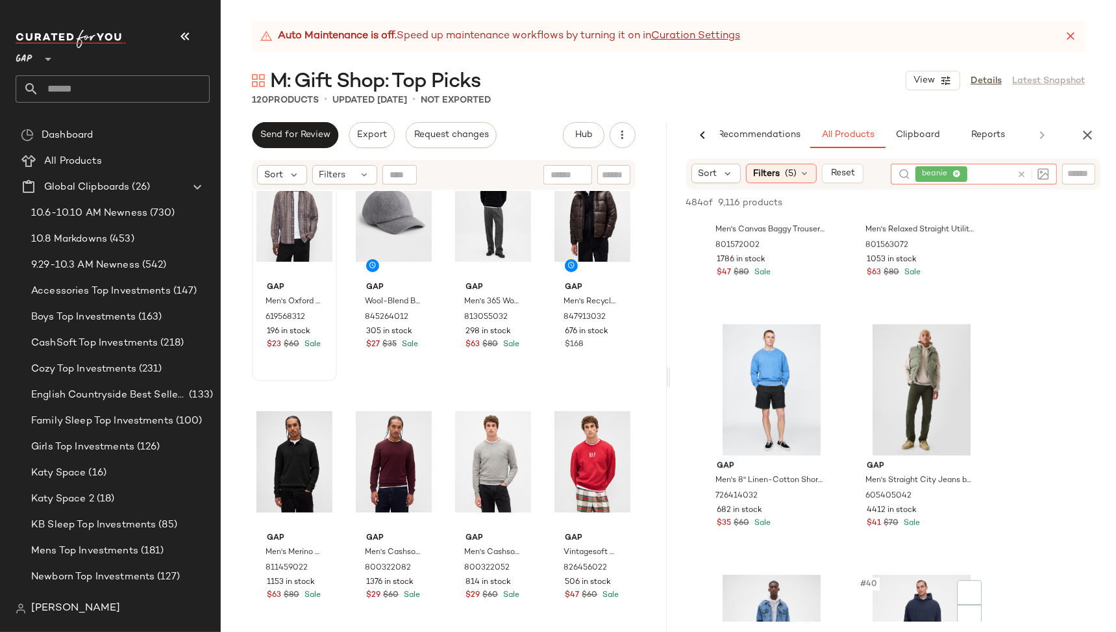
scroll to position [4638, 0]
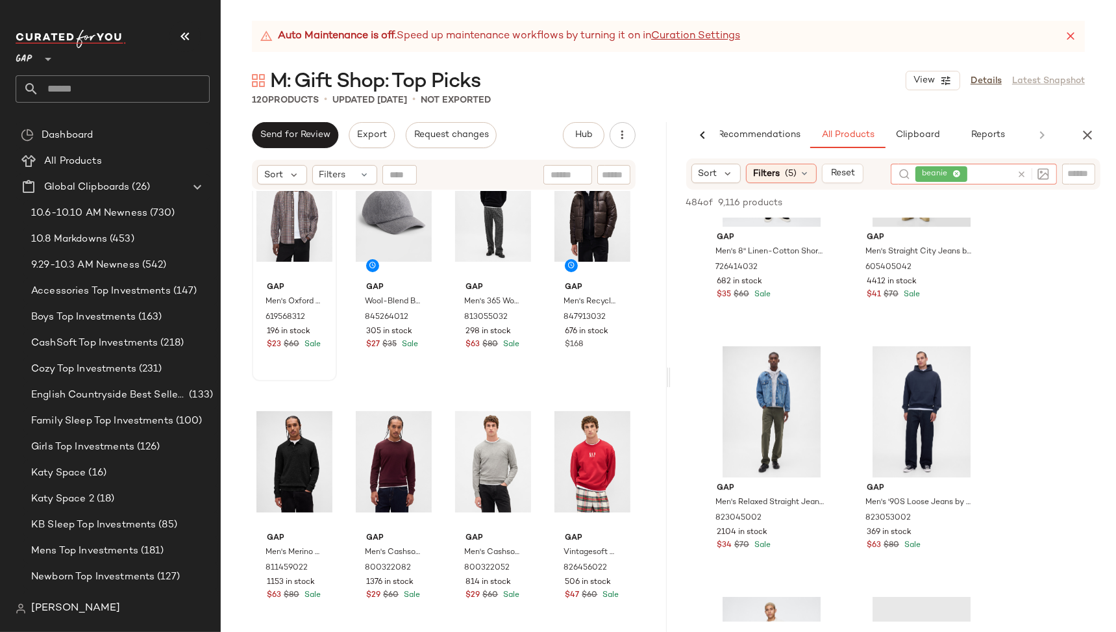
click at [1024, 172] on icon at bounding box center [1022, 174] width 10 height 10
click at [1083, 171] on input "Filter" at bounding box center [1107, 174] width 110 height 14
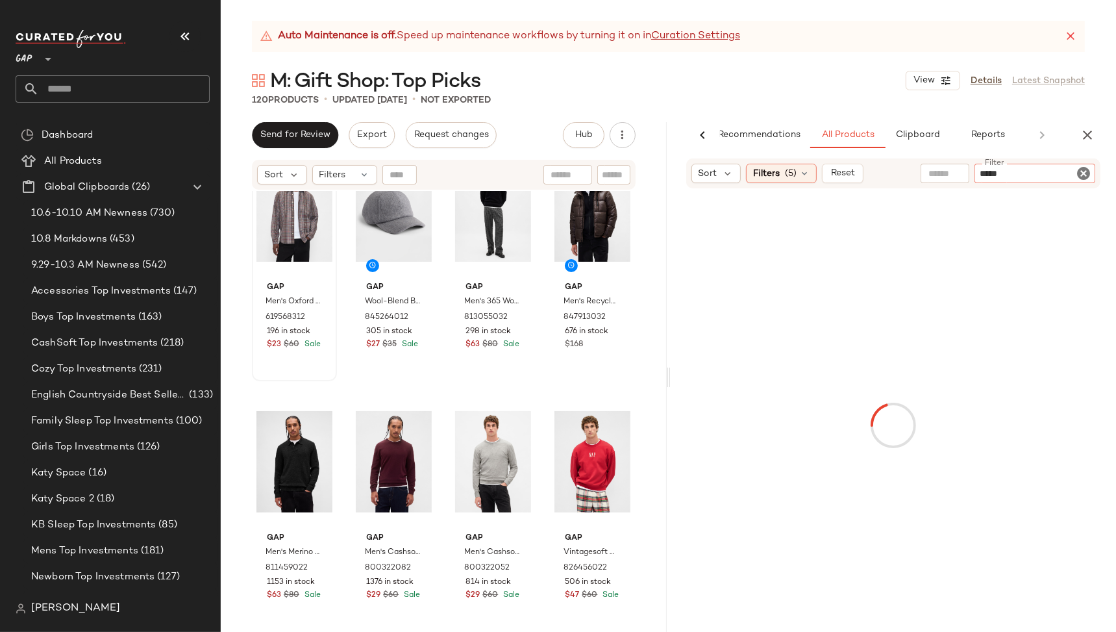
type input "******"
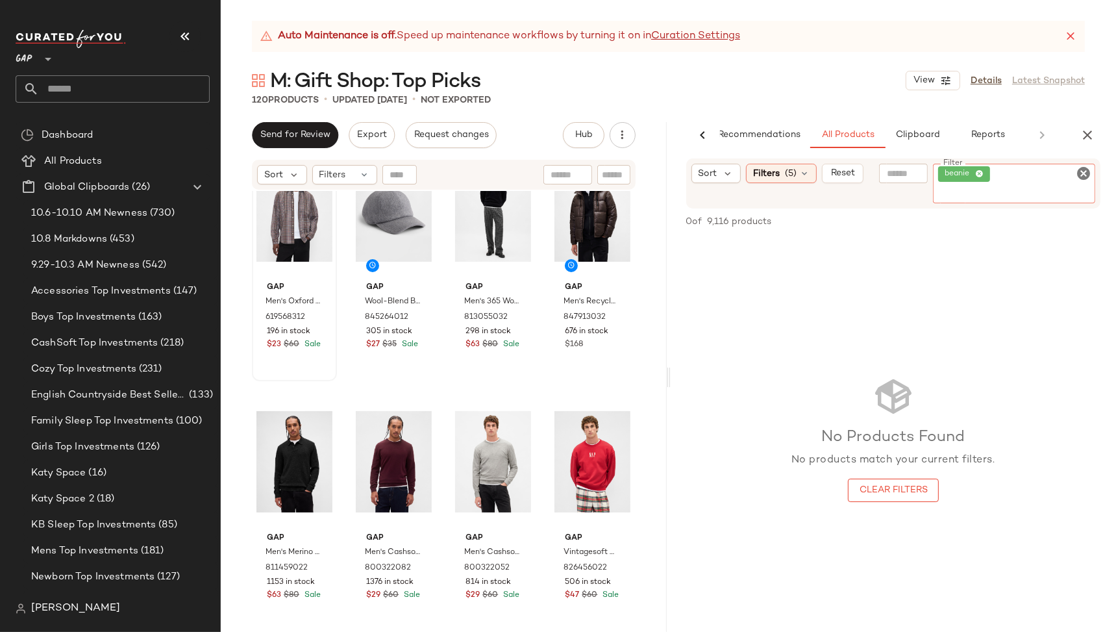
click at [1086, 171] on icon "Clear Filter" at bounding box center [1084, 174] width 16 height 16
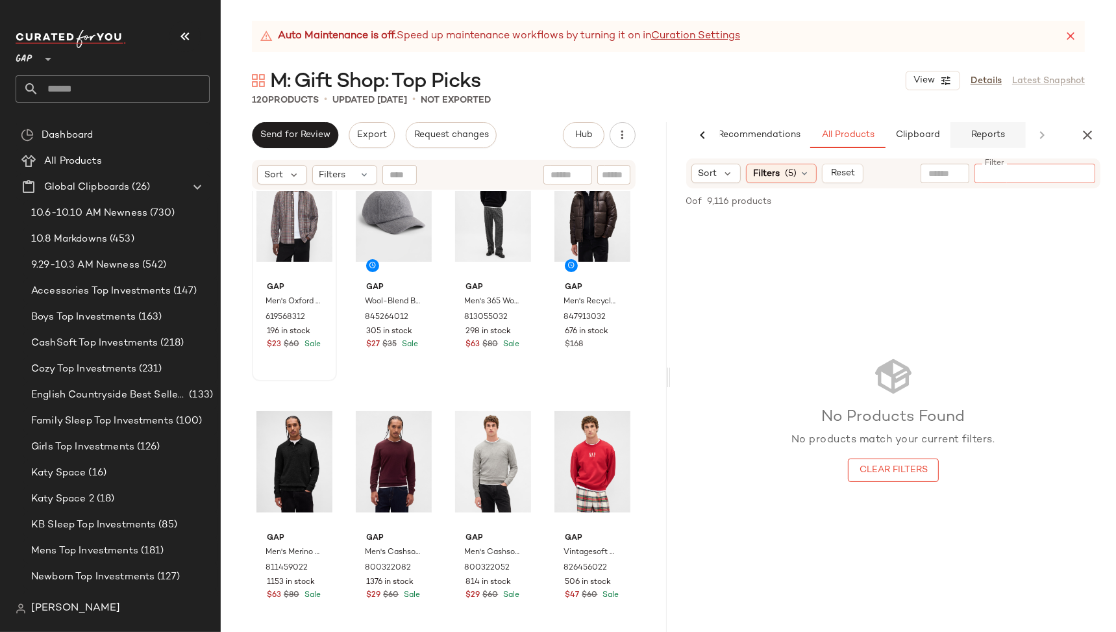
click at [978, 132] on span "Reports" at bounding box center [988, 135] width 34 height 10
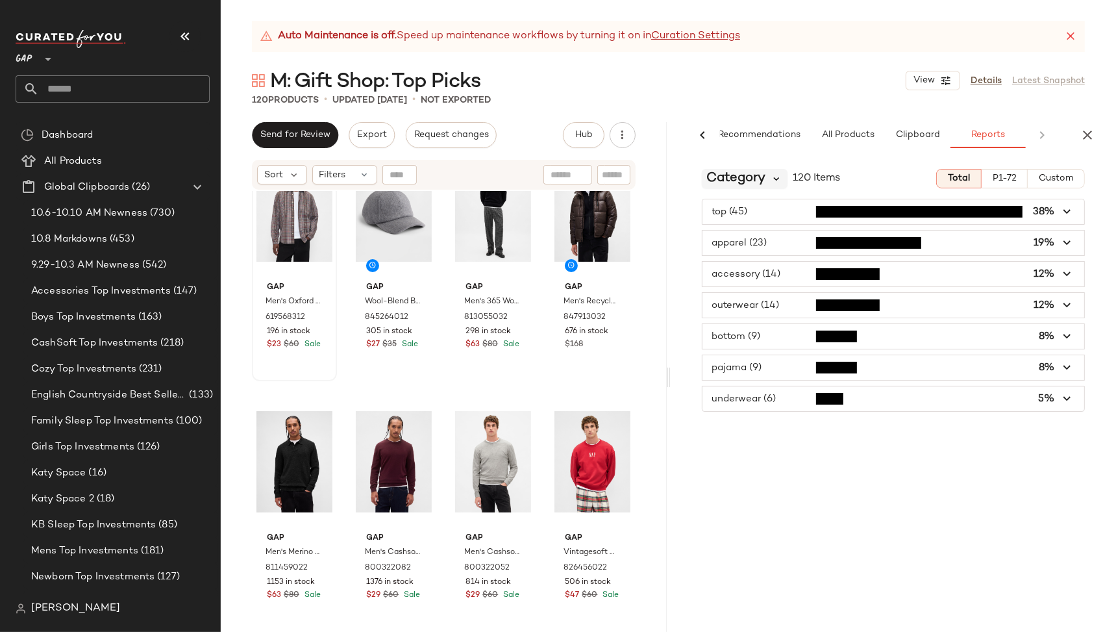
click at [771, 180] on icon at bounding box center [777, 179] width 12 height 12
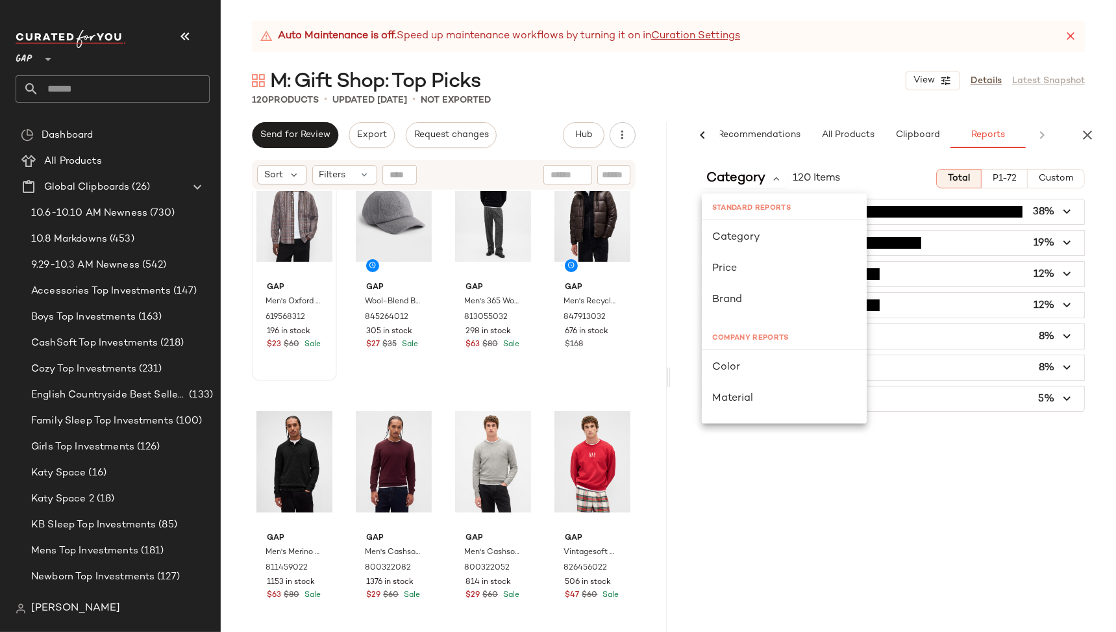
click at [805, 147] on button "AI Recommendations" at bounding box center [753, 135] width 114 height 26
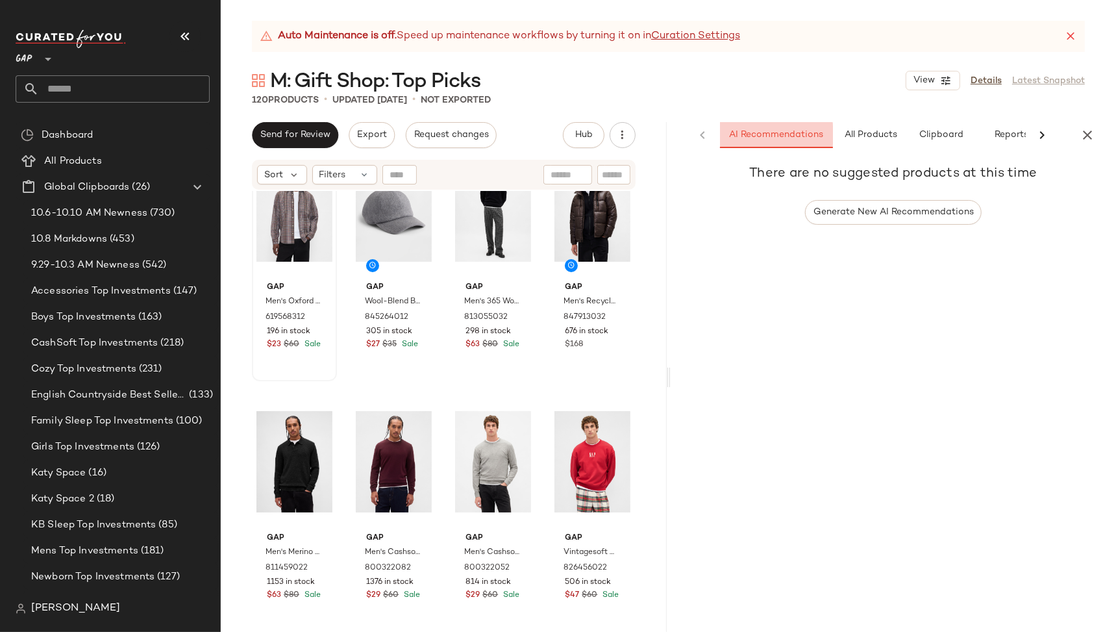
scroll to position [0, 0]
click at [1002, 136] on span "Reports" at bounding box center [1012, 135] width 34 height 10
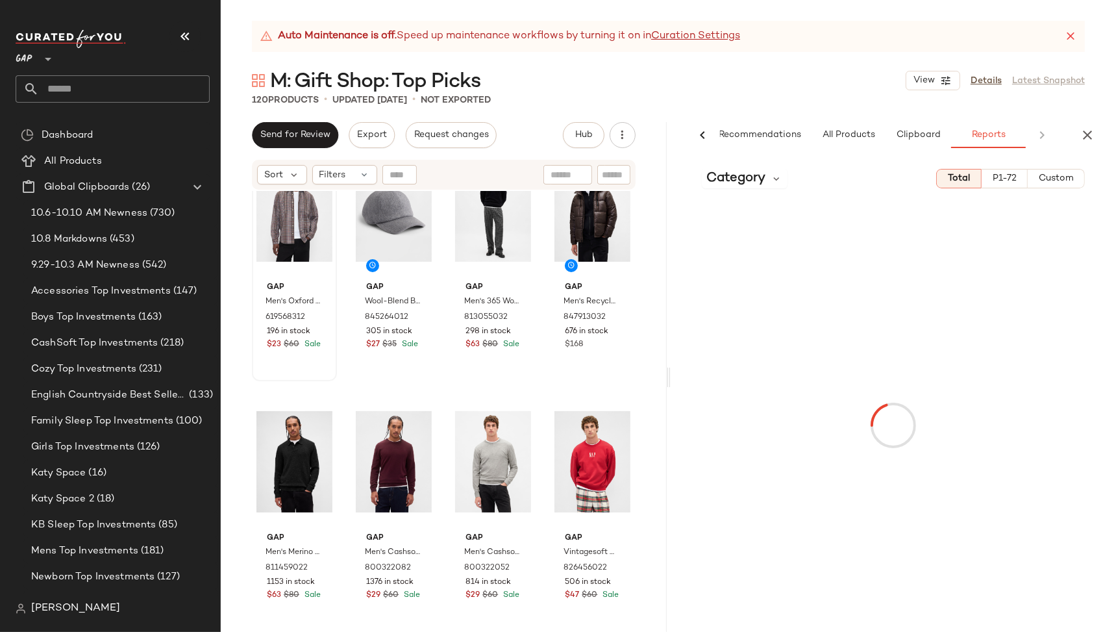
scroll to position [0, 23]
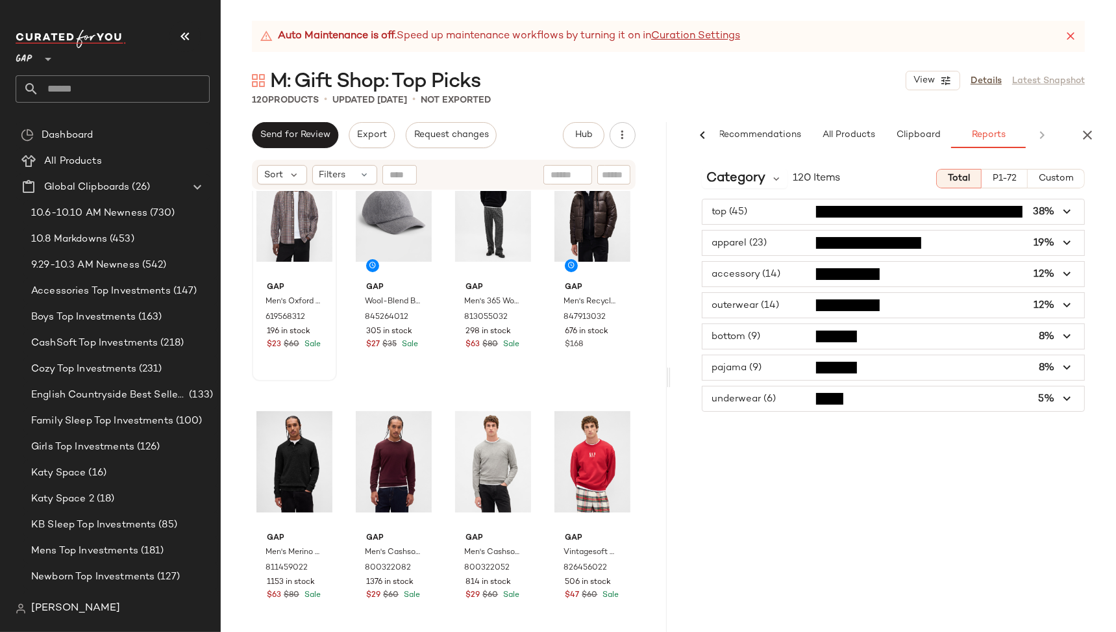
click at [742, 273] on span "button" at bounding box center [893, 274] width 382 height 25
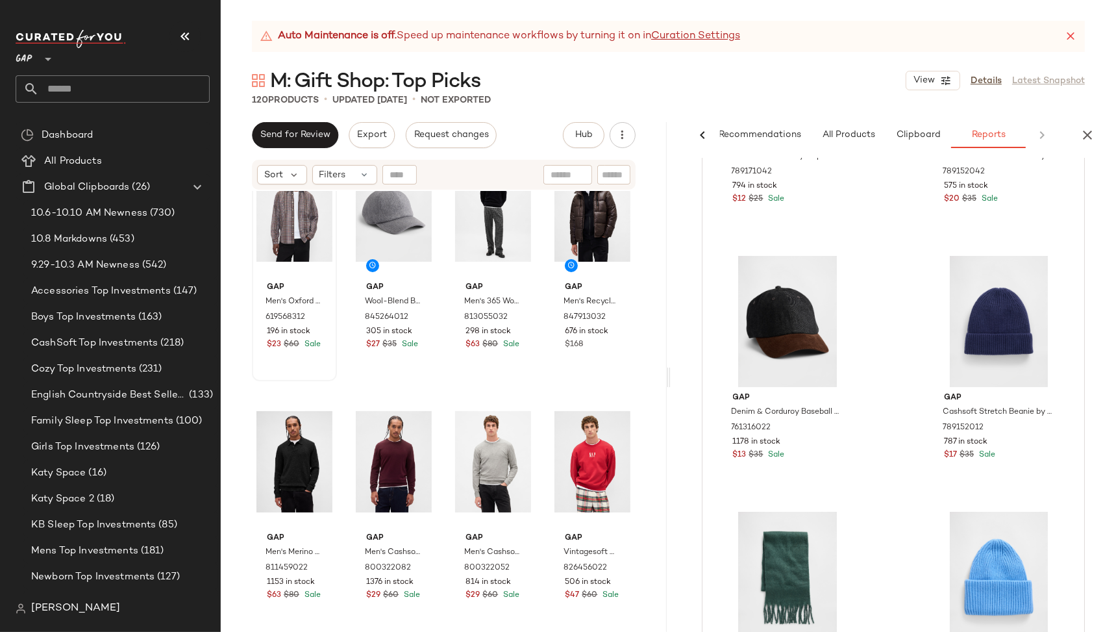
scroll to position [142, 0]
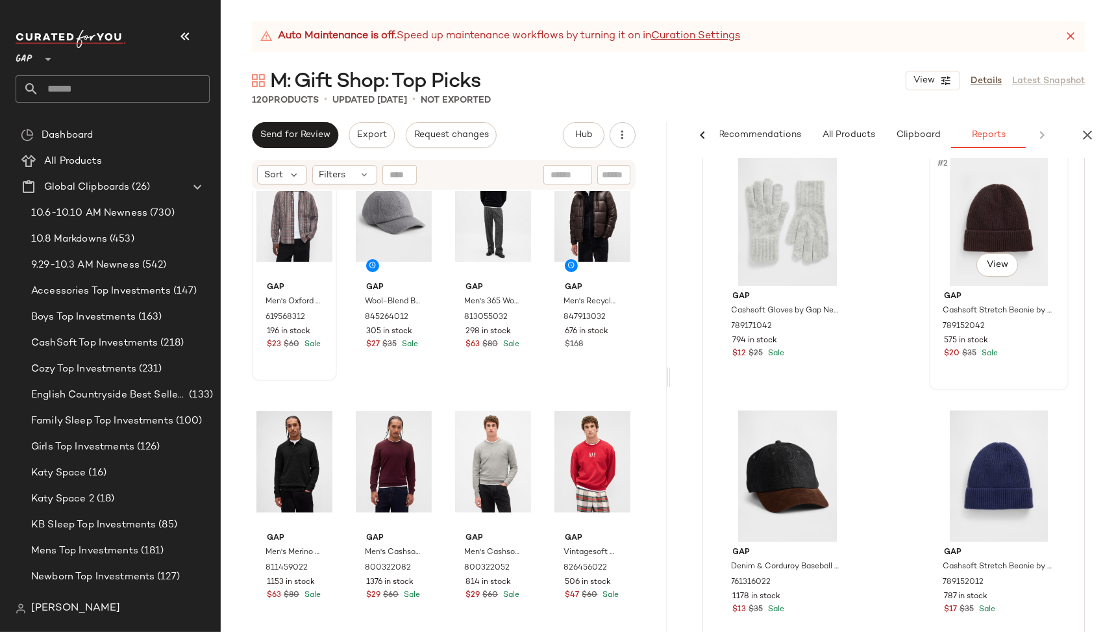
click at [1000, 245] on div "#2 View" at bounding box center [999, 220] width 130 height 131
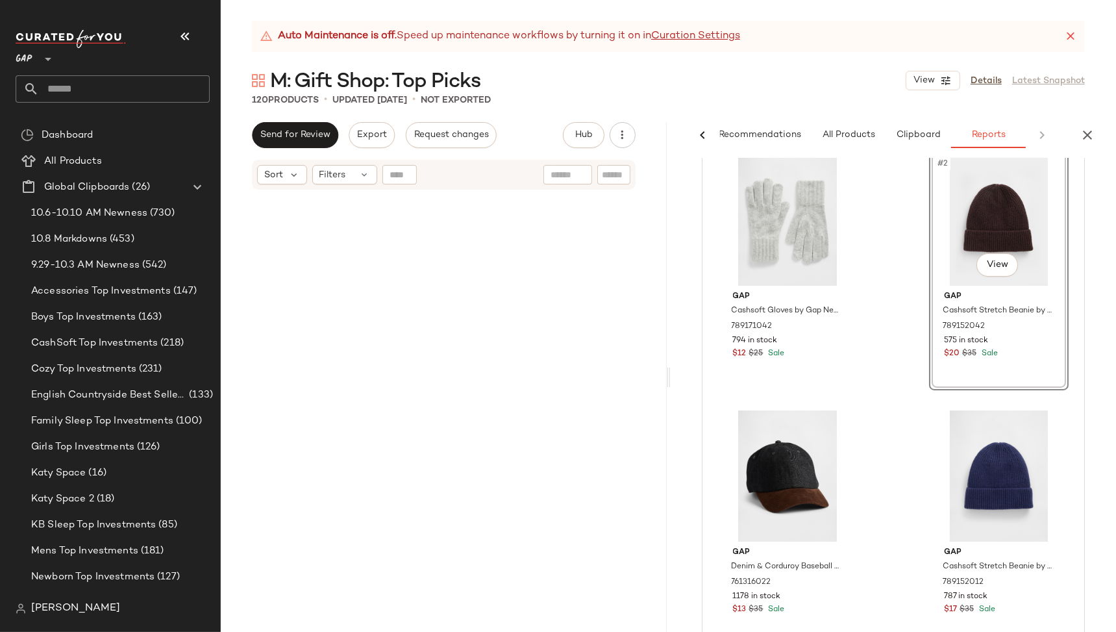
scroll to position [251, 0]
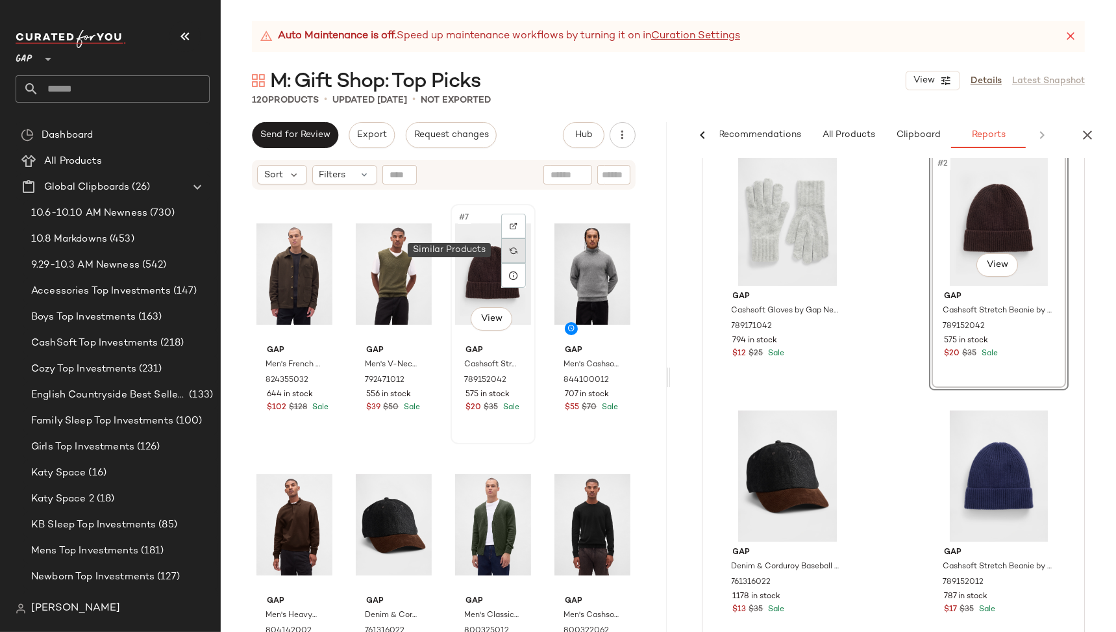
click at [510, 251] on img at bounding box center [514, 251] width 8 height 8
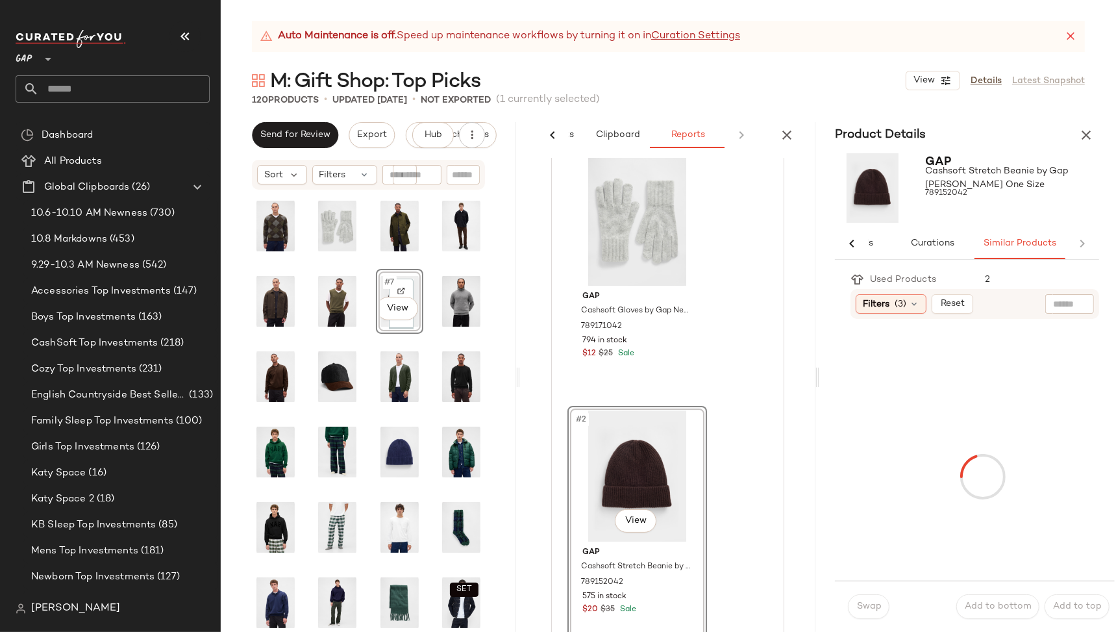
scroll to position [0, 174]
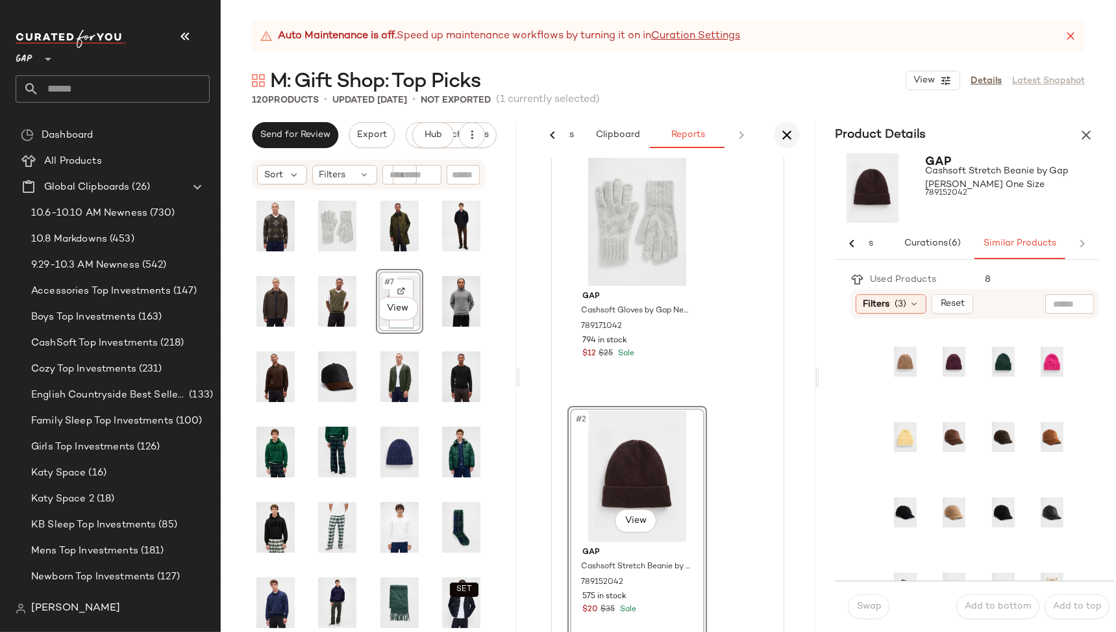
click at [787, 134] on icon "button" at bounding box center [787, 135] width 16 height 16
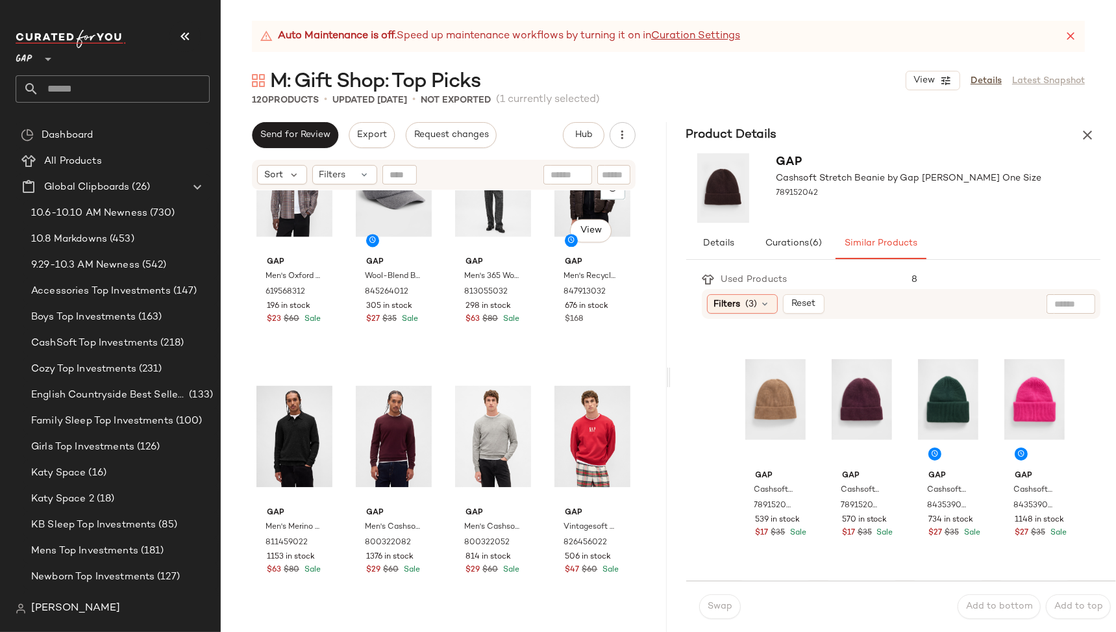
scroll to position [3098, 0]
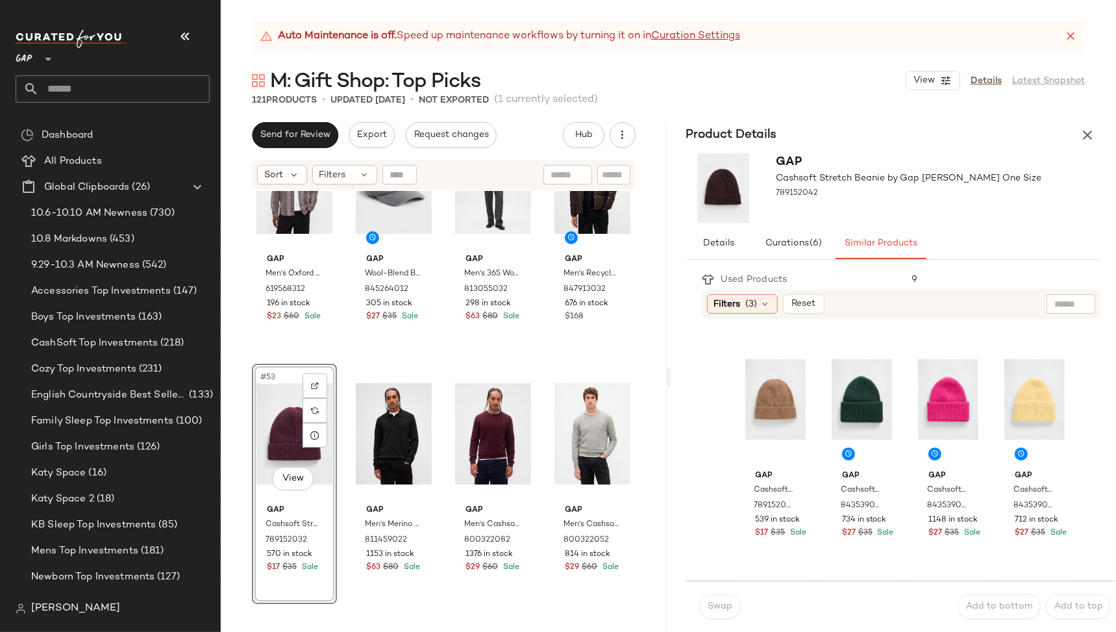
click at [1093, 136] on icon "button" at bounding box center [1088, 135] width 16 height 16
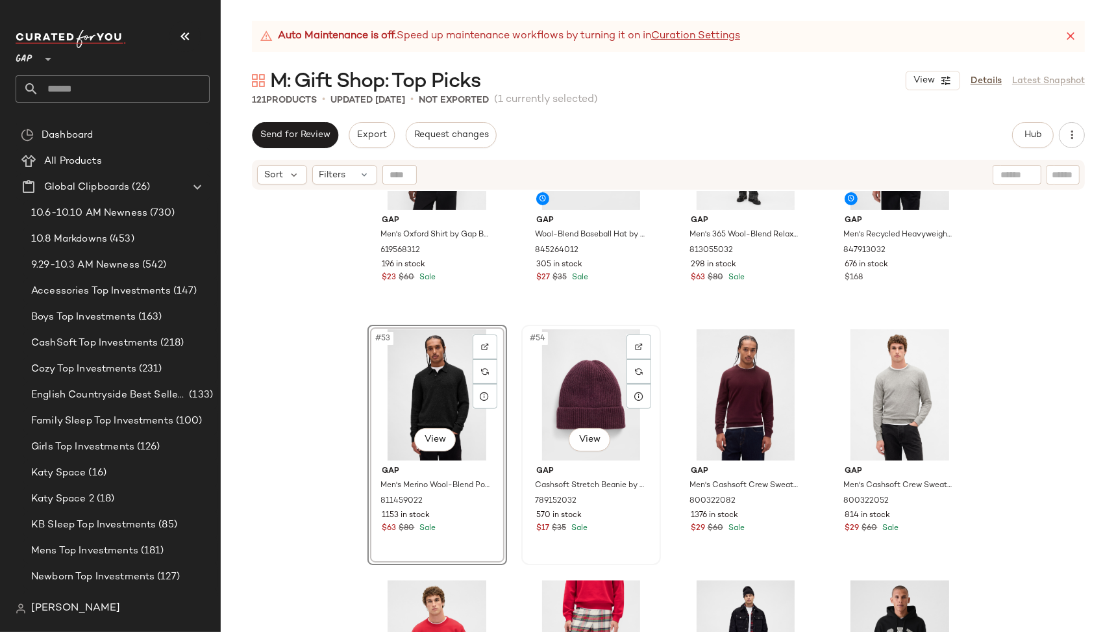
scroll to position [3084, 0]
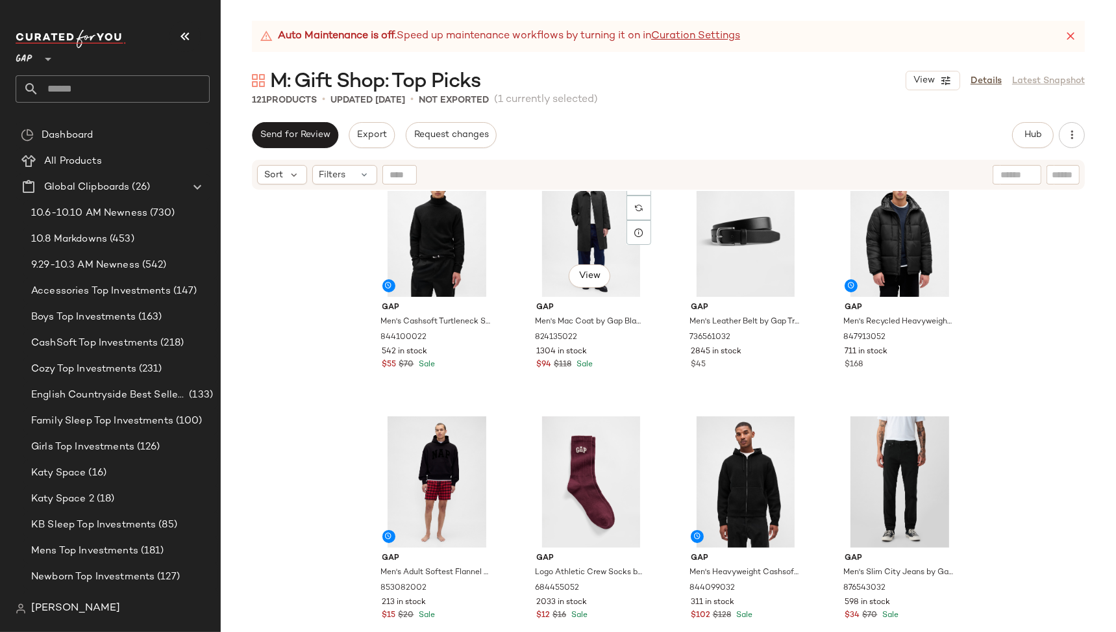
scroll to position [4303, 0]
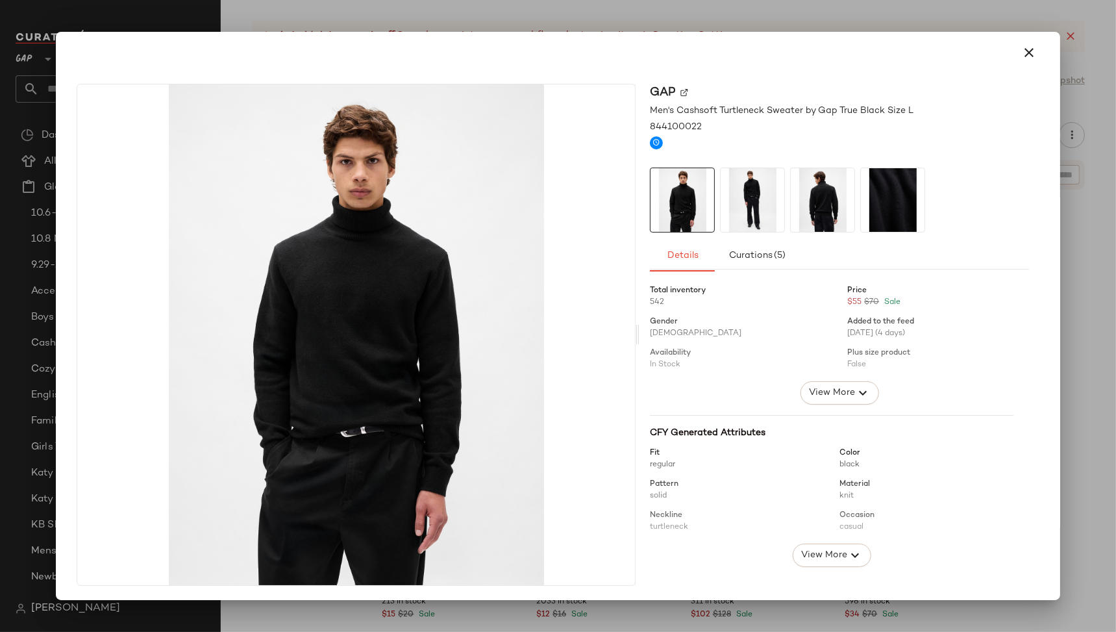
click at [760, 206] on img at bounding box center [753, 200] width 64 height 64
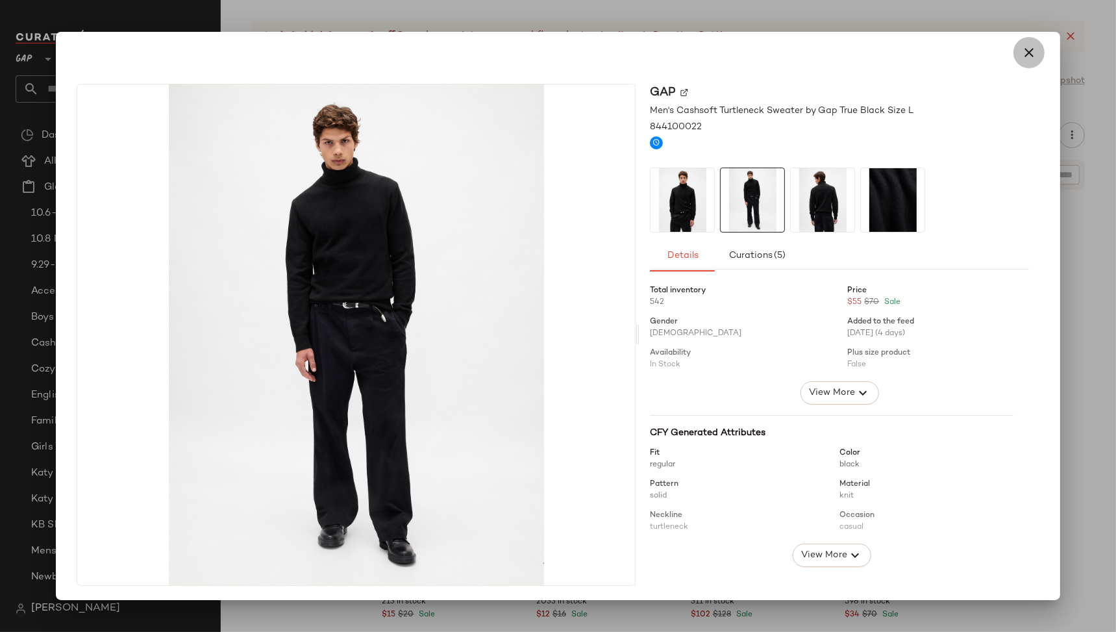
click at [1029, 57] on button "button" at bounding box center [1028, 52] width 31 height 31
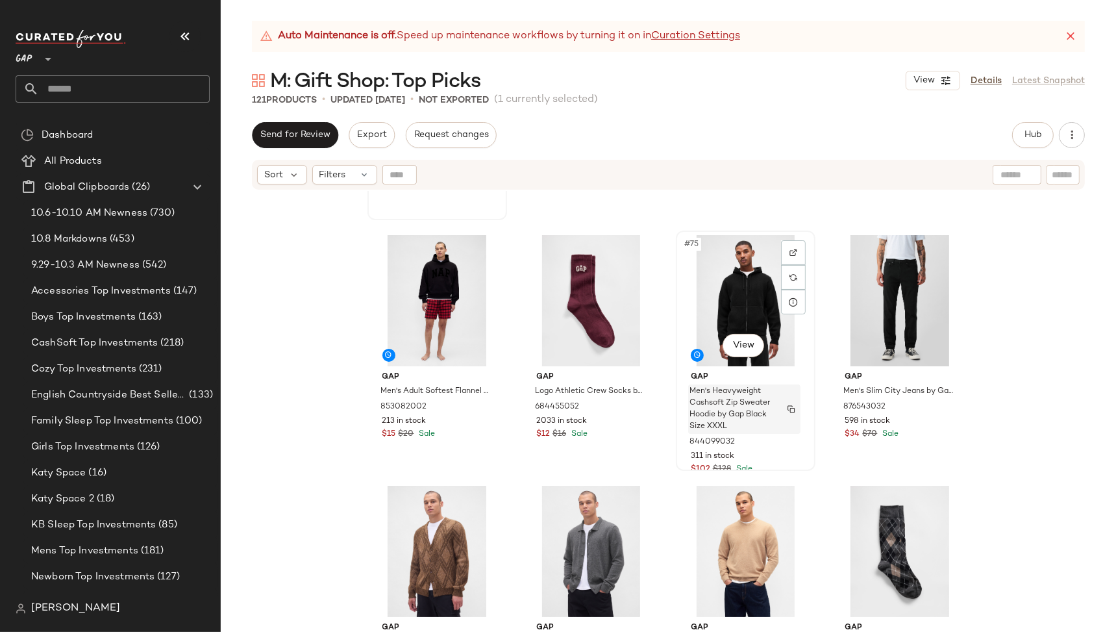
scroll to position [4485, 0]
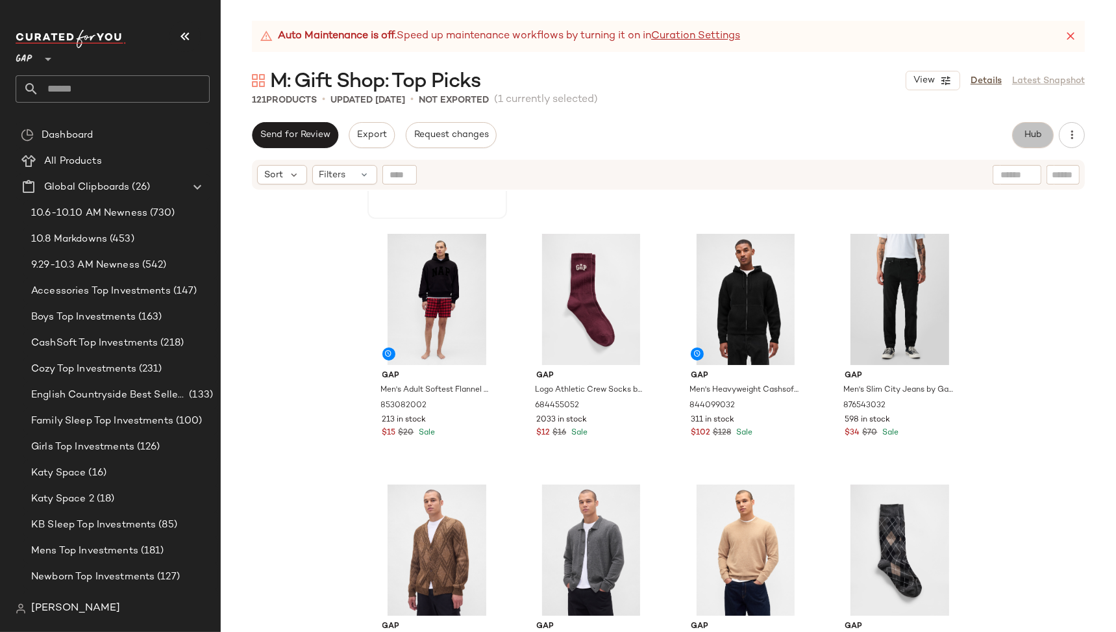
click at [1025, 138] on span "Hub" at bounding box center [1033, 135] width 18 height 10
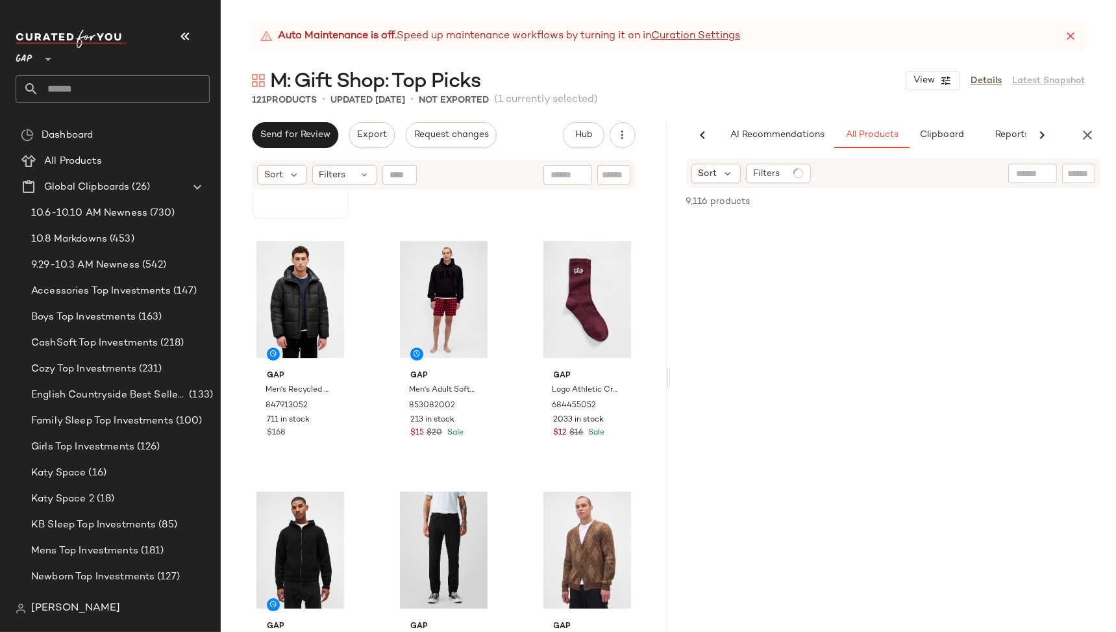
scroll to position [0, 24]
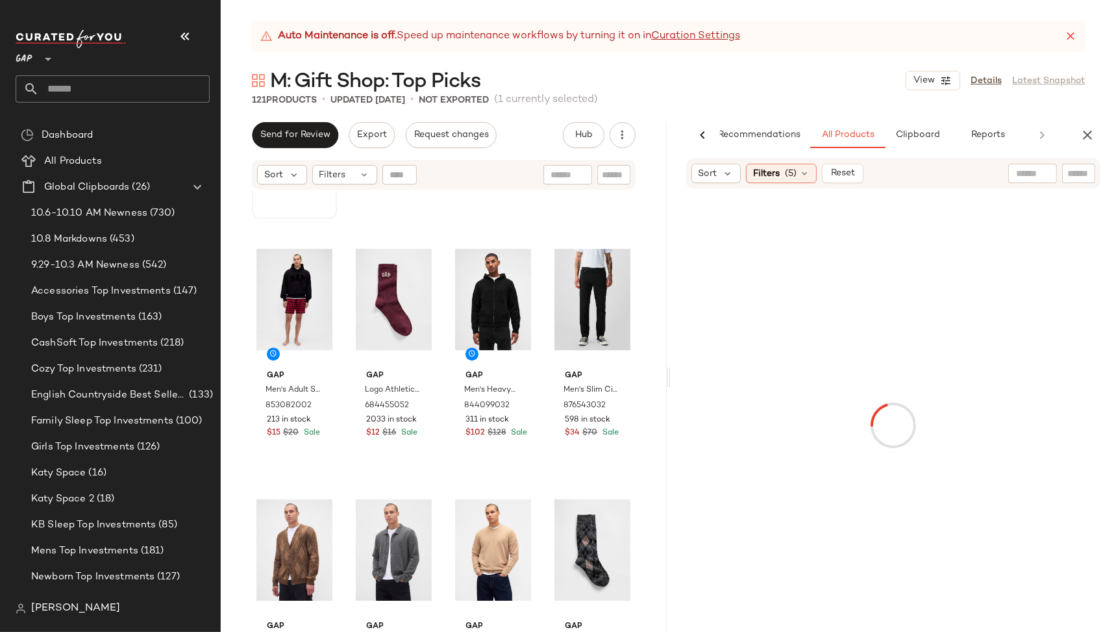
click at [1035, 175] on div at bounding box center [1032, 173] width 49 height 19
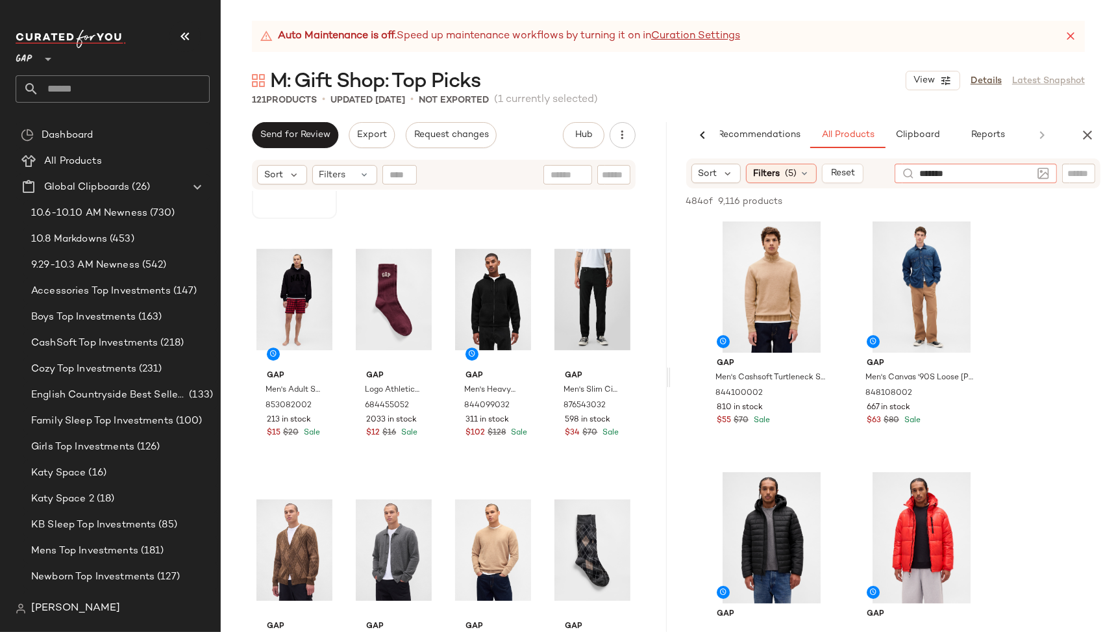
type input "********"
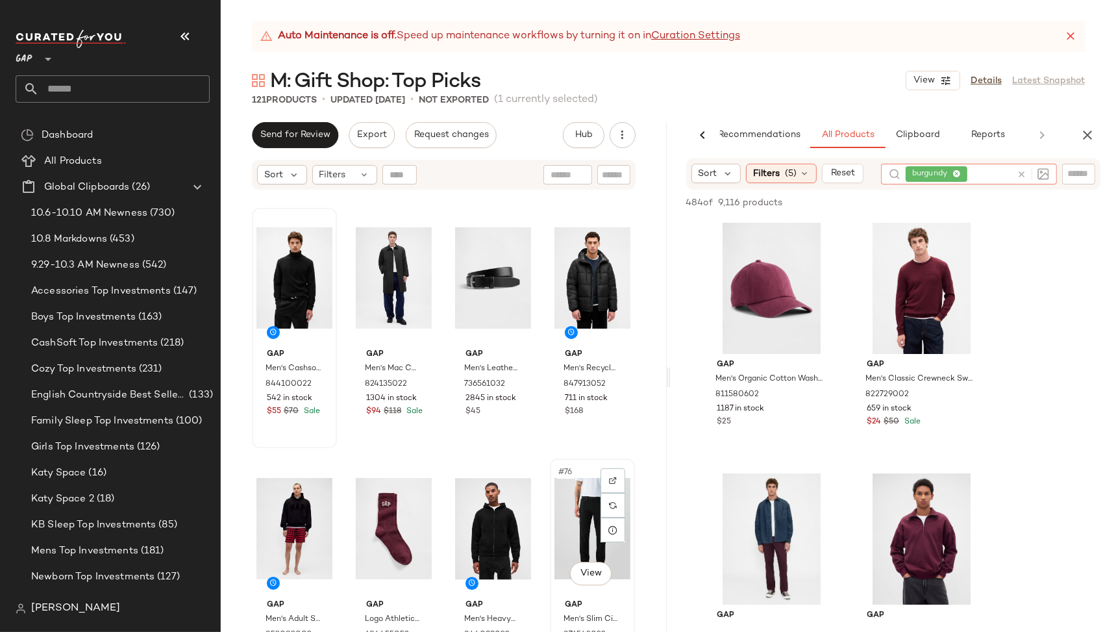
scroll to position [4254, 0]
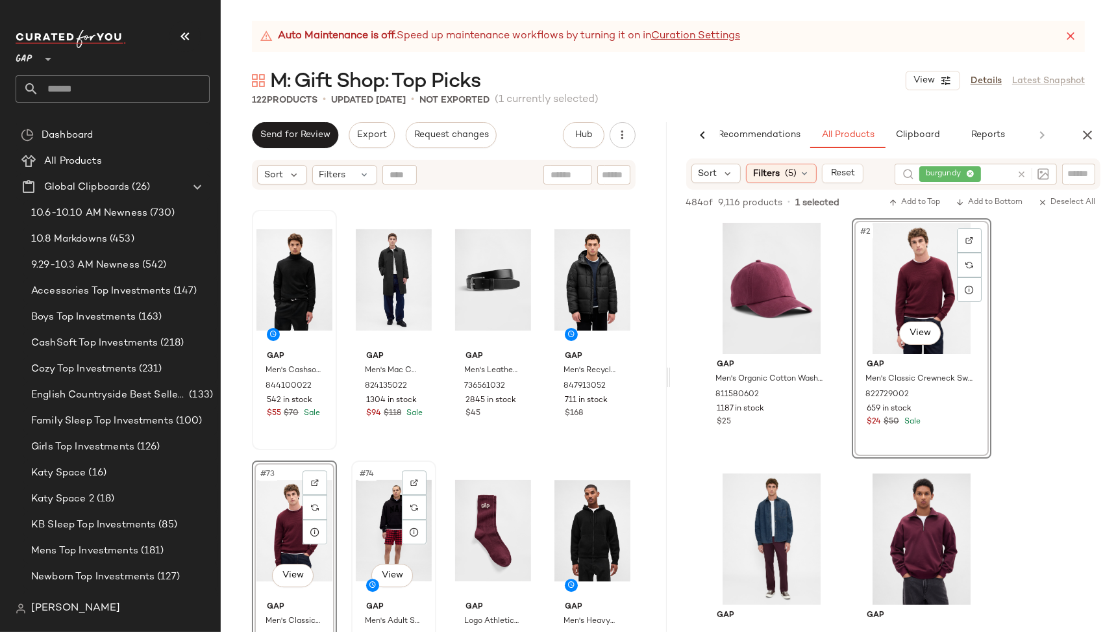
click at [396, 529] on div "#74 View" at bounding box center [394, 530] width 76 height 131
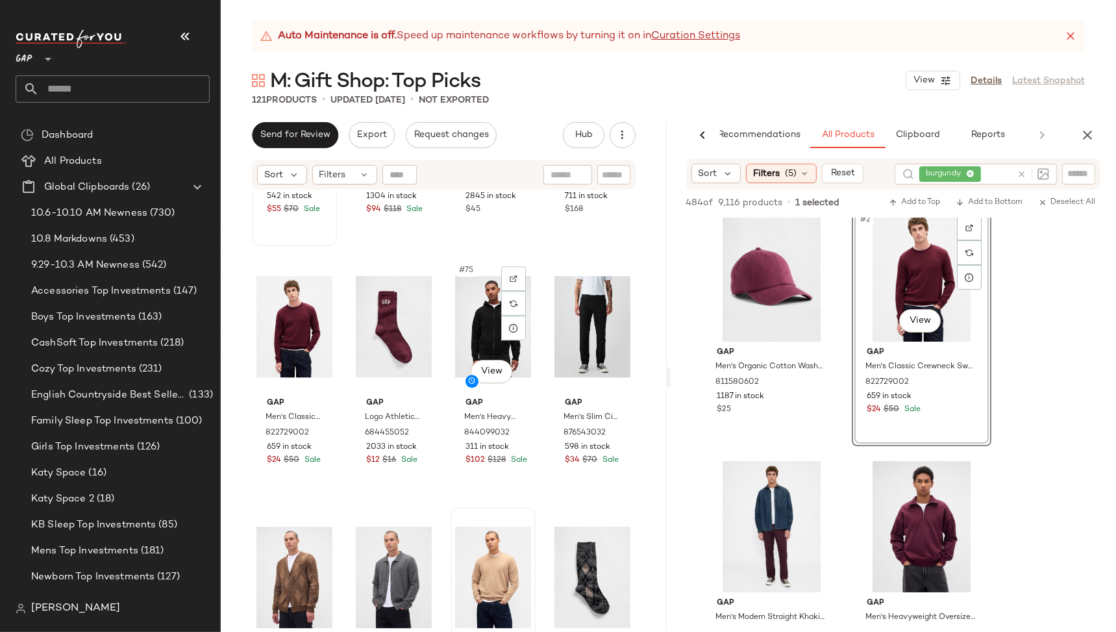
scroll to position [4490, 0]
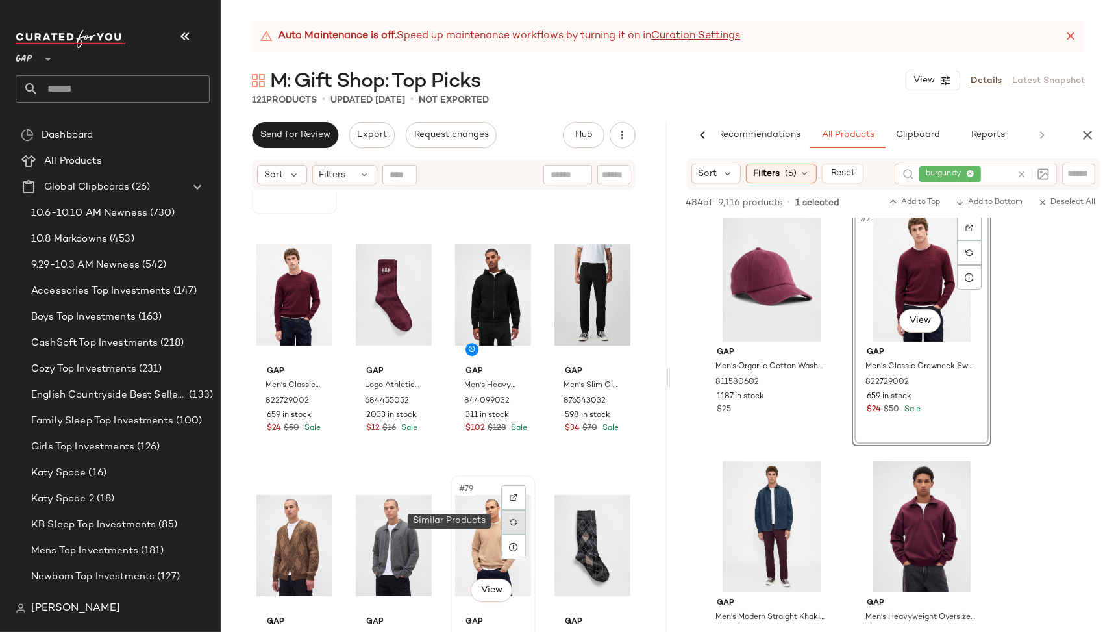
click at [515, 523] on div at bounding box center [513, 522] width 25 height 25
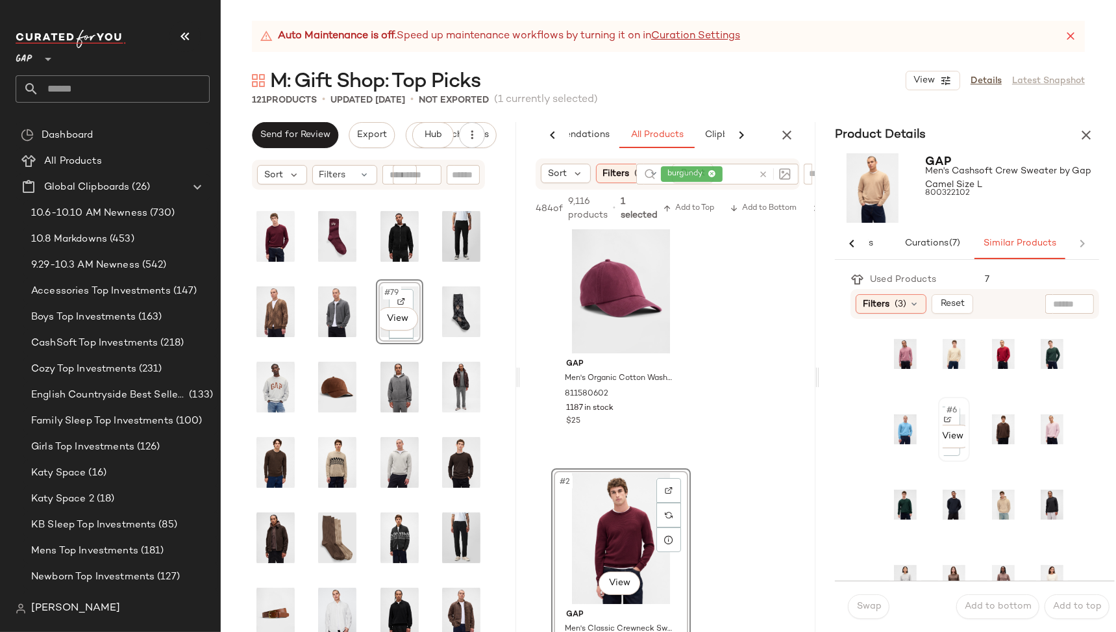
scroll to position [19, 0]
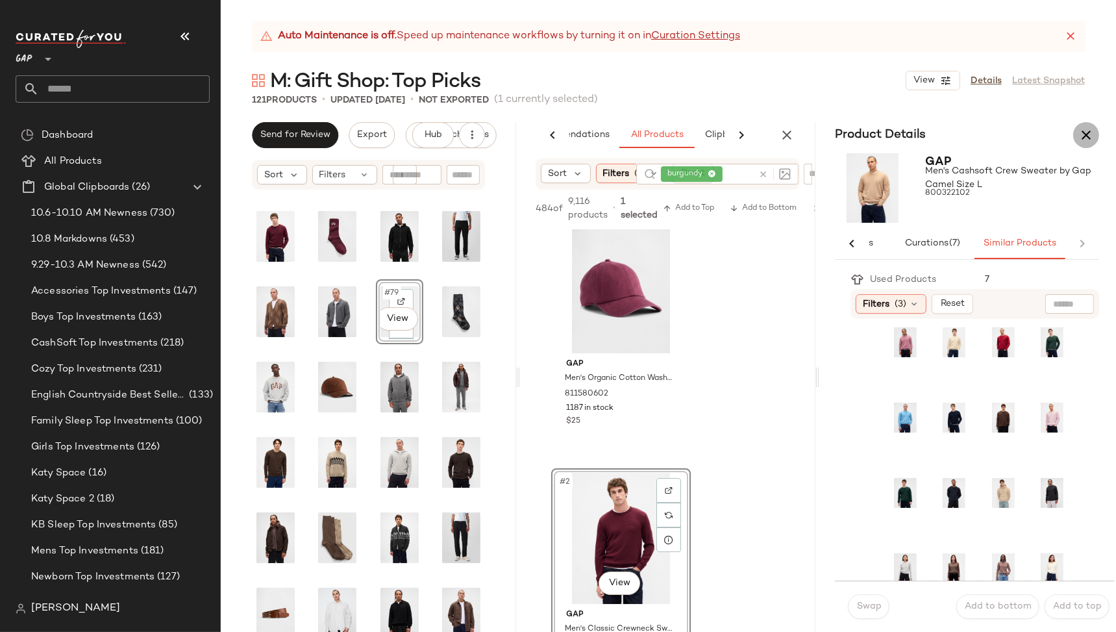
click at [1091, 136] on icon "button" at bounding box center [1086, 135] width 16 height 16
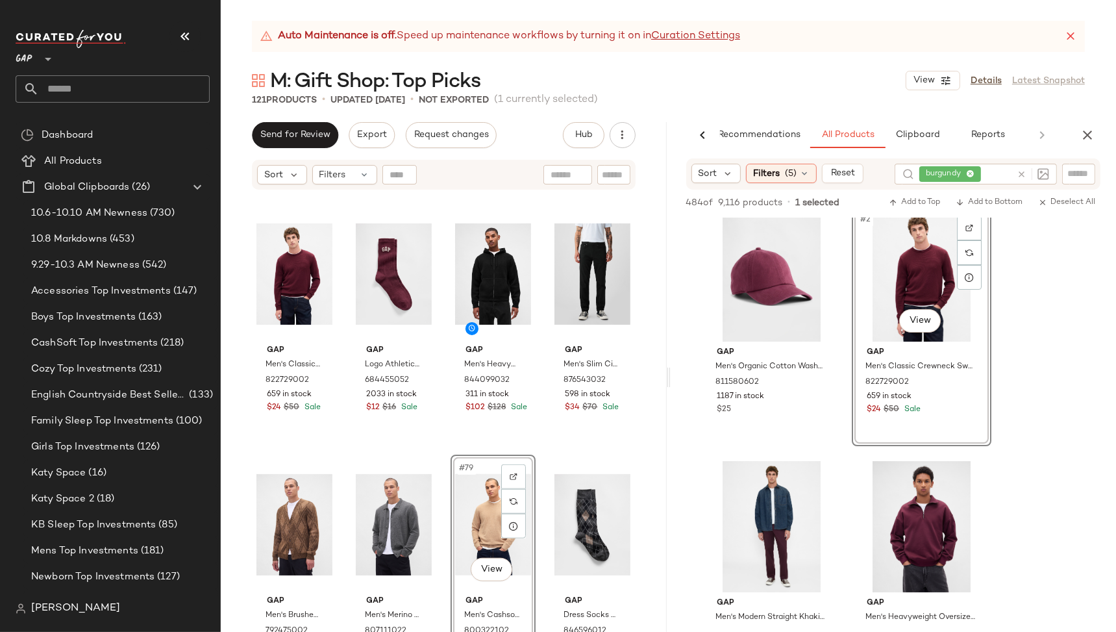
scroll to position [3452, 0]
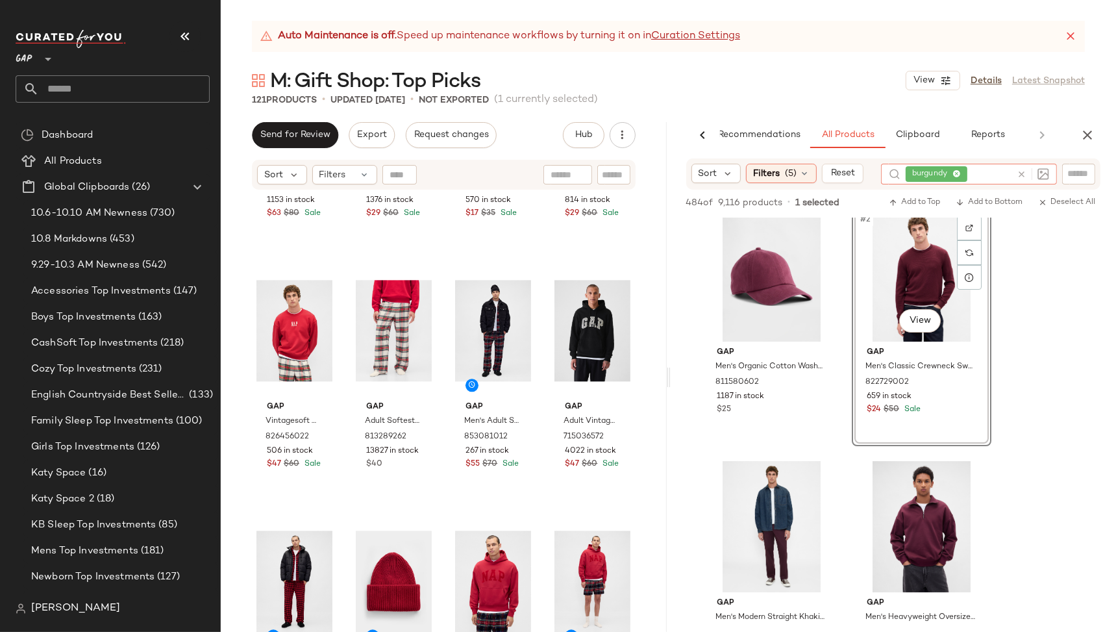
click at [1021, 174] on icon at bounding box center [1022, 174] width 10 height 10
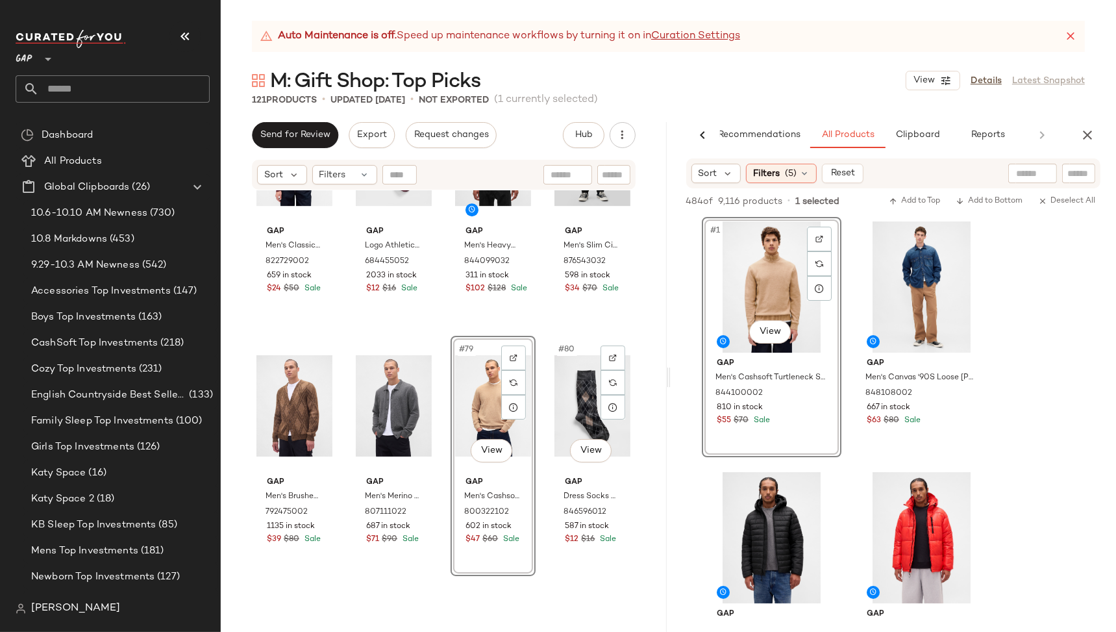
scroll to position [4643, 0]
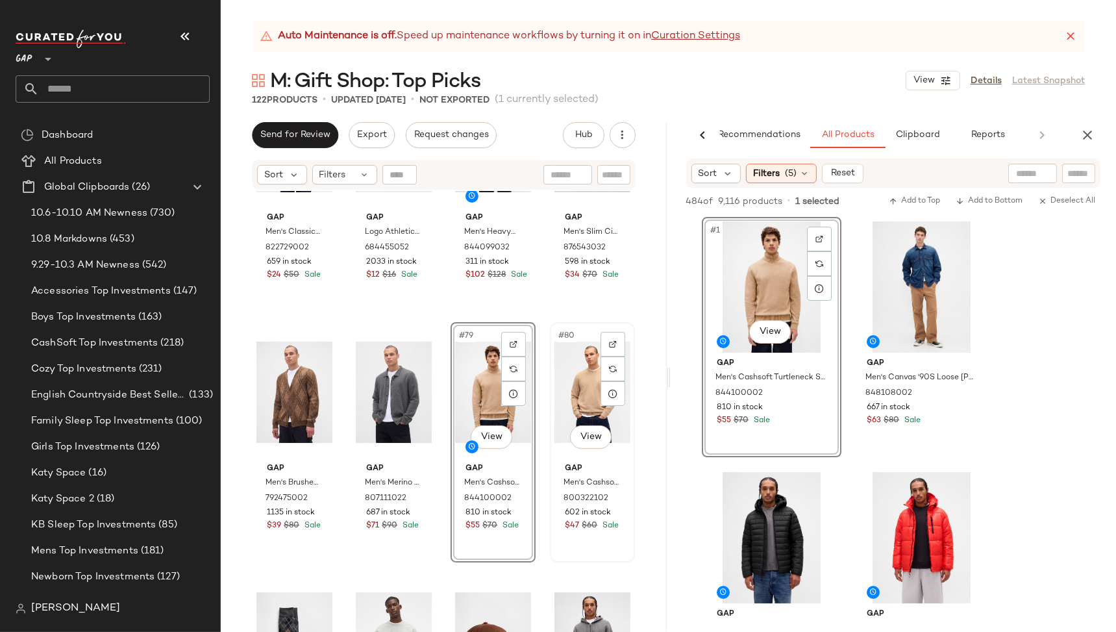
click at [575, 376] on div "#80 View" at bounding box center [592, 392] width 76 height 131
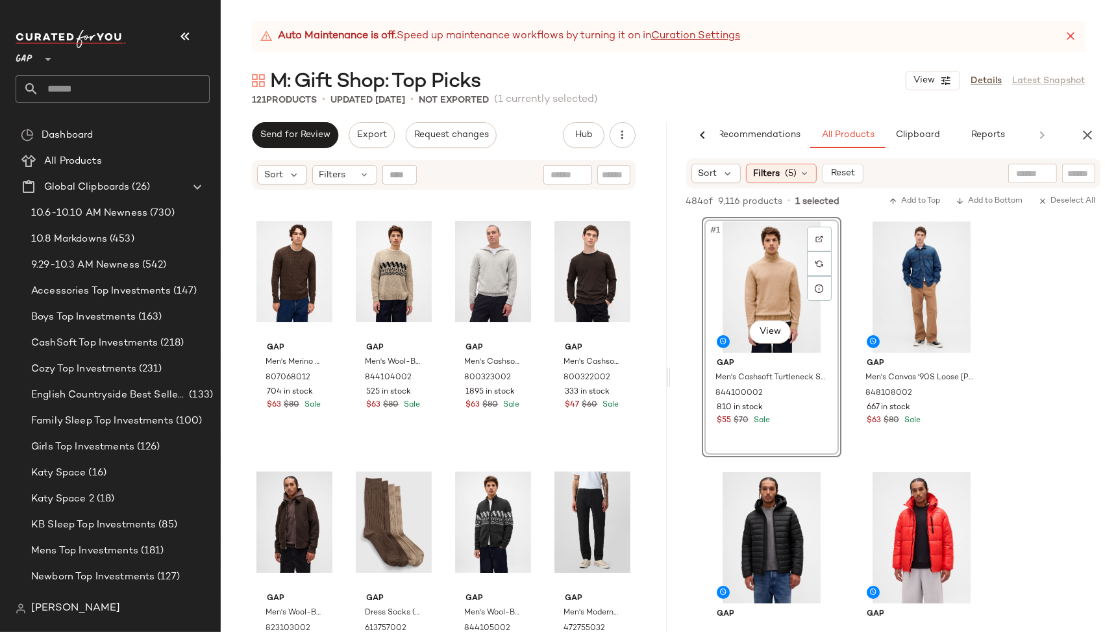
scroll to position [5252, 0]
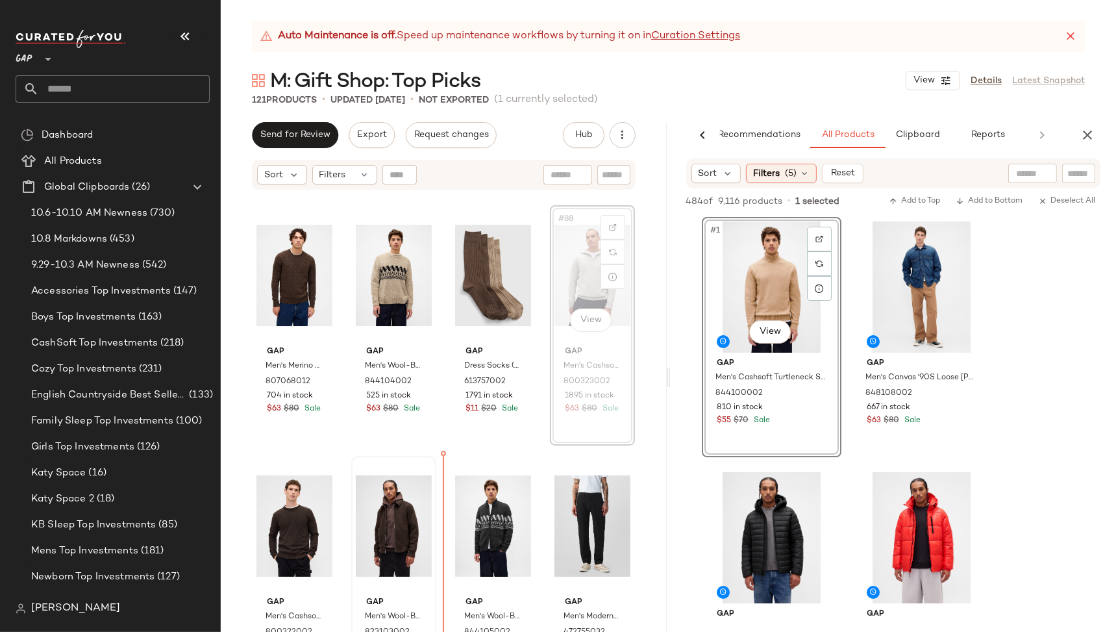
scroll to position [5261, 0]
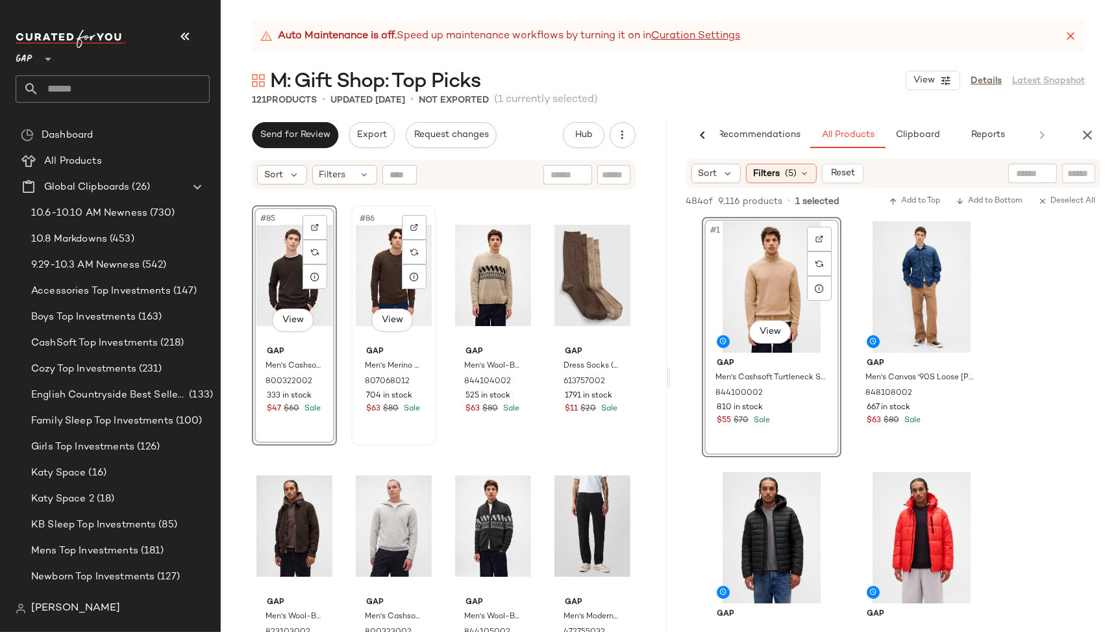
click at [365, 300] on div "#86 View" at bounding box center [394, 275] width 76 height 131
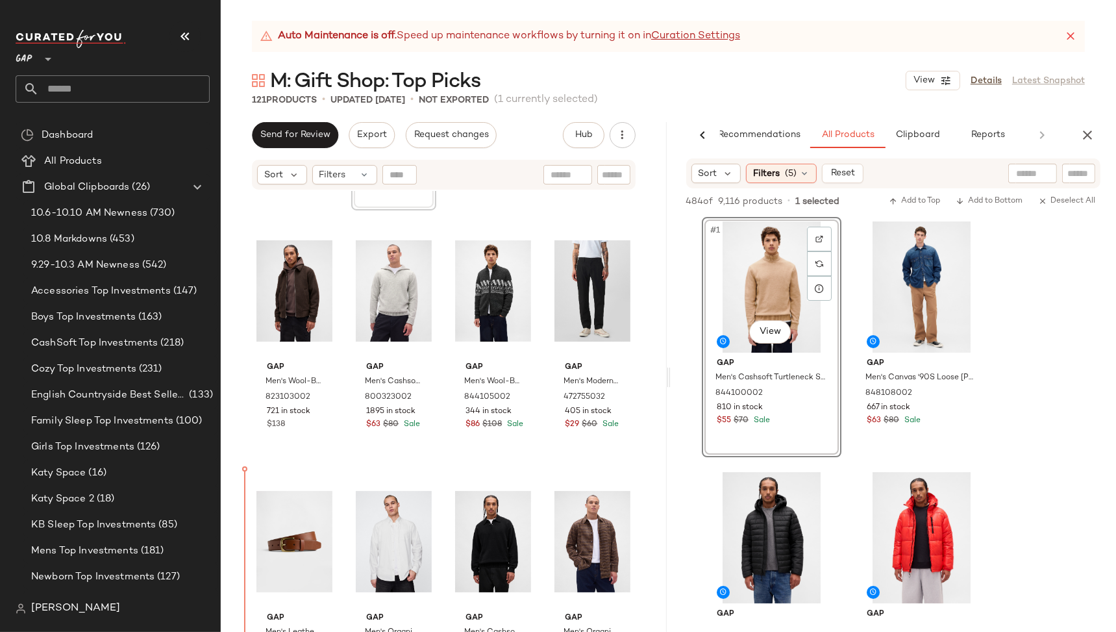
scroll to position [5496, 0]
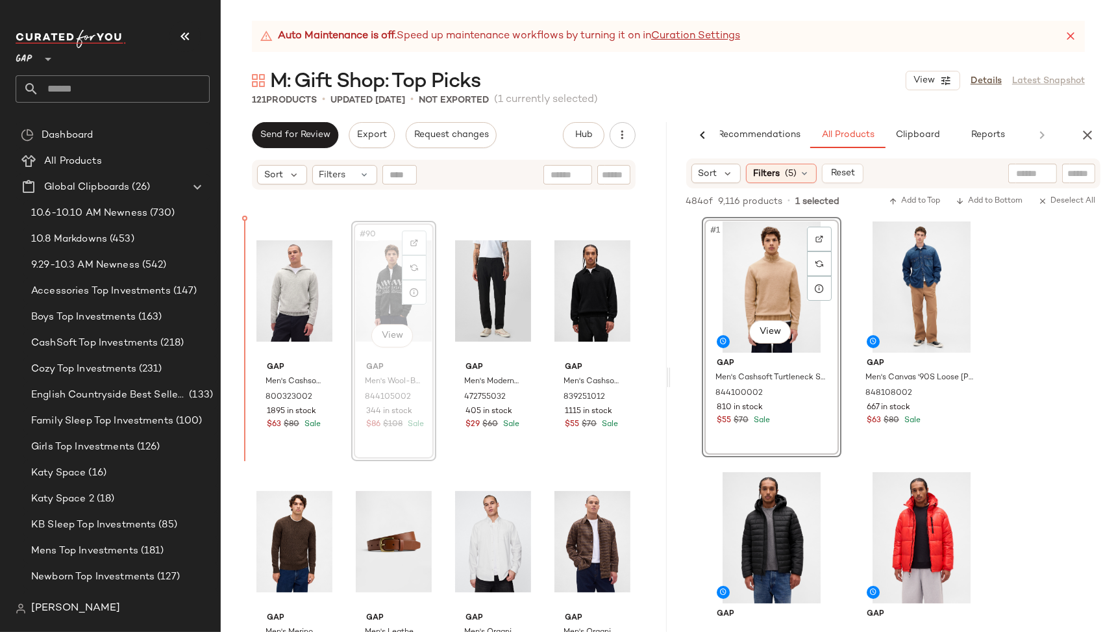
scroll to position [5492, 0]
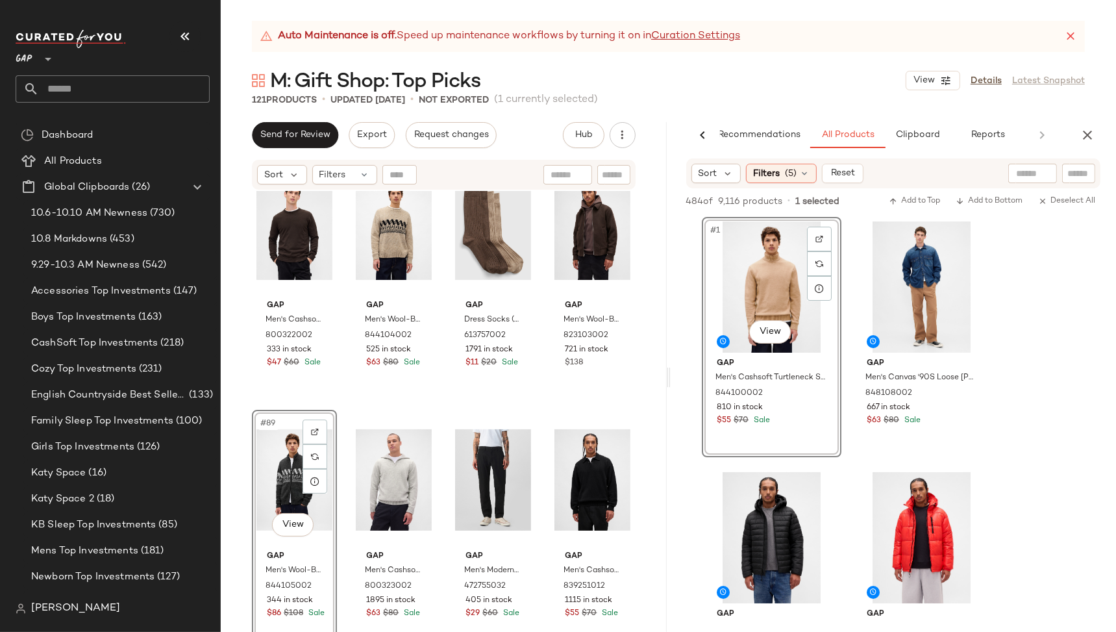
scroll to position [5305, 0]
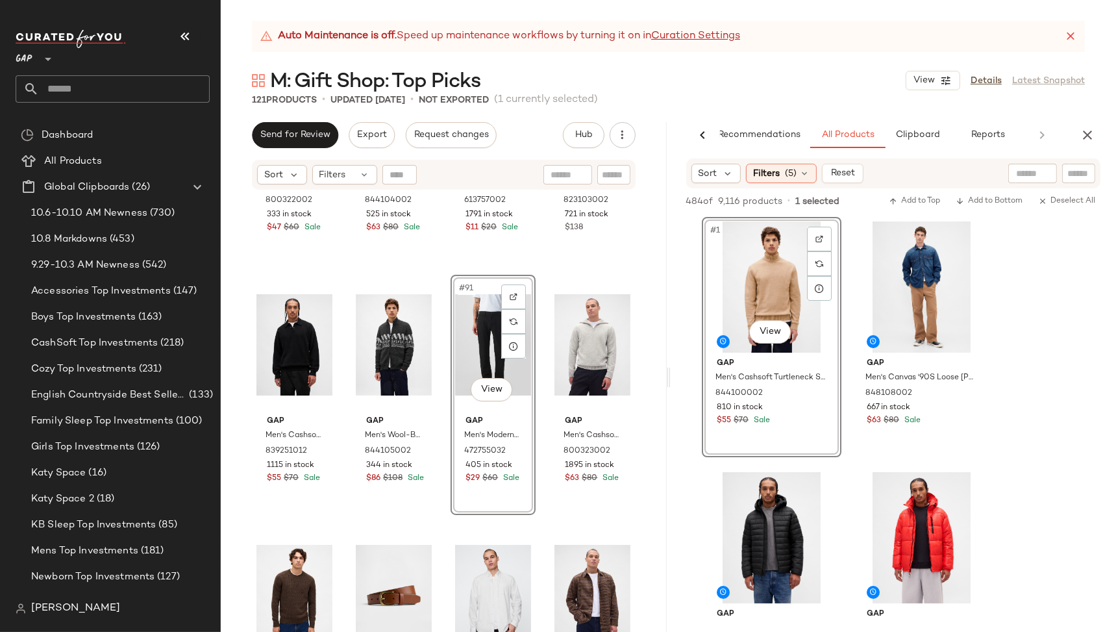
scroll to position [5556, 0]
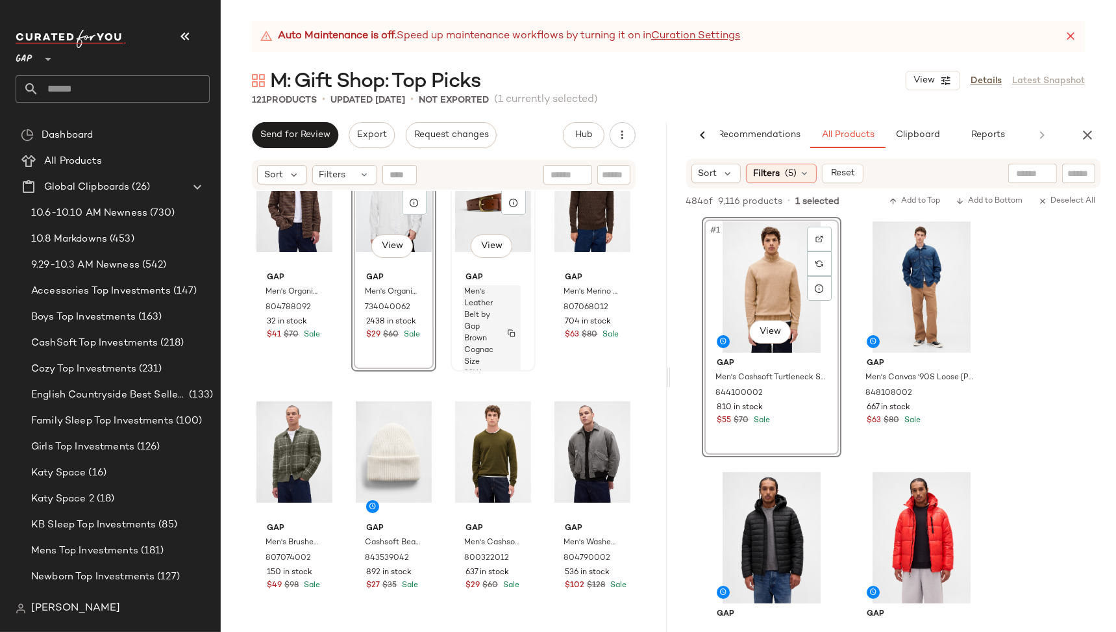
scroll to position [5882, 0]
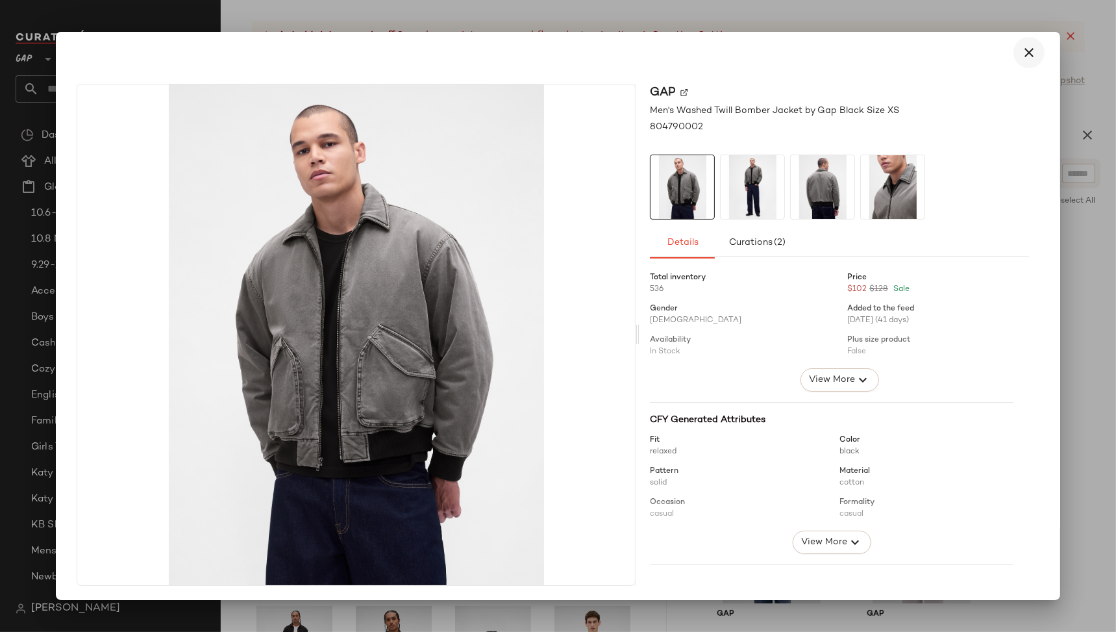
click at [1013, 57] on button "button" at bounding box center [1028, 52] width 31 height 31
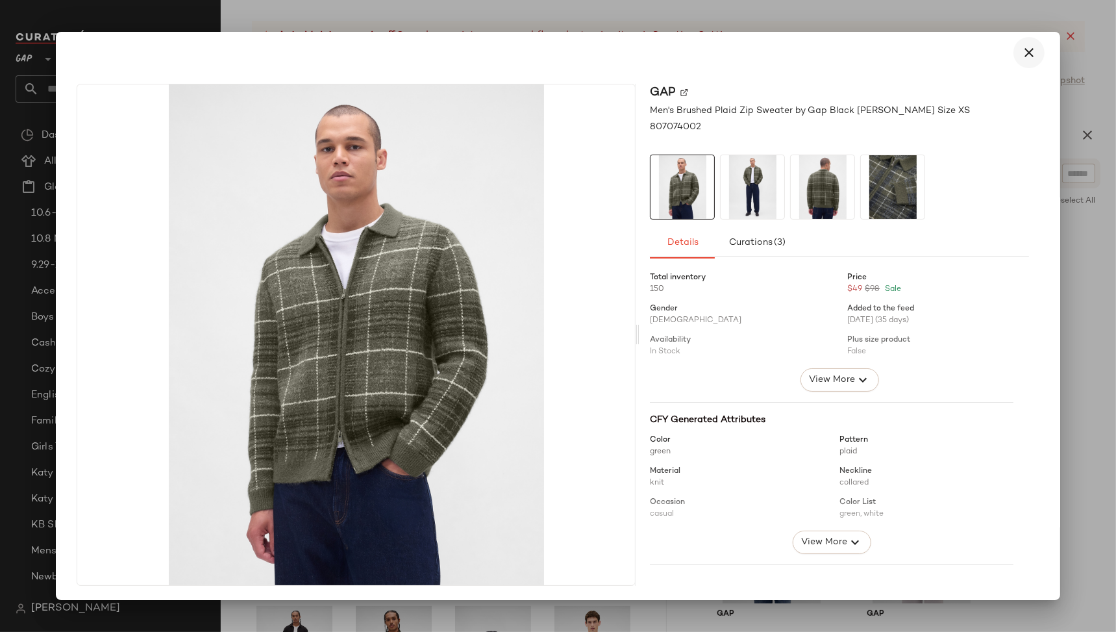
click at [1021, 50] on icon "button" at bounding box center [1029, 53] width 16 height 16
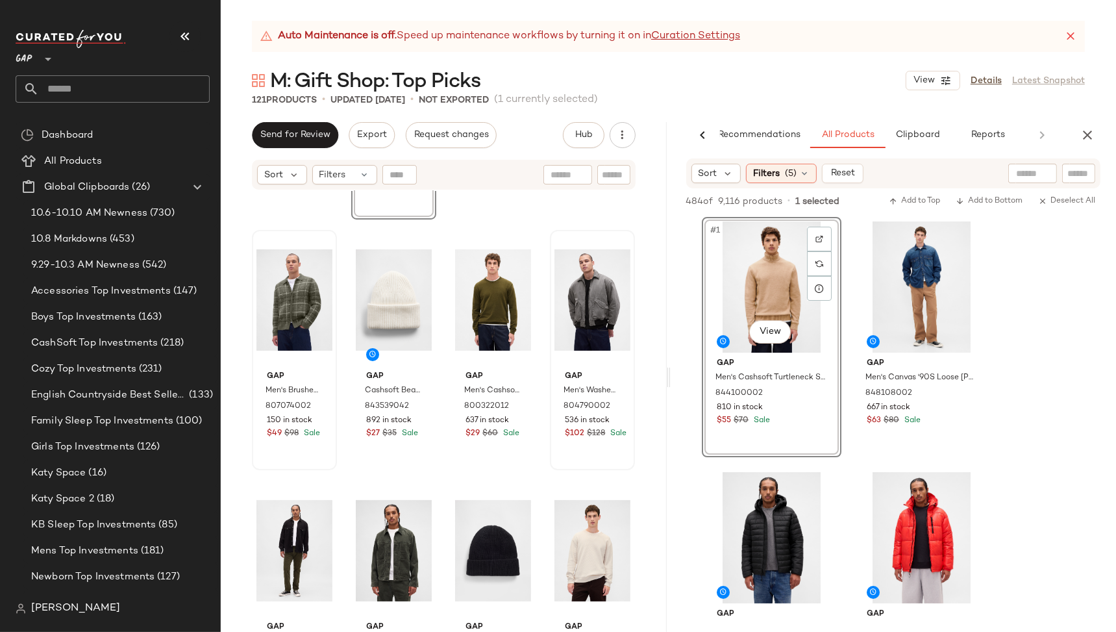
scroll to position [5993, 0]
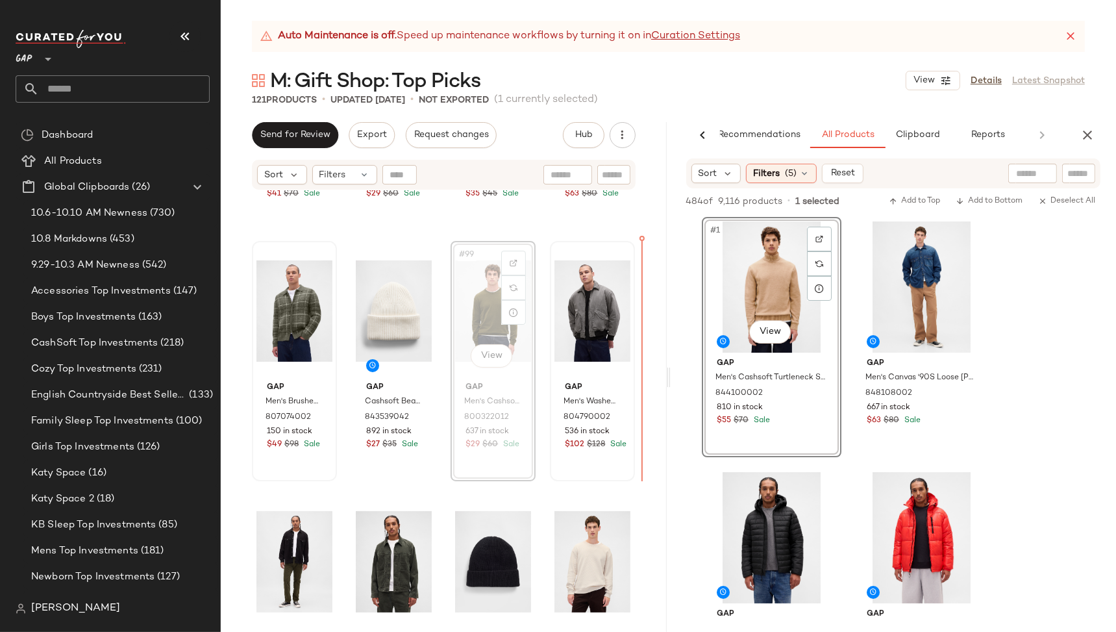
scroll to position [5975, 0]
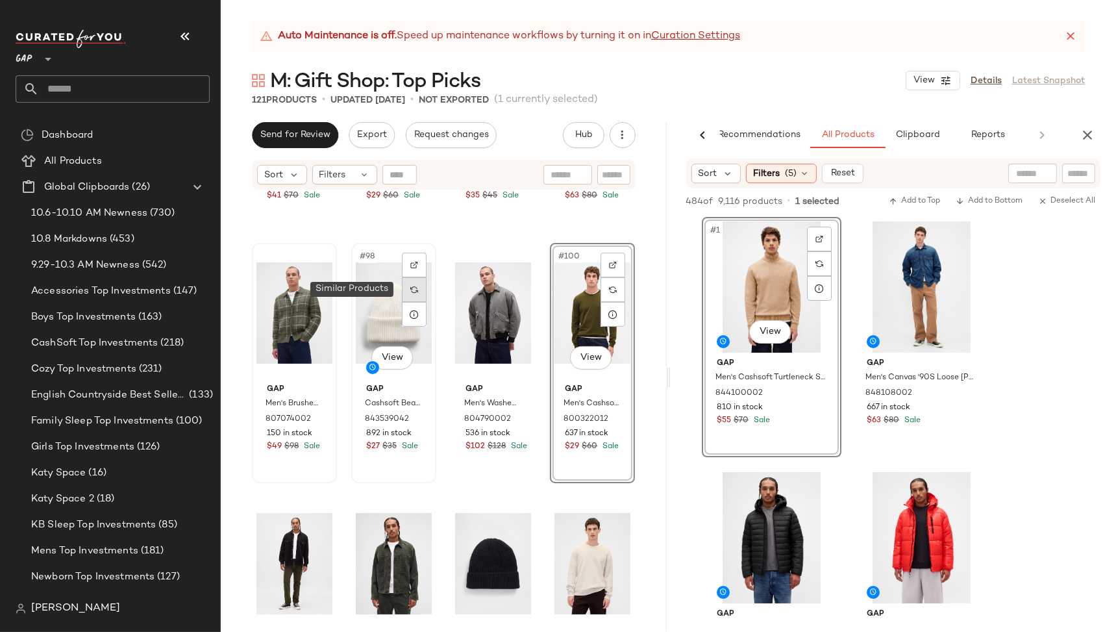
click at [411, 290] on img at bounding box center [414, 290] width 8 height 8
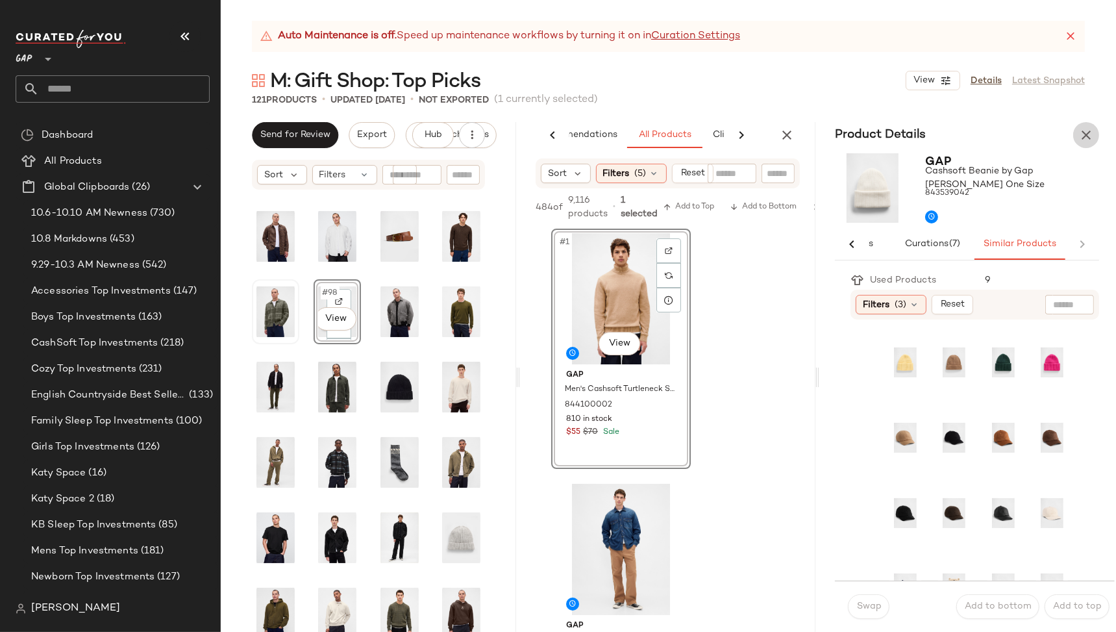
click at [1088, 127] on icon "button" at bounding box center [1086, 135] width 16 height 16
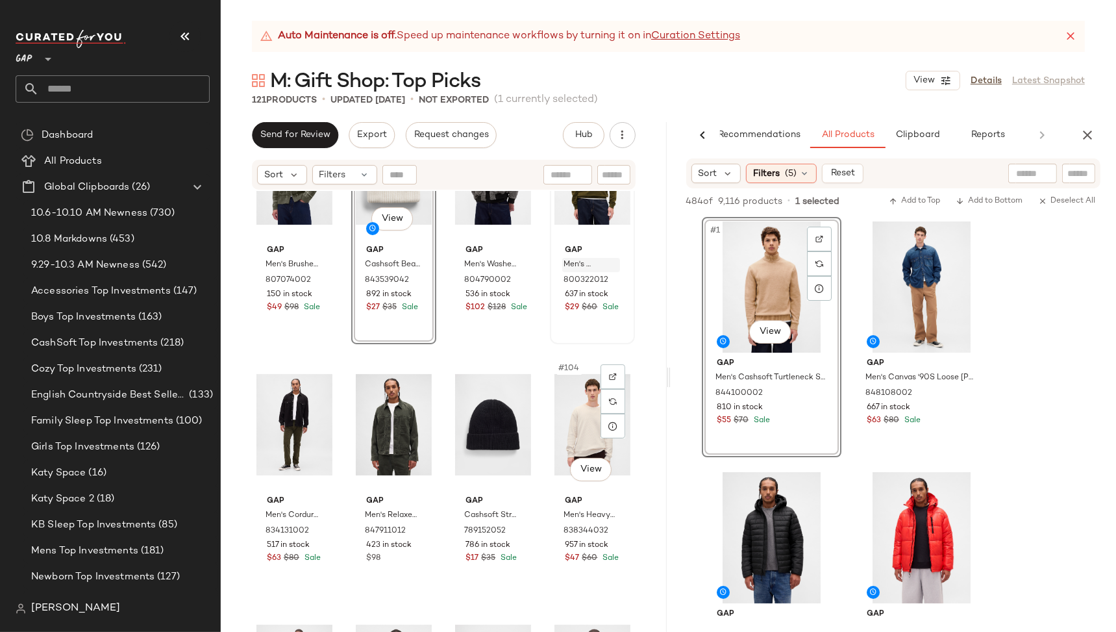
scroll to position [6119, 0]
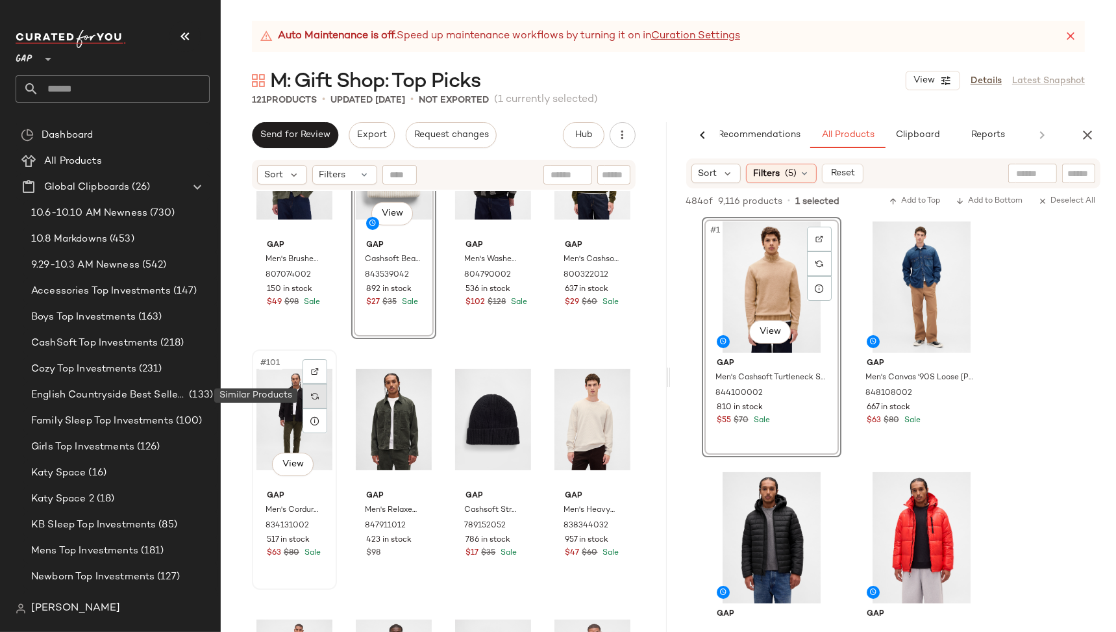
click at [318, 395] on img at bounding box center [315, 396] width 8 height 8
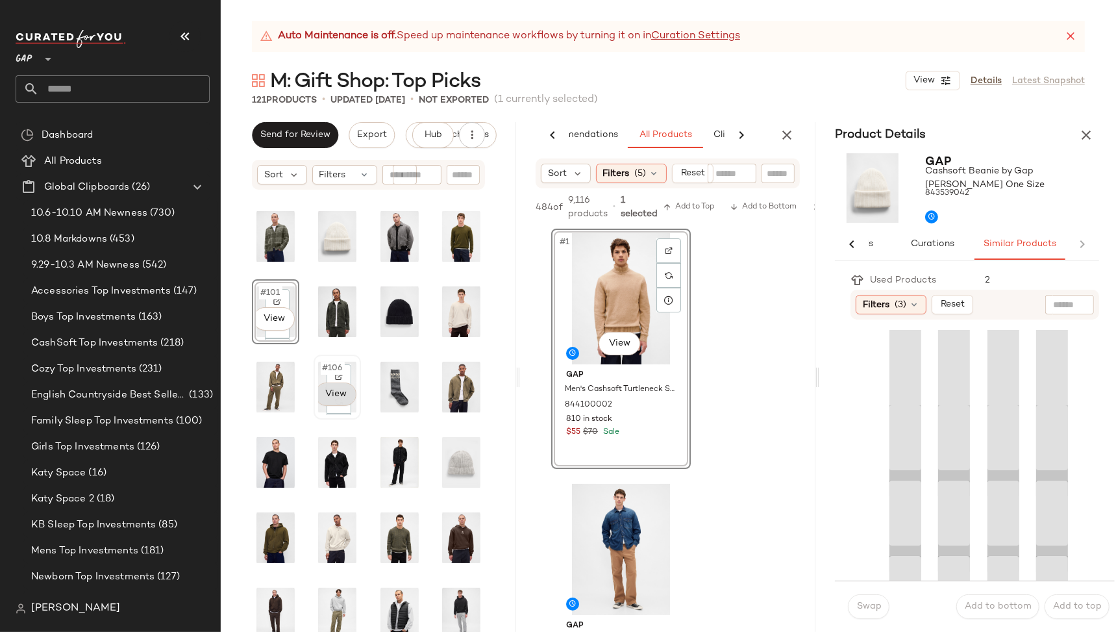
scroll to position [0, 56]
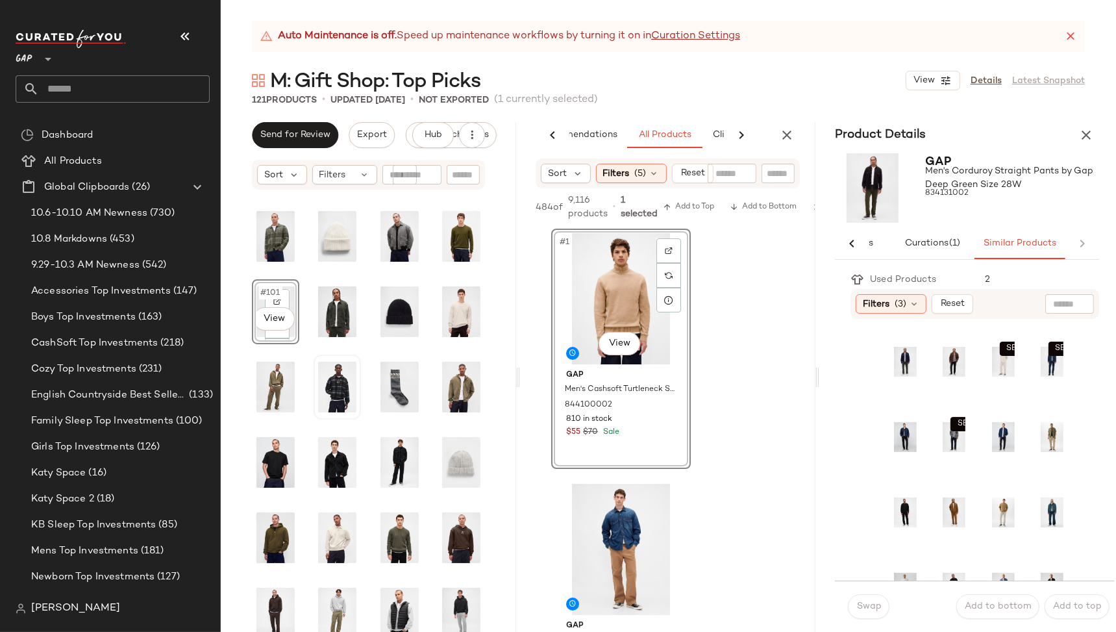
click at [789, 136] on icon "button" at bounding box center [787, 135] width 16 height 16
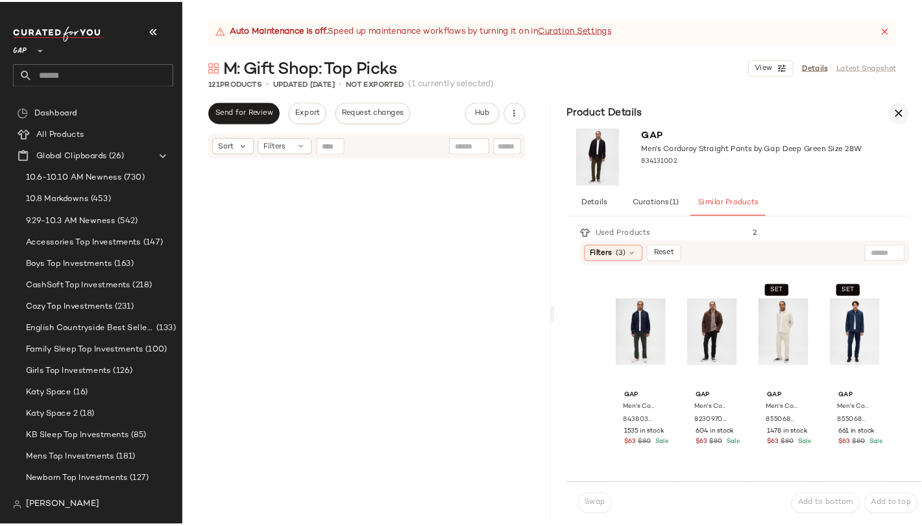
scroll to position [3091, 0]
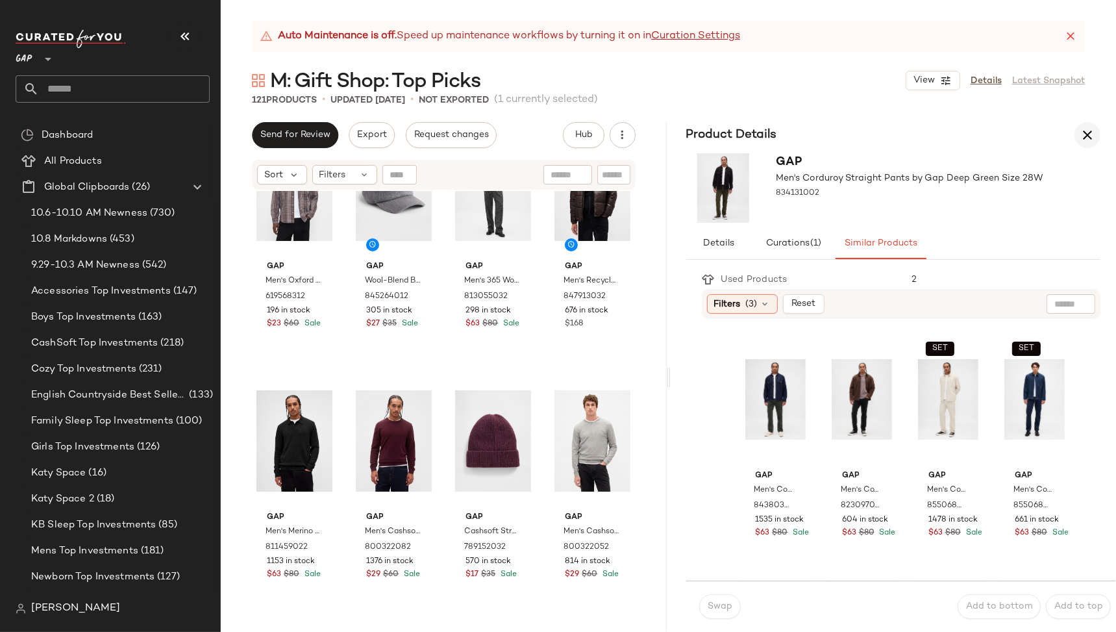
click at [1087, 134] on icon "button" at bounding box center [1088, 135] width 16 height 16
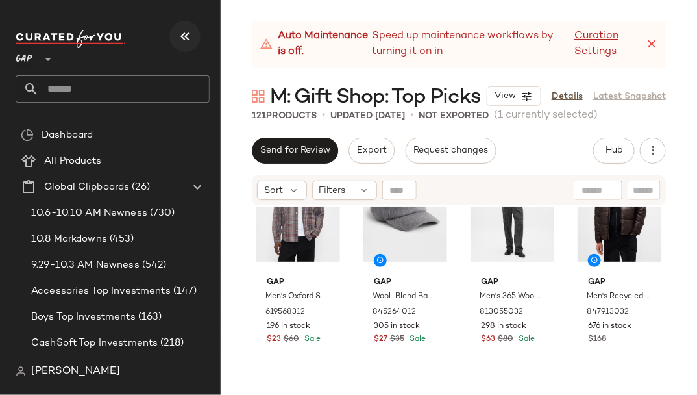
click at [185, 34] on icon "button" at bounding box center [185, 37] width 16 height 16
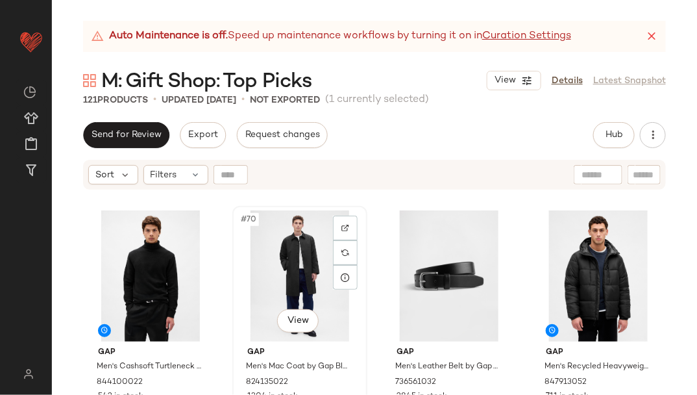
scroll to position [4257, 0]
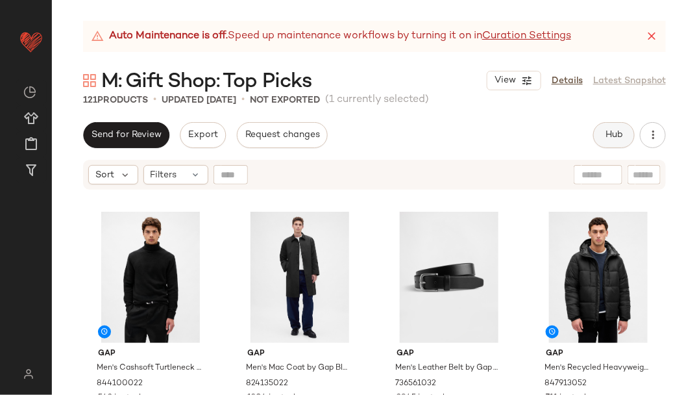
click at [615, 136] on span "Hub" at bounding box center [614, 135] width 18 height 10
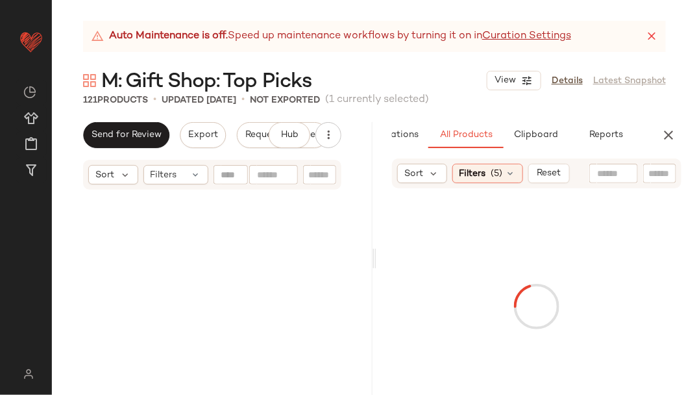
scroll to position [1807, 0]
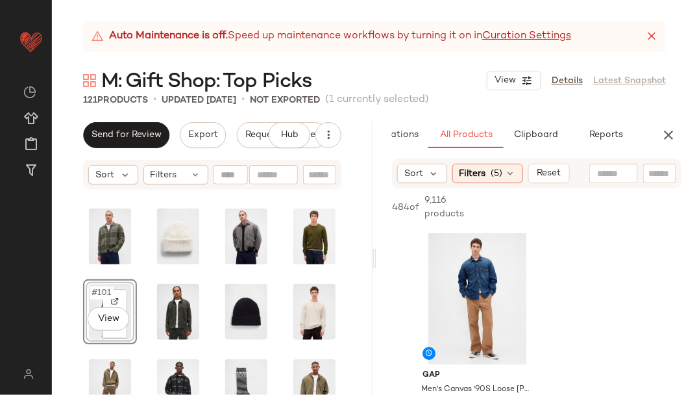
click at [654, 175] on input "text" at bounding box center [660, 174] width 23 height 14
type input "********"
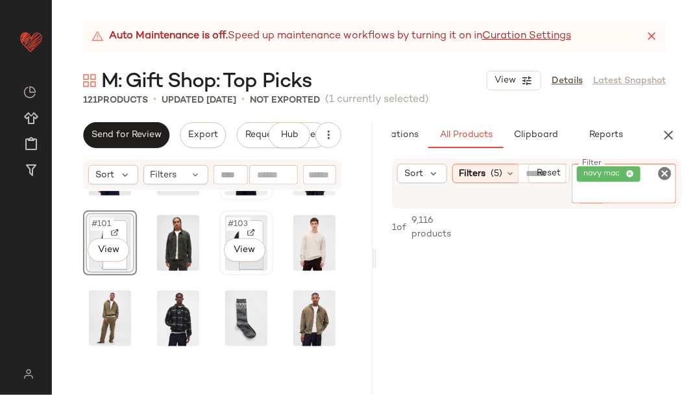
scroll to position [1905, 0]
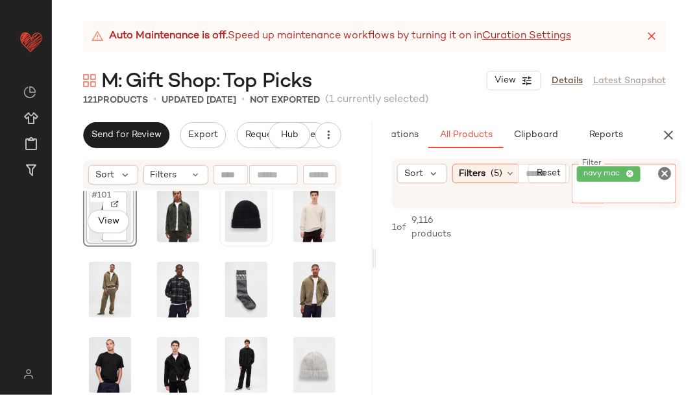
click at [662, 173] on icon "Clear Filter" at bounding box center [665, 174] width 16 height 16
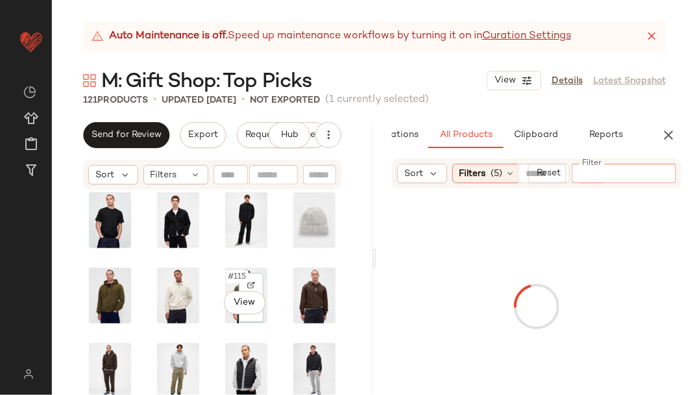
scroll to position [2051, 0]
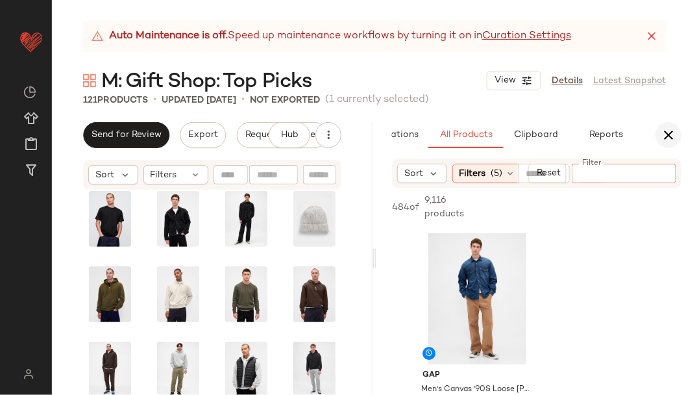
click at [665, 138] on icon "button" at bounding box center [669, 135] width 16 height 16
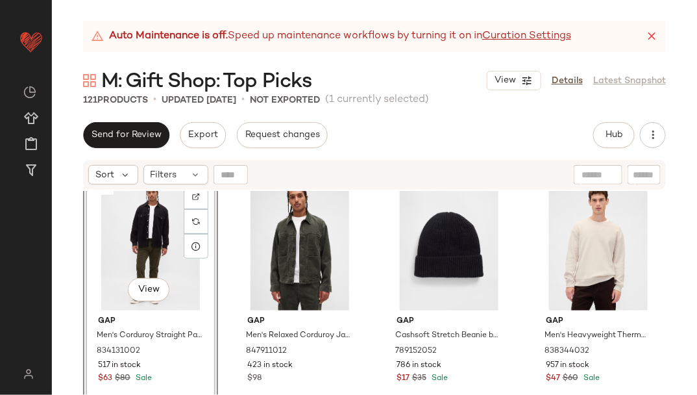
scroll to position [6298, 0]
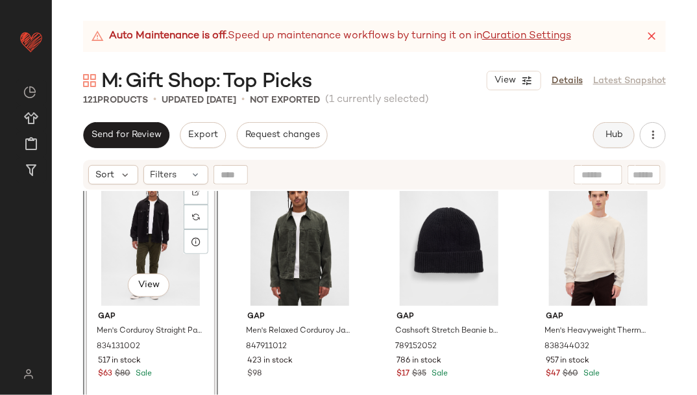
click at [625, 137] on button "Hub" at bounding box center [614, 135] width 42 height 26
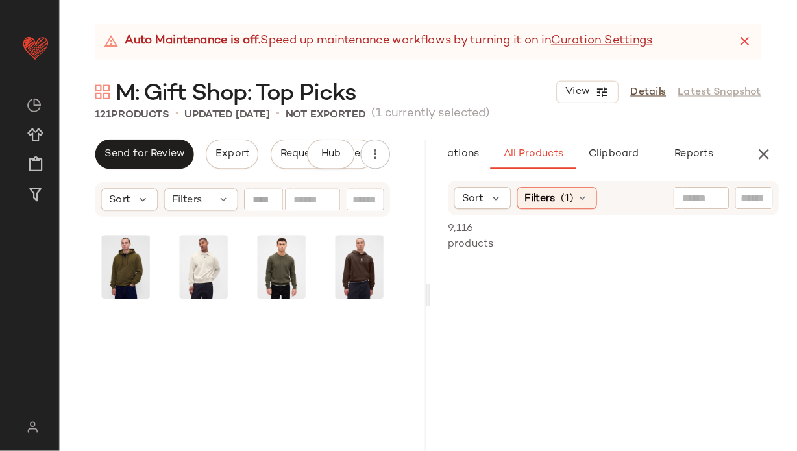
scroll to position [1807, 0]
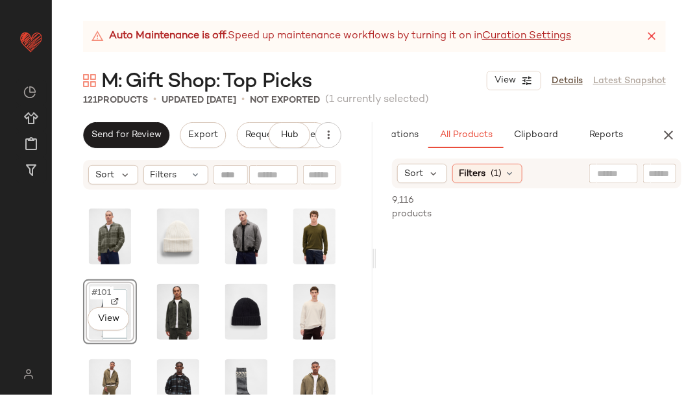
click at [619, 179] on input "text" at bounding box center [613, 174] width 33 height 14
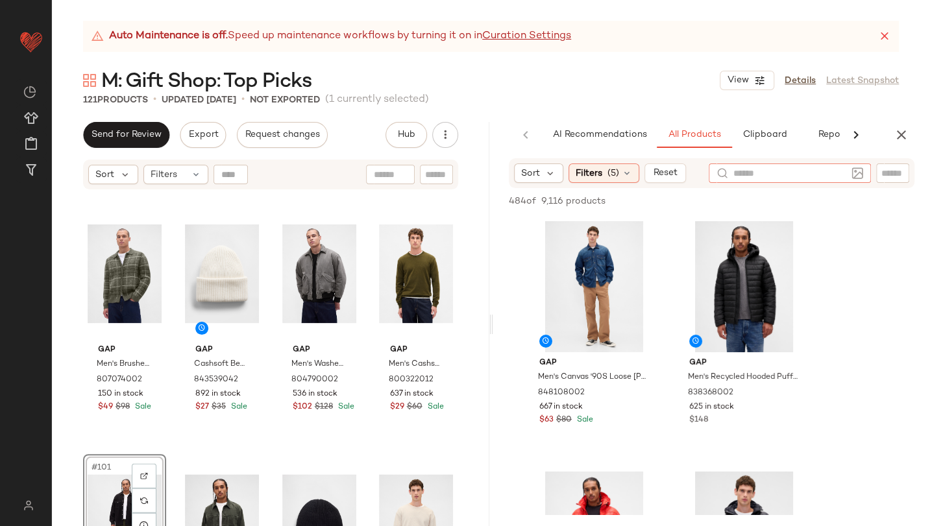
scroll to position [3196, 0]
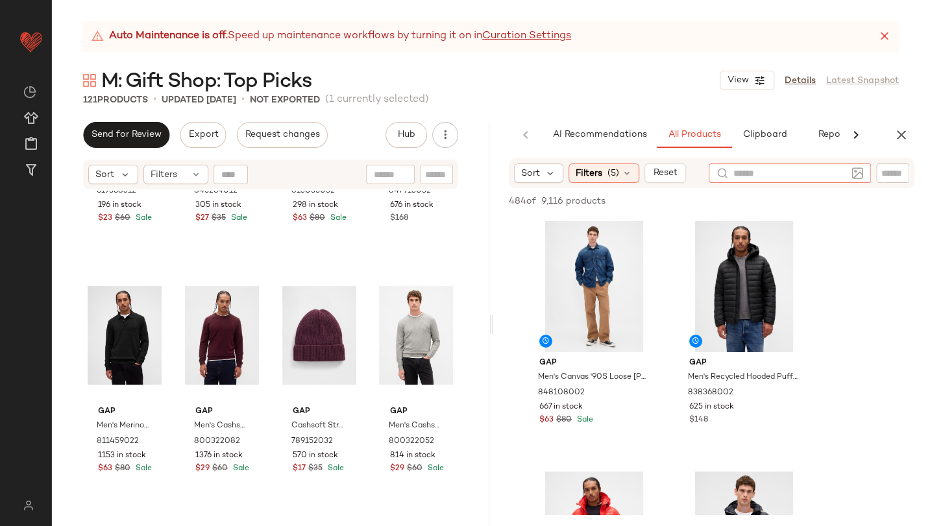
click at [886, 170] on input "text" at bounding box center [893, 174] width 23 height 14
type input "**********"
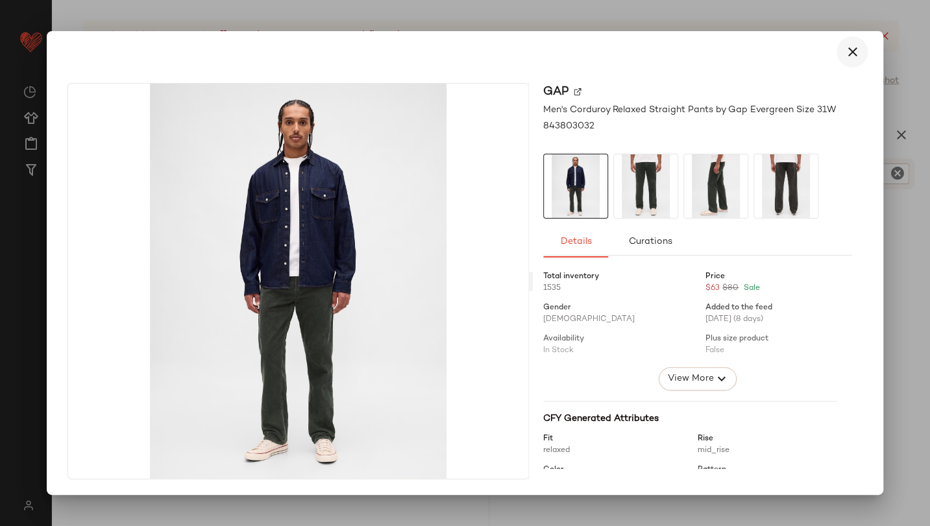
click at [856, 52] on icon "button" at bounding box center [853, 52] width 16 height 16
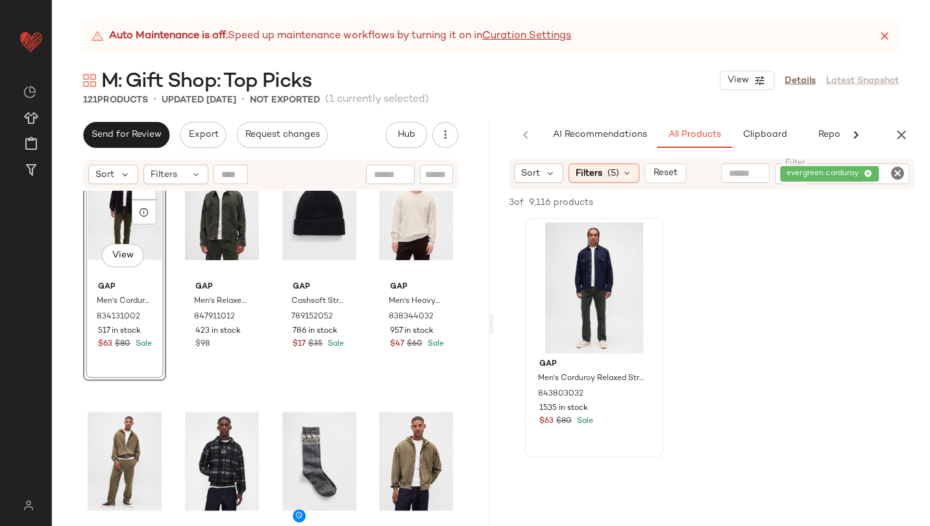
scroll to position [6329, 0]
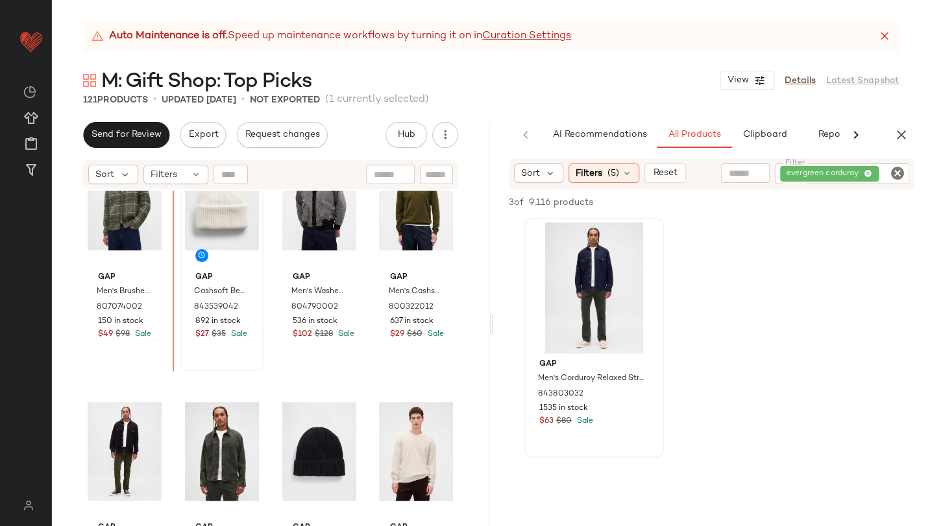
scroll to position [6074, 0]
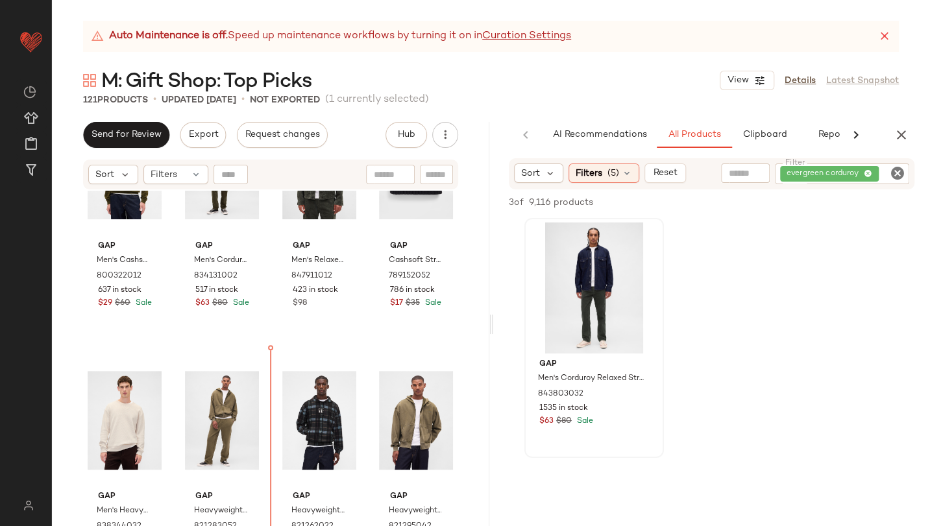
scroll to position [6377, 0]
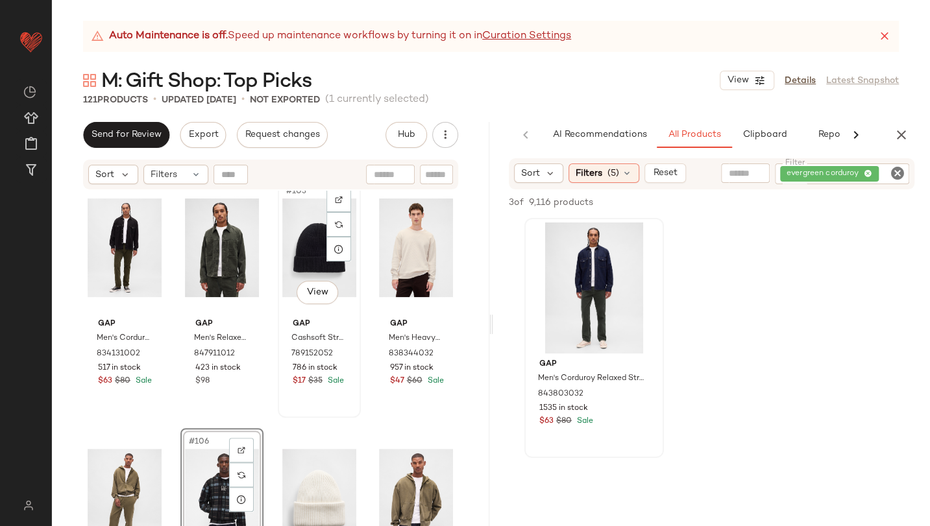
scroll to position [6333, 0]
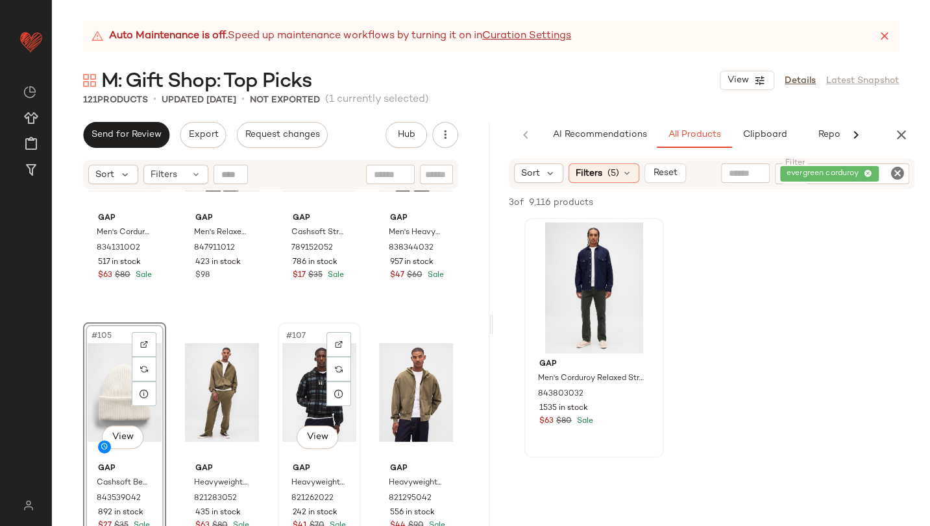
scroll to position [6398, 0]
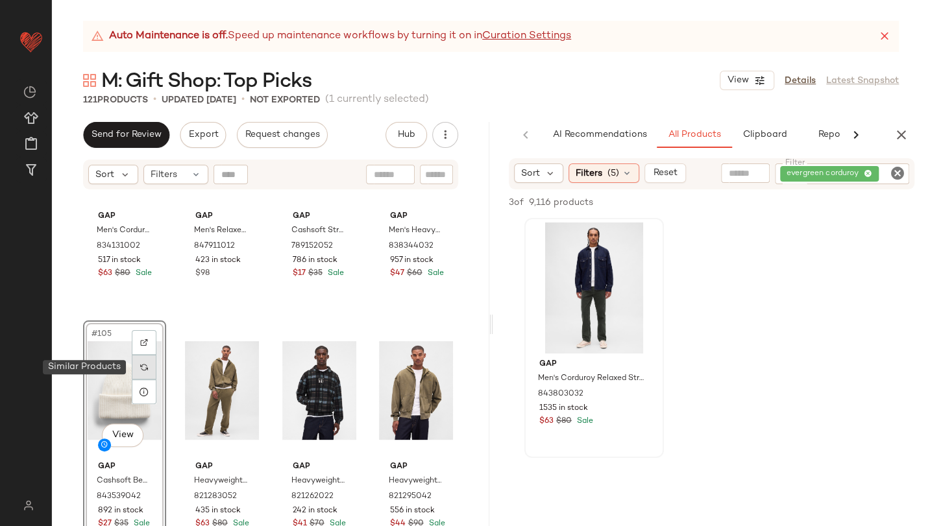
click at [145, 371] on img at bounding box center [144, 368] width 8 height 8
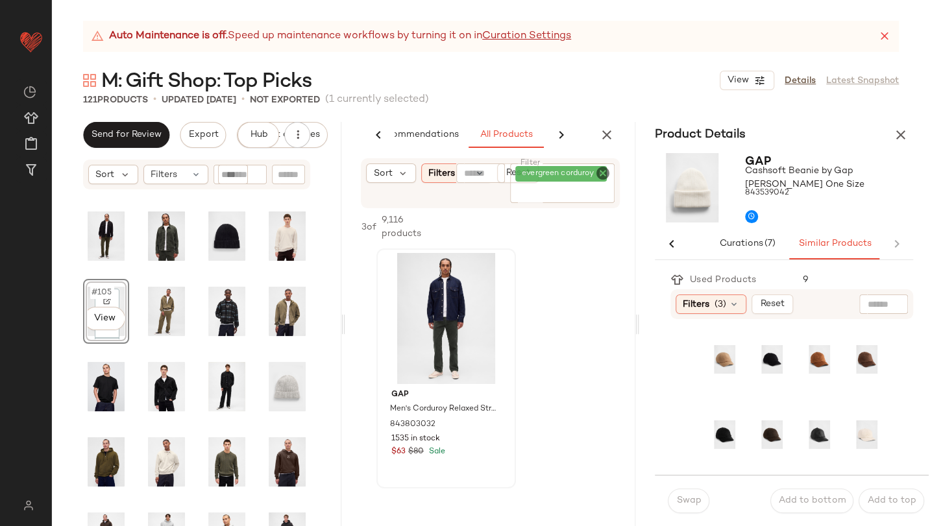
scroll to position [91, 0]
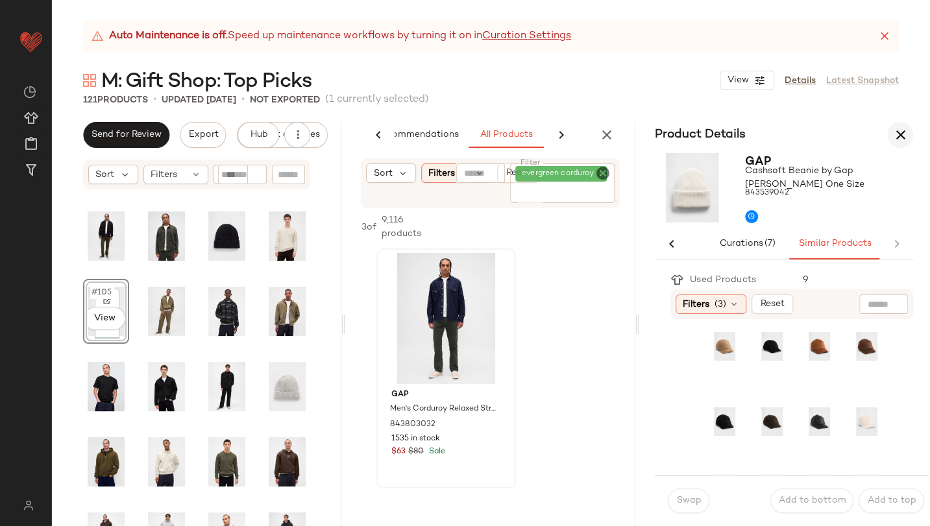
click at [903, 136] on icon "button" at bounding box center [901, 135] width 16 height 16
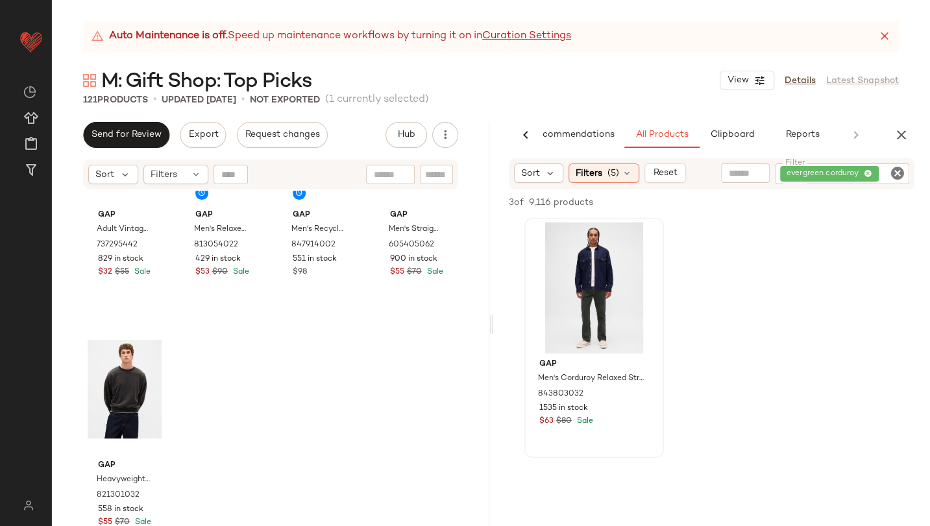
scroll to position [7403, 0]
click at [151, 455] on div "Gap Heavyweight Oversized Sweatshirt by Gap Moonless Night Size XS 821301032 55…" at bounding box center [125, 491] width 74 height 75
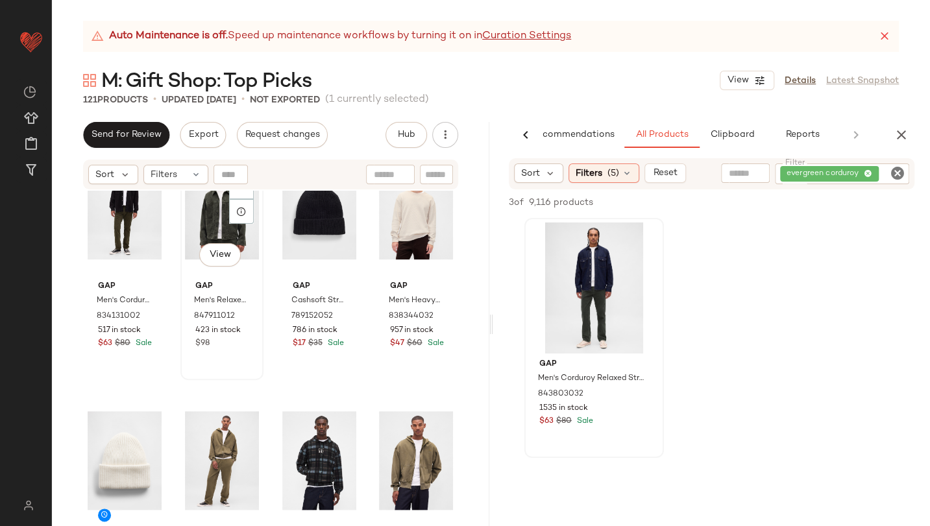
scroll to position [6289, 0]
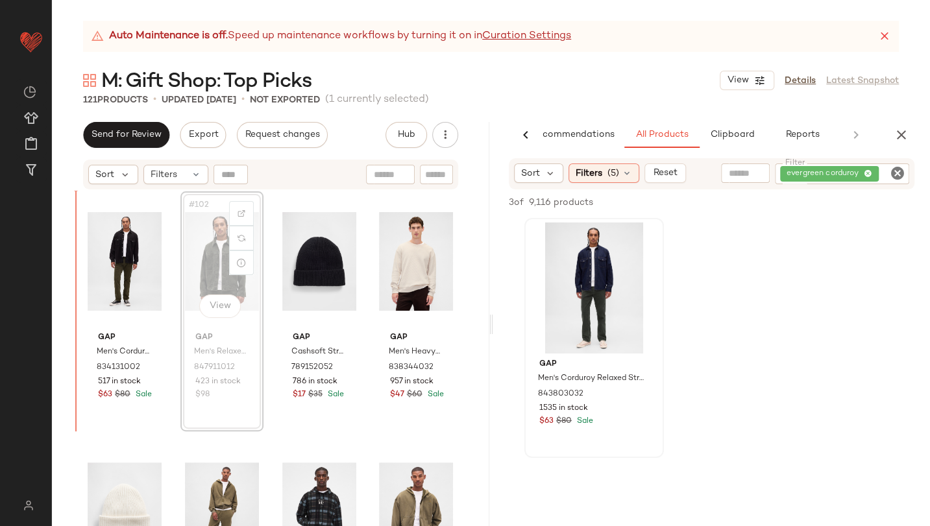
scroll to position [6276, 0]
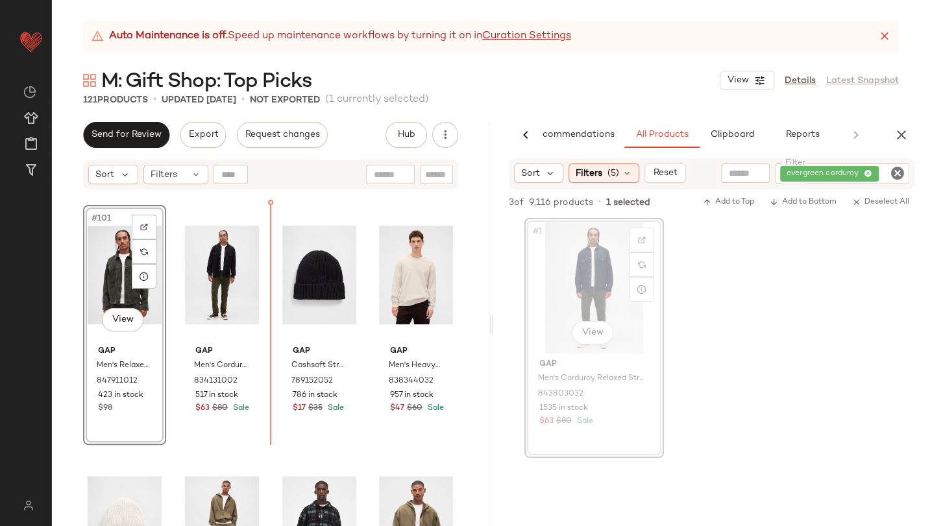
scroll to position [6254, 0]
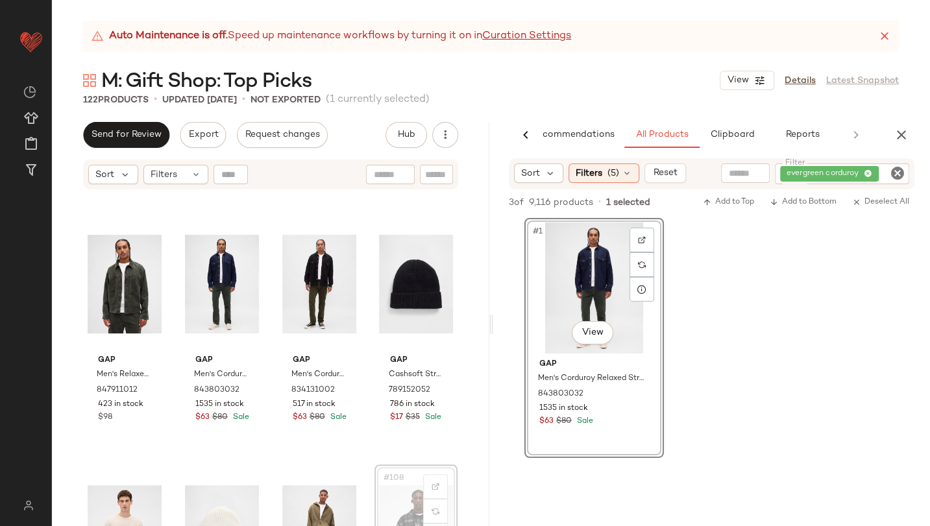
scroll to position [6255, 0]
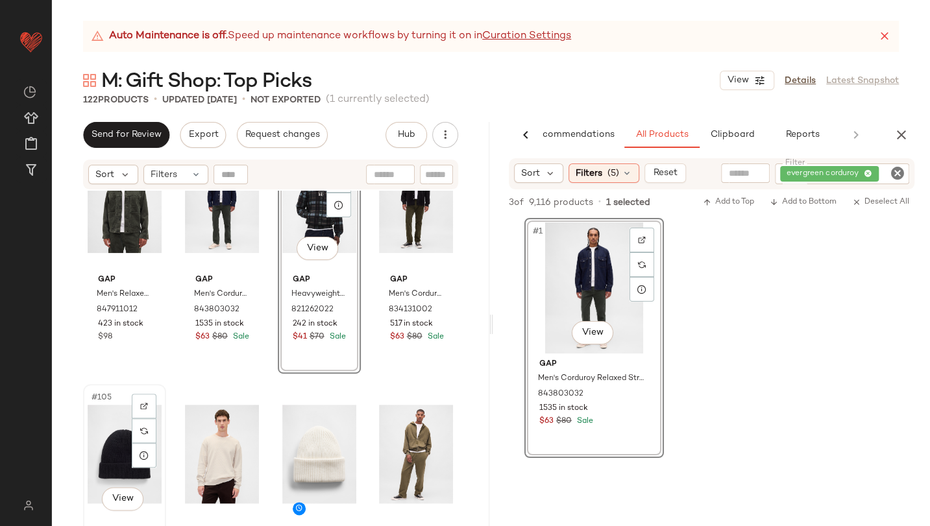
scroll to position [6428, 0]
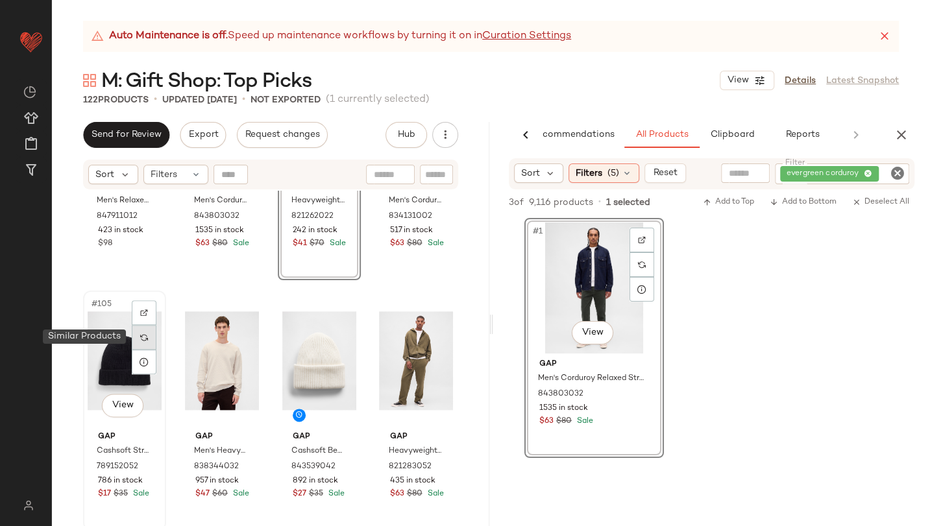
click at [142, 339] on img at bounding box center [144, 338] width 8 height 8
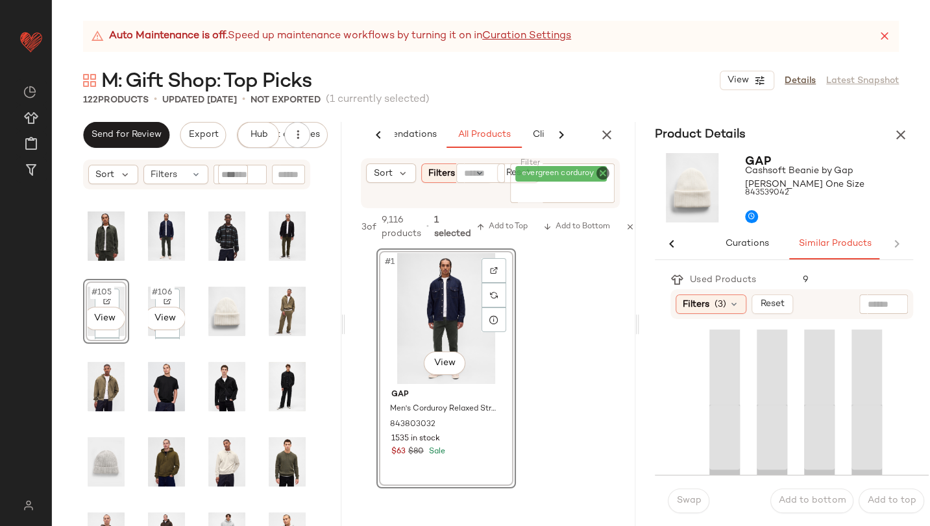
scroll to position [0, 65]
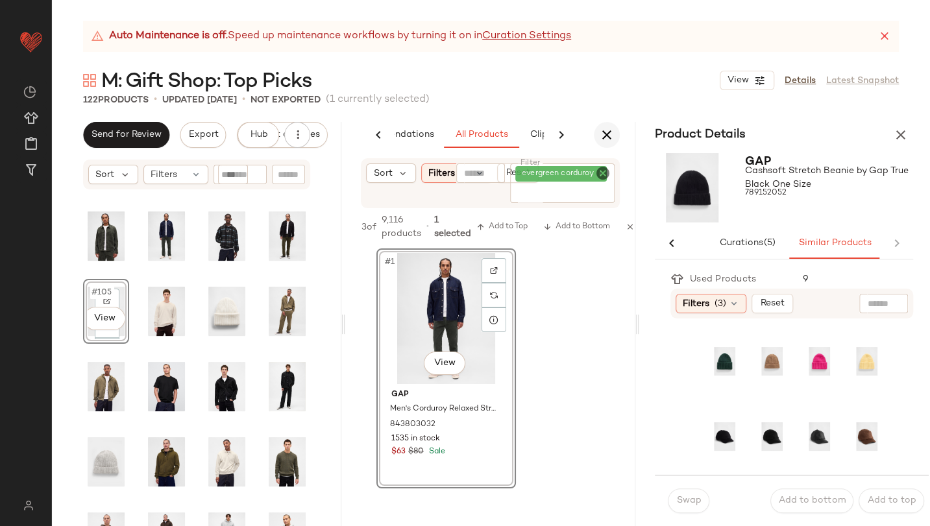
click at [608, 137] on icon "button" at bounding box center [607, 135] width 16 height 16
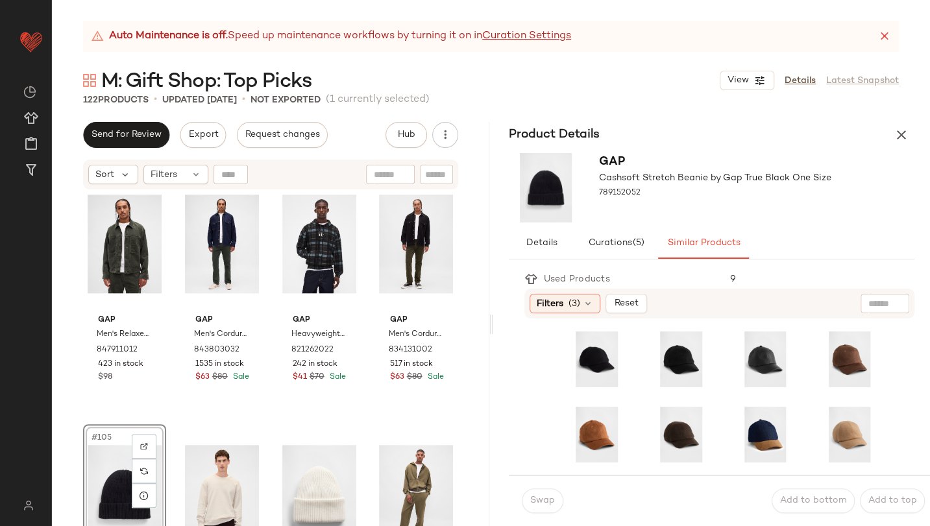
scroll to position [65, 0]
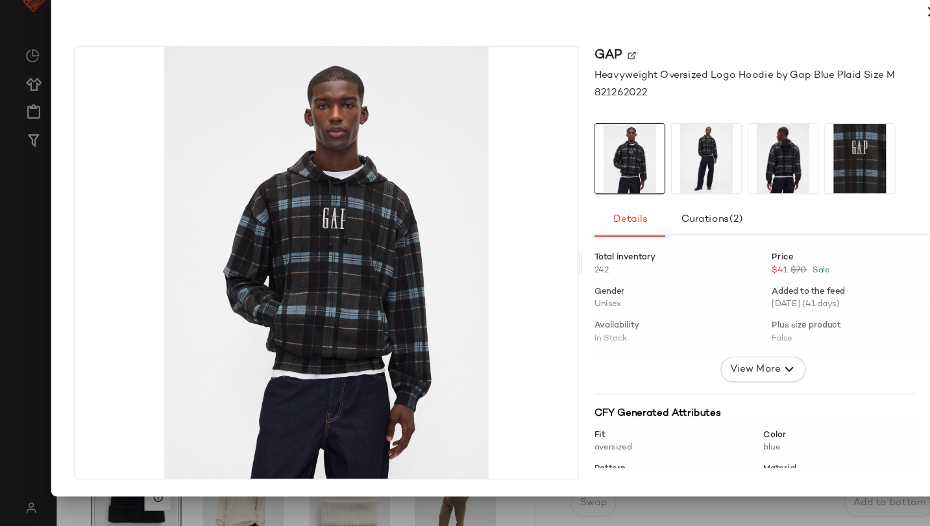
click at [795, 196] on img at bounding box center [786, 187] width 64 height 64
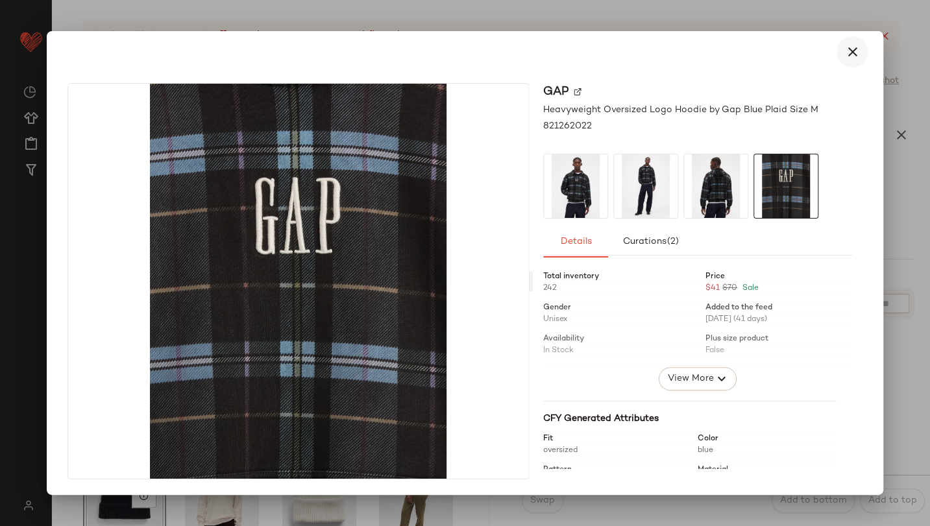
click at [856, 47] on icon "button" at bounding box center [853, 52] width 16 height 16
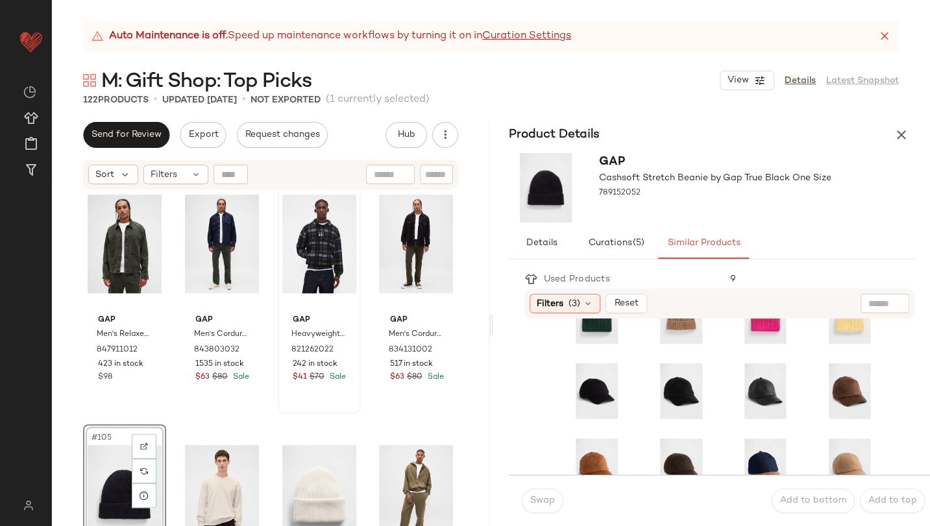
scroll to position [0, 0]
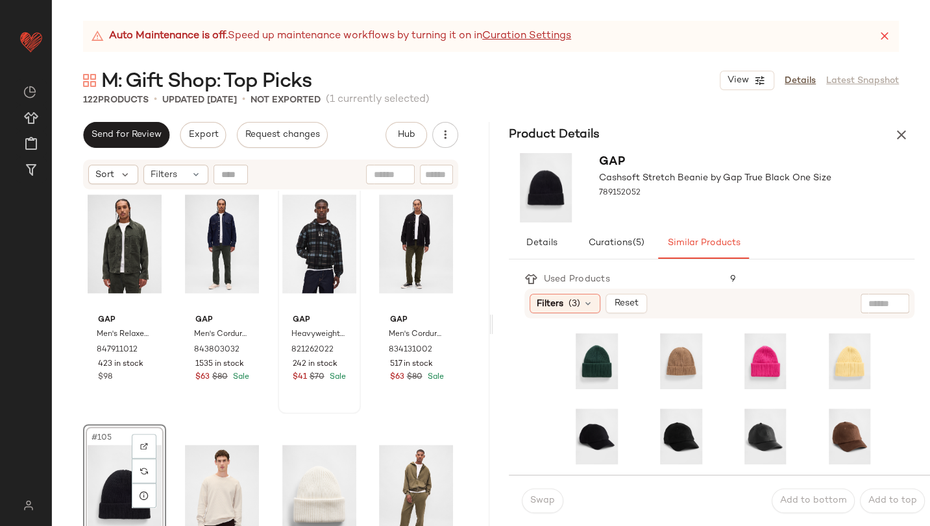
click at [901, 133] on icon "button" at bounding box center [902, 135] width 16 height 16
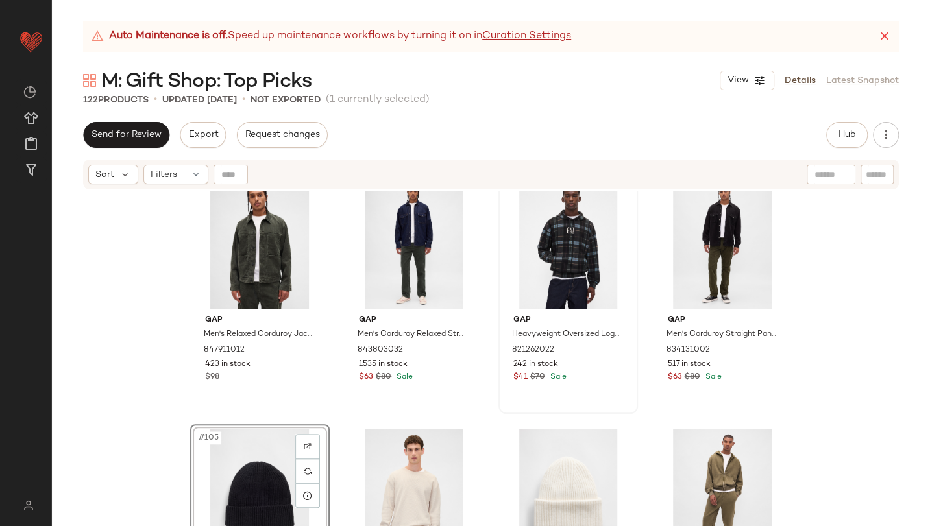
scroll to position [6298, 0]
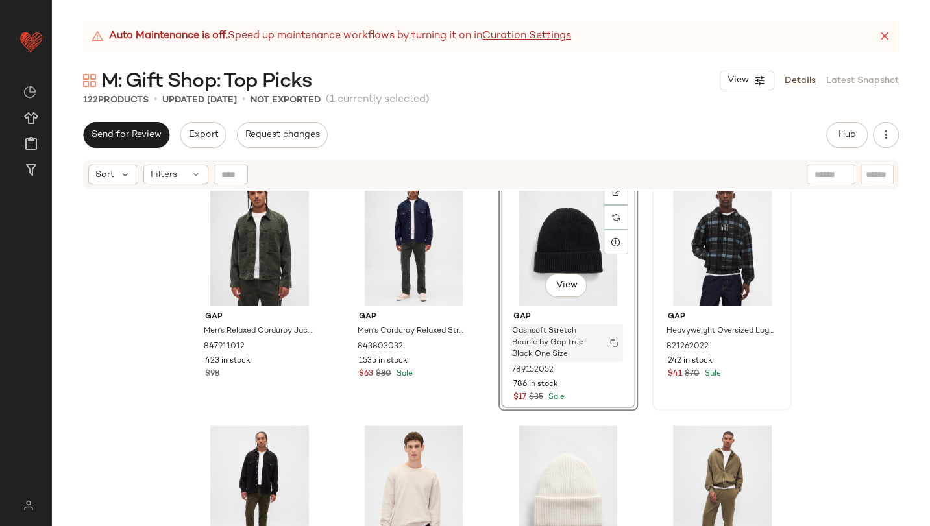
scroll to position [6142, 0]
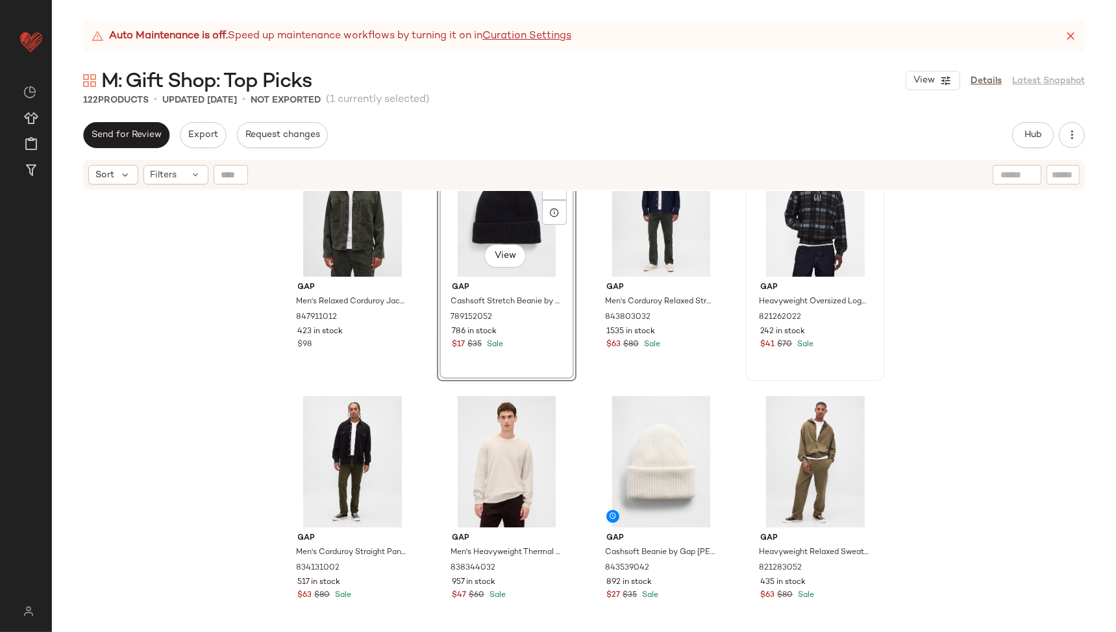
scroll to position [6519, 0]
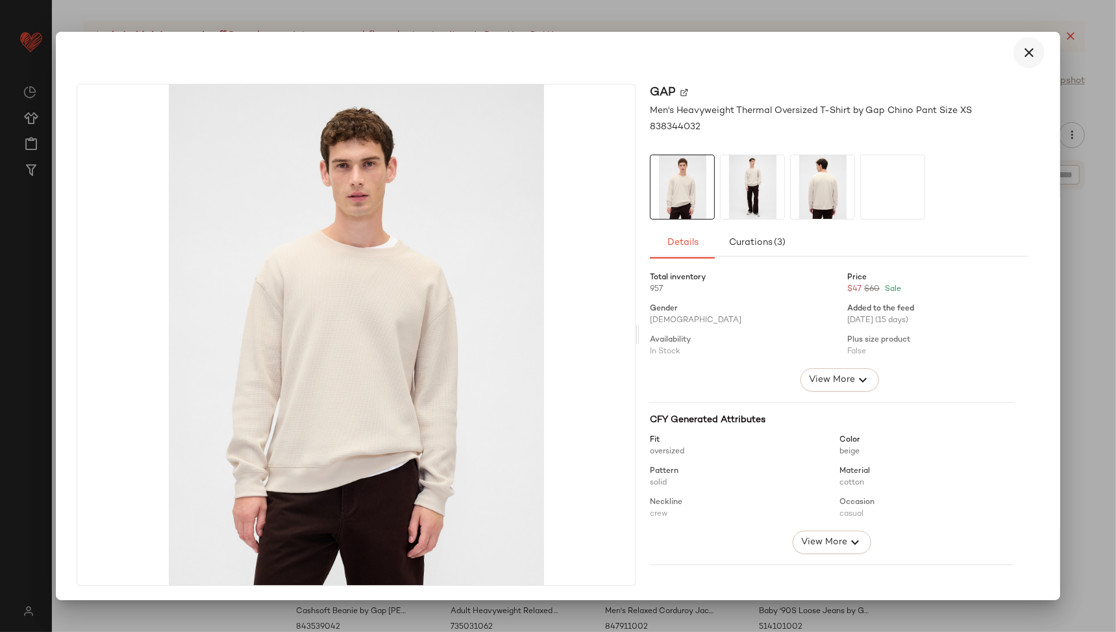
click at [1027, 58] on icon "button" at bounding box center [1029, 53] width 16 height 16
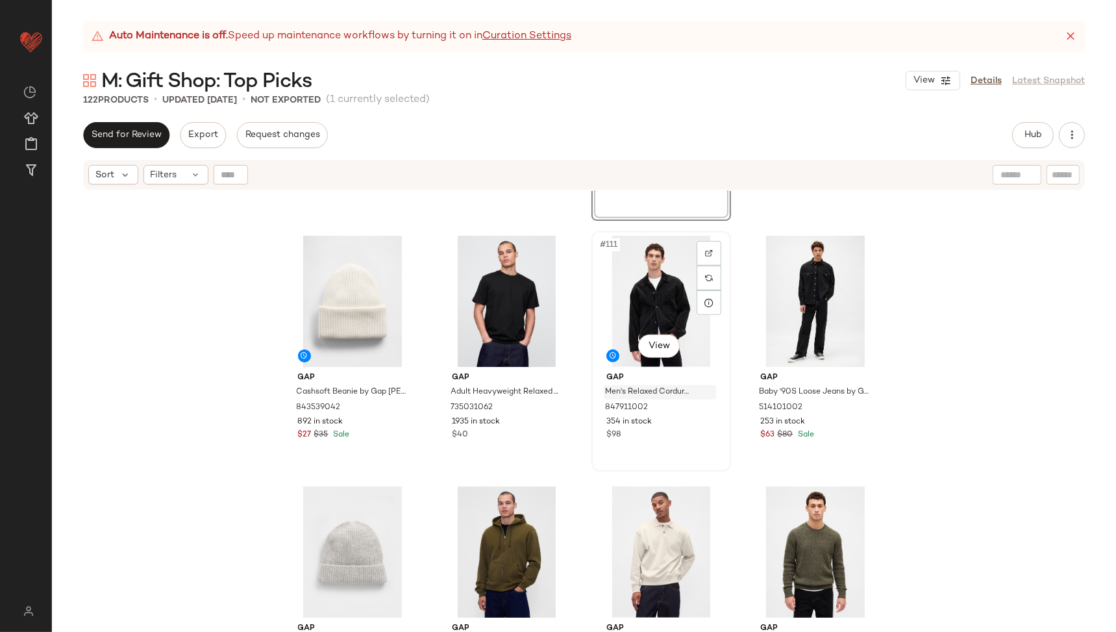
scroll to position [6827, 0]
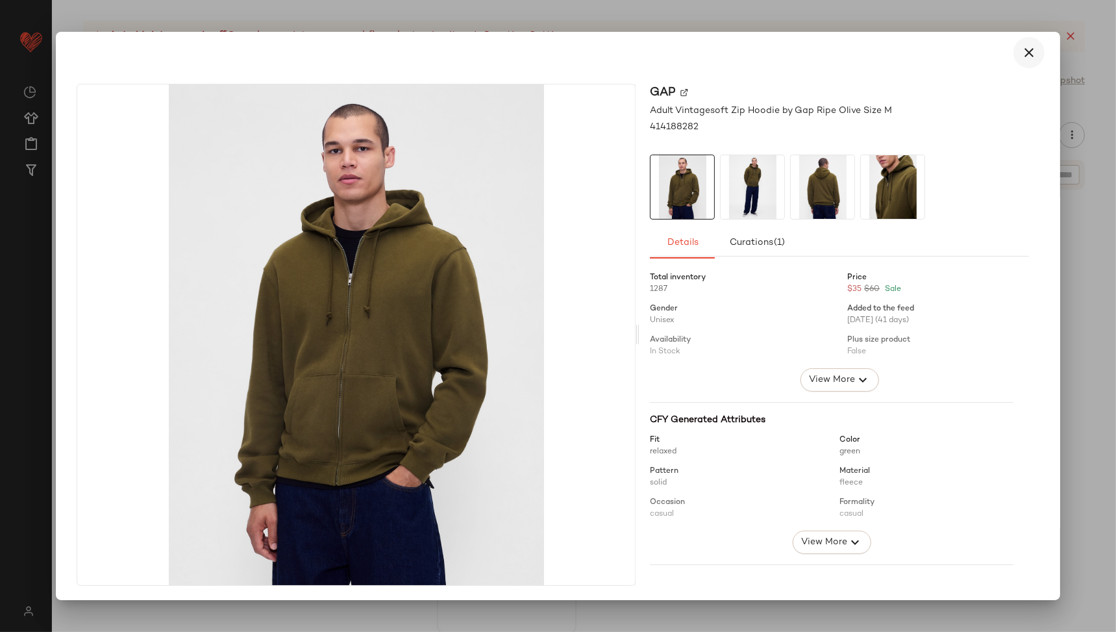
click at [1021, 53] on icon "button" at bounding box center [1029, 53] width 16 height 16
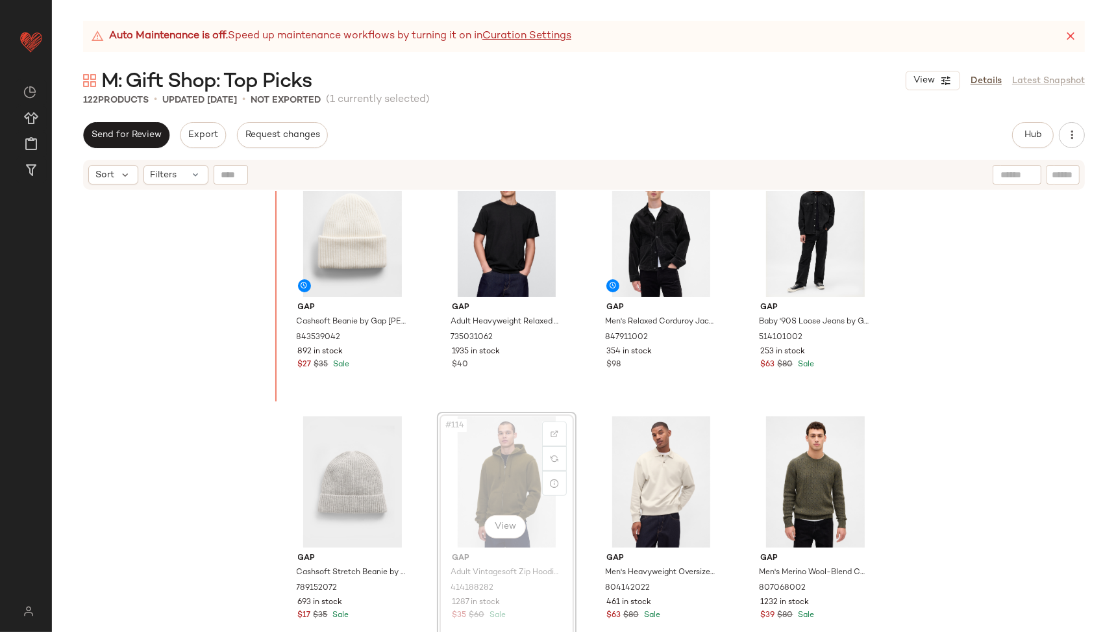
scroll to position [6786, 0]
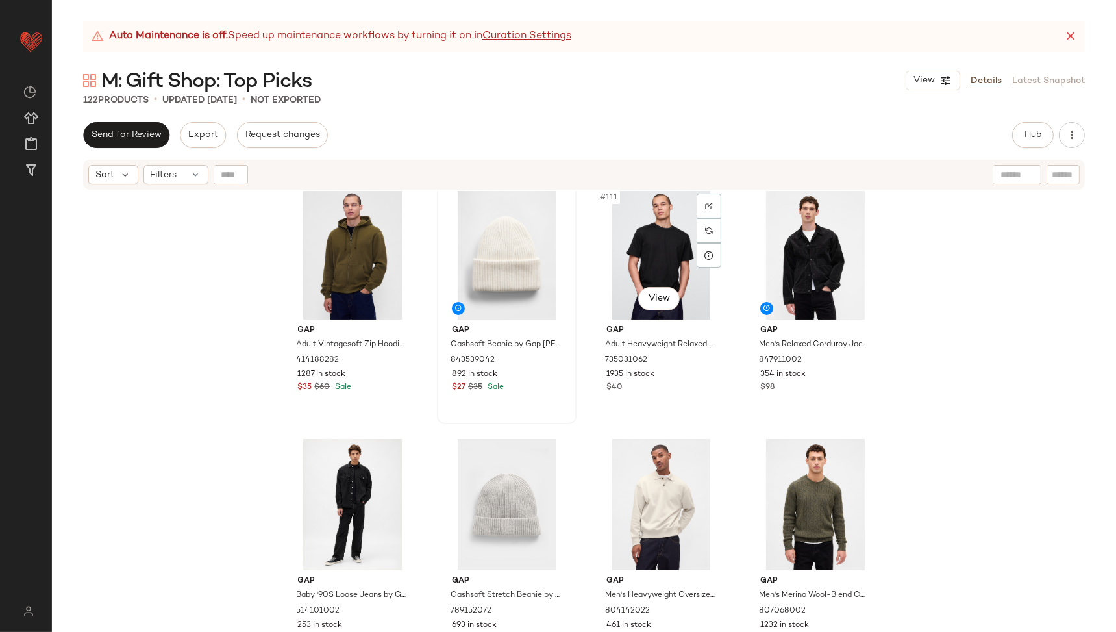
scroll to position [6784, 0]
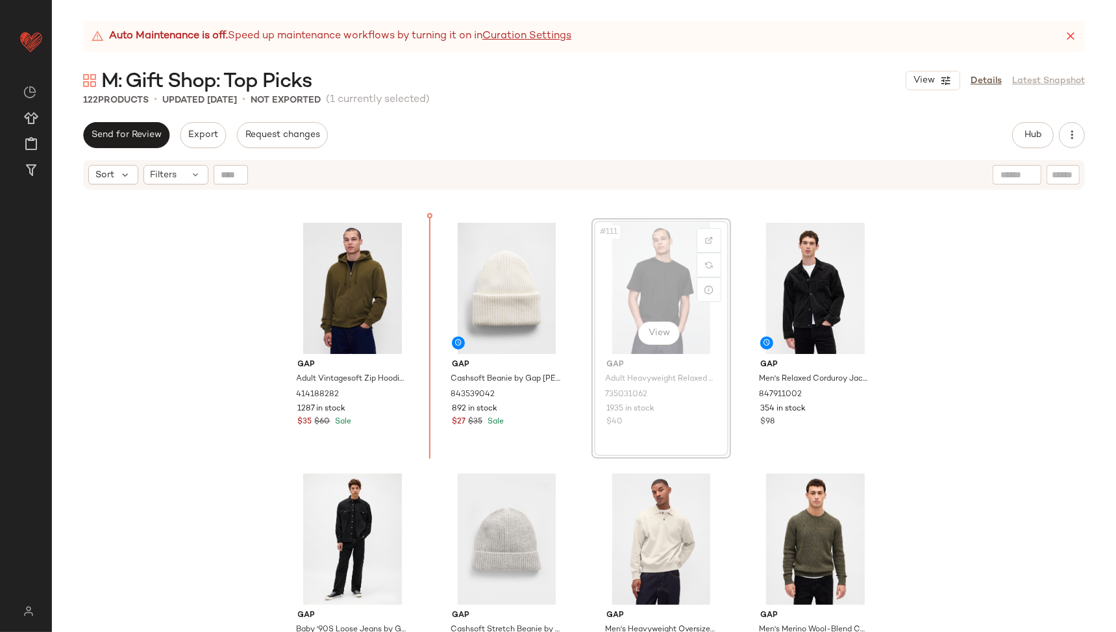
scroll to position [6705, 0]
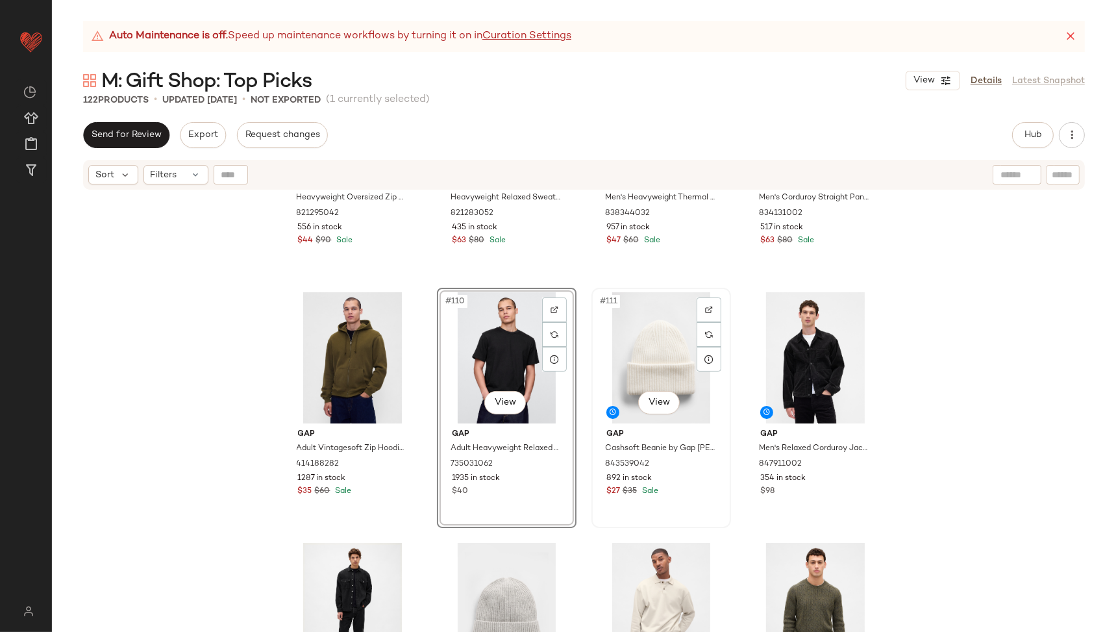
scroll to position [6694, 0]
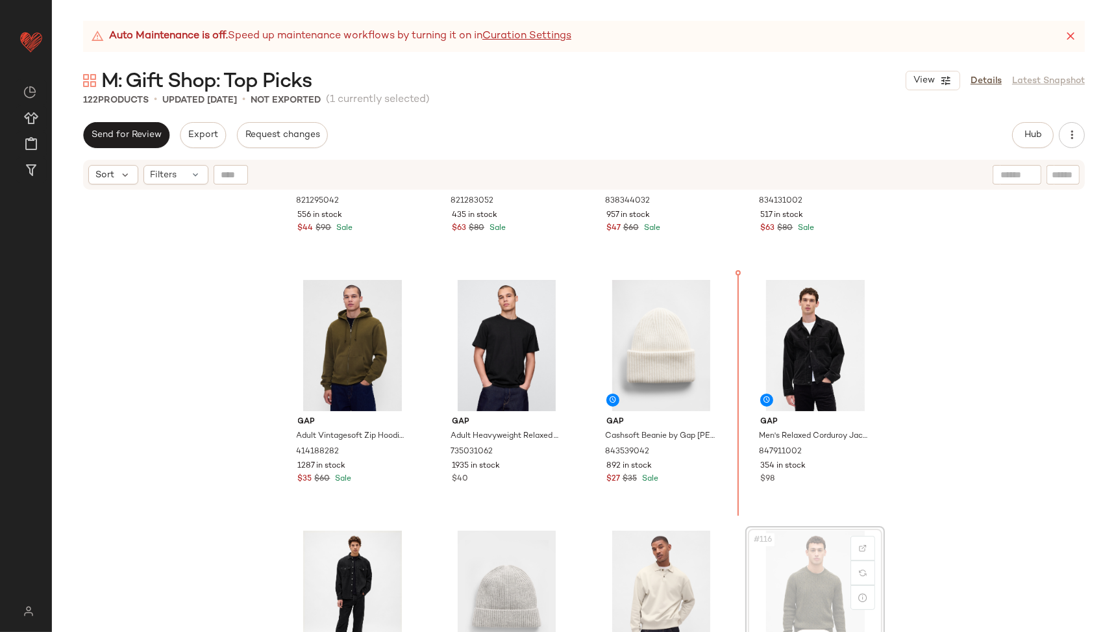
scroll to position [6696, 0]
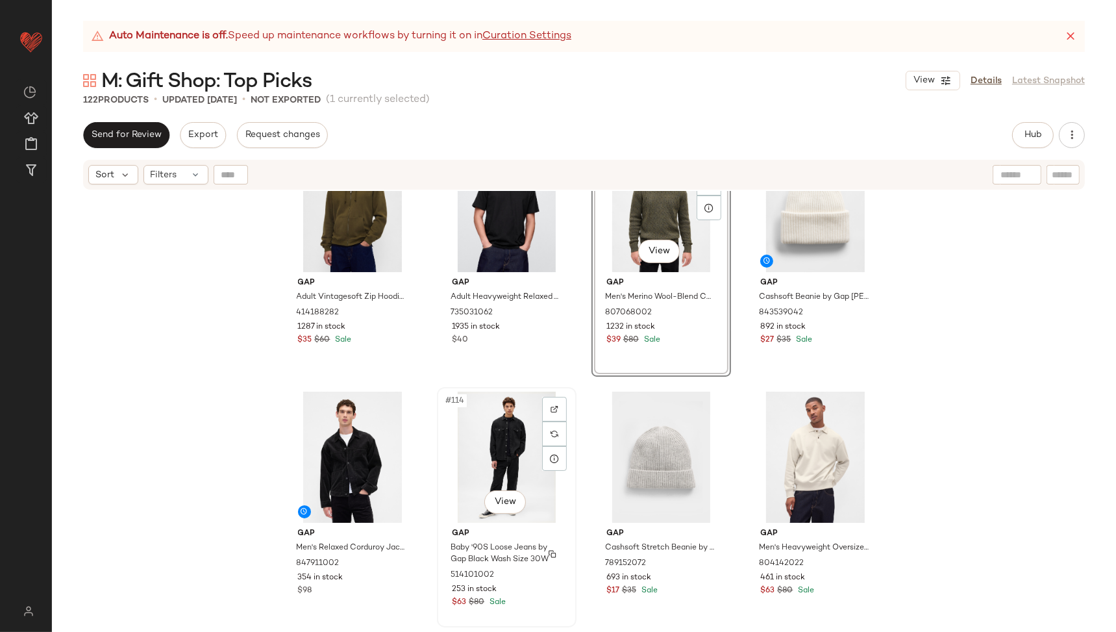
scroll to position [6835, 0]
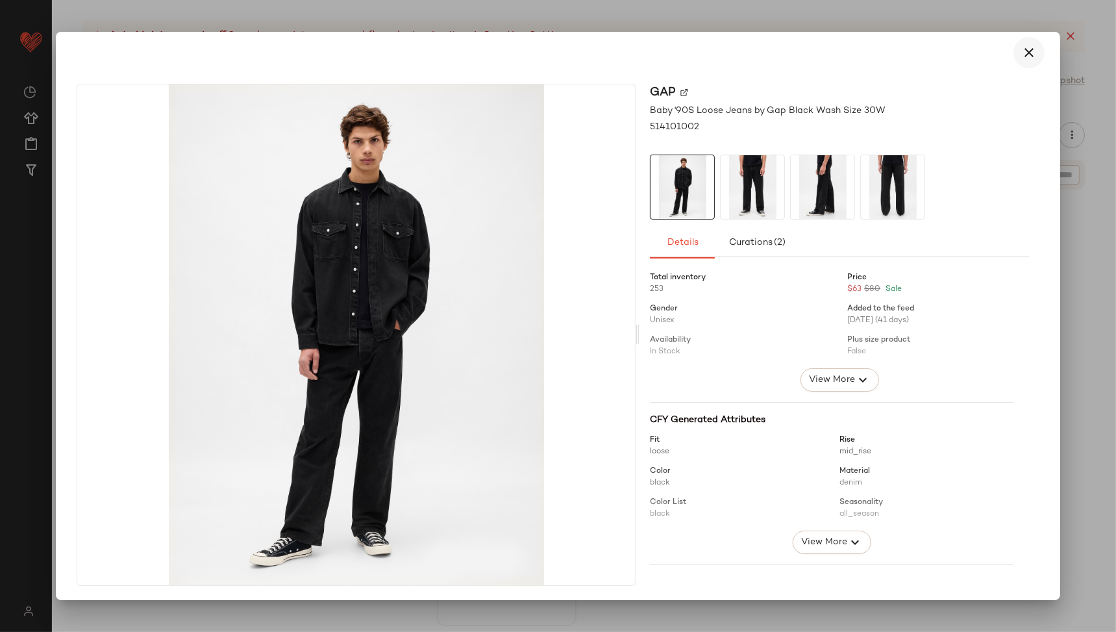
click at [1021, 58] on icon "button" at bounding box center [1029, 53] width 16 height 16
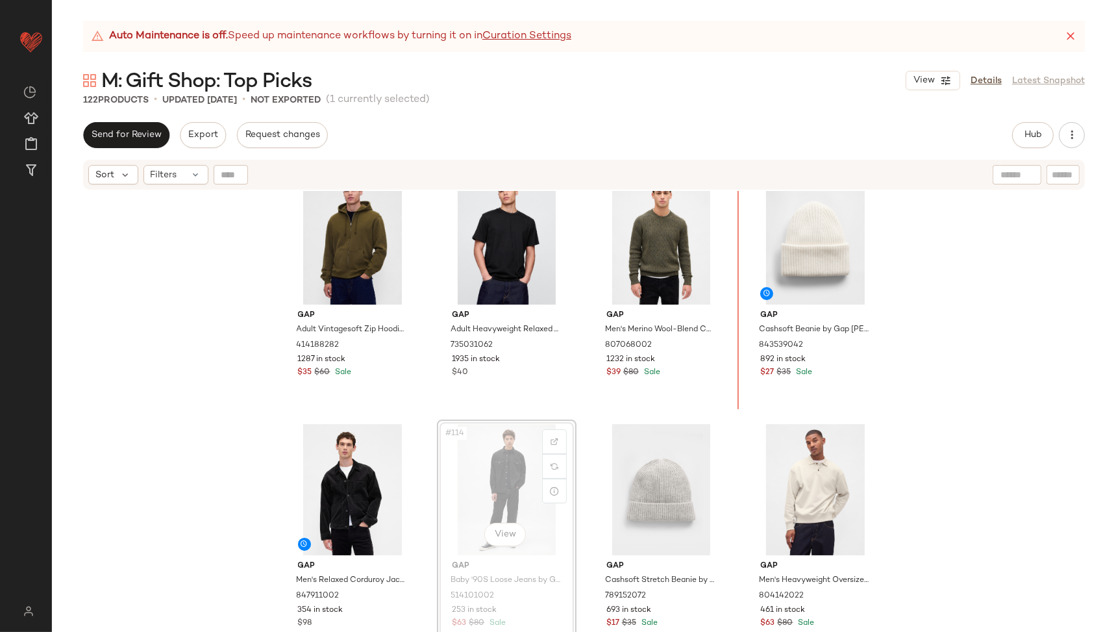
scroll to position [6773, 0]
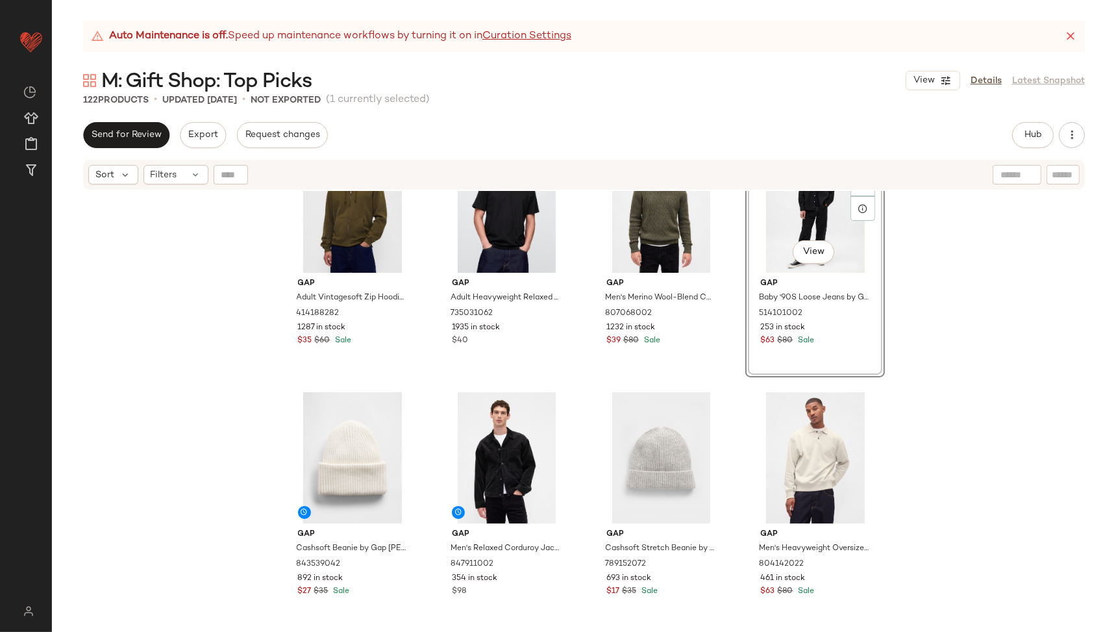
scroll to position [6853, 0]
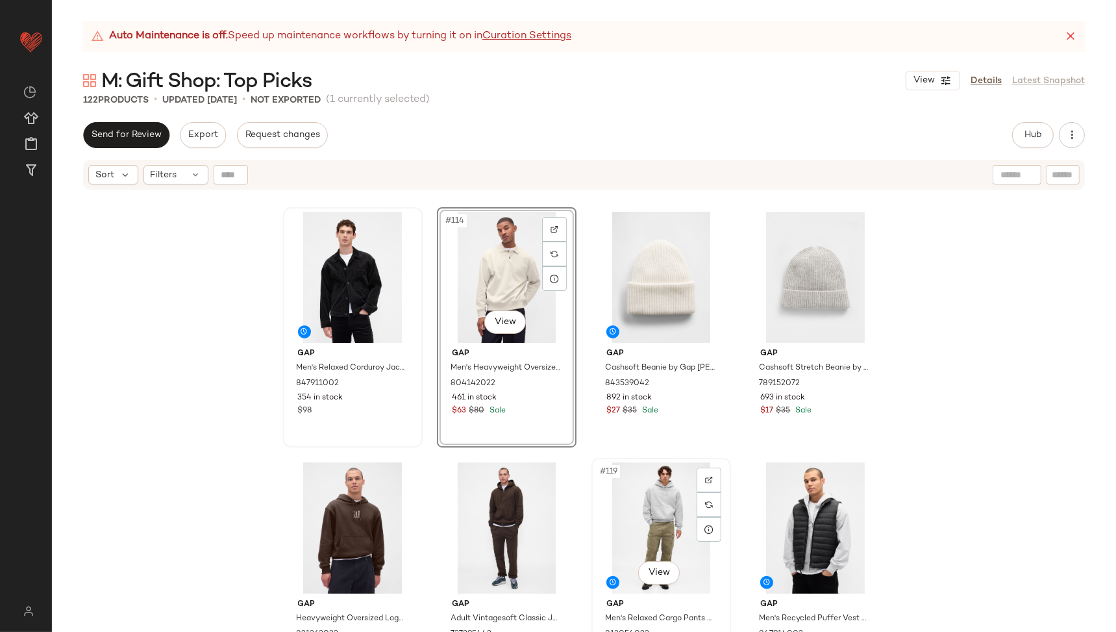
scroll to position [7002, 0]
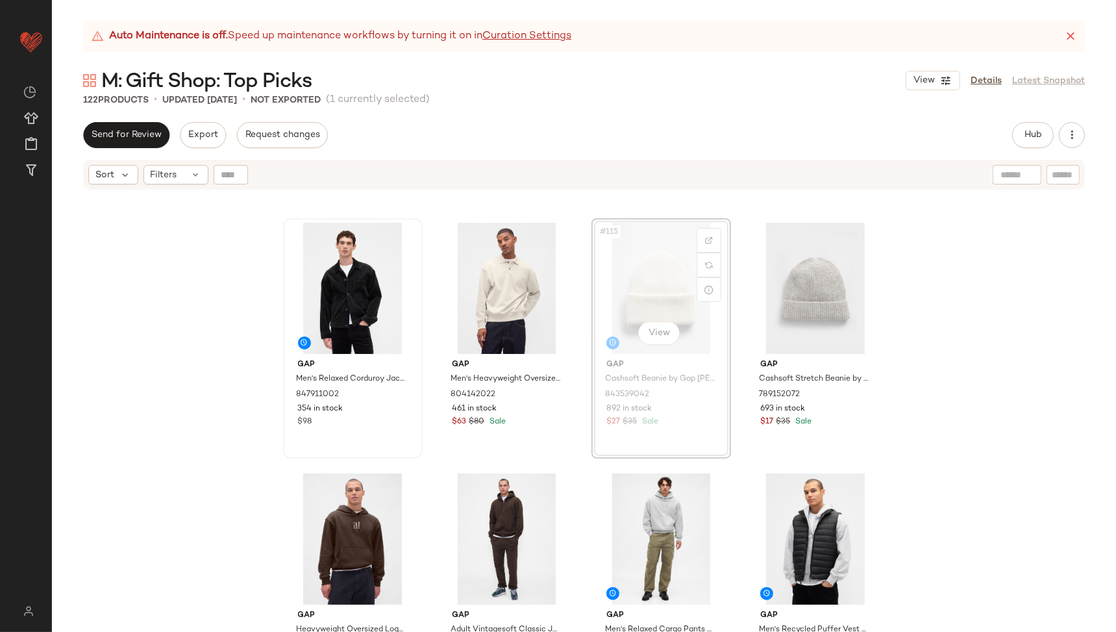
scroll to position [7001, 0]
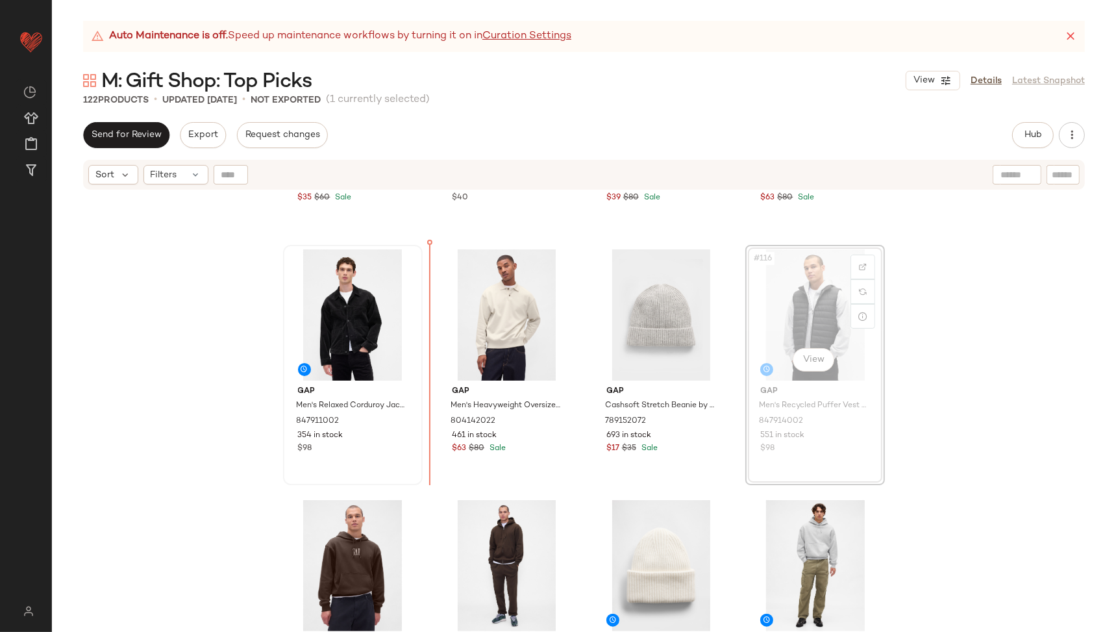
scroll to position [6975, 0]
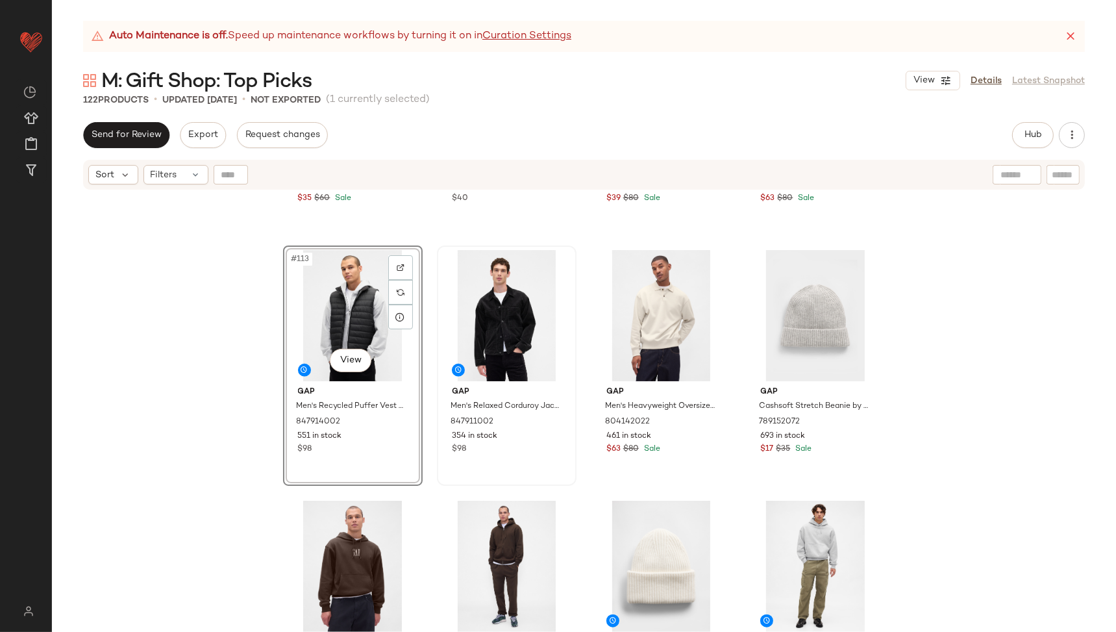
click at [347, 362] on body "GAP ** Dashboard All Products Global Clipboards (26) Curations (100) Loretta Ch…" at bounding box center [558, 316] width 1116 height 632
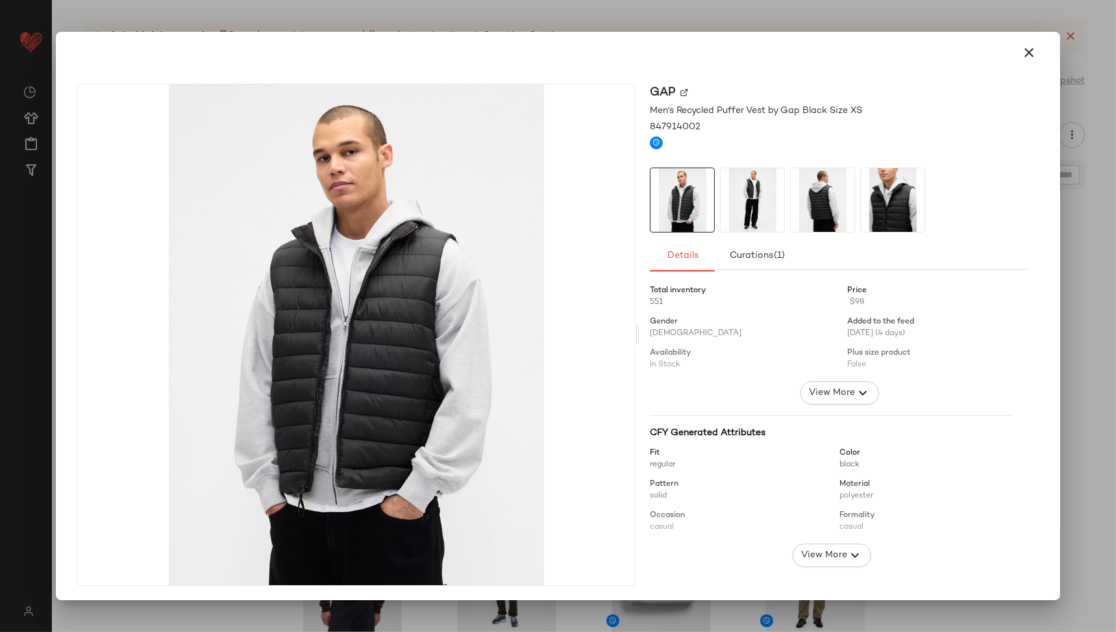
click at [1021, 55] on icon "button" at bounding box center [1029, 53] width 16 height 16
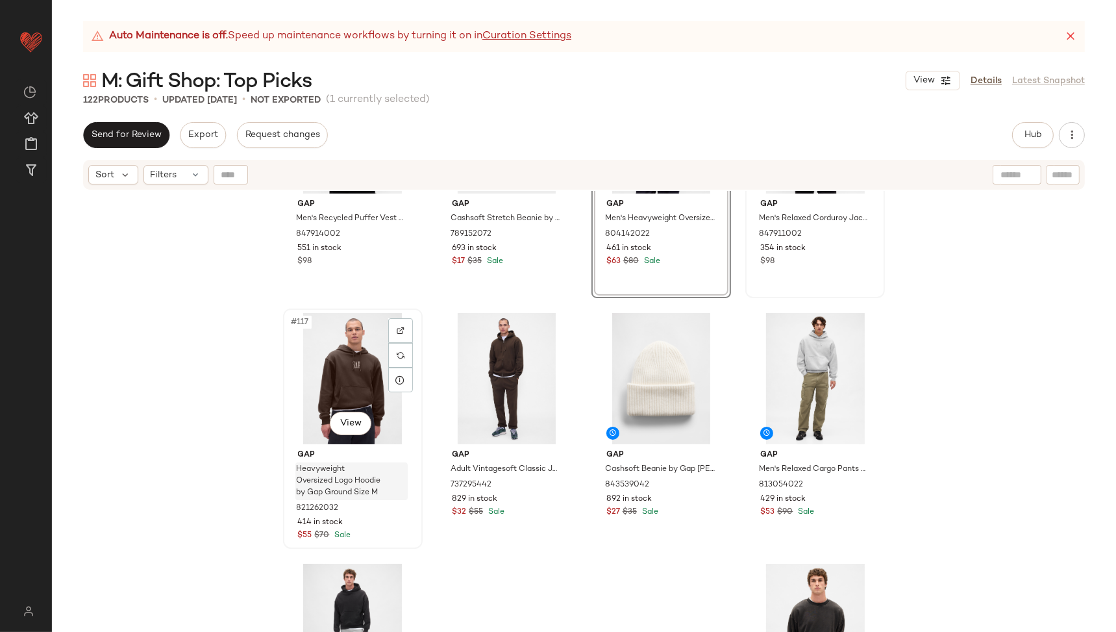
scroll to position [7273, 0]
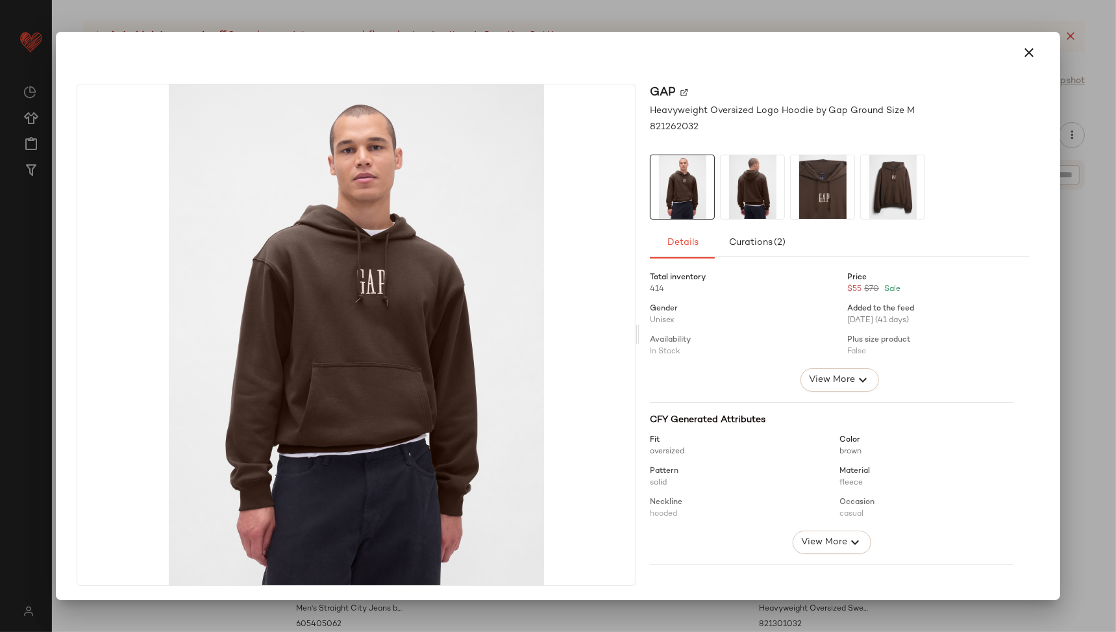
click at [737, 212] on img at bounding box center [753, 187] width 64 height 64
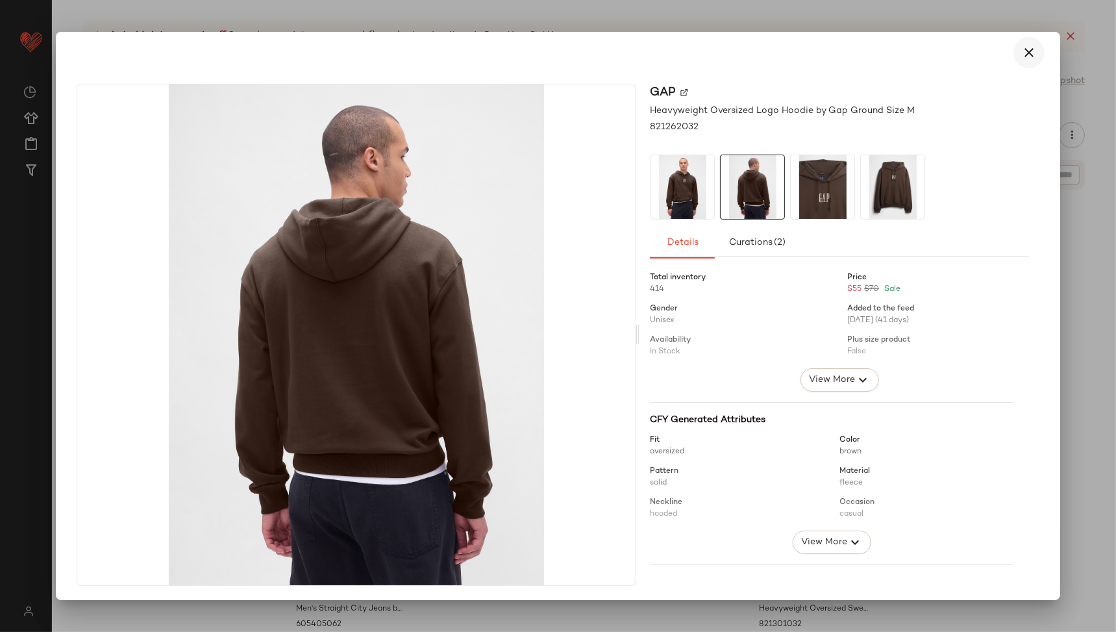
click at [1013, 54] on button "button" at bounding box center [1028, 52] width 31 height 31
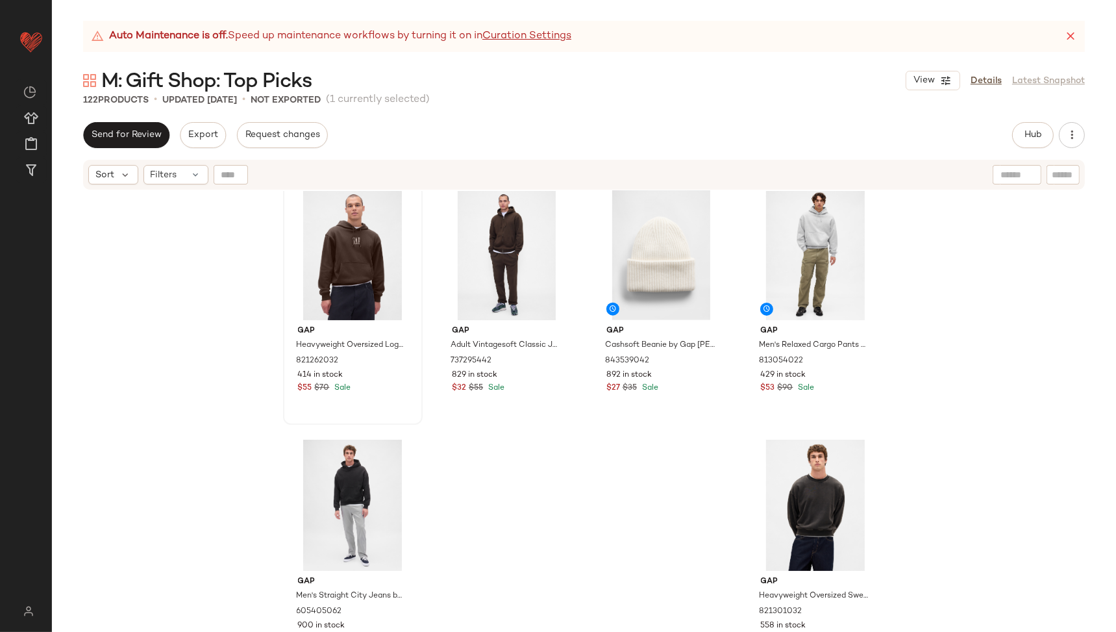
scroll to position [7297, 0]
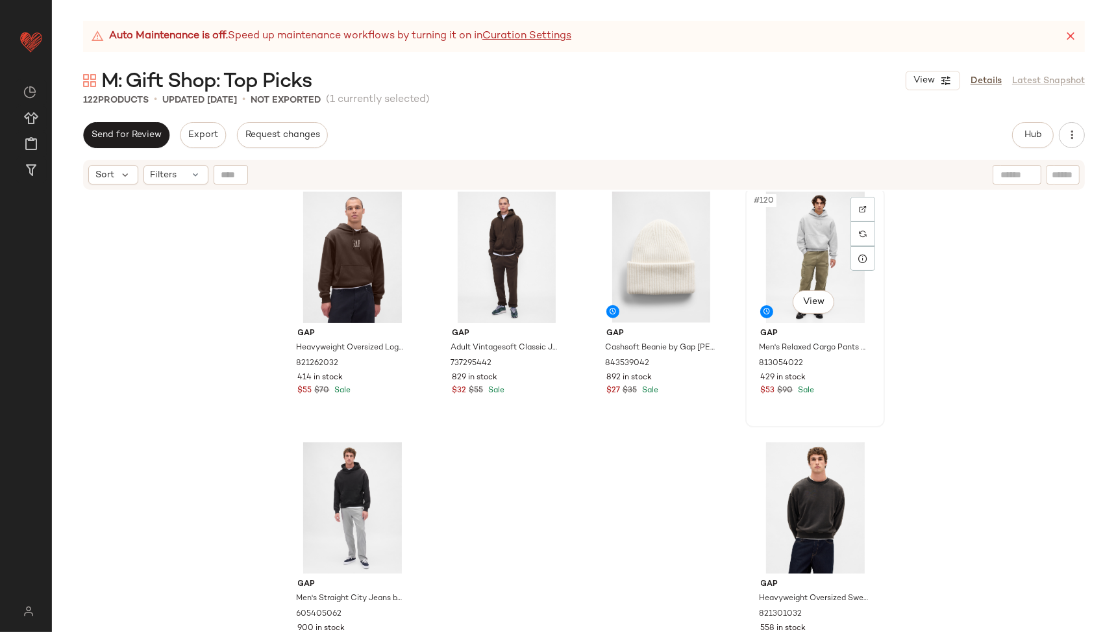
scroll to position [7297, 0]
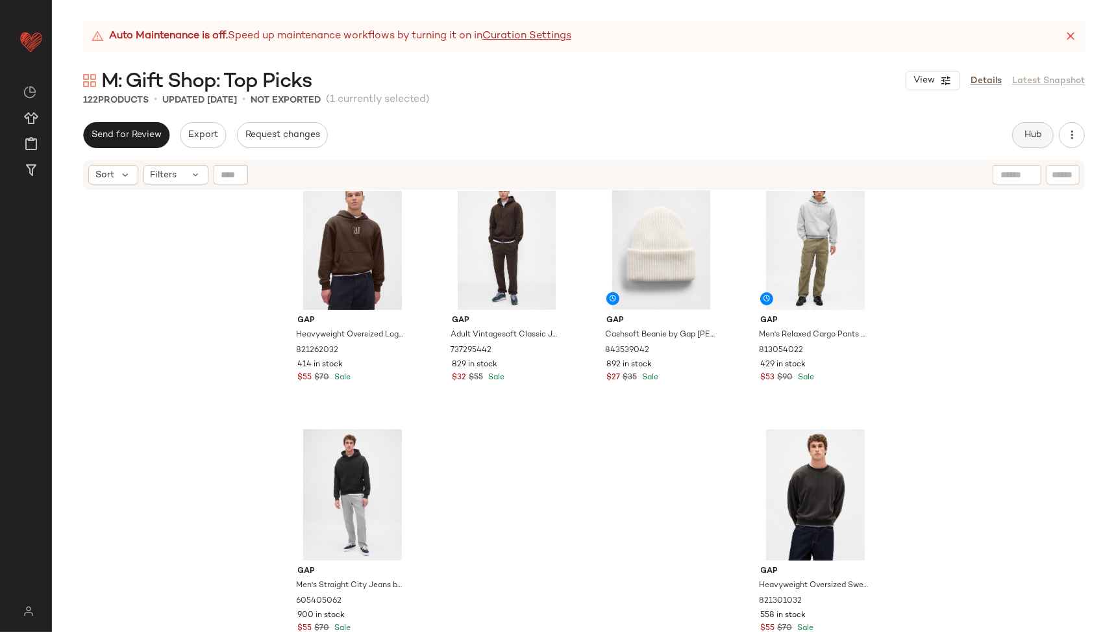
click at [1037, 134] on span "Hub" at bounding box center [1033, 135] width 18 height 10
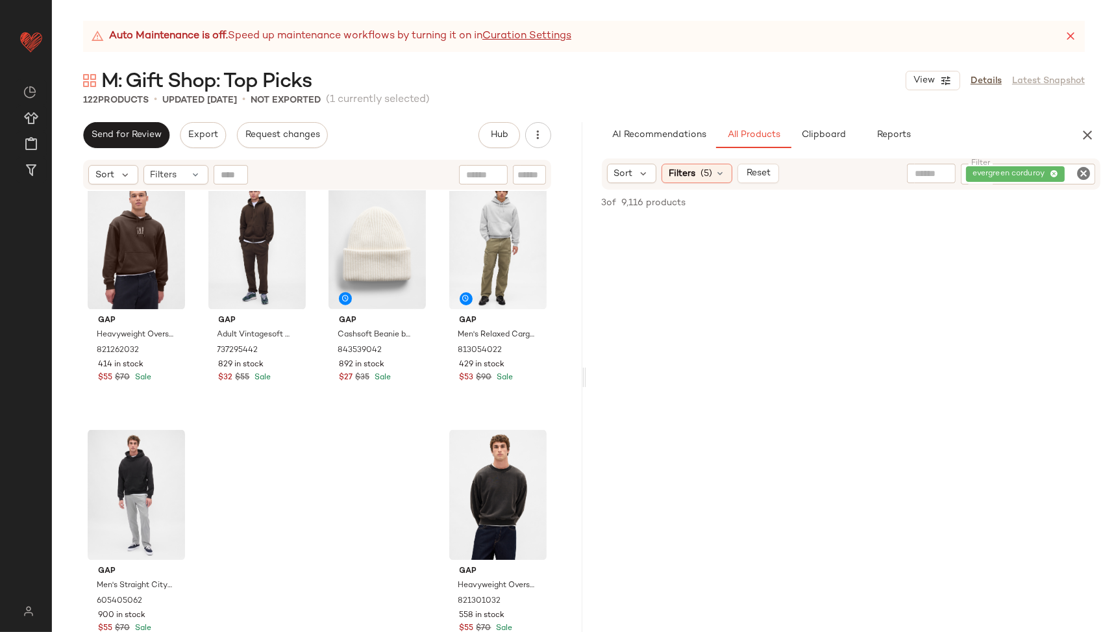
click at [1088, 173] on icon "Clear Filter" at bounding box center [1084, 174] width 16 height 16
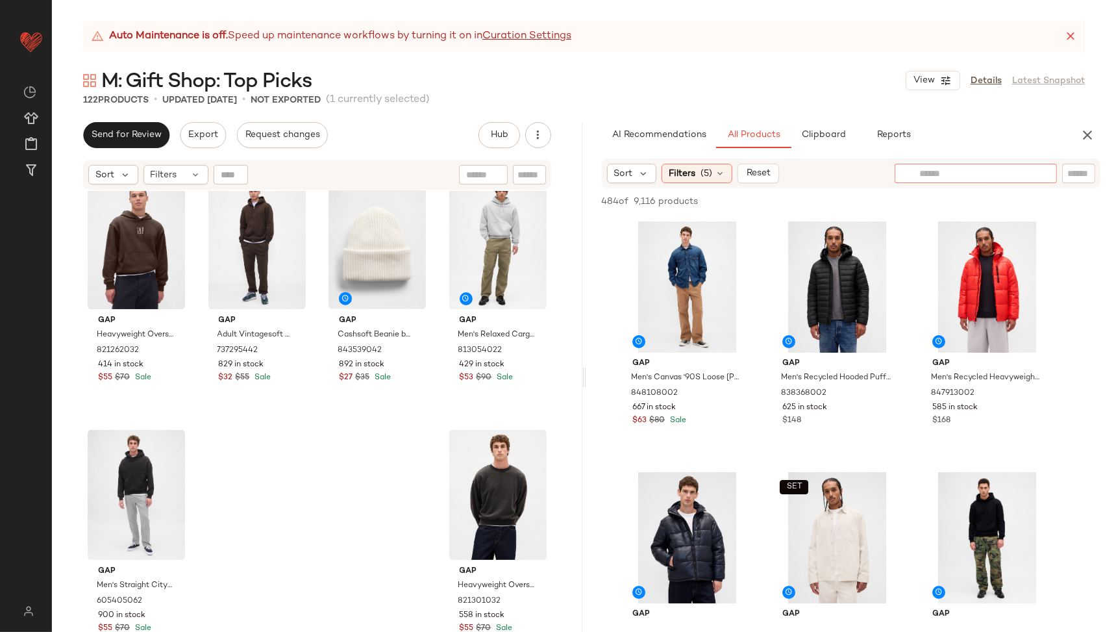
click at [950, 174] on input "text" at bounding box center [975, 174] width 113 height 14
type input "****"
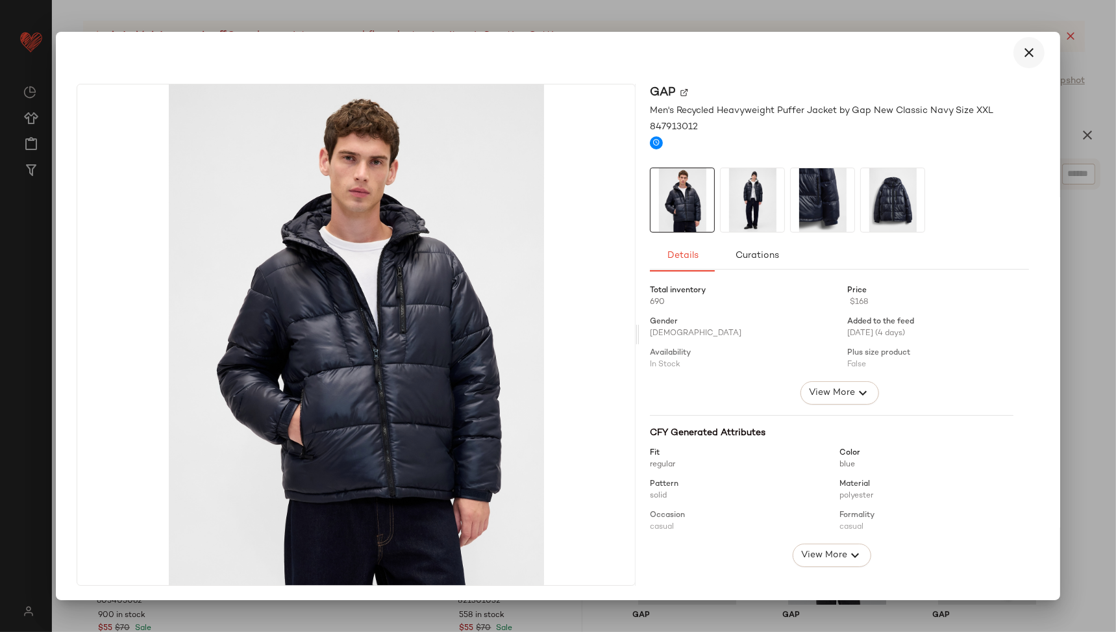
click at [1022, 56] on icon "button" at bounding box center [1029, 53] width 16 height 16
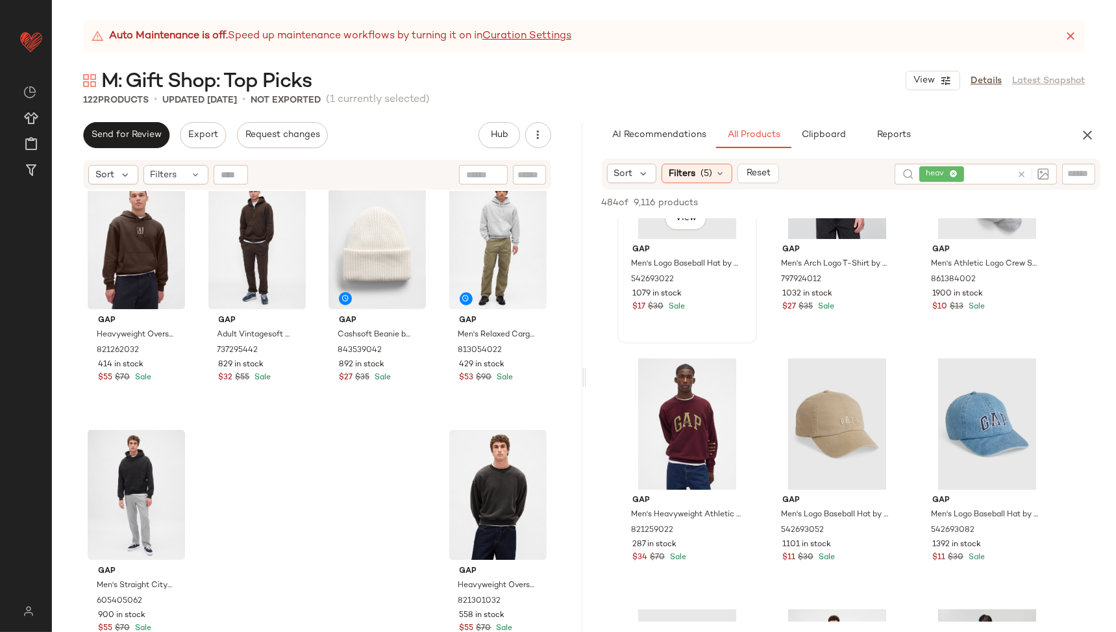
scroll to position [0, 0]
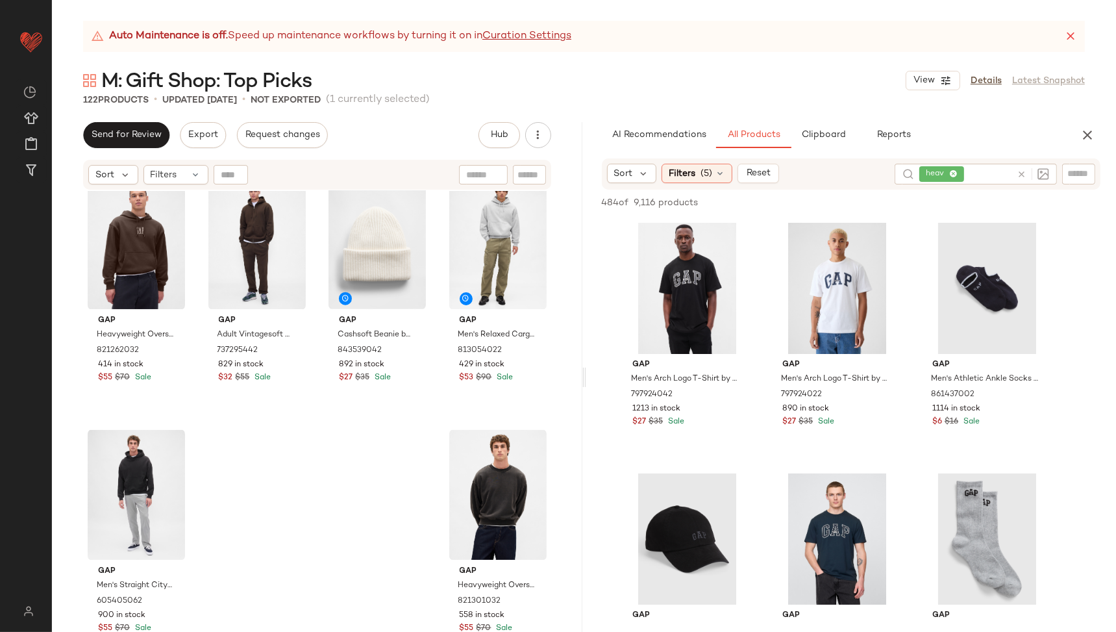
click at [1017, 176] on icon at bounding box center [1022, 174] width 10 height 10
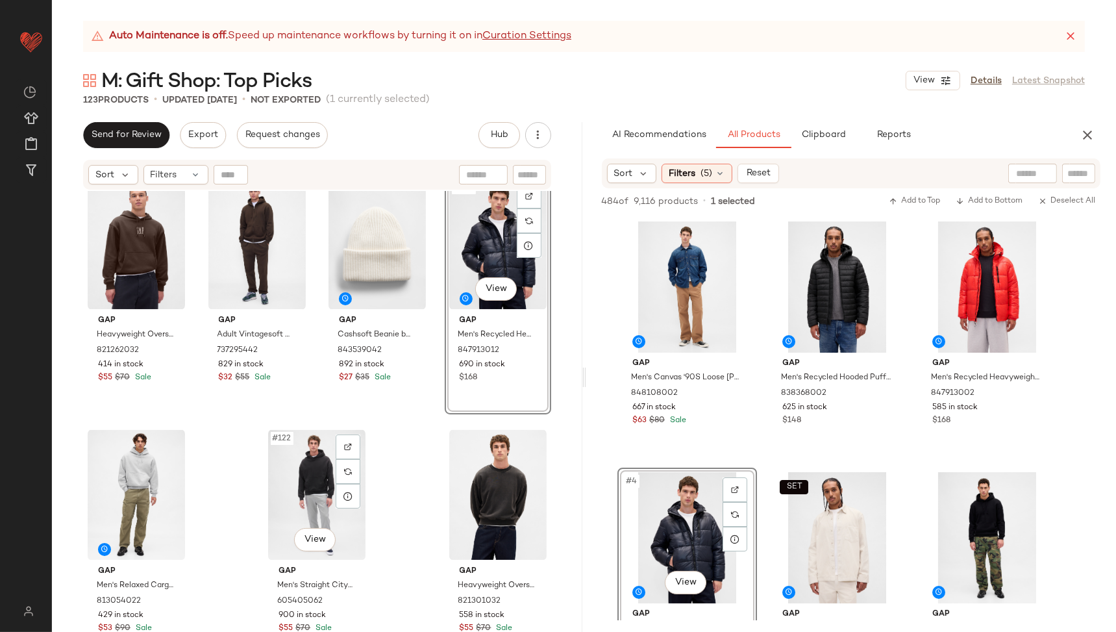
scroll to position [7297, 0]
click at [175, 574] on span "Gap" at bounding box center [136, 571] width 77 height 12
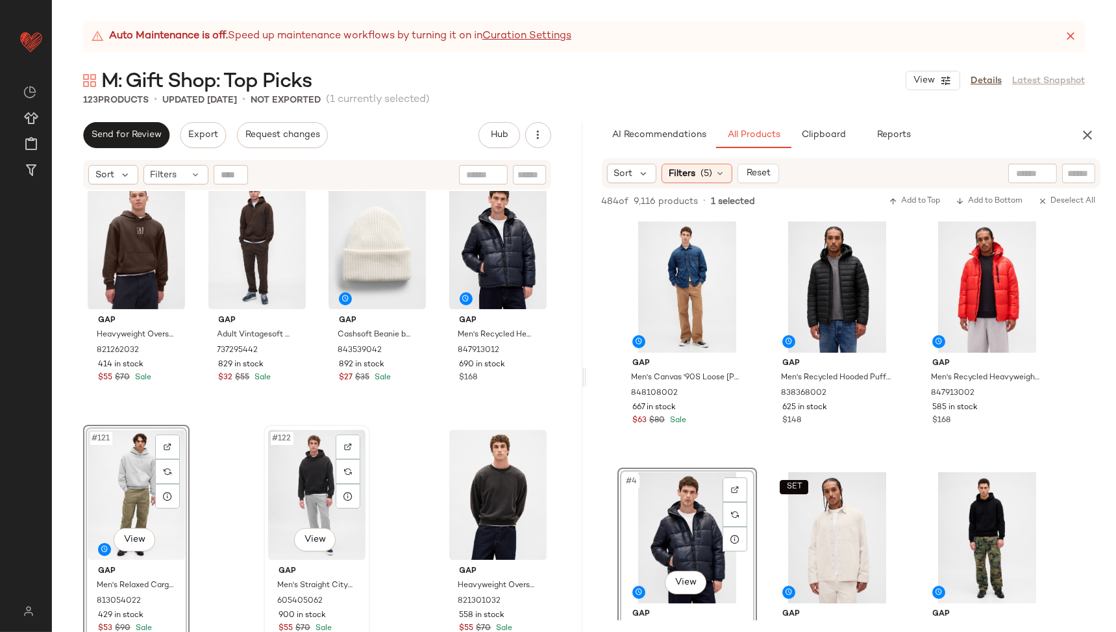
click at [356, 528] on div "#122 View" at bounding box center [316, 494] width 97 height 131
click at [467, 503] on div "#123 View" at bounding box center [497, 494] width 97 height 131
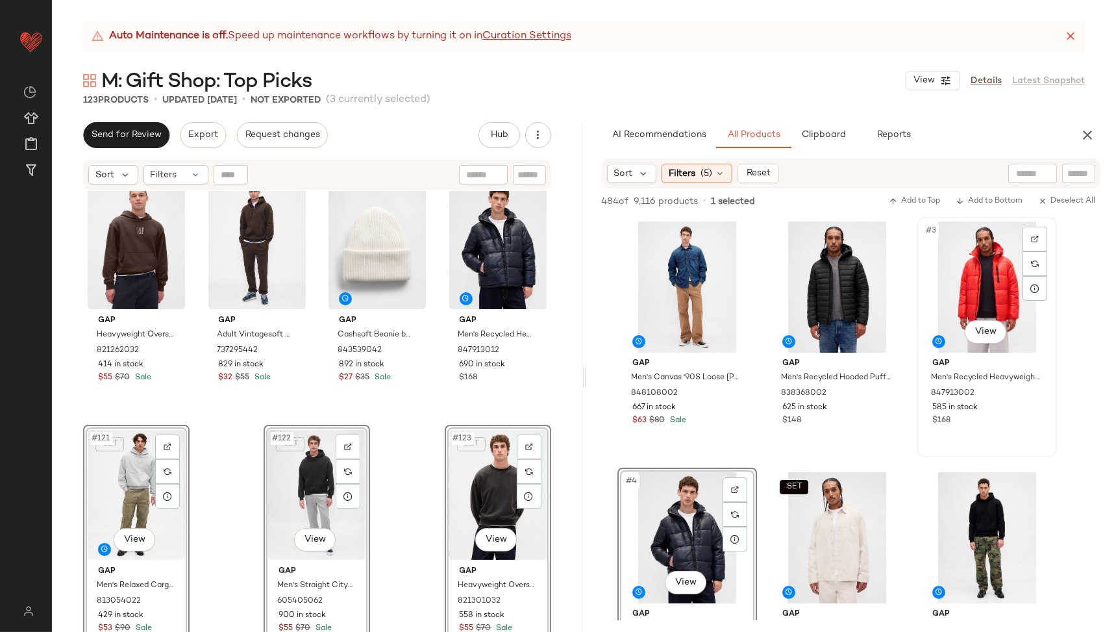
scroll to position [7047, 0]
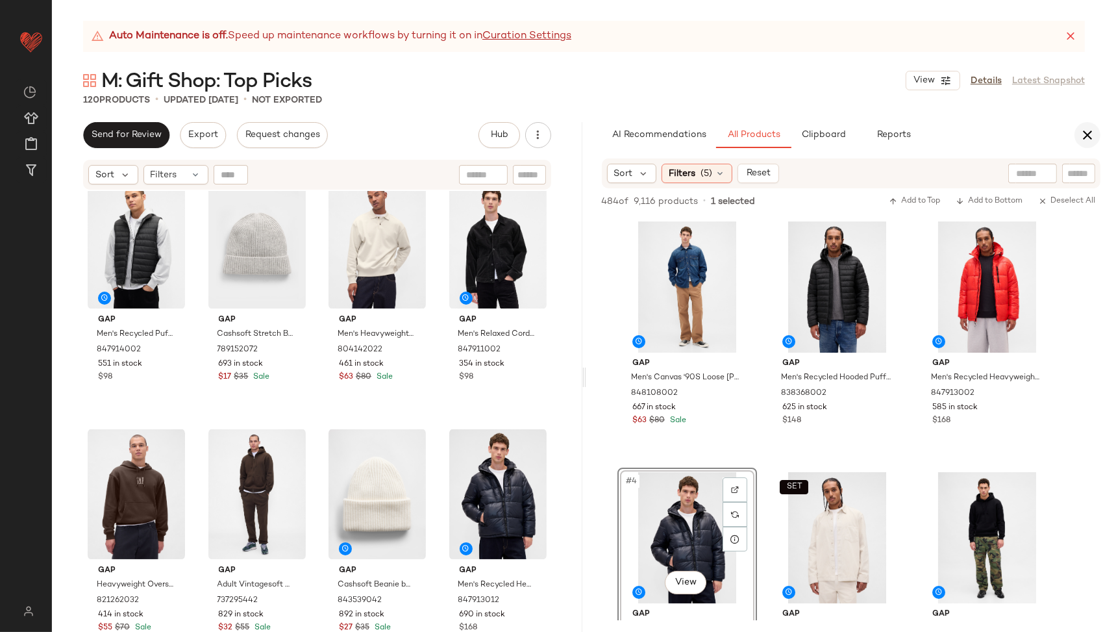
click at [1087, 138] on icon "button" at bounding box center [1088, 135] width 16 height 16
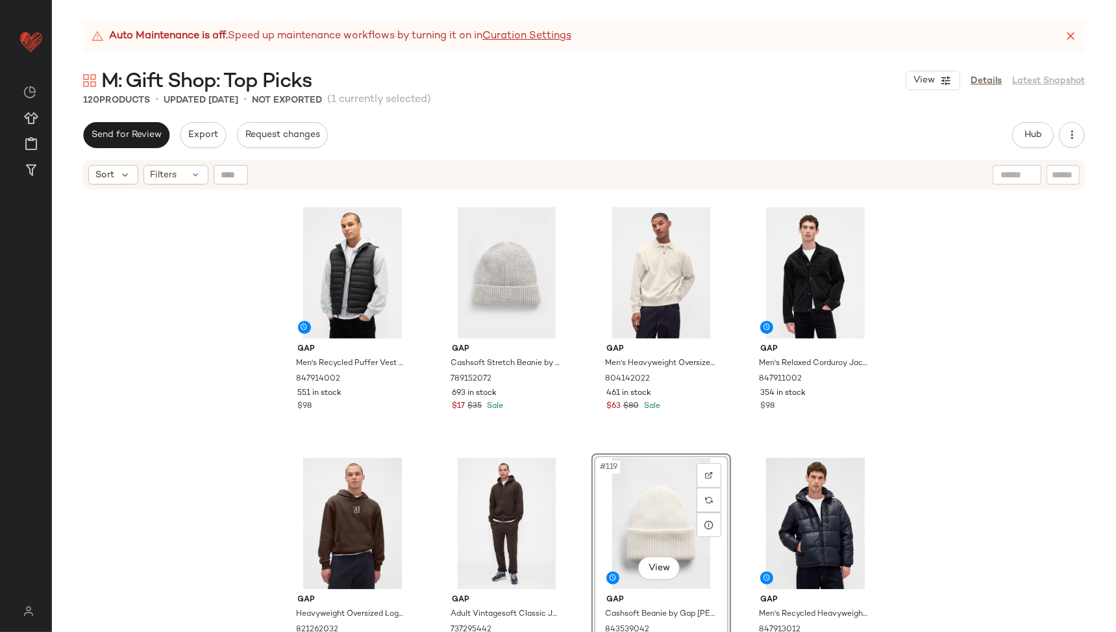
scroll to position [7017, 0]
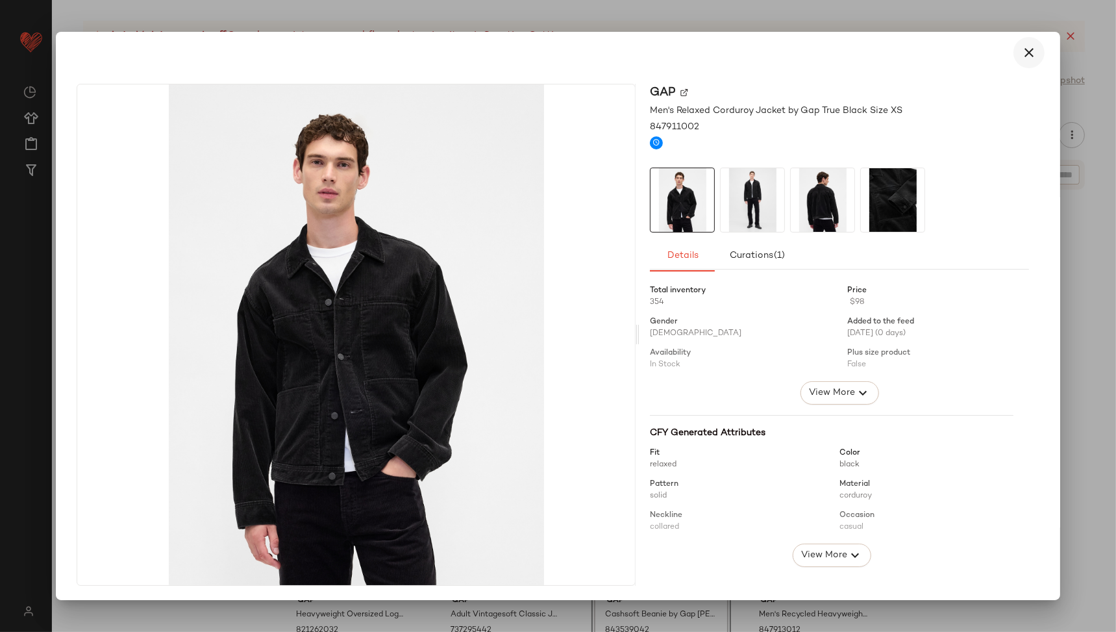
click at [1024, 52] on icon "button" at bounding box center [1029, 53] width 16 height 16
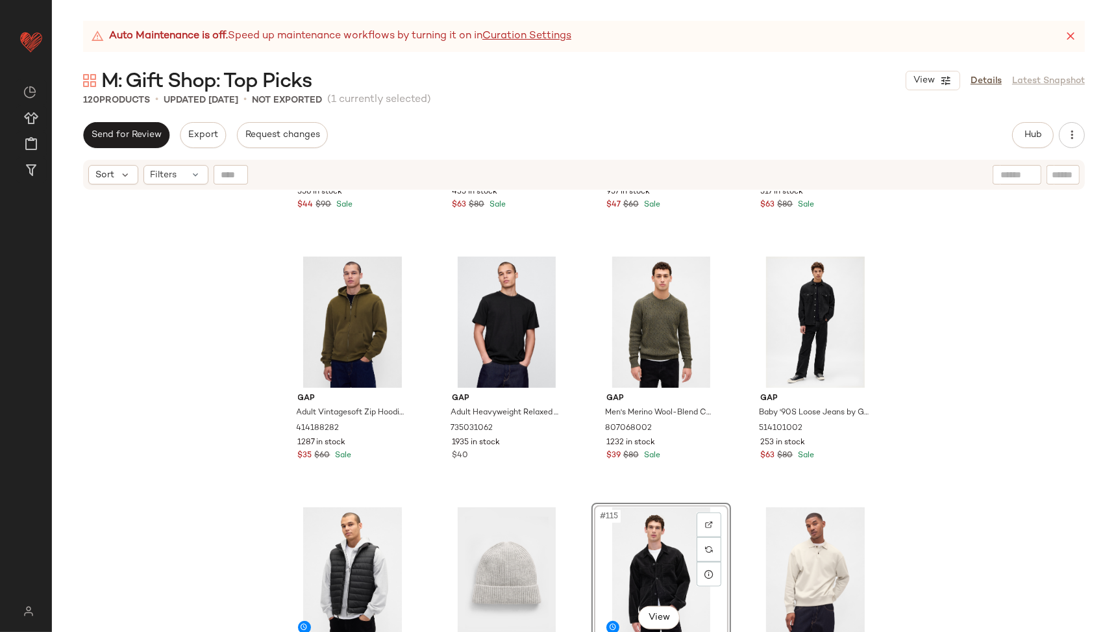
scroll to position [6717, 0]
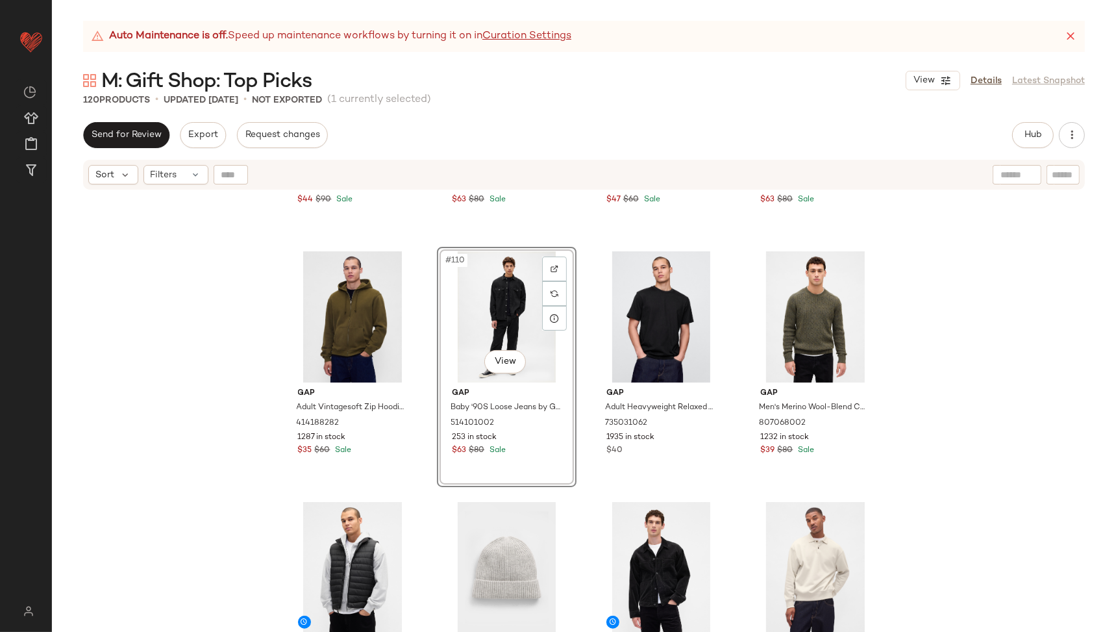
scroll to position [6724, 0]
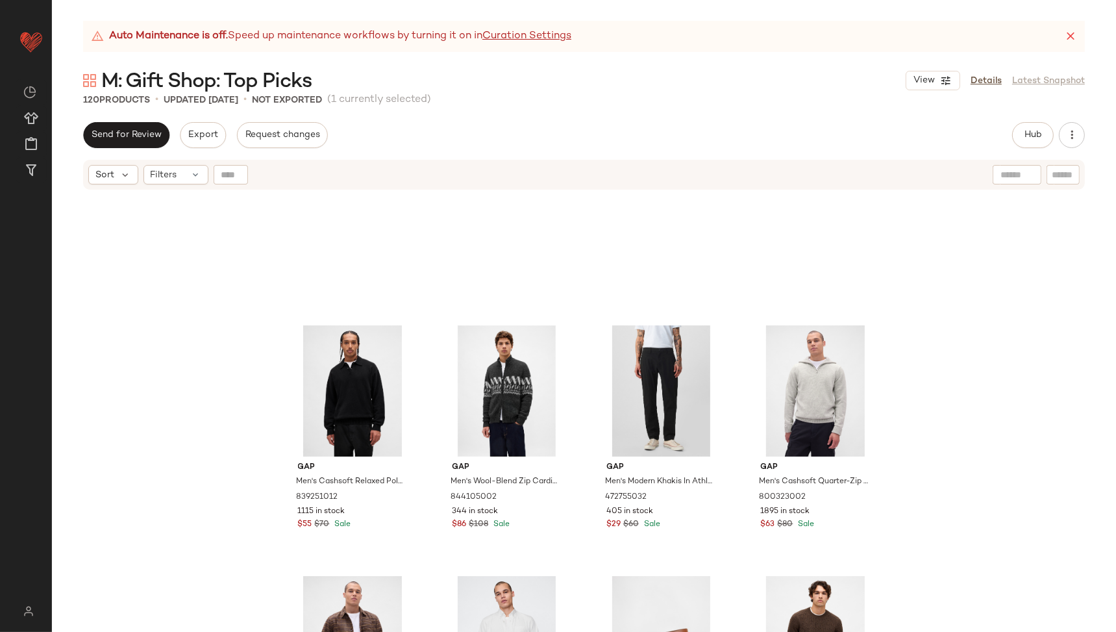
scroll to position [5395, 0]
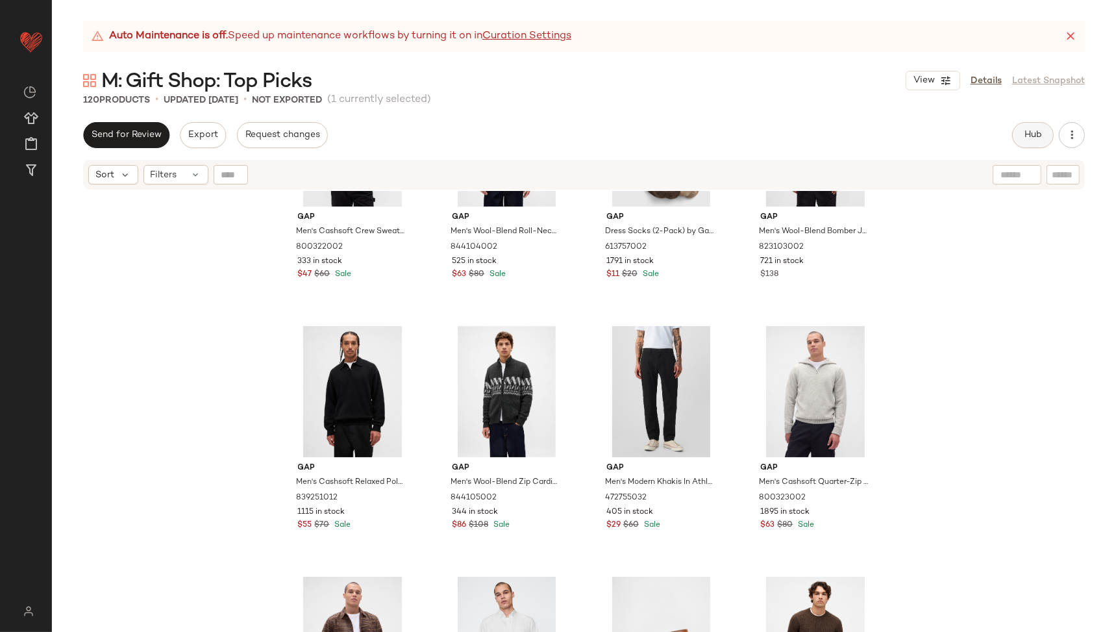
click at [1031, 137] on span "Hub" at bounding box center [1033, 135] width 18 height 10
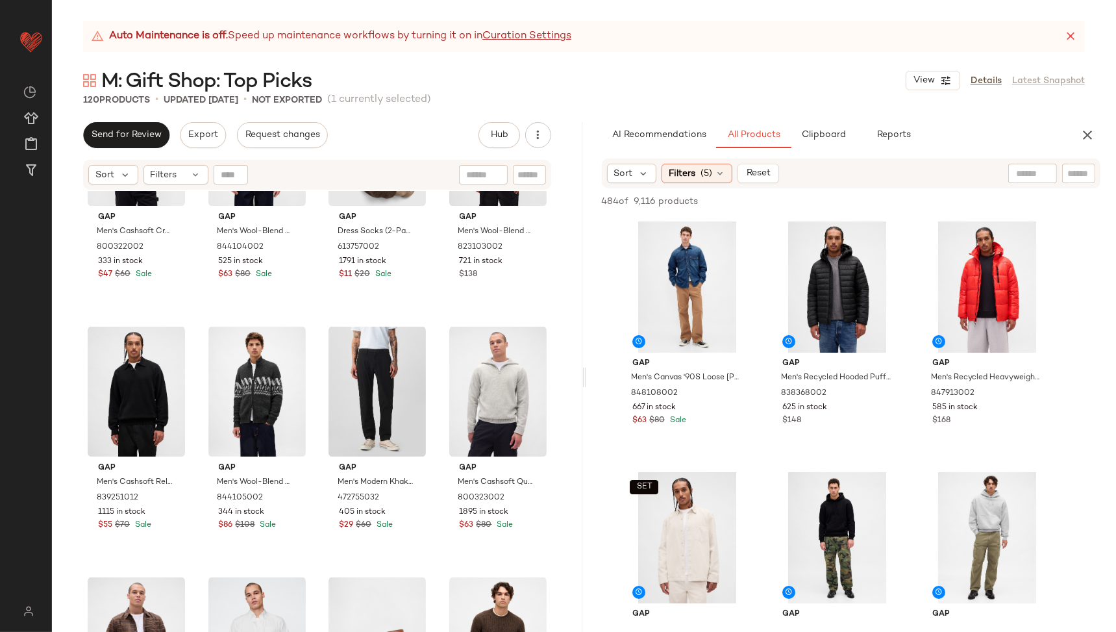
click at [1022, 175] on input "text" at bounding box center [1032, 174] width 33 height 14
type input "**********"
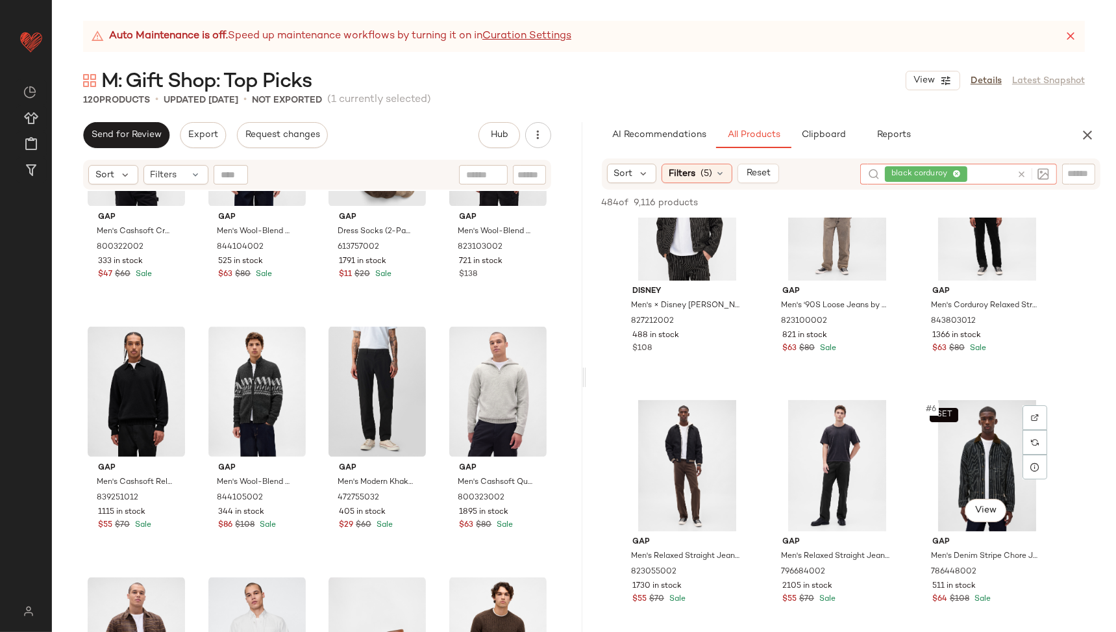
scroll to position [0, 0]
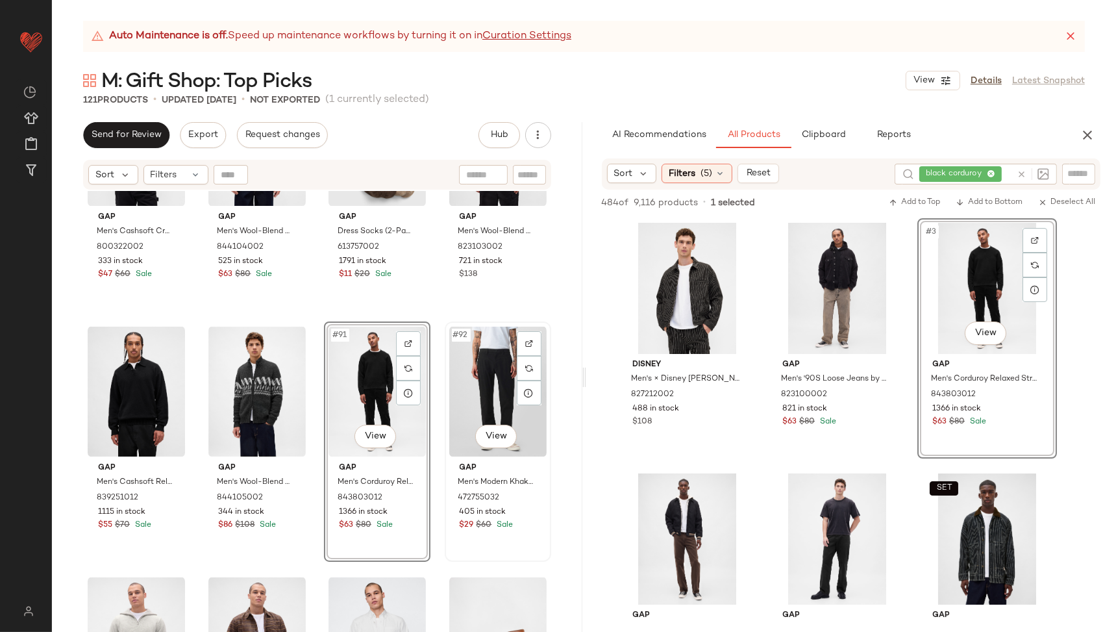
click at [465, 395] on div "#92 View" at bounding box center [497, 391] width 97 height 131
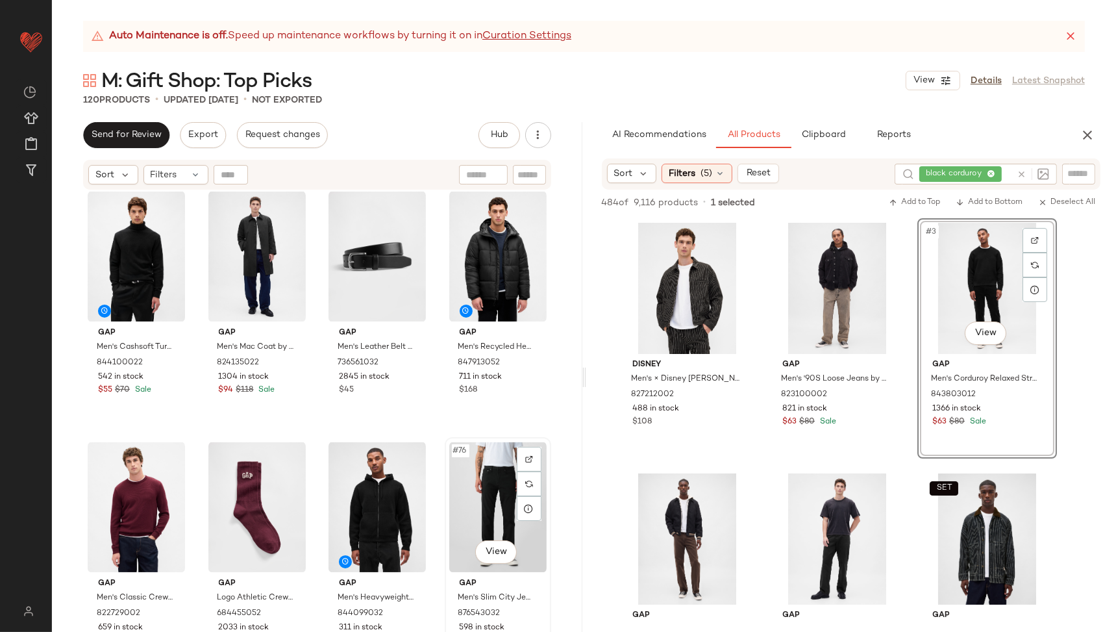
scroll to position [4272, 0]
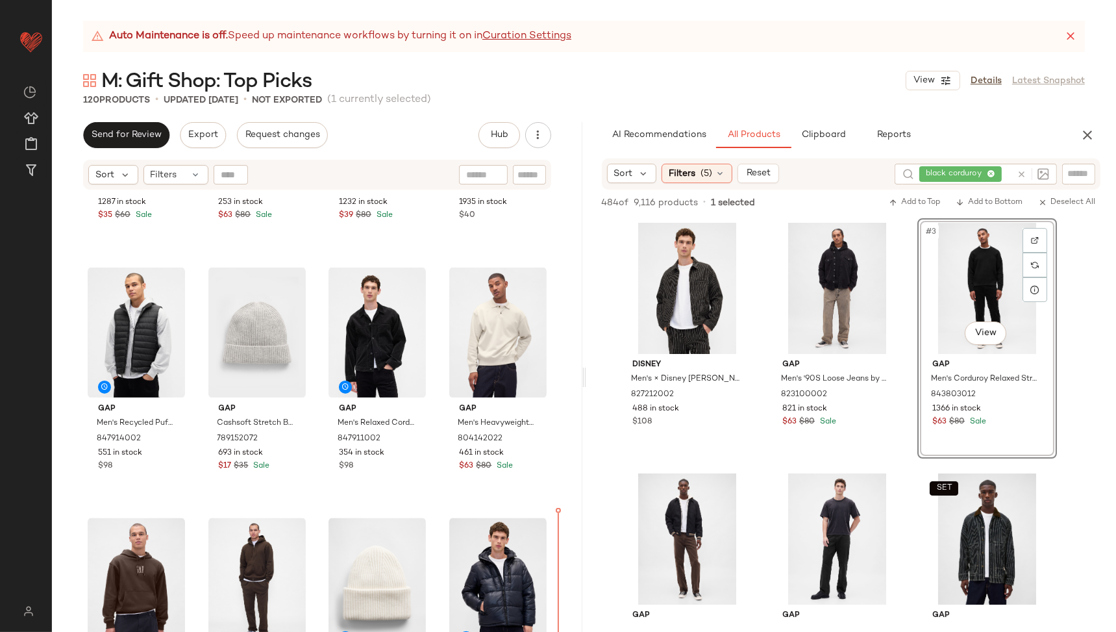
scroll to position [7046, 0]
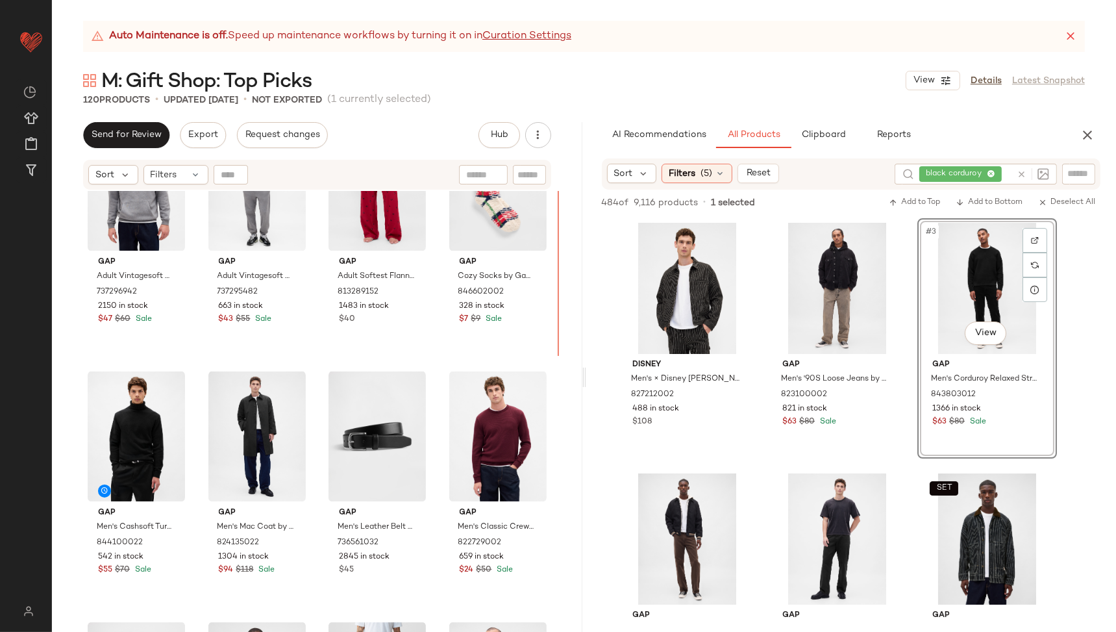
scroll to position [4091, 0]
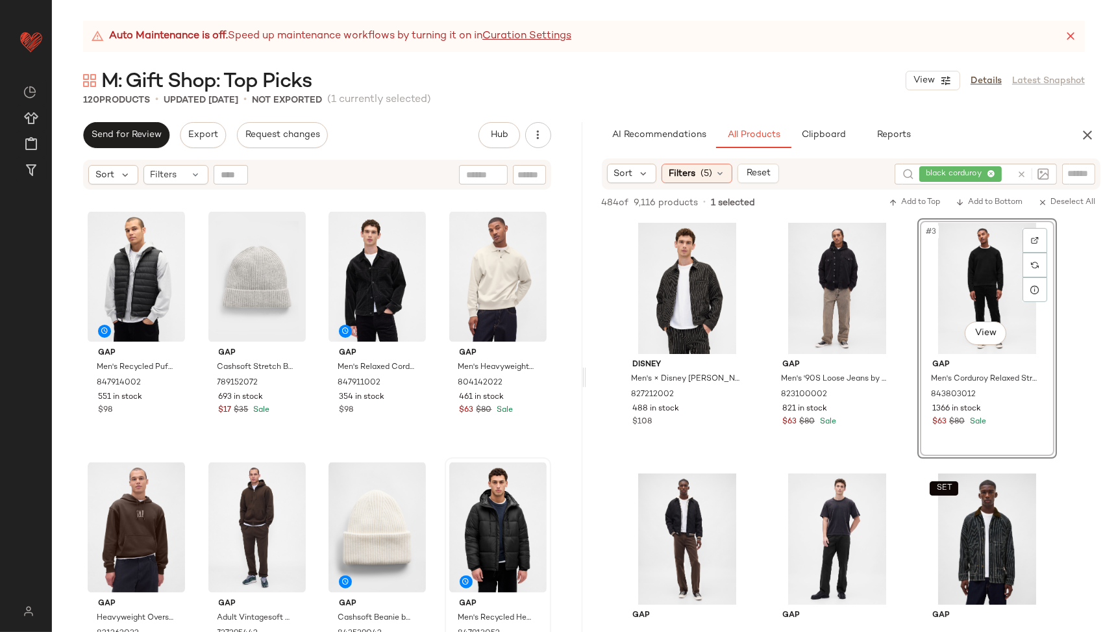
scroll to position [7047, 0]
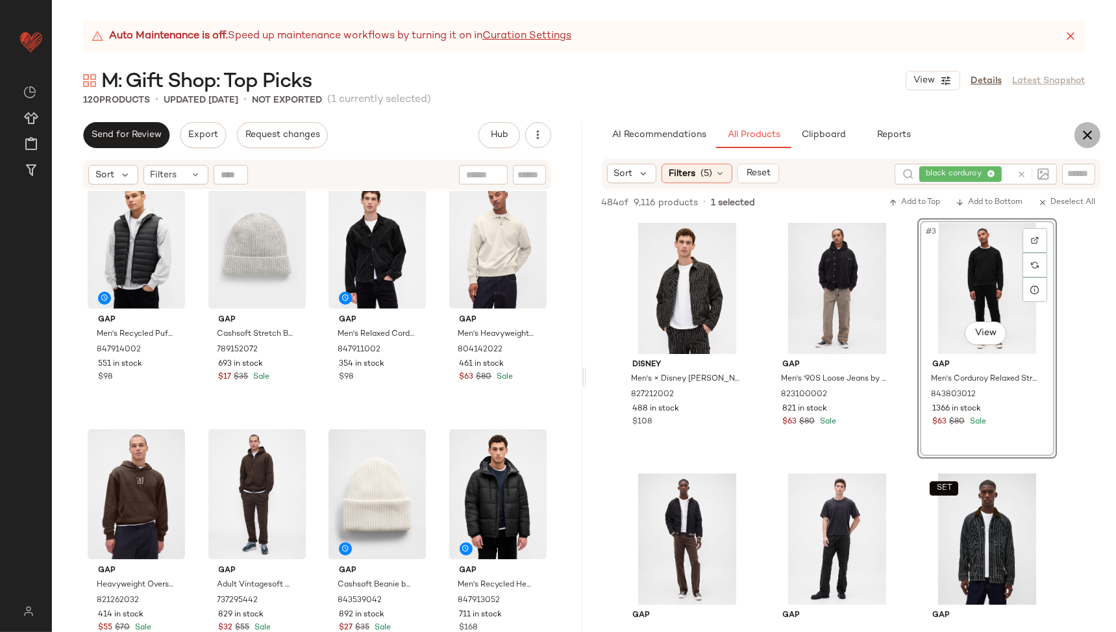
click at [1096, 133] on button "button" at bounding box center [1087, 135] width 26 height 26
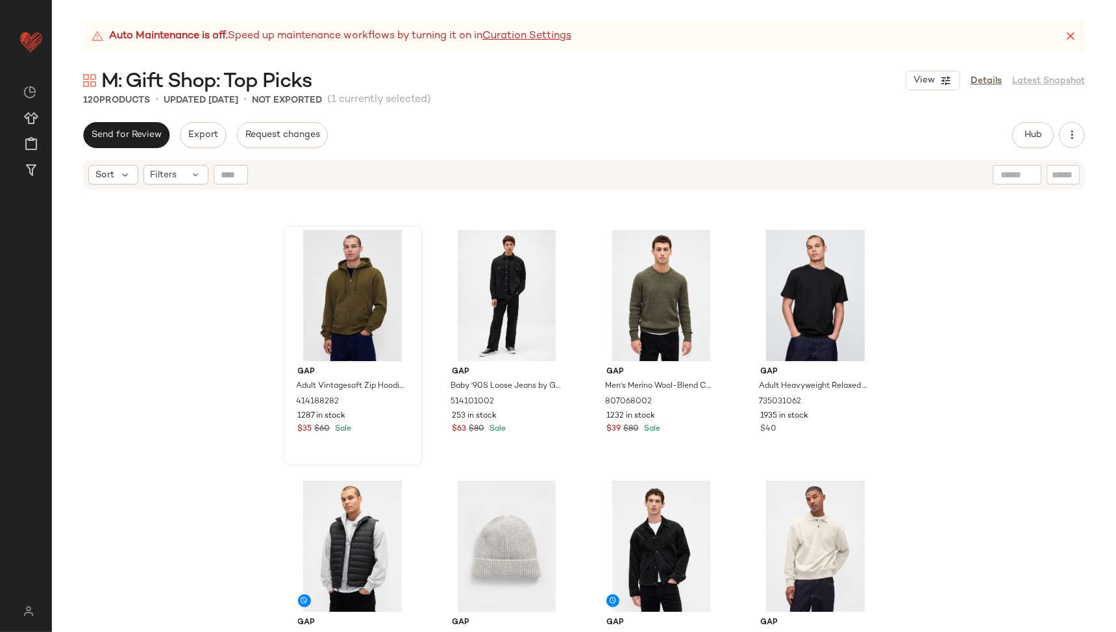
scroll to position [6675, 0]
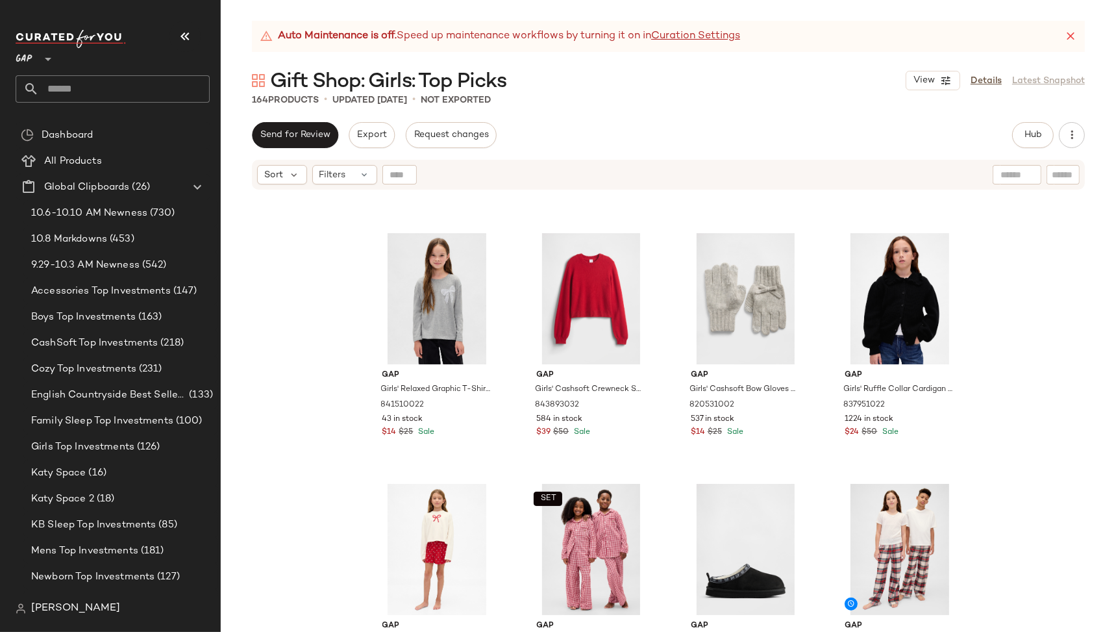
scroll to position [782, 0]
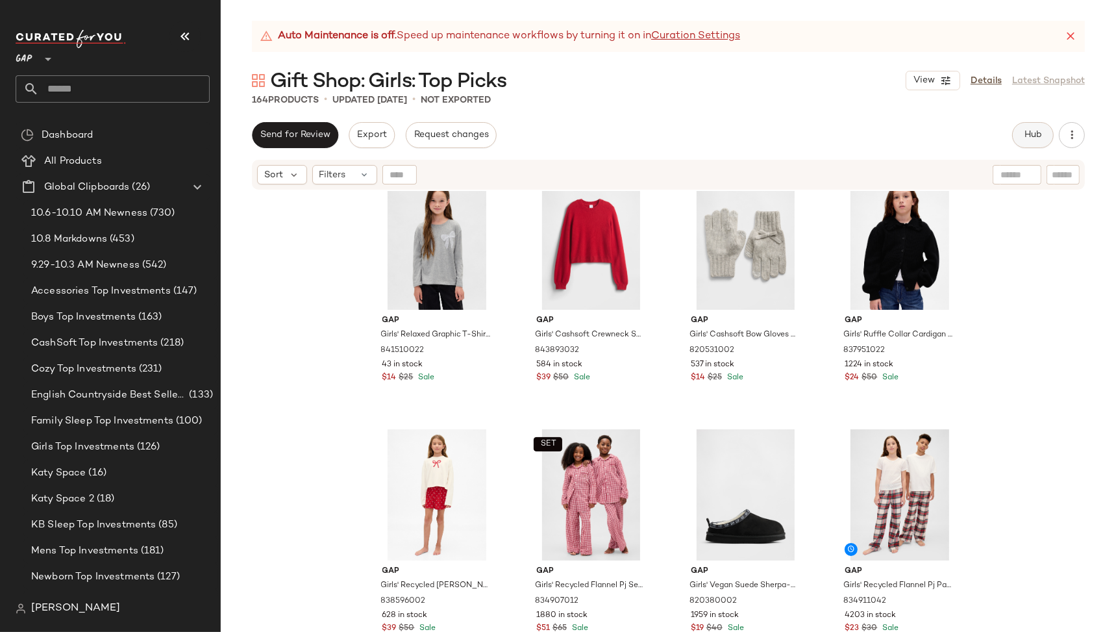
click at [1025, 139] on span "Hub" at bounding box center [1033, 135] width 18 height 10
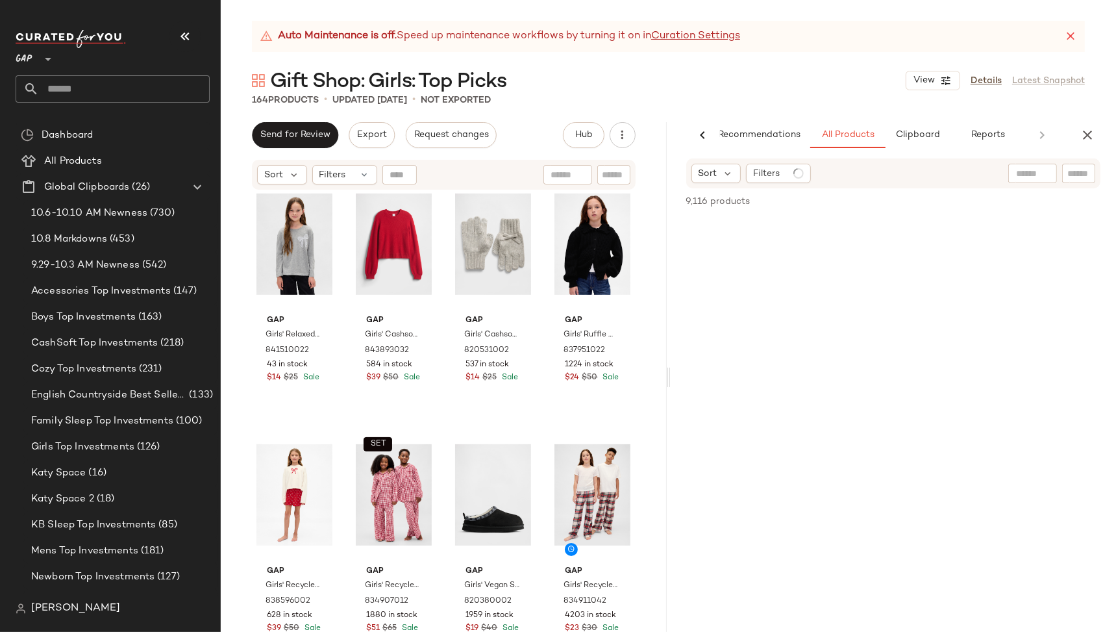
scroll to position [0, 24]
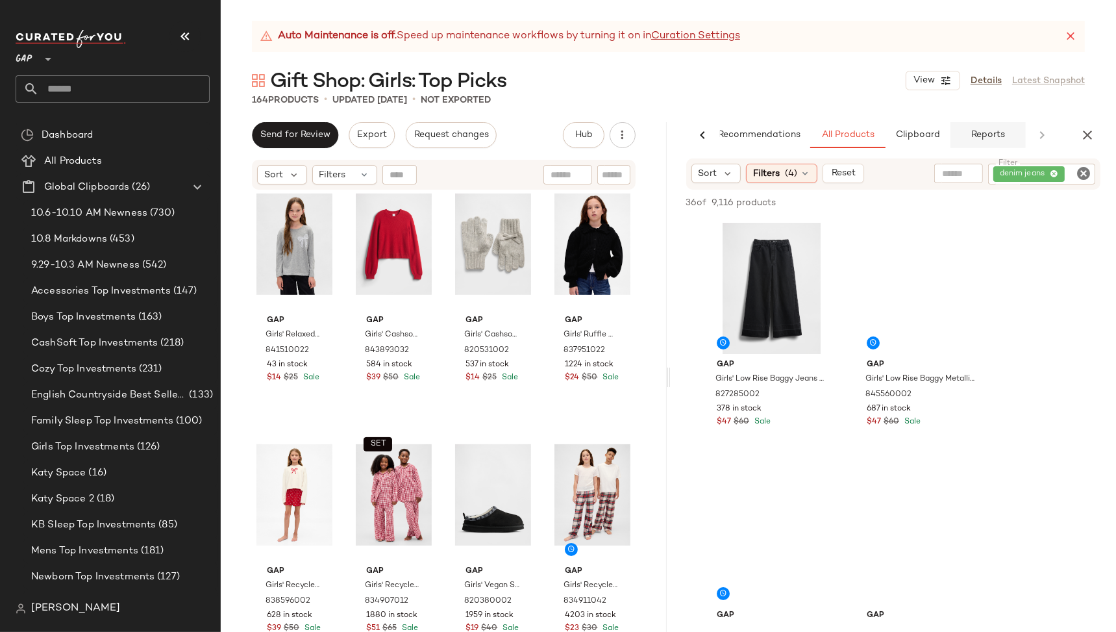
click at [1005, 136] on button "Reports" at bounding box center [987, 135] width 75 height 26
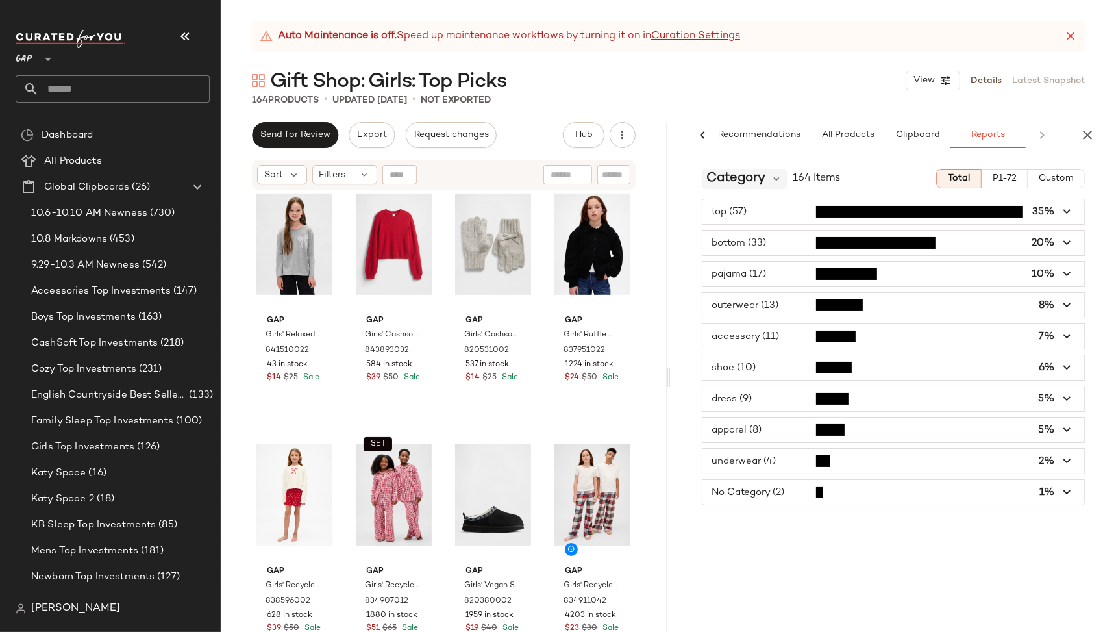
click at [762, 178] on span "Category" at bounding box center [736, 178] width 59 height 19
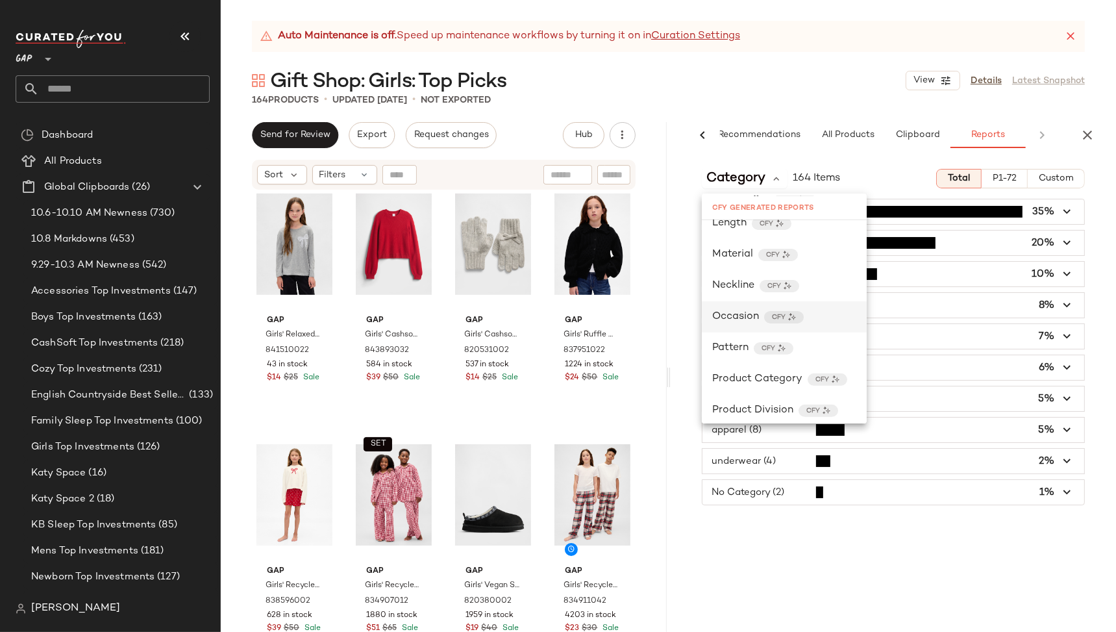
scroll to position [595, 0]
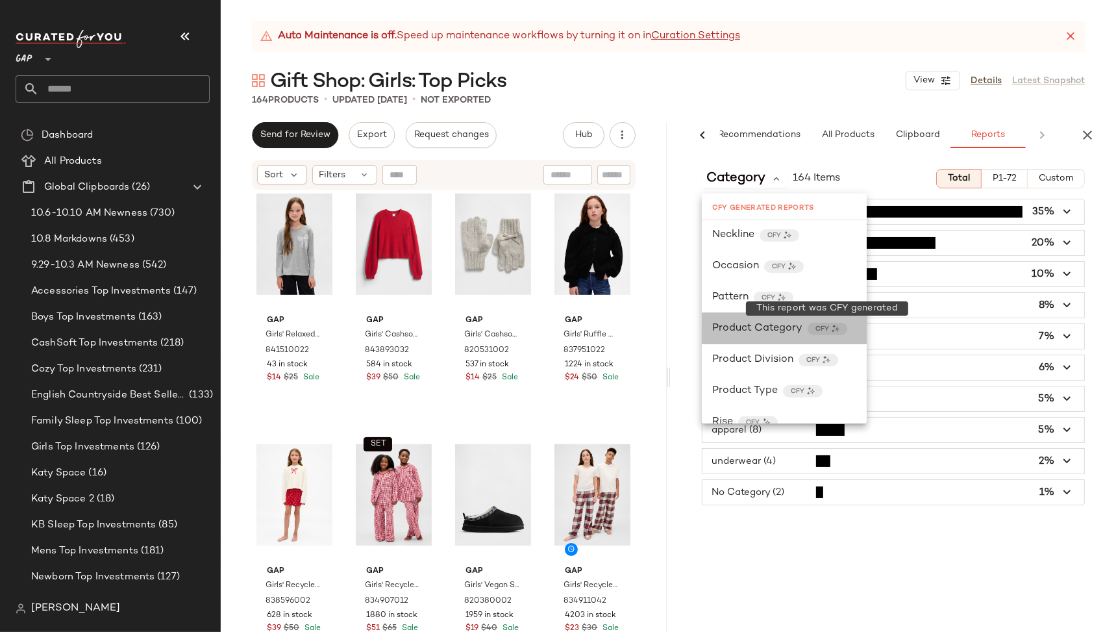
click at [832, 327] on img at bounding box center [836, 329] width 8 height 8
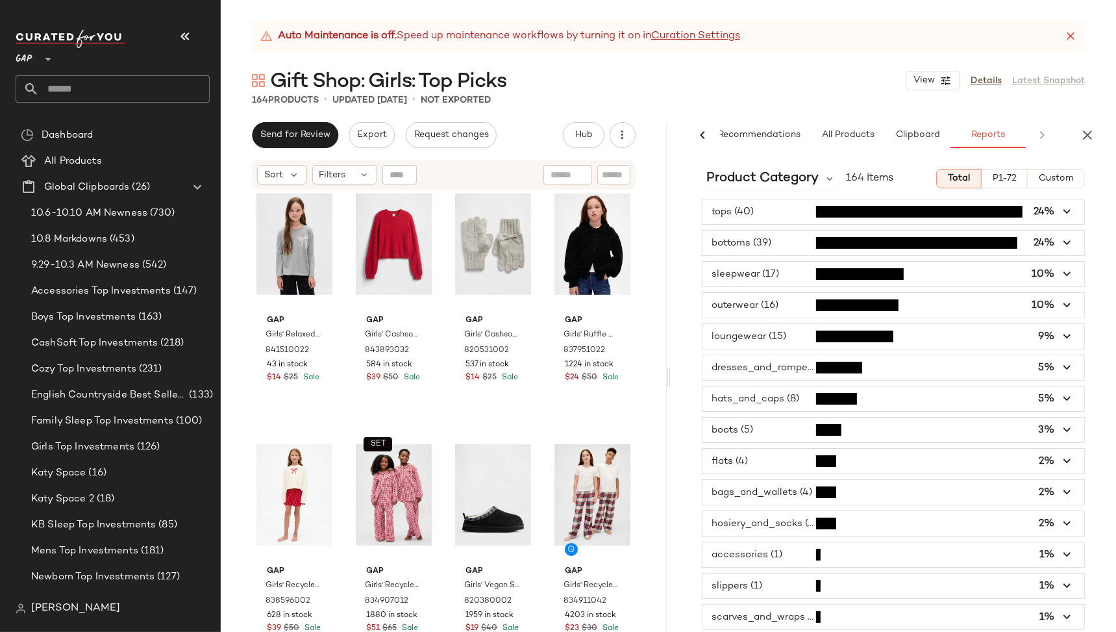
click at [895, 213] on span "button" at bounding box center [893, 211] width 382 height 25
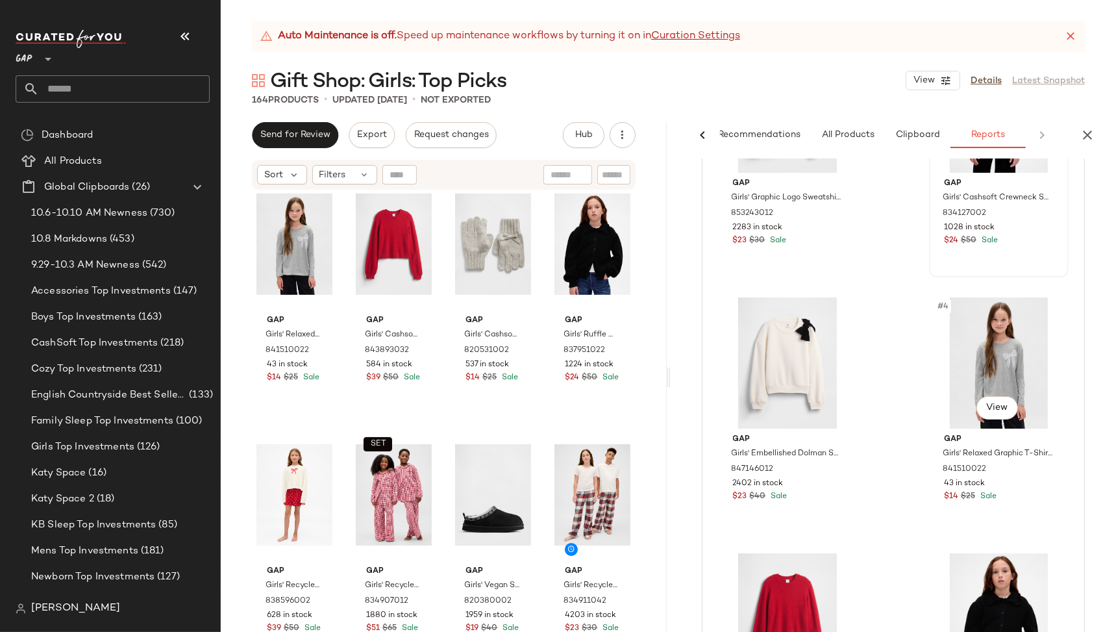
scroll to position [0, 0]
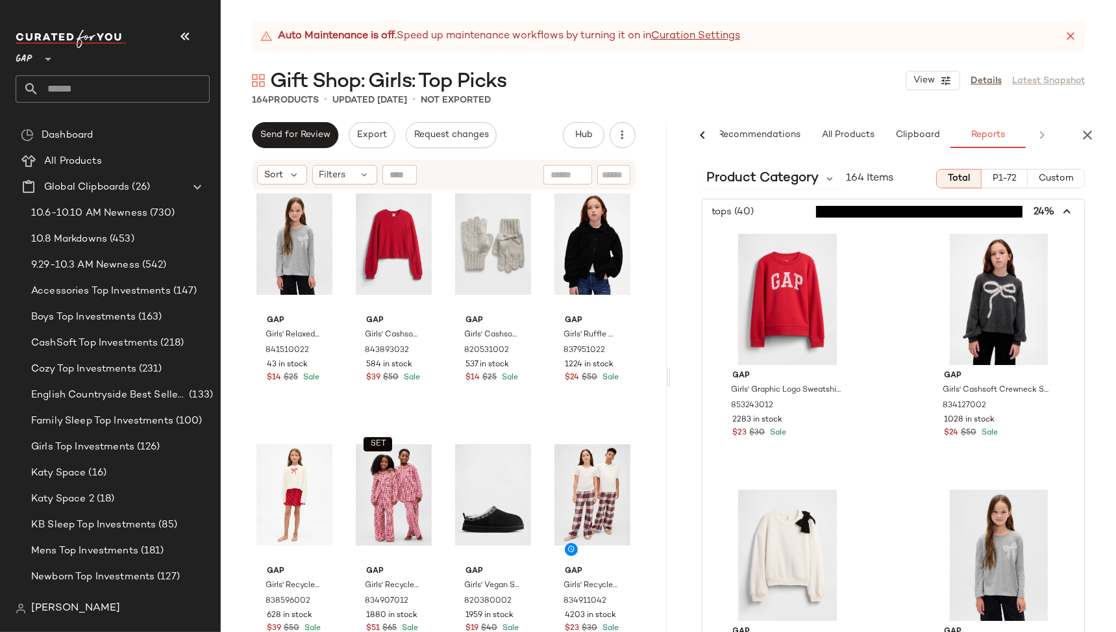
click at [1060, 209] on icon "button" at bounding box center [1067, 211] width 15 height 15
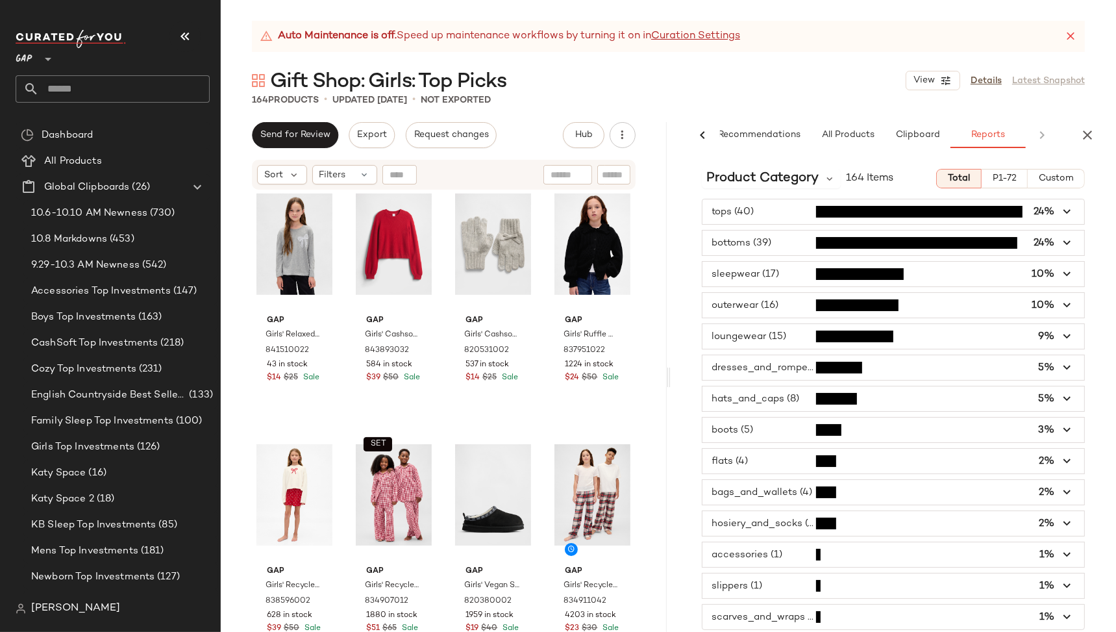
click at [862, 243] on span "button" at bounding box center [893, 242] width 382 height 25
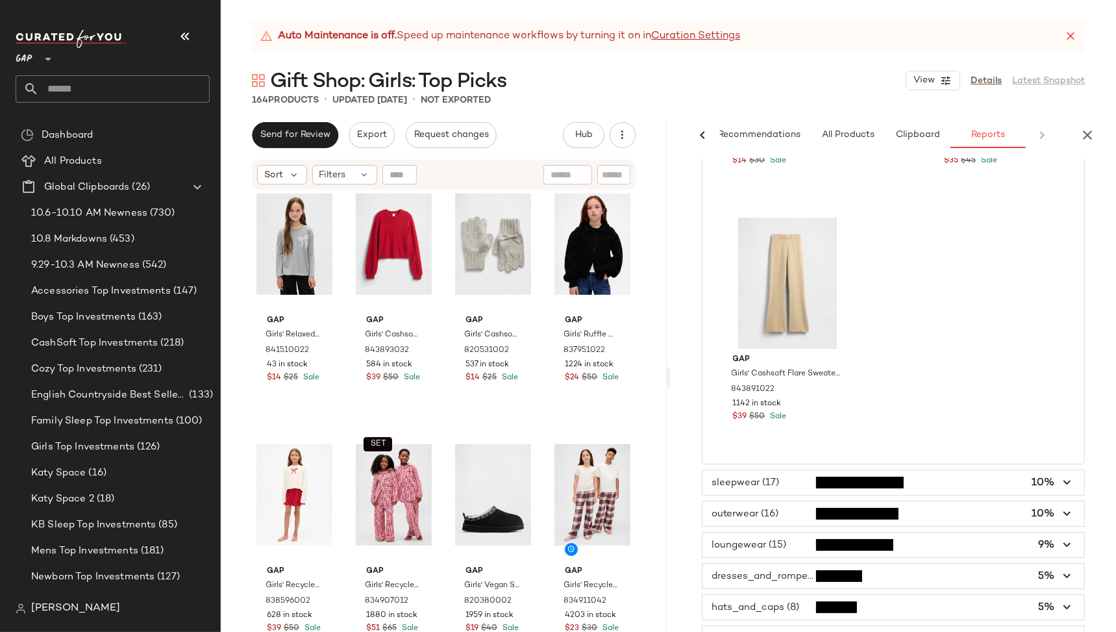
scroll to position [4929, 0]
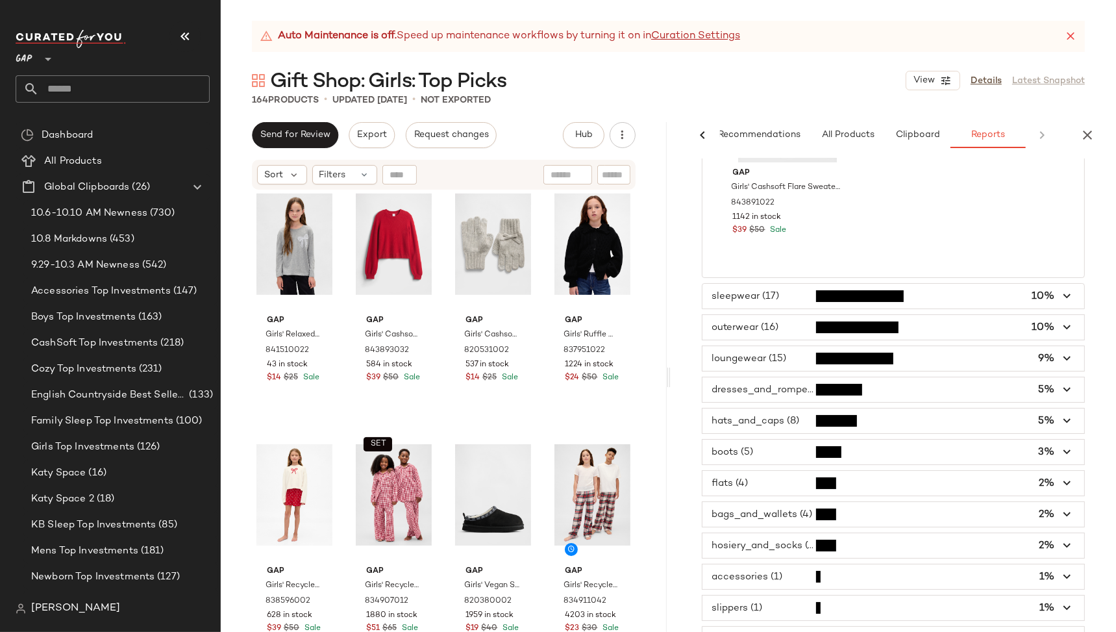
click at [773, 390] on span "button" at bounding box center [893, 389] width 382 height 25
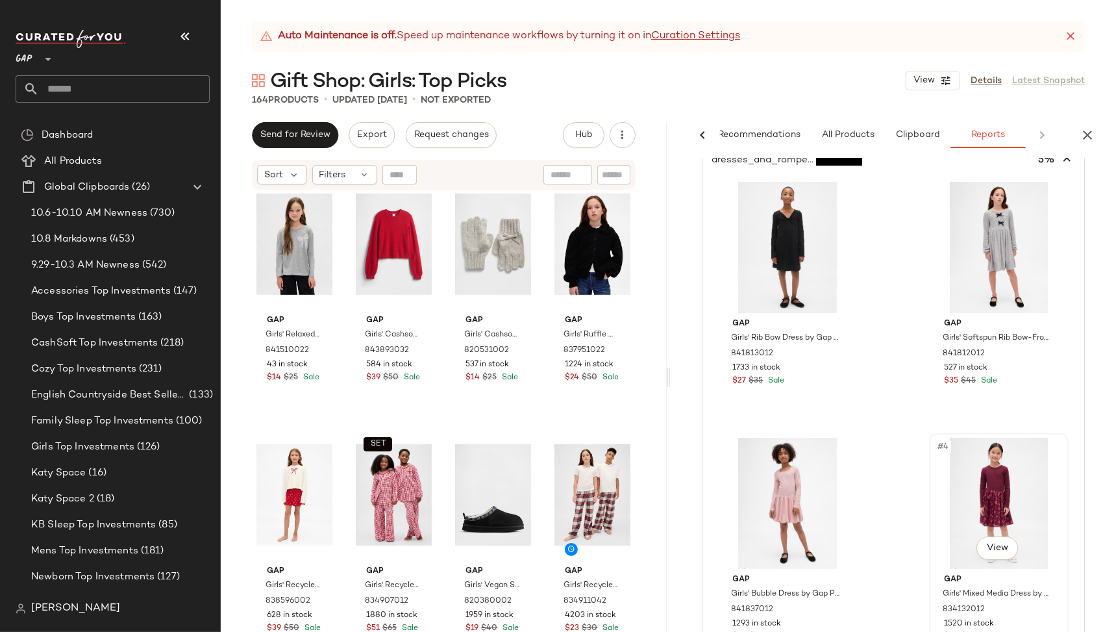
scroll to position [0, 0]
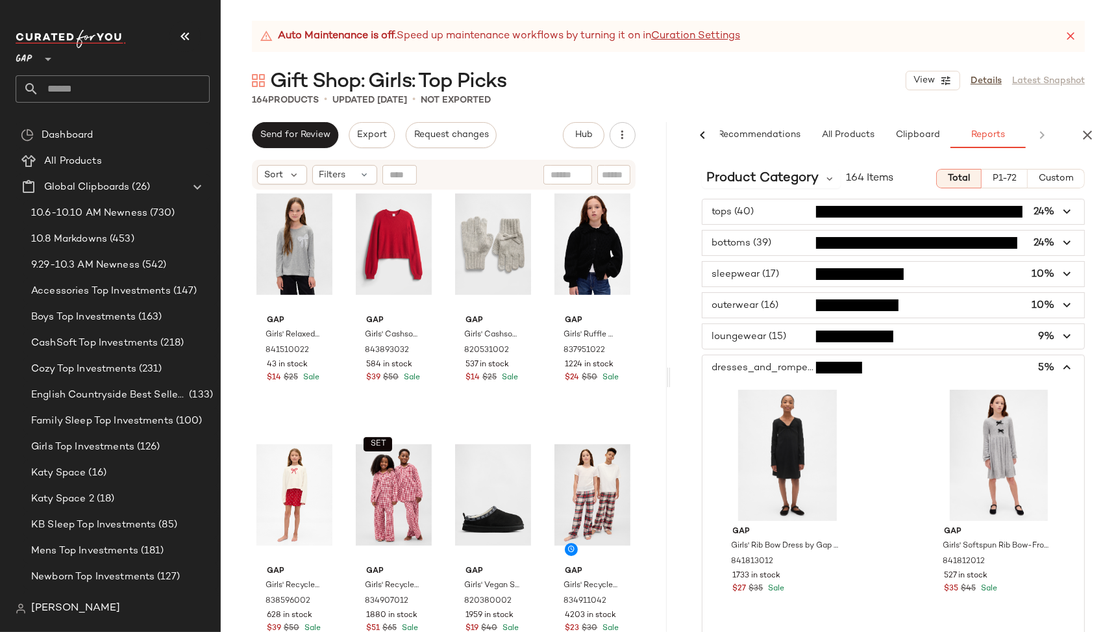
click at [1060, 363] on icon "button" at bounding box center [1067, 367] width 15 height 15
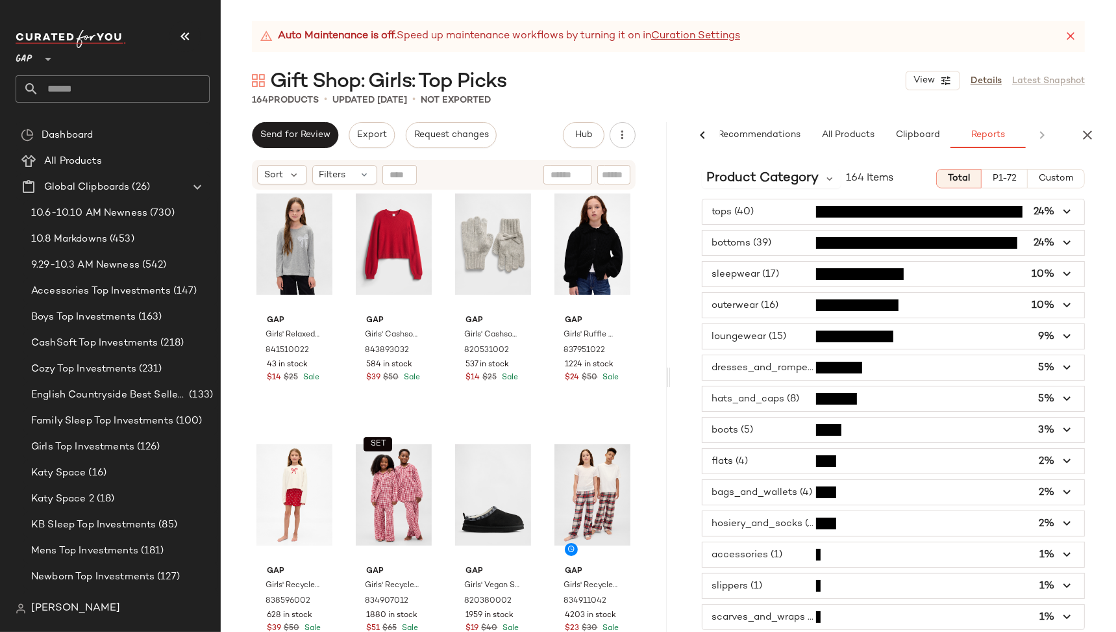
click at [869, 336] on span "button" at bounding box center [893, 336] width 382 height 25
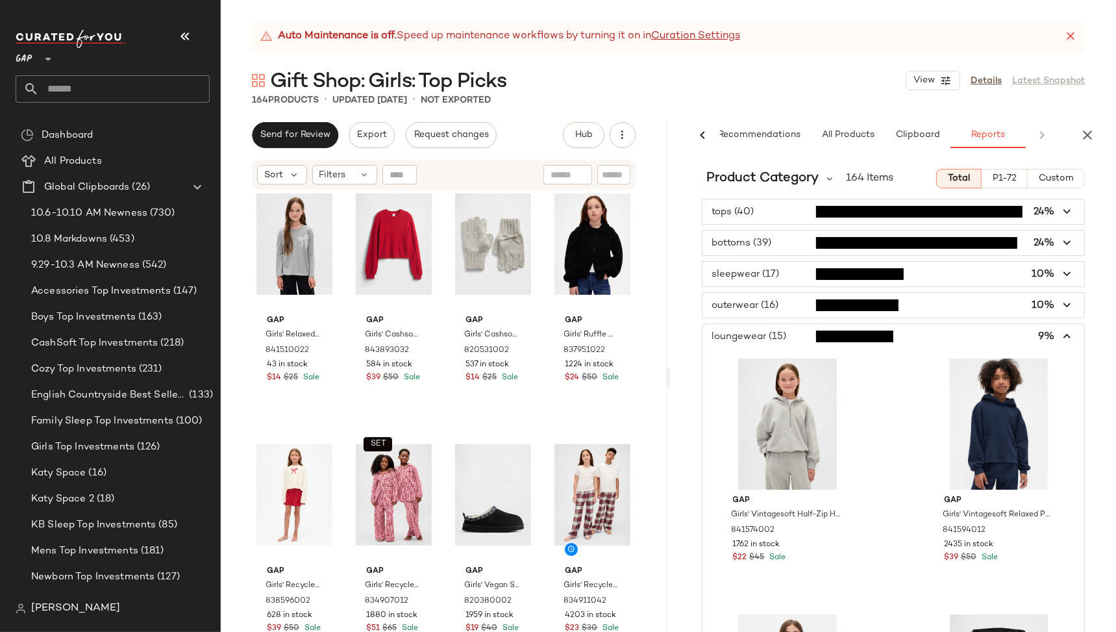
click at [875, 336] on span "button" at bounding box center [893, 336] width 382 height 25
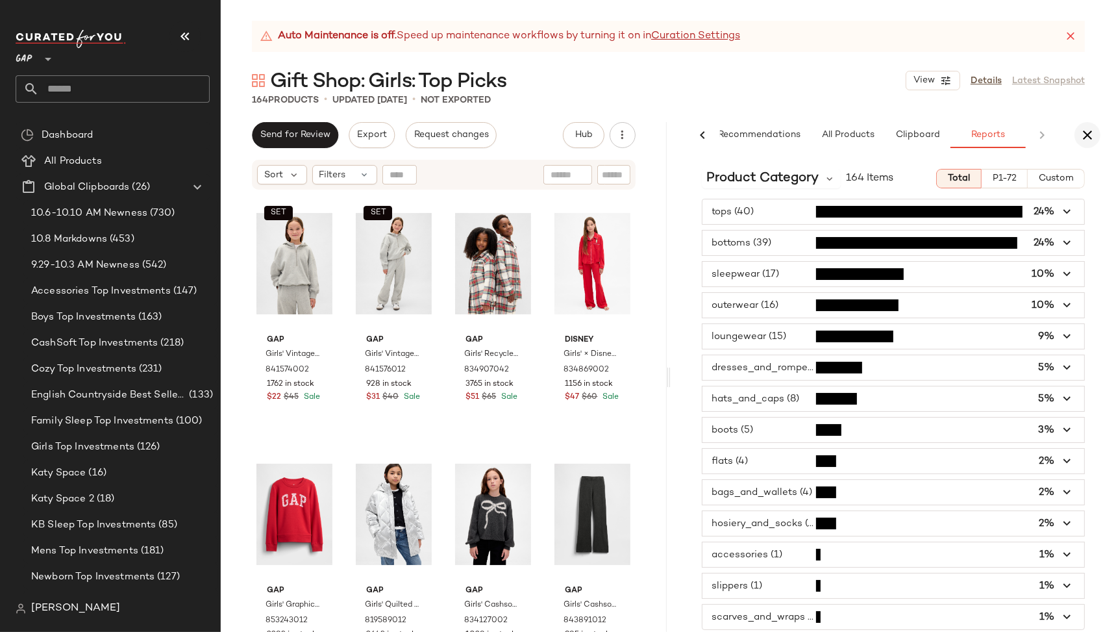
click at [1094, 134] on icon "button" at bounding box center [1088, 135] width 16 height 16
